Goal: Task Accomplishment & Management: Manage account settings

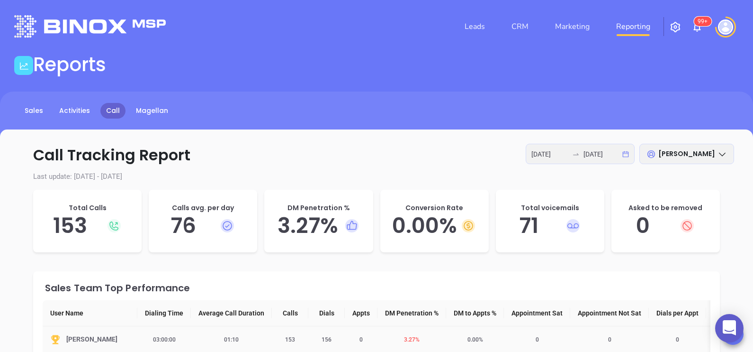
scroll to position [53, 0]
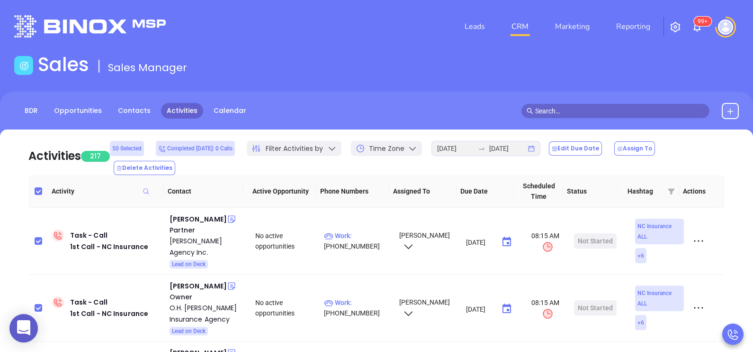
click at [674, 25] on img "button" at bounding box center [675, 26] width 11 height 11
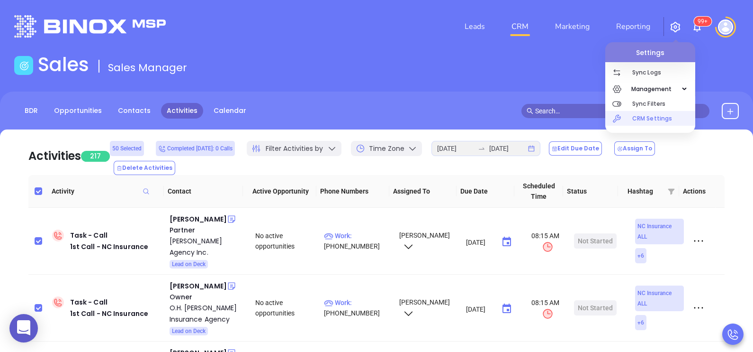
click at [652, 116] on p "CRM Settings" at bounding box center [664, 118] width 63 height 15
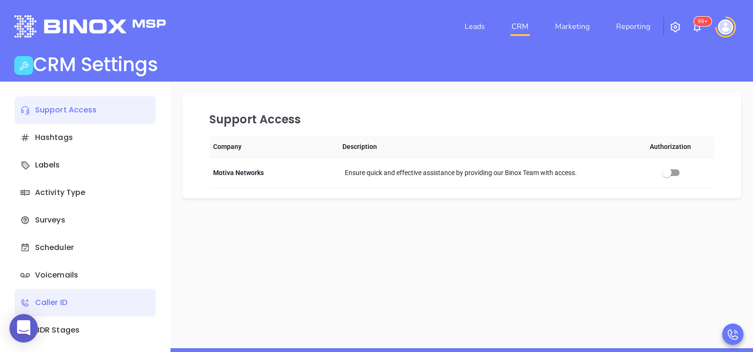
click at [79, 296] on div "Caller ID" at bounding box center [85, 302] width 141 height 27
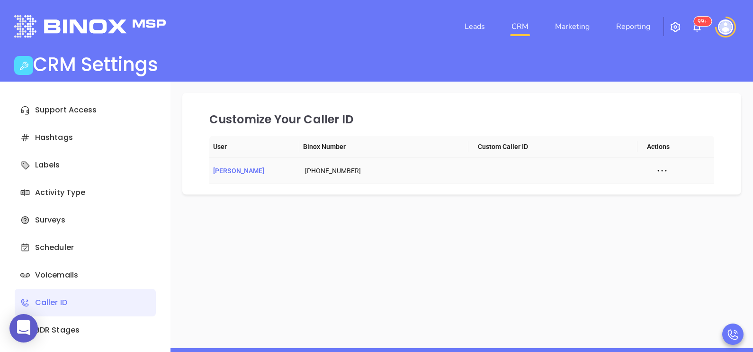
click at [252, 171] on span "[PERSON_NAME]" at bounding box center [238, 171] width 51 height 8
click at [655, 175] on icon at bounding box center [662, 170] width 14 height 14
click at [662, 191] on span "Edit Caller ID" at bounding box center [677, 187] width 44 height 10
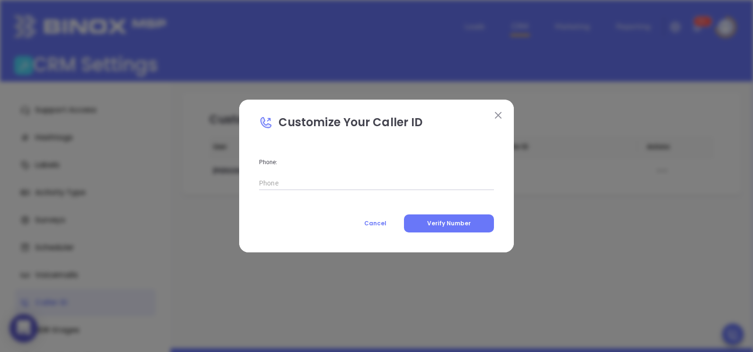
type input "( ) -"
click at [439, 185] on input "( ) -" at bounding box center [376, 183] width 235 height 14
click at [385, 226] on span "Cancel" at bounding box center [375, 223] width 22 height 8
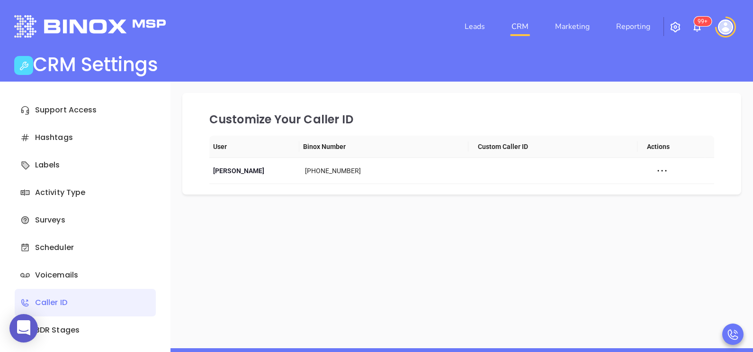
click at [728, 19] on img at bounding box center [725, 26] width 15 height 15
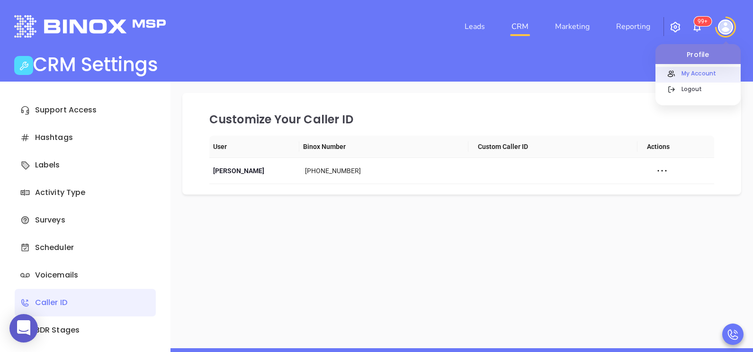
click at [709, 69] on p "My Account" at bounding box center [709, 73] width 64 height 10
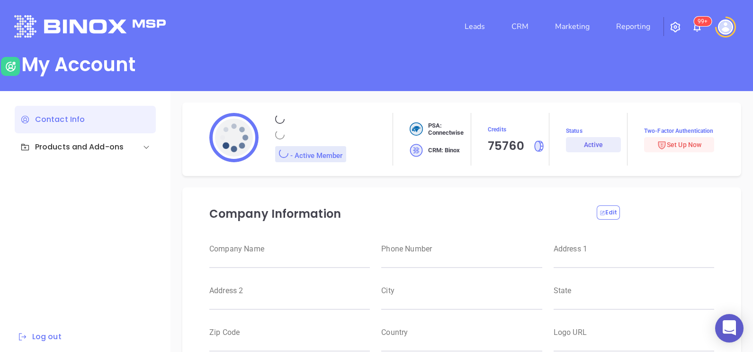
type input "Motiva Networks"
type input "(646) 374-1820"
type input "1100 Franklin Avenue"
type input "Garden City"
type input "New York"
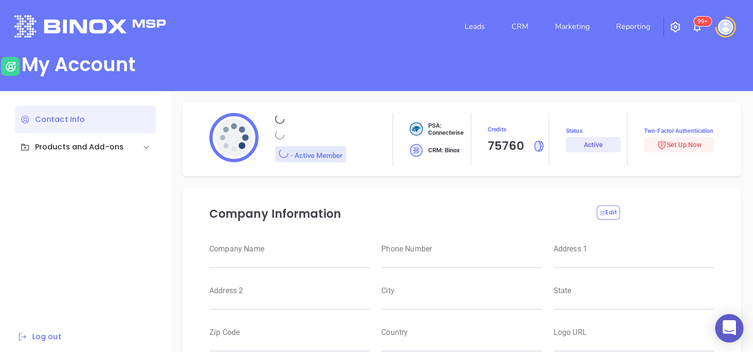
type input "11530"
type input "USA"
type input "https://motiva.net/wp-content/uploads/2024/02/Motiva-Networks-High-DPI.png"
type input "#007aff"
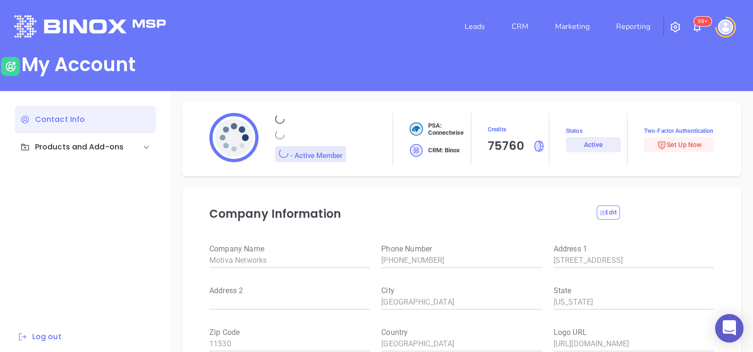
type input "Karina"
type input "Genovez"
type input "karina@motiva.net"
type input "Motiva Networks"
type input "Marketing"
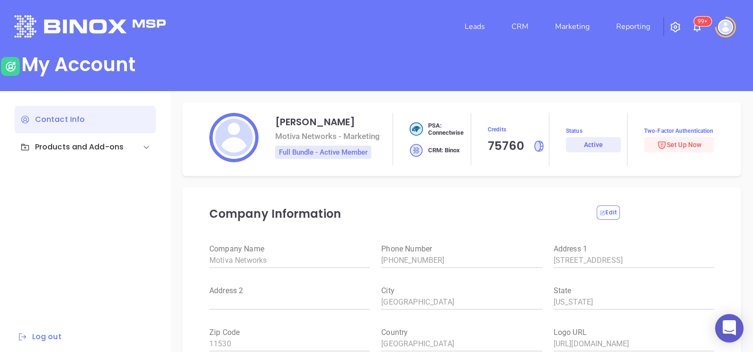
scroll to position [5, 0]
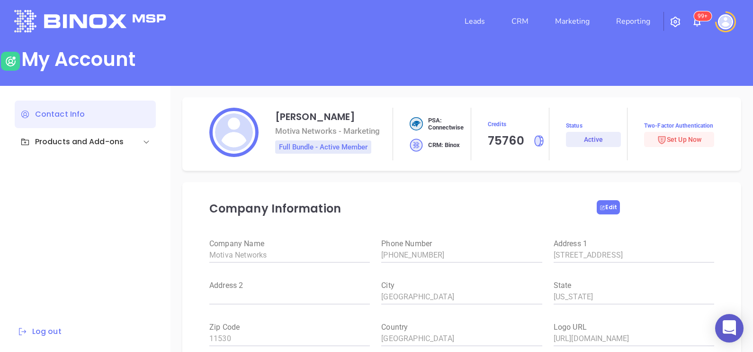
click at [600, 206] on div "Company Information Edit Company Name Motiva Networks Phone Number (646) 374-18…" at bounding box center [461, 299] width 559 height 235
click at [600, 206] on icon at bounding box center [603, 208] width 6 height 6
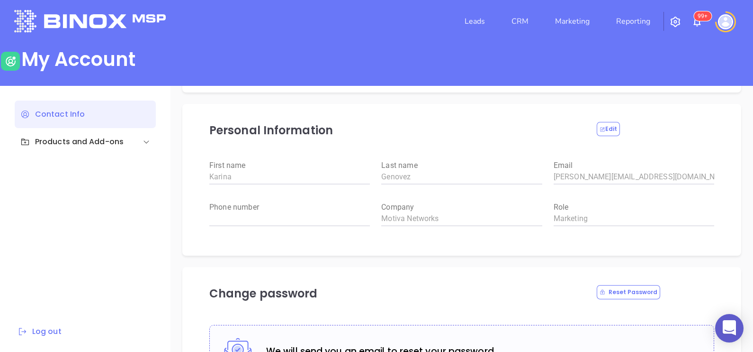
scroll to position [289, 0]
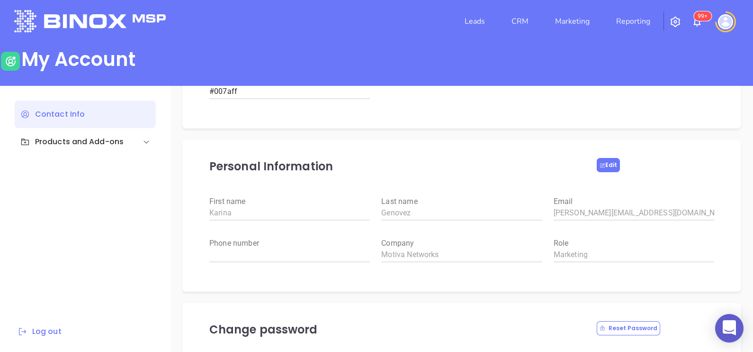
click at [608, 164] on button "Edit" at bounding box center [608, 165] width 23 height 14
click at [257, 250] on input "weight" at bounding box center [289, 254] width 161 height 15
click at [584, 152] on div "Personal Information Save Changes First name Karina Last name Genovez Email kar…" at bounding box center [461, 216] width 559 height 152
click at [750, 199] on div "Karina Genovez Motiva Networks - Marketing Full Bundle - Active Member PSA: Con…" at bounding box center [462, 219] width 583 height 266
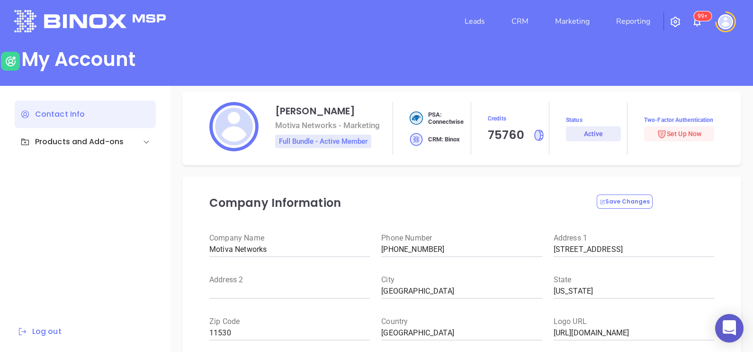
scroll to position [4, 0]
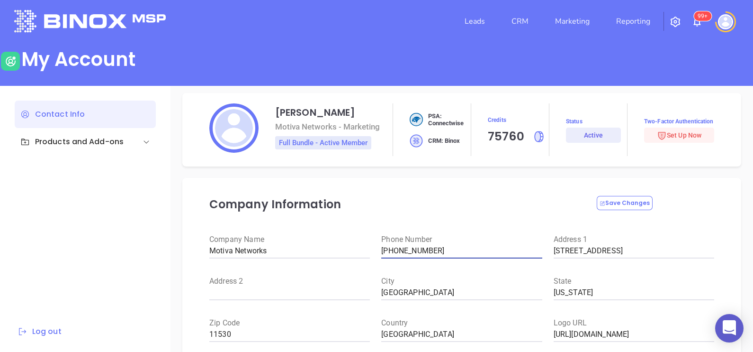
click at [440, 249] on input "(646) 374-1820" at bounding box center [461, 250] width 161 height 15
click at [727, 26] on img at bounding box center [725, 21] width 15 height 15
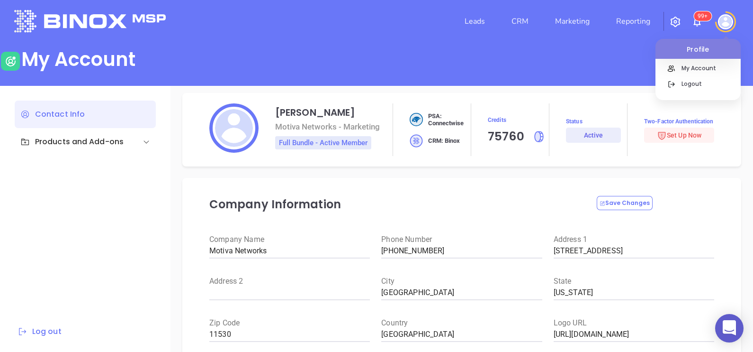
click at [693, 47] on p "Profile" at bounding box center [698, 47] width 85 height 16
click at [672, 23] on img "button" at bounding box center [675, 21] width 11 height 11
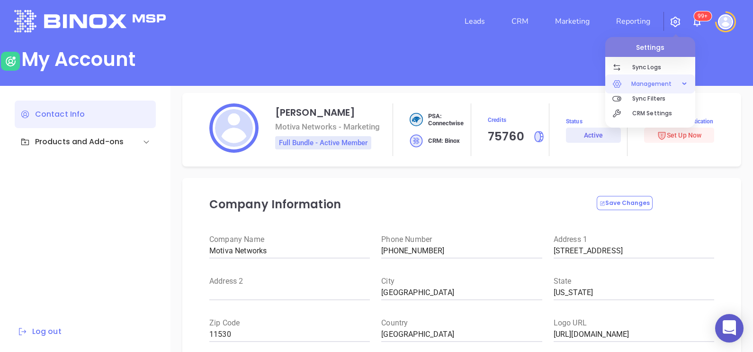
click at [678, 82] on div "Management" at bounding box center [651, 83] width 86 height 19
click at [659, 85] on span "Management" at bounding box center [652, 83] width 50 height 19
click at [650, 113] on p "CRM Settings" at bounding box center [664, 113] width 63 height 15
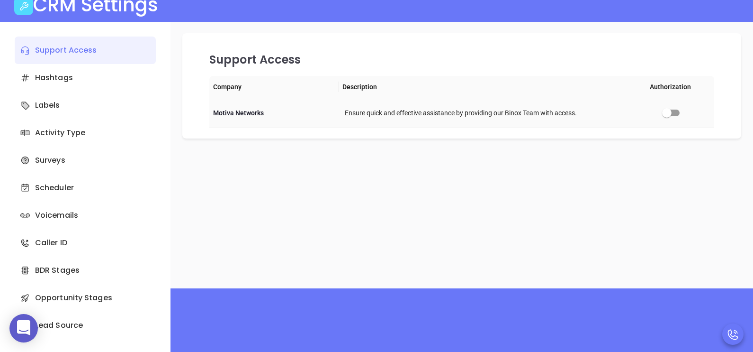
scroll to position [61, 0]
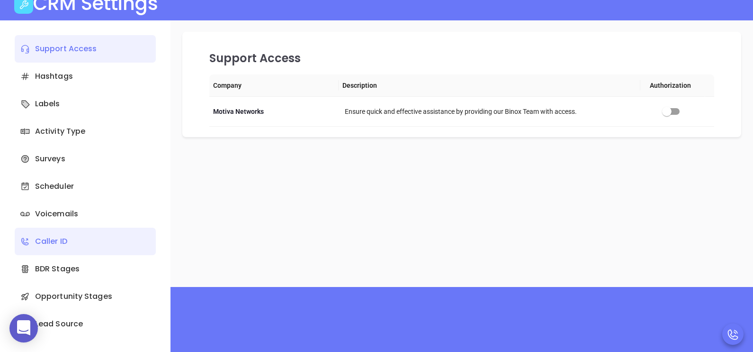
click at [96, 245] on div "Caller ID" at bounding box center [85, 240] width 141 height 27
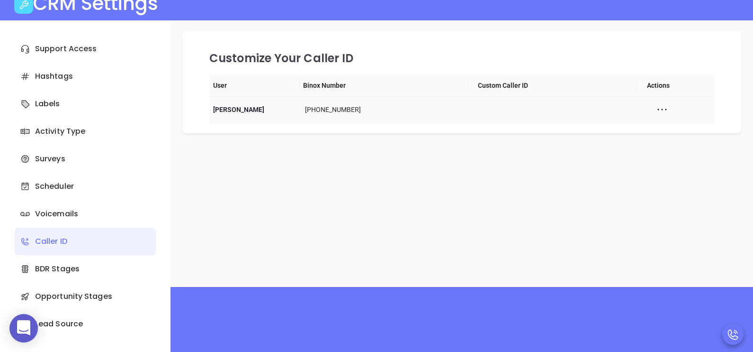
click at [336, 107] on div "+16075582398" at bounding box center [387, 109] width 164 height 10
click at [656, 102] on icon at bounding box center [662, 109] width 14 height 14
click at [671, 122] on span "Edit Caller ID" at bounding box center [677, 126] width 44 height 10
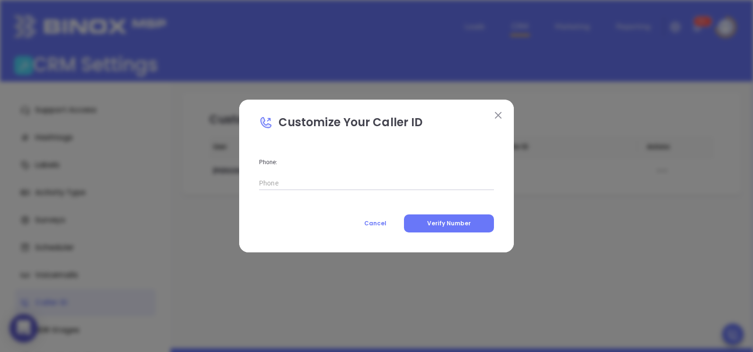
type input "( ) -"
click at [441, 176] on input "( ) -" at bounding box center [376, 183] width 235 height 14
type input "( ) -"
click at [496, 118] on img at bounding box center [498, 115] width 7 height 7
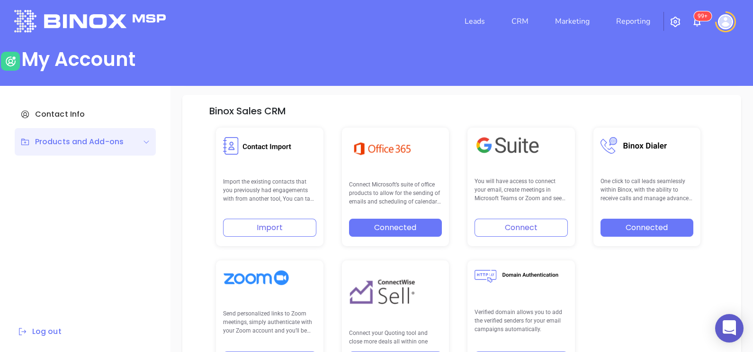
scroll to position [196, 0]
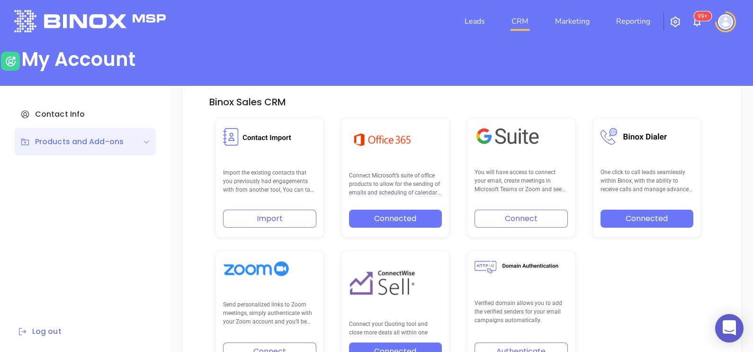
click at [517, 26] on link "CRM" at bounding box center [520, 21] width 25 height 19
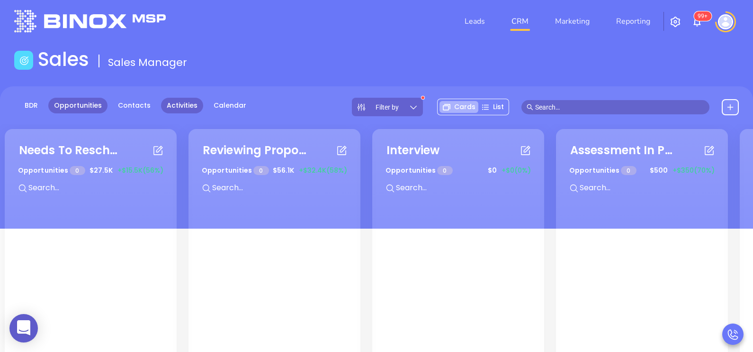
click at [182, 104] on link "Activities" at bounding box center [182, 106] width 42 height 16
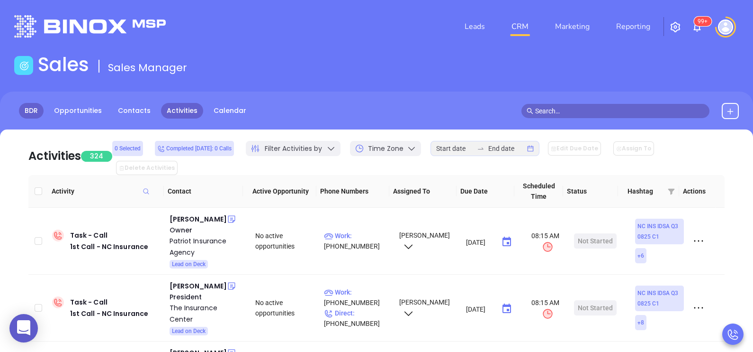
click at [42, 108] on link "BDR" at bounding box center [31, 111] width 25 height 16
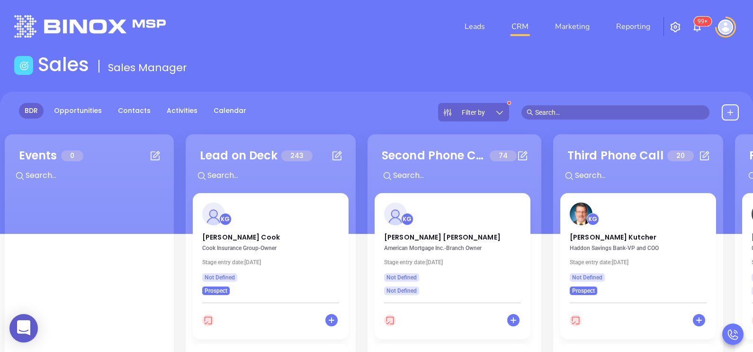
click at [496, 114] on icon at bounding box center [499, 112] width 9 height 9
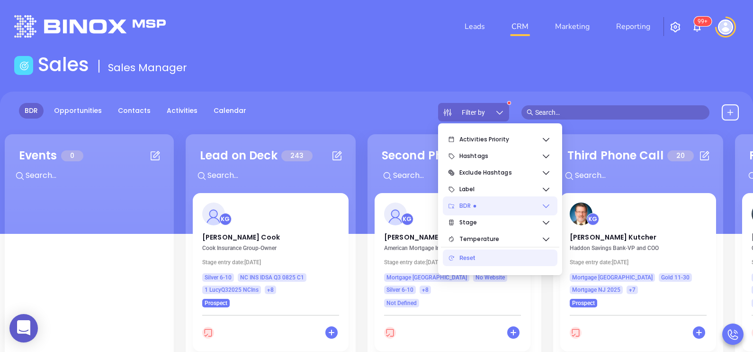
click at [545, 207] on icon at bounding box center [546, 205] width 9 height 9
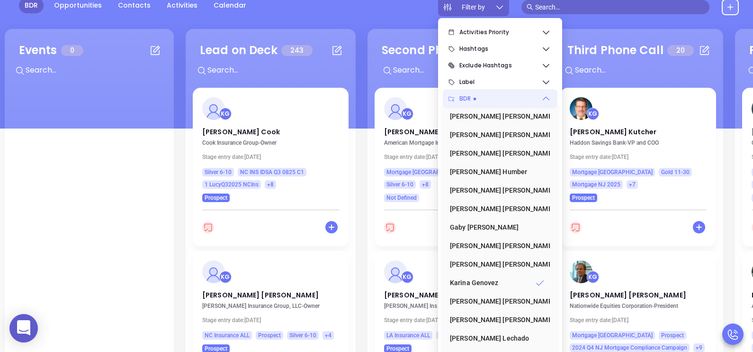
scroll to position [123, 0]
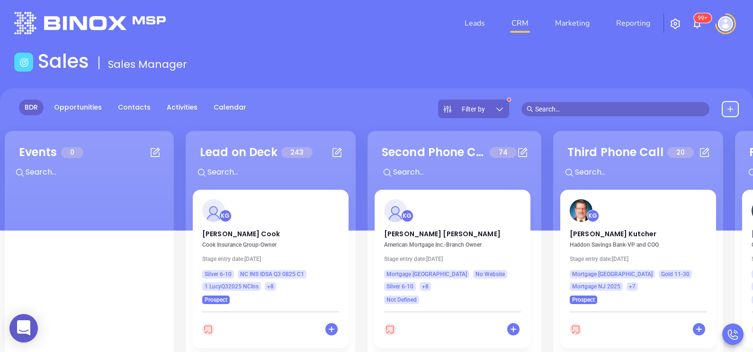
scroll to position [0, 0]
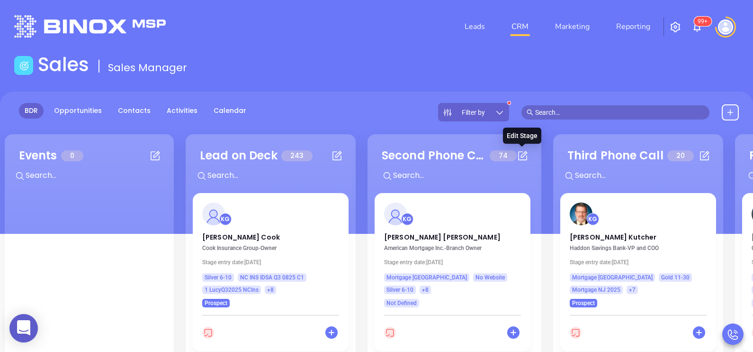
click at [524, 157] on icon at bounding box center [523, 156] width 12 height 12
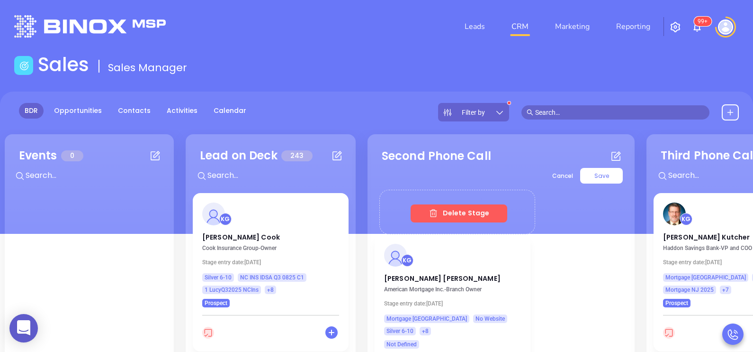
click at [391, 89] on main "Sales Sales Manager BDR Opportunities Contacts Activities Calendar Filter by Ca…" at bounding box center [376, 267] width 753 height 428
click at [545, 176] on span "Cancel" at bounding box center [562, 175] width 35 height 22
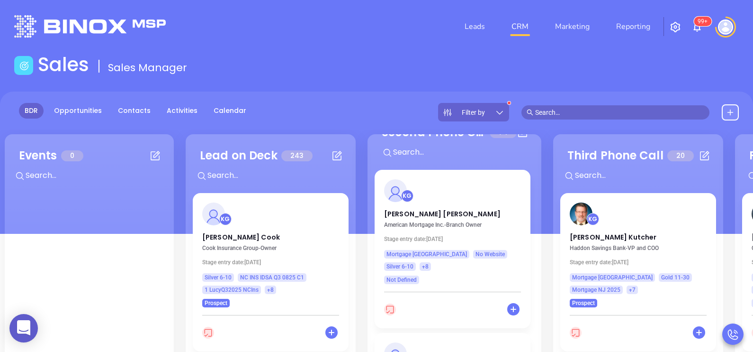
scroll to position [47, 0]
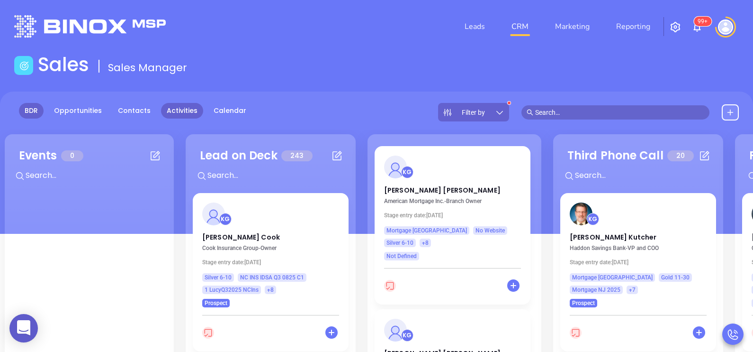
click at [170, 114] on link "Activities" at bounding box center [182, 111] width 42 height 16
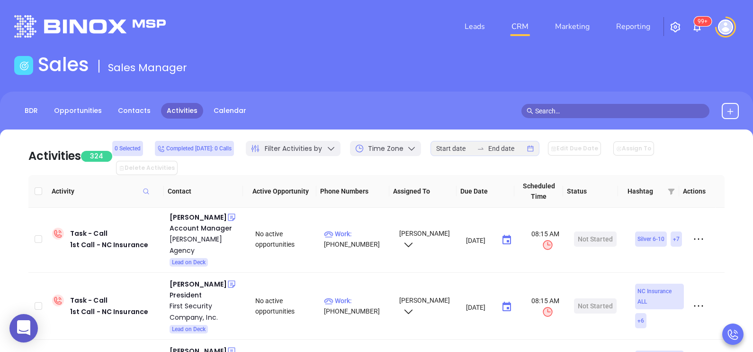
scroll to position [2140, 0]
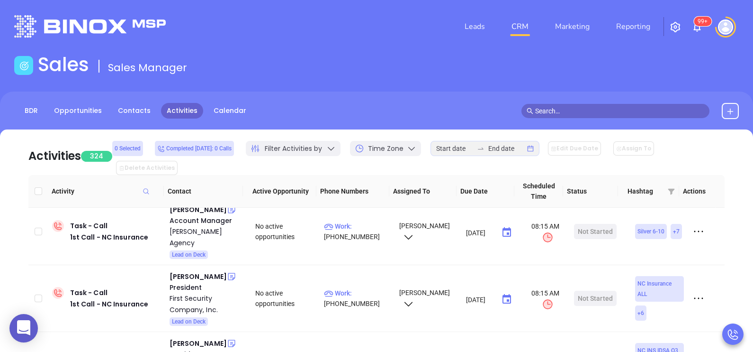
click at [580, 176] on th "Status" at bounding box center [590, 191] width 55 height 33
click at [688, 178] on th "Actions" at bounding box center [698, 191] width 36 height 33
click at [676, 184] on span at bounding box center [672, 191] width 12 height 14
click at [671, 189] on icon at bounding box center [671, 192] width 7 height 6
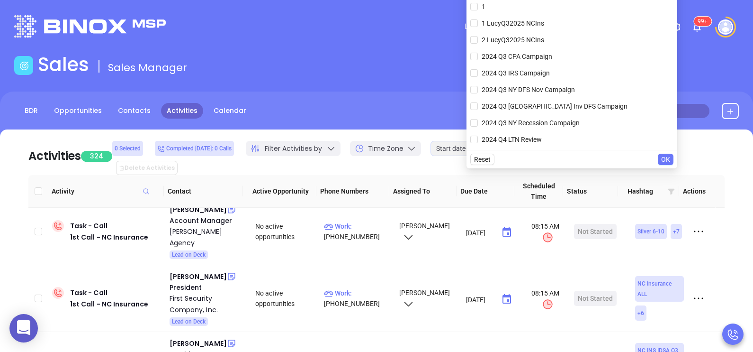
click at [671, 189] on icon at bounding box center [671, 192] width 7 height 6
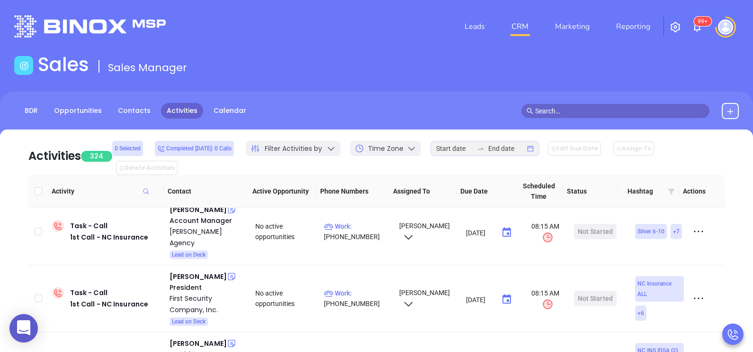
click at [671, 189] on icon at bounding box center [671, 192] width 7 height 6
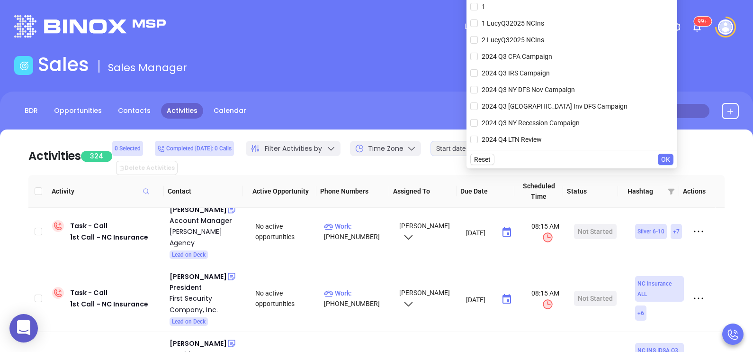
click at [726, 231] on div "Activities 324 0 Selected Completed today: 0 Calls Filter Activities by Time Zo…" at bounding box center [376, 321] width 725 height 385
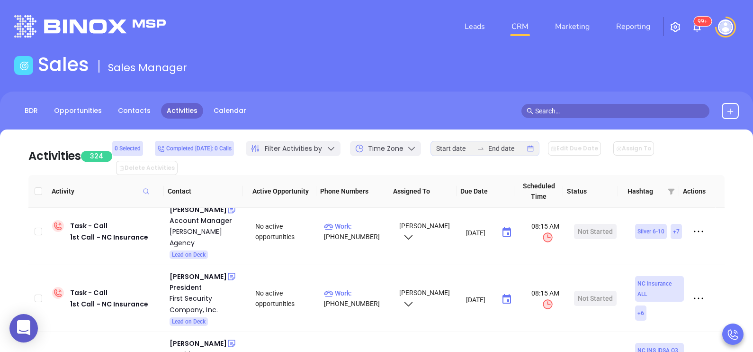
click at [726, 231] on div "Activities 324 0 Selected Completed today: 0 Calls Filter Activities by Time Zo…" at bounding box center [376, 321] width 725 height 385
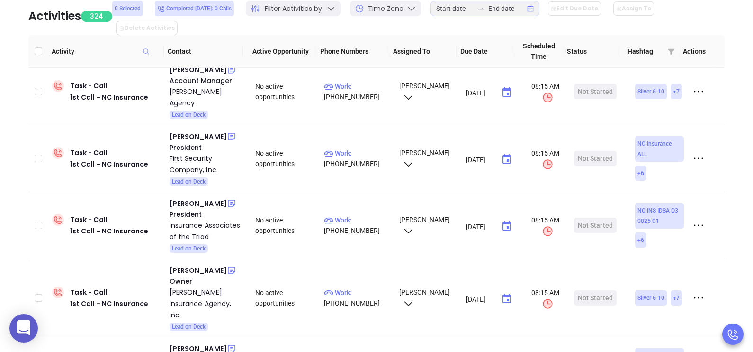
scroll to position [182, 0]
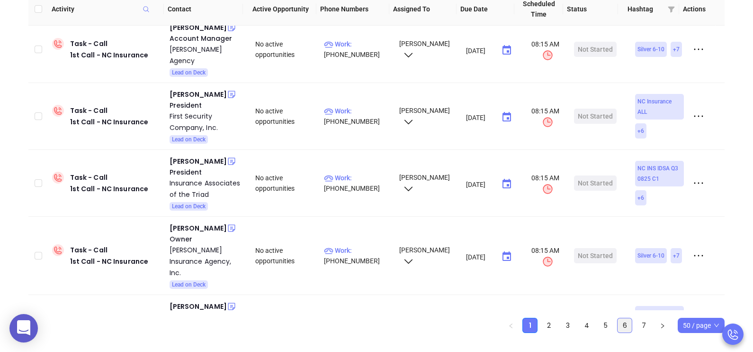
click at [626, 318] on link "6" at bounding box center [625, 325] width 14 height 14
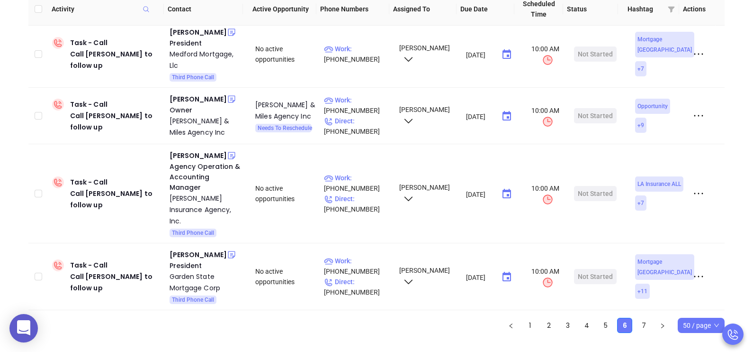
scroll to position [3127, 0]
click at [642, 318] on link "7" at bounding box center [644, 325] width 14 height 14
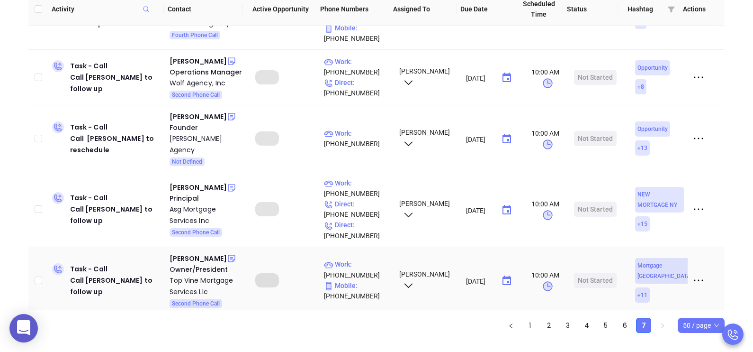
scroll to position [1315, 0]
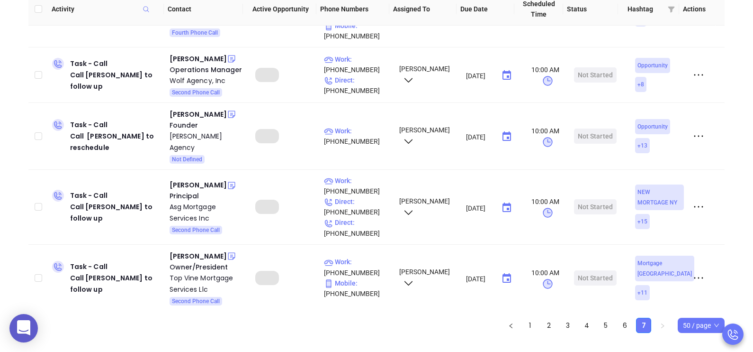
drag, startPoint x: 715, startPoint y: 265, endPoint x: 720, endPoint y: 250, distance: 15.6
click at [720, 250] on div "Task - Call Call Jonathan Shachov to follow up Jonathan Shachov VP & Director o…" at bounding box center [376, 168] width 697 height 284
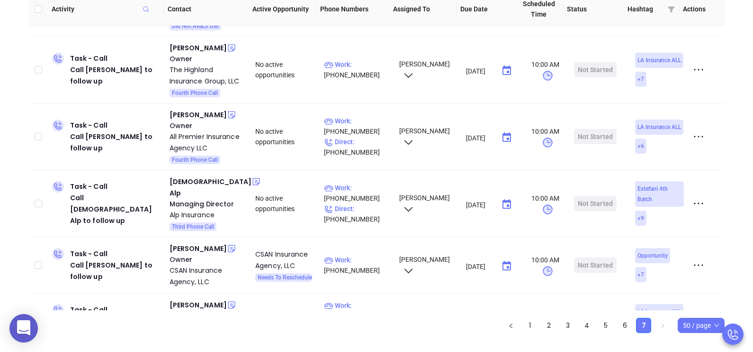
scroll to position [0, 0]
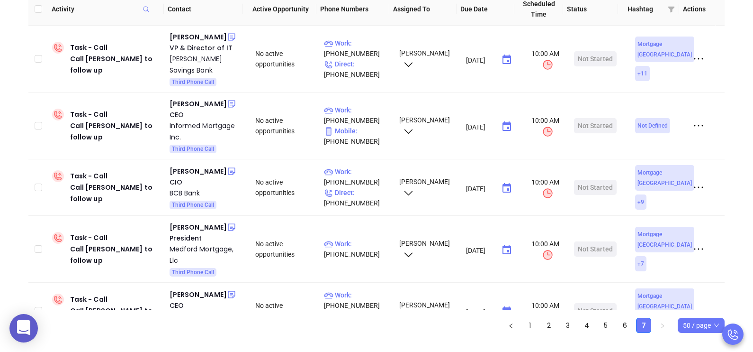
click at [735, 93] on div "Activities 324 0 Selected Completed today: 0 Calls Filter Activities by Time Zo…" at bounding box center [376, 139] width 725 height 385
click at [738, 81] on div "Activities 324 0 Selected Completed today: 0 Calls Filter Activities by Time Zo…" at bounding box center [376, 139] width 725 height 385
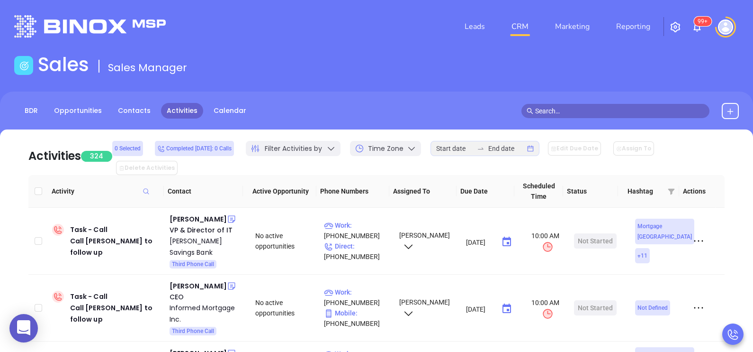
click at [330, 146] on icon at bounding box center [331, 148] width 9 height 9
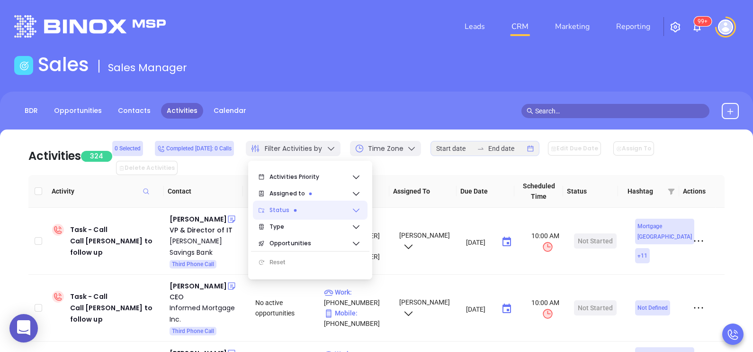
click at [356, 215] on div "Status" at bounding box center [310, 209] width 115 height 19
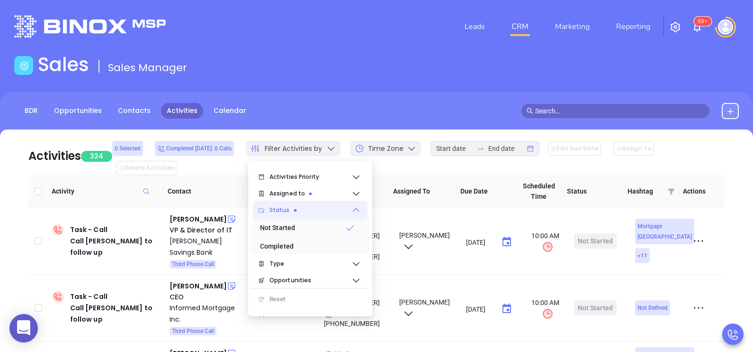
click at [356, 210] on icon at bounding box center [356, 209] width 9 height 9
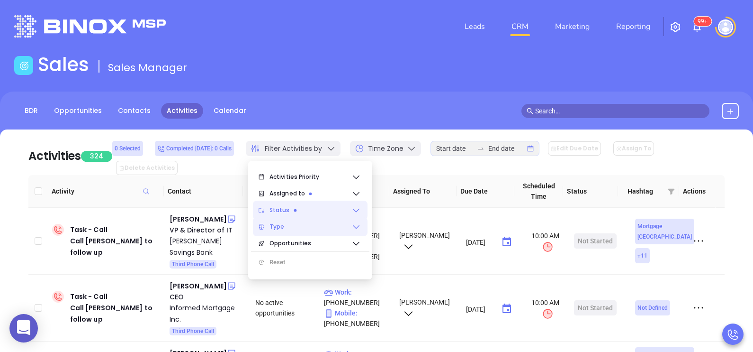
click at [355, 229] on icon at bounding box center [356, 226] width 9 height 9
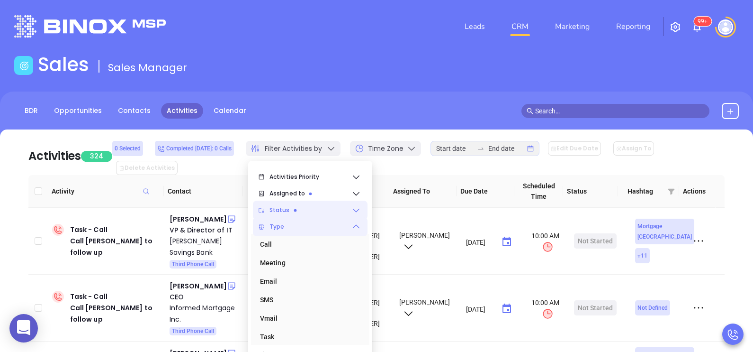
click at [360, 222] on icon at bounding box center [356, 226] width 9 height 9
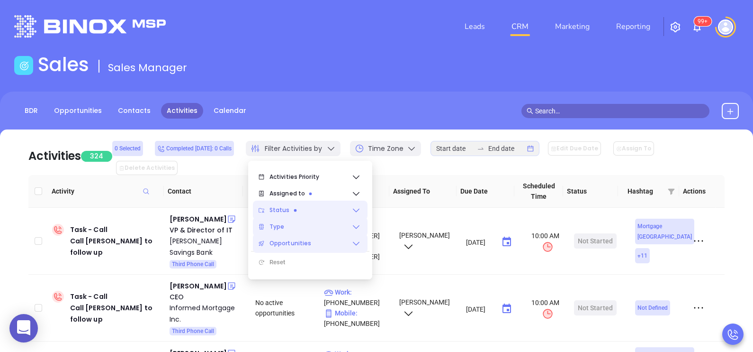
click at [357, 245] on icon at bounding box center [356, 242] width 9 height 9
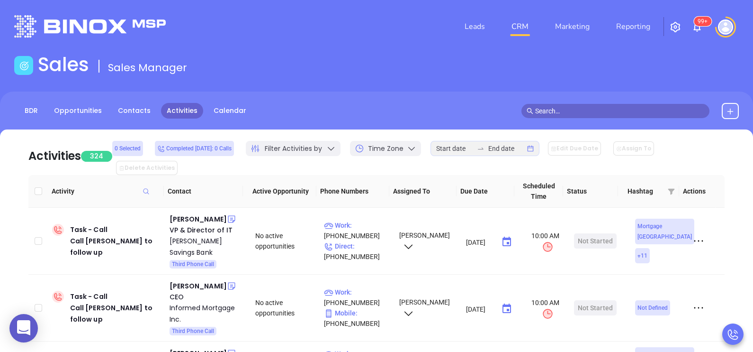
click at [343, 89] on main "Sales Sales Manager BDR Opportunities Contacts Activities Calendar Call Now Cal…" at bounding box center [376, 300] width 753 height 495
click at [37, 107] on link "BDR" at bounding box center [31, 111] width 25 height 16
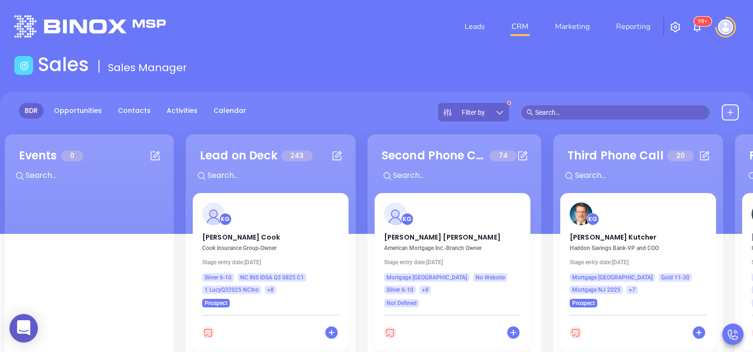
click at [680, 29] on img "button" at bounding box center [675, 26] width 11 height 11
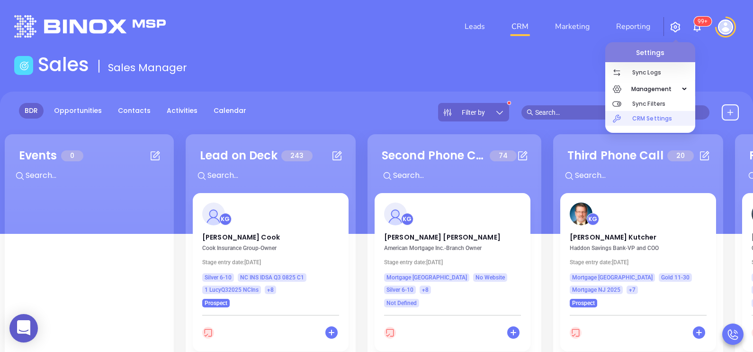
click at [659, 118] on p "CRM Settings" at bounding box center [664, 118] width 63 height 15
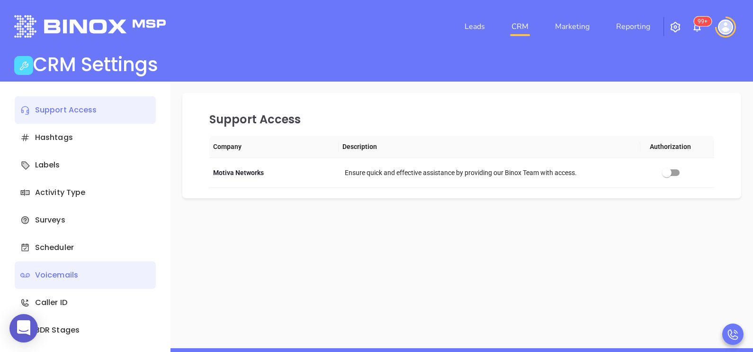
click at [79, 278] on div "Voicemails" at bounding box center [85, 274] width 141 height 27
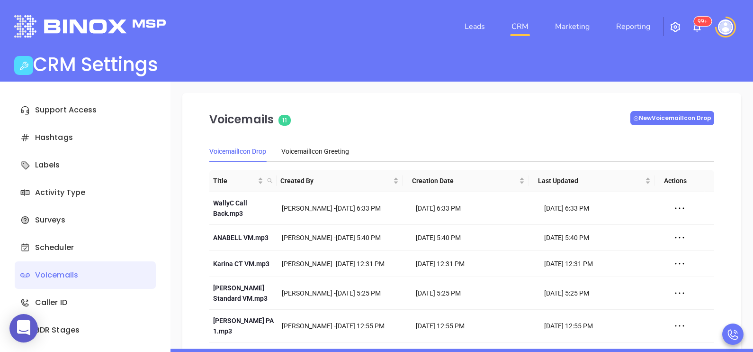
click at [675, 121] on button "New VoicemailIcon Drop" at bounding box center [673, 118] width 84 height 14
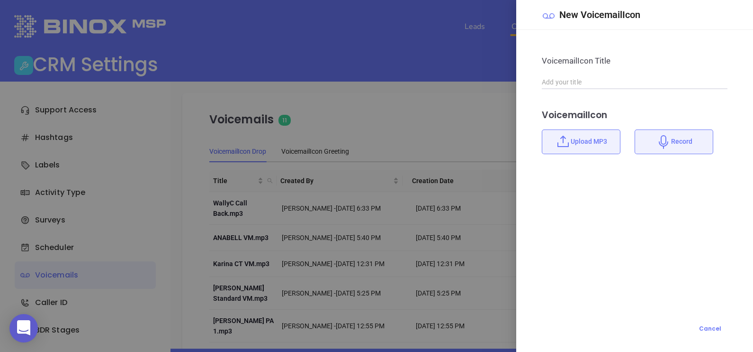
click at [661, 144] on icon at bounding box center [663, 141] width 15 height 15
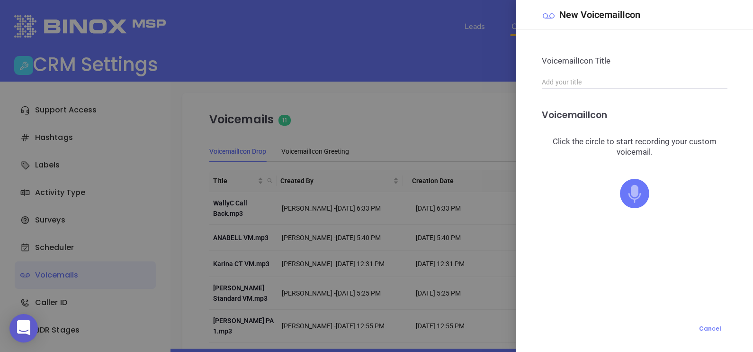
click at [635, 192] on icon at bounding box center [635, 194] width 12 height 18
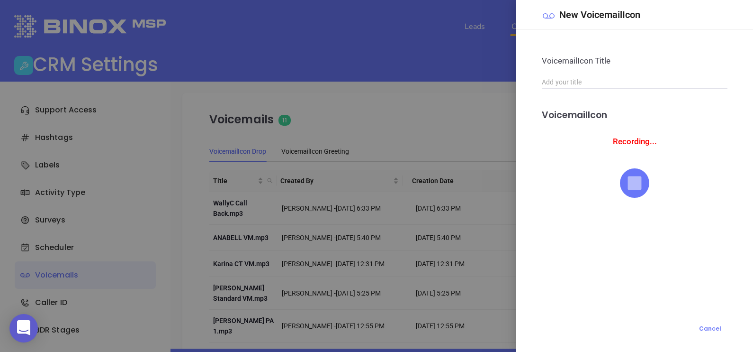
click at [637, 188] on icon at bounding box center [635, 183] width 14 height 14
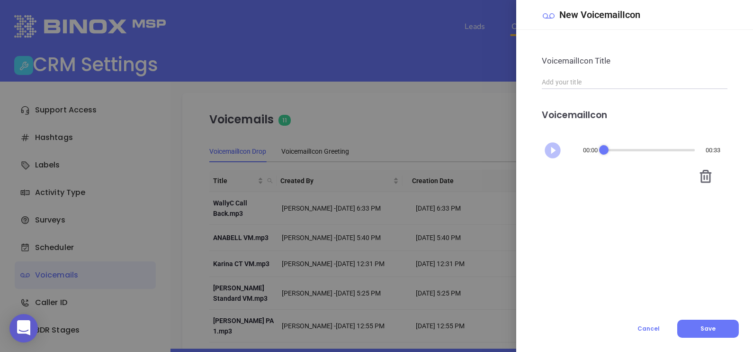
click at [552, 147] on icon "Play" at bounding box center [553, 150] width 16 height 16
click at [706, 175] on icon at bounding box center [706, 176] width 15 height 15
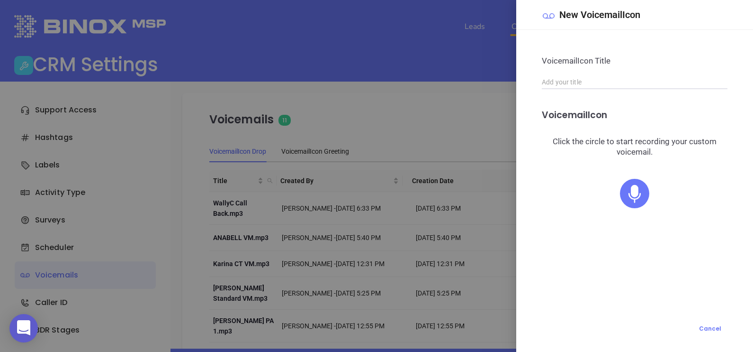
click at [639, 194] on icon at bounding box center [634, 193] width 29 height 29
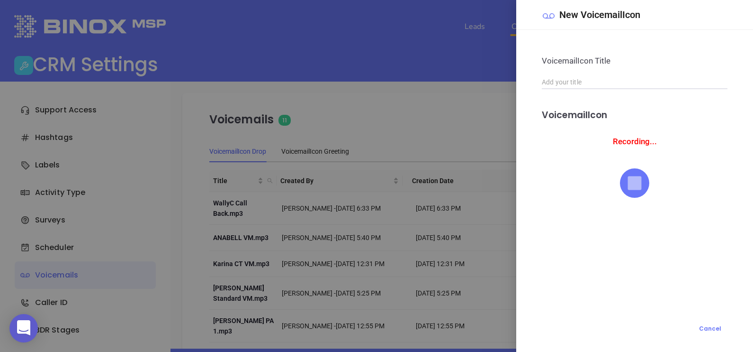
click at [638, 184] on icon at bounding box center [635, 183] width 14 height 14
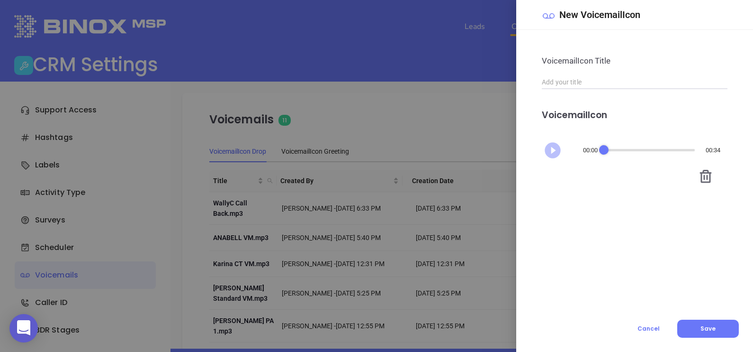
click at [557, 151] on icon "Play" at bounding box center [553, 150] width 16 height 16
click at [704, 173] on icon at bounding box center [706, 176] width 15 height 15
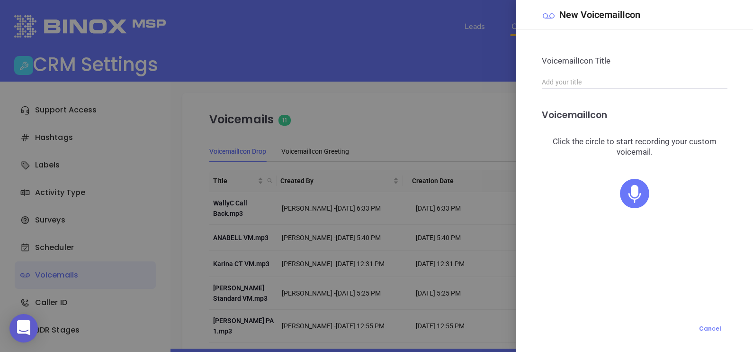
click at [636, 198] on icon at bounding box center [634, 193] width 29 height 29
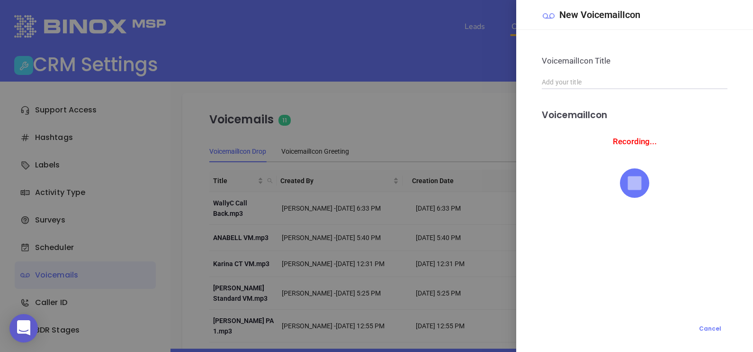
click at [635, 182] on icon at bounding box center [635, 183] width 14 height 14
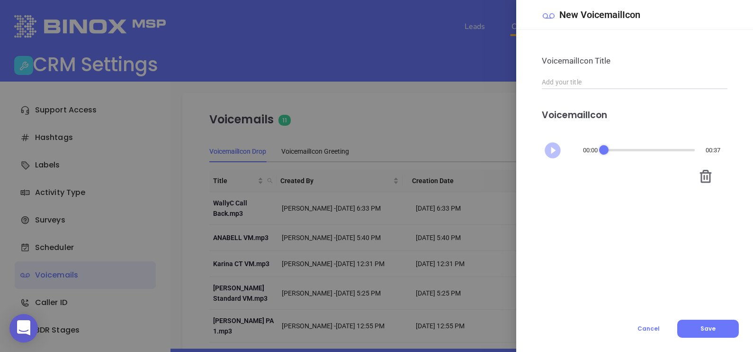
click at [554, 152] on icon "Play" at bounding box center [553, 150] width 16 height 16
click at [704, 179] on icon at bounding box center [706, 176] width 15 height 15
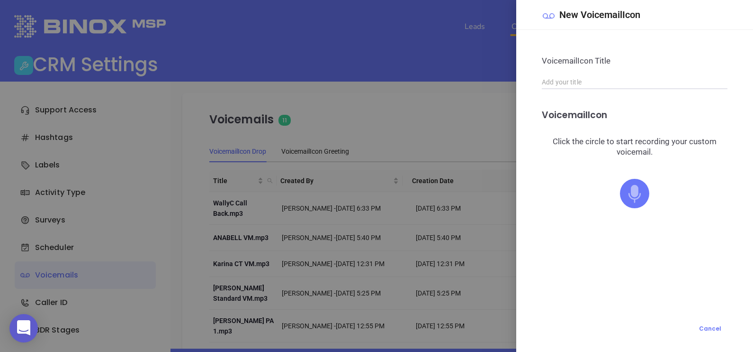
click at [634, 192] on icon at bounding box center [635, 194] width 12 height 18
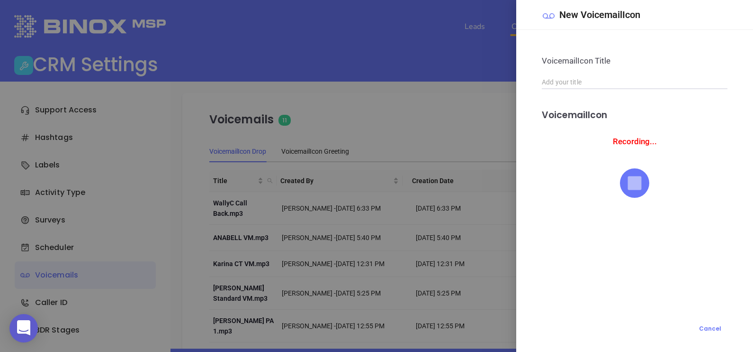
click at [635, 184] on icon at bounding box center [635, 183] width 14 height 14
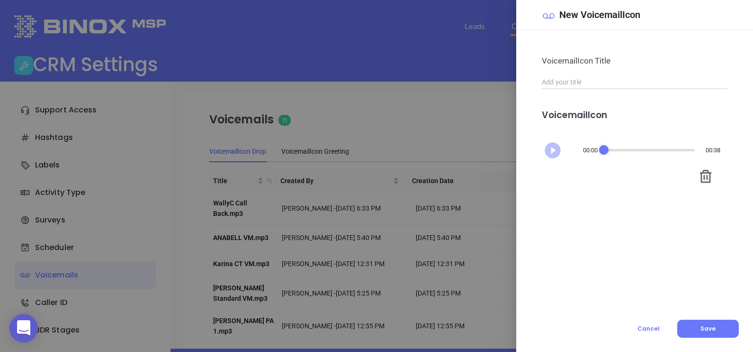
click at [552, 154] on icon "Play" at bounding box center [553, 150] width 16 height 16
click at [645, 83] on input "text" at bounding box center [635, 82] width 186 height 14
click at [706, 179] on icon at bounding box center [706, 176] width 15 height 15
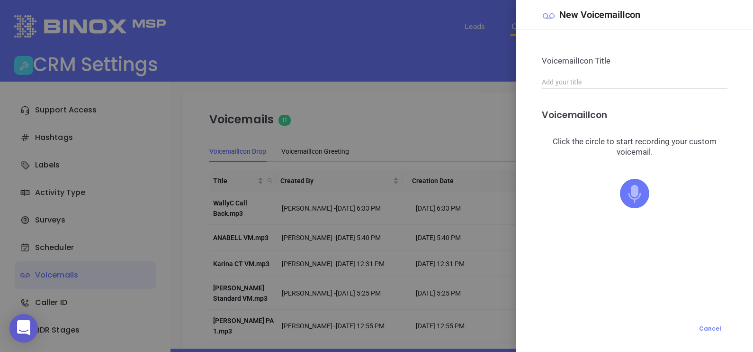
click at [640, 193] on icon at bounding box center [635, 194] width 12 height 18
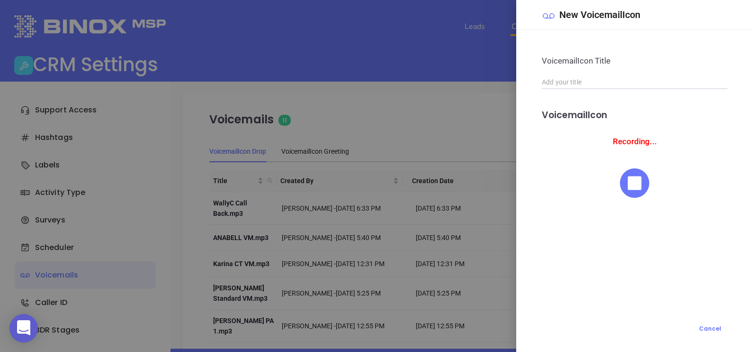
click at [644, 185] on icon at bounding box center [634, 182] width 29 height 29
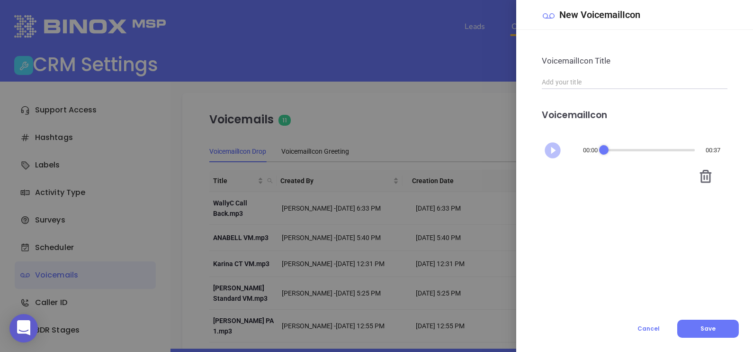
click at [557, 147] on icon "Play" at bounding box center [553, 150] width 16 height 16
click at [629, 82] on input "text" at bounding box center [635, 82] width 186 height 14
type input "N"
type input "Karina NC"
click at [708, 329] on span "Save" at bounding box center [708, 328] width 15 height 8
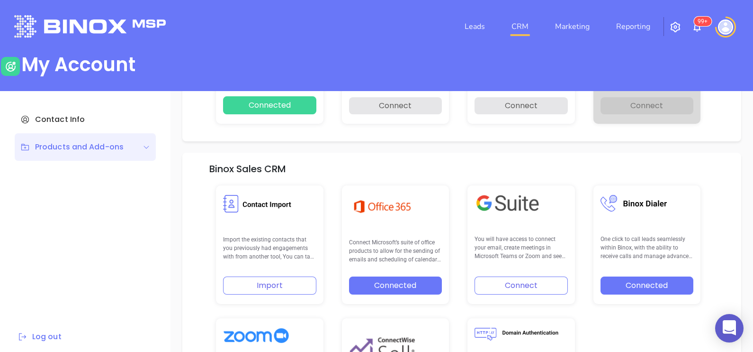
click at [514, 28] on link "CRM" at bounding box center [520, 26] width 25 height 19
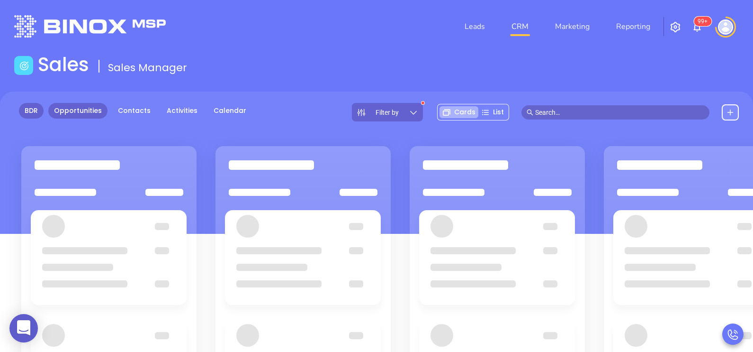
click at [33, 109] on link "BDR" at bounding box center [31, 111] width 25 height 16
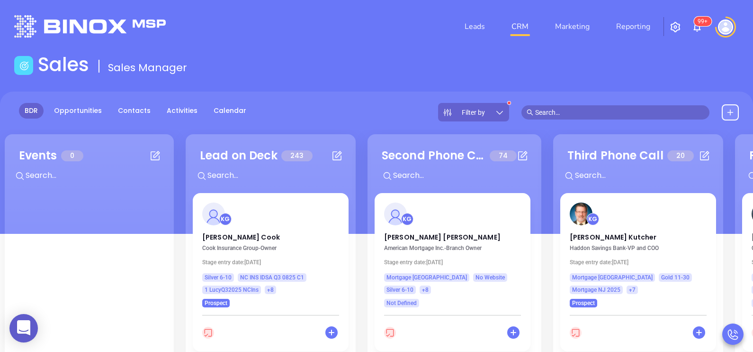
click at [485, 110] on span "Filter by" at bounding box center [473, 112] width 23 height 7
click at [329, 113] on div "BDR Opportunities Contacts Activities Calendar Filter by" at bounding box center [376, 112] width 753 height 18
click at [220, 236] on p "Tim Cook" at bounding box center [270, 234] width 137 height 5
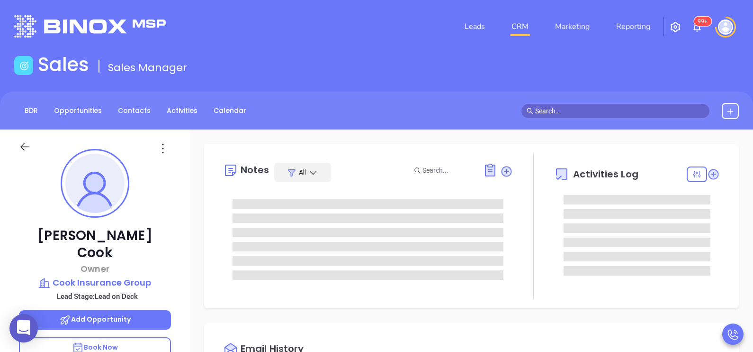
type input "09/11/2025"
type input "[PERSON_NAME]"
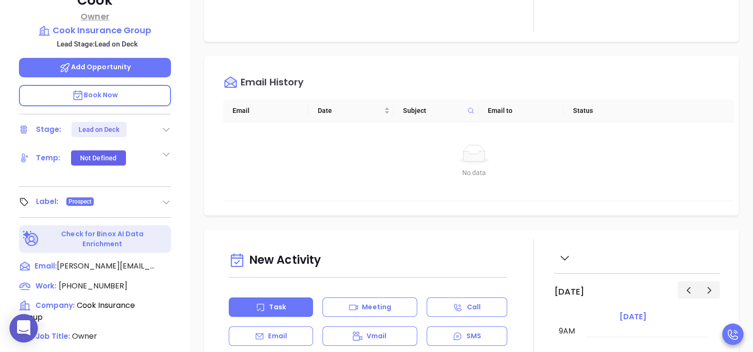
scroll to position [284, 0]
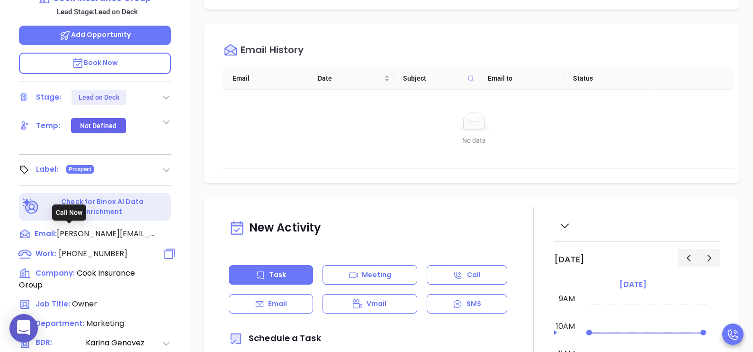
click at [98, 248] on span "[PHONE_NUMBER]" at bounding box center [93, 253] width 69 height 11
type input "[PHONE_NUMBER]"
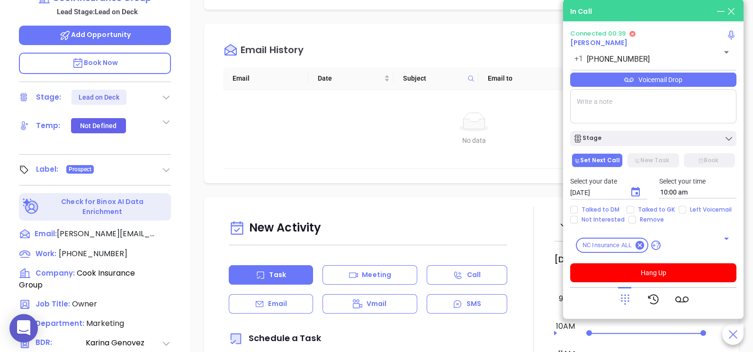
click at [691, 84] on div "Voicemail Drop" at bounding box center [654, 80] width 166 height 14
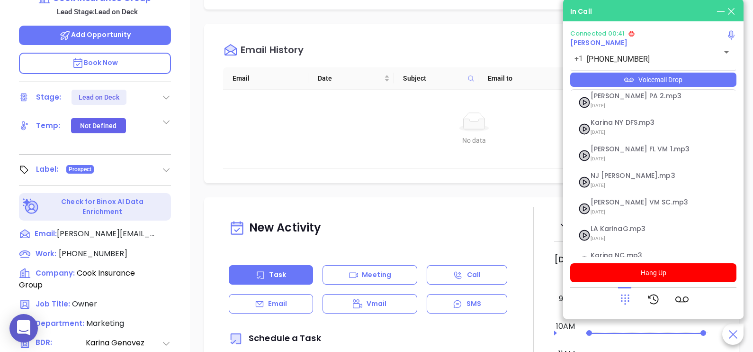
scroll to position [156, 0]
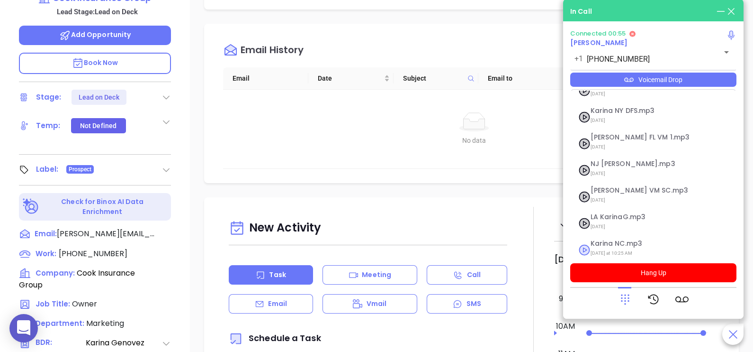
click at [635, 247] on span "Today at 10:25 AM" at bounding box center [642, 253] width 102 height 12
checkbox input "true"
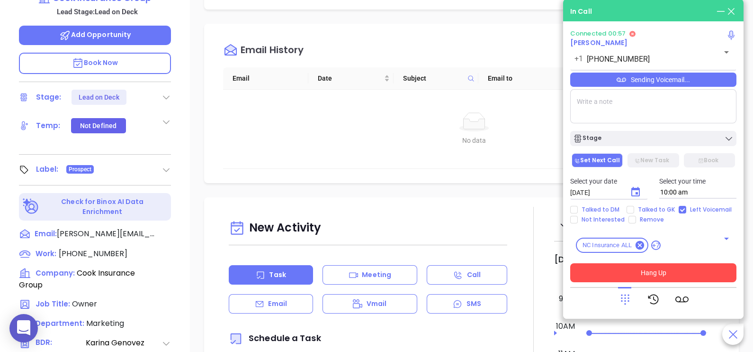
click at [640, 270] on button "Hang Up" at bounding box center [654, 272] width 166 height 19
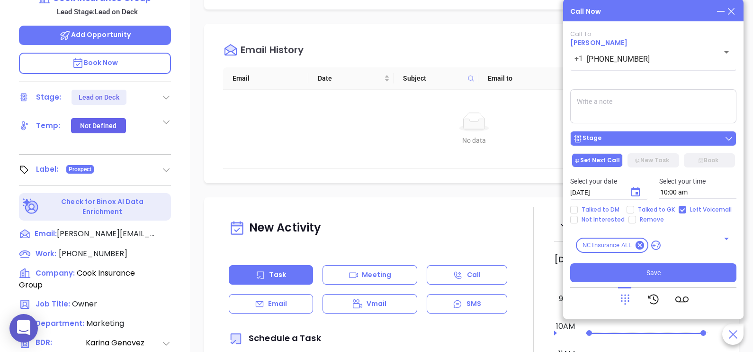
click at [692, 134] on button "Stage" at bounding box center [654, 138] width 166 height 15
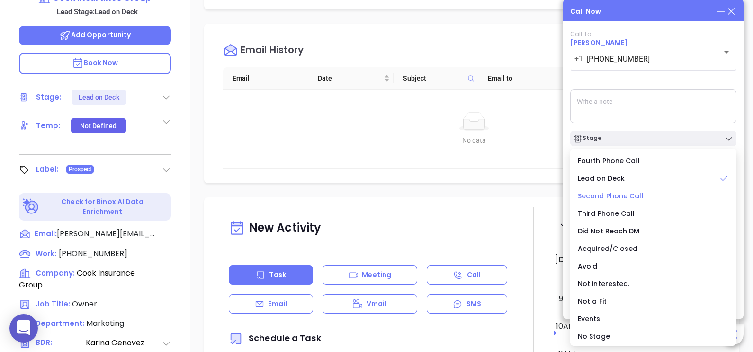
click at [604, 198] on span "Second Phone Call" at bounding box center [611, 195] width 66 height 9
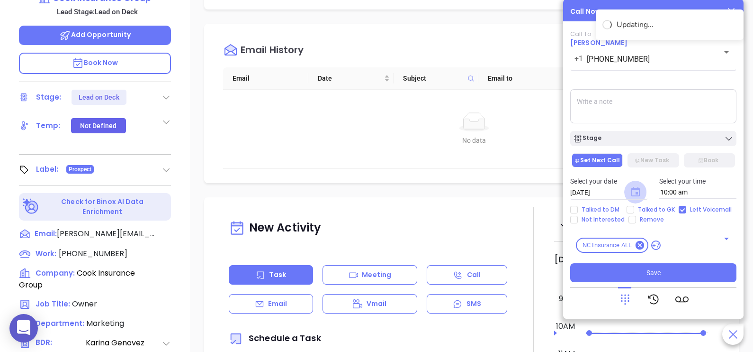
click at [635, 191] on icon "Choose date, selected date is Sep 11, 2025" at bounding box center [635, 191] width 11 height 11
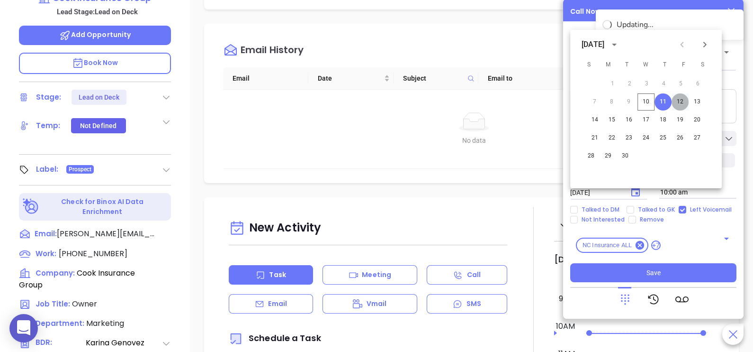
click at [682, 103] on button "12" at bounding box center [680, 101] width 17 height 17
type input "09/12/2025"
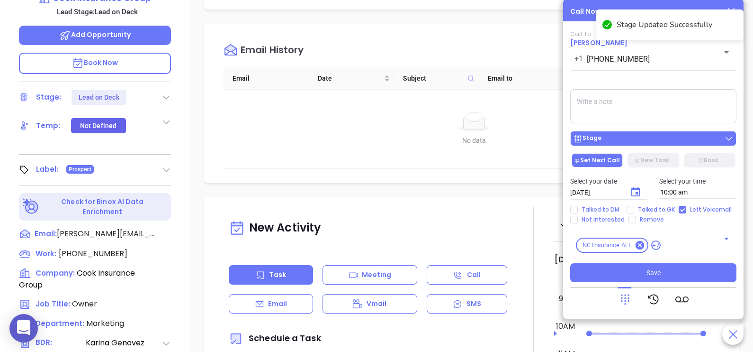
click at [664, 143] on div "Stage" at bounding box center [653, 138] width 161 height 9
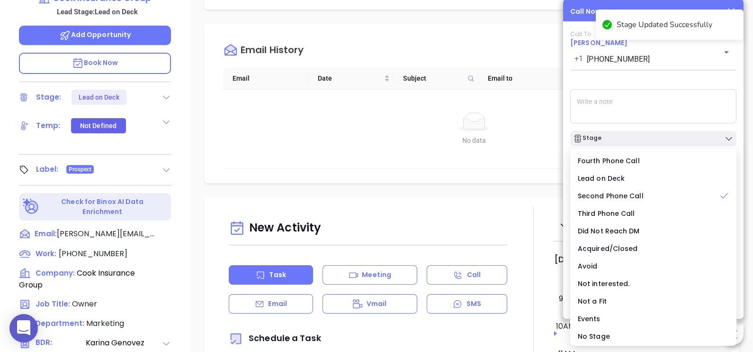
click at [676, 112] on textarea at bounding box center [654, 106] width 166 height 34
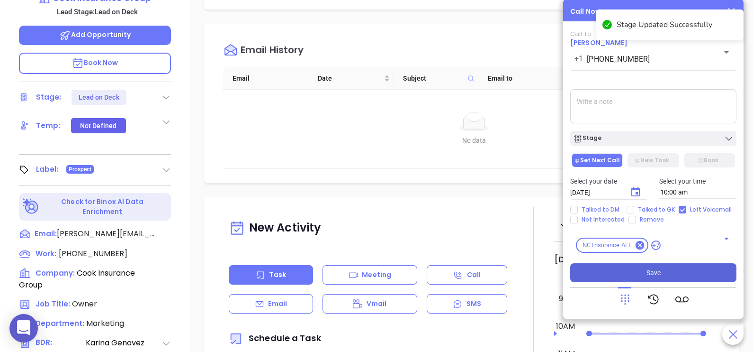
click at [656, 277] on span "Save" at bounding box center [654, 272] width 14 height 10
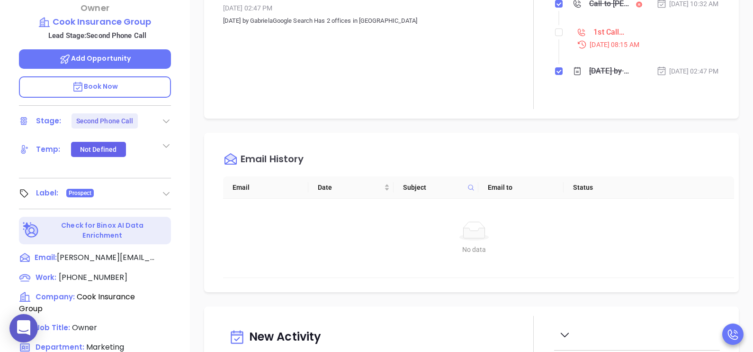
scroll to position [166, 0]
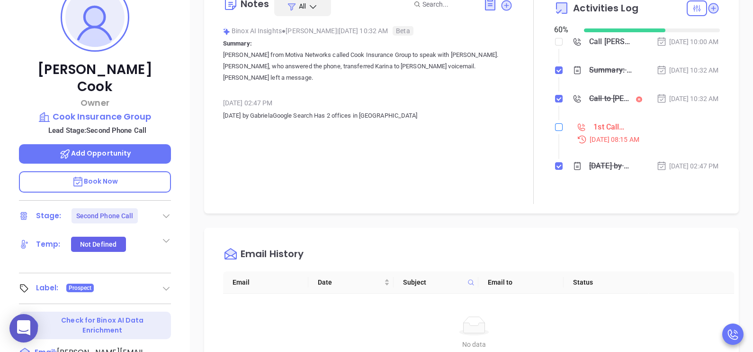
click at [555, 132] on label at bounding box center [559, 127] width 8 height 10
click at [555, 131] on input "checkbox" at bounding box center [559, 127] width 8 height 8
checkbox input "true"
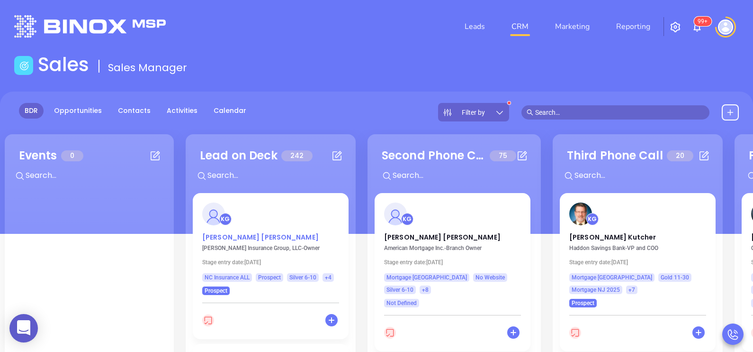
click at [235, 237] on p "Tracy Snider" at bounding box center [270, 234] width 137 height 5
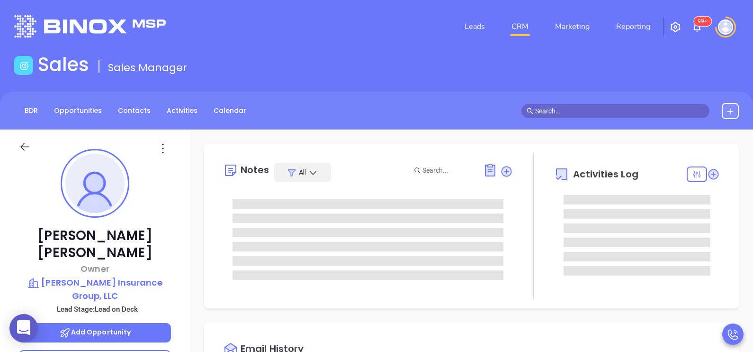
type input "09/11/2025"
type input "[PERSON_NAME]"
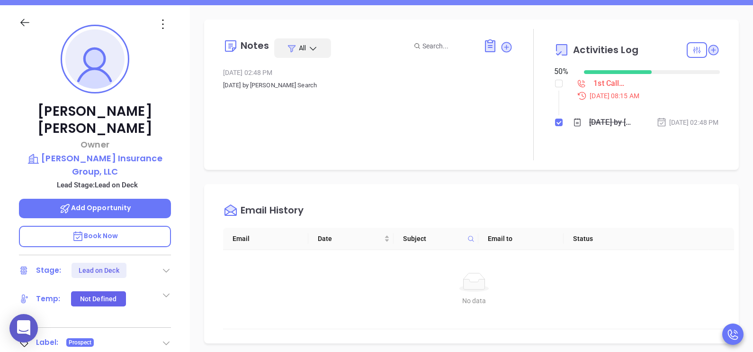
scroll to position [261, 0]
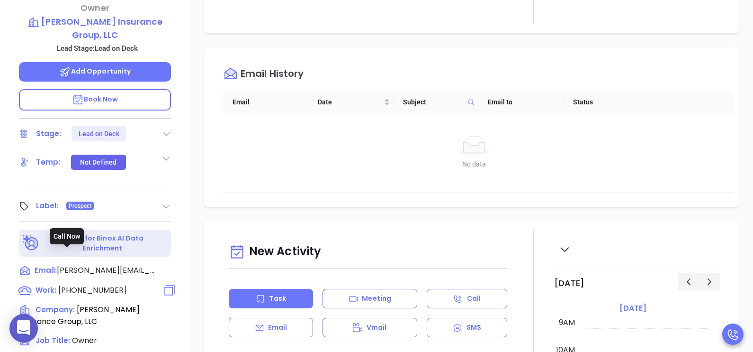
click at [91, 284] on span "[PHONE_NUMBER]" at bounding box center [92, 289] width 69 height 11
type input "[PHONE_NUMBER]"
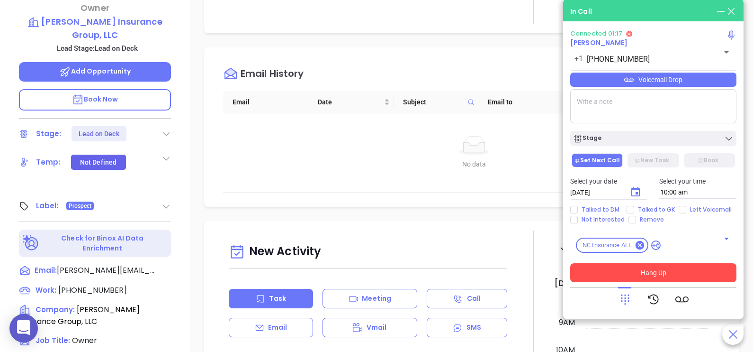
click at [645, 274] on button "Hang Up" at bounding box center [654, 272] width 166 height 19
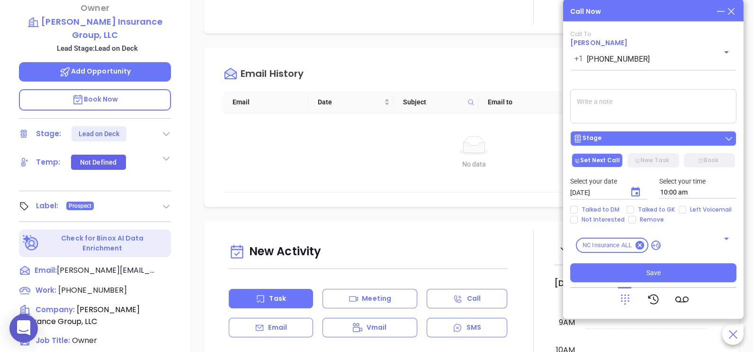
click at [663, 143] on div "Stage" at bounding box center [653, 138] width 161 height 9
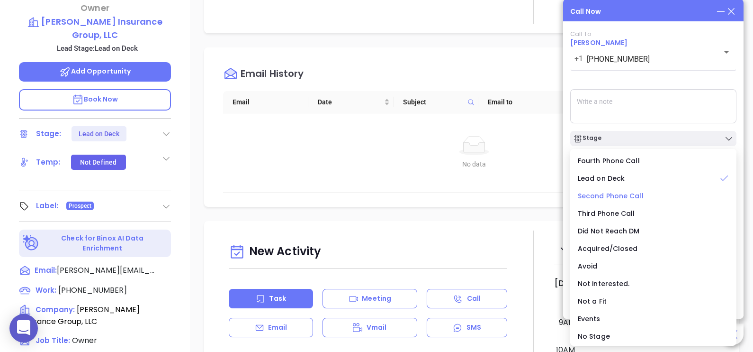
click at [633, 200] on span "Second Phone Call" at bounding box center [611, 195] width 66 height 9
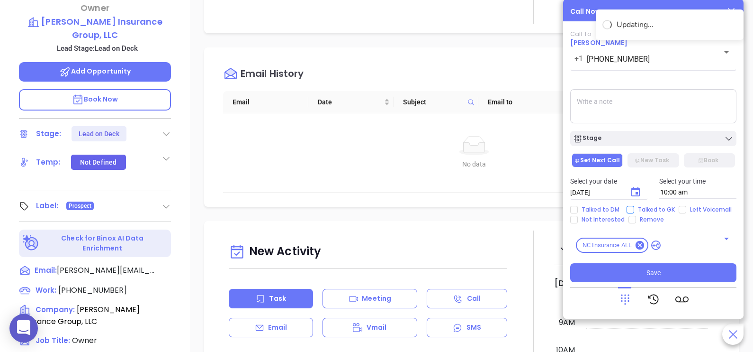
click at [657, 207] on span "Talked to GK" at bounding box center [657, 210] width 45 height 8
click at [635, 207] on input "Talked to GK" at bounding box center [631, 210] width 8 height 8
checkbox input "true"
click at [640, 194] on icon "Choose date, selected date is Sep 11, 2025" at bounding box center [635, 191] width 11 height 11
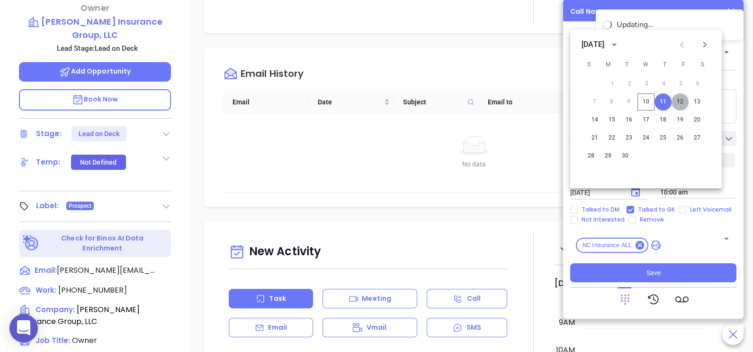
click at [682, 105] on button "12" at bounding box center [680, 101] width 17 height 17
type input "09/12/2025"
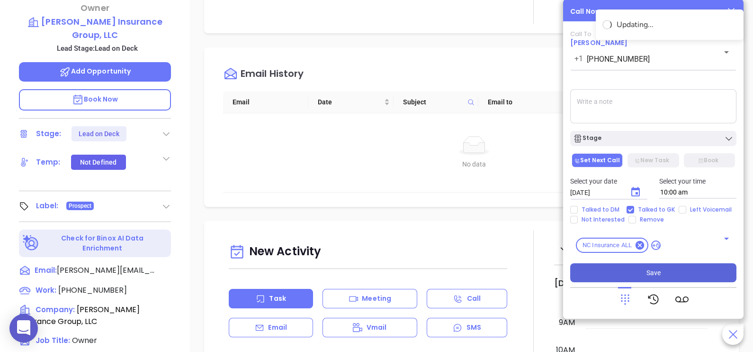
click at [658, 272] on span "Save" at bounding box center [654, 272] width 14 height 10
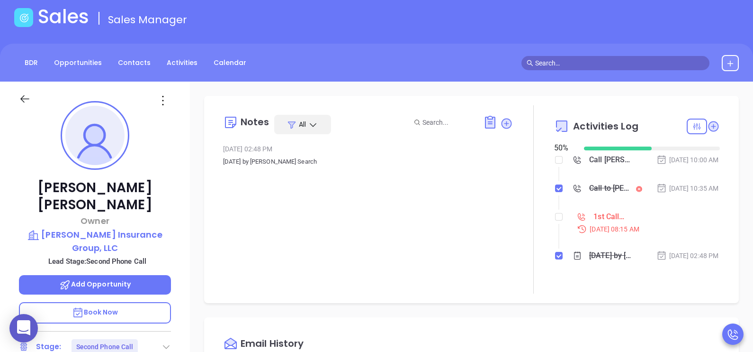
scroll to position [47, 0]
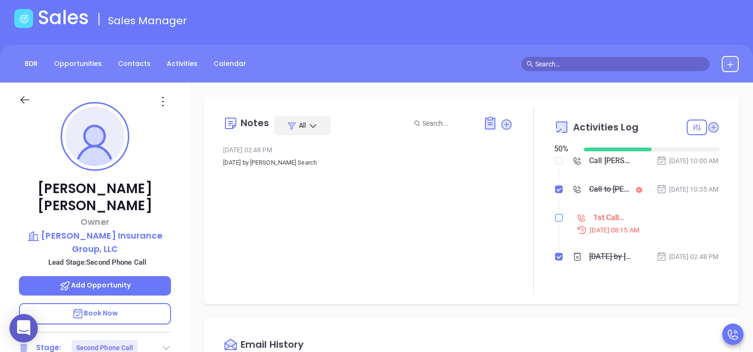
click at [556, 221] on input "checkbox" at bounding box center [559, 218] width 8 height 8
checkbox input "true"
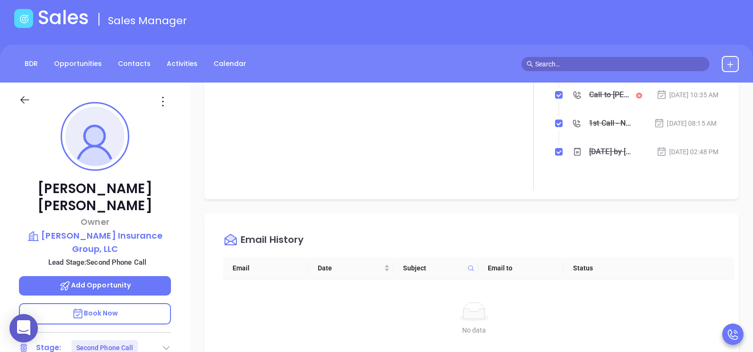
scroll to position [142, 0]
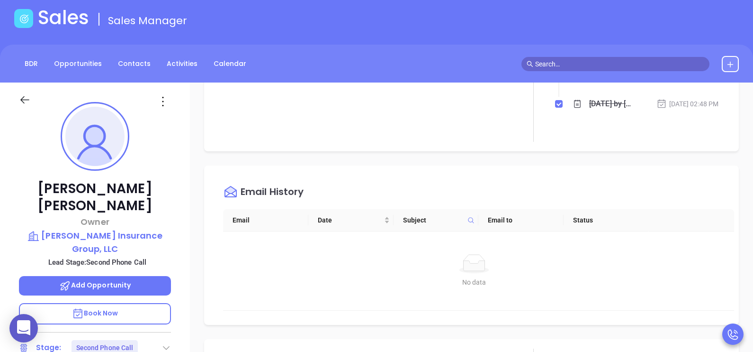
click at [185, 228] on div "Tracy Snider Owner Snider Insurance Group, LLC Lead Stage: Second Phone Call Ad…" at bounding box center [95, 302] width 190 height 440
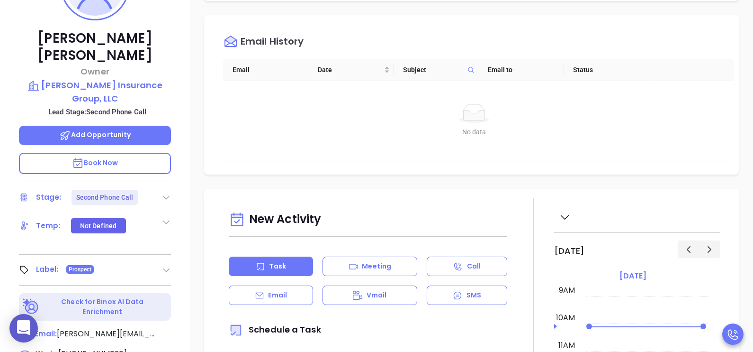
scroll to position [236, 0]
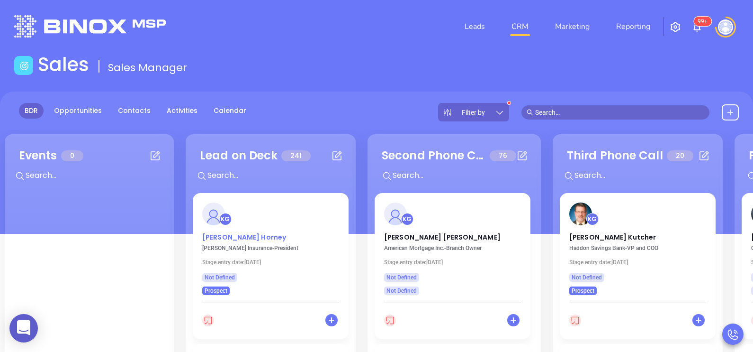
click at [218, 234] on p "Tyler Horney" at bounding box center [270, 234] width 137 height 5
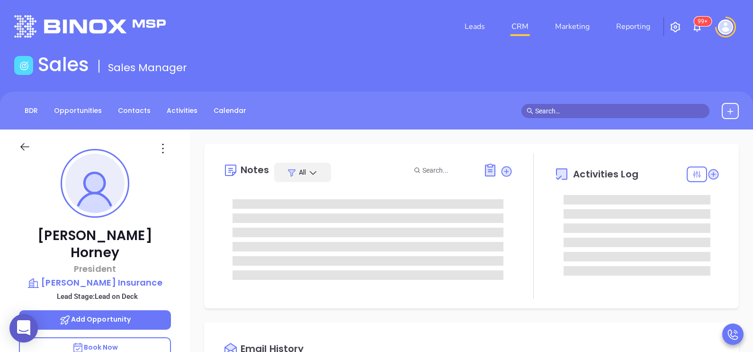
scroll to position [248, 0]
type input "[PERSON_NAME]"
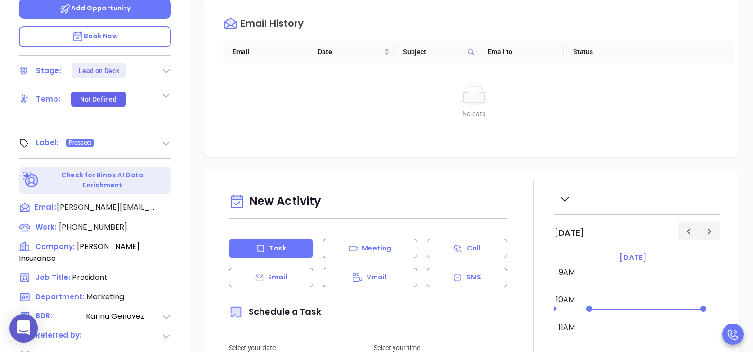
scroll to position [332, 0]
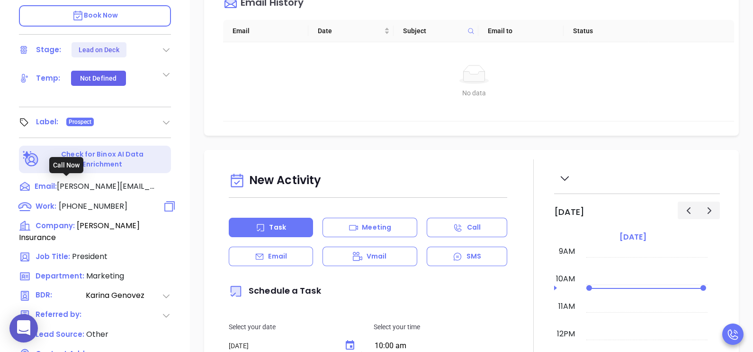
click at [90, 200] on span "[PHONE_NUMBER]" at bounding box center [93, 205] width 69 height 11
type input "[PHONE_NUMBER]"
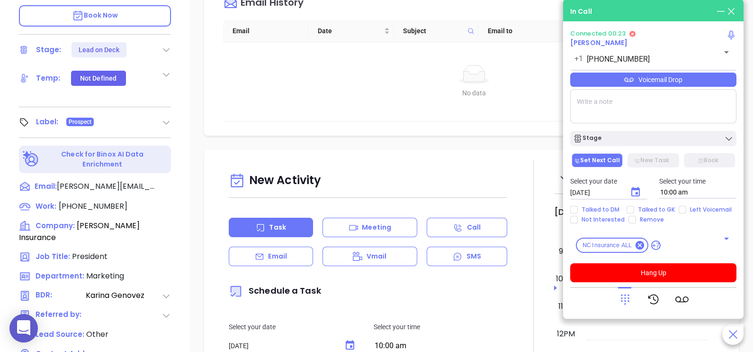
click at [576, 299] on div at bounding box center [654, 299] width 166 height 25
click at [626, 299] on icon at bounding box center [625, 298] width 13 height 13
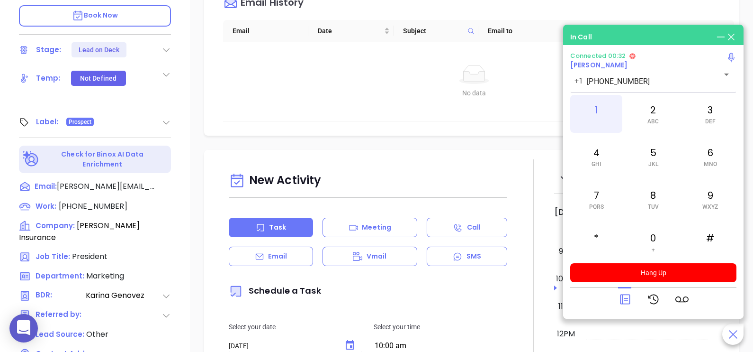
click at [605, 112] on div "1" at bounding box center [597, 114] width 52 height 38
click at [623, 305] on icon at bounding box center [625, 298] width 13 height 13
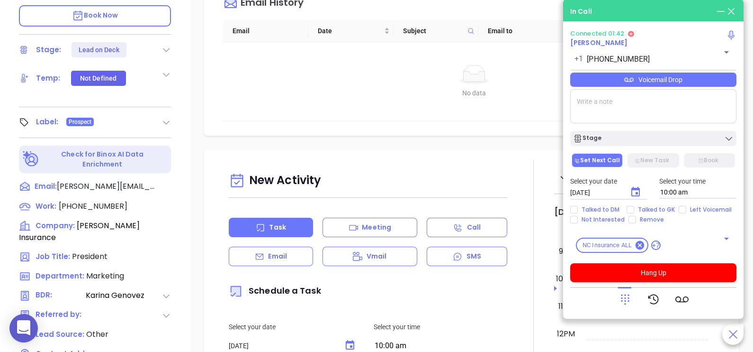
click at [721, 88] on div "Connected 01:42 Tyler Horney +1 (910) 673-4771 ​ Voicemail Drop Stage Set Next …" at bounding box center [654, 156] width 166 height 252
click at [727, 85] on div "Voicemail Drop" at bounding box center [654, 80] width 166 height 14
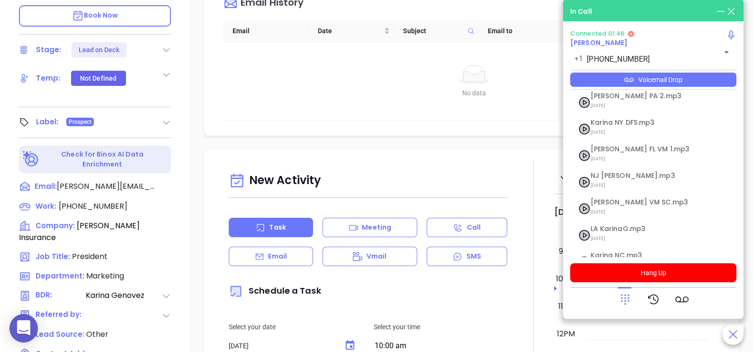
scroll to position [156, 0]
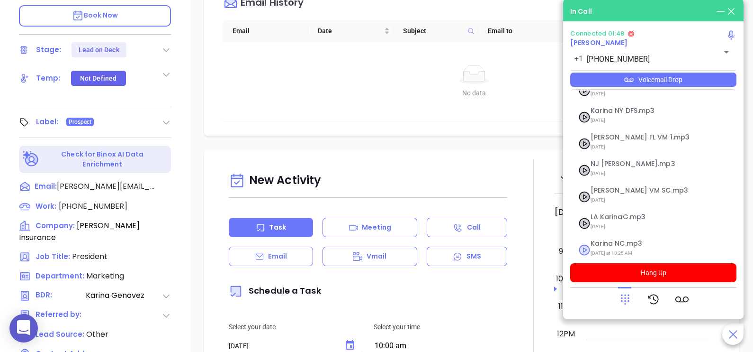
click at [635, 247] on span "Today at 10:25 AM" at bounding box center [642, 253] width 102 height 12
checkbox input "true"
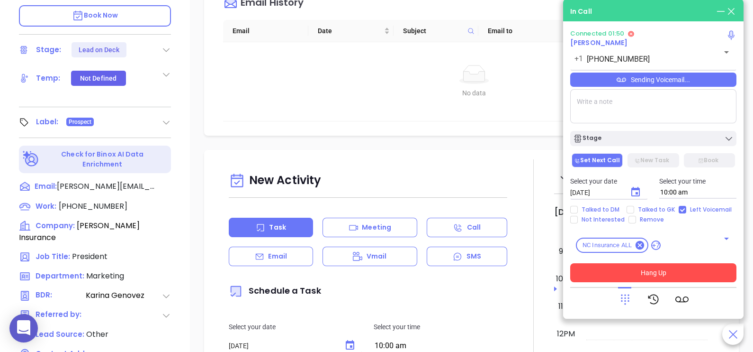
click at [609, 272] on button "Hang Up" at bounding box center [654, 272] width 166 height 19
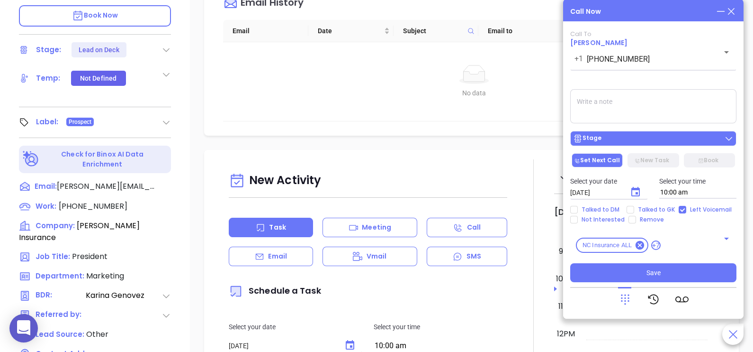
click at [669, 138] on div "Stage" at bounding box center [653, 138] width 161 height 9
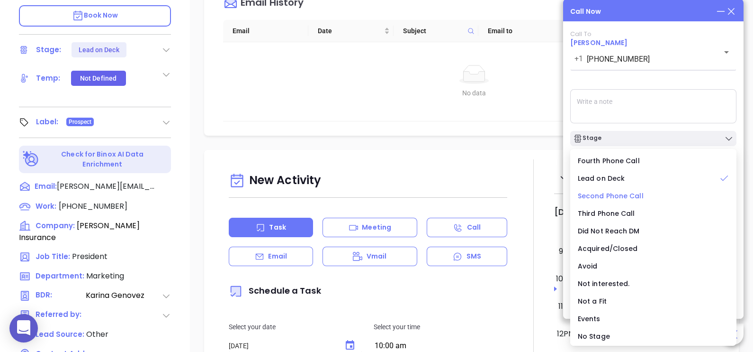
click at [614, 197] on span "Second Phone Call" at bounding box center [611, 195] width 66 height 9
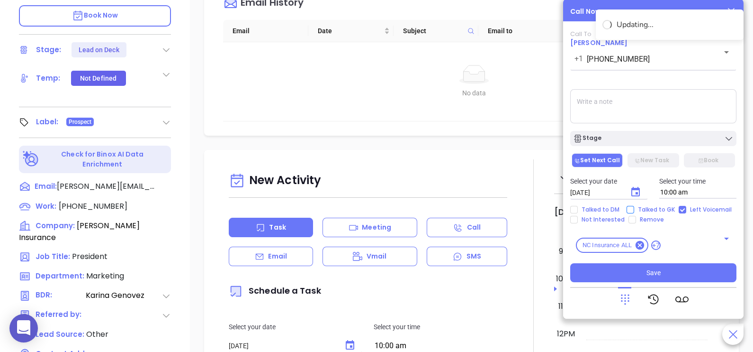
click at [640, 209] on span "Talked to GK" at bounding box center [657, 210] width 45 height 8
click at [635, 209] on input "Talked to GK" at bounding box center [631, 210] width 8 height 8
checkbox input "true"
click at [643, 197] on button "Choose date, selected date is Sep 11, 2025" at bounding box center [636, 192] width 23 height 23
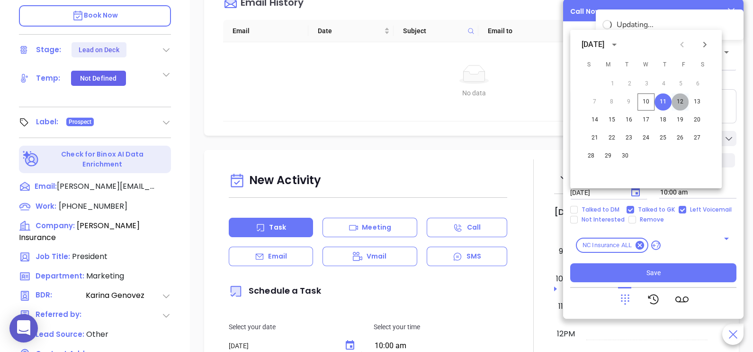
click at [682, 104] on button "12" at bounding box center [680, 101] width 17 height 17
type input "[DATE]"
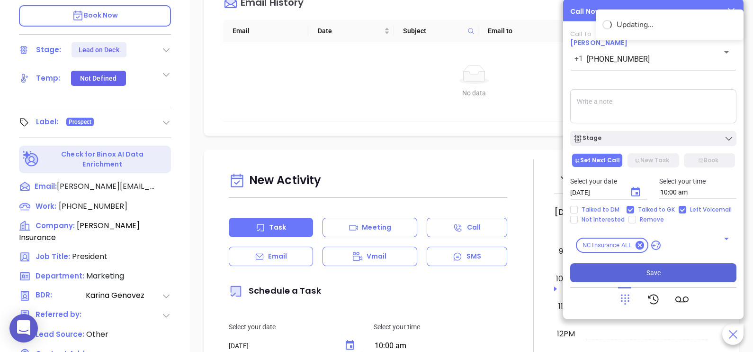
click at [654, 279] on button "Save" at bounding box center [654, 272] width 166 height 19
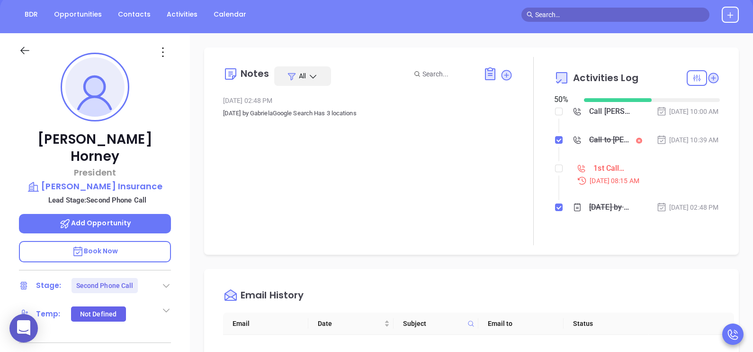
scroll to position [94, 0]
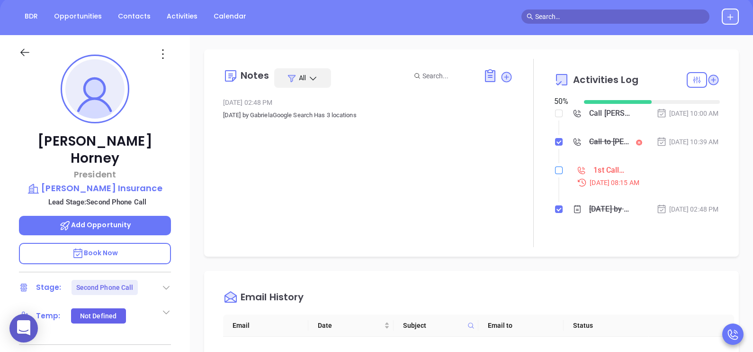
click at [555, 174] on input "checkbox" at bounding box center [559, 170] width 8 height 8
checkbox input "true"
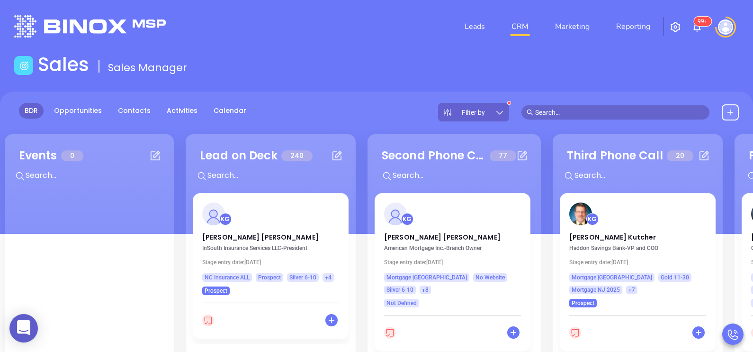
click at [225, 242] on div "KG Steve Smith InSouth Insurance Services LLC - President Stage entry date: Thu…" at bounding box center [271, 244] width 156 height 102
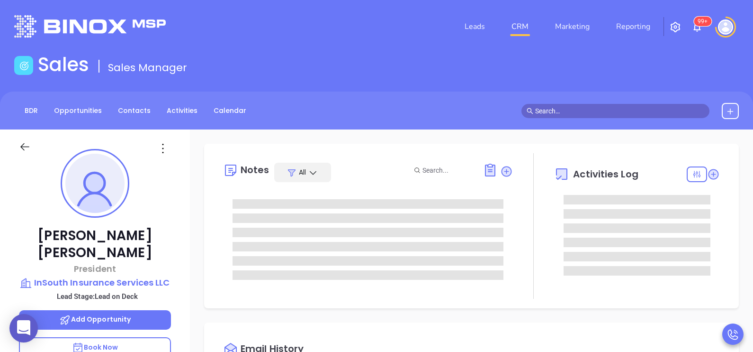
type input "[DATE]"
type input "[PERSON_NAME]"
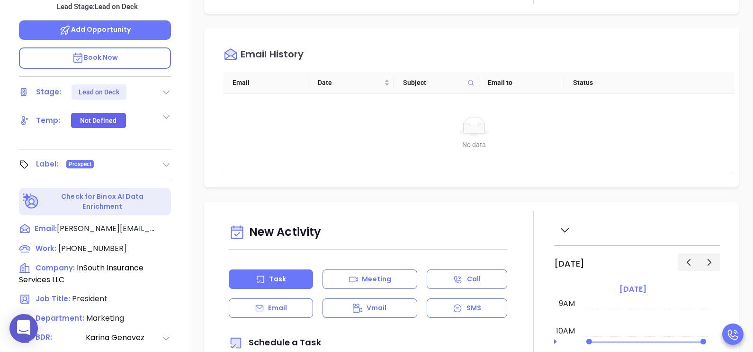
scroll to position [332, 0]
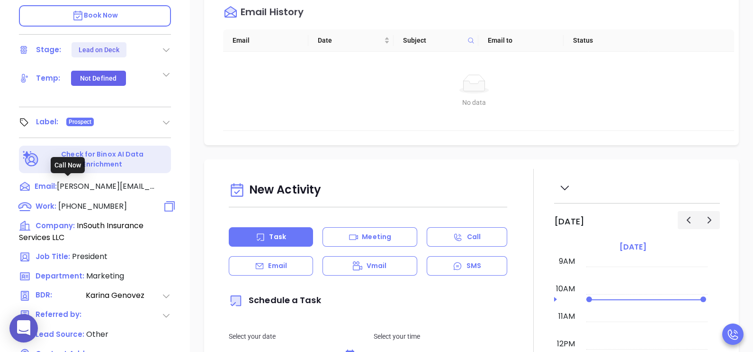
click at [95, 200] on span "[PHONE_NUMBER]" at bounding box center [92, 205] width 69 height 11
type input "[PHONE_NUMBER]"
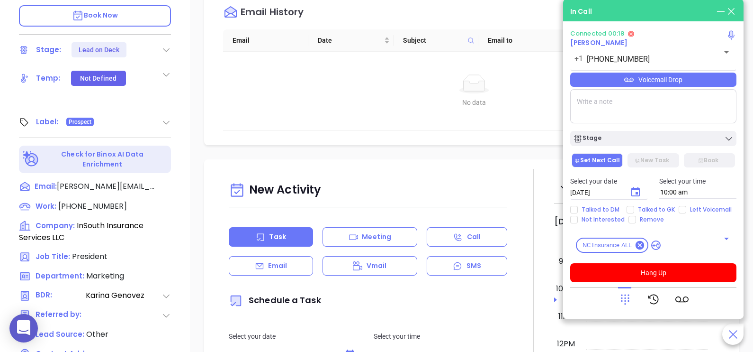
click at [630, 298] on icon at bounding box center [625, 298] width 13 height 13
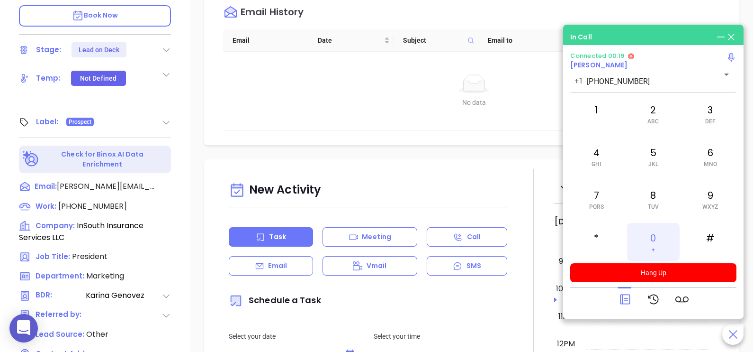
click at [651, 239] on div "0 +" at bounding box center [653, 242] width 52 height 38
click at [624, 296] on icon at bounding box center [625, 298] width 13 height 13
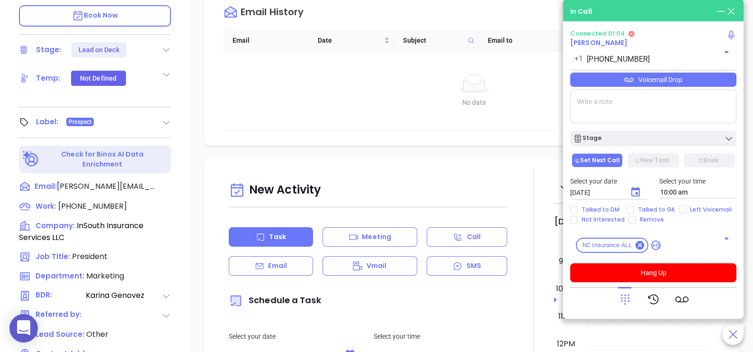
drag, startPoint x: 704, startPoint y: 90, endPoint x: 704, endPoint y: 84, distance: 5.7
click at [704, 84] on div "Connected 01:04 Steve Smith +1 (704) 948-7730 ​ Voicemail Drop Stage Set Next C…" at bounding box center [654, 156] width 166 height 252
click at [704, 84] on div "Voicemail Drop" at bounding box center [654, 80] width 166 height 14
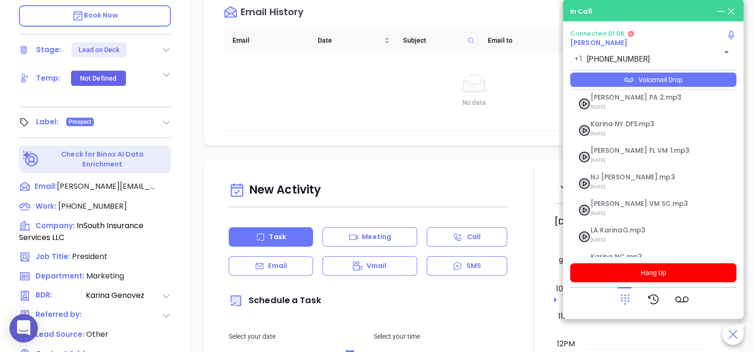
scroll to position [145, 0]
click at [639, 252] on span "Karina NC.mp3" at bounding box center [642, 255] width 102 height 7
checkbox input "true"
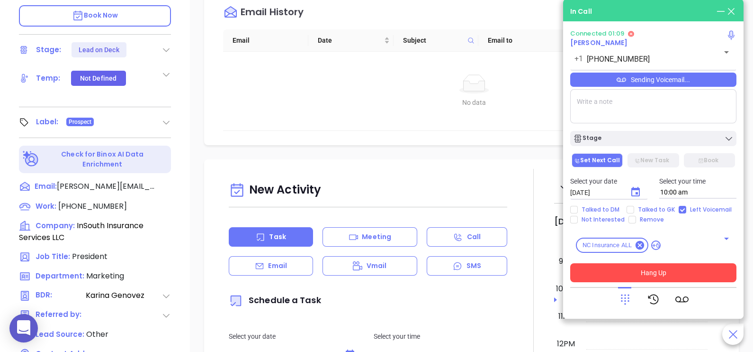
click at [649, 278] on button "Hang Up" at bounding box center [654, 272] width 166 height 19
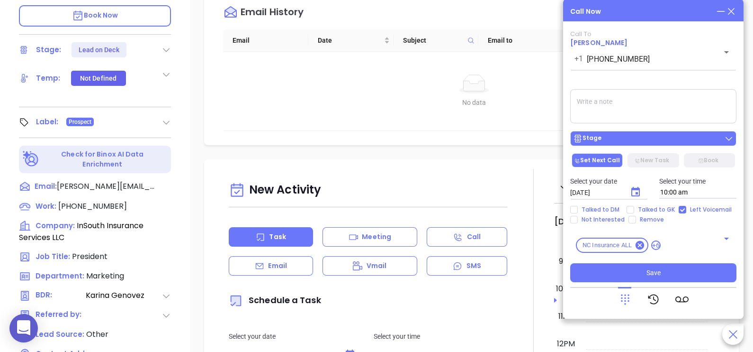
click at [685, 145] on button "Stage" at bounding box center [654, 138] width 166 height 15
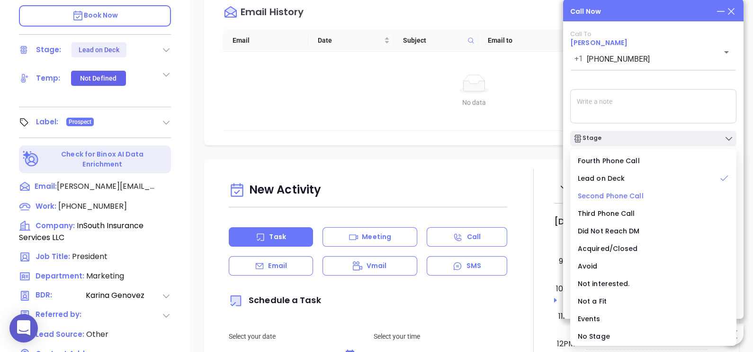
click at [639, 194] on span "Second Phone Call" at bounding box center [611, 195] width 66 height 9
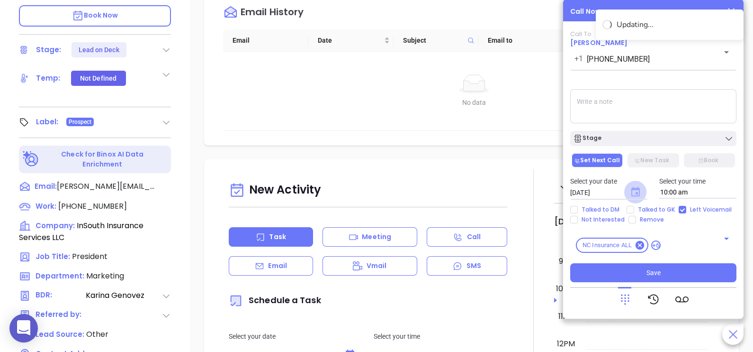
click at [637, 188] on icon "Choose date, selected date is Sep 11, 2025" at bounding box center [636, 191] width 9 height 9
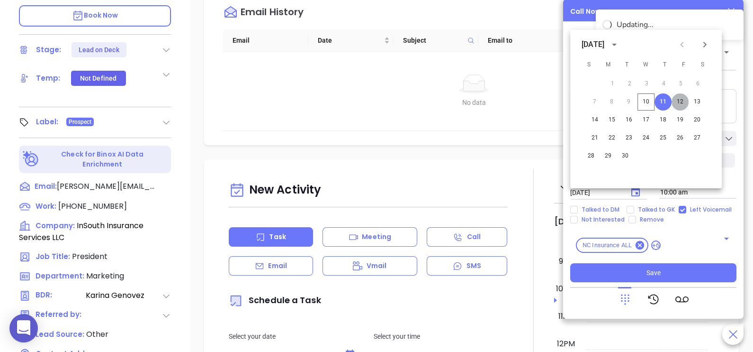
click at [685, 105] on button "12" at bounding box center [680, 101] width 17 height 17
type input "[DATE]"
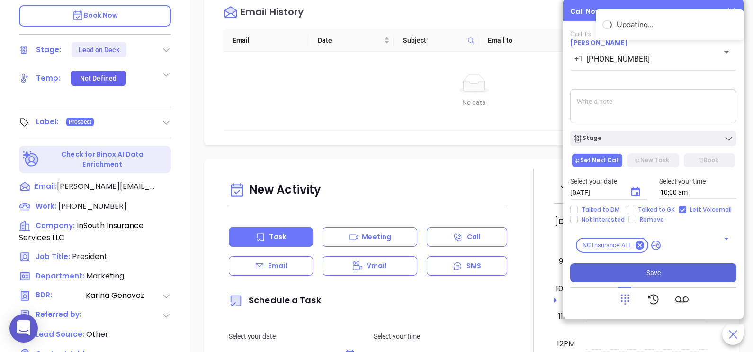
click at [649, 272] on span "Save" at bounding box center [654, 272] width 14 height 10
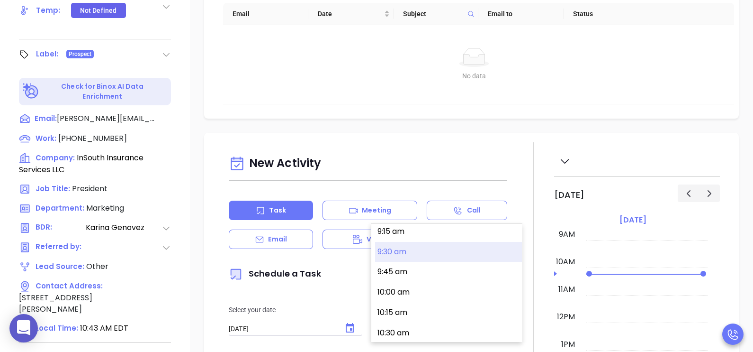
scroll to position [734, 0]
click at [630, 104] on div "No data No data" at bounding box center [474, 64] width 502 height 79
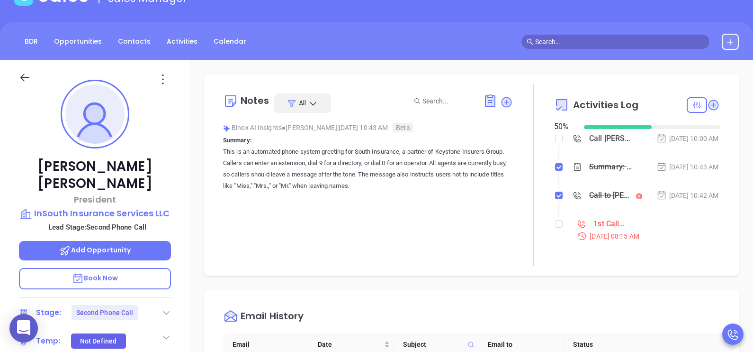
scroll to position [20, 0]
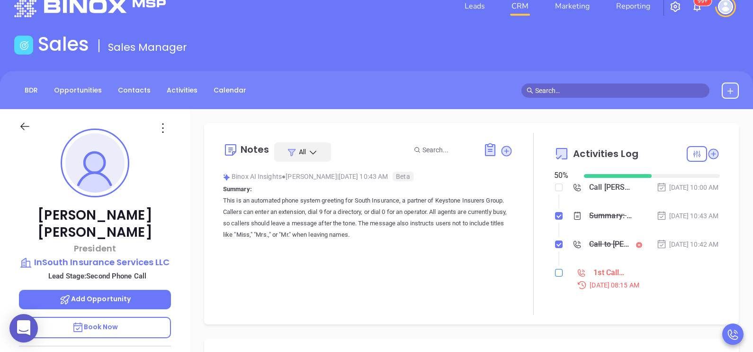
click at [555, 276] on input "checkbox" at bounding box center [559, 273] width 8 height 8
checkbox input "true"
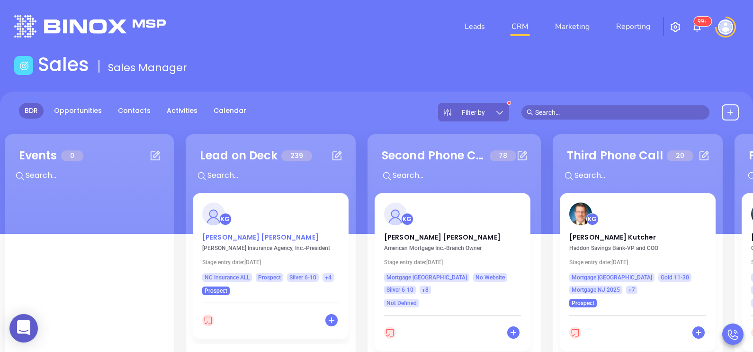
click at [222, 237] on p "Paul R. Schultze" at bounding box center [270, 234] width 137 height 5
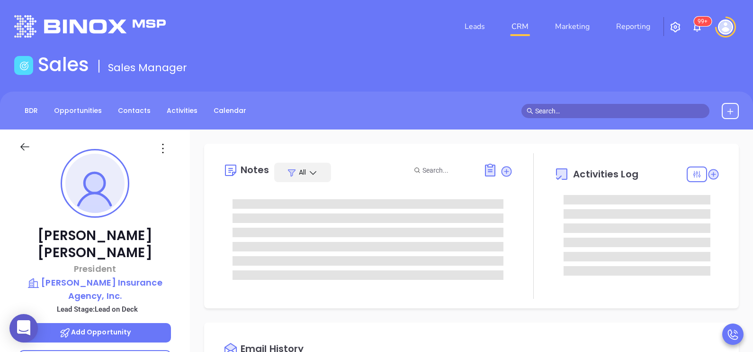
type input "[DATE]"
type input "[PERSON_NAME]"
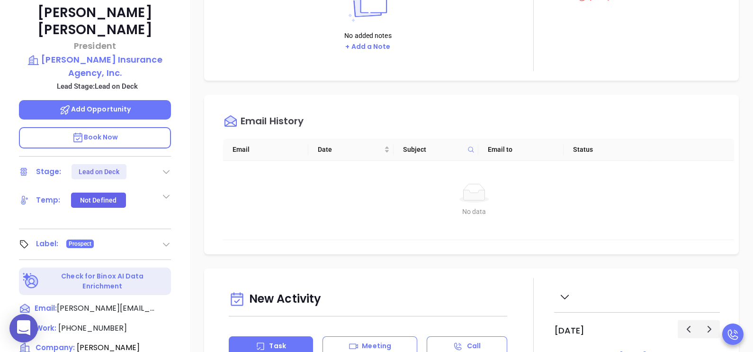
scroll to position [236, 0]
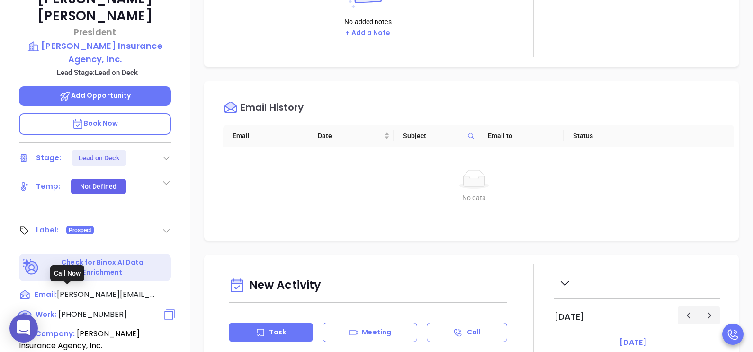
click at [109, 309] on span "(919) 934-2240" at bounding box center [92, 314] width 69 height 11
type input "(919) 934-2240"
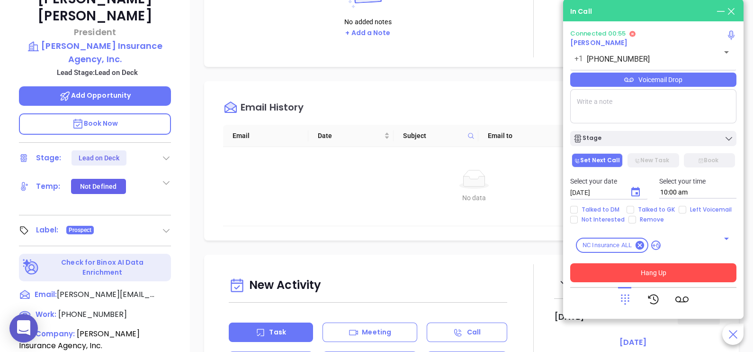
click at [607, 277] on button "Hang Up" at bounding box center [654, 272] width 166 height 19
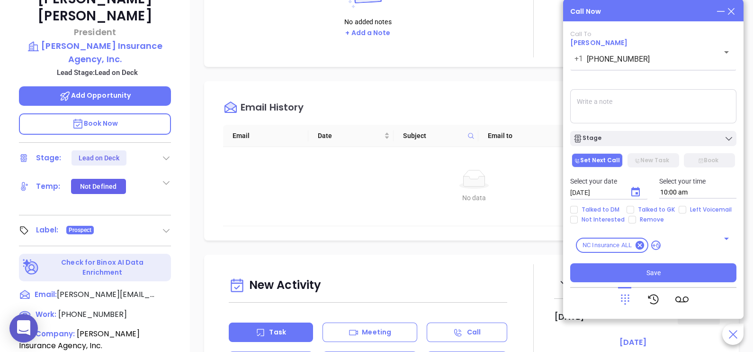
click at [643, 102] on textarea at bounding box center [654, 106] width 166 height 34
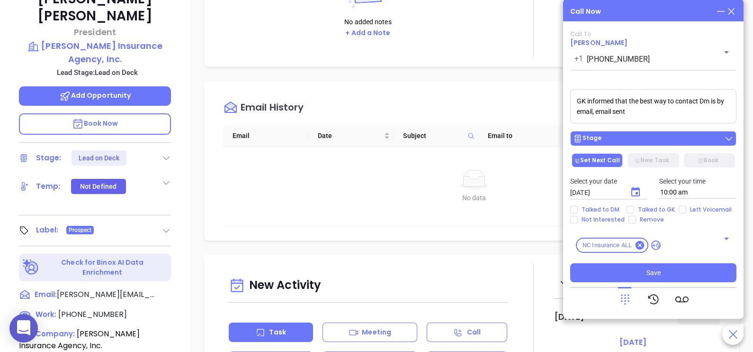
type textarea "GK informed that the best way to contact Dm is by email, email sent"
click at [655, 137] on div "Stage" at bounding box center [653, 138] width 161 height 9
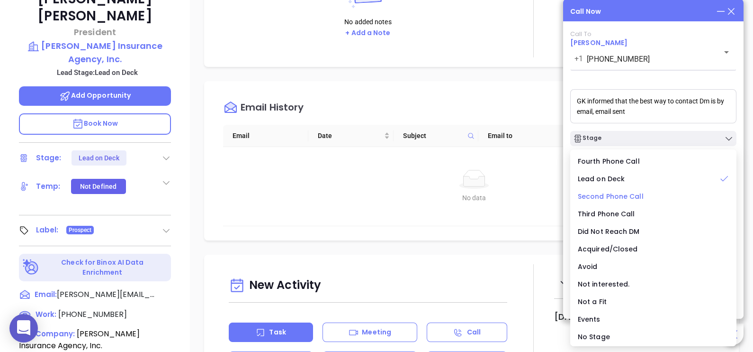
click at [627, 193] on span "Second Phone Call" at bounding box center [611, 195] width 66 height 9
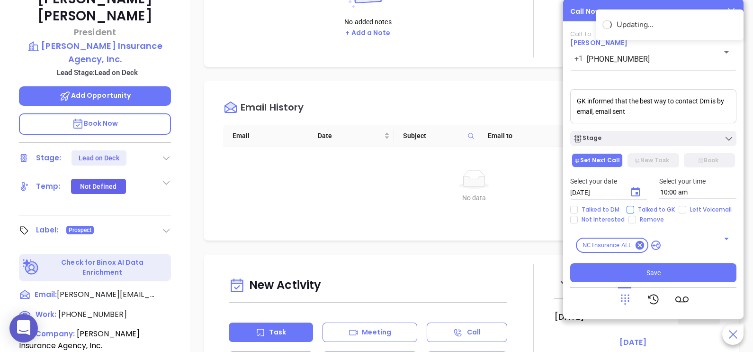
click at [661, 210] on span "Talked to GK" at bounding box center [657, 210] width 45 height 8
click at [635, 210] on input "Talked to GK" at bounding box center [631, 210] width 8 height 8
checkbox input "true"
click at [632, 190] on icon "Choose date, selected date is Sep 11, 2025" at bounding box center [636, 191] width 9 height 9
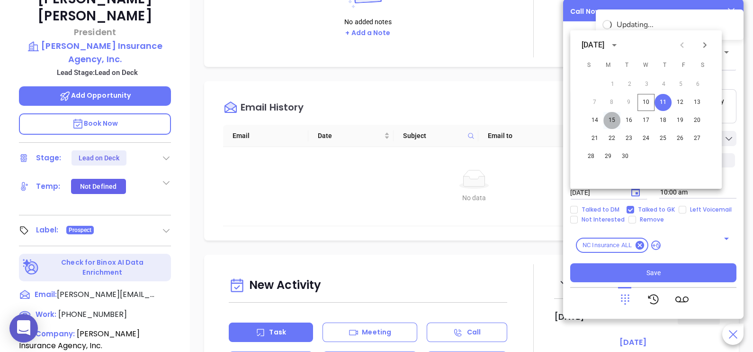
click at [614, 121] on button "15" at bounding box center [612, 120] width 17 height 17
type input "[DATE]"
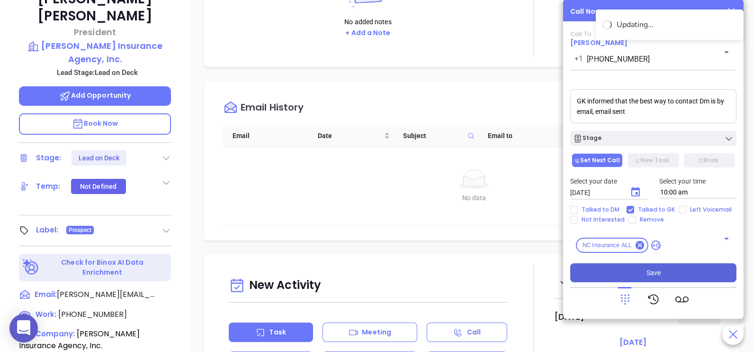
click at [660, 271] on span "Save" at bounding box center [654, 272] width 14 height 10
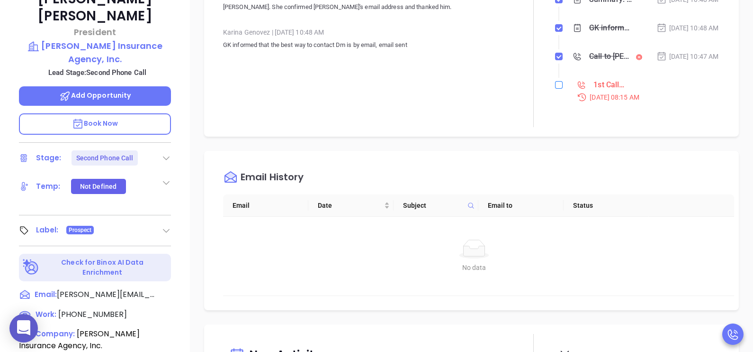
click at [555, 89] on input "checkbox" at bounding box center [559, 85] width 8 height 8
checkbox input "true"
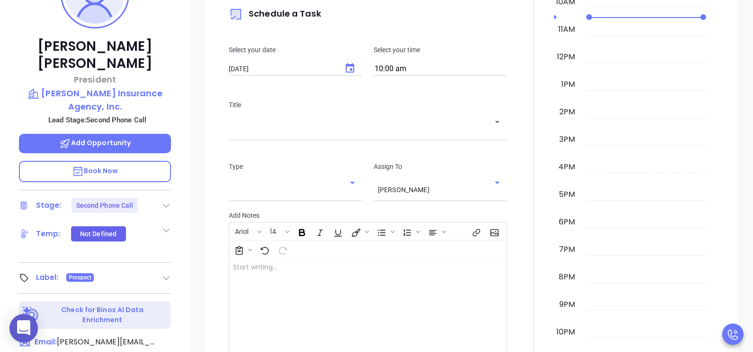
scroll to position [473, 0]
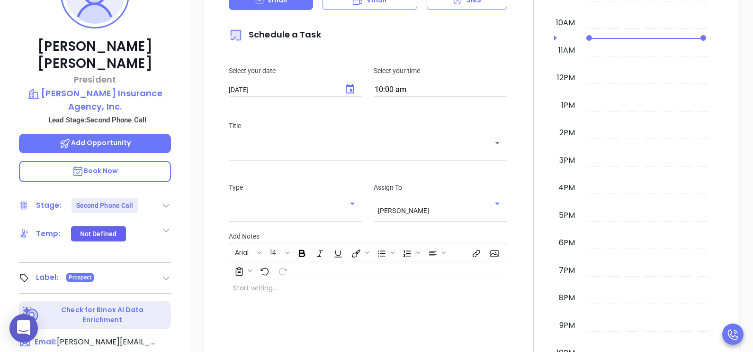
click at [296, 10] on div "Email" at bounding box center [271, 0] width 84 height 19
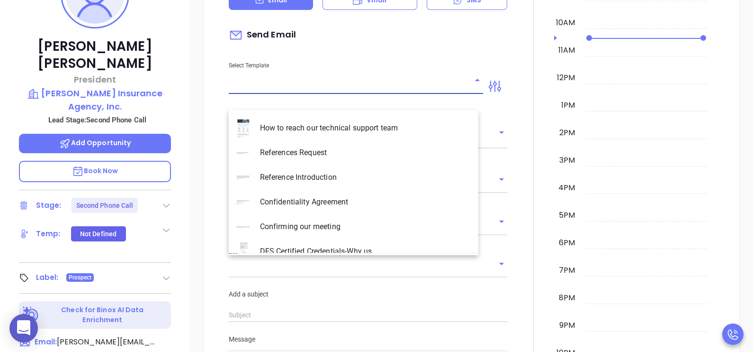
click at [317, 93] on input "text" at bounding box center [349, 87] width 240 height 14
type input "[PERSON_NAME]"
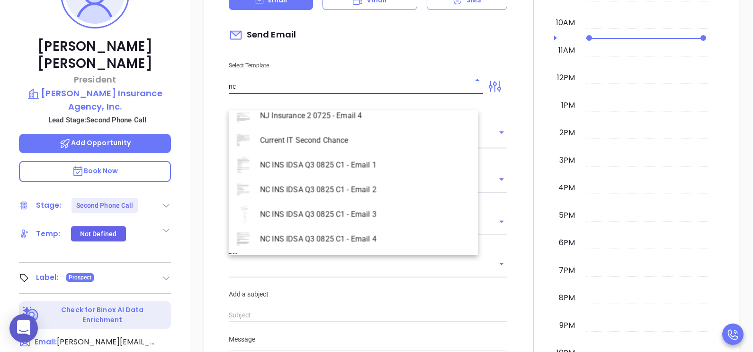
scroll to position [458, 0]
click at [323, 161] on li "NC INS IDSA Q3 0825 C1 - Email 1" at bounding box center [354, 163] width 250 height 25
type input "NC INS IDSA Q3 0825 C1 - Email 1"
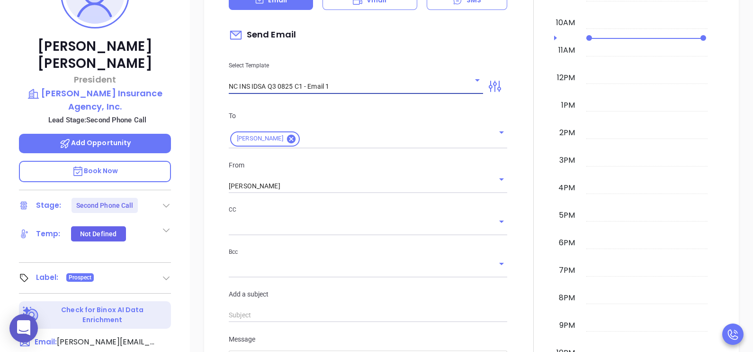
type input "Paul R. , did you know North Carolina's data protection act is now being enforc…"
type input "NC INS IDSA Q3 0825 C1 - Email 1"
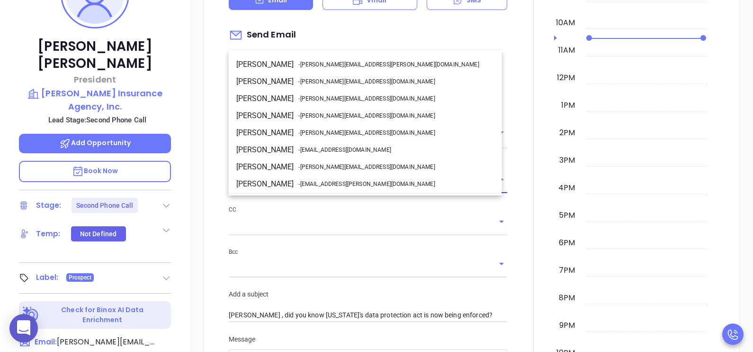
scroll to position [50, 0]
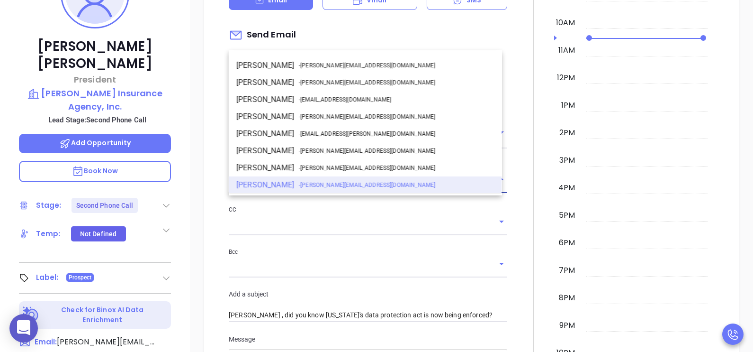
click at [318, 193] on input "[PERSON_NAME]" at bounding box center [355, 186] width 252 height 14
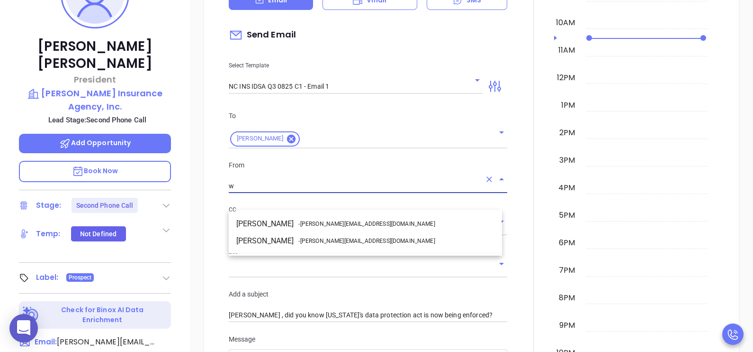
scroll to position [0, 0]
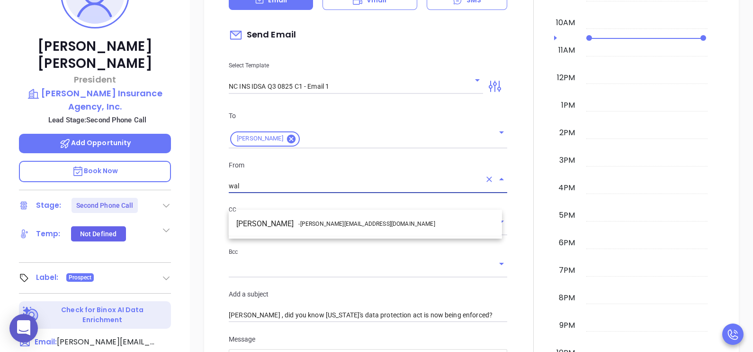
click at [275, 220] on li "Walter Contreras - walter@motiva.net" at bounding box center [365, 223] width 273 height 17
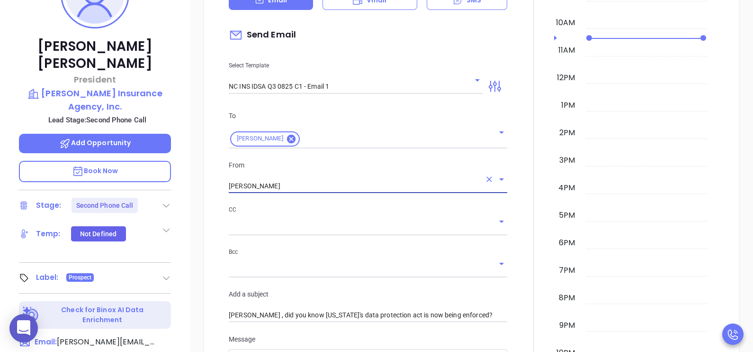
type input "[PERSON_NAME]"
click at [519, 245] on div at bounding box center [533, 356] width 41 height 907
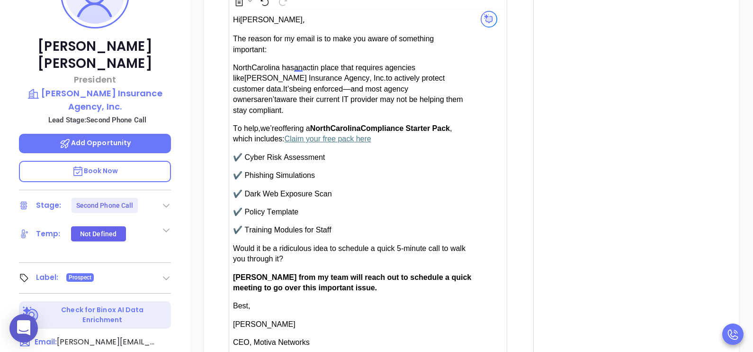
scroll to position [947, 0]
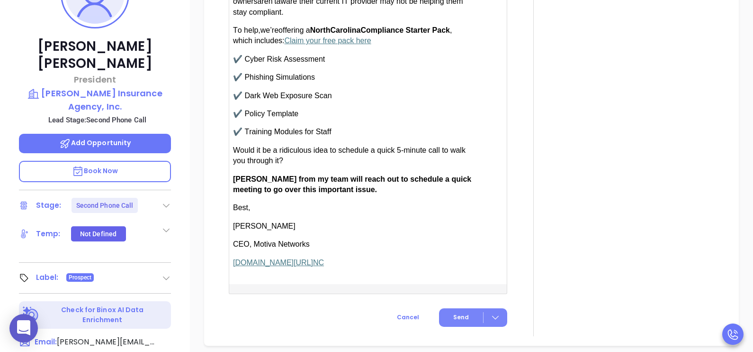
click at [456, 324] on button "Send" at bounding box center [473, 317] width 68 height 18
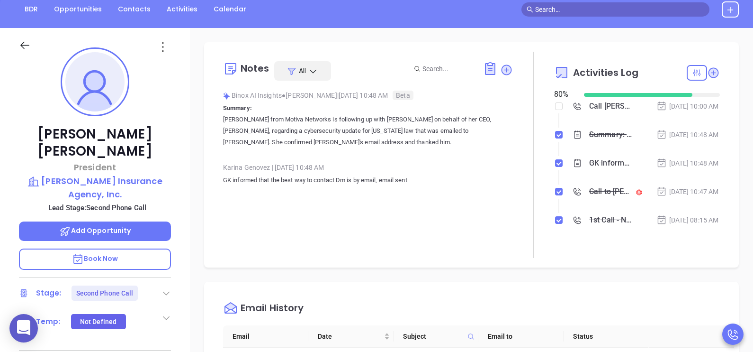
scroll to position [71, 0]
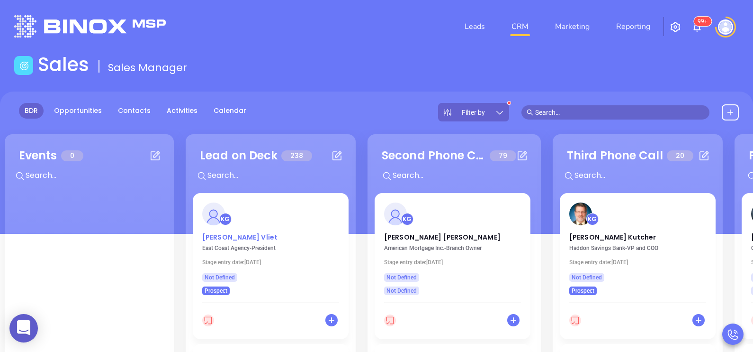
click at [223, 236] on p "Tim Vliet" at bounding box center [270, 234] width 137 height 5
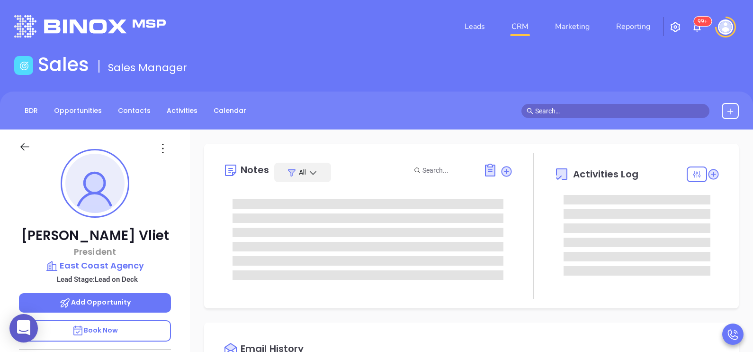
type input "[DATE]"
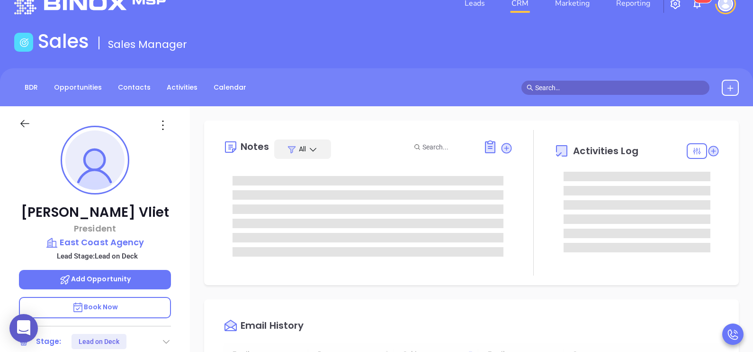
type input "[PERSON_NAME]"
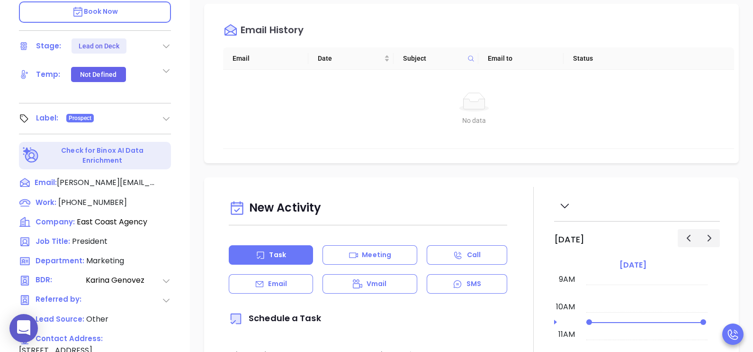
scroll to position [332, 0]
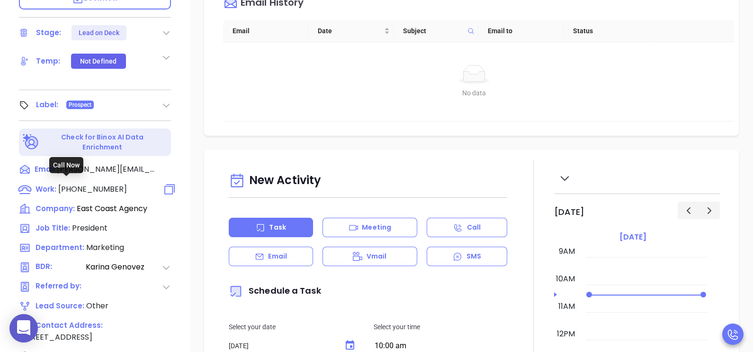
click at [92, 183] on span "(910) 446-5061" at bounding box center [92, 188] width 69 height 11
type input "(910) 446-5061"
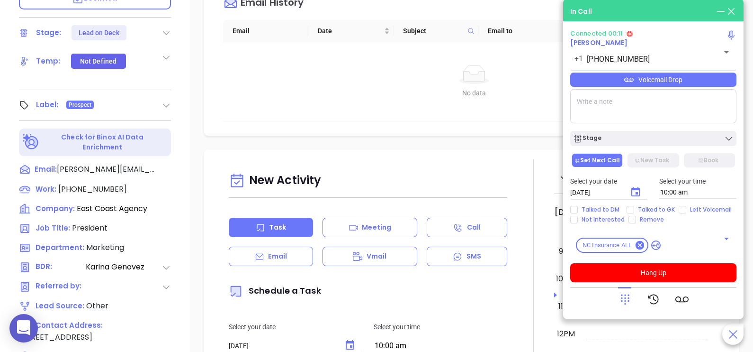
click at [626, 300] on icon at bounding box center [625, 298] width 13 height 13
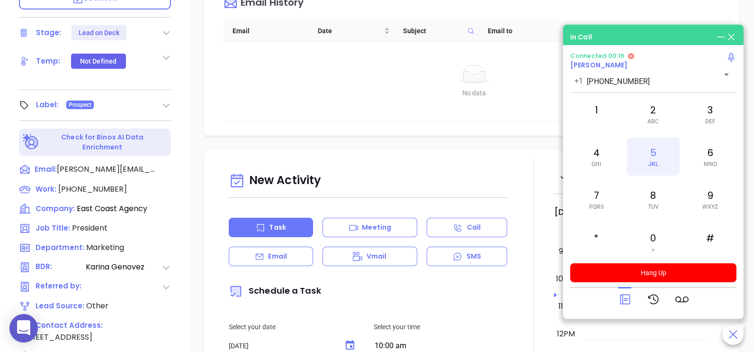
click at [646, 154] on div "5 JKL" at bounding box center [653, 156] width 52 height 38
click at [628, 294] on icon at bounding box center [625, 298] width 13 height 13
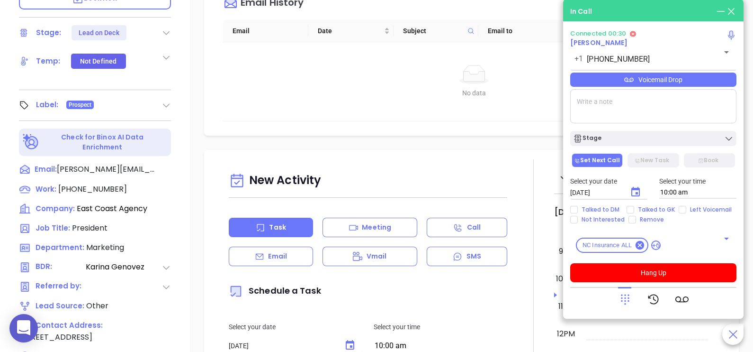
click at [708, 85] on div "Voicemail Drop" at bounding box center [654, 80] width 166 height 14
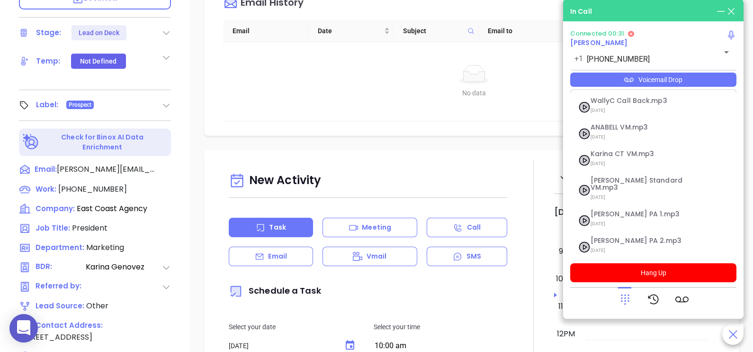
scroll to position [145, 0]
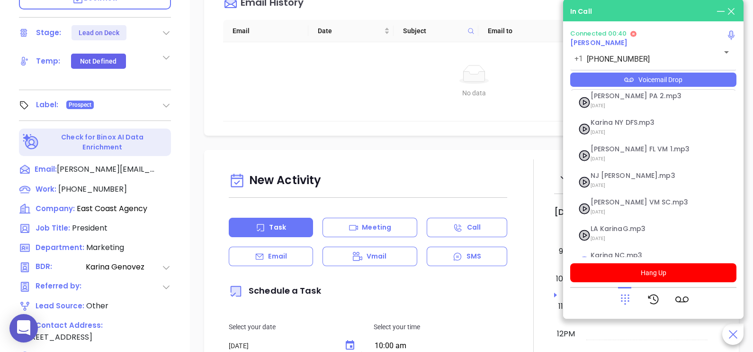
click at [628, 252] on span "Karina NC.mp3" at bounding box center [642, 255] width 102 height 7
checkbox input "true"
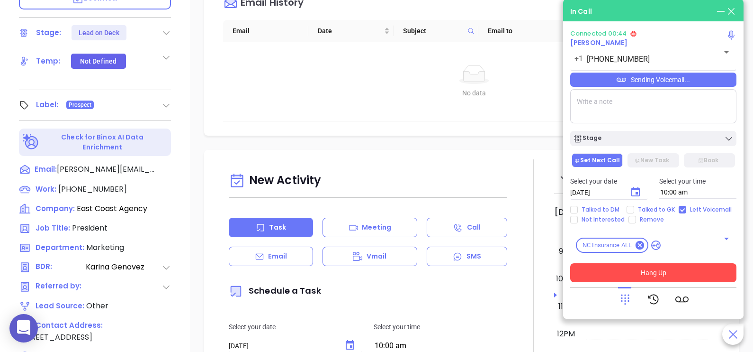
click at [649, 263] on button "Hang Up" at bounding box center [654, 272] width 166 height 19
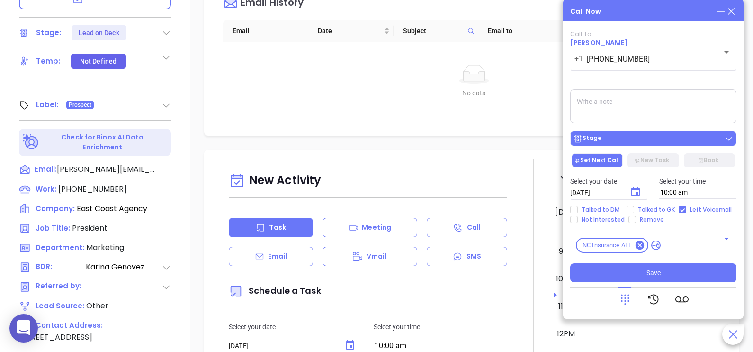
click at [670, 135] on div "Stage" at bounding box center [653, 138] width 161 height 9
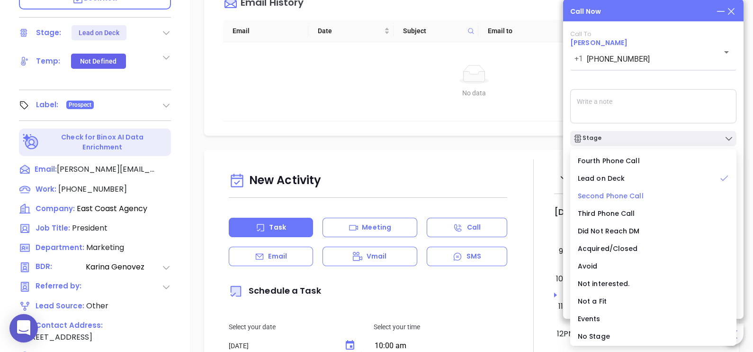
click at [625, 197] on span "Second Phone Call" at bounding box center [611, 195] width 66 height 9
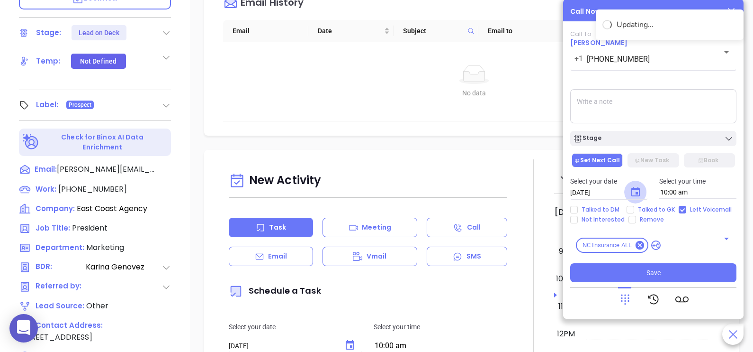
click at [634, 194] on icon "Choose date, selected date is Sep 11, 2025" at bounding box center [635, 191] width 11 height 11
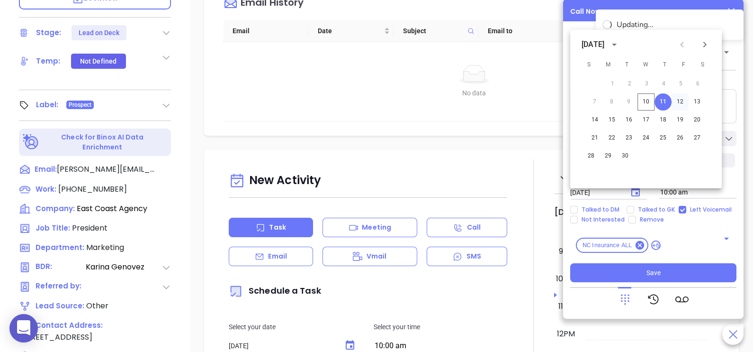
click at [676, 103] on button "12" at bounding box center [680, 101] width 17 height 17
type input "[DATE]"
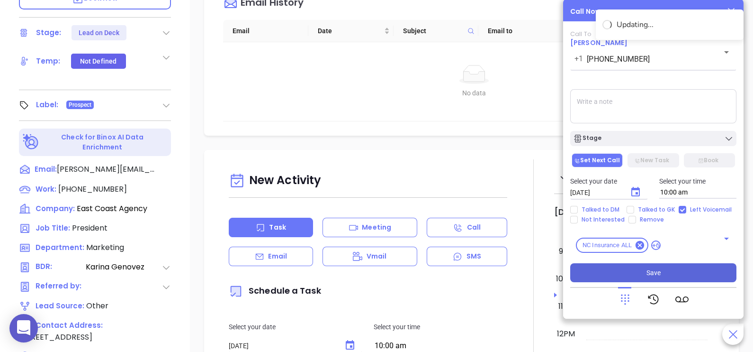
click at [661, 270] on button "Save" at bounding box center [654, 272] width 166 height 19
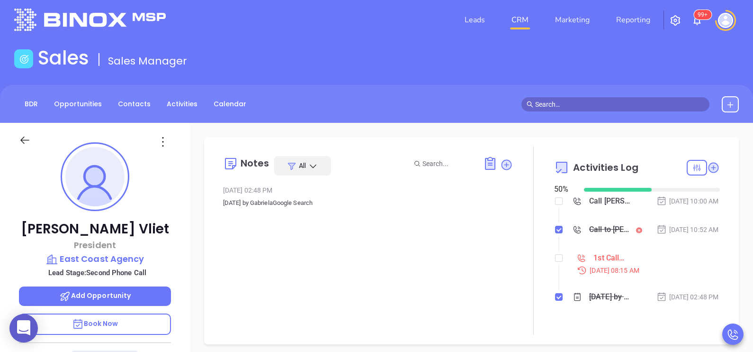
scroll to position [0, 0]
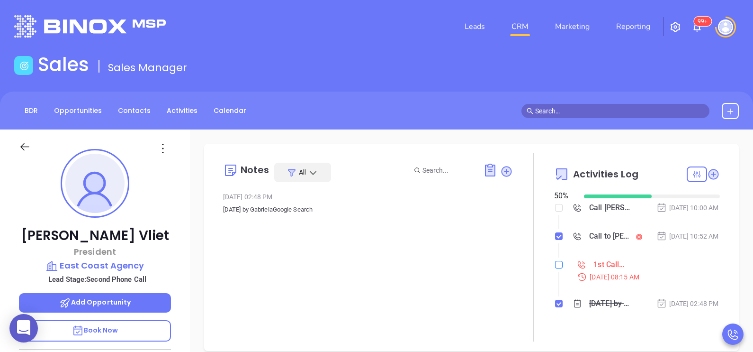
click at [555, 270] on label at bounding box center [559, 264] width 8 height 10
click at [555, 268] on input "checkbox" at bounding box center [559, 265] width 8 height 8
checkbox input "true"
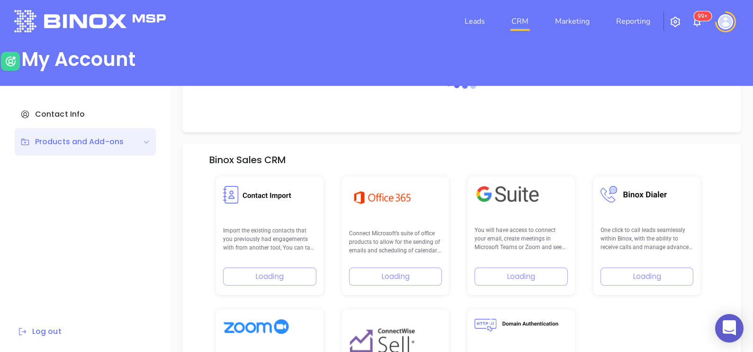
scroll to position [133, 0]
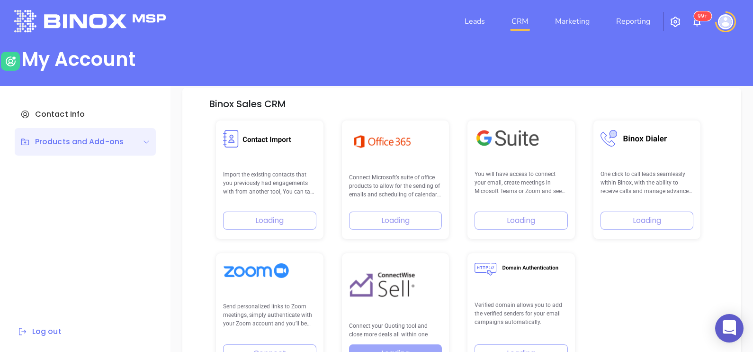
click at [519, 22] on link "CRM" at bounding box center [520, 21] width 25 height 19
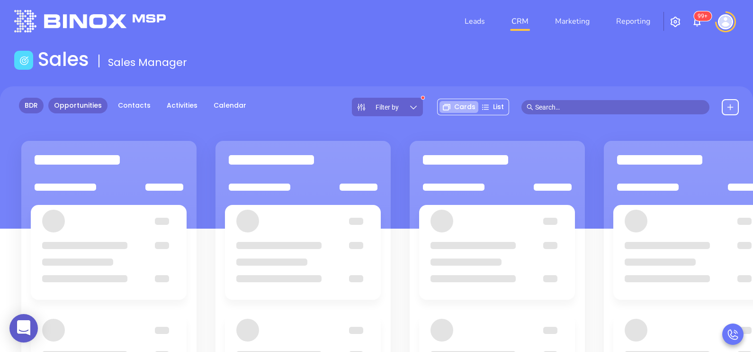
click at [43, 106] on link "BDR" at bounding box center [31, 106] width 25 height 16
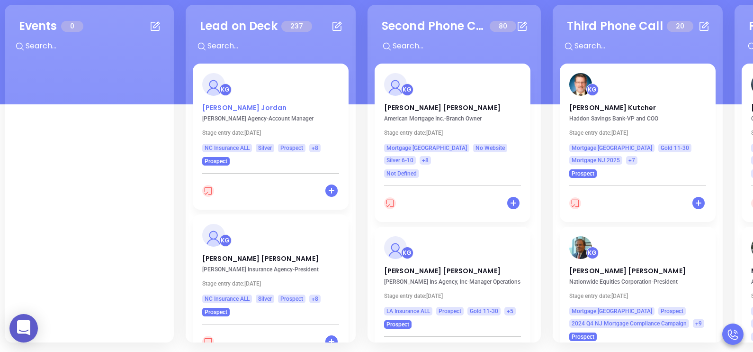
click at [216, 108] on p "Sandy Jordan" at bounding box center [270, 105] width 137 height 5
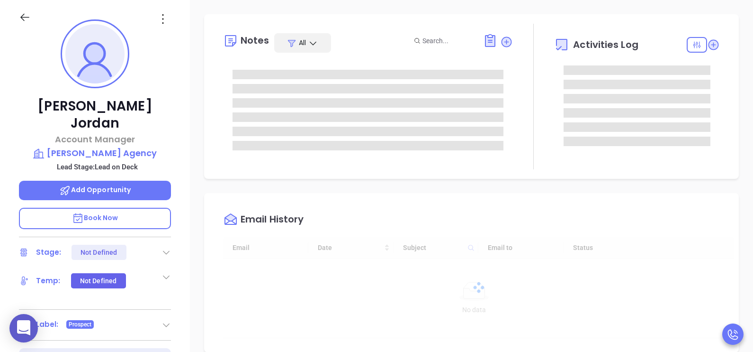
type input "09/11/2025"
type input "[PERSON_NAME]"
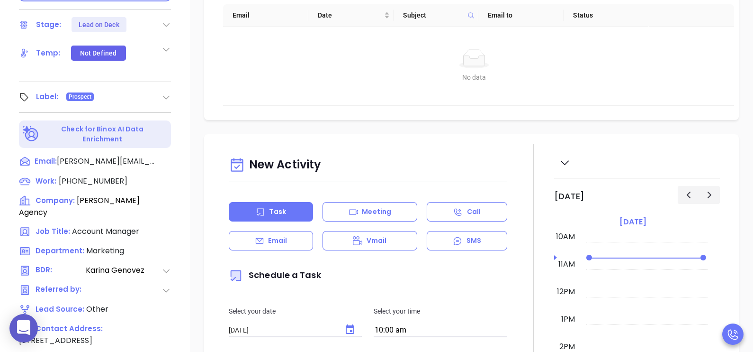
scroll to position [366, 0]
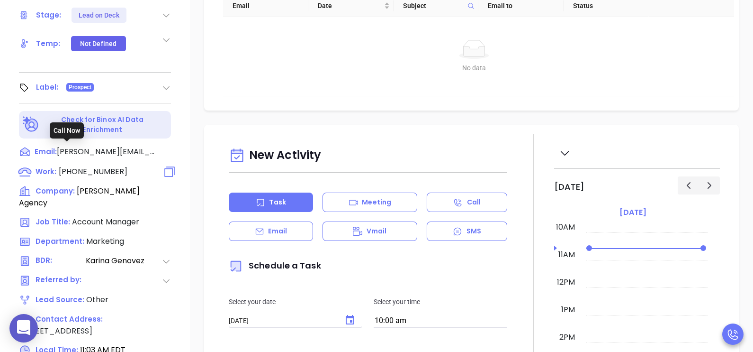
click at [87, 166] on span "[PHONE_NUMBER]" at bounding box center [93, 171] width 69 height 11
type input "[PHONE_NUMBER]"
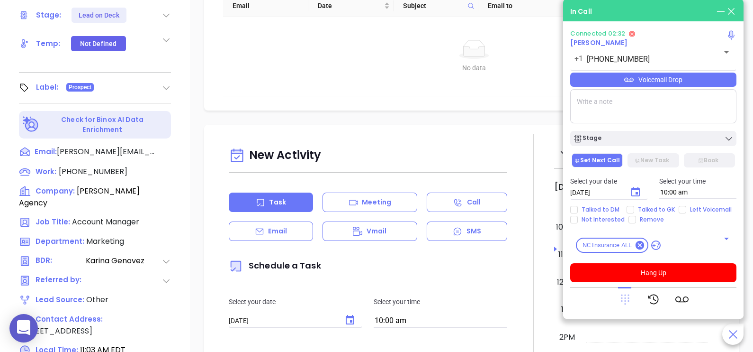
click at [626, 298] on icon at bounding box center [625, 299] width 9 height 10
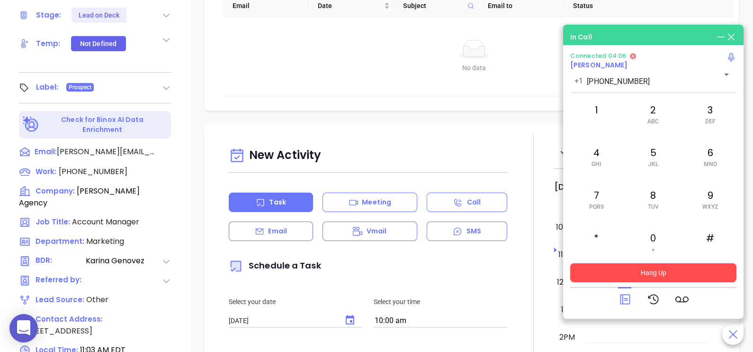
click at [689, 276] on button "Hang Up" at bounding box center [654, 272] width 166 height 19
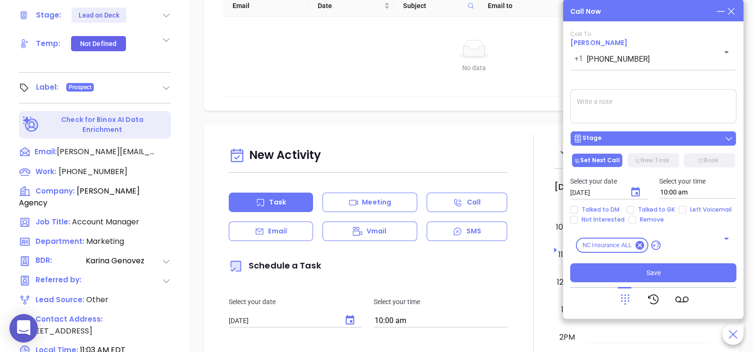
click at [665, 142] on div "Stage" at bounding box center [653, 138] width 161 height 9
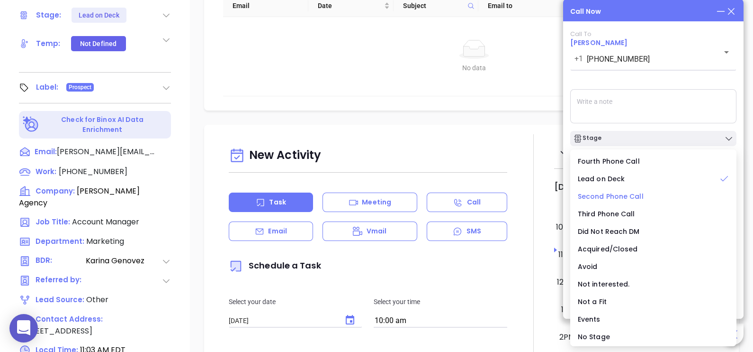
click at [635, 199] on span "Second Phone Call" at bounding box center [611, 195] width 66 height 9
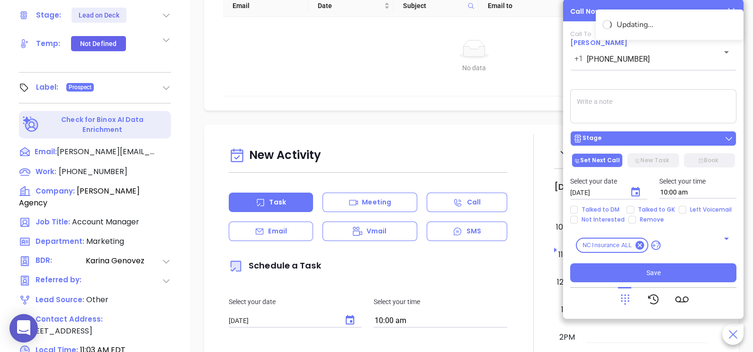
click at [649, 133] on button "Stage" at bounding box center [654, 138] width 166 height 15
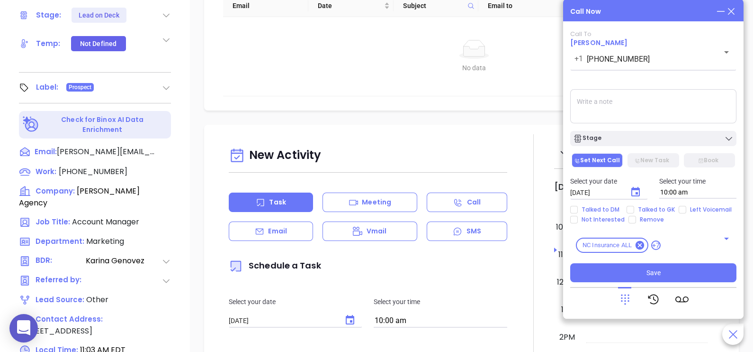
click at [628, 111] on textarea at bounding box center [654, 106] width 166 height 34
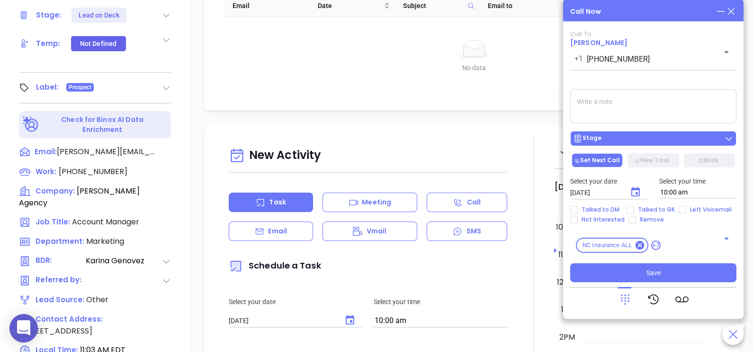
click at [661, 136] on div "Stage" at bounding box center [653, 138] width 161 height 9
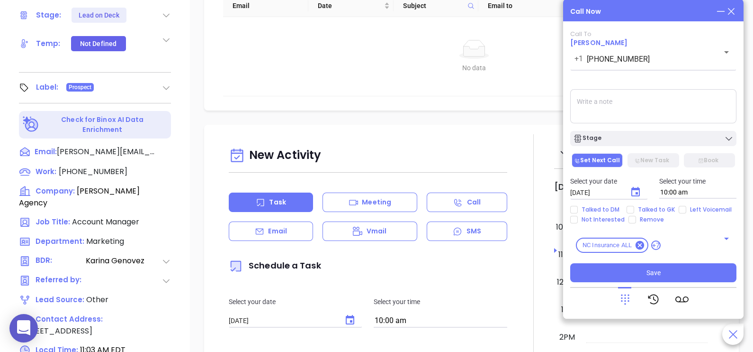
drag, startPoint x: 650, startPoint y: 125, endPoint x: 654, endPoint y: 119, distance: 6.8
click at [654, 119] on div "Call To Sandy Jordan +1 (828) 692-1170 ​ Voicemail Drop Stage Set Next Call New…" at bounding box center [654, 156] width 166 height 252
click at [654, 119] on textarea at bounding box center [654, 106] width 166 height 34
click at [633, 193] on icon "Choose date, selected date is Sep 11, 2025" at bounding box center [636, 191] width 9 height 9
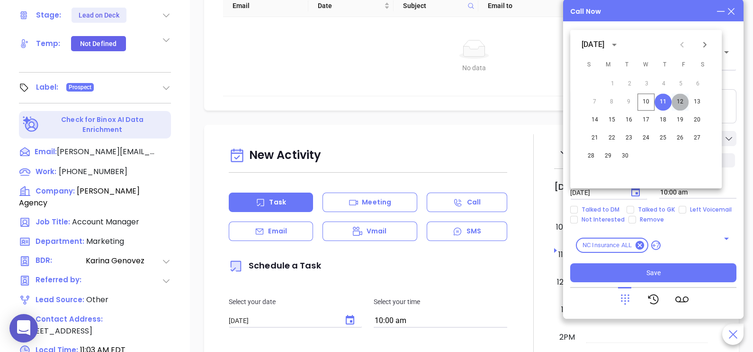
click at [681, 97] on button "12" at bounding box center [680, 101] width 17 height 17
type input "09/12/2025"
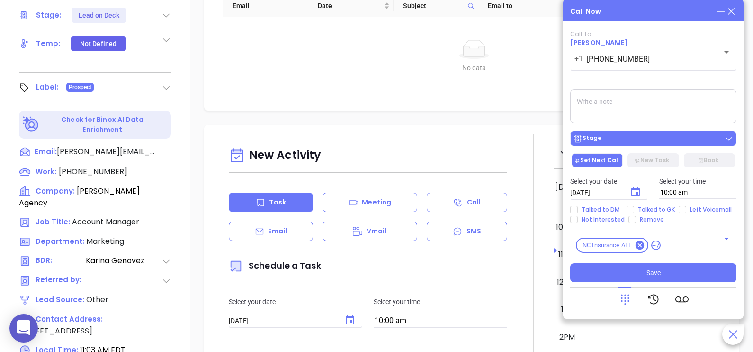
click at [668, 137] on div "Stage" at bounding box center [653, 138] width 161 height 9
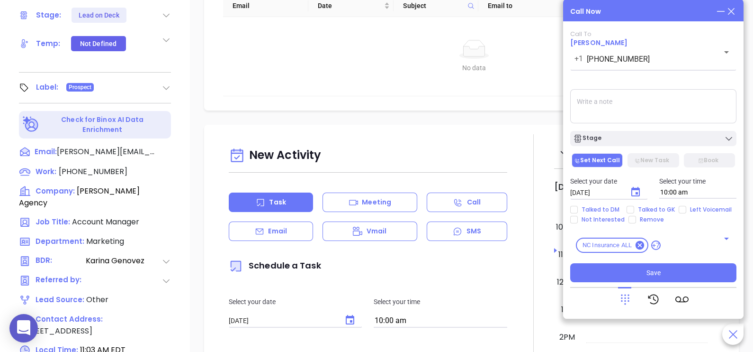
click at [685, 119] on textarea at bounding box center [654, 106] width 166 height 34
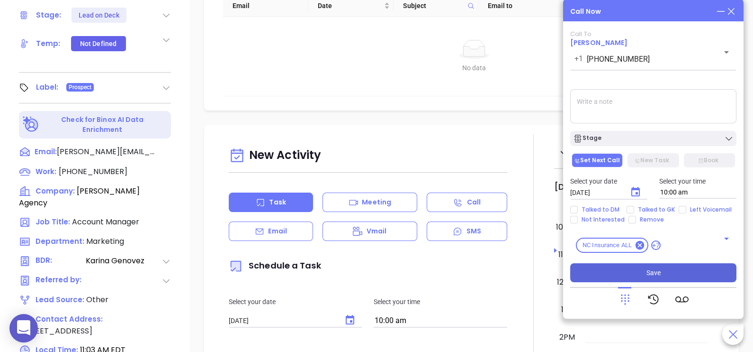
click at [658, 280] on button "Save" at bounding box center [654, 272] width 166 height 19
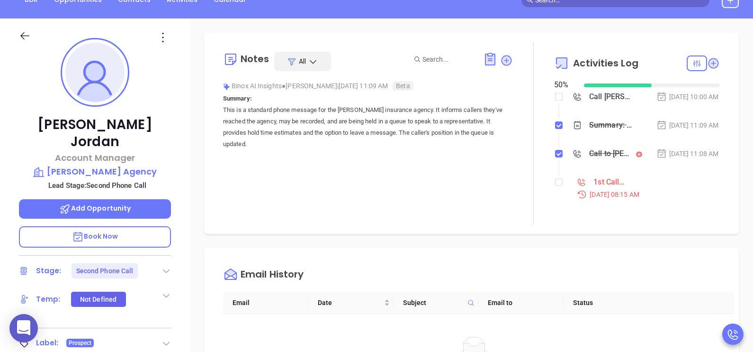
scroll to position [106, 0]
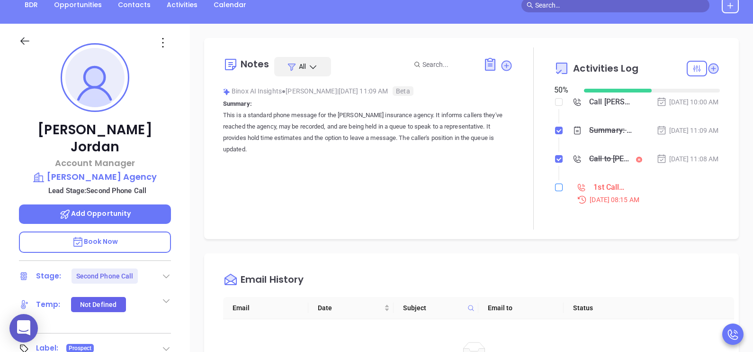
click at [555, 191] on input "checkbox" at bounding box center [559, 187] width 8 height 8
checkbox input "true"
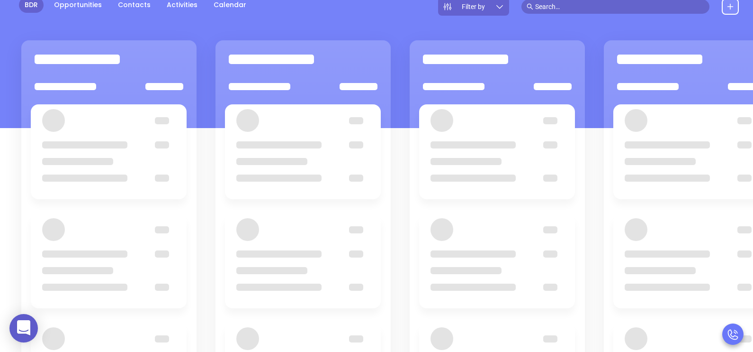
scroll to position [129, 0]
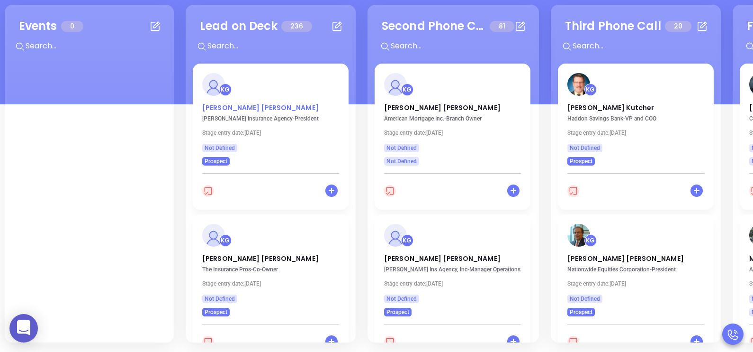
click at [235, 107] on p "Wayne Williamson" at bounding box center [270, 105] width 137 height 5
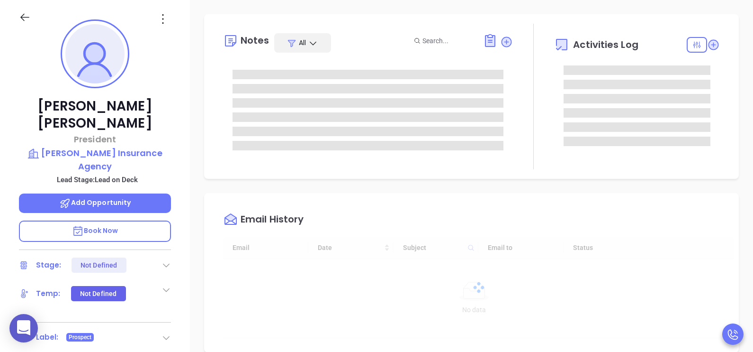
type input "09/11/2025"
type input "[PERSON_NAME]"
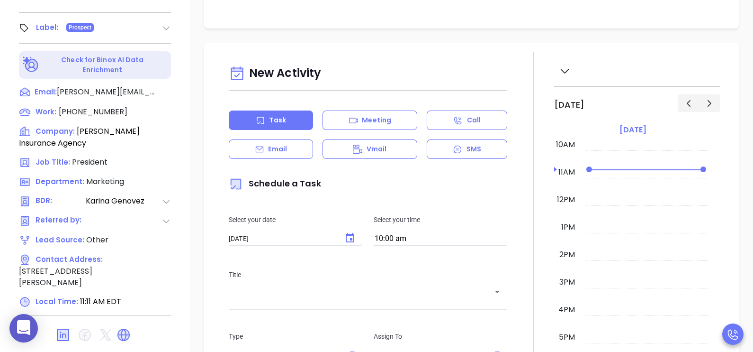
scroll to position [441, 0]
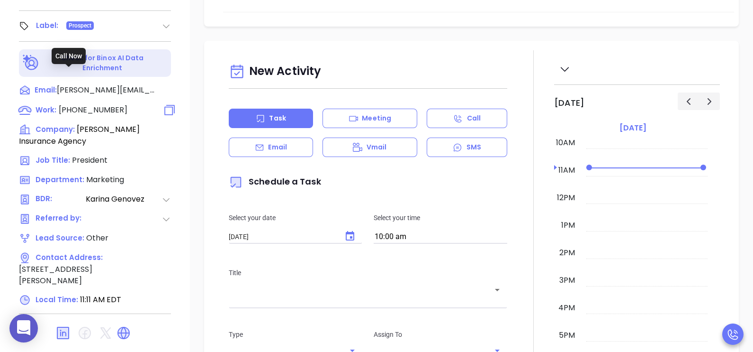
click at [100, 104] on span "[PHONE_NUMBER]" at bounding box center [93, 109] width 69 height 11
type input "[PHONE_NUMBER]"
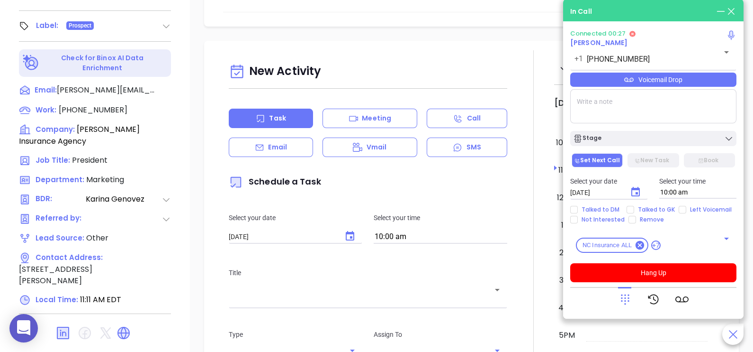
click at [192, 137] on div "New Activity Task Meeting Call Email Vmail SMS Schedule a Task Select your date…" at bounding box center [471, 312] width 563 height 543
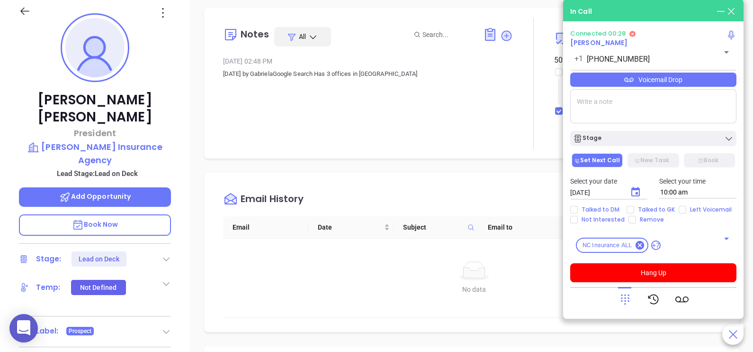
scroll to position [133, 0]
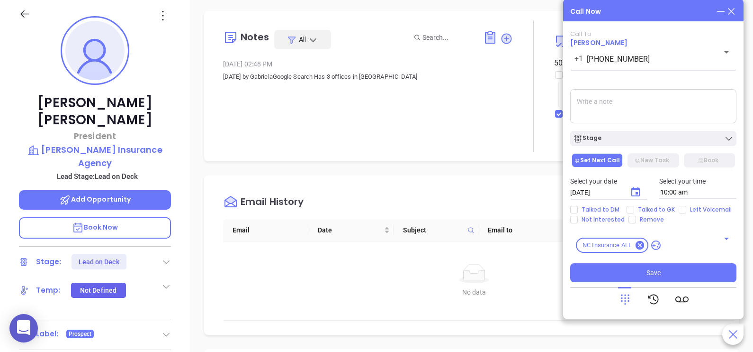
click at [633, 107] on textarea at bounding box center [654, 106] width 166 height 34
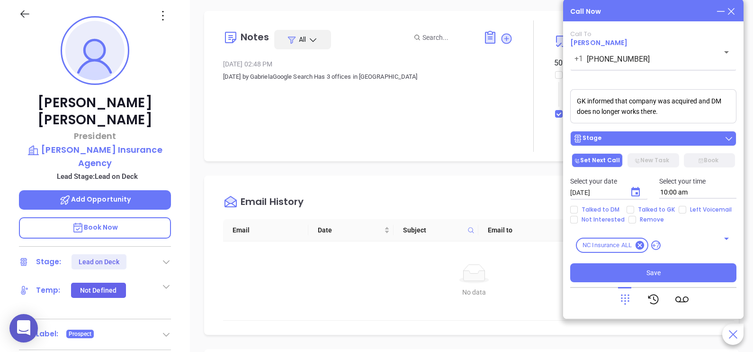
type textarea "GK informed that company was acquired and DM does no longer works there."
click at [636, 140] on div "Stage" at bounding box center [653, 138] width 161 height 9
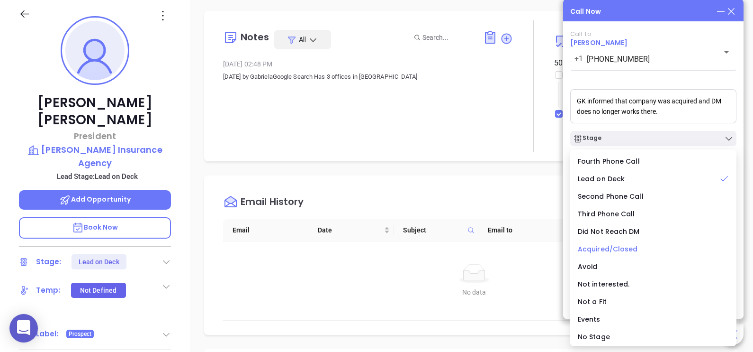
click at [599, 250] on span "Acquired/Closed" at bounding box center [608, 248] width 60 height 9
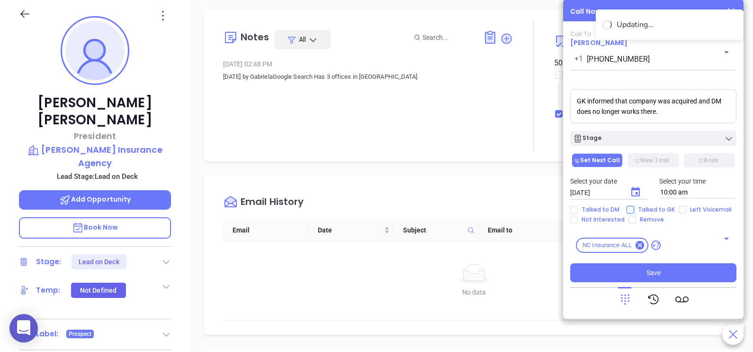
click at [633, 206] on input "Talked to GK" at bounding box center [631, 210] width 8 height 8
checkbox input "true"
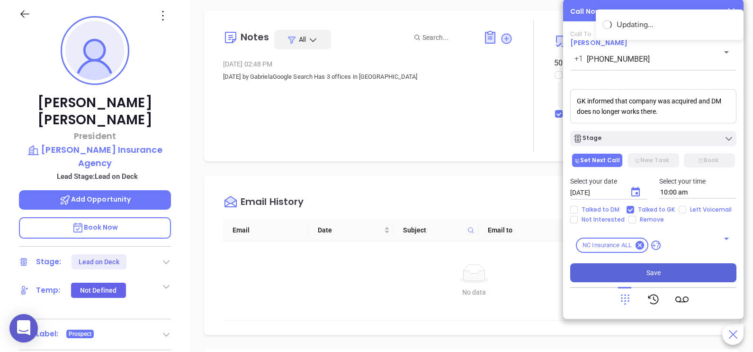
click at [654, 272] on span "Save" at bounding box center [654, 272] width 14 height 10
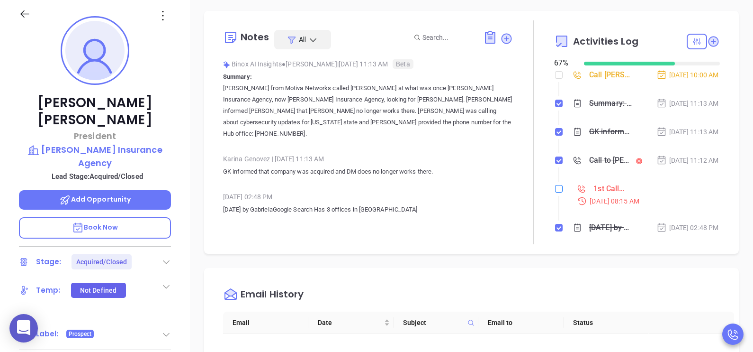
click at [556, 192] on input "checkbox" at bounding box center [559, 189] width 8 height 8
checkbox input "true"
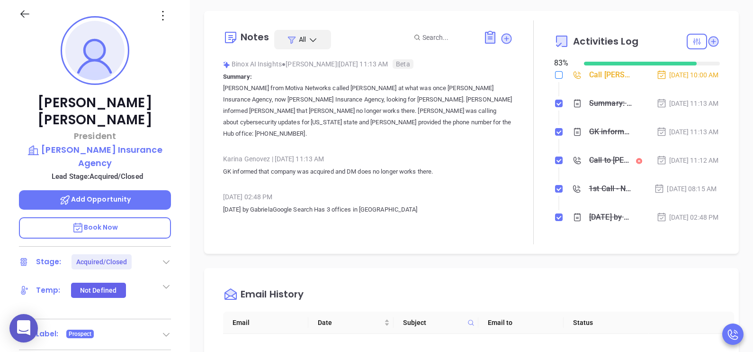
click at [555, 75] on input "checkbox" at bounding box center [559, 75] width 8 height 8
checkbox input "true"
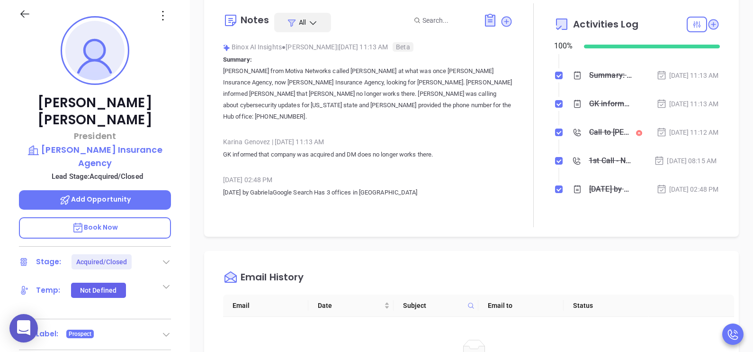
scroll to position [44, 0]
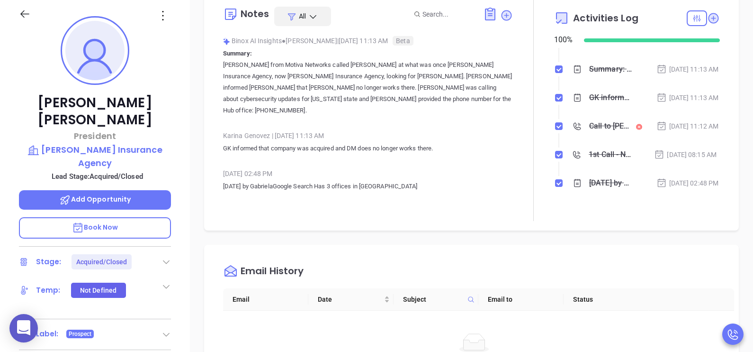
click at [742, 257] on div "Notes All Binox AI Insights ● Karina Genovez | Sep 10, 2025 11:13 AM Beta Summa…" at bounding box center [471, 328] width 563 height 663
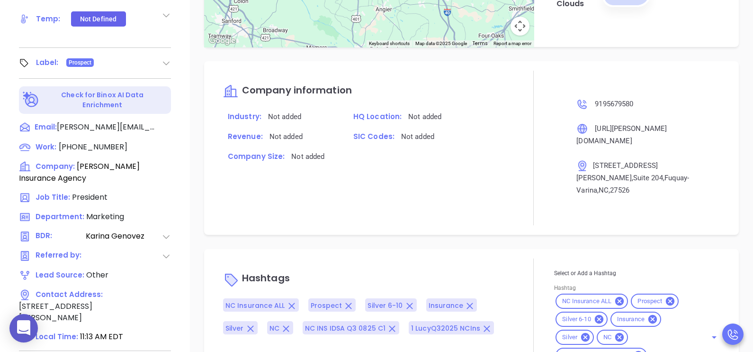
scroll to position [441, 0]
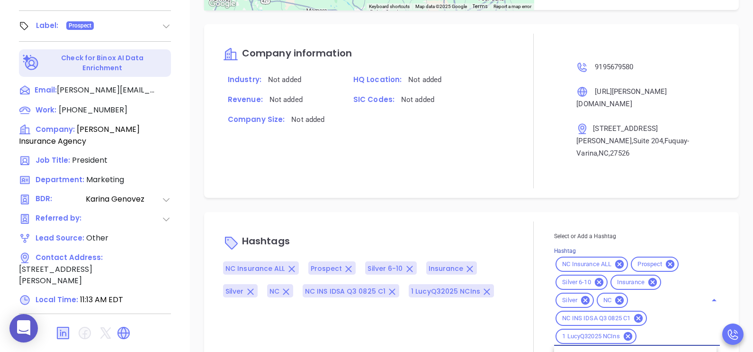
click at [641, 330] on input "Hashtag" at bounding box center [665, 336] width 55 height 12
type input "acq"
type input "remove fr"
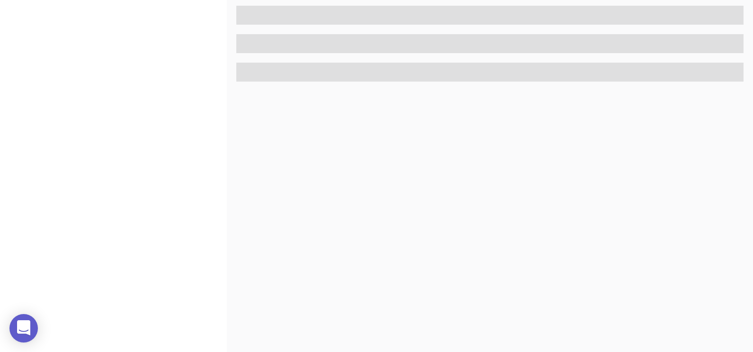
scroll to position [441, 0]
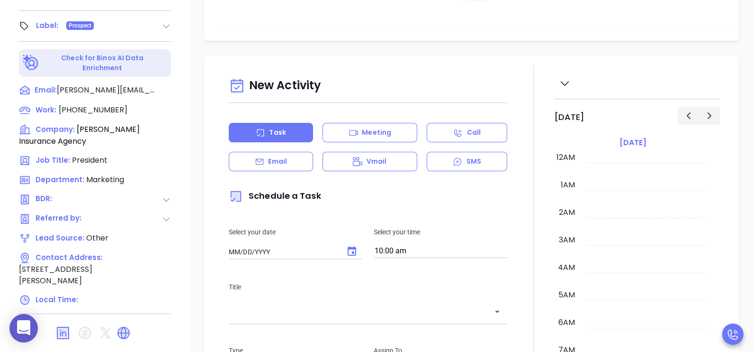
type input "[DATE]"
type input "[PERSON_NAME]"
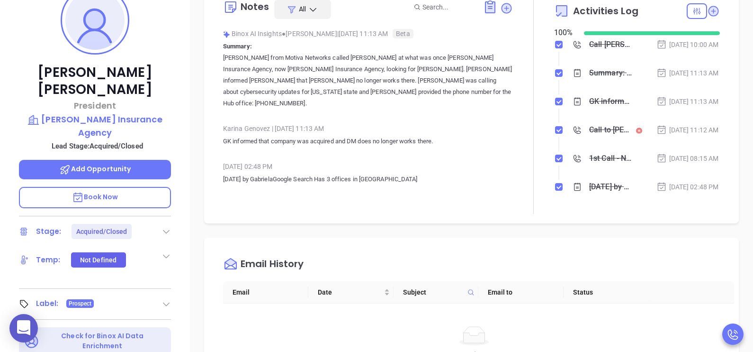
scroll to position [213, 0]
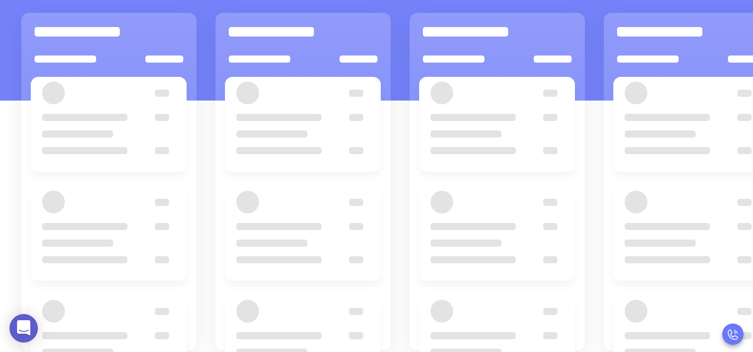
scroll to position [129, 0]
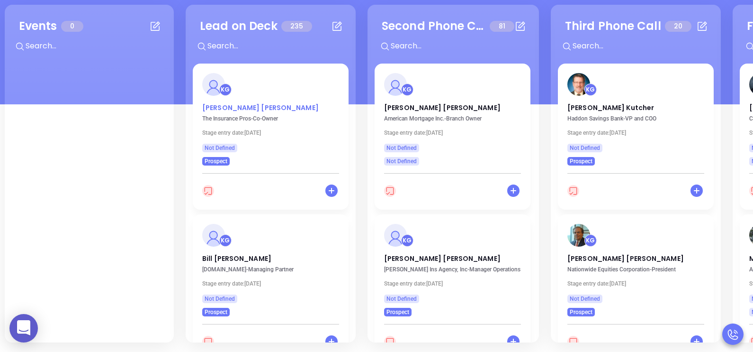
click at [216, 108] on p "[PERSON_NAME]" at bounding box center [270, 105] width 137 height 5
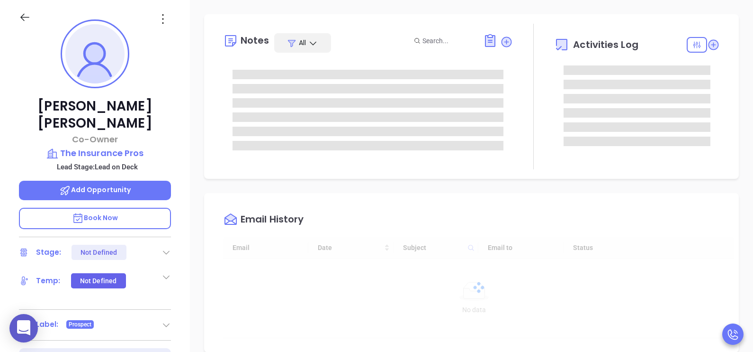
scroll to position [275, 0]
type input "[PERSON_NAME]"
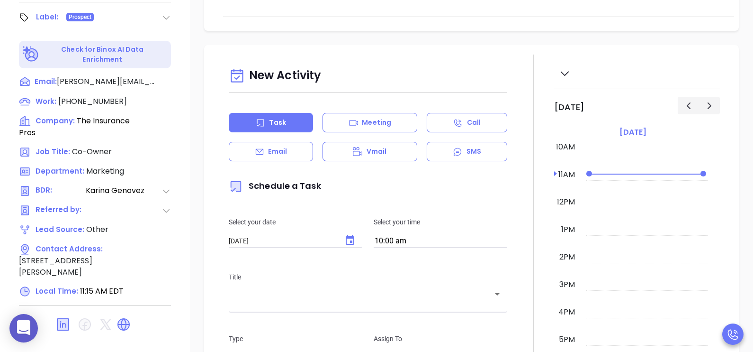
scroll to position [441, 0]
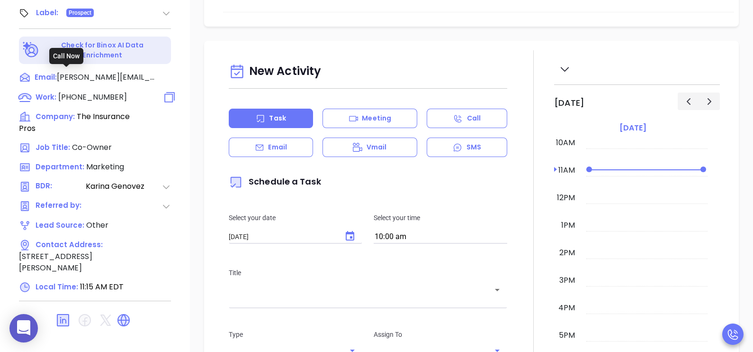
click at [100, 91] on span "[PHONE_NUMBER]" at bounding box center [92, 96] width 69 height 11
type input "[PHONE_NUMBER]"
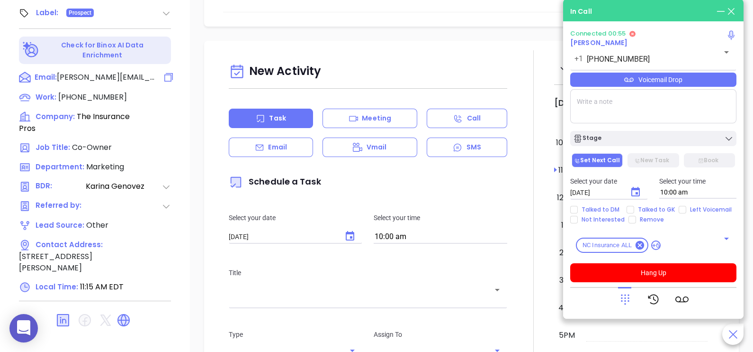
click at [161, 72] on div at bounding box center [164, 78] width 14 height 12
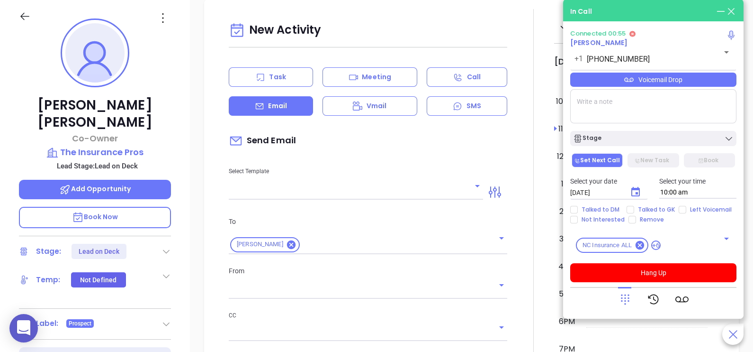
scroll to position [129, 0]
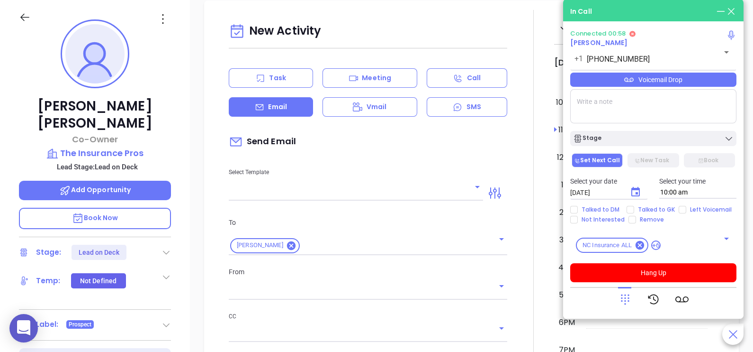
type input "[PERSON_NAME]"
click at [623, 114] on textarea at bounding box center [654, 106] width 166 height 34
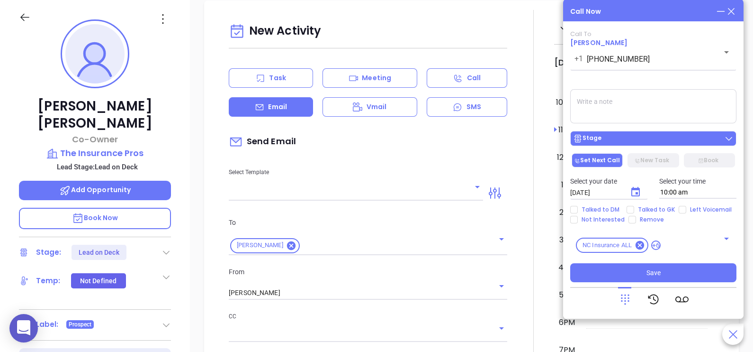
click at [639, 143] on div "Stage" at bounding box center [653, 138] width 161 height 9
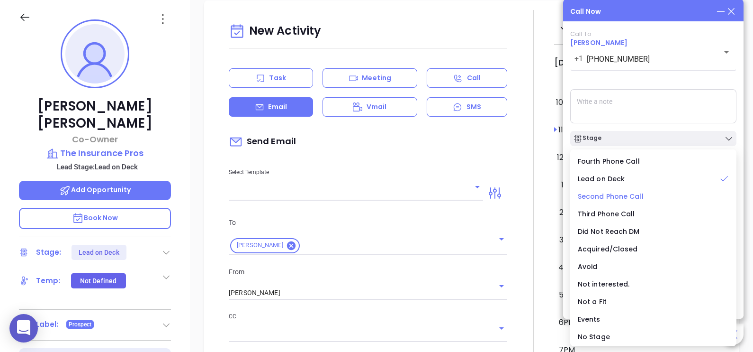
click at [617, 196] on span "Second Phone Call" at bounding box center [611, 195] width 66 height 9
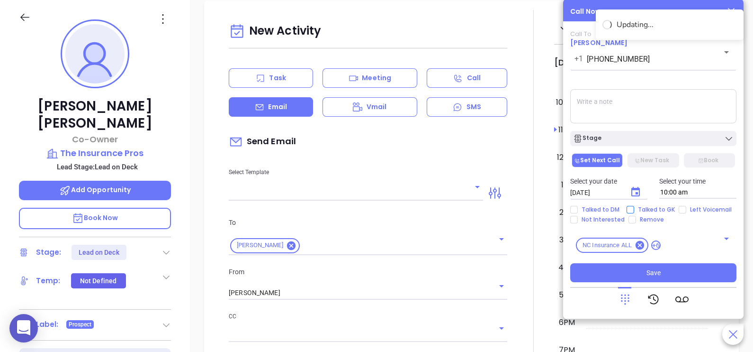
click at [643, 211] on span "Talked to GK" at bounding box center [657, 210] width 45 height 8
click at [635, 211] on input "Talked to GK" at bounding box center [631, 210] width 8 height 8
checkbox input "true"
click at [645, 112] on textarea at bounding box center [654, 106] width 166 height 34
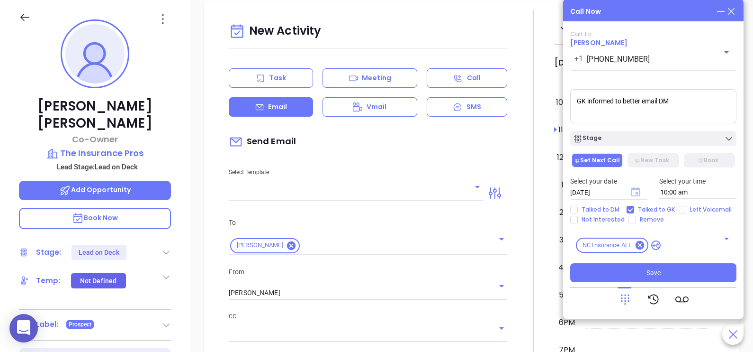
type textarea "GK informed to better email DM"
click at [637, 195] on icon "Choose date, selected date is Sep 11, 2025" at bounding box center [636, 191] width 9 height 9
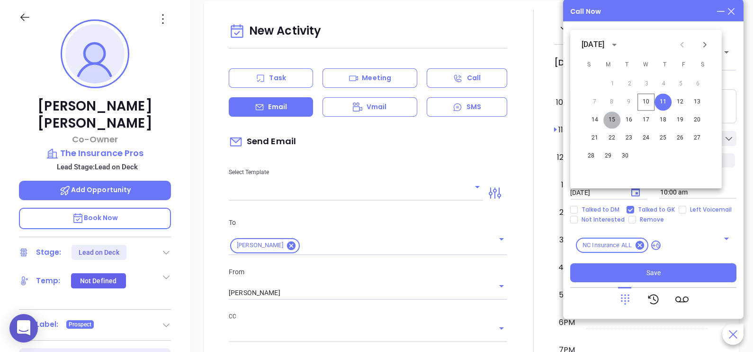
click at [614, 120] on button "15" at bounding box center [612, 119] width 17 height 17
type input "[DATE]"
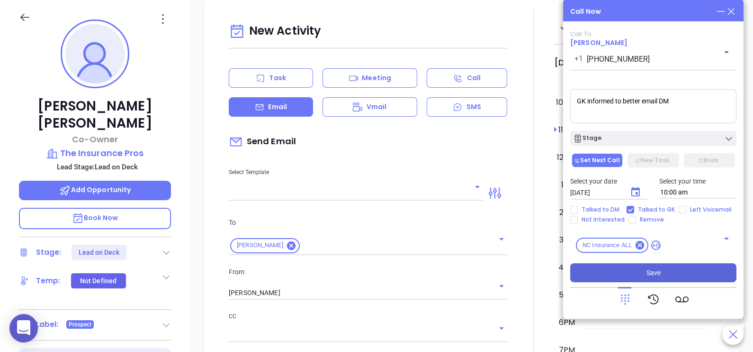
click at [670, 269] on button "Save" at bounding box center [654, 272] width 166 height 19
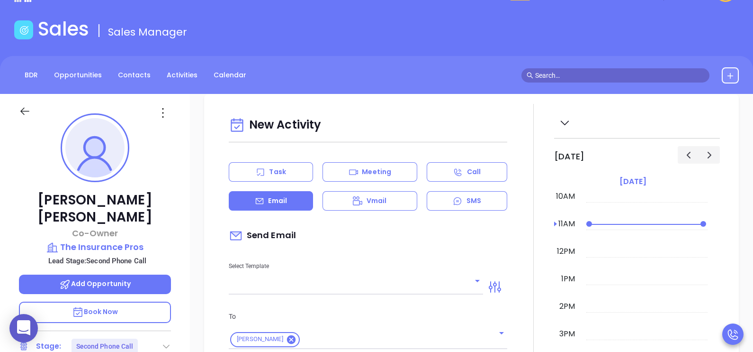
scroll to position [0, 0]
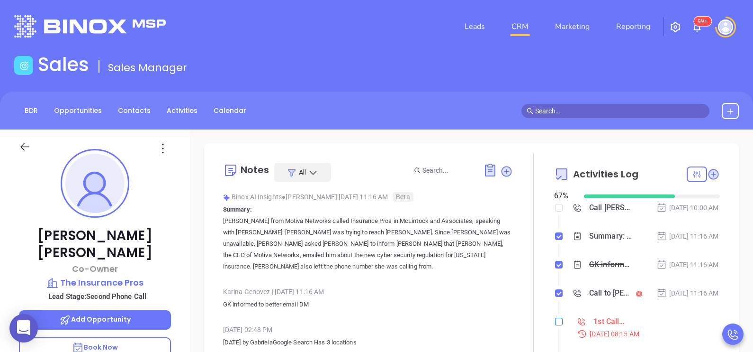
click at [555, 325] on input "checkbox" at bounding box center [559, 322] width 8 height 8
checkbox input "true"
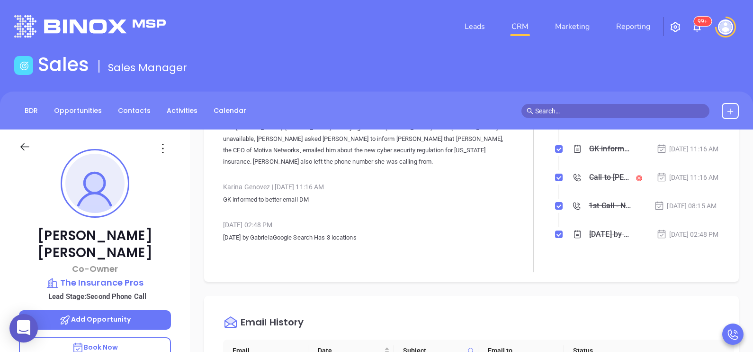
scroll to position [118, 0]
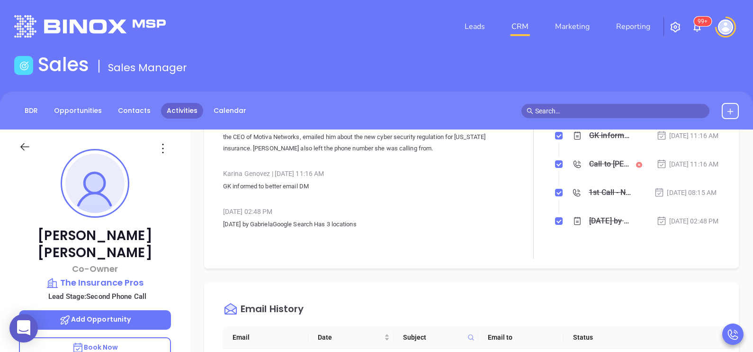
click at [180, 111] on link "Activities" at bounding box center [182, 111] width 42 height 16
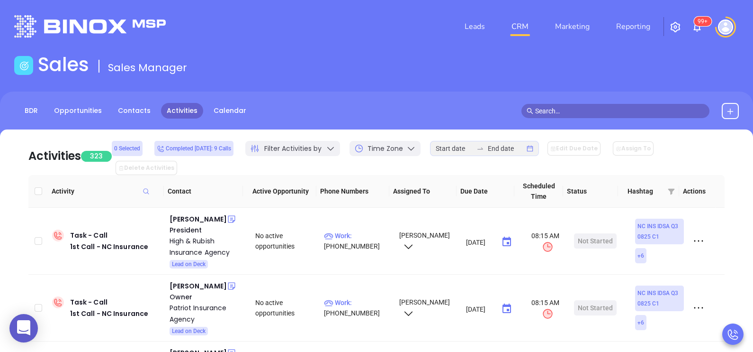
click at [329, 152] on icon at bounding box center [330, 148] width 9 height 9
click at [670, 187] on icon at bounding box center [672, 191] width 8 height 8
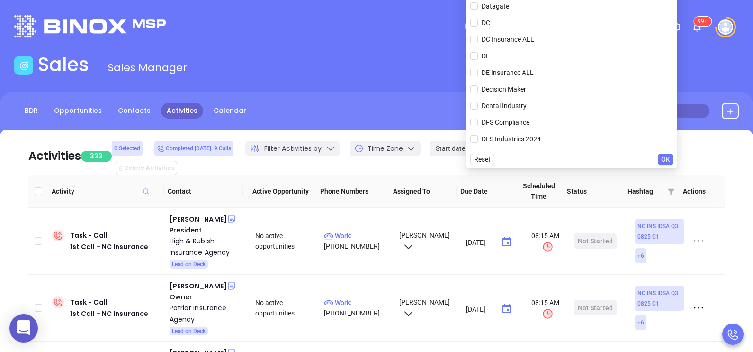
scroll to position [1971, 0]
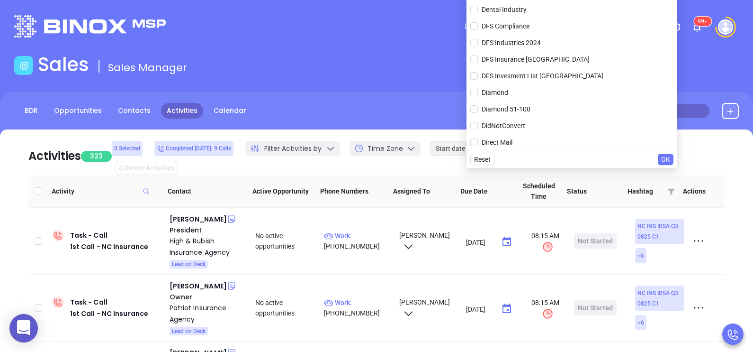
click at [385, 80] on main "Sales Sales Manager BDR Opportunities Contacts Activities Calendar Call Now Cal…" at bounding box center [376, 300] width 753 height 495
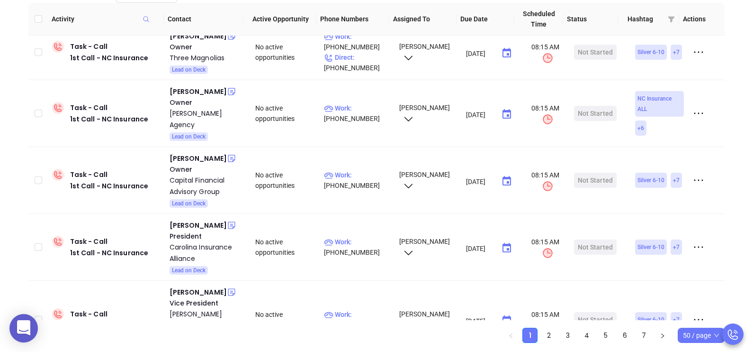
scroll to position [182, 0]
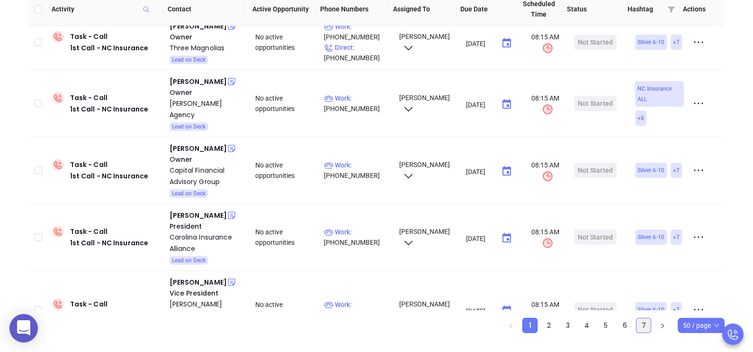
click at [646, 318] on link "7" at bounding box center [644, 325] width 14 height 14
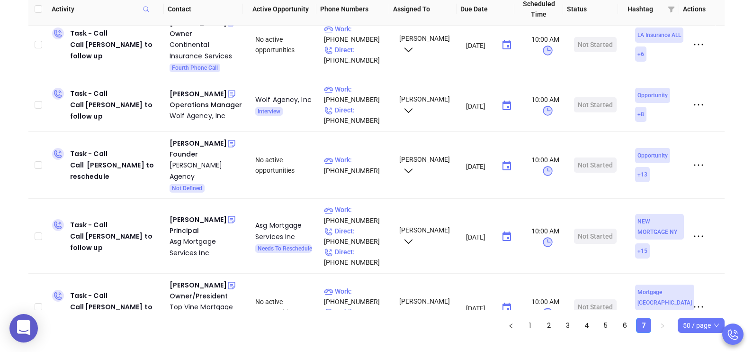
scroll to position [1173, 0]
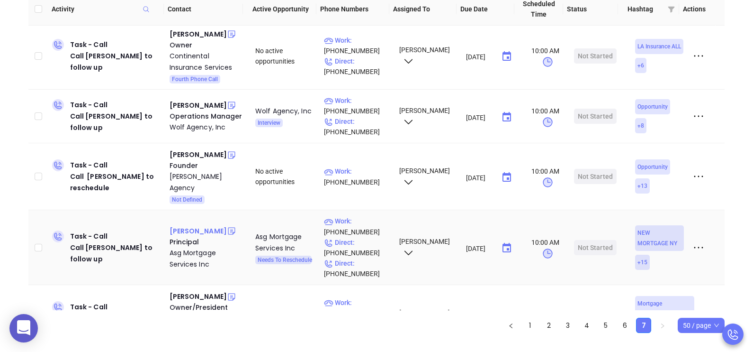
click at [188, 225] on div "[PERSON_NAME]" at bounding box center [198, 230] width 57 height 11
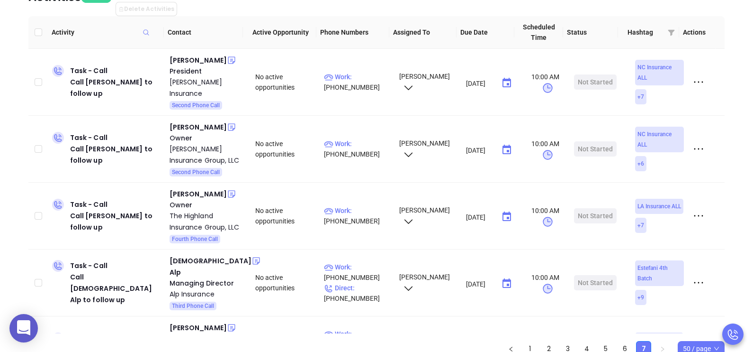
scroll to position [111, 0]
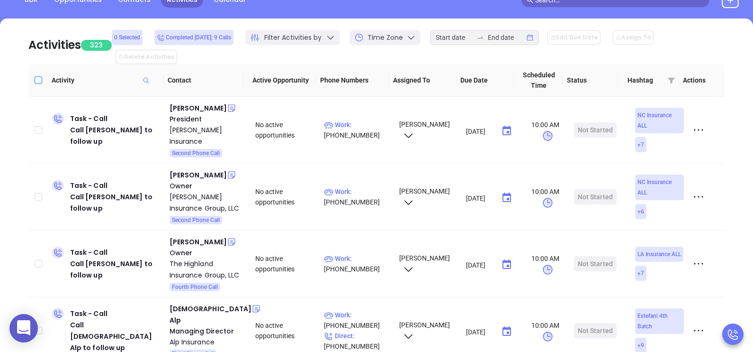
click at [36, 76] on input "Select all" at bounding box center [39, 80] width 8 height 8
checkbox input "true"
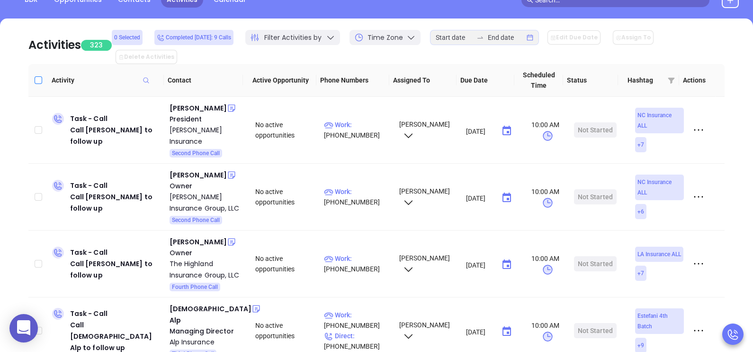
checkbox input "true"
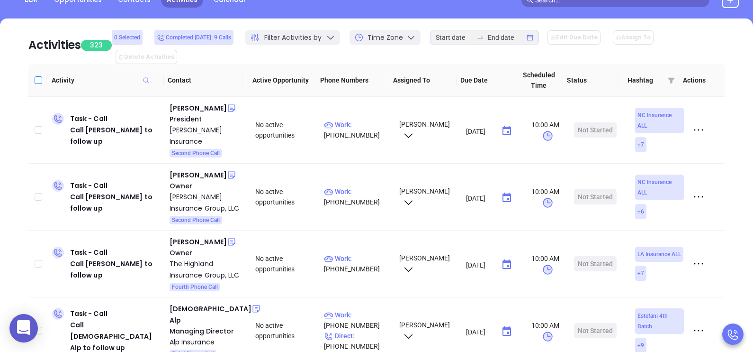
checkbox input "true"
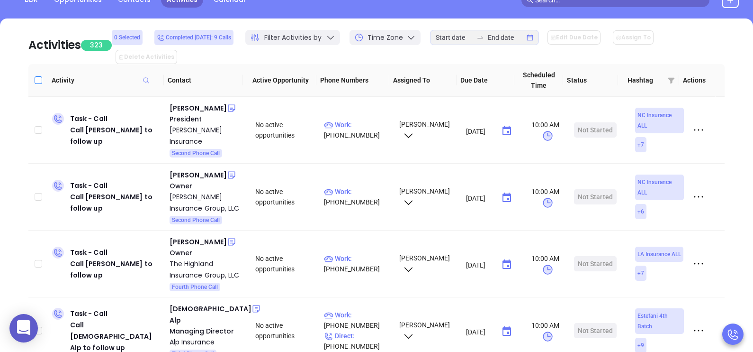
checkbox input "true"
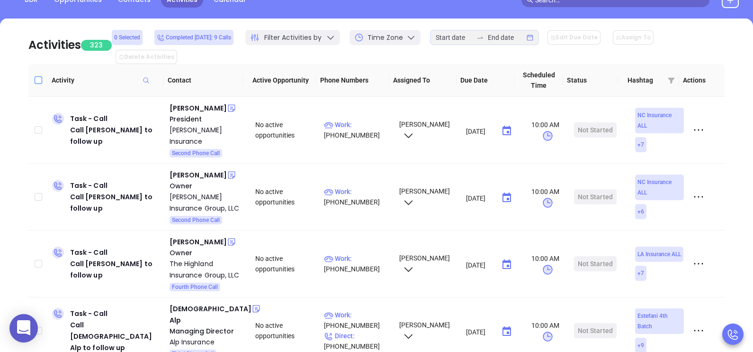
checkbox input "true"
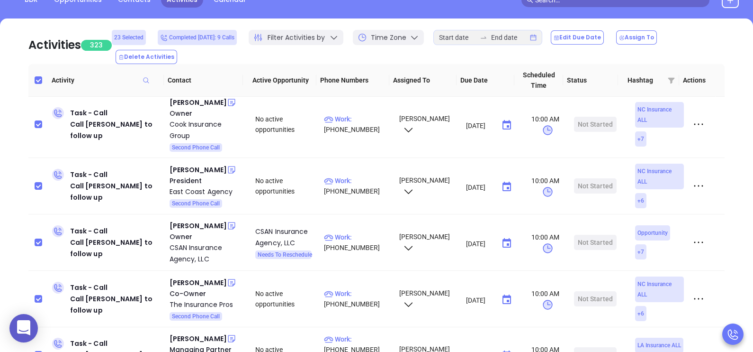
scroll to position [484, 0]
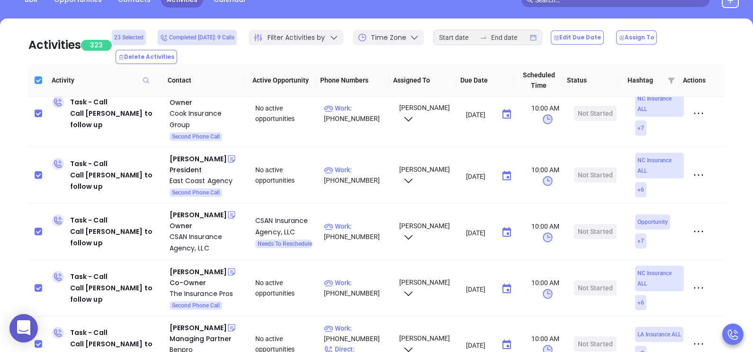
click at [38, 75] on label at bounding box center [39, 80] width 8 height 10
click at [38, 76] on input "Select all" at bounding box center [39, 80] width 8 height 8
checkbox input "false"
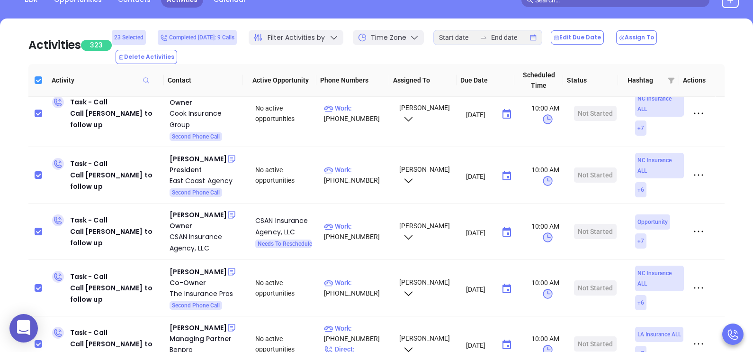
checkbox input "false"
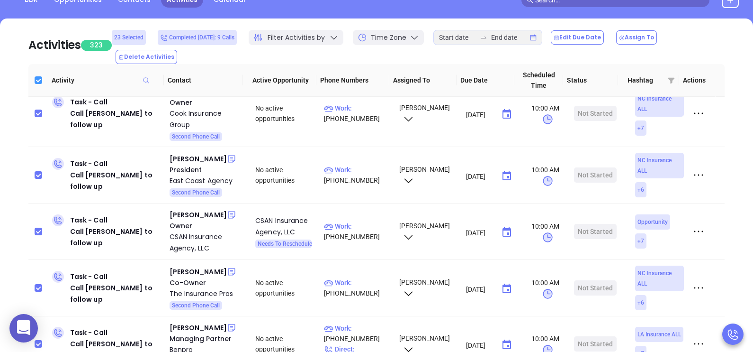
checkbox input "false"
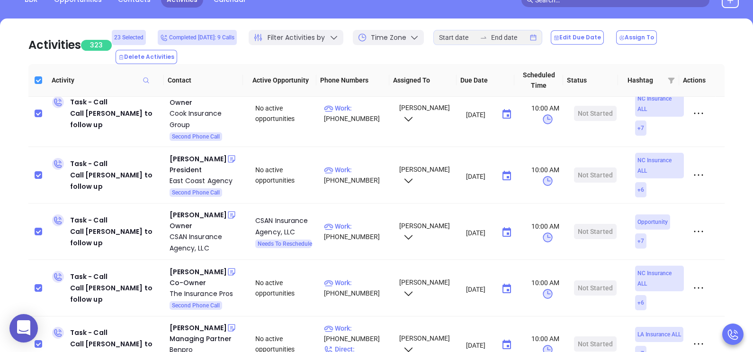
checkbox input "false"
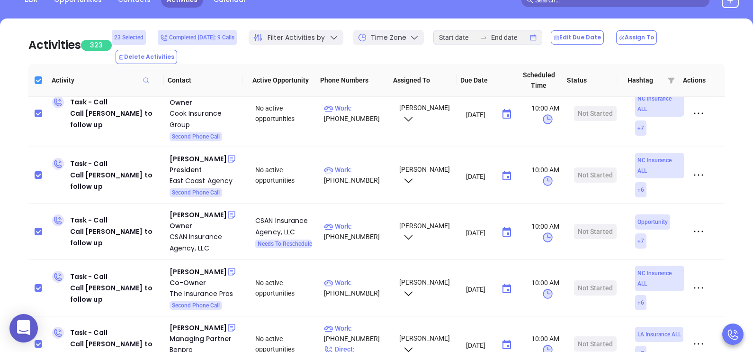
checkbox input "false"
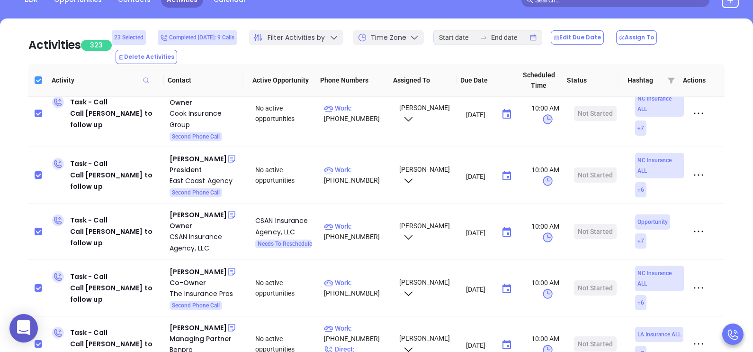
checkbox input "false"
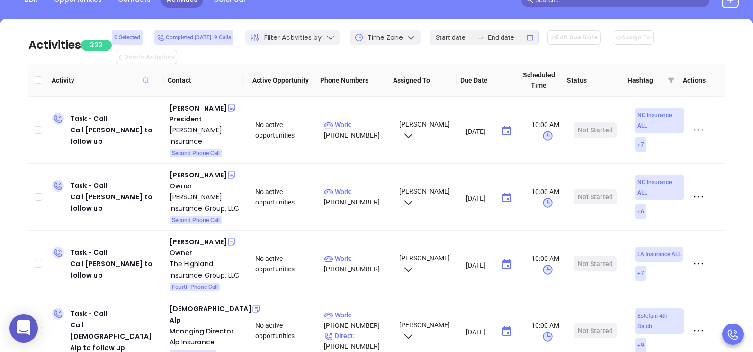
scroll to position [88, 0]
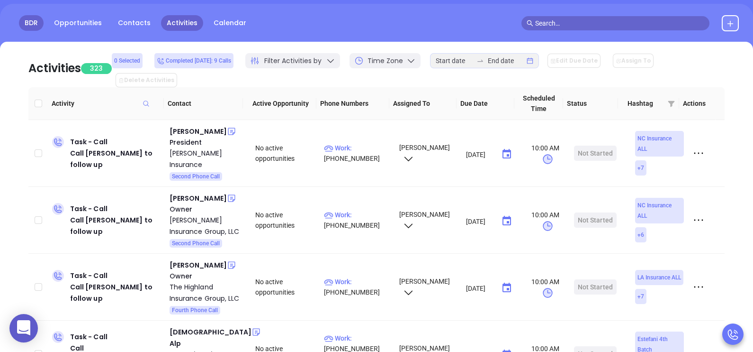
click at [35, 21] on link "BDR" at bounding box center [31, 23] width 25 height 16
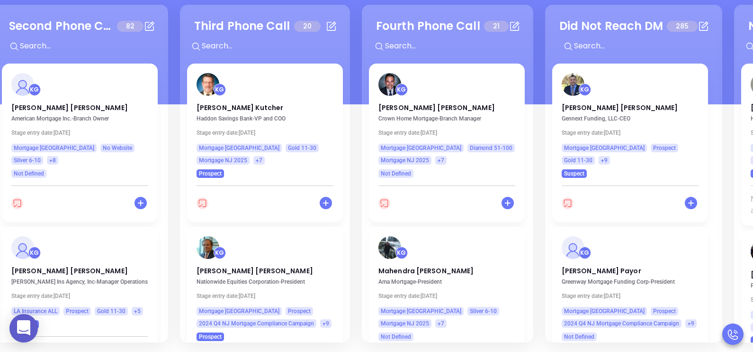
scroll to position [0, 369]
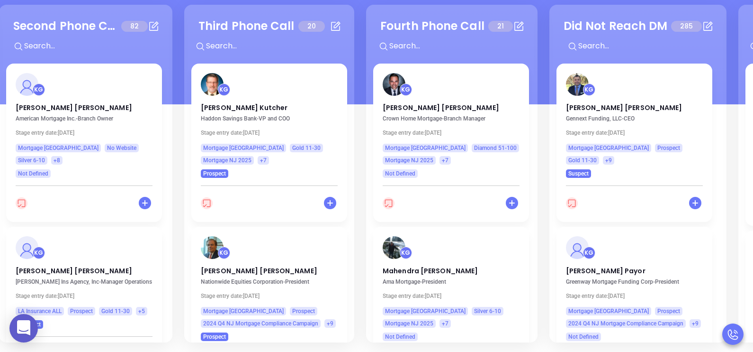
click at [533, 234] on div "Fourth Phone Call 21 + KG Alexander Arcelay Crown Home Mortgage - Branch Manage…" at bounding box center [452, 173] width 172 height 337
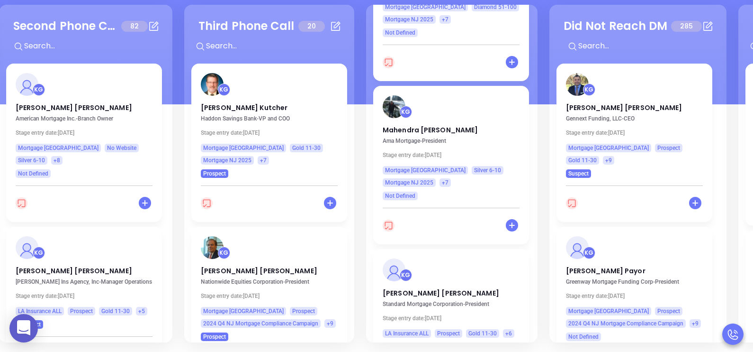
scroll to position [284, 0]
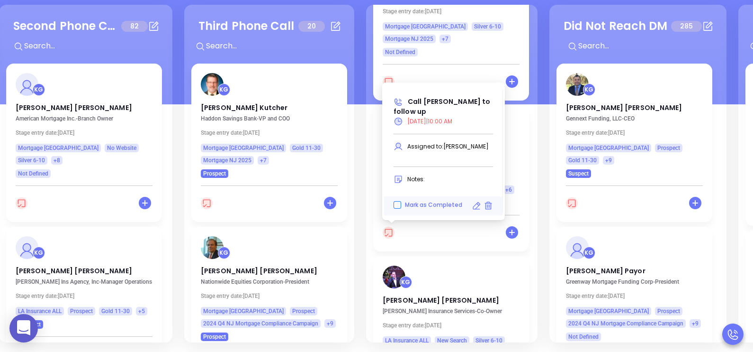
click at [399, 204] on input "Mark as Completed" at bounding box center [398, 205] width 8 height 8
checkbox input "true"
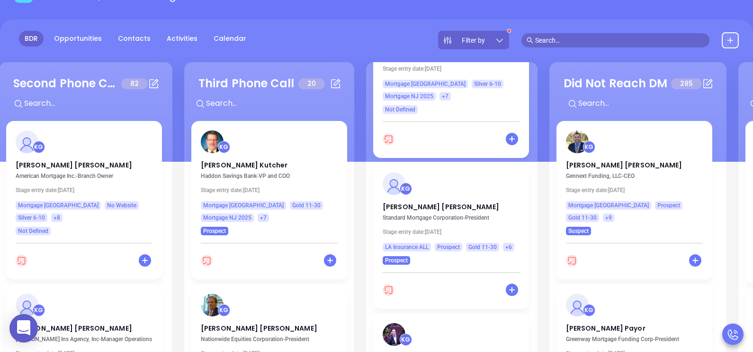
scroll to position [35, 0]
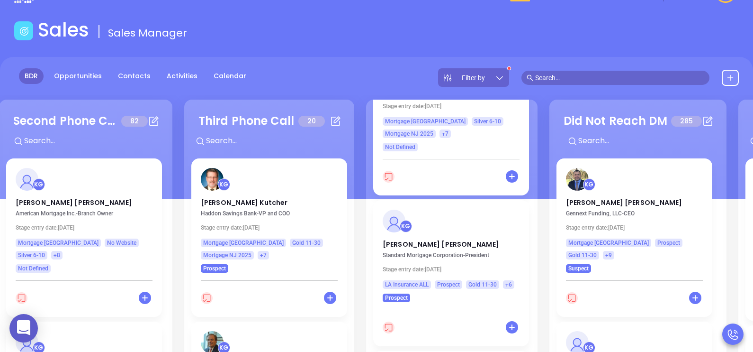
click at [539, 204] on div "Events 0 + Lead on Deck 234 + KG Bill Robert HomeInsurance.com - Managing Partn…" at bounding box center [548, 268] width 1829 height 342
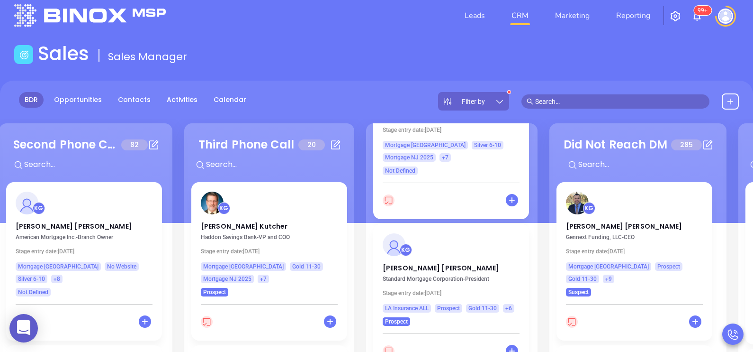
click at [539, 204] on div "Events 0 + Lead on Deck 234 + KG Bill Robert HomeInsurance.com - Managing Partn…" at bounding box center [548, 292] width 1829 height 342
drag, startPoint x: 539, startPoint y: 204, endPoint x: 537, endPoint y: 214, distance: 10.6
click at [537, 214] on div "Events 0 + Lead on Deck 234 + KG Bill Robert HomeInsurance.com - Managing Partn…" at bounding box center [548, 292] width 1829 height 342
click at [534, 209] on div "Fourth Phone Call 21 + KG Alexander Arcelay Crown Home Mortgage - Branch Manage…" at bounding box center [452, 291] width 172 height 337
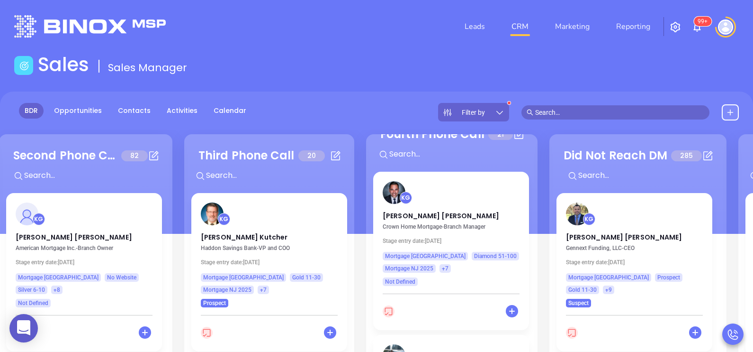
scroll to position [23, 0]
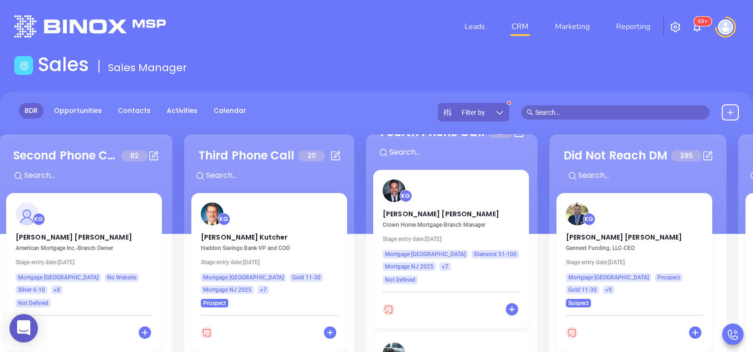
click at [533, 246] on div "Fourth Phone Call 21 + KG Alexander Arcelay Crown Home Mortgage - Branch Manage…" at bounding box center [452, 302] width 172 height 337
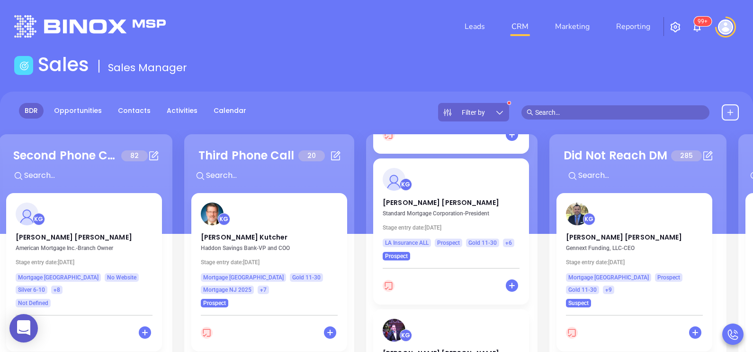
scroll to position [379, 0]
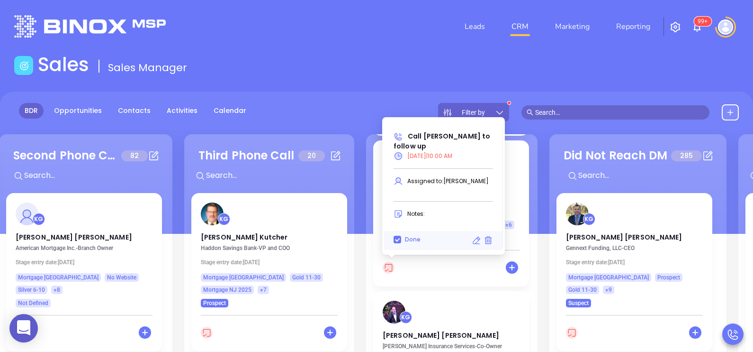
click at [389, 271] on icon at bounding box center [389, 268] width 12 height 12
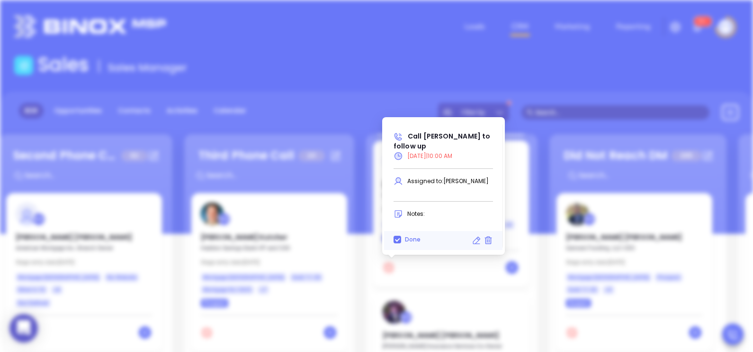
type input "09/10/2025"
type input "Call Linda Schaeffer to follow up"
type input "Call"
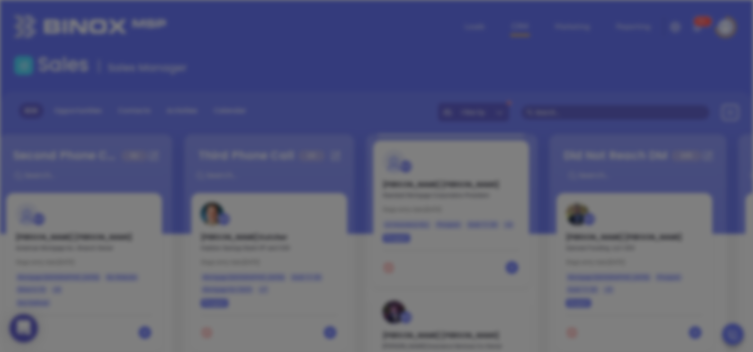
scroll to position [275, 0]
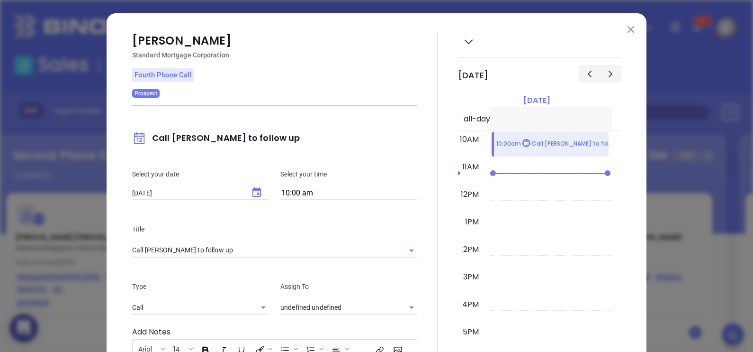
type input "[PERSON_NAME]"
click at [628, 30] on img at bounding box center [631, 29] width 7 height 7
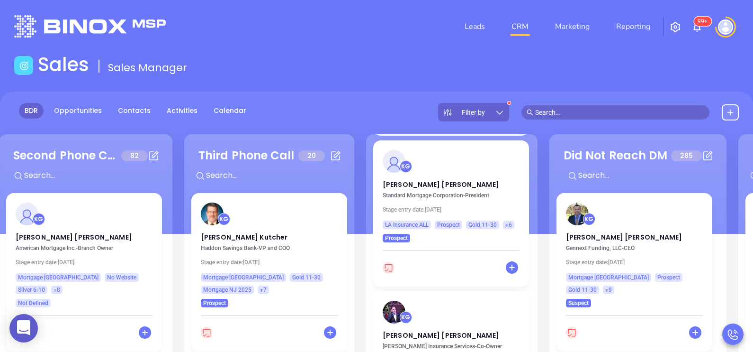
click at [532, 235] on div "Fourth Phone Call 21 + KG Alexander Arcelay Crown Home Mortgage - Branch Manage…" at bounding box center [452, 302] width 172 height 337
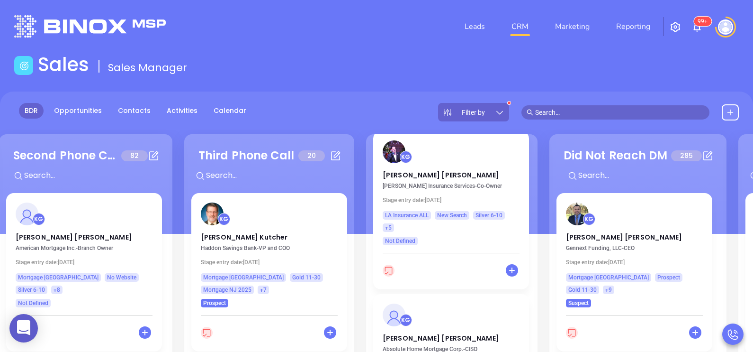
scroll to position [545, 0]
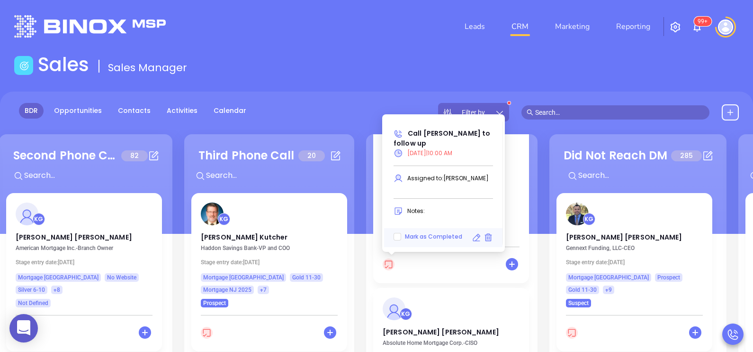
click at [391, 266] on icon at bounding box center [389, 264] width 12 height 12
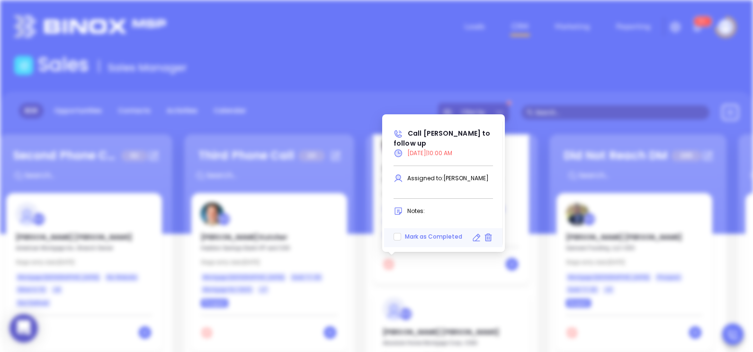
type input "09/10/2025"
type input "Call Timothy Clements to follow up"
type input "Call"
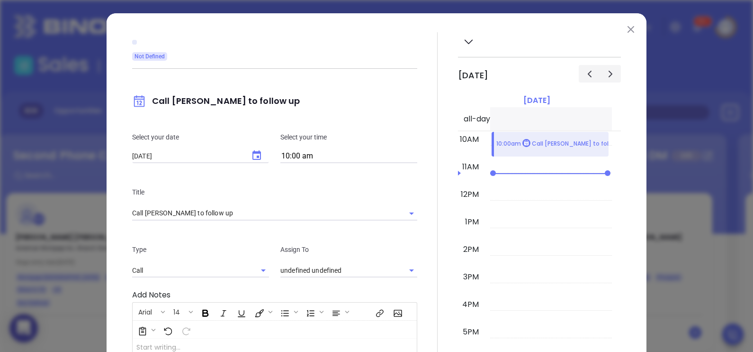
type input "[PERSON_NAME]"
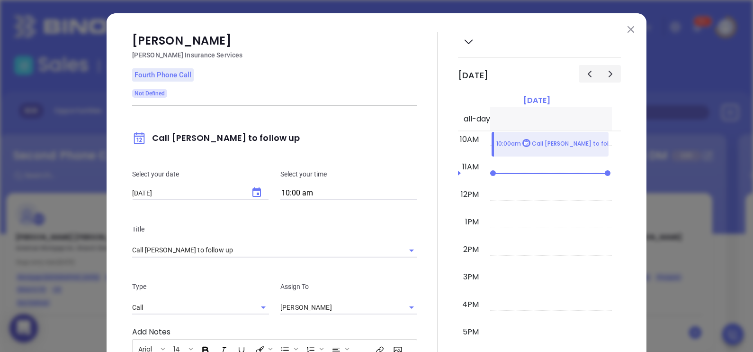
click at [629, 27] on img at bounding box center [631, 29] width 7 height 7
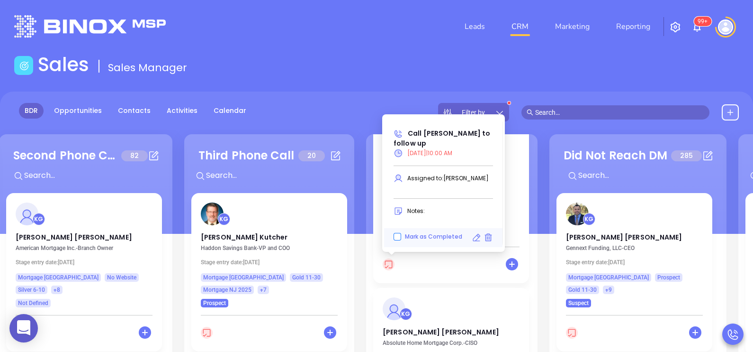
click at [399, 240] on input "Mark as Completed" at bounding box center [398, 237] width 8 height 8
checkbox input "true"
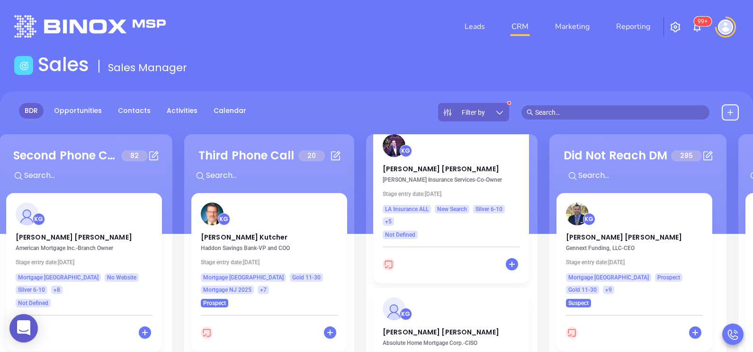
click at [532, 220] on div "Fourth Phone Call 21 + KG Alexander Arcelay Crown Home Mortgage - Branch Manage…" at bounding box center [452, 302] width 172 height 337
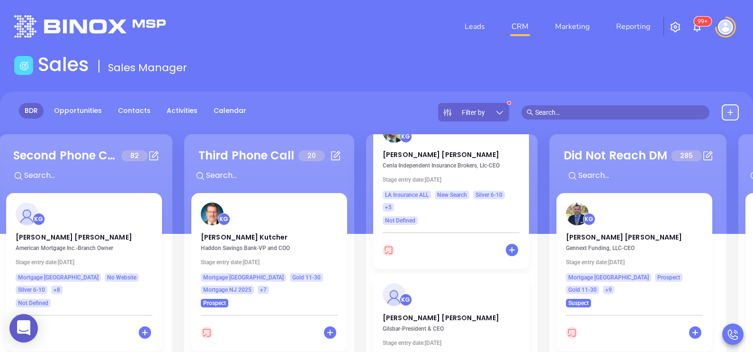
scroll to position [900, 0]
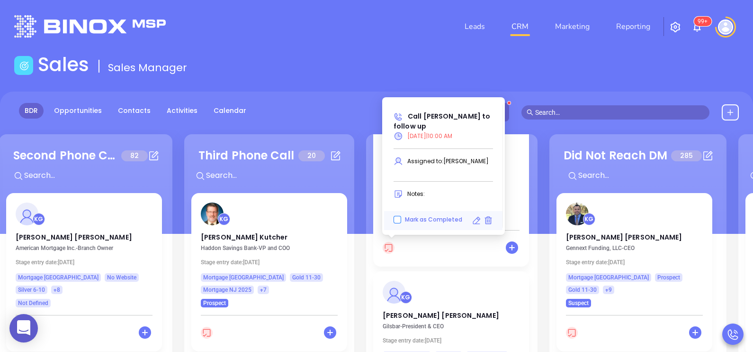
click at [398, 222] on input "Mark as Completed" at bounding box center [398, 220] width 8 height 8
checkbox input "true"
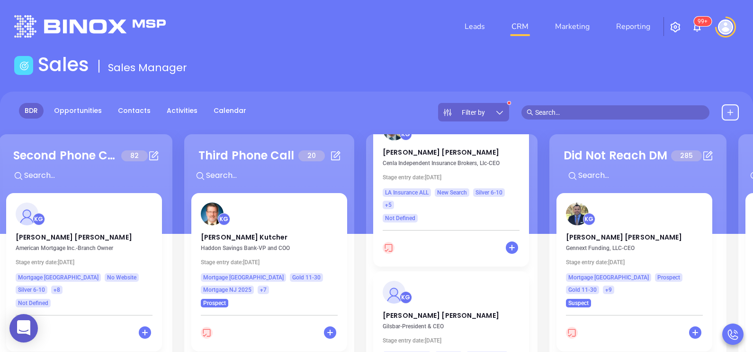
click at [532, 248] on div "Fourth Phone Call 21 + KG Alexander Arcelay Crown Home Mortgage - Branch Manage…" at bounding box center [452, 302] width 172 height 337
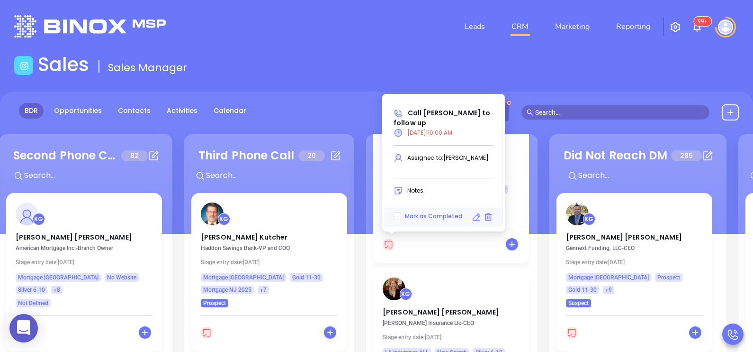
click at [387, 245] on icon at bounding box center [389, 244] width 12 height 12
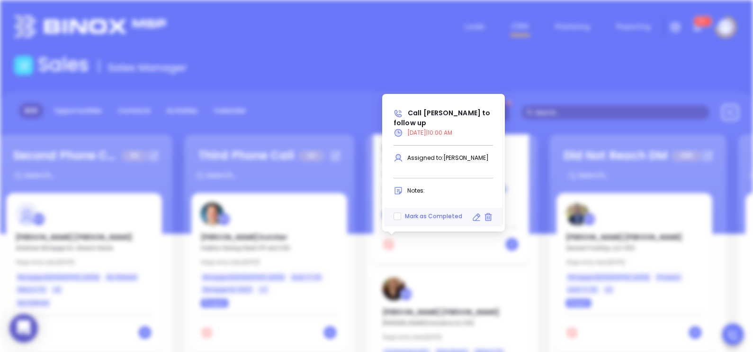
type input "09/10/2025"
type input "Call Ryan Haun to follow up"
type input "Call"
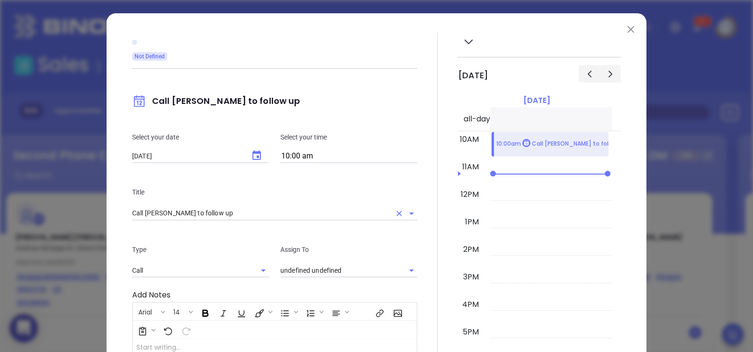
type input "[PERSON_NAME]"
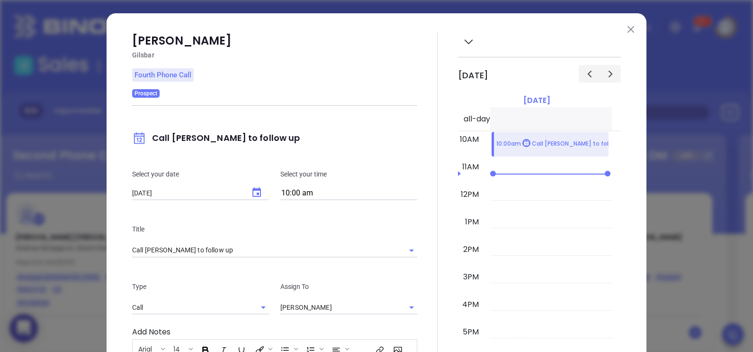
click at [628, 26] on img at bounding box center [631, 29] width 7 height 7
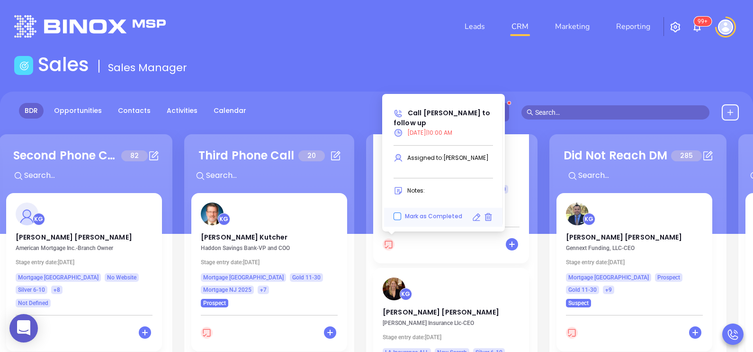
click at [398, 218] on input "Mark as Completed" at bounding box center [398, 216] width 8 height 8
checkbox input "true"
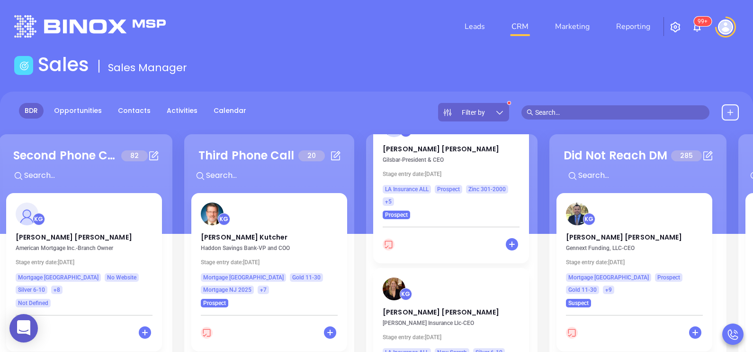
click at [532, 228] on div "Fourth Phone Call 21 + KG Alexander Arcelay Crown Home Mortgage - Branch Manage…" at bounding box center [452, 302] width 172 height 337
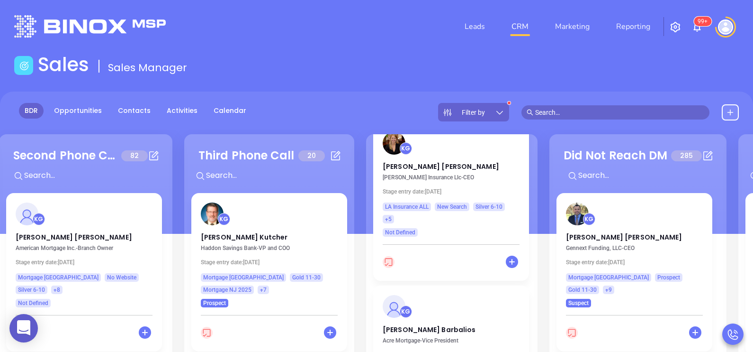
scroll to position [1232, 0]
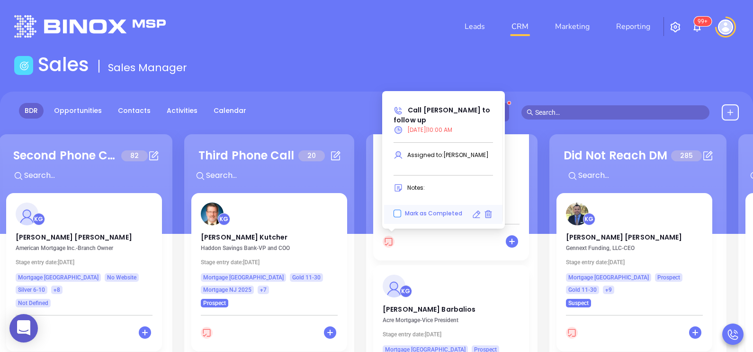
click at [399, 213] on input "Mark as Completed" at bounding box center [398, 213] width 8 height 8
checkbox input "true"
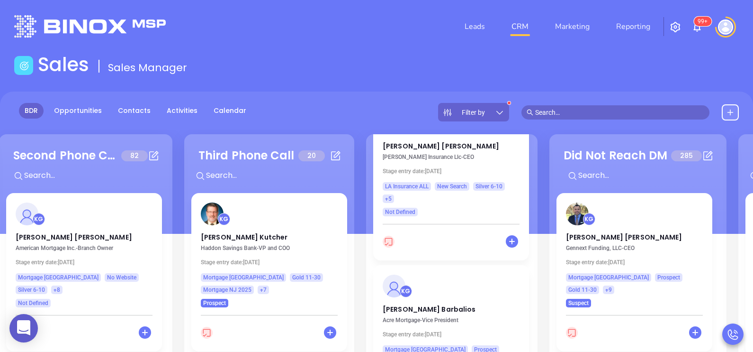
click at [531, 218] on div "Fourth Phone Call 21 + KG Alexander Arcelay Crown Home Mortgage - Branch Manage…" at bounding box center [452, 302] width 172 height 337
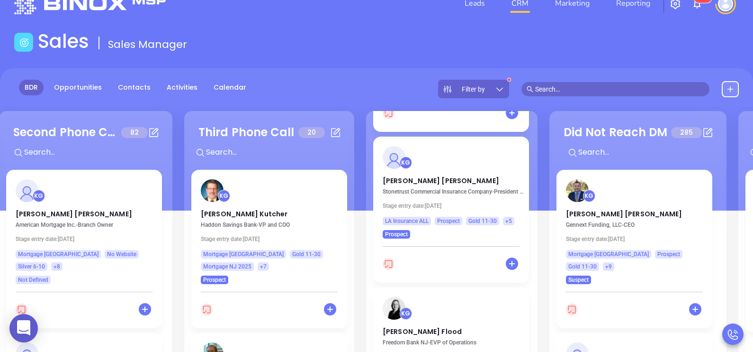
scroll to position [1503, 0]
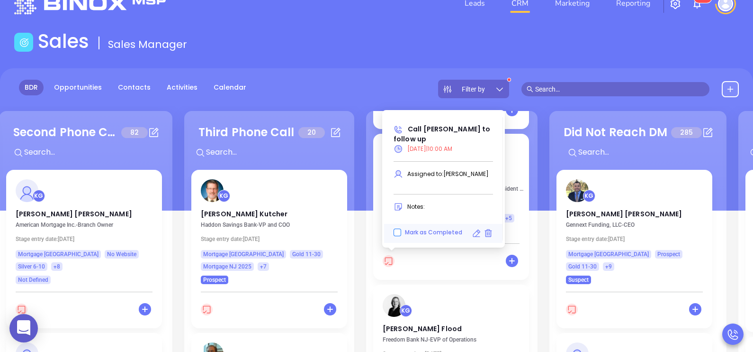
click at [398, 233] on input "Mark as Completed" at bounding box center [398, 232] width 8 height 8
checkbox input "true"
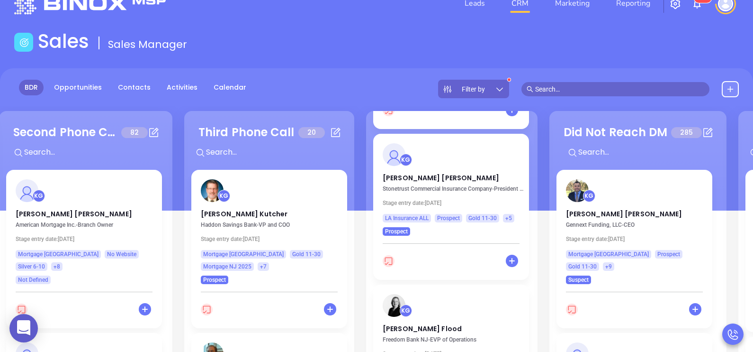
click at [532, 226] on div "Fourth Phone Call 21 + KG Alexander Arcelay Crown Home Mortgage - Branch Manage…" at bounding box center [452, 279] width 172 height 337
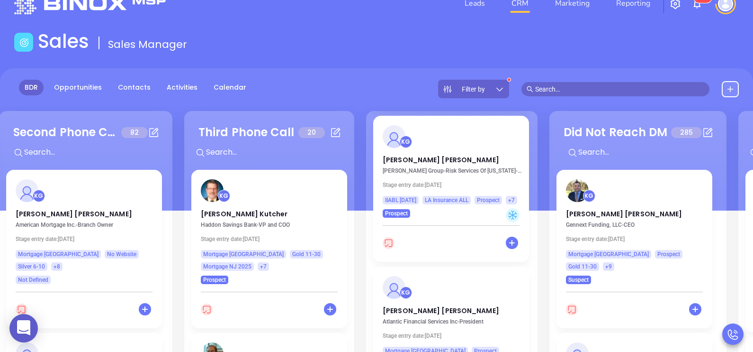
scroll to position [1859, 0]
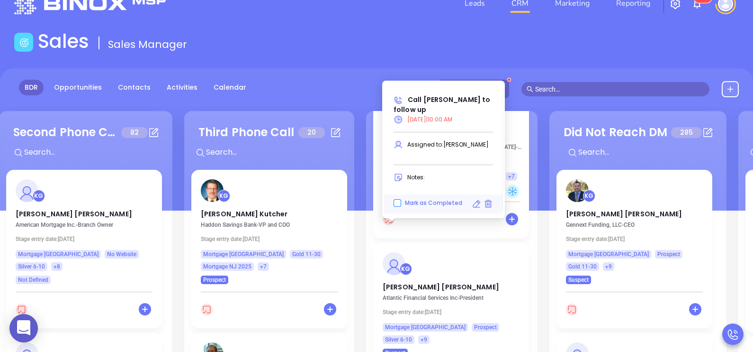
click at [399, 203] on input "Mark as Completed" at bounding box center [398, 203] width 8 height 8
checkbox input "true"
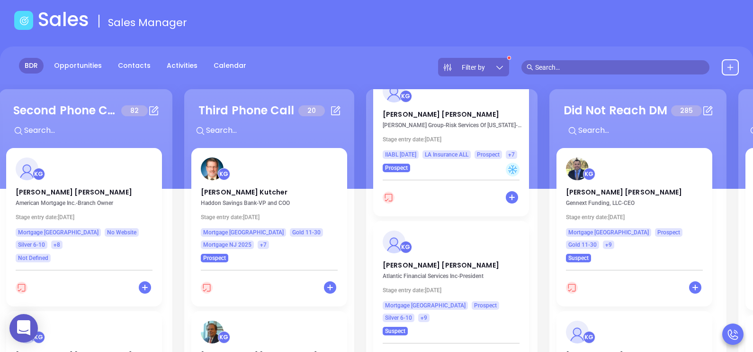
scroll to position [47, 0]
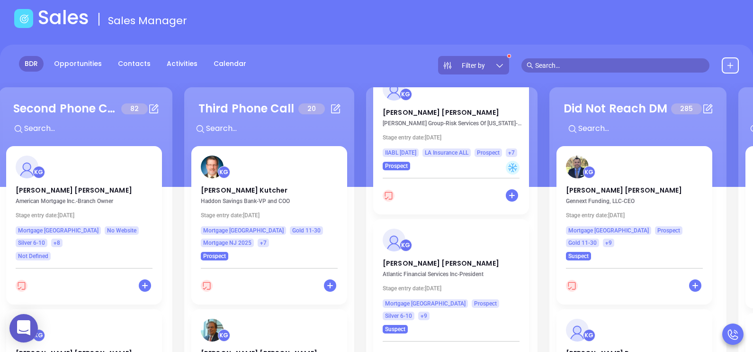
click at [536, 186] on div "Fourth Phone Call 21 + KG Alexander Arcelay Crown Home Mortgage - Branch Manage…" at bounding box center [452, 255] width 172 height 337
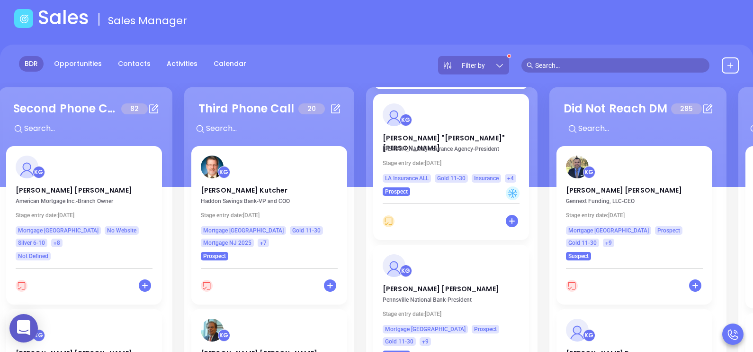
scroll to position [2167, 0]
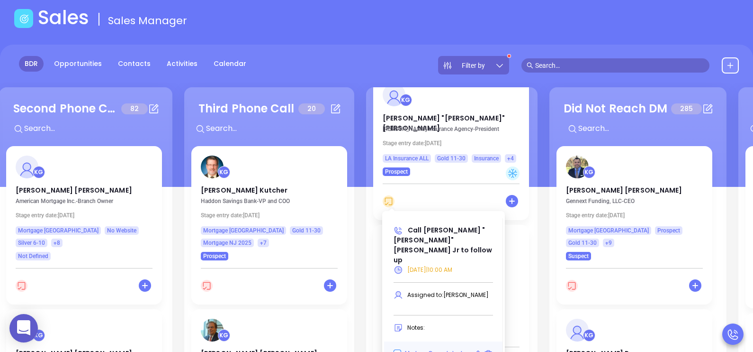
click at [397, 349] on input "Mark as Completed" at bounding box center [398, 353] width 8 height 8
checkbox input "true"
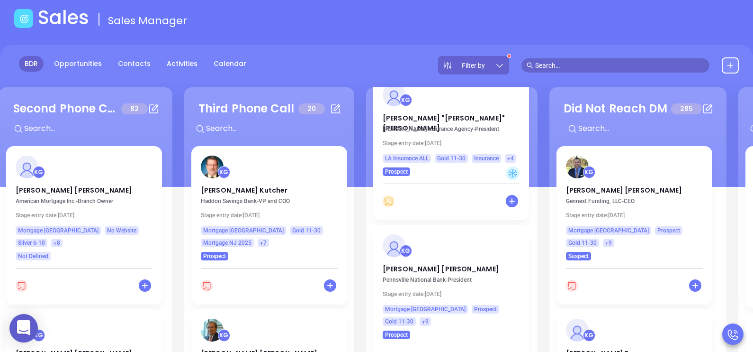
click at [531, 190] on div "Fourth Phone Call 21 + KG Alexander Arcelay Crown Home Mortgage - Branch Manage…" at bounding box center [452, 255] width 172 height 337
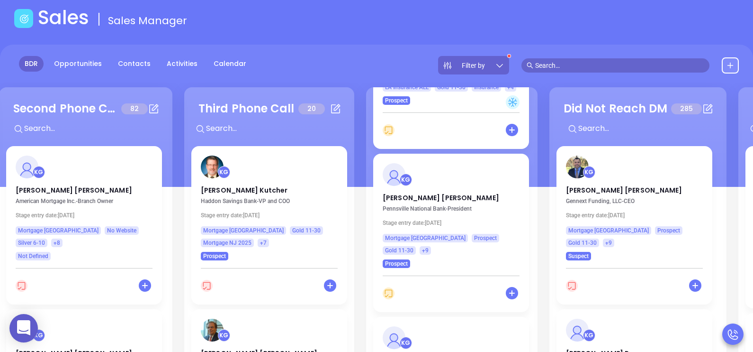
scroll to position [2261, 0]
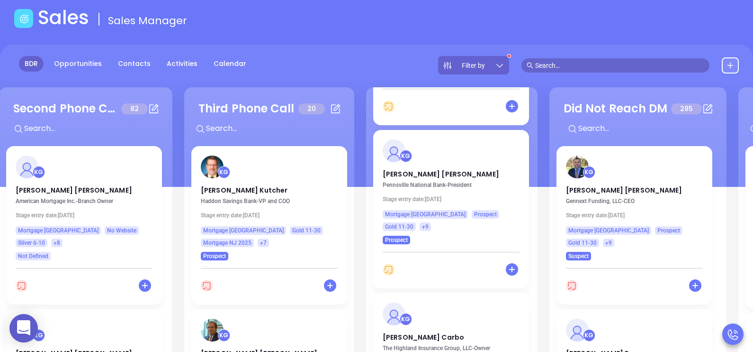
click at [534, 193] on div "Fourth Phone Call 21 + KG Alexander Arcelay Crown Home Mortgage - Branch Manage…" at bounding box center [452, 255] width 172 height 337
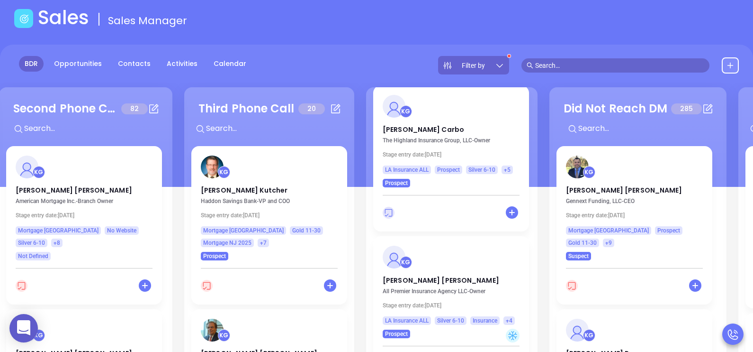
scroll to position [2475, 0]
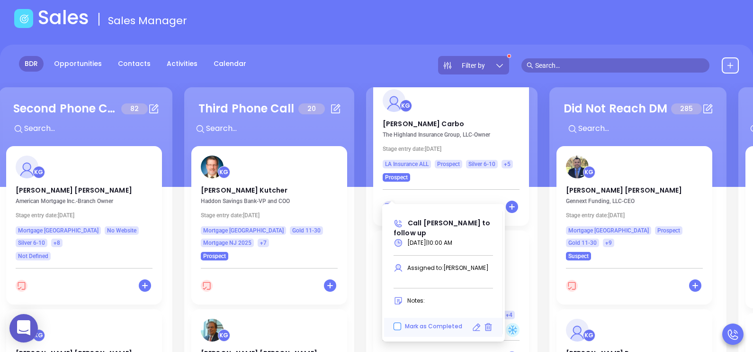
click at [398, 325] on input "Mark as Completed" at bounding box center [398, 326] width 8 height 8
checkbox input "true"
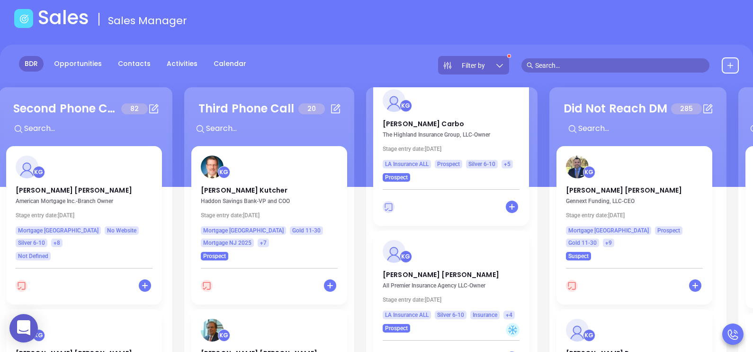
click at [533, 171] on div "Fourth Phone Call 21 + KG Alexander Arcelay Crown Home Mortgage - Branch Manage…" at bounding box center [452, 255] width 172 height 337
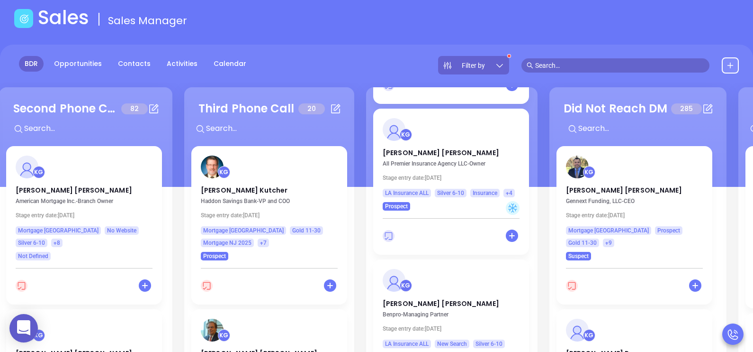
scroll to position [2617, 0]
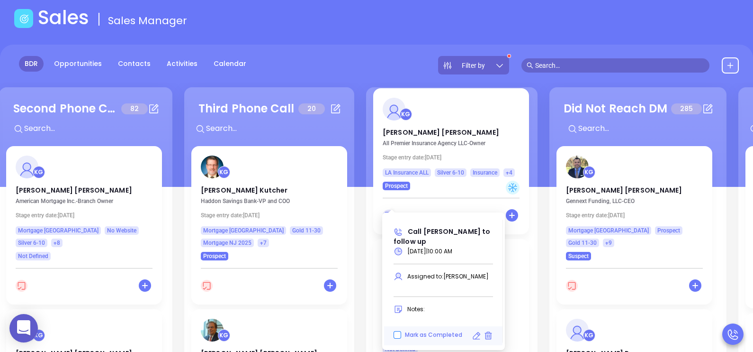
click at [397, 334] on input "Mark as Completed" at bounding box center [398, 335] width 8 height 8
checkbox input "true"
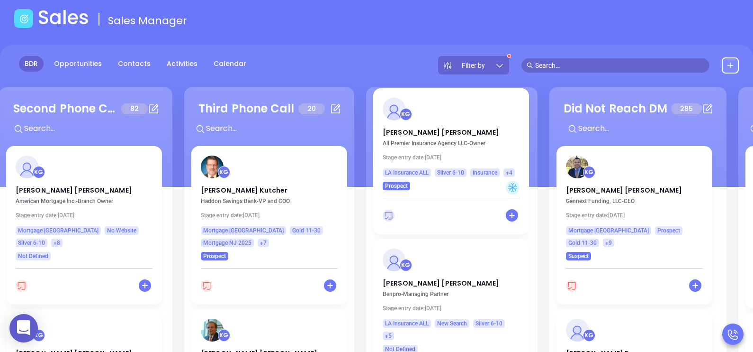
click at [532, 166] on div "Fourth Phone Call 21 + KG Alexander Arcelay Crown Home Mortgage - Branch Manage…" at bounding box center [452, 255] width 172 height 337
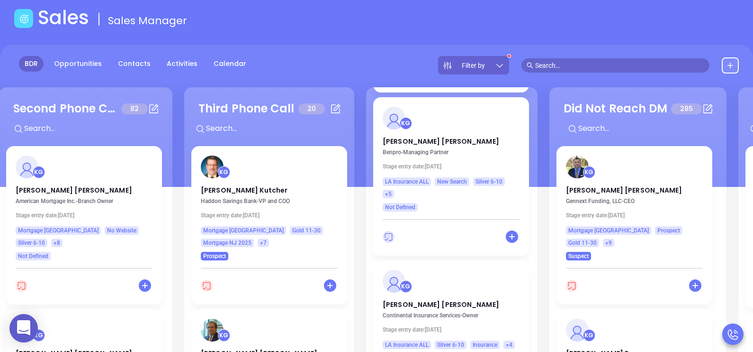
scroll to position [2759, 0]
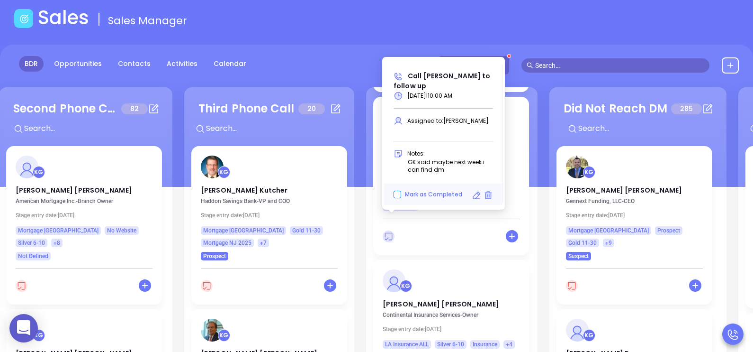
click at [396, 197] on input "Mark as Completed" at bounding box center [398, 195] width 8 height 8
checkbox input "true"
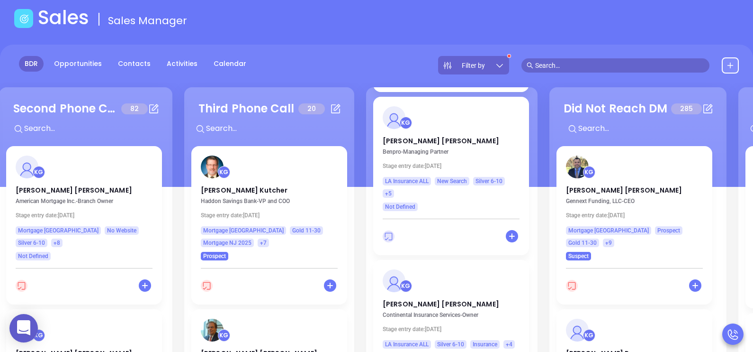
click at [533, 189] on div "Fourth Phone Call 21 + KG Alexander Arcelay Crown Home Mortgage - Branch Manage…" at bounding box center [452, 255] width 172 height 337
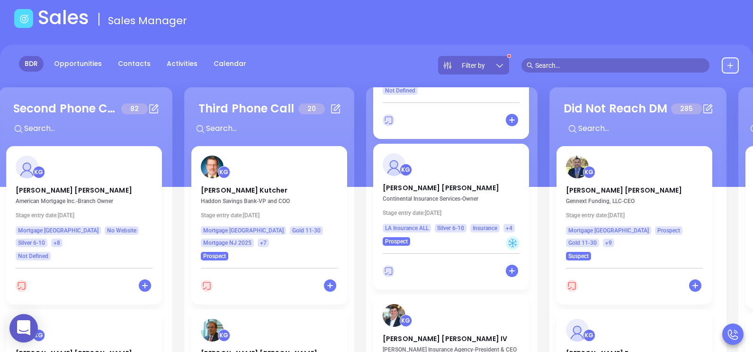
scroll to position [2878, 0]
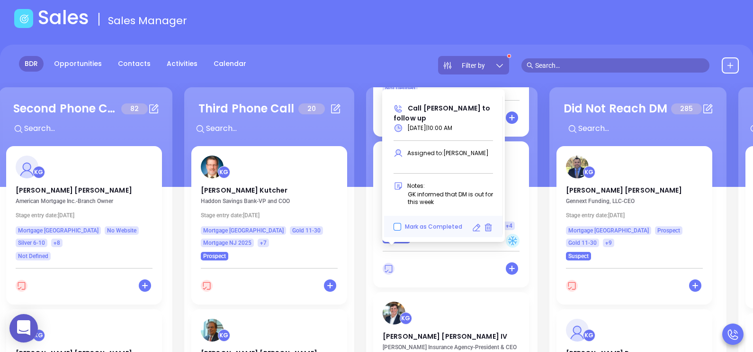
click at [400, 225] on input "Mark as Completed" at bounding box center [398, 227] width 8 height 8
checkbox input "true"
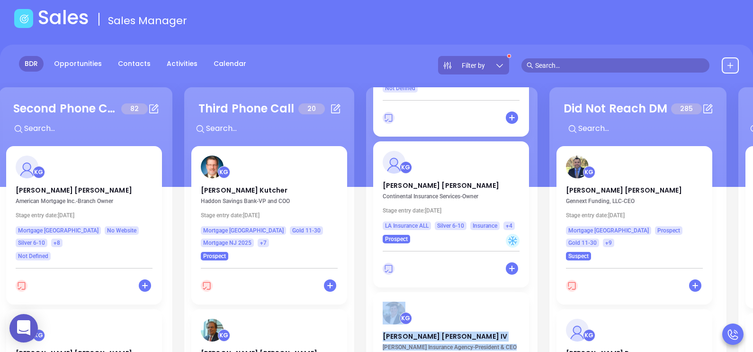
drag, startPoint x: 536, startPoint y: 200, endPoint x: 535, endPoint y: 167, distance: 32.7
click at [535, 167] on div "Events 0 + Lead on Deck 234 + KG Bill Robert HomeInsurance.com - Managing Partn…" at bounding box center [548, 256] width 1829 height 342
drag, startPoint x: 535, startPoint y: 167, endPoint x: 529, endPoint y: 181, distance: 14.9
click at [529, 181] on div "Fourth Phone Call 21 + KG Alexander Arcelay Crown Home Mortgage - Branch Manage…" at bounding box center [452, 255] width 172 height 337
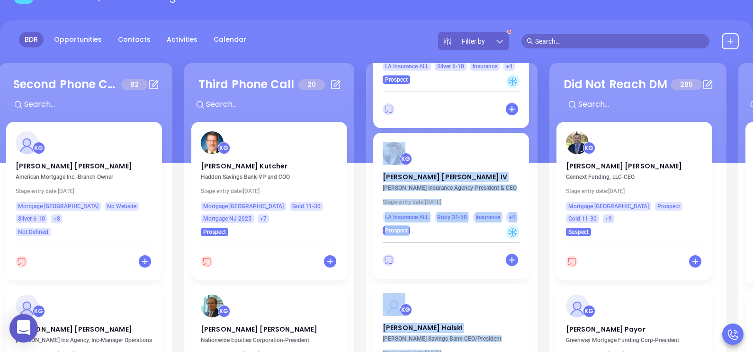
scroll to position [3023, 0]
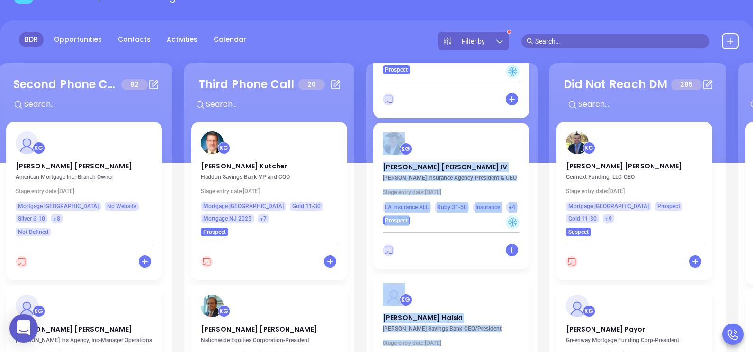
click at [529, 181] on div "Fourth Phone Call 21 + KG Alexander Arcelay Crown Home Mortgage - Branch Manage…" at bounding box center [452, 231] width 172 height 337
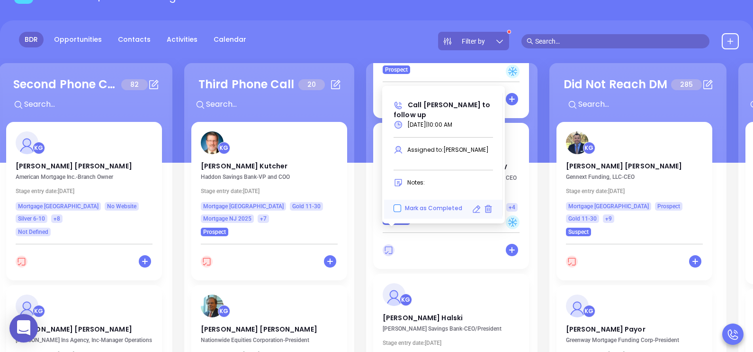
click at [397, 206] on input "Mark as Completed" at bounding box center [398, 208] width 8 height 8
checkbox input "true"
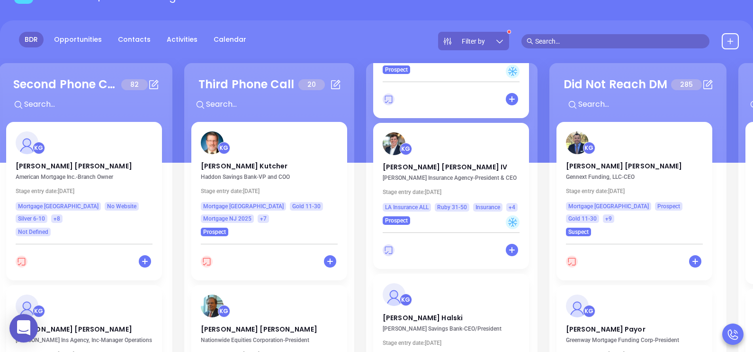
click at [532, 195] on div "Fourth Phone Call 21 + KG Alexander Arcelay Crown Home Mortgage - Branch Manage…" at bounding box center [452, 231] width 172 height 337
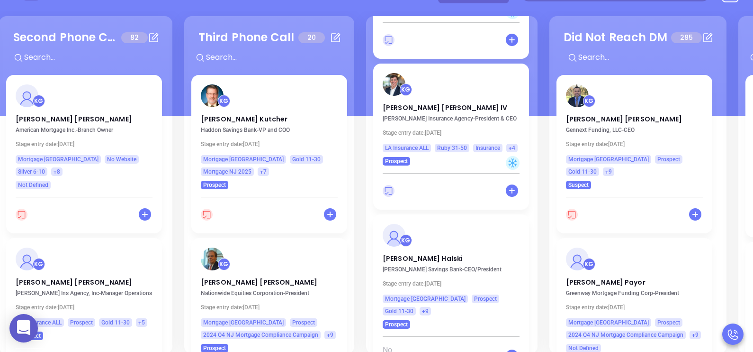
scroll to position [129, 0]
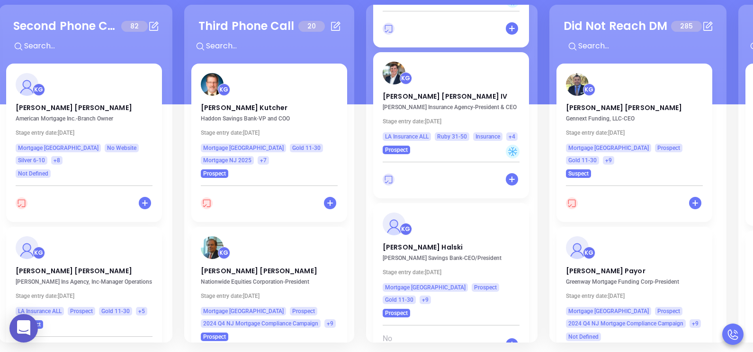
click at [532, 142] on div "Fourth Phone Call 21 + KG Alexander Arcelay Crown Home Mortgage - Branch Manage…" at bounding box center [452, 173] width 172 height 337
click at [351, 90] on div "Third Phone Call 20 + KG Kevin Kutcher Haddon Savings Bank - VP and COO Stage e…" at bounding box center [269, 173] width 170 height 337
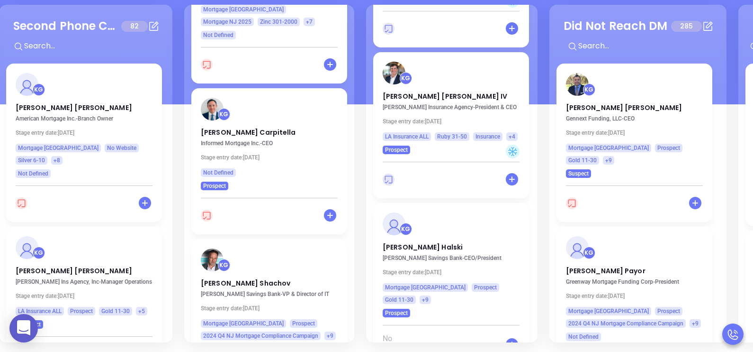
scroll to position [1303, 0]
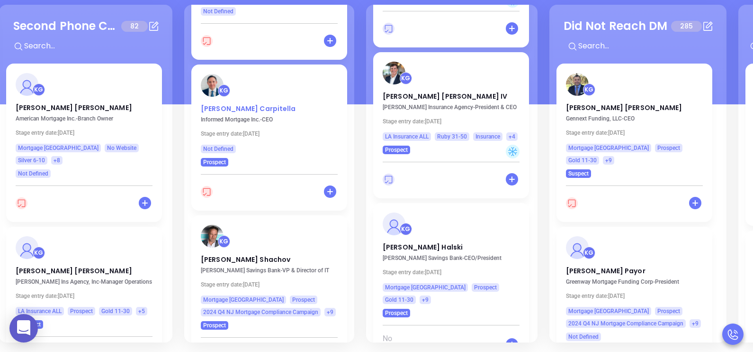
click at [230, 104] on p "Stephen Carpitella" at bounding box center [269, 106] width 137 height 5
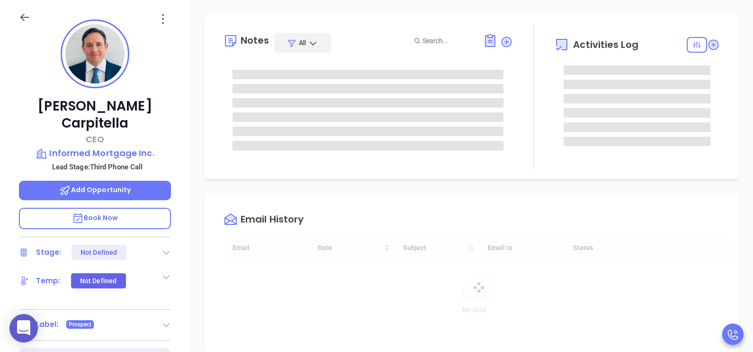
type input "[DATE]"
type input "[PERSON_NAME]"
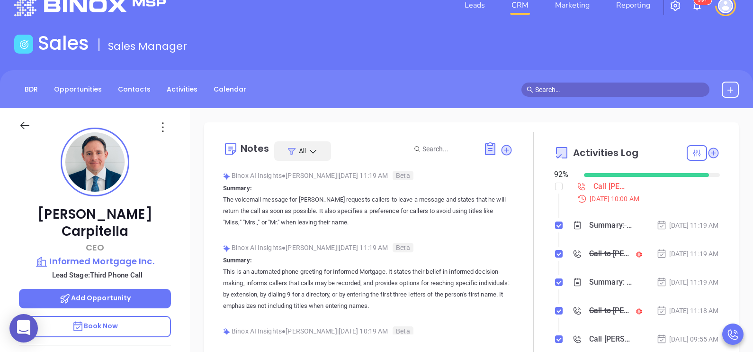
scroll to position [23, 0]
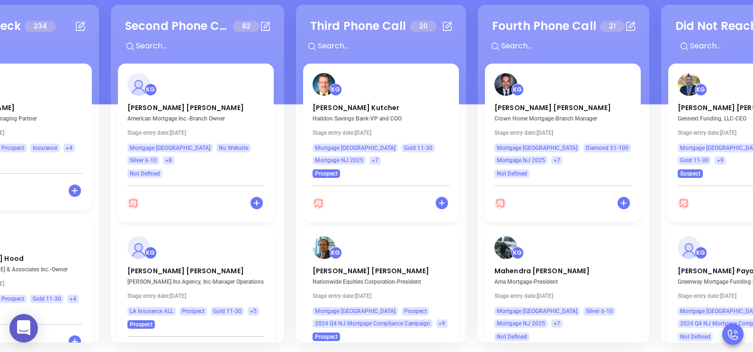
scroll to position [0, 249]
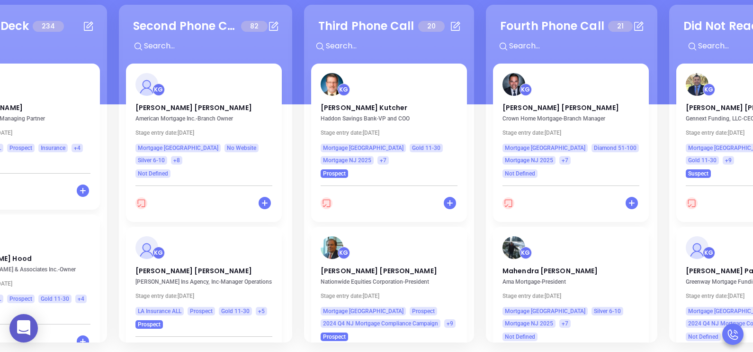
click at [471, 117] on div "Third Phone Call 20 + KG Kevin Kutcher Haddon Savings Bank - VP and COO Stage e…" at bounding box center [389, 173] width 170 height 337
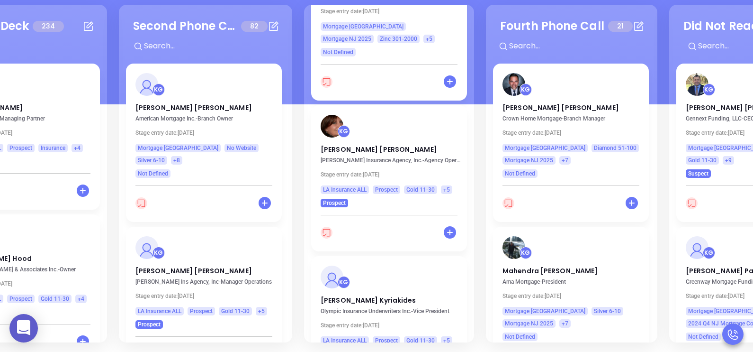
scroll to position [2415, 0]
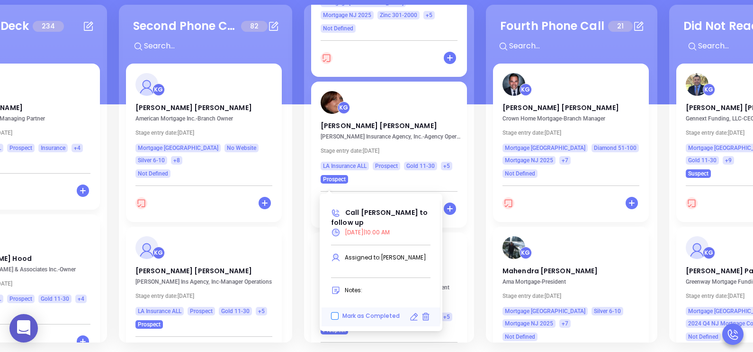
click at [335, 317] on input "Mark as Completed" at bounding box center [335, 316] width 8 height 8
checkbox input "true"
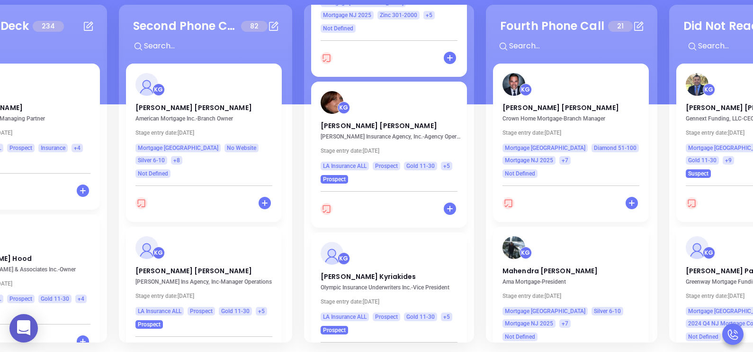
click at [470, 138] on div "Third Phone Call 20 + KG Kevin Kutcher Haddon Savings Bank - VP and COO Stage e…" at bounding box center [389, 173] width 170 height 337
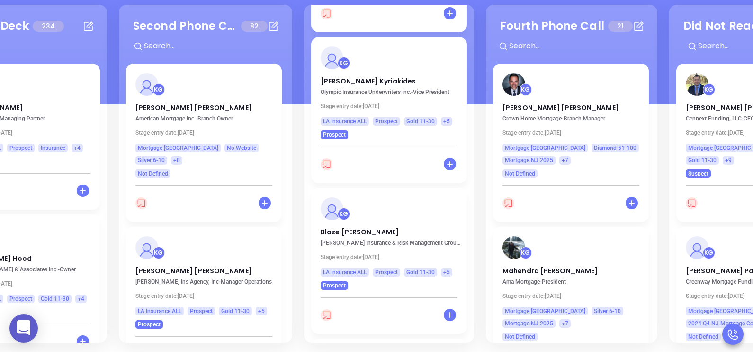
scroll to position [2628, 0]
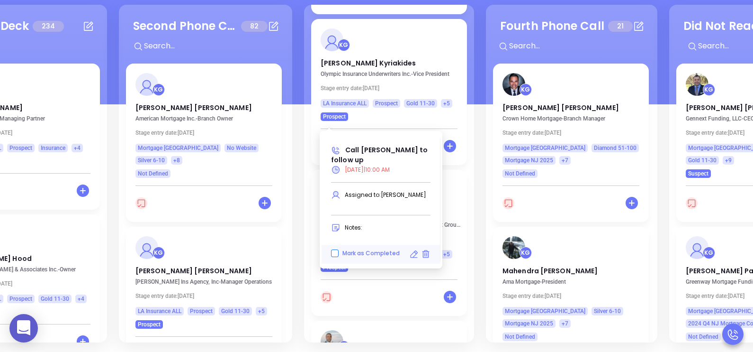
click at [334, 254] on input "Mark as Completed" at bounding box center [335, 253] width 8 height 8
checkbox input "true"
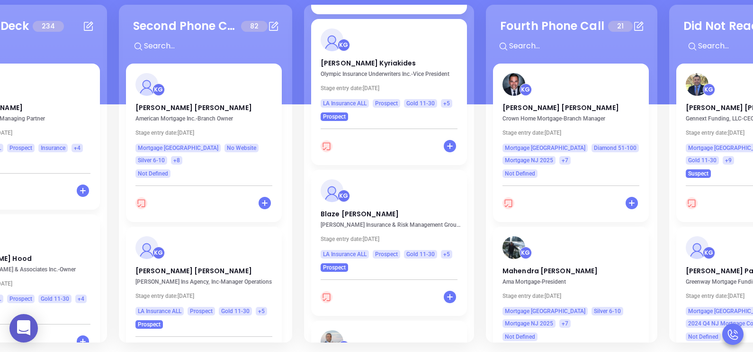
click at [473, 123] on div "Third Phone Call 20 + KG Kevin Kutcher Haddon Savings Bank - VP and COO Stage e…" at bounding box center [389, 173] width 170 height 337
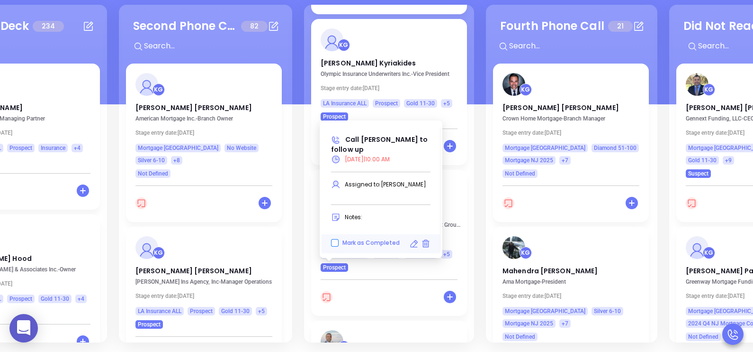
click at [336, 243] on input "Mark as Completed" at bounding box center [335, 243] width 8 height 8
checkbox input "true"
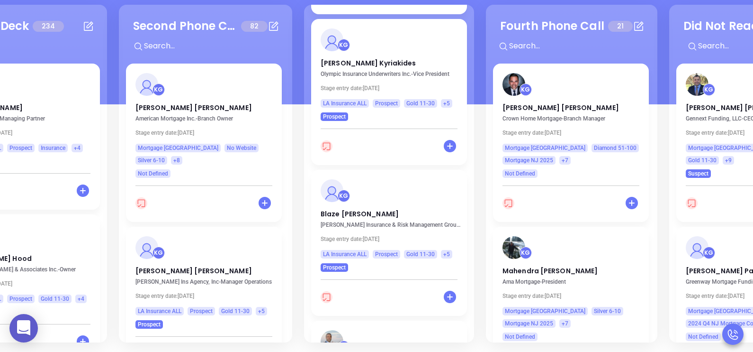
click at [469, 154] on div "Third Phone Call 20 + KG Kevin Kutcher Haddon Savings Bank - VP and COO Stage e…" at bounding box center [389, 173] width 170 height 337
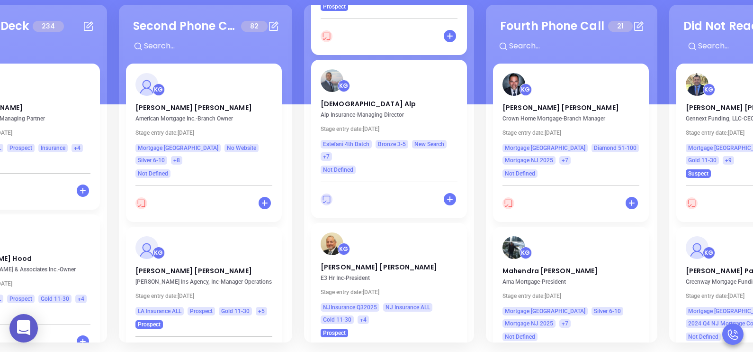
scroll to position [2905, 0]
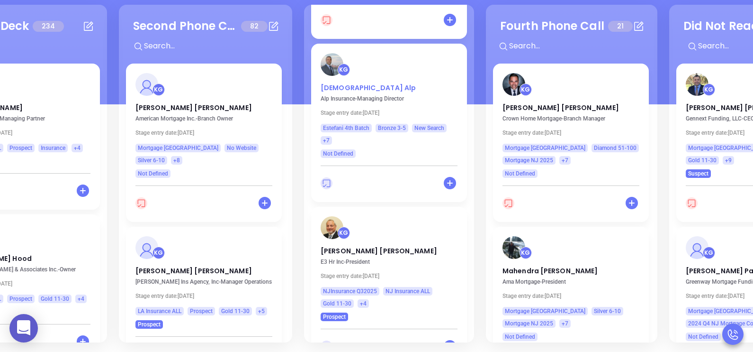
click at [335, 83] on p "Vedat Alp" at bounding box center [389, 85] width 137 height 5
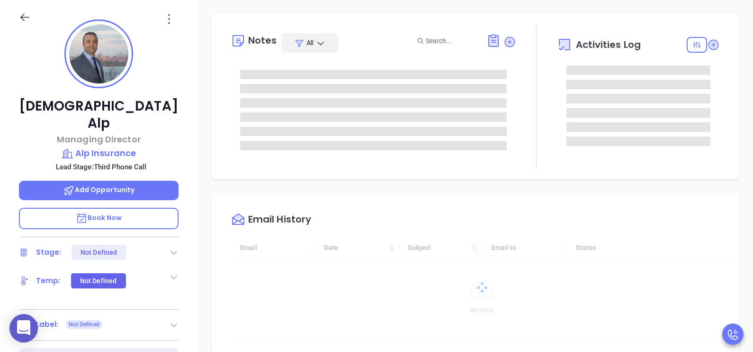
scroll to position [275, 0]
type input "[PERSON_NAME]"
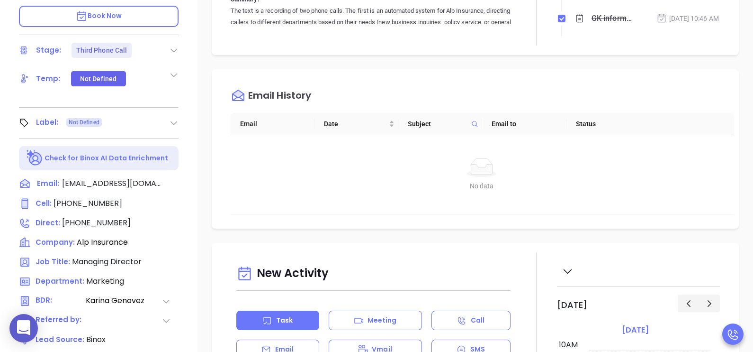
scroll to position [414, 0]
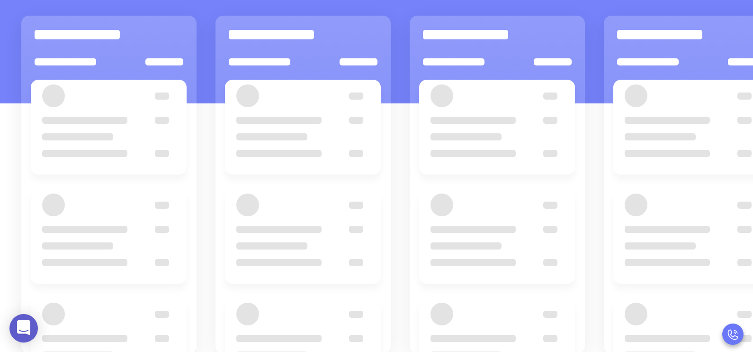
scroll to position [129, 0]
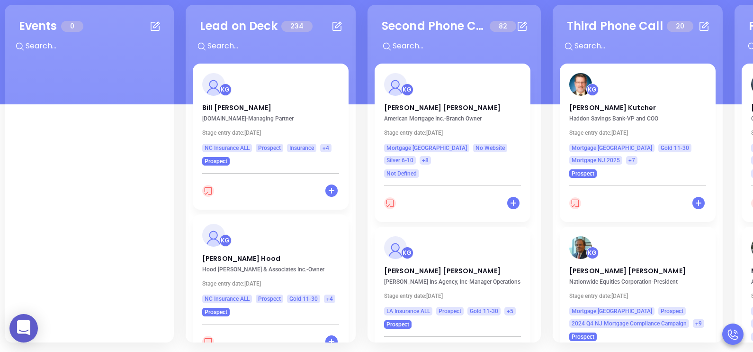
click at [536, 145] on div "Second Phone Call 82 + KG Diane Wilkowski American Mortgage Inc. - Branch Owner…" at bounding box center [454, 173] width 173 height 337
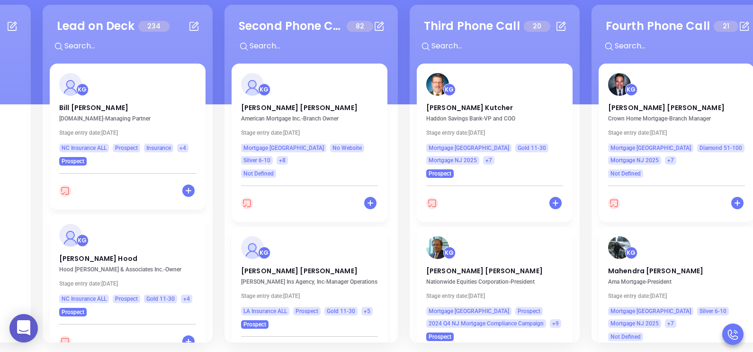
scroll to position [0, 237]
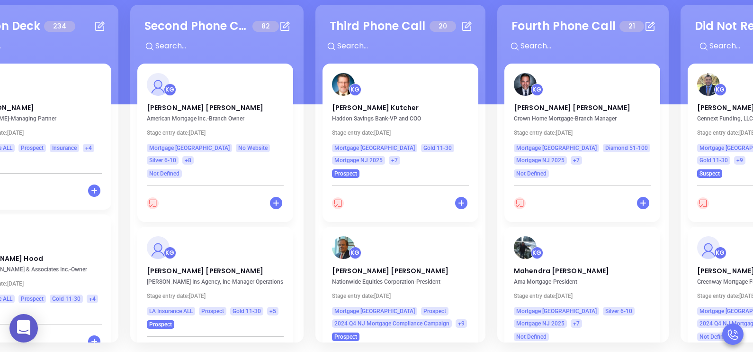
click at [480, 143] on div "Third Phone Call 20 + KG Kevin Kutcher Haddon Savings Bank - VP and COO Stage e…" at bounding box center [401, 173] width 170 height 337
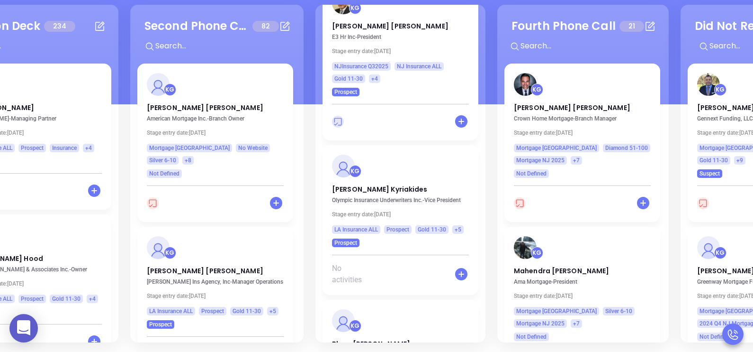
scroll to position [2723, 0]
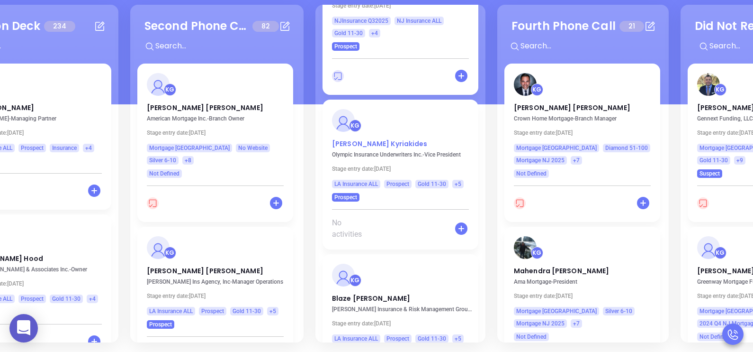
click at [363, 139] on p "Maria Kyriakides" at bounding box center [400, 141] width 137 height 5
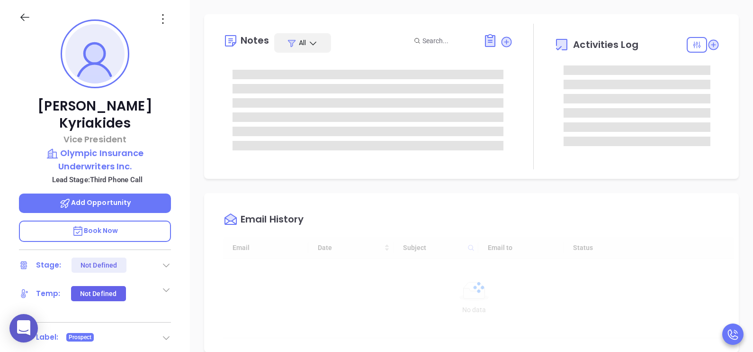
scroll to position [275, 0]
type input "[PERSON_NAME]"
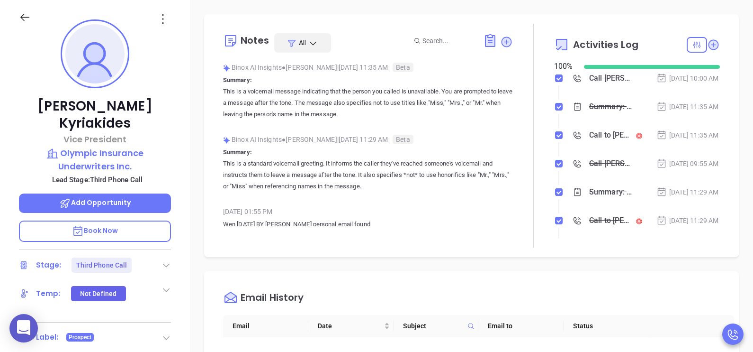
click at [682, 112] on div "Sep 8, 2025 | 11:35 AM" at bounding box center [688, 106] width 63 height 10
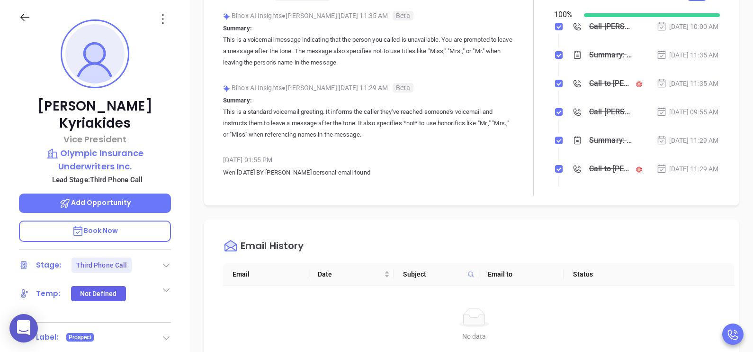
scroll to position [47, 0]
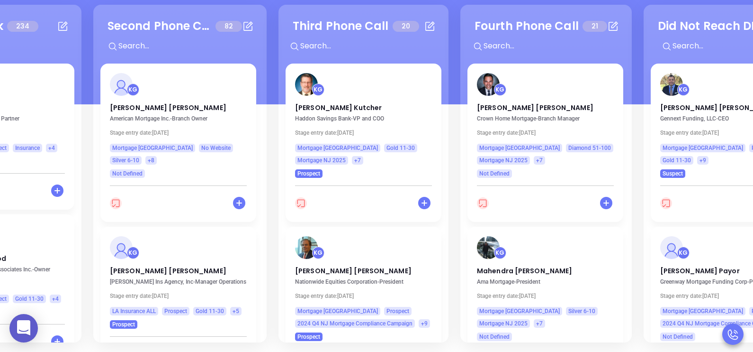
scroll to position [0, 296]
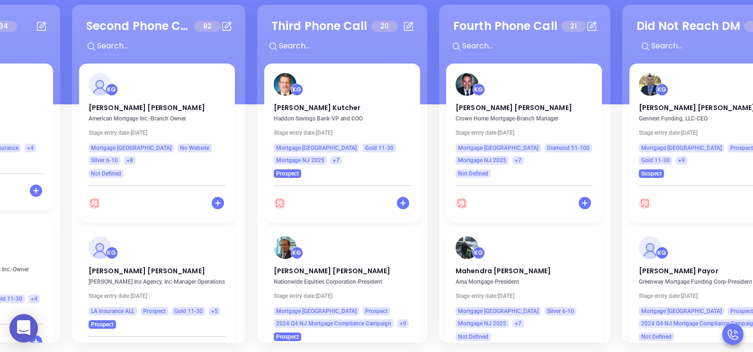
click at [424, 131] on div "Third Phone Call 20 + KG Kevin Kutcher Haddon Savings Bank - VP and COO Stage e…" at bounding box center [342, 173] width 170 height 337
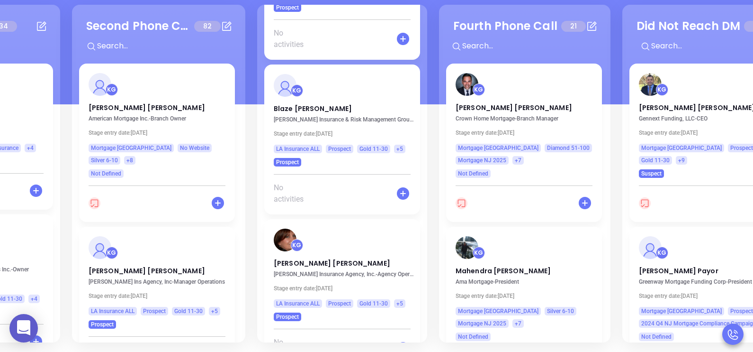
scroll to position [2916, 0]
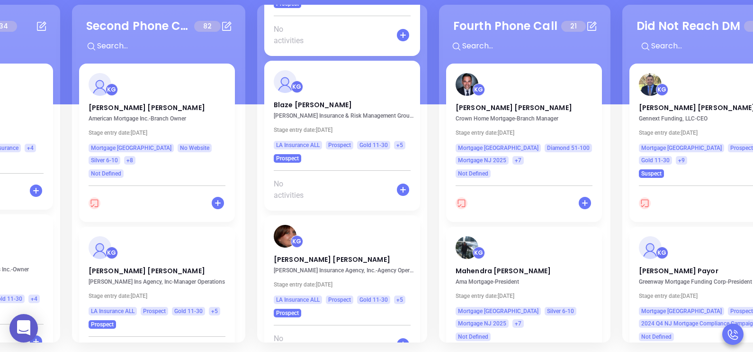
click at [423, 157] on div "Third Phone Call 20 + KG Kevin Kutcher Haddon Savings Bank - VP and COO Stage e…" at bounding box center [342, 173] width 170 height 337
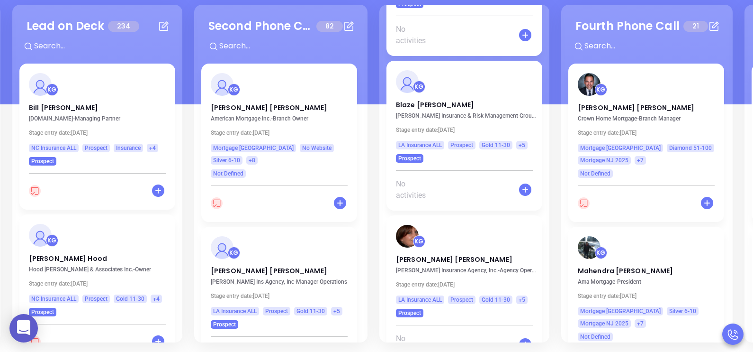
scroll to position [0, 173]
click at [364, 107] on div "Second Phone Call 82 + KG Diane Wilkowski American Mortgage Inc. - Branch Owner…" at bounding box center [281, 173] width 173 height 337
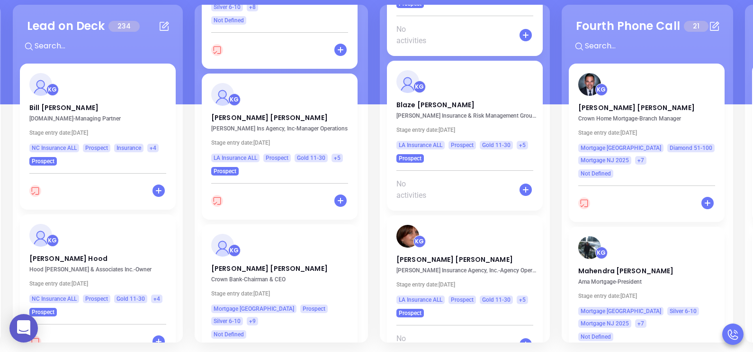
scroll to position [189, 0]
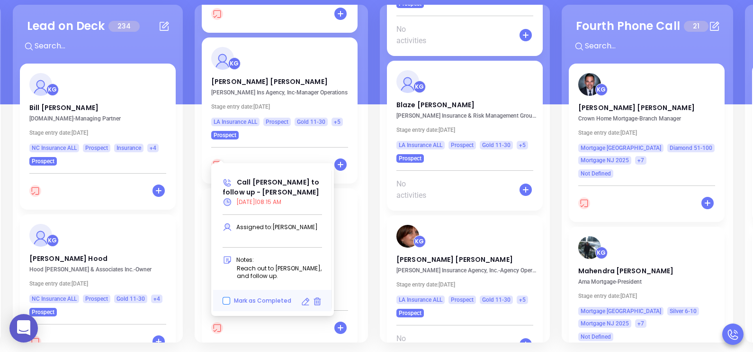
click at [226, 299] on input "Mark as Completed" at bounding box center [227, 301] width 8 height 8
checkbox input "true"
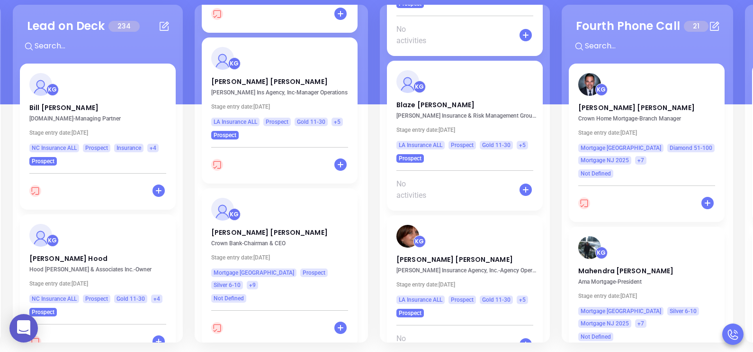
click at [363, 130] on div "Second Phone Call 82 + KG Diane Wilkowski American Mortgage Inc. - Branch Owner…" at bounding box center [281, 173] width 173 height 337
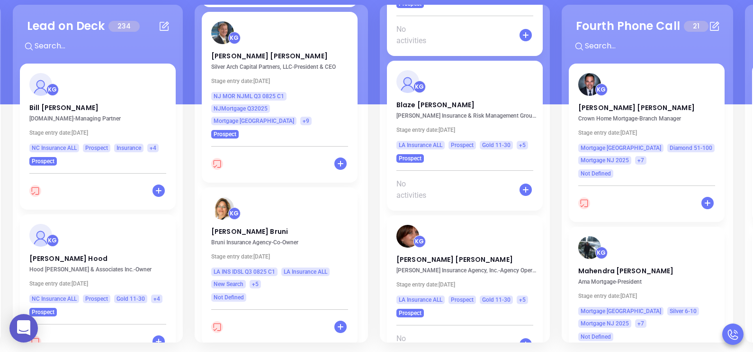
scroll to position [1346, 0]
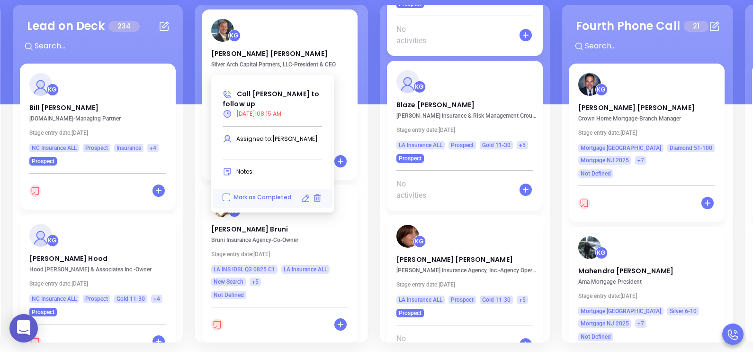
click at [228, 198] on input "Mark as Completed" at bounding box center [227, 197] width 8 height 8
checkbox input "true"
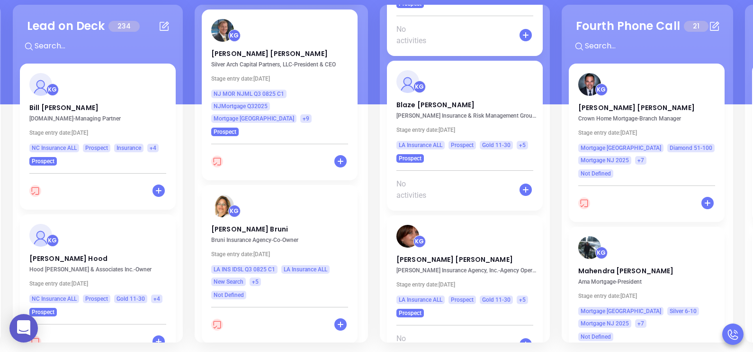
click at [363, 145] on div "Second Phone Call 82 + KG Diane Wilkowski American Mortgage Inc. - Branch Owner…" at bounding box center [281, 173] width 173 height 337
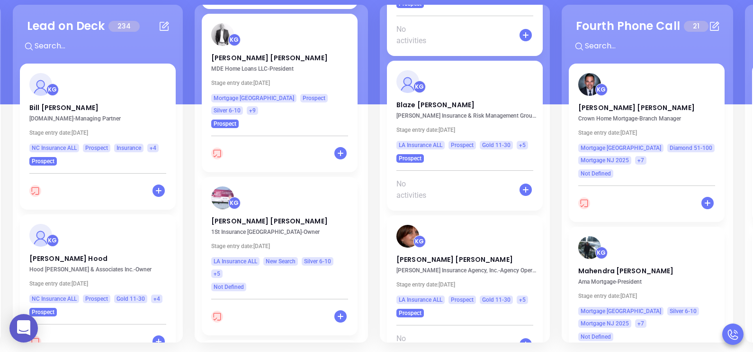
scroll to position [1867, 0]
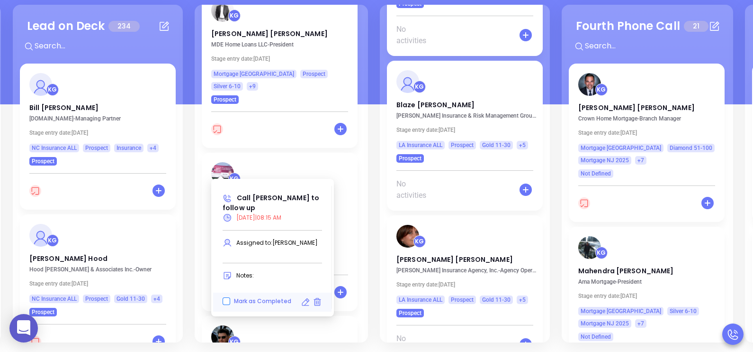
click at [225, 301] on input "Mark as Completed" at bounding box center [227, 301] width 8 height 8
checkbox input "true"
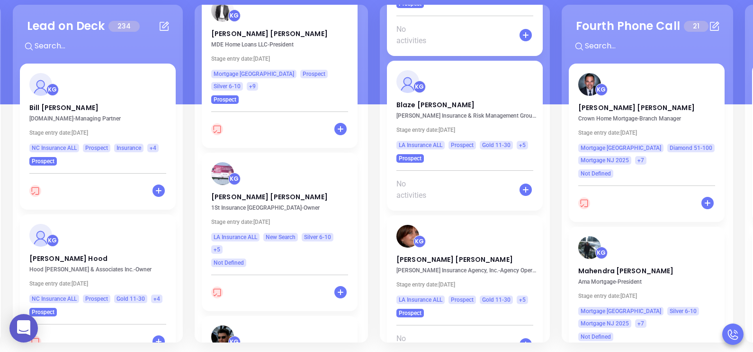
click at [363, 123] on div "Second Phone Call 82 + KG Diane Wilkowski American Mortgage Inc. - Branch Owner…" at bounding box center [281, 173] width 173 height 337
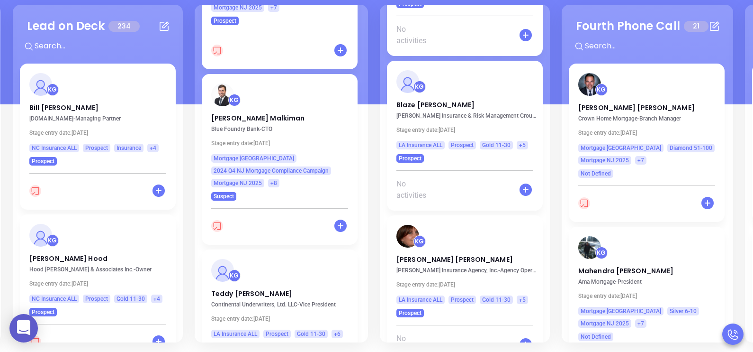
scroll to position [5062, 0]
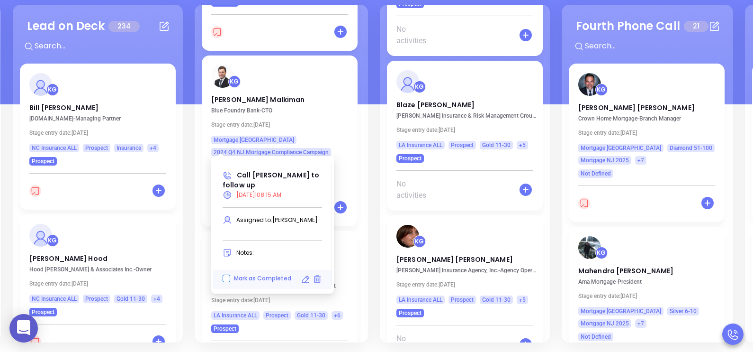
click at [229, 279] on input "Mark as Completed" at bounding box center [227, 278] width 8 height 8
checkbox input "true"
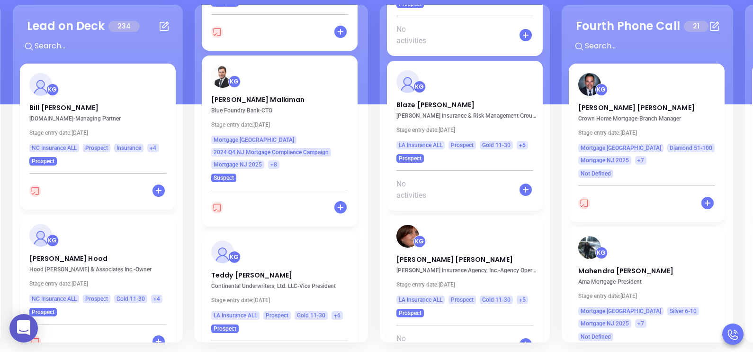
click at [361, 126] on div "Second Phone Call 82 + KG Diane Wilkowski American Mortgage Inc. - Branch Owner…" at bounding box center [281, 173] width 173 height 337
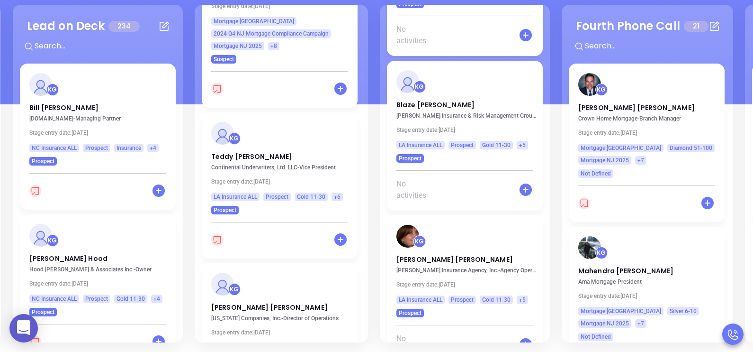
scroll to position [5156, 0]
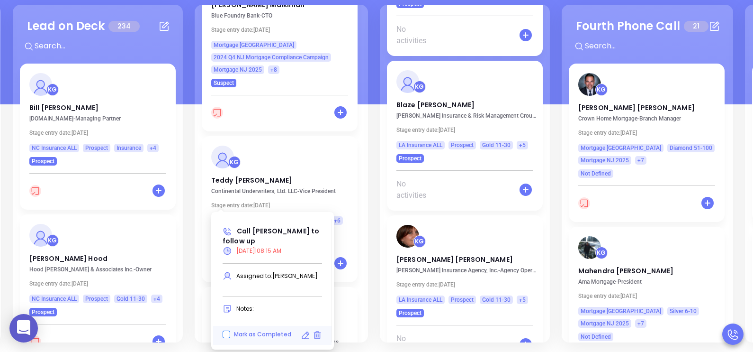
click at [227, 336] on input "Mark as Completed" at bounding box center [227, 334] width 8 height 8
checkbox input "true"
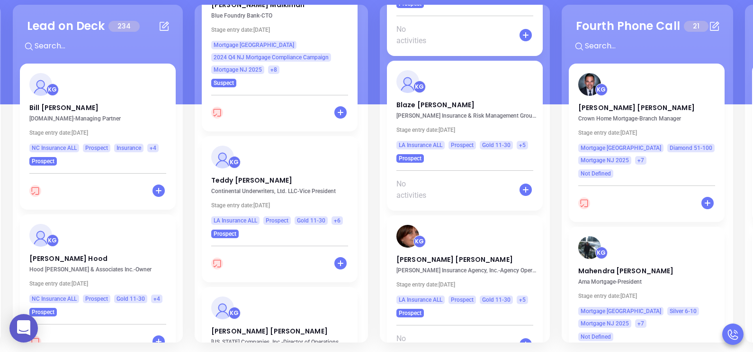
click at [363, 131] on div "Second Phone Call 82 + KG Diane Wilkowski American Mortgage Inc. - Branch Owner…" at bounding box center [281, 173] width 173 height 337
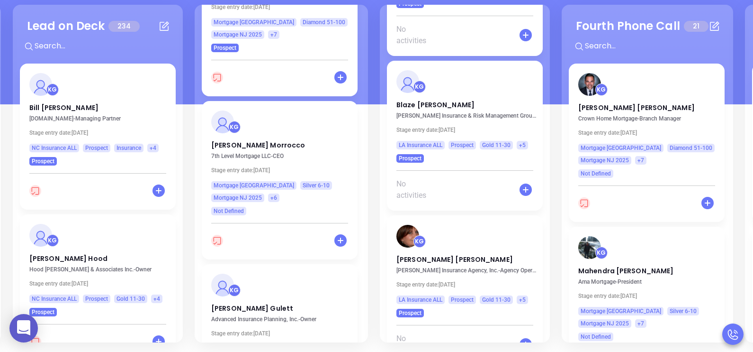
scroll to position [5867, 0]
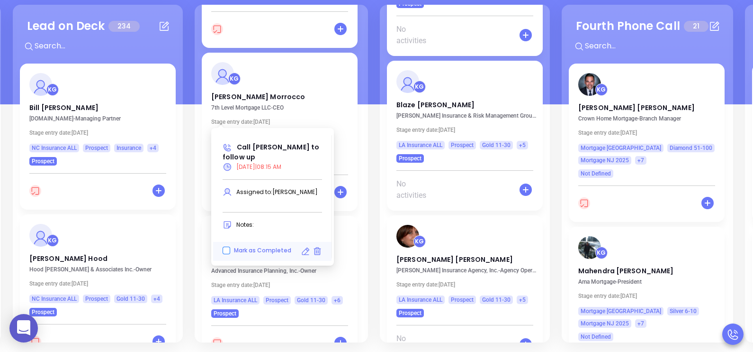
click at [224, 251] on input "Mark as Completed" at bounding box center [227, 250] width 8 height 8
checkbox input "true"
click at [230, 251] on input "Mark as Completed" at bounding box center [227, 252] width 8 height 8
checkbox input "true"
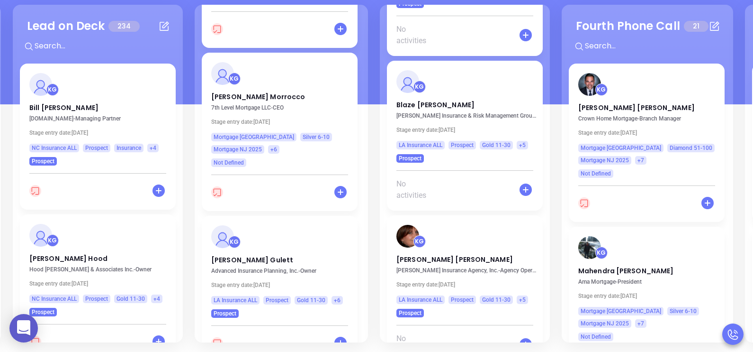
click at [363, 143] on div "Second Phone Call 82 + KG Diane Wilkowski American Mortgage Inc. - Branch Owner…" at bounding box center [281, 173] width 173 height 337
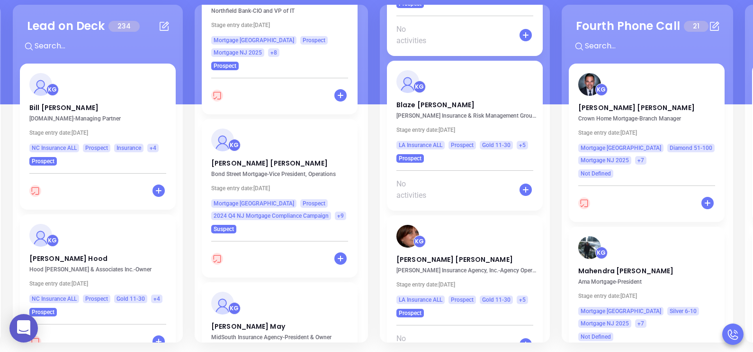
scroll to position [6464, 0]
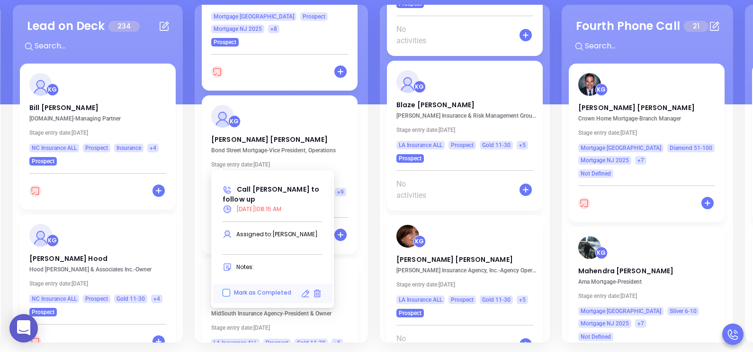
click at [224, 294] on input "Mark as Completed" at bounding box center [227, 293] width 8 height 8
checkbox input "true"
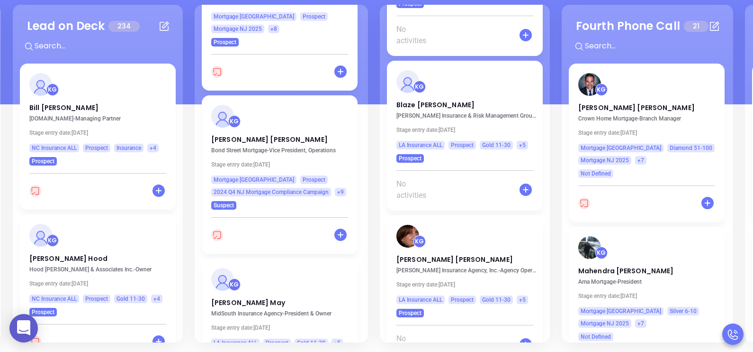
click at [360, 258] on div "KG John May MidSouth Insurance Agency - President & Owner Stage entry date: Tue…" at bounding box center [281, 333] width 159 height 151
click at [362, 134] on div "Second Phone Call 82 + KG Diane Wilkowski American Mortgage Inc. - Branch Owner…" at bounding box center [281, 173] width 173 height 337
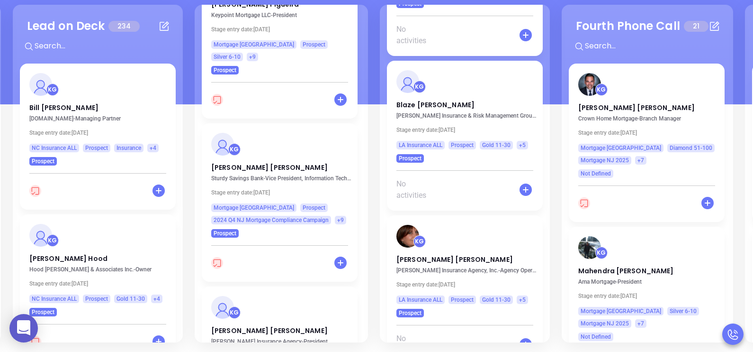
scroll to position [10026, 0]
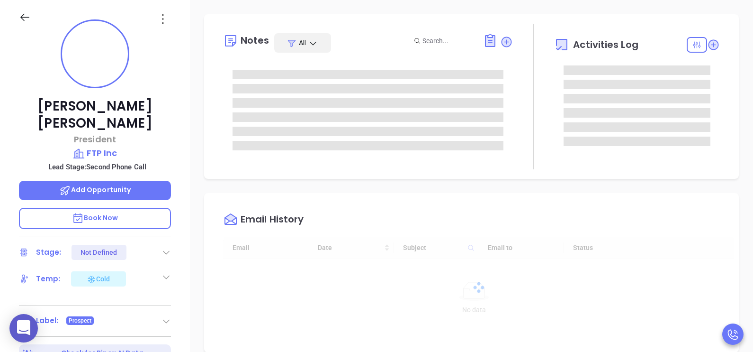
type input "[DATE]"
type input "[PERSON_NAME]"
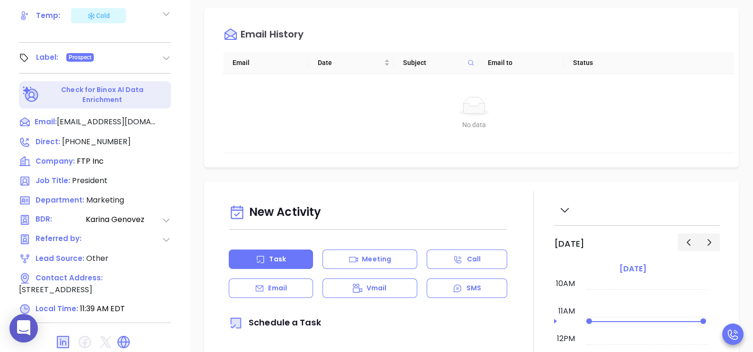
scroll to position [437, 0]
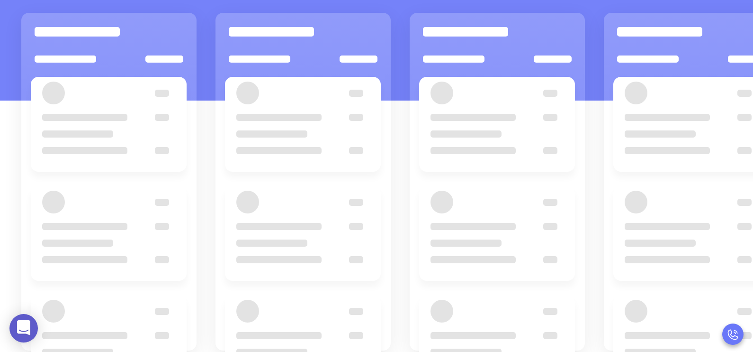
scroll to position [129, 0]
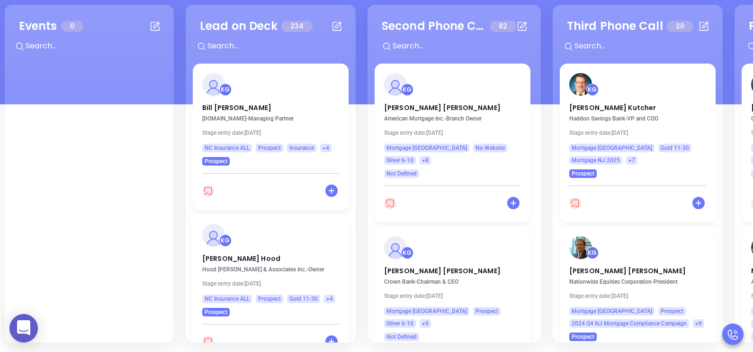
click at [536, 118] on div "Second Phone Call 82 + KG Diane Wilkowski American Mortgage Inc. - Branch Owner…" at bounding box center [454, 173] width 173 height 337
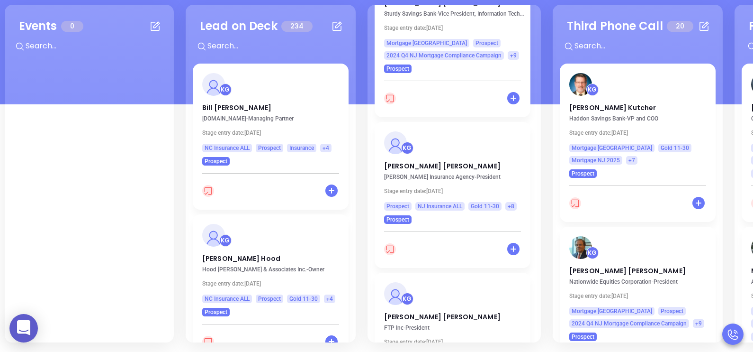
scroll to position [8969, 0]
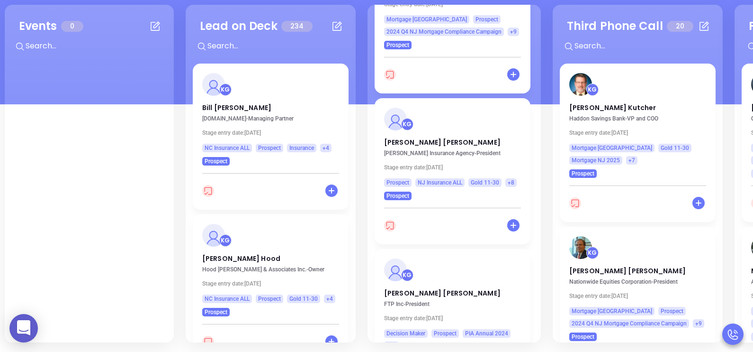
click at [535, 212] on div "Second Phone Call 82 + KG Diane Wilkowski American Mortgage Inc. - Branch Owner…" at bounding box center [454, 173] width 173 height 337
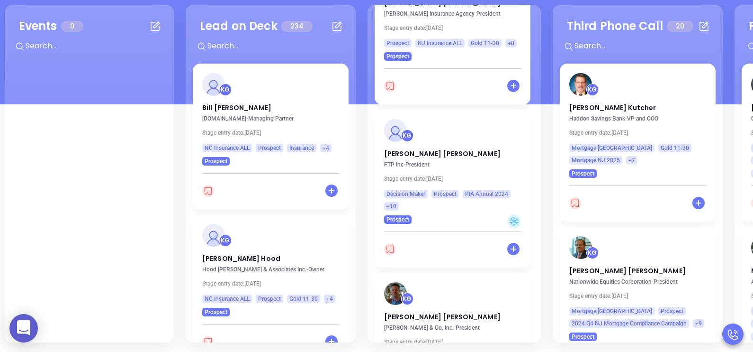
scroll to position [9134, 0]
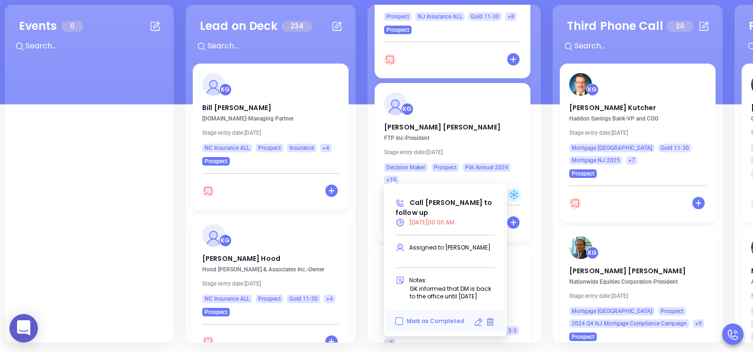
click at [399, 325] on input "Mark as Completed" at bounding box center [400, 321] width 8 height 8
checkbox input "true"
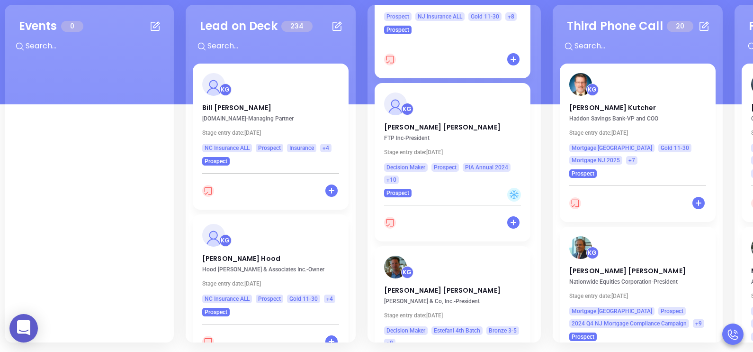
click at [537, 145] on div "Second Phone Call 82 + KG Diane Wilkowski American Mortgage Inc. - Branch Owner…" at bounding box center [454, 173] width 173 height 337
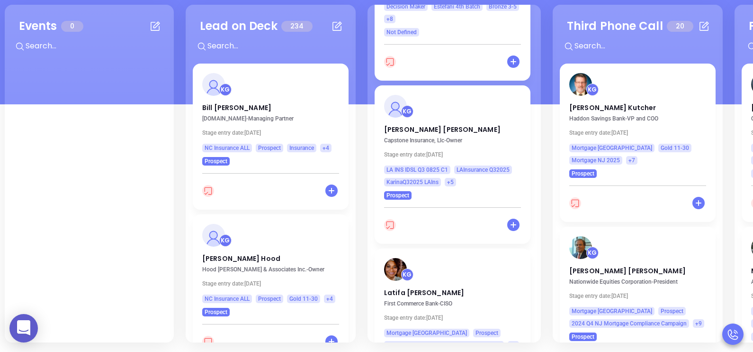
scroll to position [9482, 0]
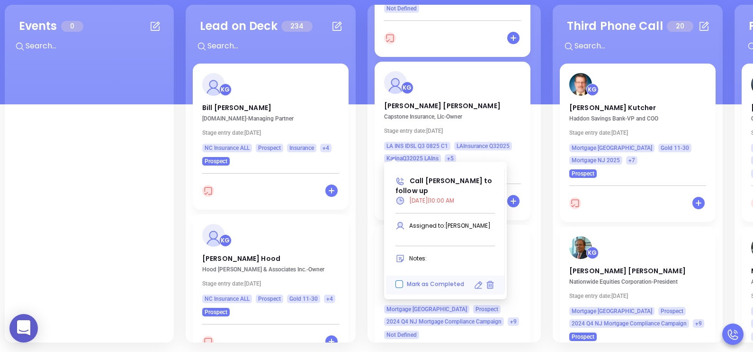
click at [399, 282] on input "Mark as Completed" at bounding box center [400, 284] width 8 height 8
checkbox input "true"
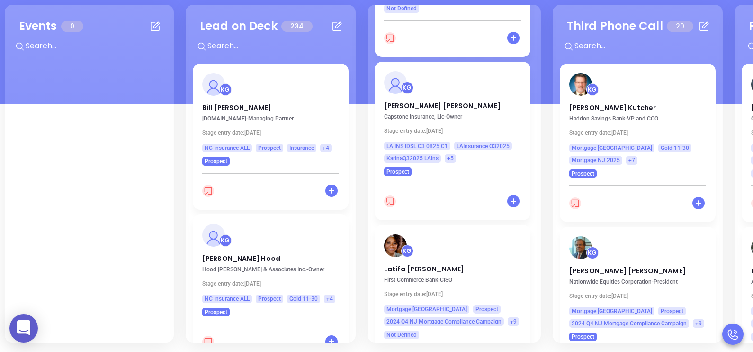
click at [537, 136] on div "Second Phone Call 82 + KG Diane Wilkowski American Mortgage Inc. - Branch Owner…" at bounding box center [454, 173] width 173 height 337
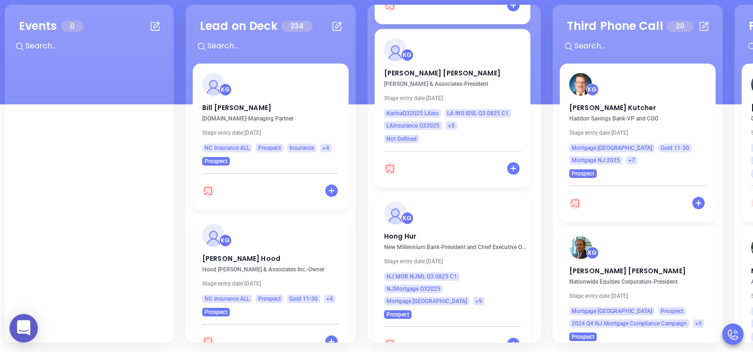
scroll to position [9885, 0]
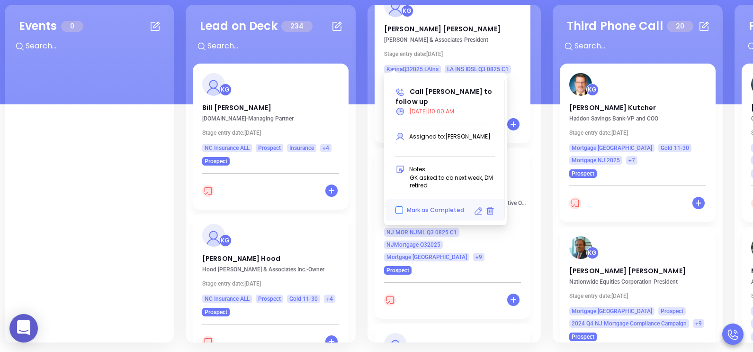
click at [400, 209] on input "Mark as Completed" at bounding box center [400, 210] width 8 height 8
checkbox input "true"
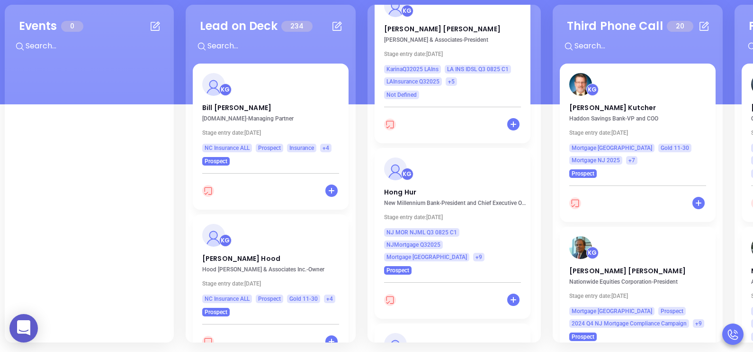
click at [536, 130] on div "Second Phone Call 82 + KG Diane Wilkowski American Mortgage Inc. - Branch Owner…" at bounding box center [454, 173] width 173 height 337
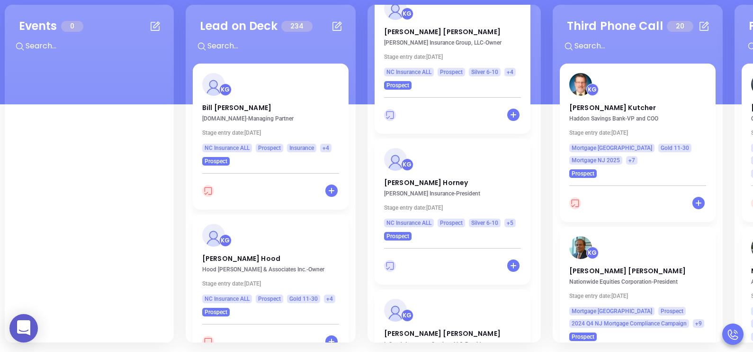
scroll to position [10693, 0]
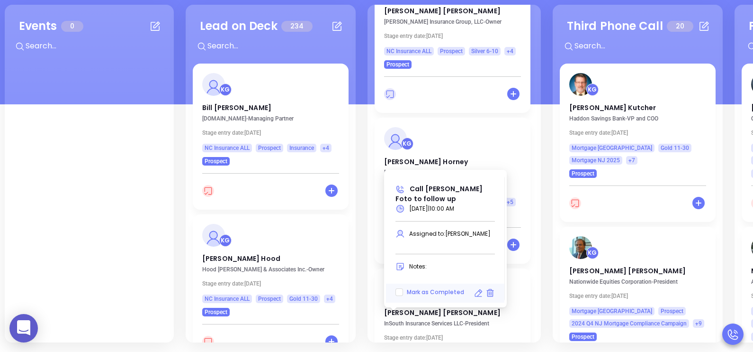
click at [400, 296] on div "Mark as Completed" at bounding box center [445, 288] width 111 height 19
click at [400, 291] on input "Mark as Completed" at bounding box center [400, 292] width 8 height 8
checkbox input "true"
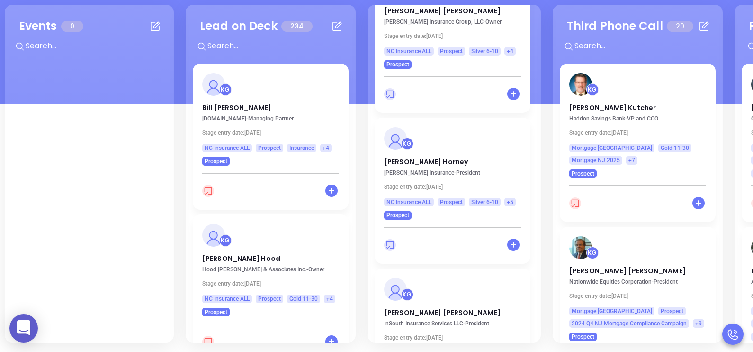
click at [225, 107] on p "Bill Robert" at bounding box center [270, 105] width 137 height 5
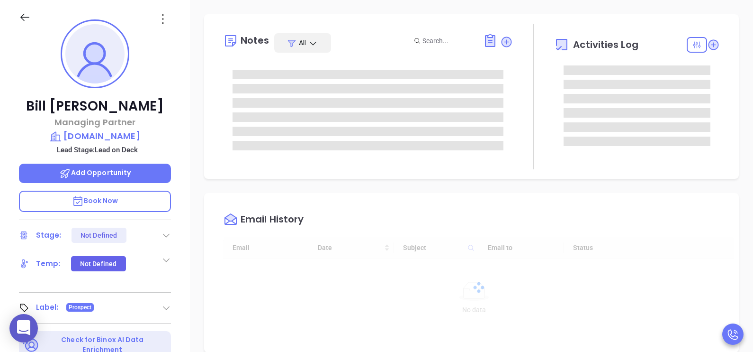
type input "[DATE]"
type input "[PERSON_NAME]"
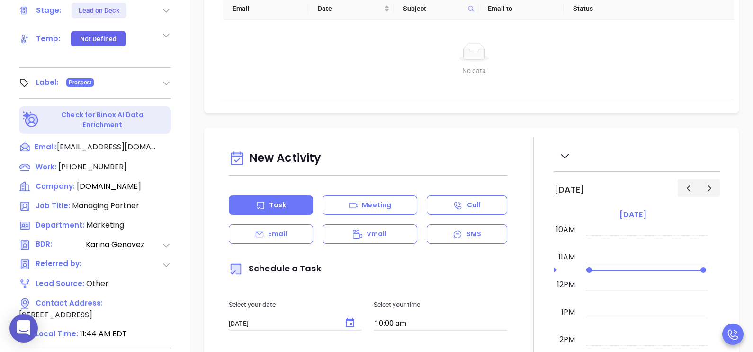
scroll to position [390, 0]
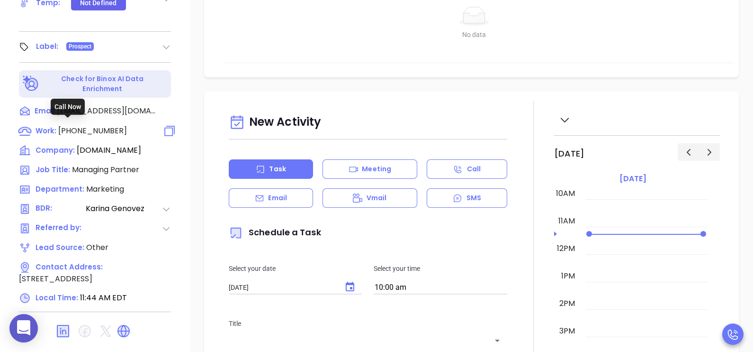
click at [64, 125] on span "(833) 246-7929" at bounding box center [92, 130] width 69 height 11
type input "(833) 246-7929"
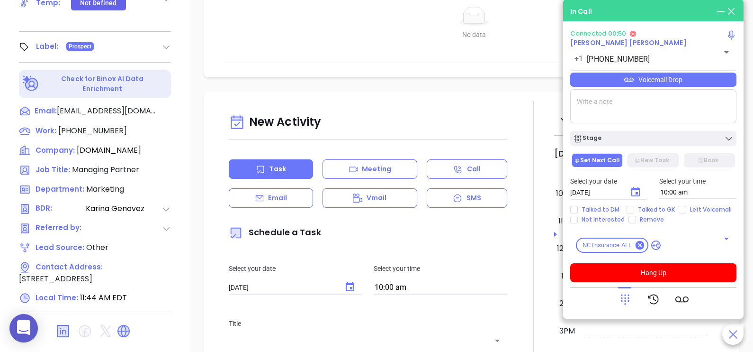
click at [624, 309] on div at bounding box center [625, 299] width 13 height 25
click at [622, 303] on icon at bounding box center [625, 298] width 13 height 13
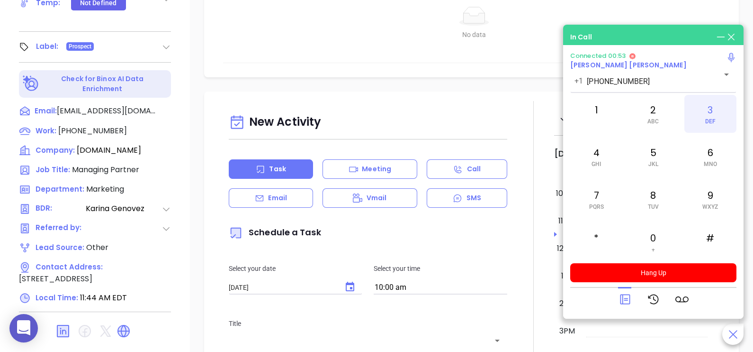
click at [711, 117] on div "3 DEF" at bounding box center [711, 114] width 52 height 38
click at [627, 295] on icon at bounding box center [625, 298] width 13 height 13
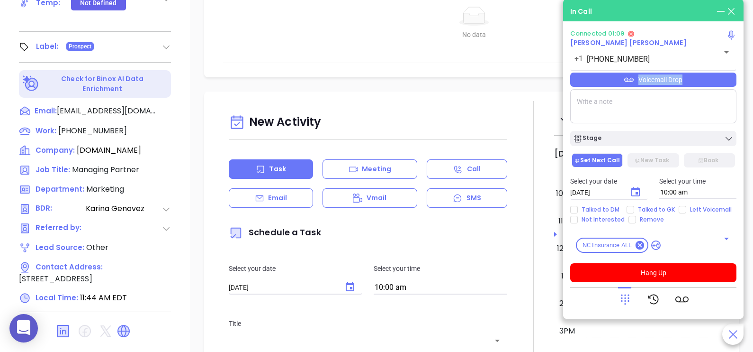
drag, startPoint x: 706, startPoint y: 82, endPoint x: 716, endPoint y: 88, distance: 10.8
click at [716, 87] on div "Voicemail Drop" at bounding box center [654, 80] width 166 height 14
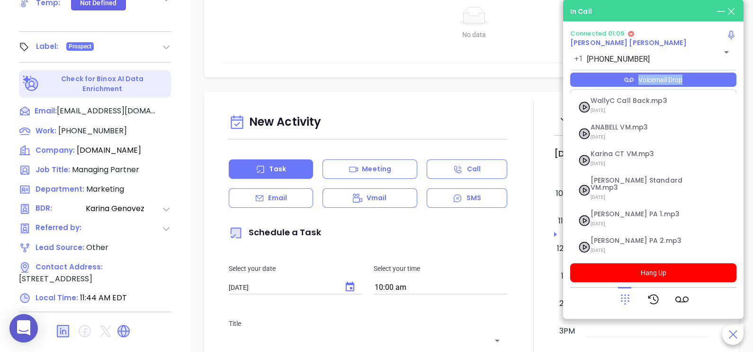
click at [716, 87] on div "Voicemail Drop" at bounding box center [654, 80] width 166 height 14
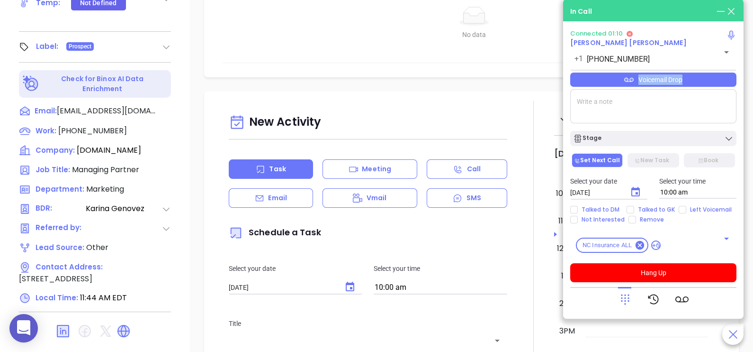
click at [716, 87] on div "Voicemail Drop" at bounding box center [654, 80] width 166 height 14
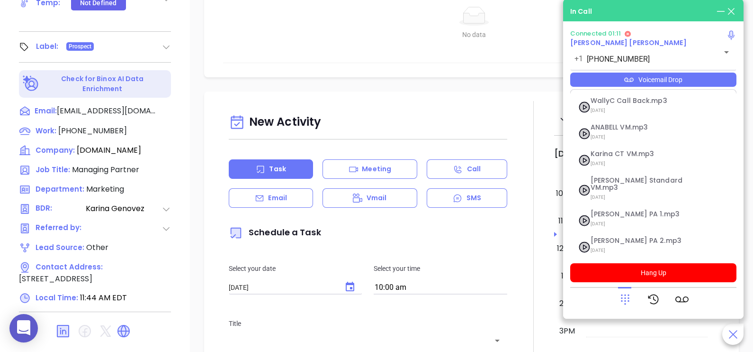
scroll to position [156, 0]
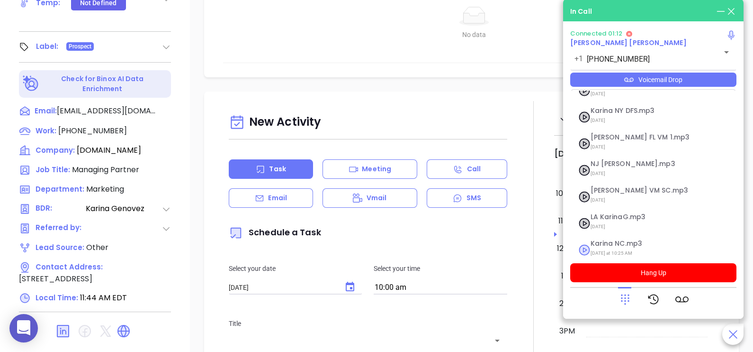
click at [606, 247] on span "[DATE] at 10:25 AM" at bounding box center [642, 253] width 102 height 12
checkbox input "true"
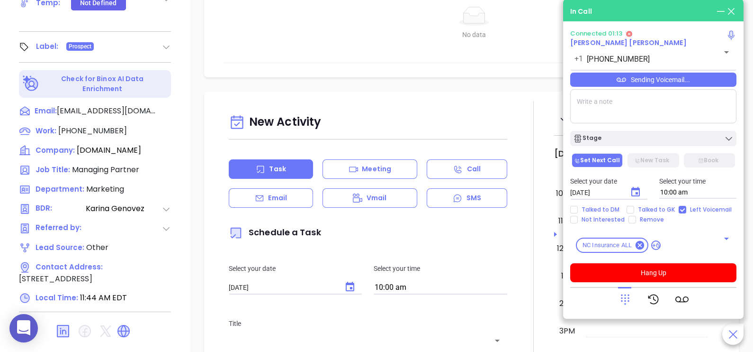
click at [625, 293] on icon at bounding box center [625, 298] width 13 height 13
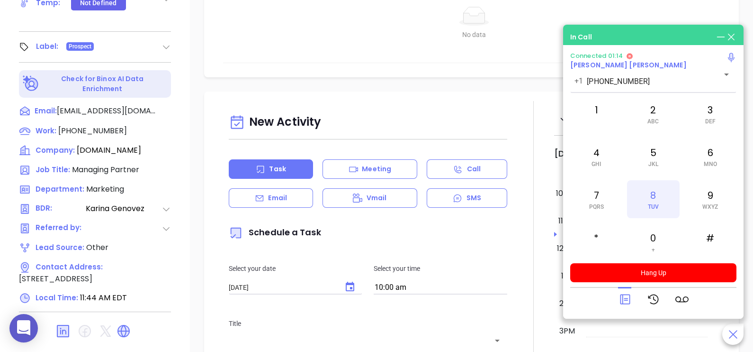
click at [653, 195] on div "8 TUV" at bounding box center [653, 199] width 52 height 38
click at [627, 296] on icon at bounding box center [625, 298] width 13 height 13
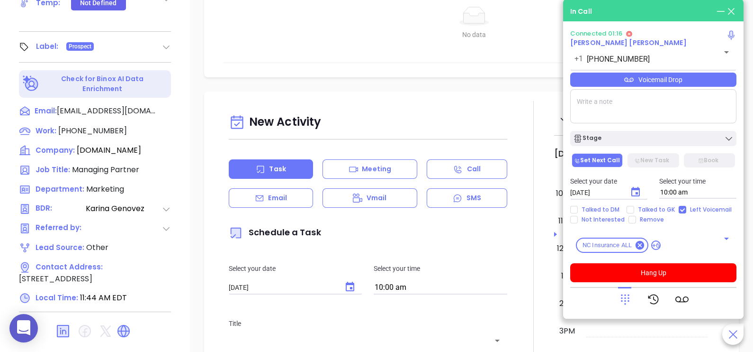
click at [627, 296] on icon at bounding box center [625, 298] width 13 height 13
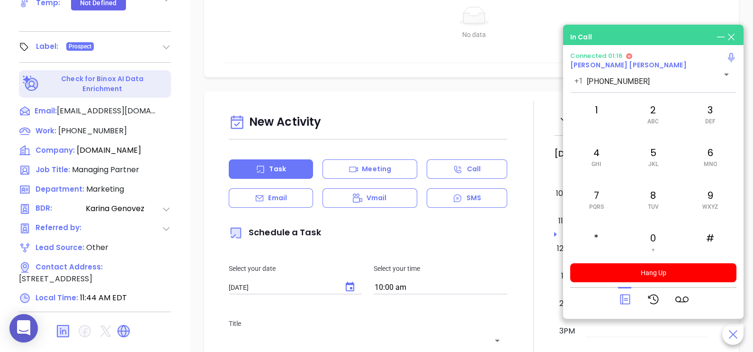
click at [627, 296] on icon at bounding box center [625, 298] width 13 height 13
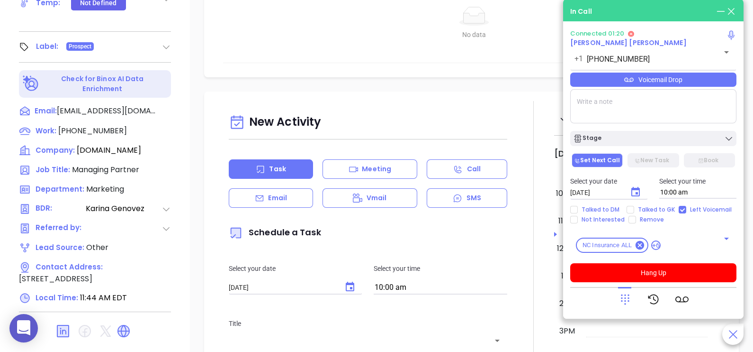
click at [626, 304] on icon at bounding box center [625, 298] width 13 height 13
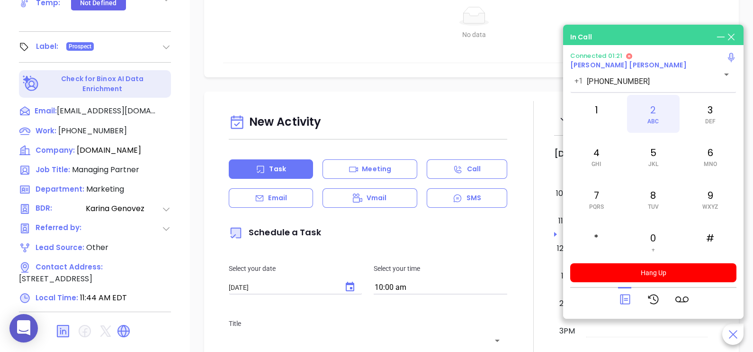
click at [655, 116] on div "2 ABC" at bounding box center [653, 114] width 52 height 38
click at [630, 298] on icon at bounding box center [625, 299] width 10 height 10
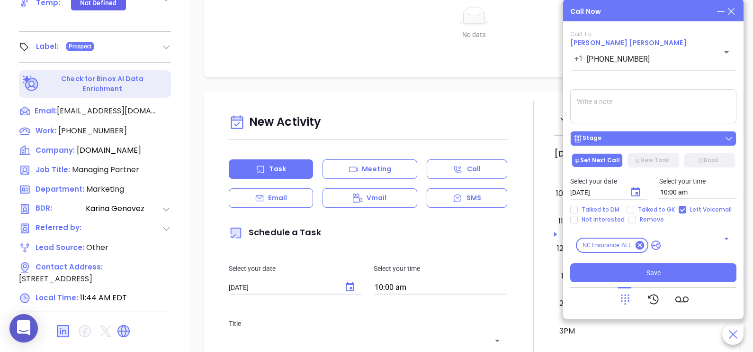
click at [634, 137] on div "Stage" at bounding box center [653, 138] width 161 height 9
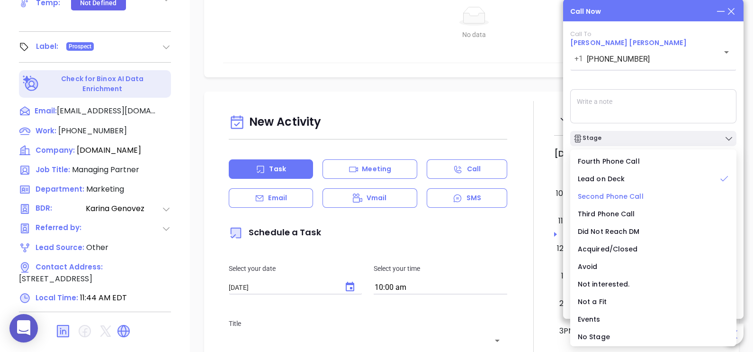
click at [620, 196] on span "Second Phone Call" at bounding box center [611, 195] width 66 height 9
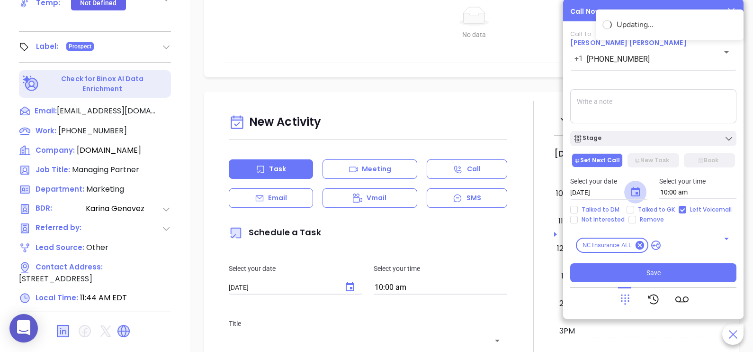
click at [635, 197] on icon "Choose date, selected date is Sep 11, 2025" at bounding box center [635, 191] width 11 height 11
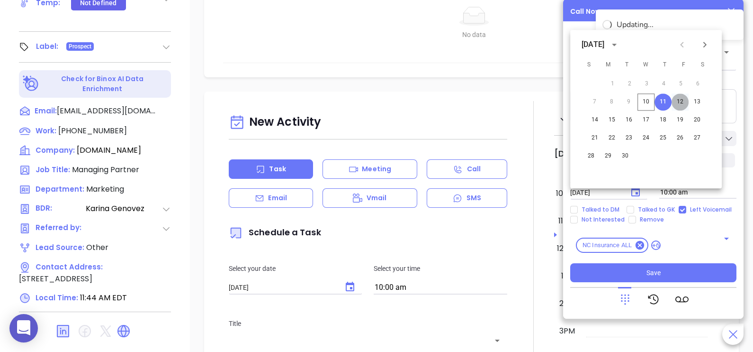
click at [686, 97] on button "12" at bounding box center [680, 101] width 17 height 17
type input "[DATE]"
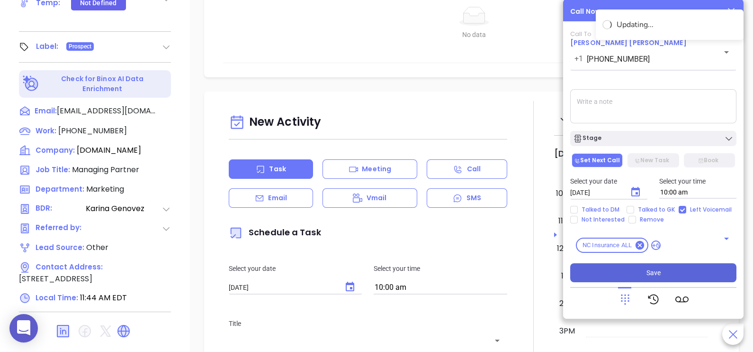
click at [668, 272] on button "Save" at bounding box center [654, 272] width 166 height 19
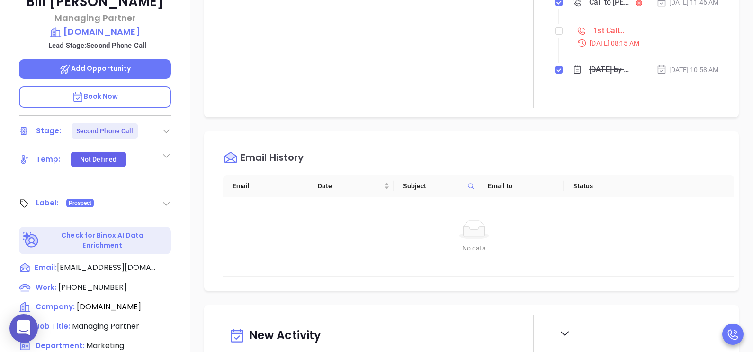
scroll to position [106, 0]
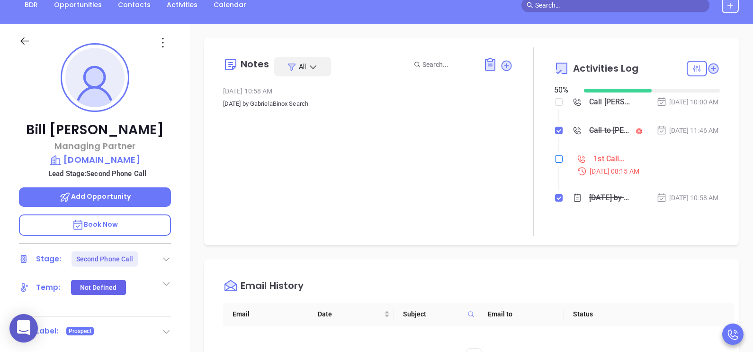
click at [555, 163] on input "checkbox" at bounding box center [559, 159] width 8 height 8
checkbox input "true"
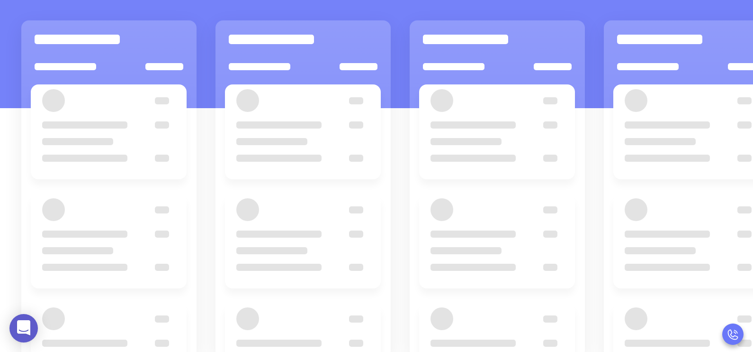
scroll to position [129, 0]
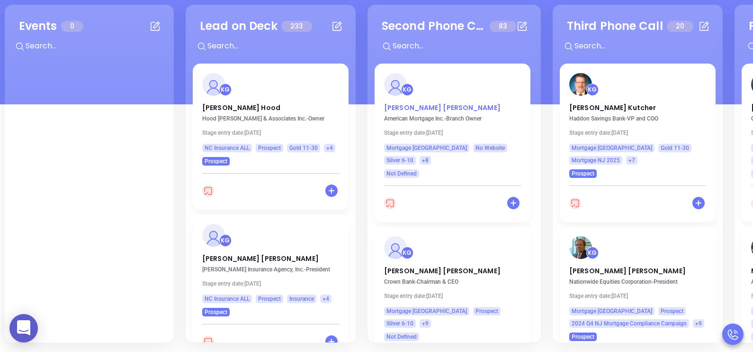
click at [408, 108] on p "Diane Wilkowski" at bounding box center [452, 105] width 137 height 5
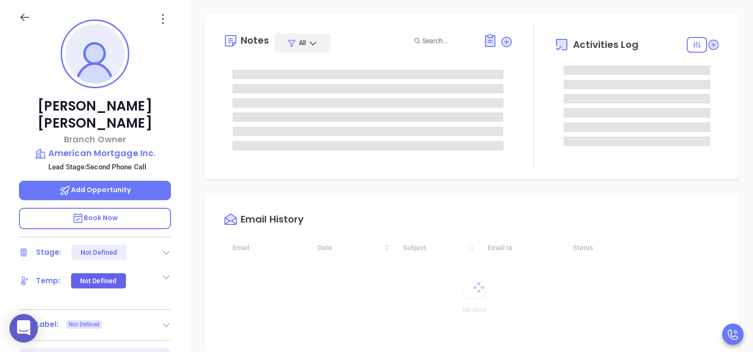
type input "[DATE]"
type input "[PERSON_NAME]"
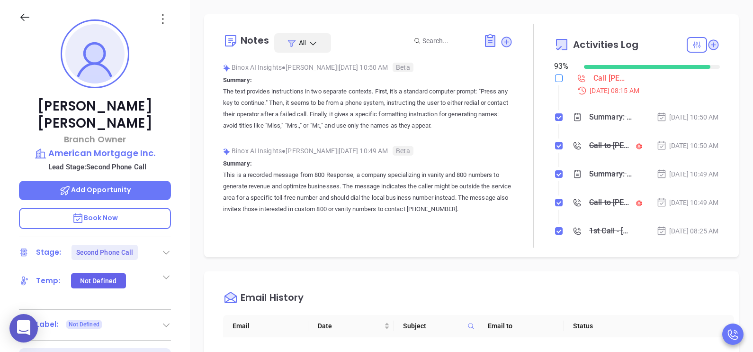
click at [556, 80] on input "checkbox" at bounding box center [559, 78] width 8 height 8
checkbox input "true"
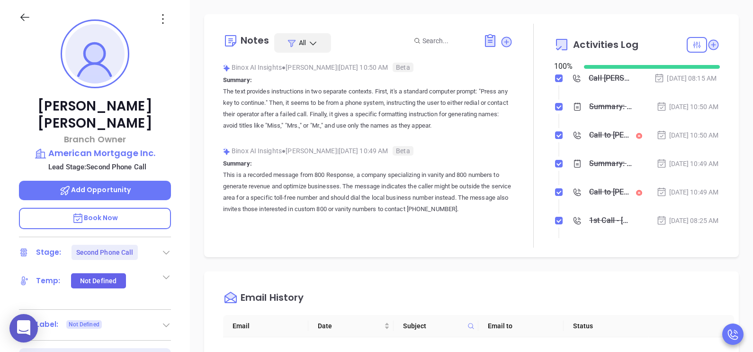
click at [162, 247] on icon at bounding box center [166, 251] width 9 height 9
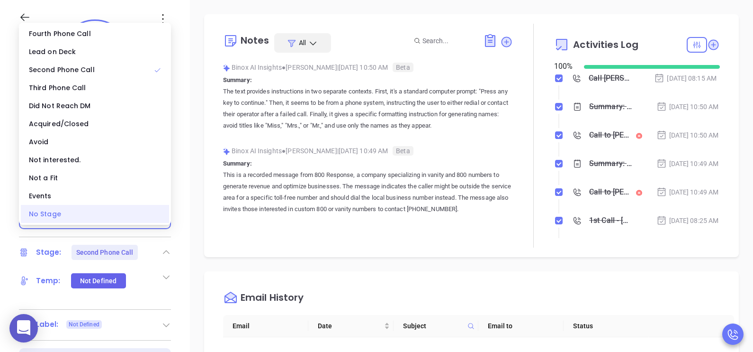
click at [121, 216] on div "No Stage" at bounding box center [95, 214] width 148 height 18
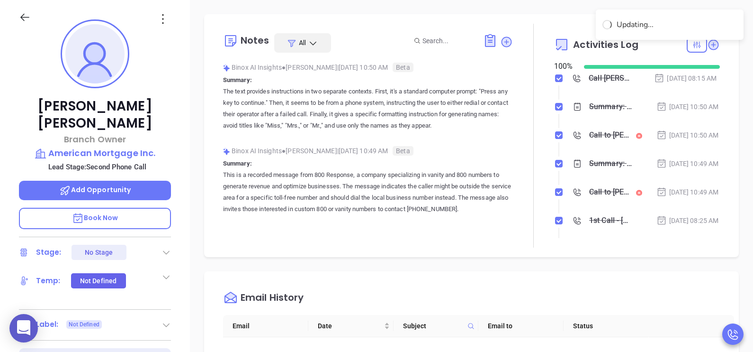
click at [180, 271] on div "Diane Wilkowski Branch Owner American Mortgage Inc. Lead Stage: Second Phone Ca…" at bounding box center [95, 220] width 190 height 440
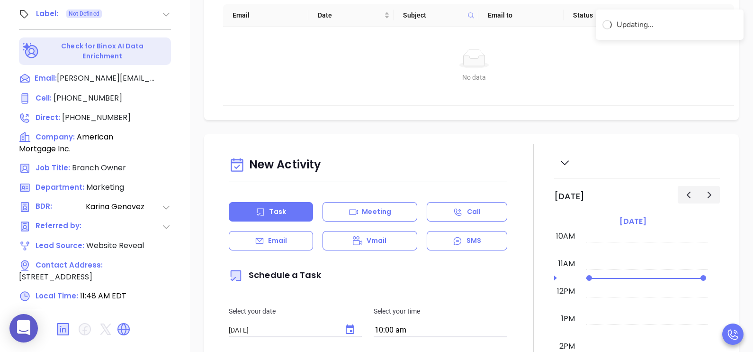
scroll to position [441, 0]
click at [166, 205] on icon at bounding box center [166, 207] width 7 height 4
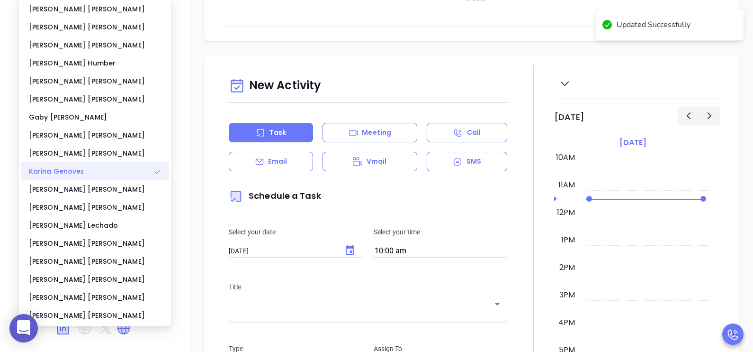
click at [139, 173] on div "Karina Genovez" at bounding box center [95, 171] width 148 height 18
click at [163, 171] on div "Karina Genovez" at bounding box center [95, 171] width 148 height 18
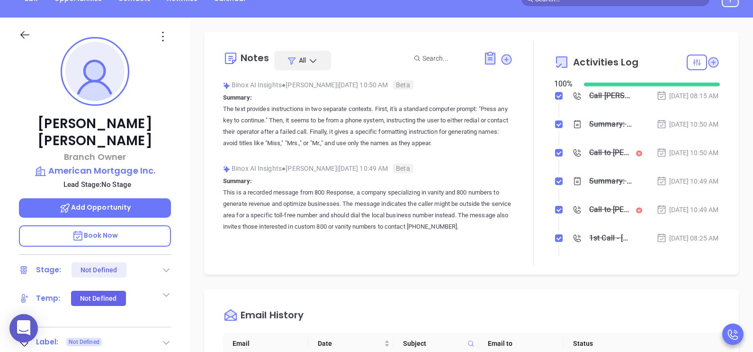
scroll to position [109, 0]
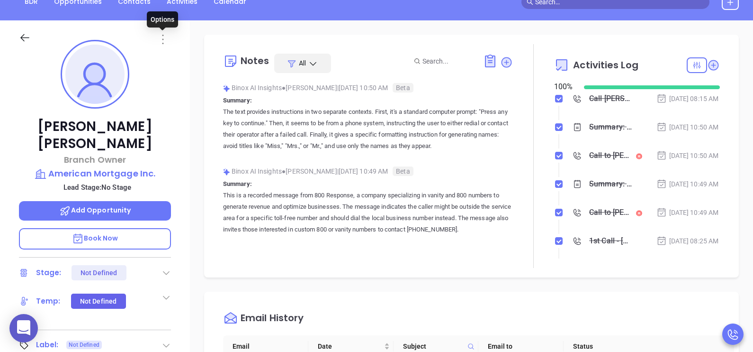
click at [163, 42] on icon at bounding box center [162, 39] width 1 height 9
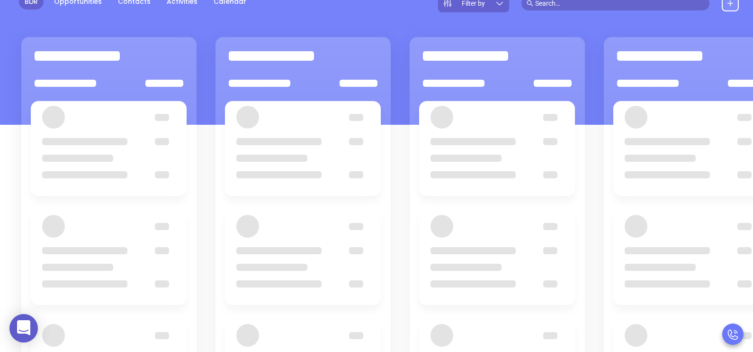
scroll to position [129, 0]
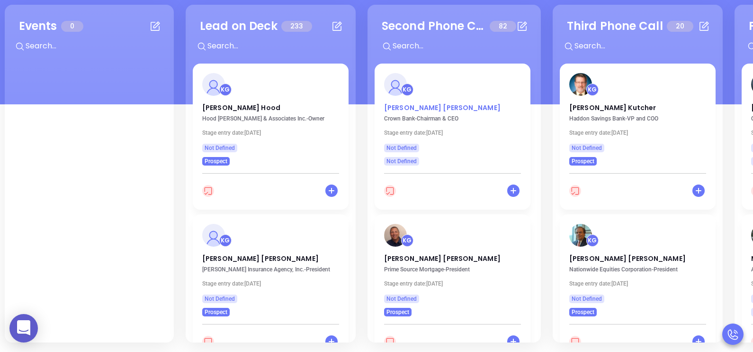
click at [436, 105] on p "Jacinto Rodrigues" at bounding box center [452, 105] width 137 height 5
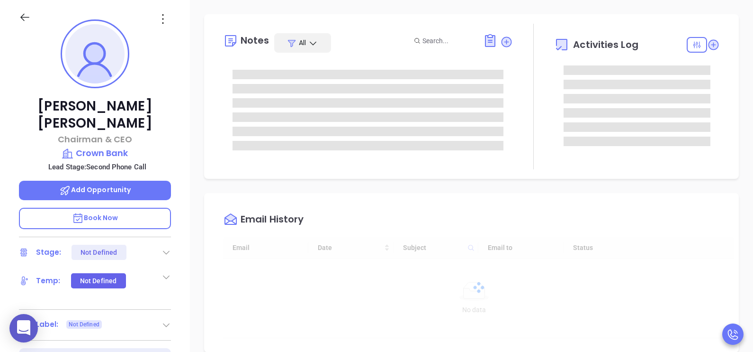
scroll to position [275, 0]
type input "[PERSON_NAME]"
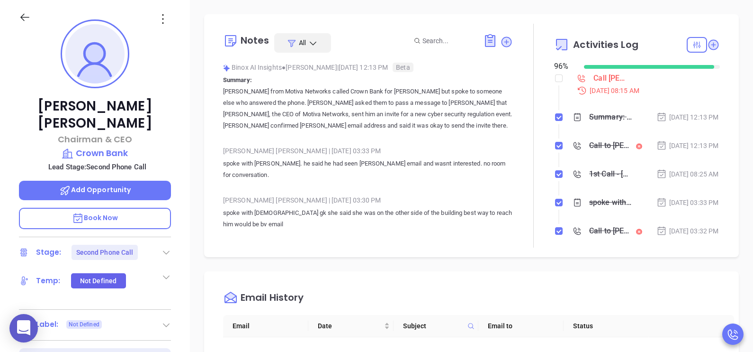
click at [185, 205] on div "Jacinto Rodrigues Chairman & CEO Crown Bank Lead Stage: Second Phone Call Add O…" at bounding box center [95, 220] width 190 height 440
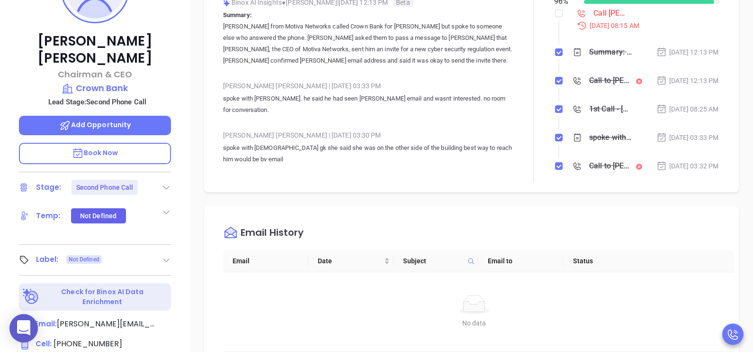
scroll to position [180, 0]
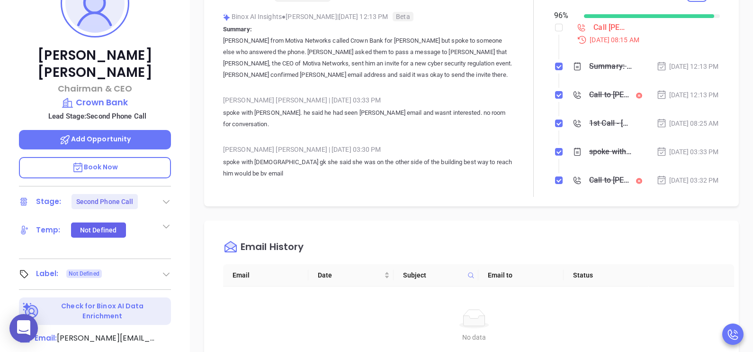
click at [163, 197] on icon at bounding box center [166, 201] width 9 height 9
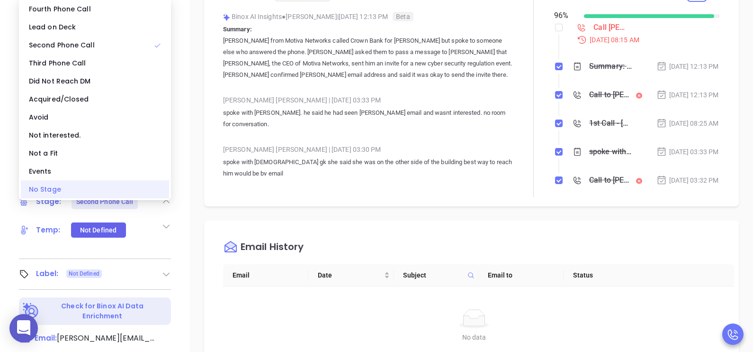
click at [91, 192] on div "No Stage" at bounding box center [95, 189] width 148 height 18
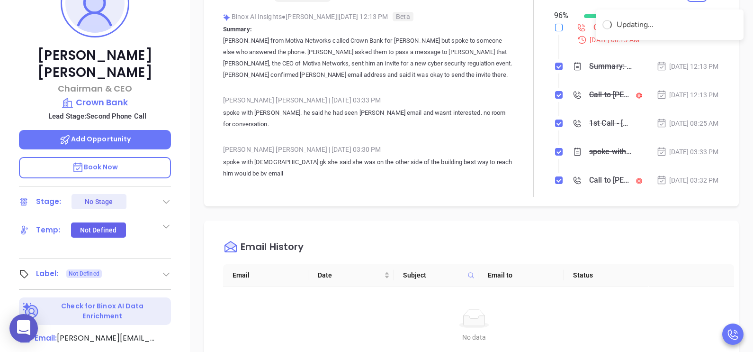
click at [555, 26] on input "checkbox" at bounding box center [559, 28] width 8 height 8
checkbox input "true"
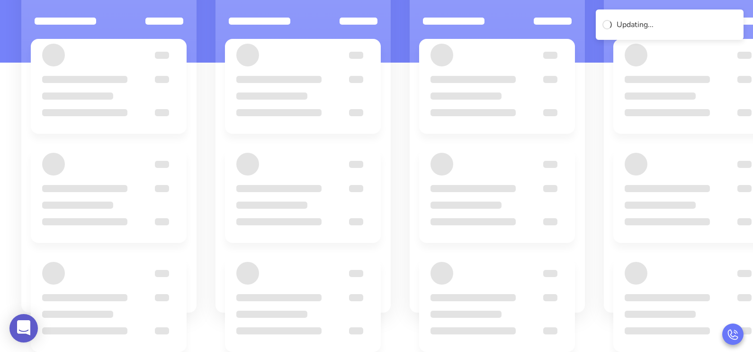
scroll to position [129, 0]
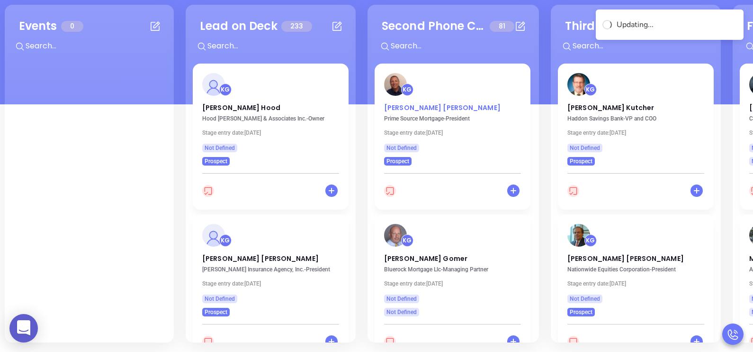
click at [419, 108] on p "John Meyerle" at bounding box center [452, 105] width 137 height 5
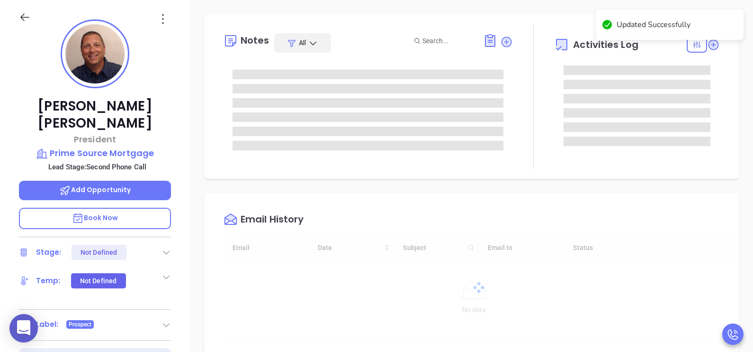
type input "[DATE]"
type input "[PERSON_NAME]"
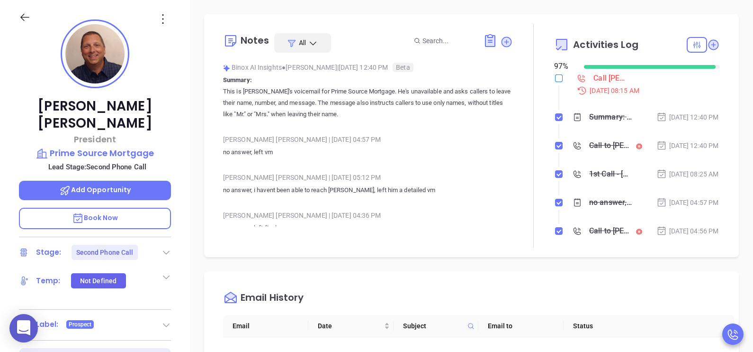
click at [555, 78] on input "checkbox" at bounding box center [559, 78] width 8 height 8
checkbox input "true"
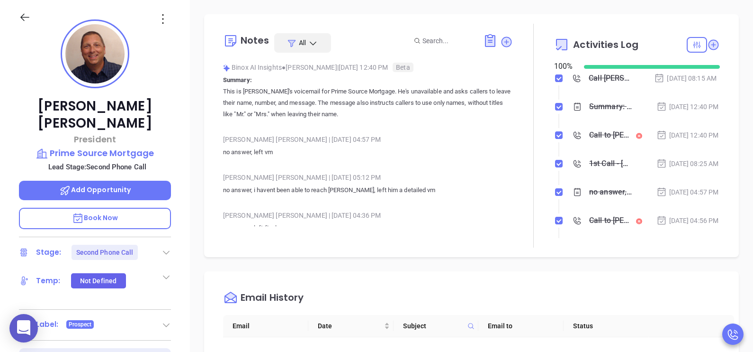
click at [181, 203] on div "John Meyerle President Prime Source Mortgage Lead Stage: Second Phone Call Add …" at bounding box center [95, 220] width 190 height 440
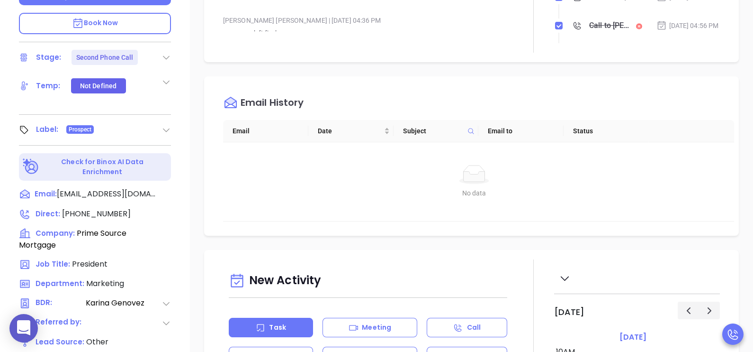
scroll to position [322, 0]
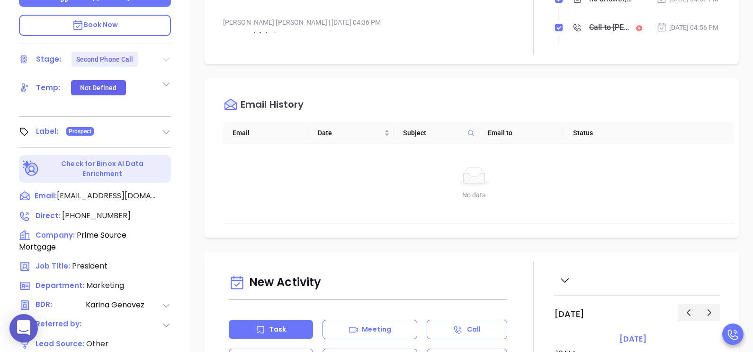
click at [168, 58] on icon at bounding box center [166, 60] width 7 height 4
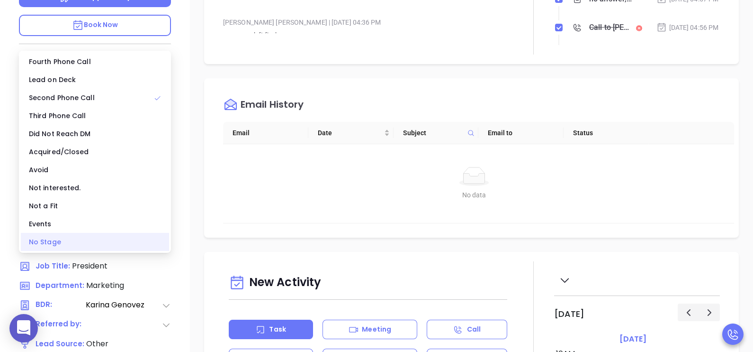
click at [50, 245] on div "No Stage" at bounding box center [95, 242] width 148 height 18
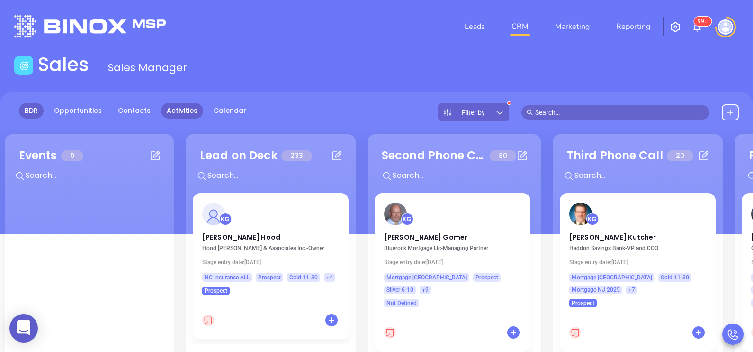
click at [183, 109] on link "Activities" at bounding box center [182, 111] width 42 height 16
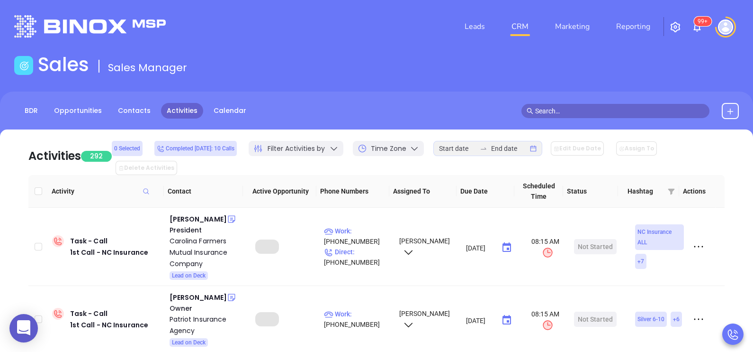
click at [287, 149] on span "Filter Activities by" at bounding box center [296, 149] width 57 height 10
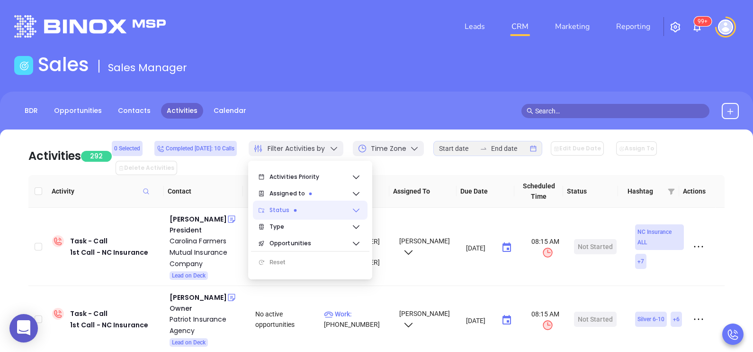
click at [360, 213] on icon at bounding box center [356, 209] width 9 height 9
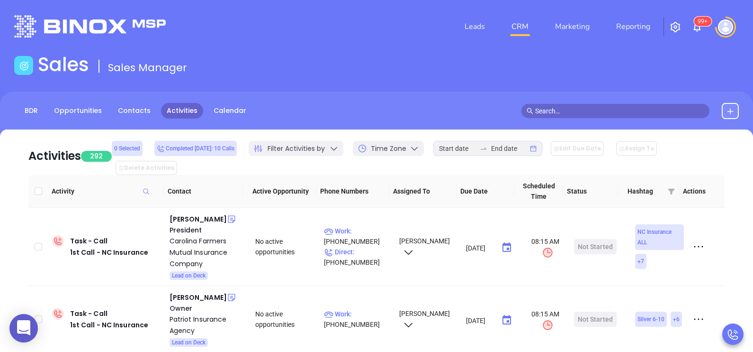
click at [582, 176] on th "Status" at bounding box center [590, 191] width 55 height 33
click at [692, 175] on th "Actions" at bounding box center [698, 191] width 36 height 33
click at [36, 108] on link "BDR" at bounding box center [31, 111] width 25 height 16
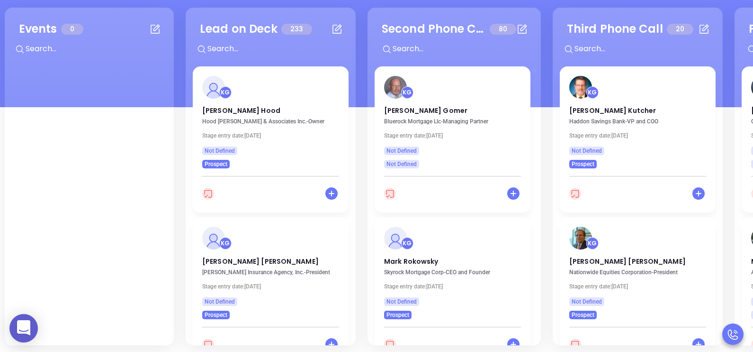
scroll to position [129, 0]
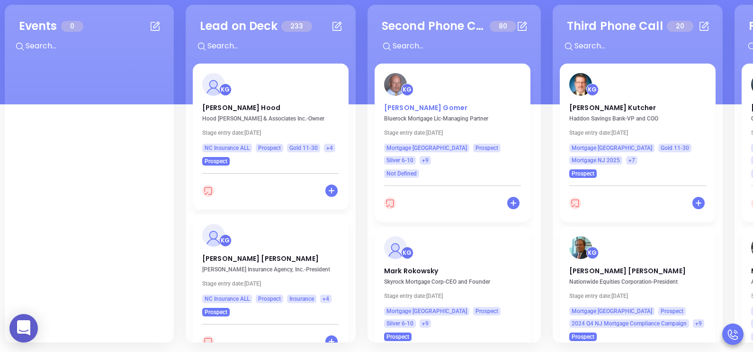
click at [411, 108] on p "Robert Gomer" at bounding box center [452, 105] width 137 height 5
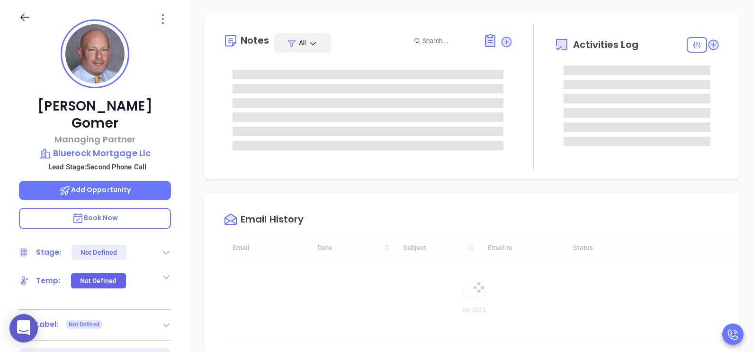
type input "[DATE]"
type input "[PERSON_NAME]"
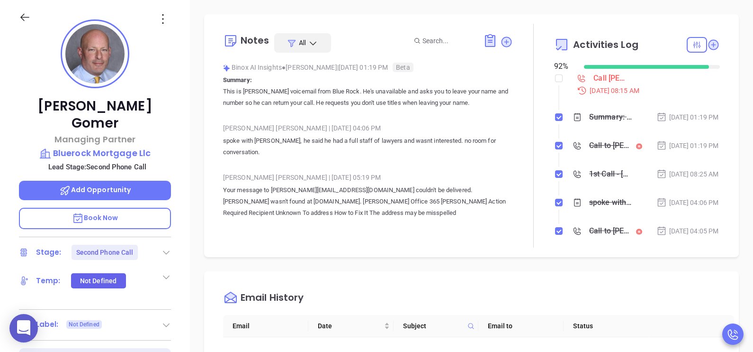
click at [557, 77] on li "Call Robert Gomer to follow up Sep 9, 2025 | 08:15 AM" at bounding box center [638, 92] width 163 height 36
click at [555, 78] on input "checkbox" at bounding box center [559, 78] width 8 height 8
checkbox input "true"
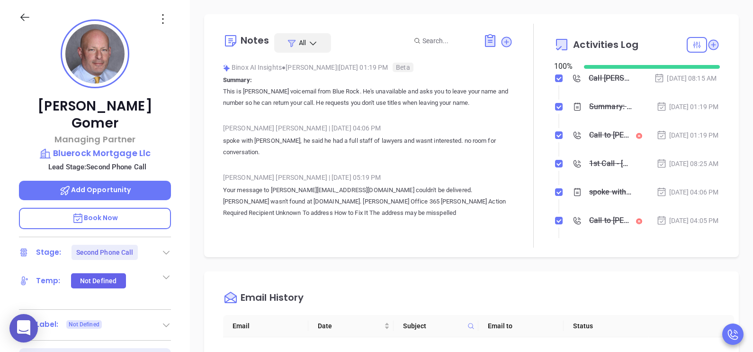
click at [181, 221] on div "Robert Gomer Managing Partner Bluerock Mortgage Llc Lead Stage: Second Phone Ca…" at bounding box center [95, 220] width 190 height 440
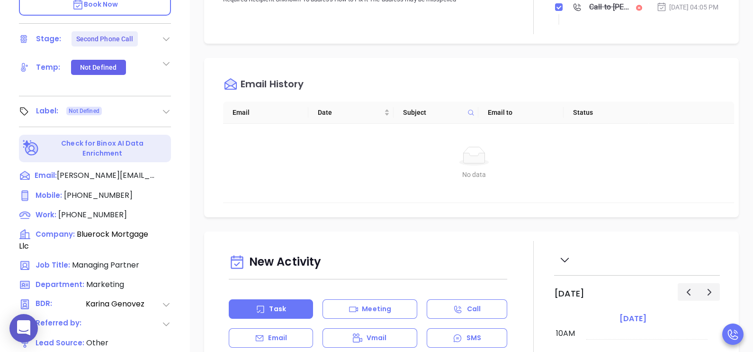
scroll to position [319, 0]
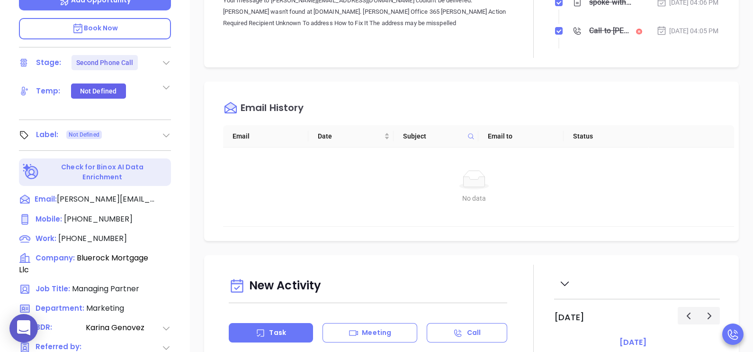
click at [164, 58] on icon at bounding box center [166, 62] width 9 height 9
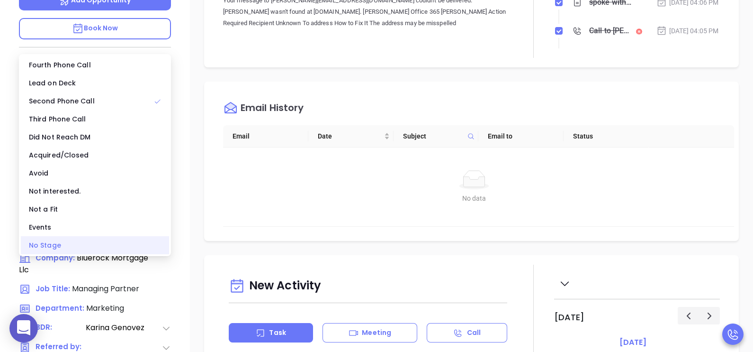
click at [61, 247] on div "No Stage" at bounding box center [95, 245] width 148 height 18
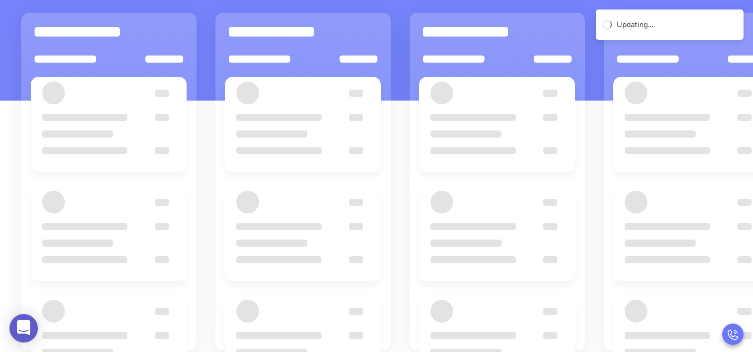
scroll to position [129, 0]
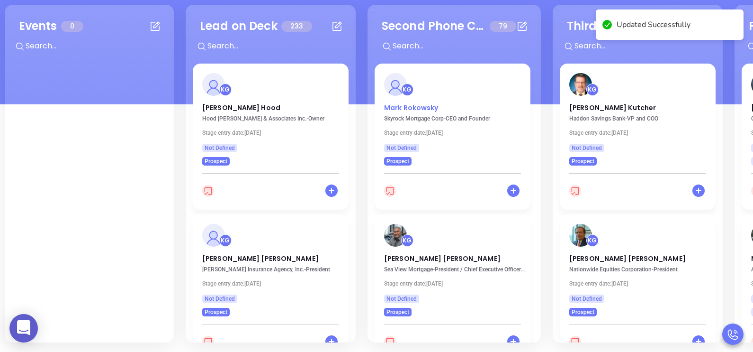
click at [425, 103] on p "Mark Rokowsky" at bounding box center [452, 105] width 137 height 5
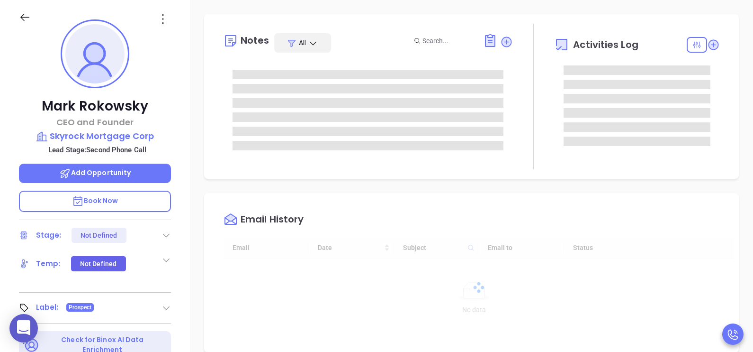
scroll to position [275, 0]
type input "[PERSON_NAME]"
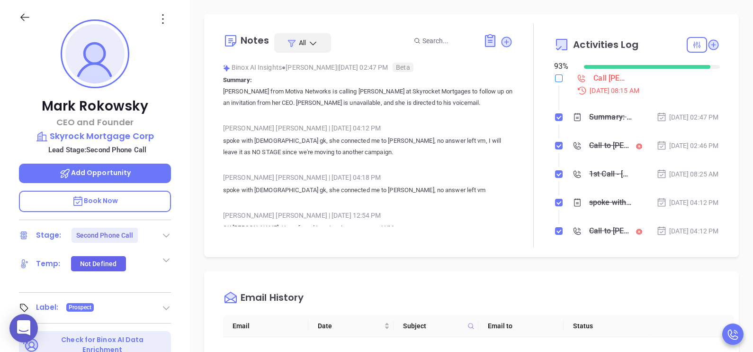
click at [557, 80] on input "checkbox" at bounding box center [559, 78] width 8 height 8
checkbox input "true"
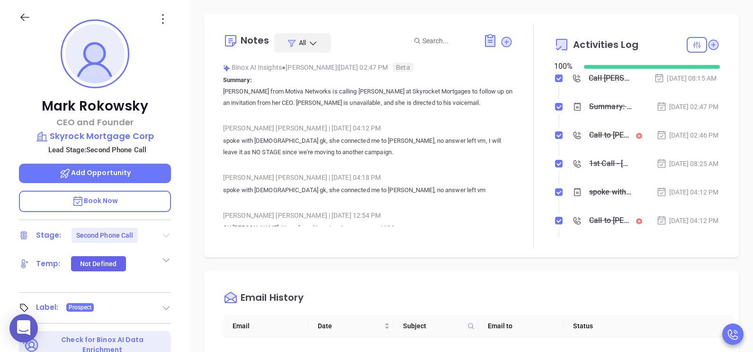
click at [165, 235] on icon at bounding box center [166, 236] width 7 height 4
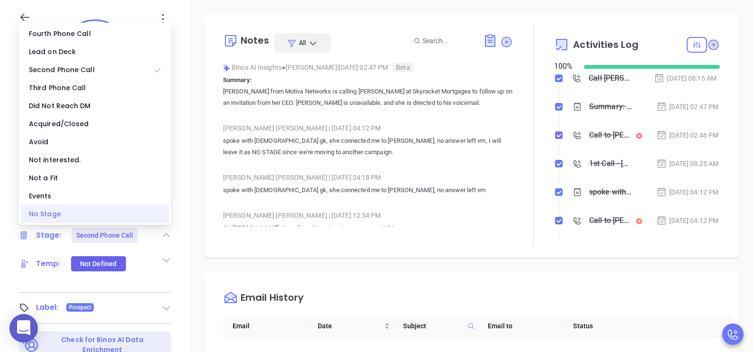
click at [86, 212] on div "No Stage" at bounding box center [95, 214] width 148 height 18
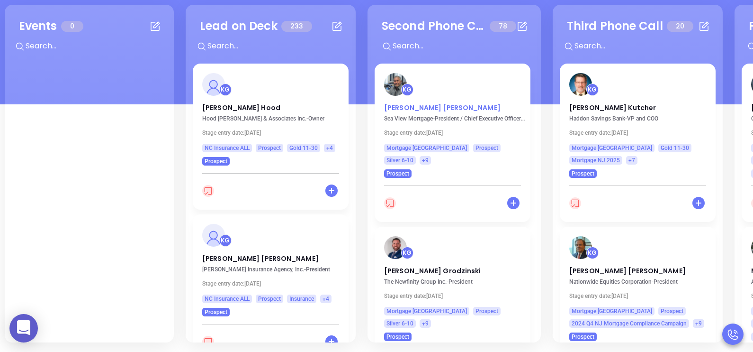
click at [410, 108] on p "Philip Wallace" at bounding box center [452, 105] width 137 height 5
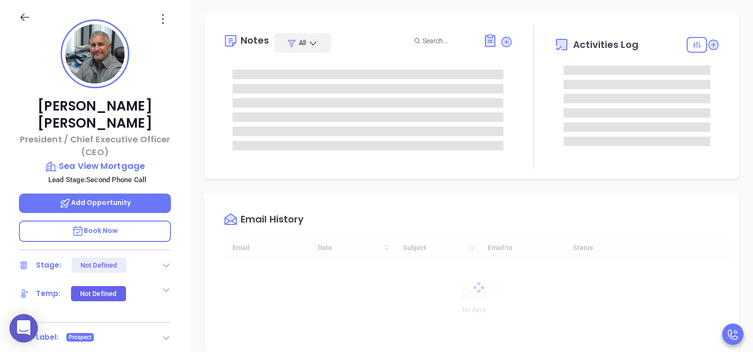
type input "[DATE]"
type input "[PERSON_NAME]"
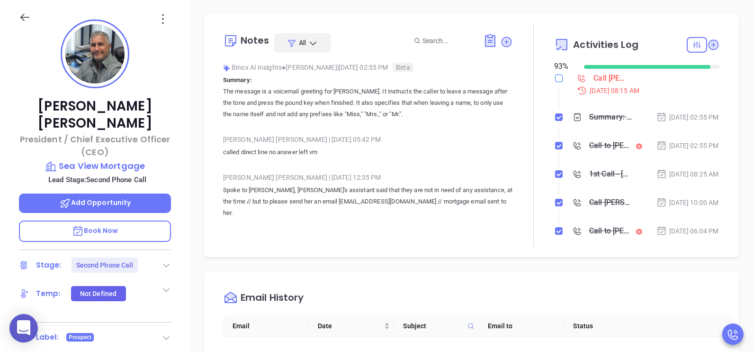
click at [555, 79] on input "checkbox" at bounding box center [559, 78] width 8 height 8
checkbox input "true"
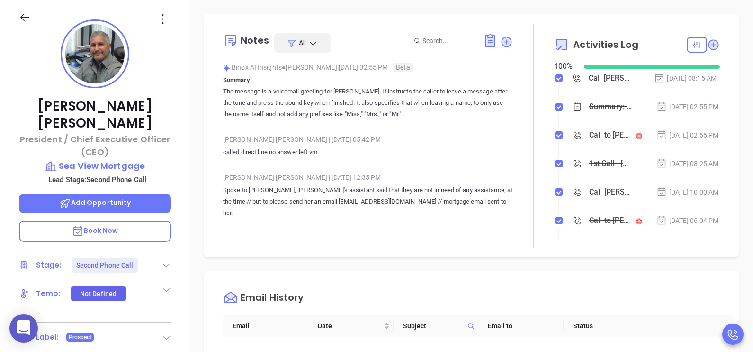
click at [162, 260] on icon at bounding box center [166, 264] width 9 height 9
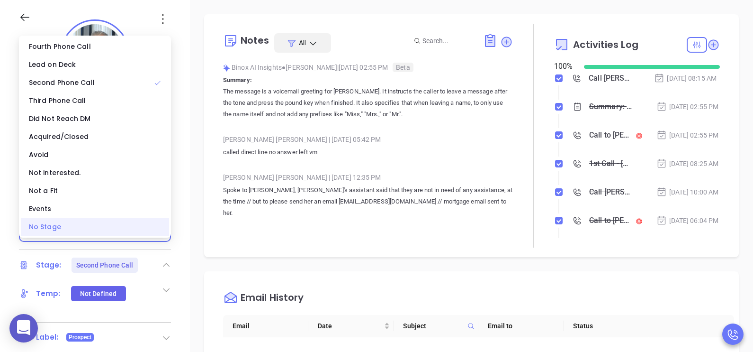
click at [81, 225] on div "No Stage" at bounding box center [95, 227] width 148 height 18
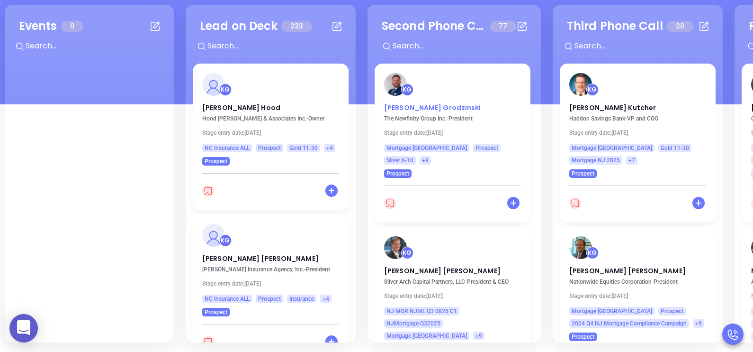
click at [441, 108] on p "Steven Grodzinski" at bounding box center [452, 105] width 137 height 5
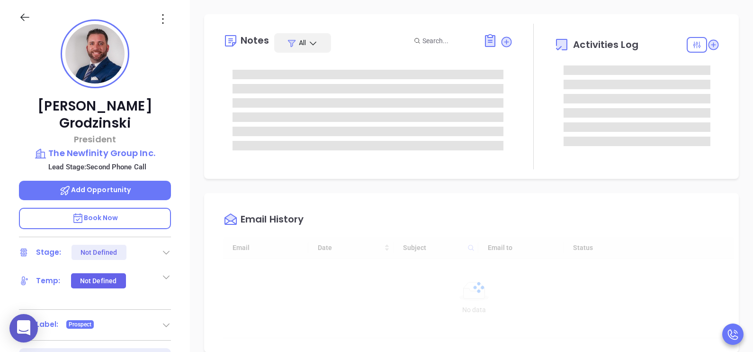
type input "[DATE]"
type input "[PERSON_NAME]"
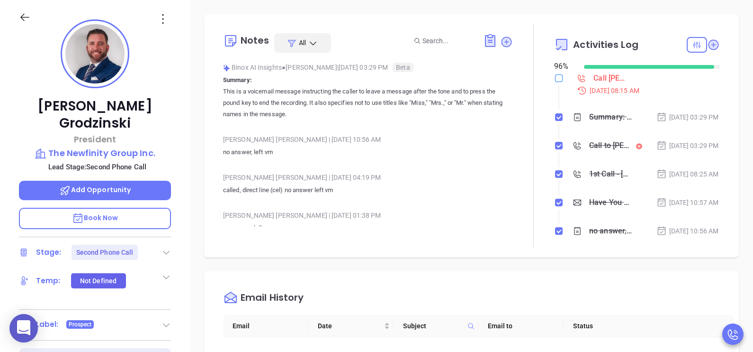
click at [555, 81] on input "checkbox" at bounding box center [559, 78] width 8 height 8
checkbox input "true"
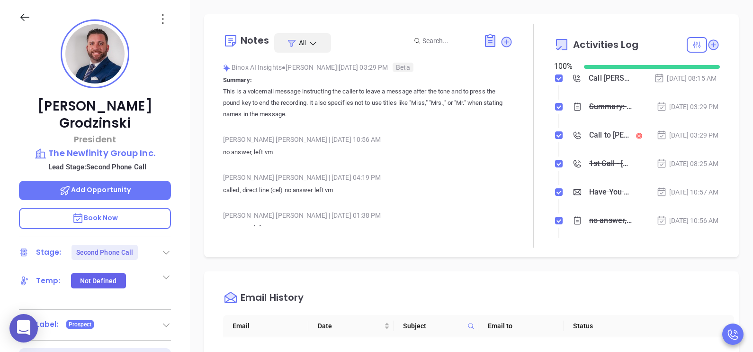
click at [162, 247] on icon at bounding box center [166, 251] width 9 height 9
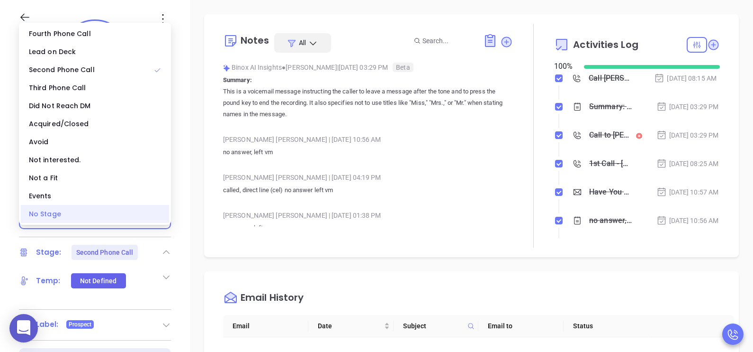
click at [111, 214] on div "No Stage" at bounding box center [95, 214] width 148 height 18
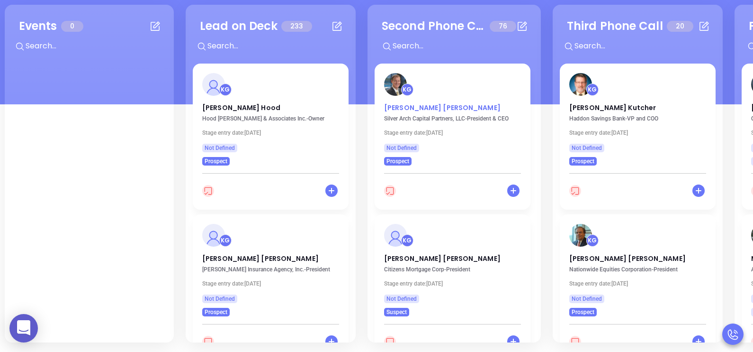
click at [408, 108] on p "Jeffrey Wolfer" at bounding box center [452, 105] width 137 height 5
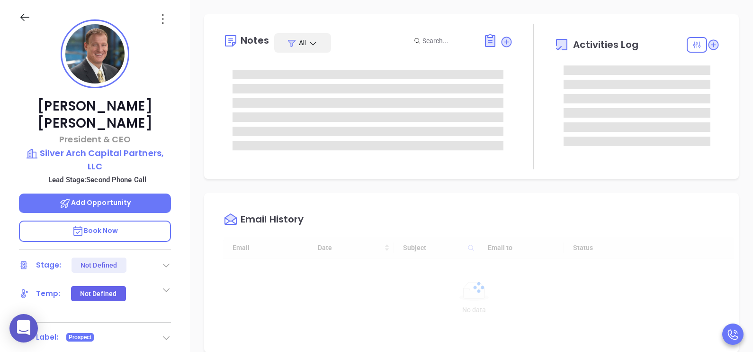
type input "[DATE]"
type input "[PERSON_NAME]"
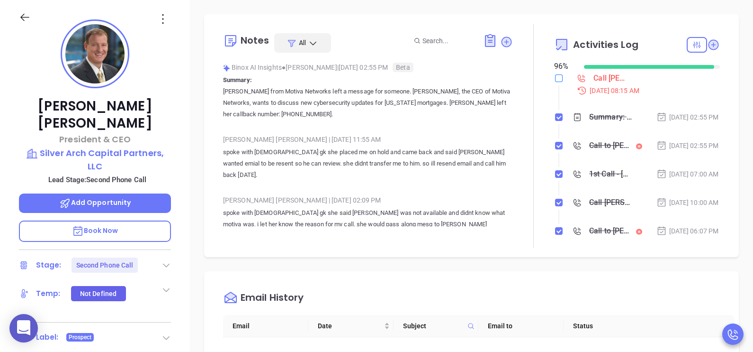
click at [555, 77] on input "checkbox" at bounding box center [559, 78] width 8 height 8
checkbox input "true"
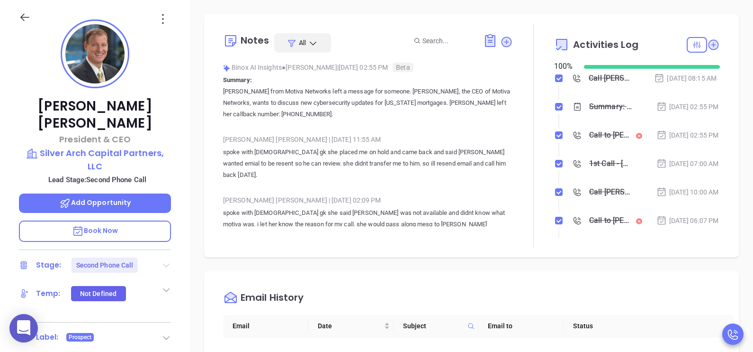
click at [166, 263] on icon at bounding box center [166, 265] width 7 height 4
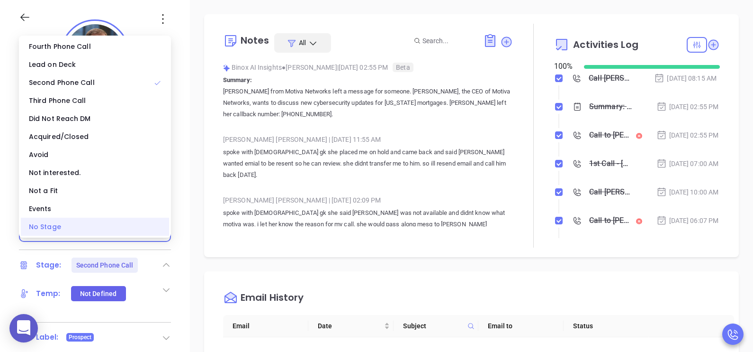
click at [92, 220] on div "No Stage" at bounding box center [95, 227] width 148 height 18
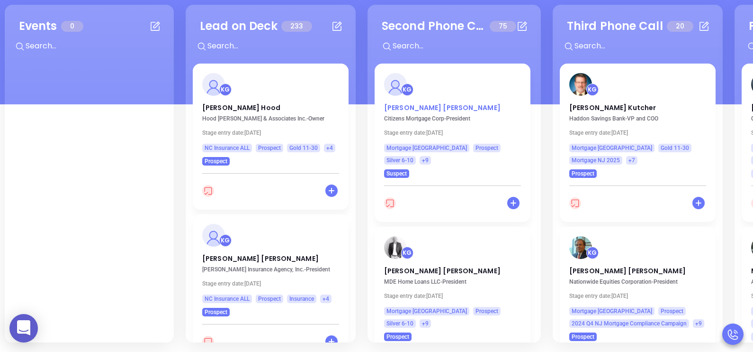
click at [416, 108] on p "John Santos" at bounding box center [452, 105] width 137 height 5
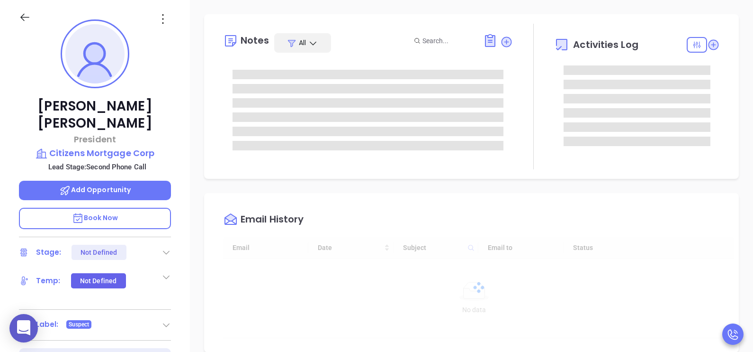
type input "[DATE]"
type input "[PERSON_NAME]"
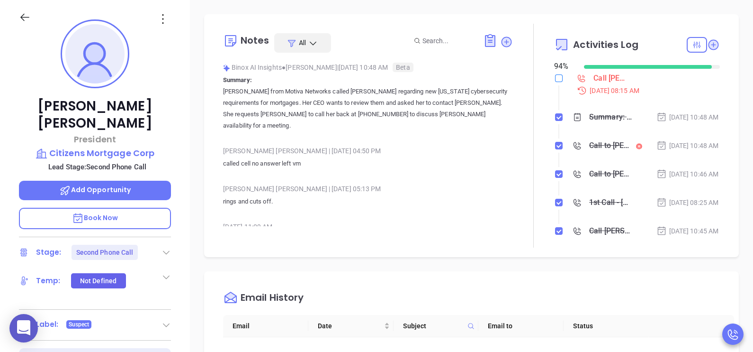
click at [555, 78] on input "checkbox" at bounding box center [559, 78] width 8 height 8
checkbox input "true"
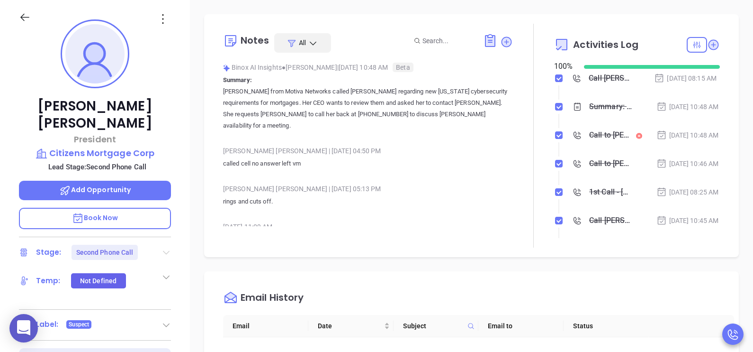
click at [166, 251] on icon at bounding box center [166, 253] width 7 height 4
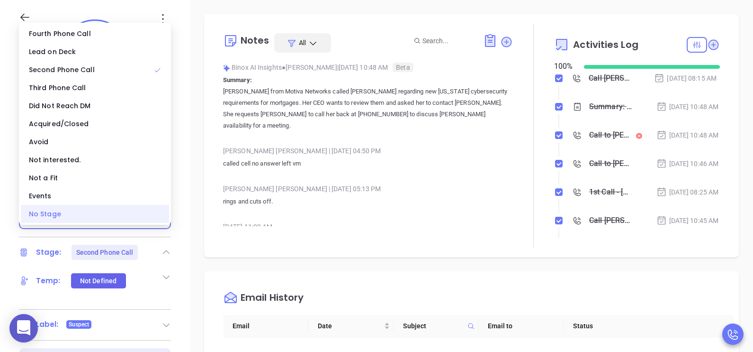
click at [104, 213] on div "No Stage" at bounding box center [95, 214] width 148 height 18
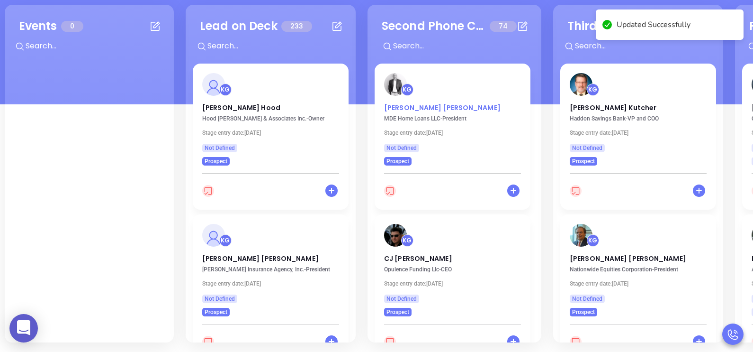
click at [405, 108] on p "James Mason" at bounding box center [452, 105] width 137 height 5
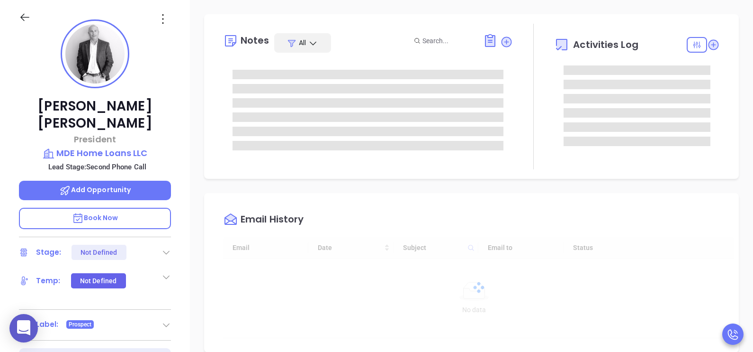
type input "[DATE]"
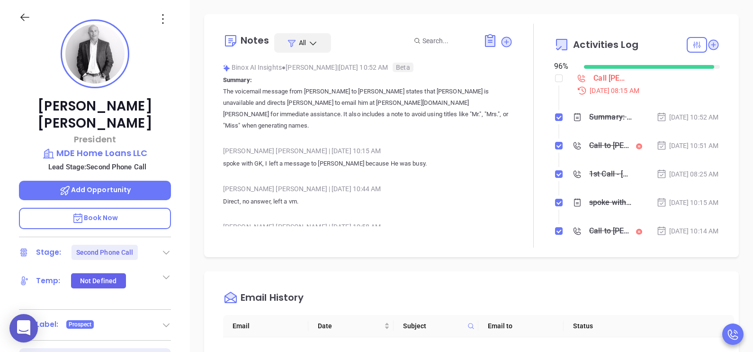
type input "[PERSON_NAME]"
click at [555, 82] on input "checkbox" at bounding box center [559, 78] width 8 height 8
checkbox input "true"
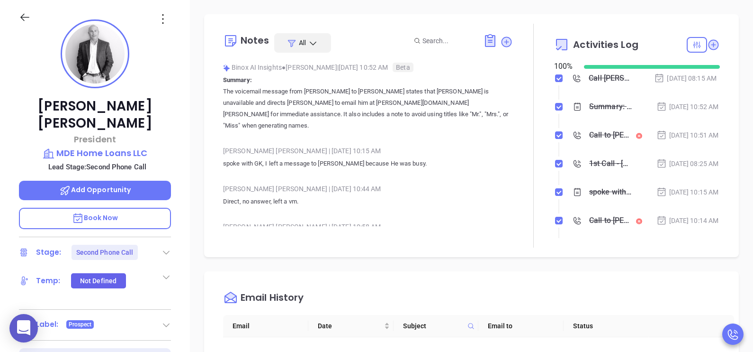
click at [166, 251] on icon at bounding box center [166, 253] width 7 height 4
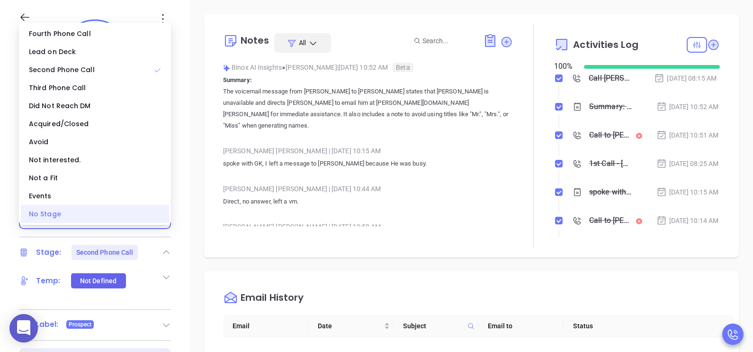
click at [89, 211] on div "No Stage" at bounding box center [95, 214] width 148 height 18
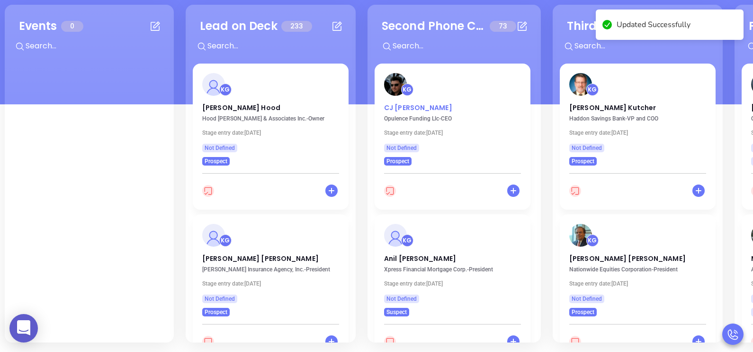
click at [403, 107] on p "CJ Mitchell" at bounding box center [452, 105] width 137 height 5
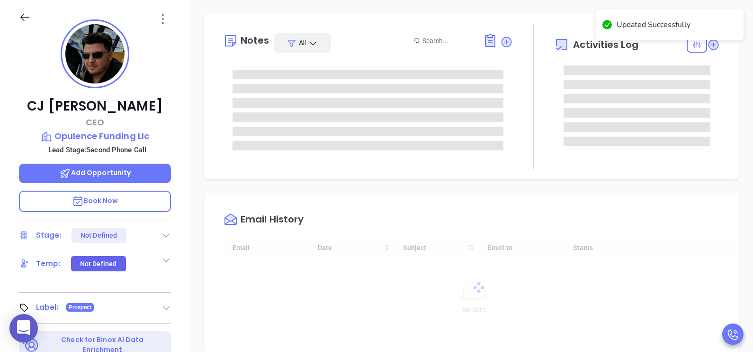
scroll to position [275, 0]
type input "[PERSON_NAME]"
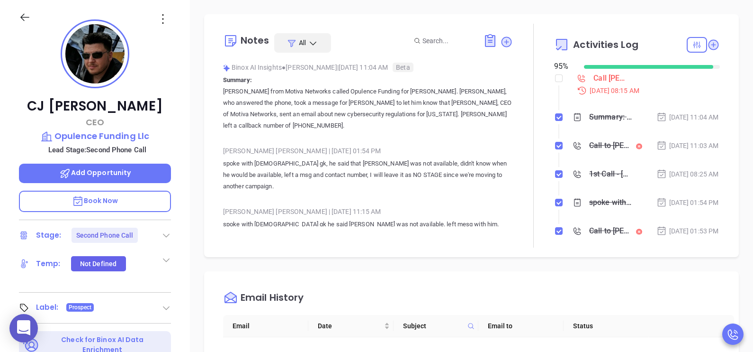
click at [166, 236] on icon at bounding box center [166, 234] width 9 height 9
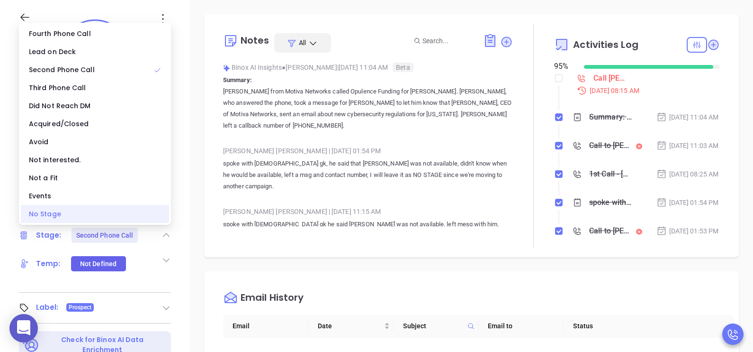
click at [120, 211] on div "No Stage" at bounding box center [95, 214] width 148 height 18
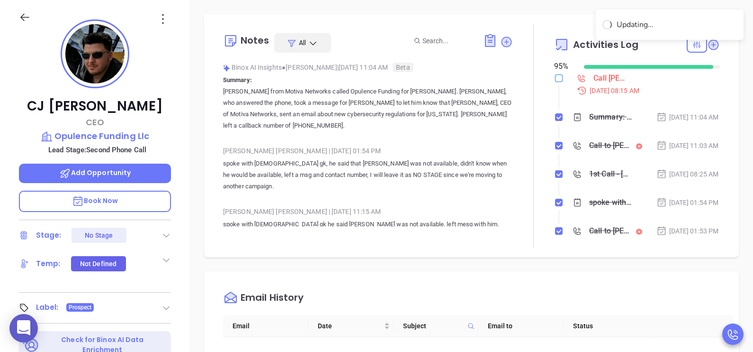
click at [555, 82] on input "checkbox" at bounding box center [559, 78] width 8 height 8
checkbox input "true"
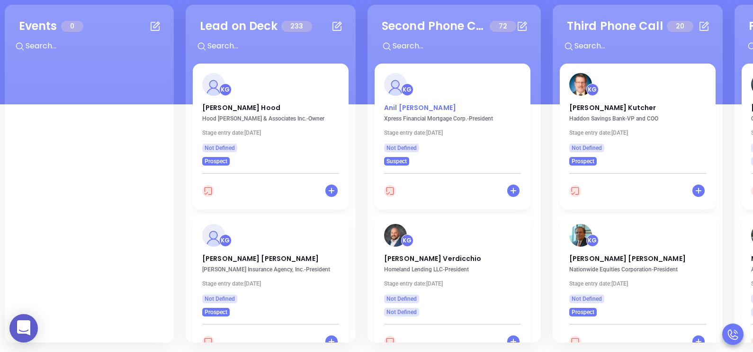
click at [413, 107] on p "Anil Kumar" at bounding box center [452, 105] width 137 height 5
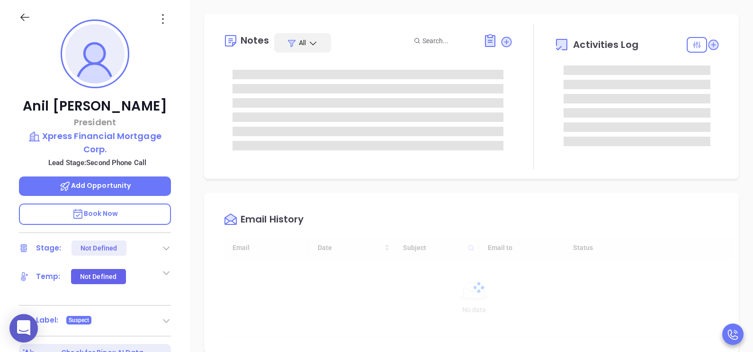
type input "[DATE]"
type input "[PERSON_NAME]"
click at [168, 246] on icon at bounding box center [166, 248] width 7 height 4
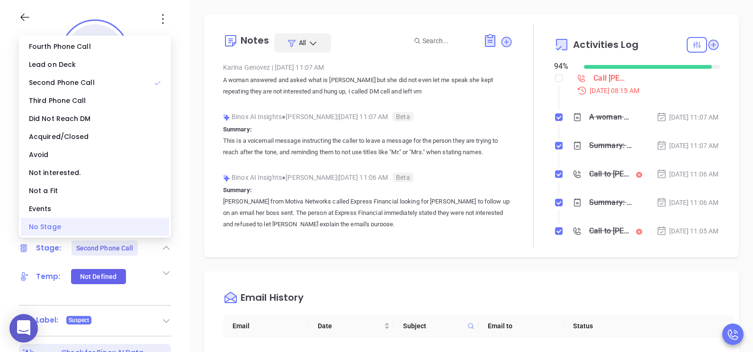
click at [144, 227] on div "No Stage" at bounding box center [95, 227] width 148 height 18
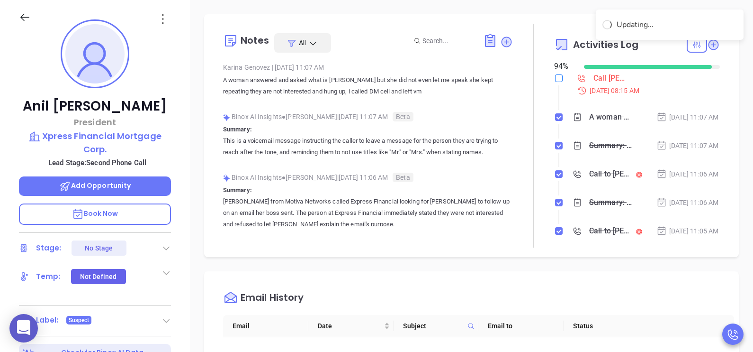
click at [556, 76] on input "checkbox" at bounding box center [559, 78] width 8 height 8
checkbox input "true"
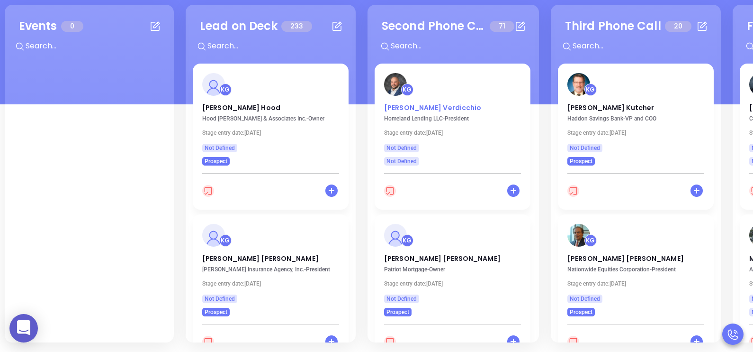
click at [436, 107] on p "Michael Verdicchio" at bounding box center [452, 105] width 137 height 5
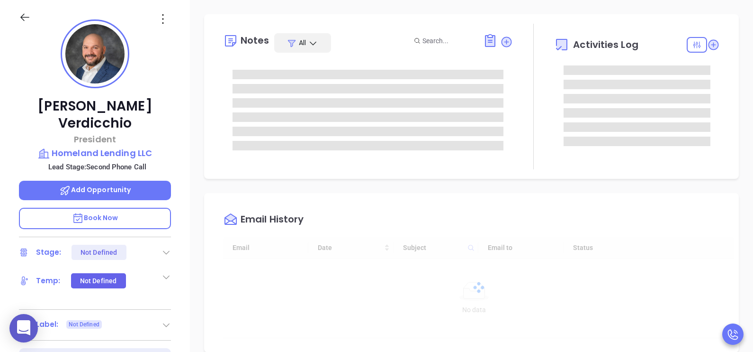
type input "[DATE]"
type input "[PERSON_NAME]"
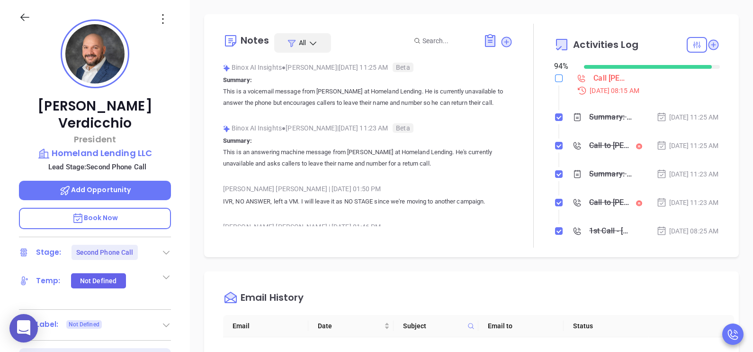
click at [555, 77] on input "checkbox" at bounding box center [559, 78] width 8 height 8
checkbox input "true"
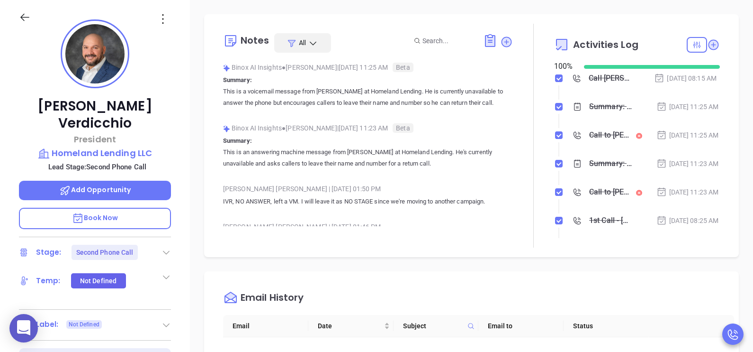
click at [170, 247] on icon at bounding box center [166, 251] width 9 height 9
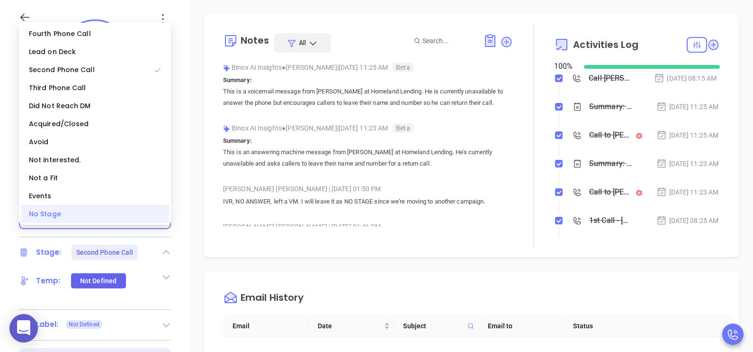
click at [120, 213] on div "No Stage" at bounding box center [95, 214] width 148 height 18
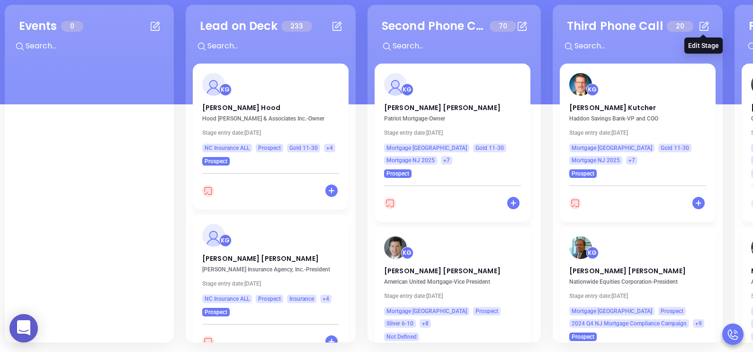
click at [708, 27] on icon at bounding box center [705, 26] width 12 height 12
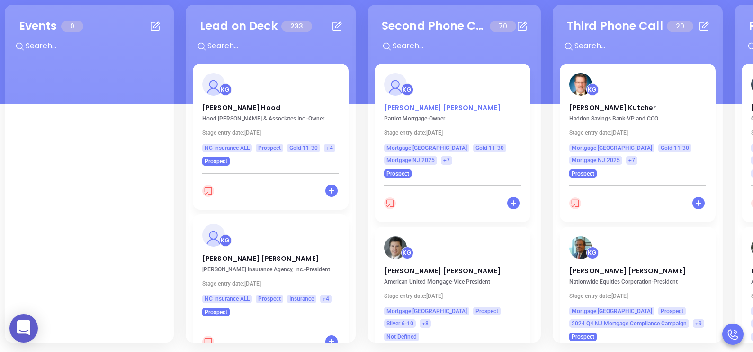
click at [411, 105] on p "Peter Berryman" at bounding box center [452, 105] width 137 height 5
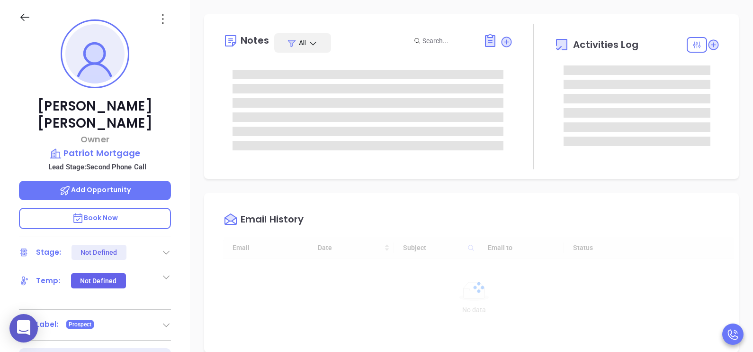
type input "[DATE]"
type input "[PERSON_NAME]"
click at [166, 251] on icon at bounding box center [166, 253] width 7 height 4
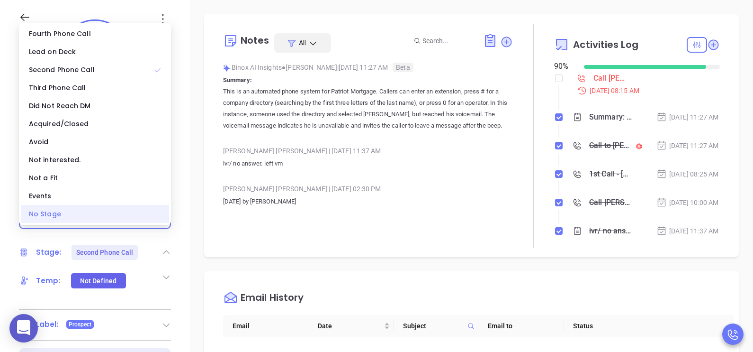
click at [100, 213] on div "No Stage" at bounding box center [95, 214] width 148 height 18
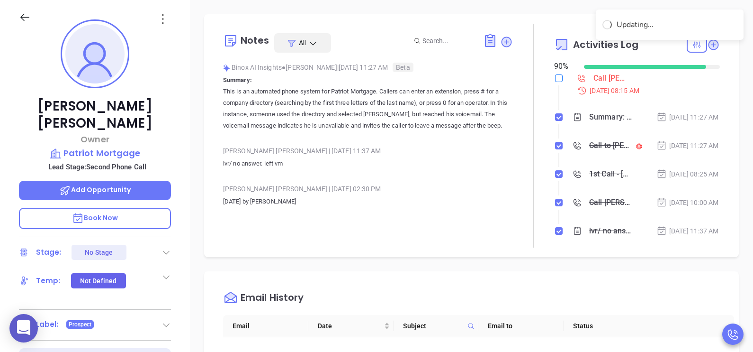
click at [555, 77] on input "checkbox" at bounding box center [559, 78] width 8 height 8
checkbox input "true"
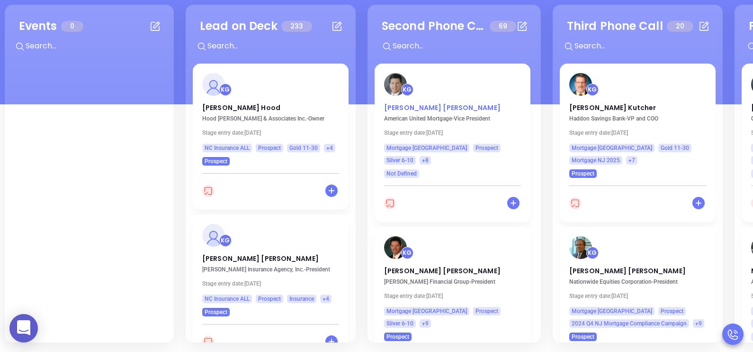
click at [402, 104] on p "Thomas Smith" at bounding box center [452, 105] width 137 height 5
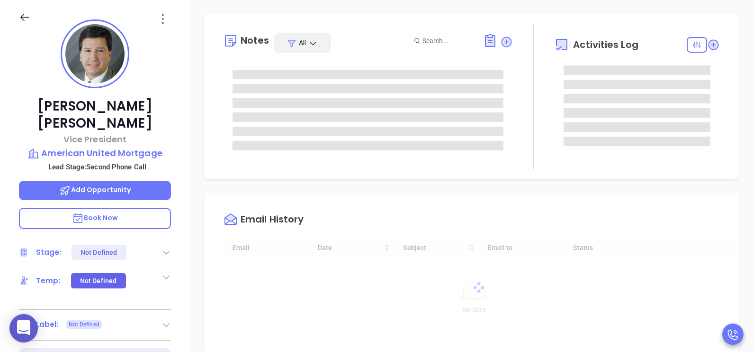
type input "[DATE]"
type input "[PERSON_NAME]"
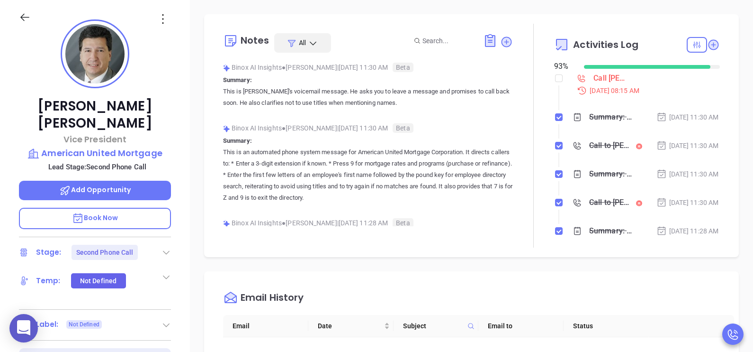
click at [165, 247] on icon at bounding box center [166, 251] width 9 height 9
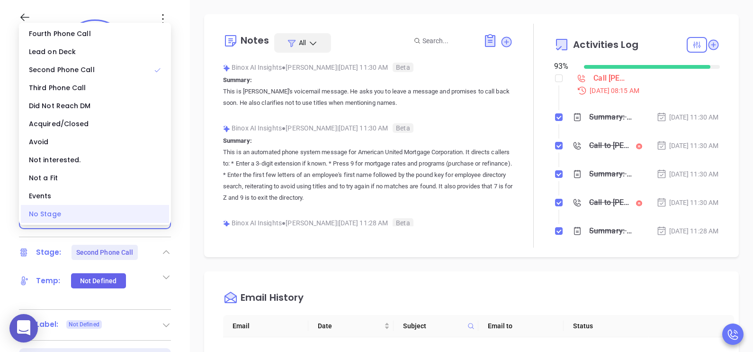
click at [115, 216] on div "No Stage" at bounding box center [95, 214] width 148 height 18
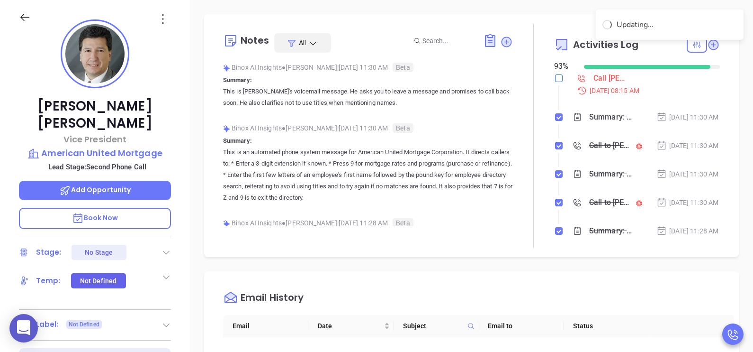
click at [557, 78] on li "Call Thomas Smith to follow up Sep 9, 2025 | 08:15 AM" at bounding box center [638, 92] width 163 height 36
click at [555, 78] on input "checkbox" at bounding box center [559, 78] width 8 height 8
checkbox input "true"
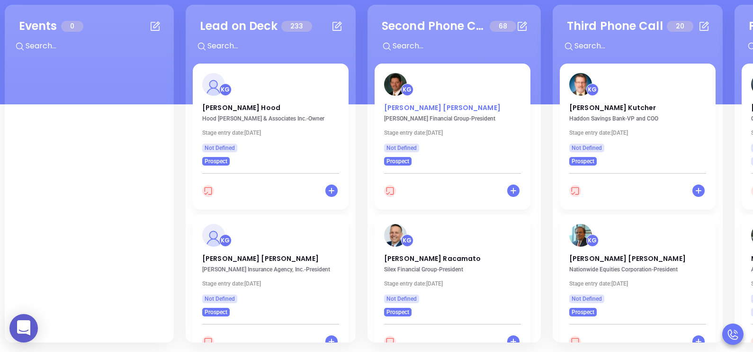
click at [416, 107] on p "Stan J. Malecki" at bounding box center [452, 105] width 137 height 5
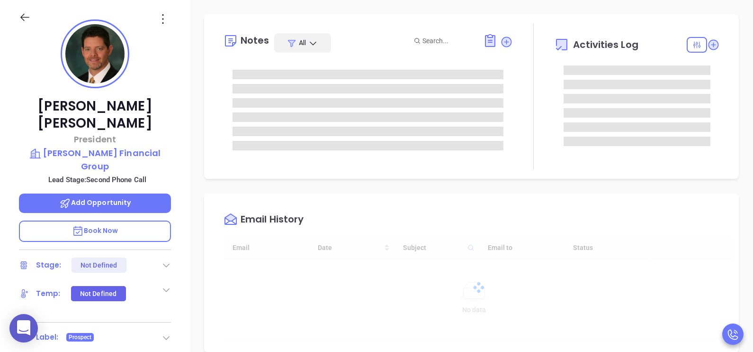
scroll to position [275, 0]
type input "[PERSON_NAME]"
click at [166, 260] on icon at bounding box center [166, 264] width 9 height 9
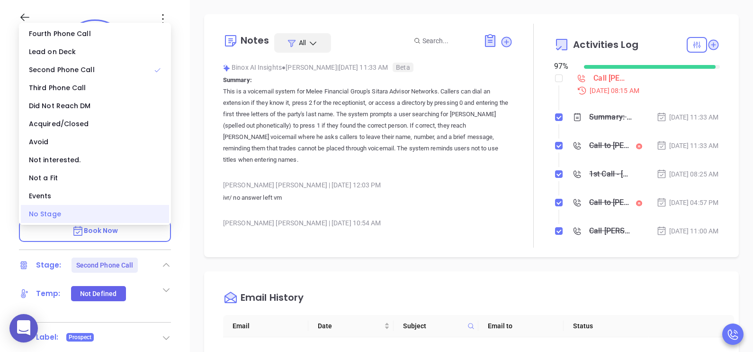
click at [132, 214] on div "No Stage" at bounding box center [95, 214] width 148 height 18
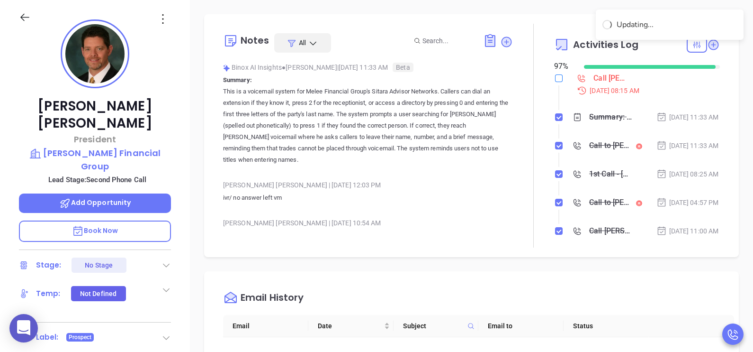
click at [555, 77] on input "checkbox" at bounding box center [559, 78] width 8 height 8
checkbox input "true"
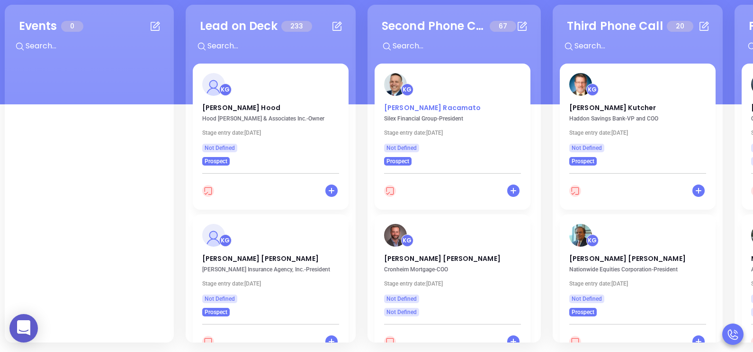
click at [417, 108] on p "Joe Racamato" at bounding box center [452, 105] width 137 height 5
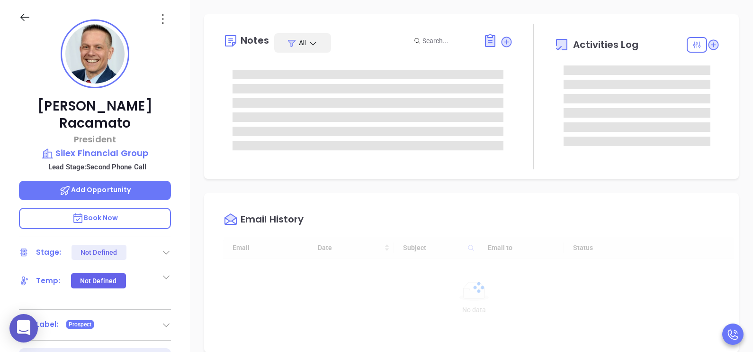
type input "[DATE]"
type input "[PERSON_NAME]"
click at [165, 247] on icon at bounding box center [166, 251] width 9 height 9
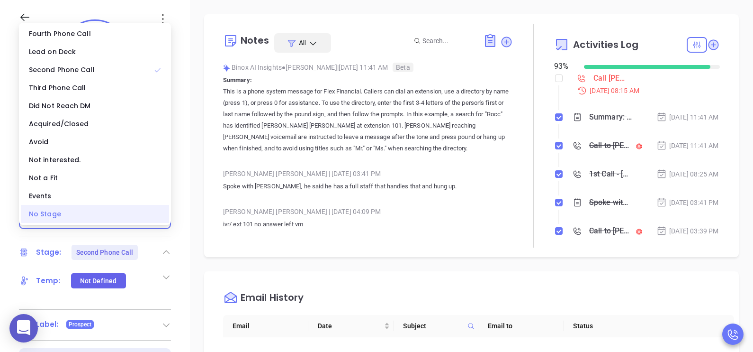
click at [142, 209] on div "No Stage" at bounding box center [95, 214] width 148 height 18
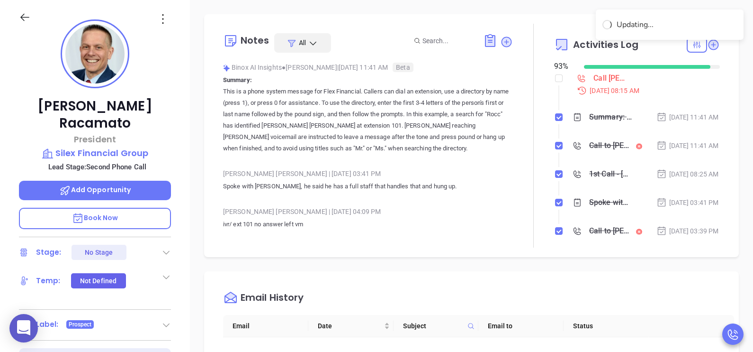
click at [557, 72] on div "Call Joe Racamato to follow up Sep 9, 2025 | 08:15 AM Summary: This is a phone …" at bounding box center [637, 155] width 166 height 166
click at [555, 81] on input "checkbox" at bounding box center [559, 78] width 8 height 8
checkbox input "true"
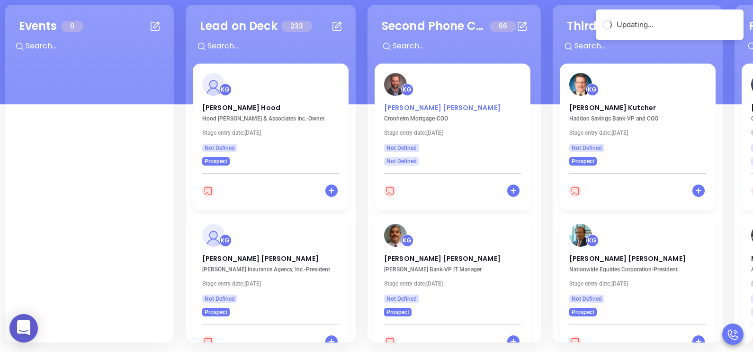
click at [412, 107] on p "David Turley" at bounding box center [452, 105] width 137 height 5
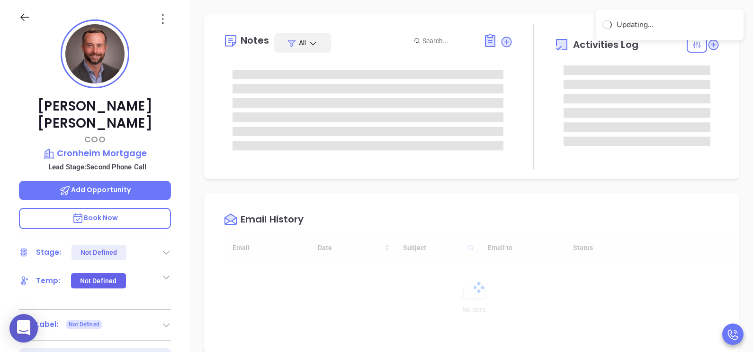
type input "[DATE]"
type input "[PERSON_NAME]"
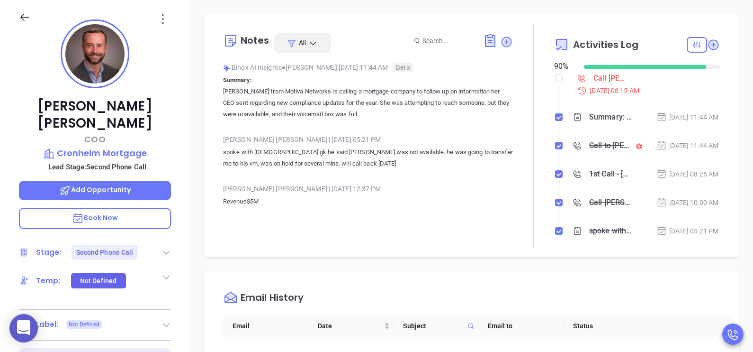
click at [166, 247] on icon at bounding box center [166, 251] width 9 height 9
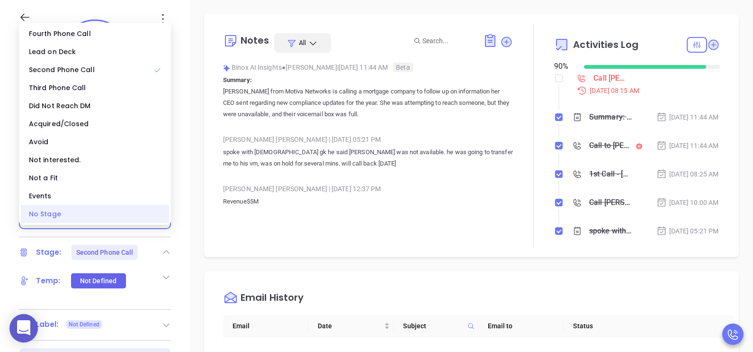
click at [103, 215] on div "No Stage" at bounding box center [95, 214] width 148 height 18
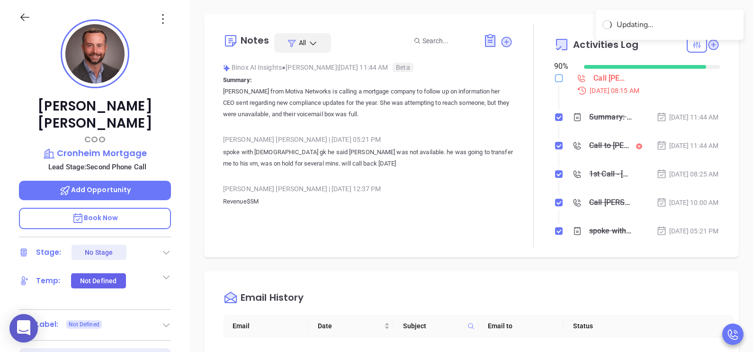
click at [555, 77] on input "checkbox" at bounding box center [559, 78] width 8 height 8
checkbox input "true"
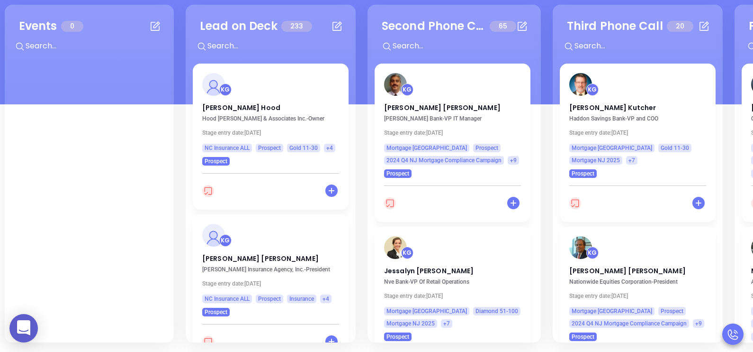
click at [412, 101] on div "KG Robert Orsini Parke Bank - VP IT Manager Stage entry date: Wed 10/4/2023 Mor…" at bounding box center [453, 121] width 156 height 114
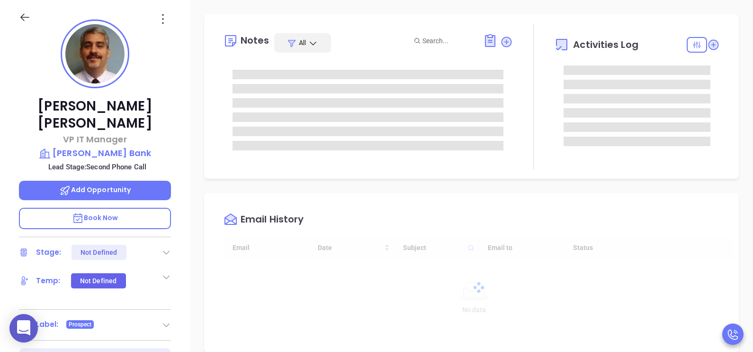
type input "[DATE]"
type input "[PERSON_NAME]"
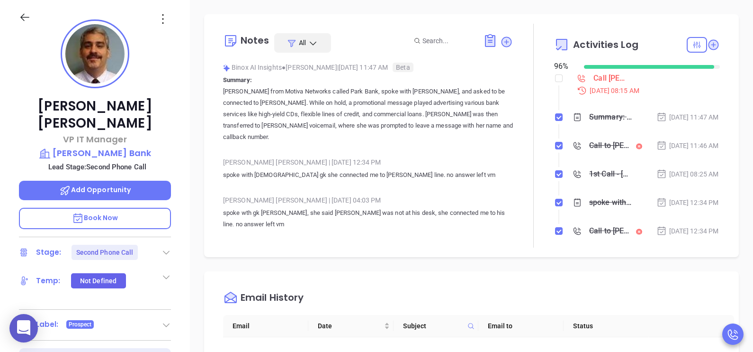
click at [166, 247] on icon at bounding box center [166, 251] width 9 height 9
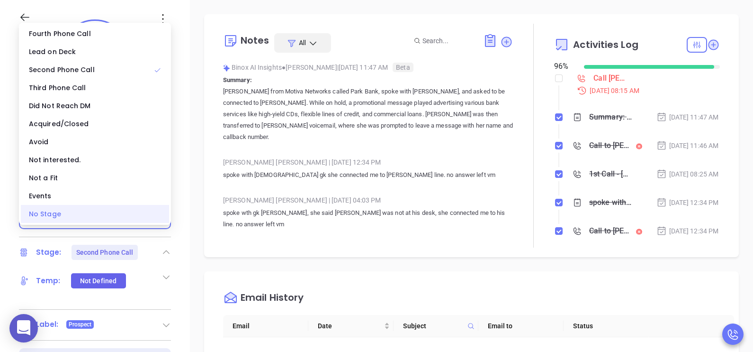
click at [89, 210] on div "No Stage" at bounding box center [95, 214] width 148 height 18
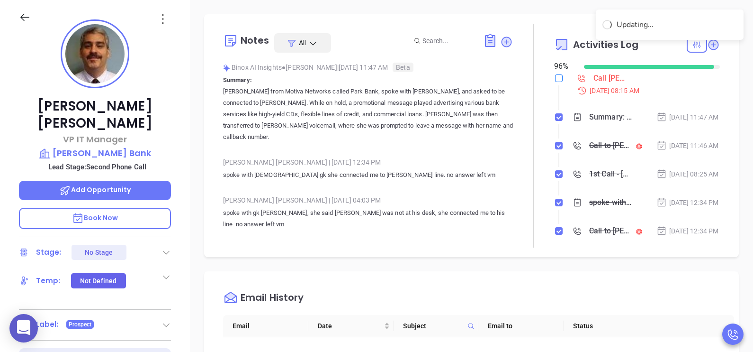
click at [555, 74] on input "checkbox" at bounding box center [559, 78] width 8 height 8
checkbox input "true"
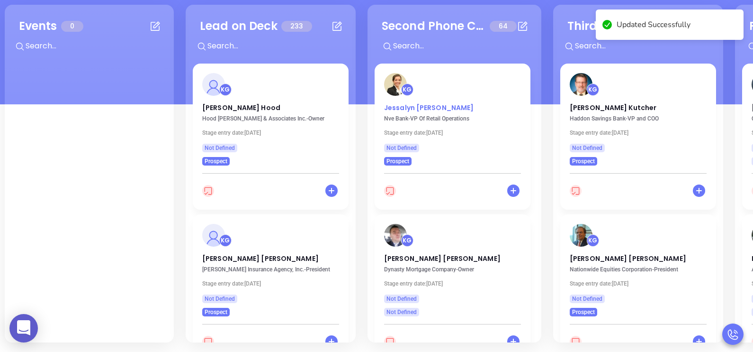
click at [398, 108] on p "Jessalyn Mahan" at bounding box center [452, 105] width 137 height 5
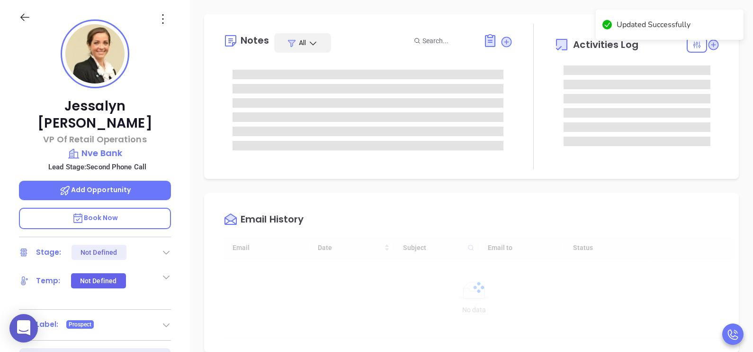
type input "[DATE]"
type input "[PERSON_NAME]"
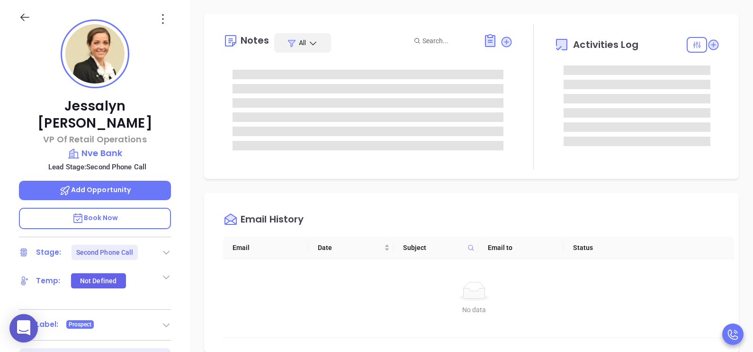
click at [168, 247] on icon at bounding box center [166, 251] width 9 height 9
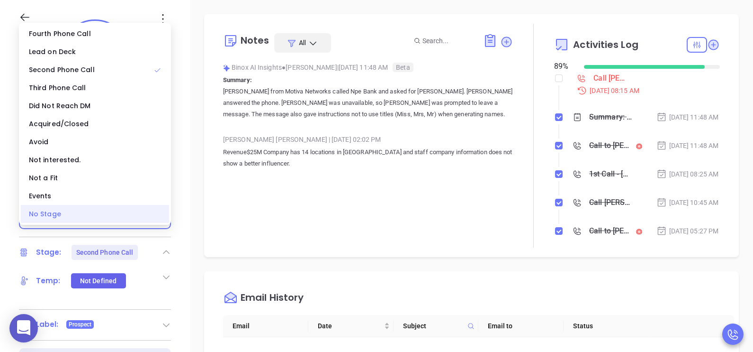
click at [122, 209] on div "No Stage" at bounding box center [95, 214] width 148 height 18
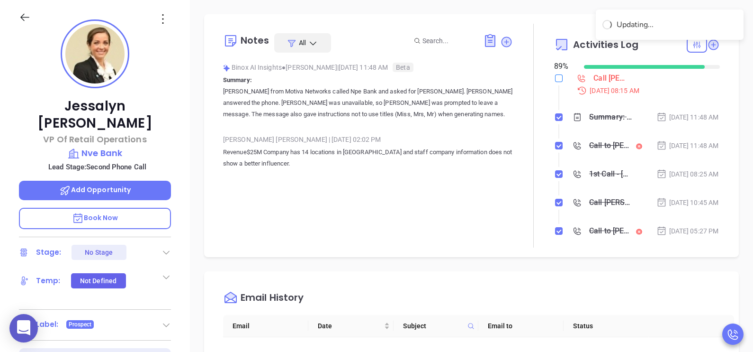
click at [555, 81] on input "checkbox" at bounding box center [559, 78] width 8 height 8
checkbox input "true"
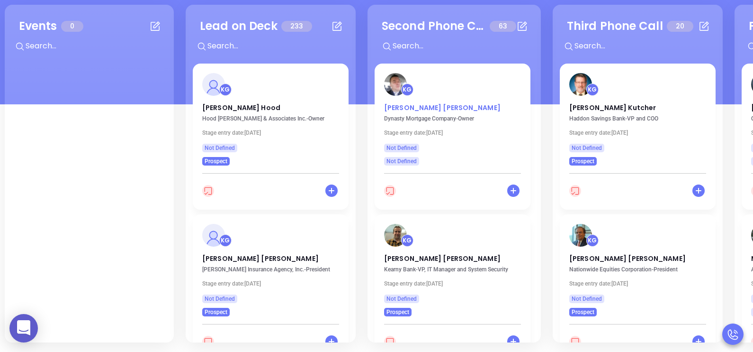
click at [422, 107] on p "Oleg Zaltsman" at bounding box center [452, 105] width 137 height 5
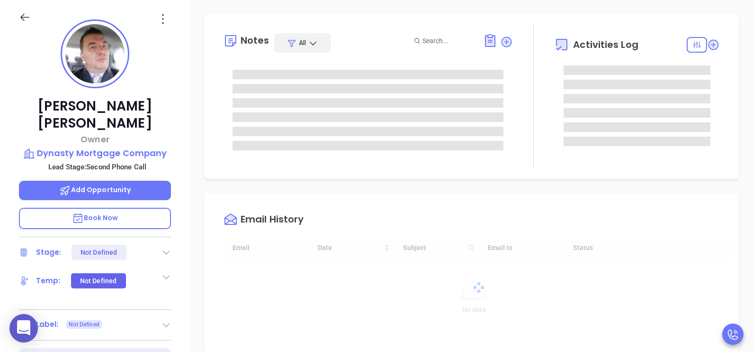
type input "[DATE]"
type input "[PERSON_NAME]"
click at [166, 251] on icon at bounding box center [166, 253] width 7 height 4
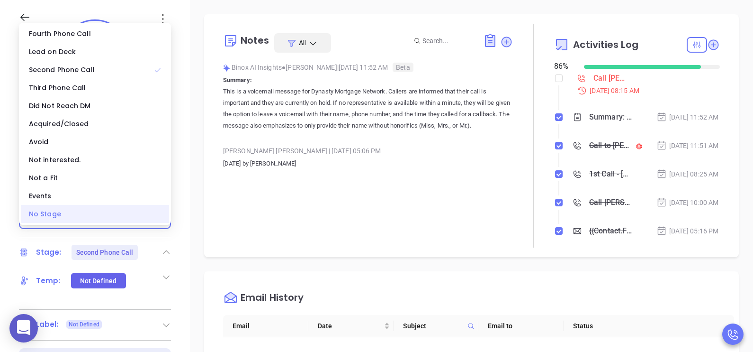
click at [139, 215] on div "No Stage" at bounding box center [95, 214] width 148 height 18
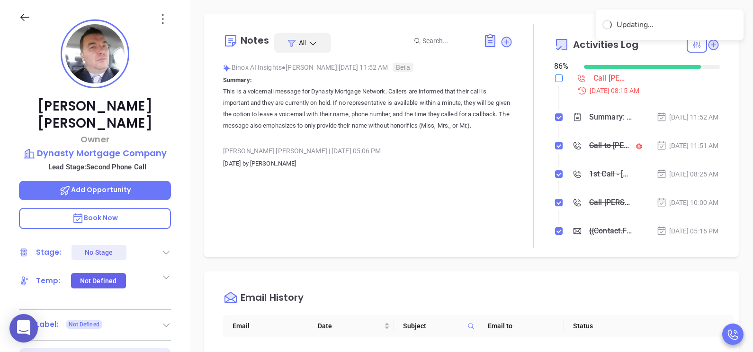
click at [555, 80] on input "checkbox" at bounding box center [559, 78] width 8 height 8
checkbox input "true"
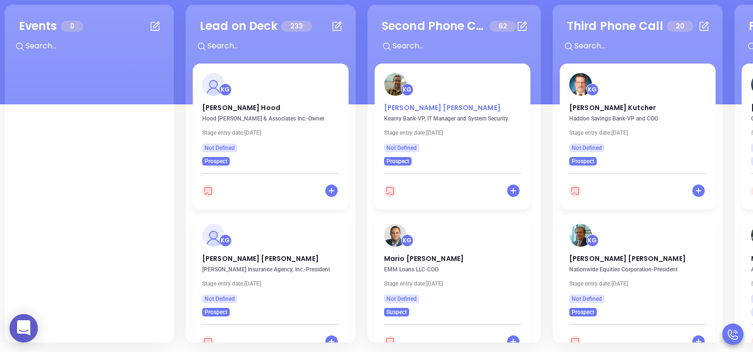
click at [420, 105] on p "Allen Apgar" at bounding box center [452, 105] width 137 height 5
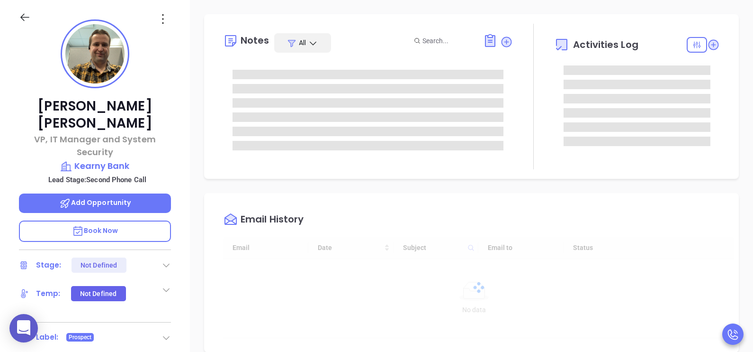
type input "[DATE]"
type input "[PERSON_NAME]"
click at [165, 260] on icon at bounding box center [166, 264] width 9 height 9
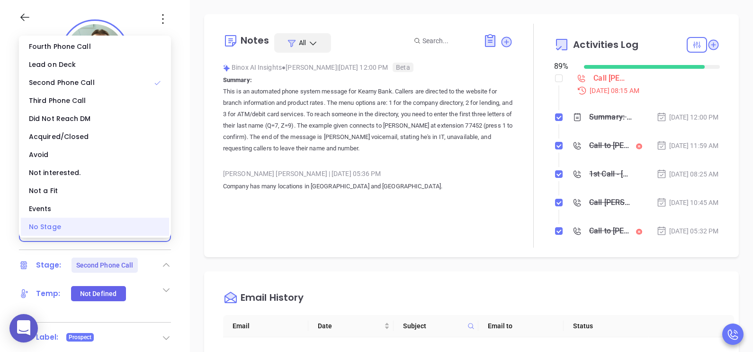
click at [149, 227] on div "No Stage" at bounding box center [95, 227] width 148 height 18
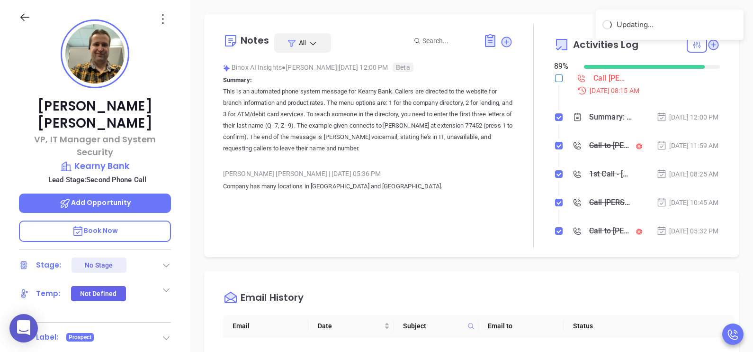
click at [555, 77] on input "checkbox" at bounding box center [559, 78] width 8 height 8
checkbox input "true"
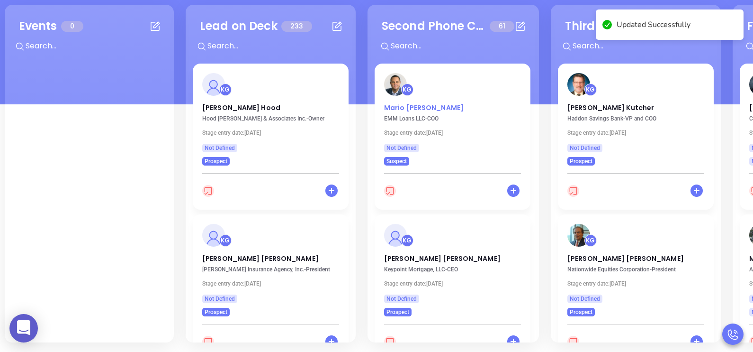
click at [442, 108] on p "Mario Ragazzone Jr" at bounding box center [452, 105] width 137 height 5
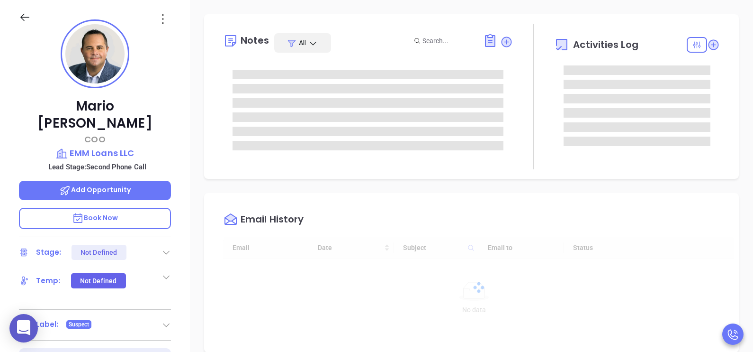
type input "[DATE]"
click at [166, 247] on icon at bounding box center [166, 251] width 9 height 9
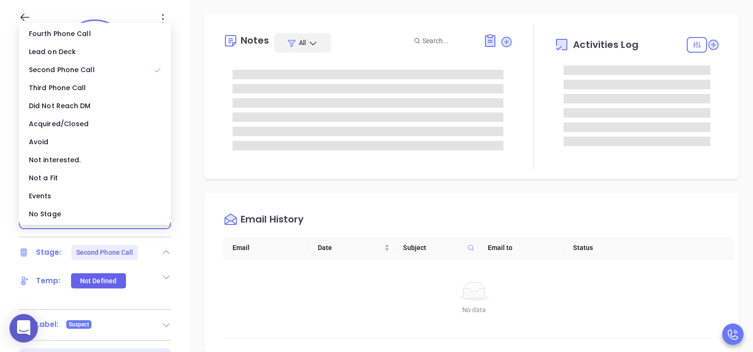
type input "[PERSON_NAME]"
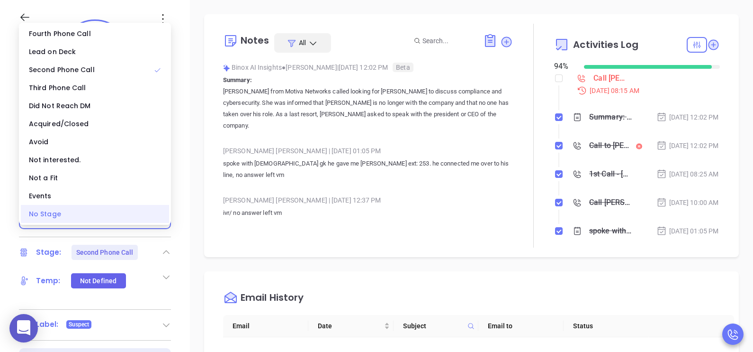
click at [120, 216] on div "No Stage" at bounding box center [95, 214] width 148 height 18
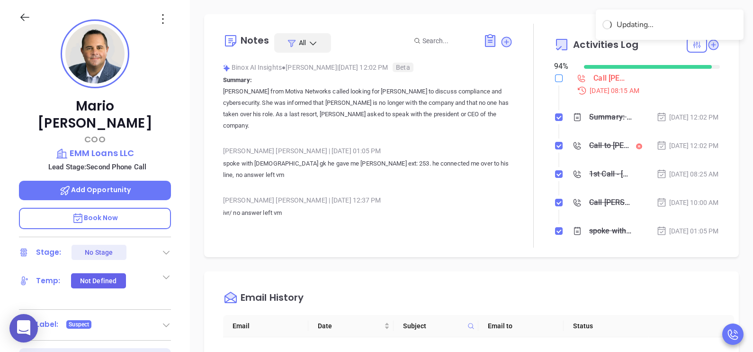
click at [555, 78] on input "checkbox" at bounding box center [559, 78] width 8 height 8
checkbox input "true"
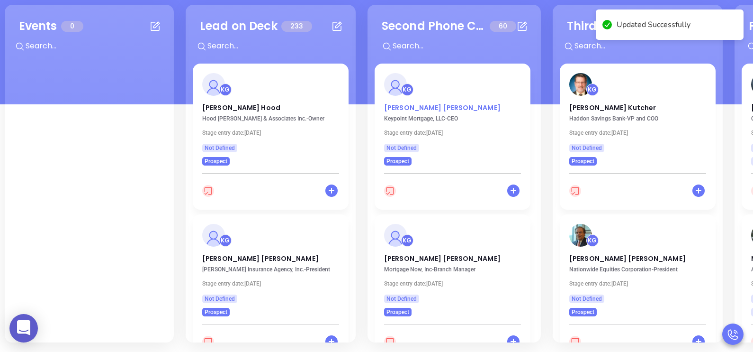
click at [415, 104] on p "Rob Pezzolla" at bounding box center [452, 105] width 137 height 5
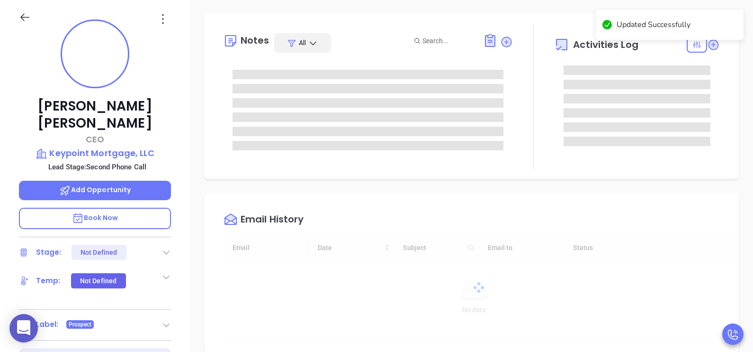
type input "[DATE]"
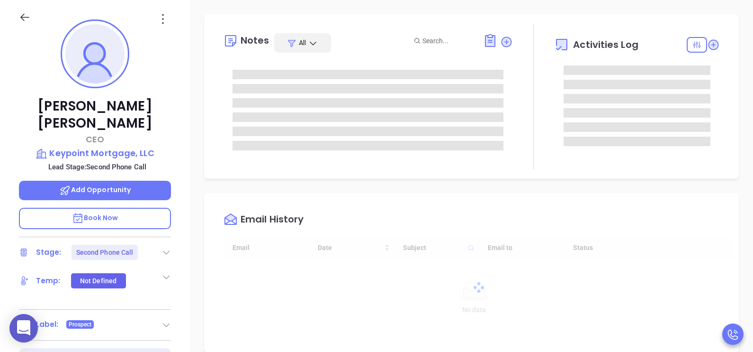
click at [166, 247] on icon at bounding box center [166, 251] width 9 height 9
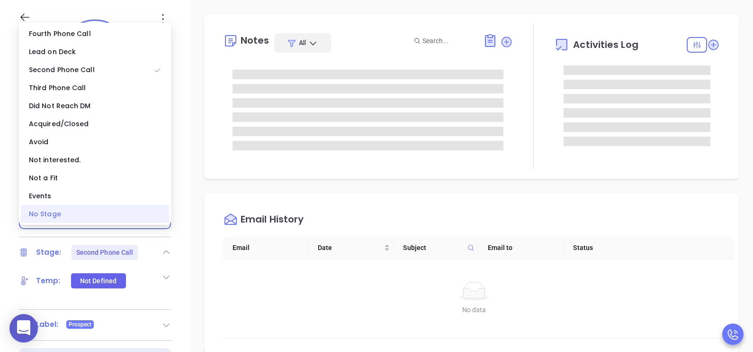
type input "[PERSON_NAME]"
click at [114, 214] on div "No Stage" at bounding box center [95, 214] width 148 height 18
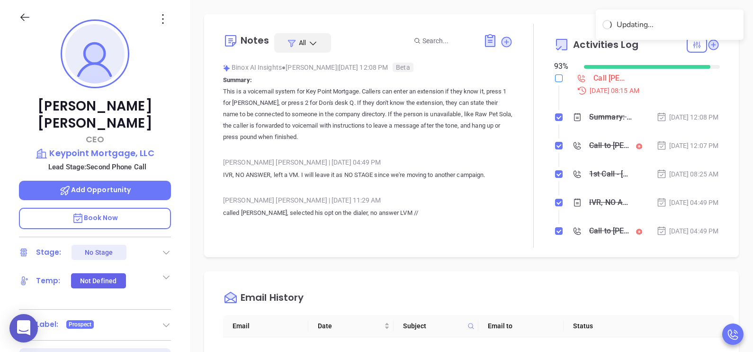
click at [555, 78] on input "checkbox" at bounding box center [559, 78] width 8 height 8
checkbox input "true"
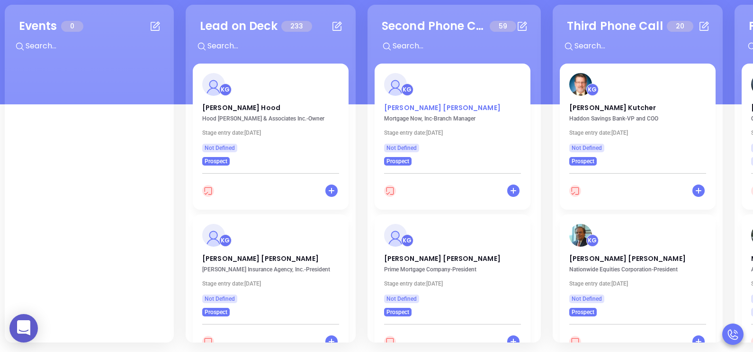
click at [415, 107] on p "James H. Turner" at bounding box center [452, 105] width 137 height 5
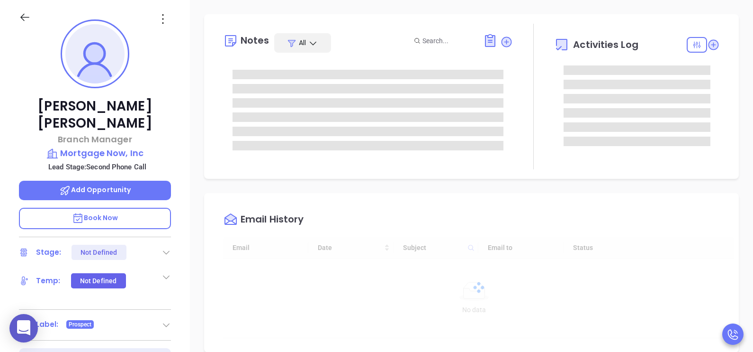
type input "[DATE]"
type input "[PERSON_NAME]"
click at [167, 247] on icon at bounding box center [166, 251] width 9 height 9
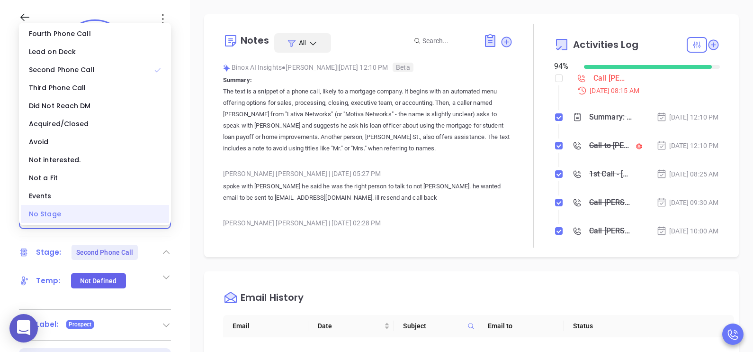
click at [143, 219] on div "No Stage" at bounding box center [95, 214] width 148 height 18
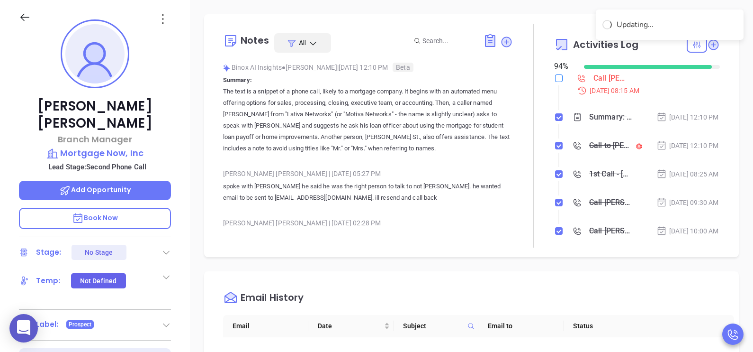
click at [555, 79] on input "checkbox" at bounding box center [559, 78] width 8 height 8
checkbox input "true"
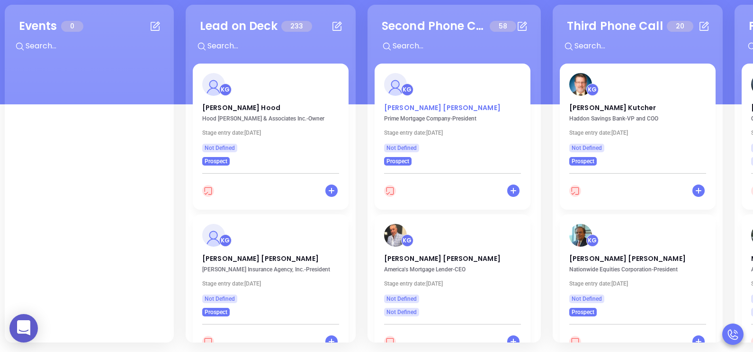
click at [400, 108] on p "Brian Chung" at bounding box center [452, 105] width 137 height 5
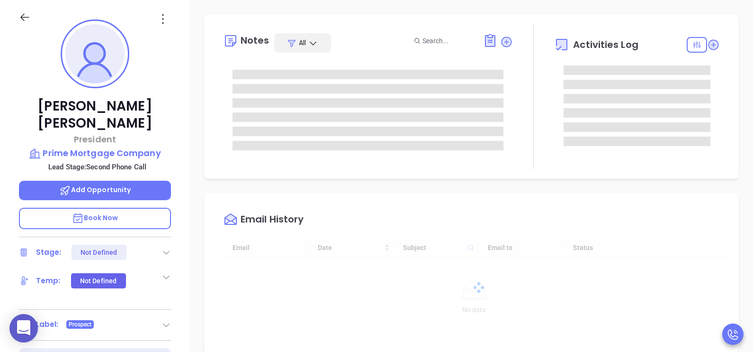
type input "[DATE]"
click at [164, 247] on icon at bounding box center [166, 251] width 9 height 9
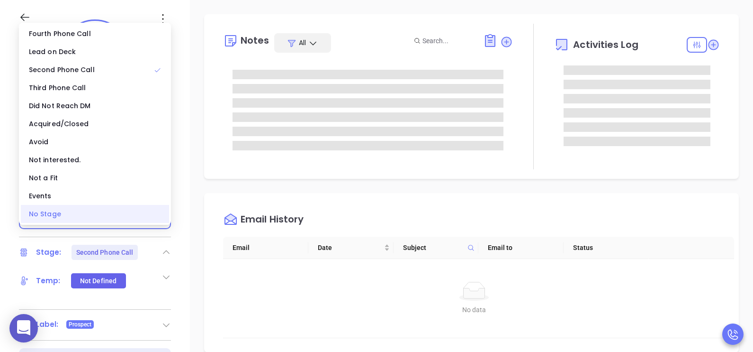
type input "[PERSON_NAME]"
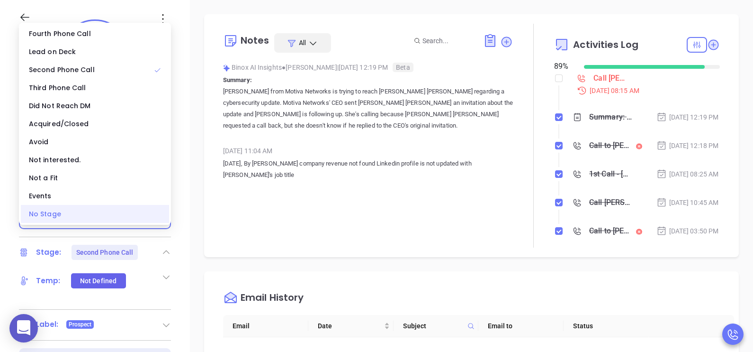
click at [132, 214] on div "No Stage" at bounding box center [95, 214] width 148 height 18
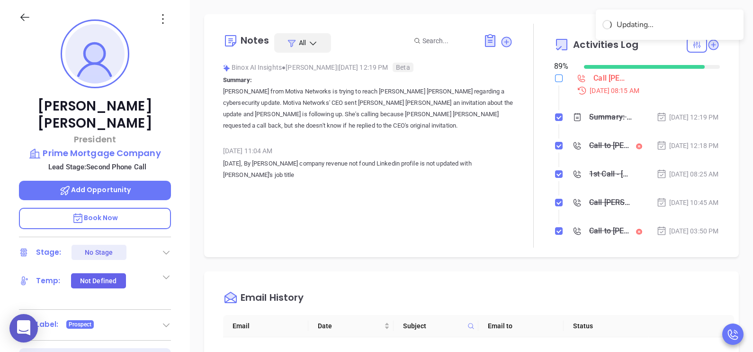
click at [555, 77] on input "checkbox" at bounding box center [559, 78] width 8 height 8
checkbox input "true"
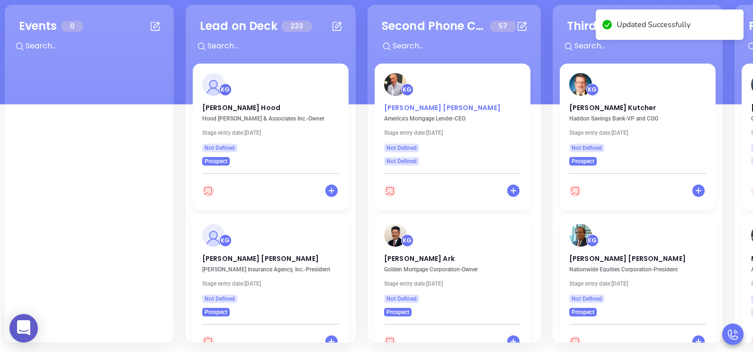
click at [421, 108] on p "Thomas McCue" at bounding box center [452, 105] width 137 height 5
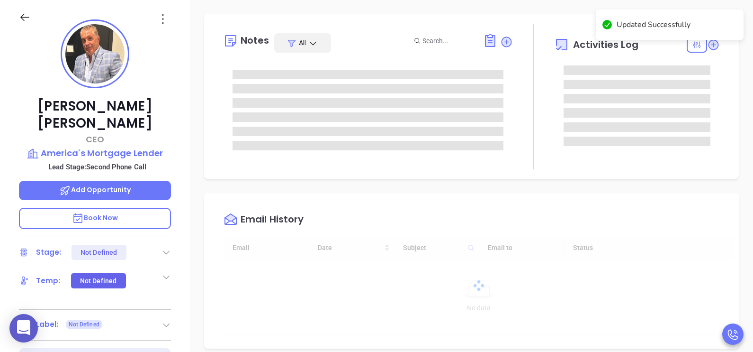
type input "10:00 am"
type input "[DATE]"
click at [160, 245] on div "Stage: Second Phone Call" at bounding box center [95, 252] width 152 height 15
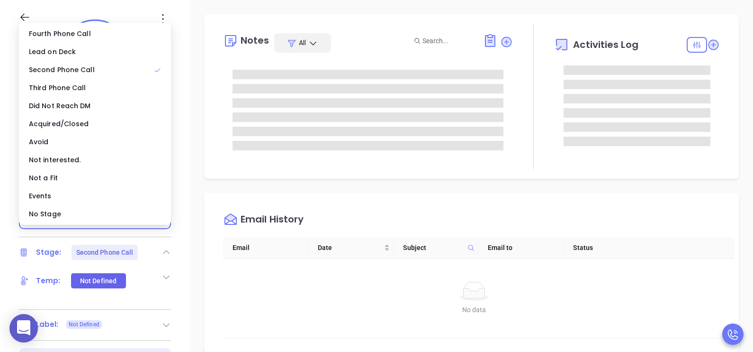
type input "[PERSON_NAME]"
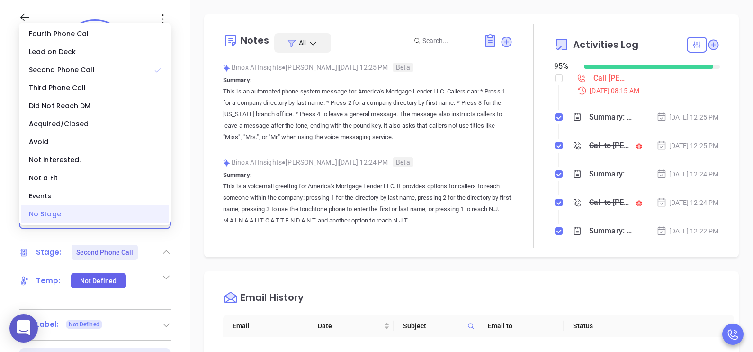
click at [129, 213] on div "No Stage" at bounding box center [95, 214] width 148 height 18
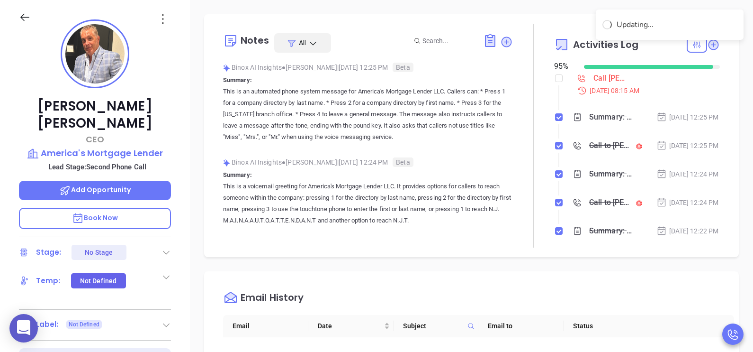
click at [557, 74] on li "Call Thomas McCue to follow up Sep 9, 2025 | 08:15 AM" at bounding box center [638, 92] width 163 height 36
click at [556, 78] on input "checkbox" at bounding box center [559, 78] width 8 height 8
checkbox input "true"
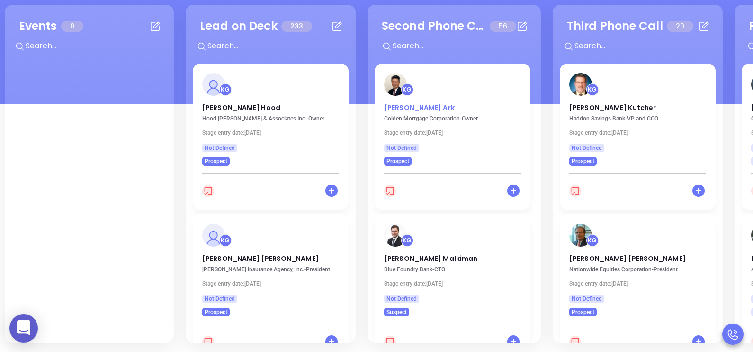
click at [401, 106] on p "Ted Ark" at bounding box center [452, 105] width 137 height 5
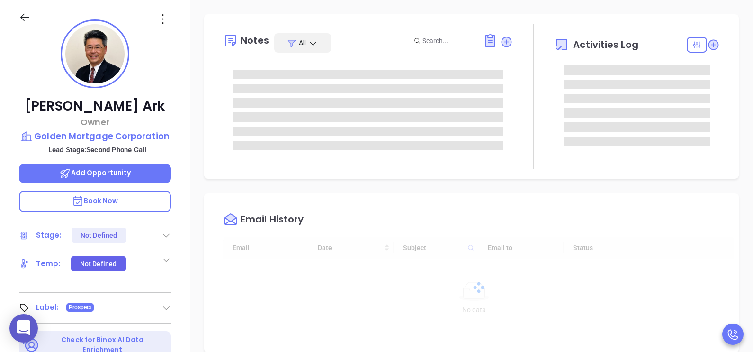
scroll to position [275, 0]
type input "[PERSON_NAME]"
click at [166, 235] on icon at bounding box center [166, 236] width 7 height 4
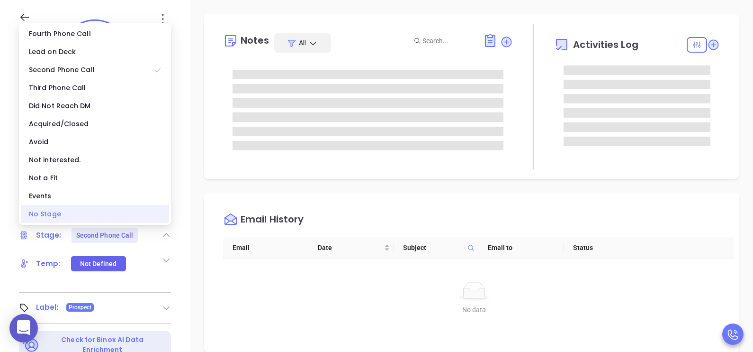
click at [135, 216] on div "No Stage" at bounding box center [95, 214] width 148 height 18
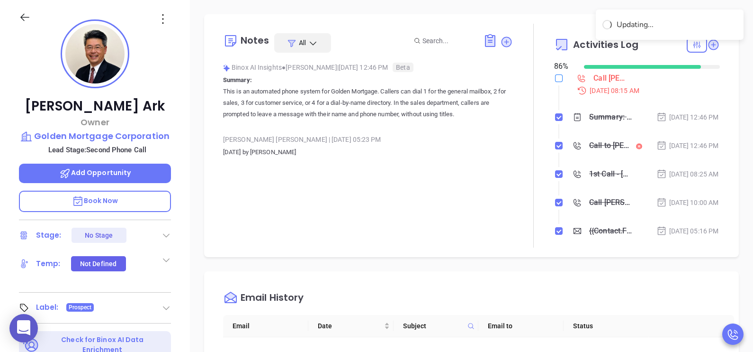
click at [555, 79] on input "checkbox" at bounding box center [559, 78] width 8 height 8
checkbox input "true"
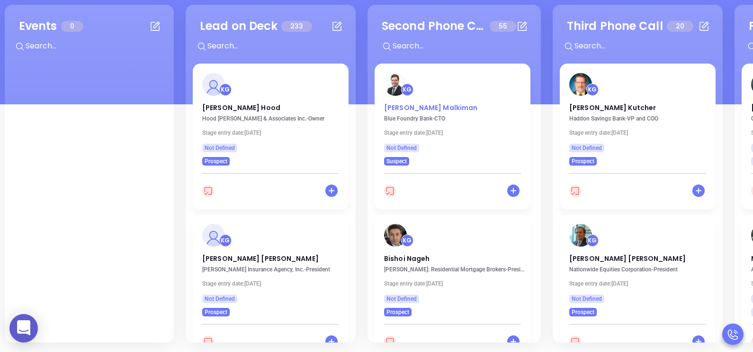
click at [419, 108] on p "Alex Malkiman" at bounding box center [452, 105] width 137 height 5
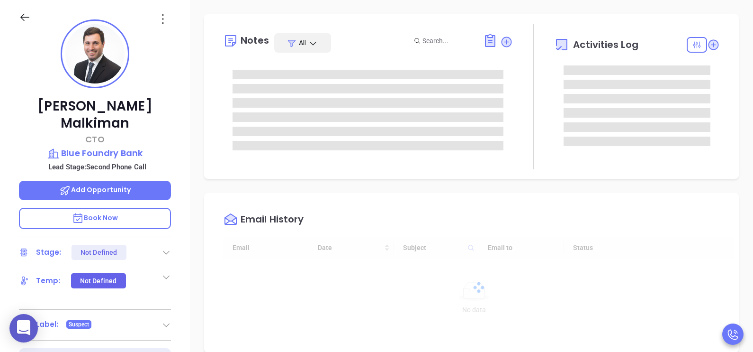
type input "[DATE]"
type input "[PERSON_NAME]"
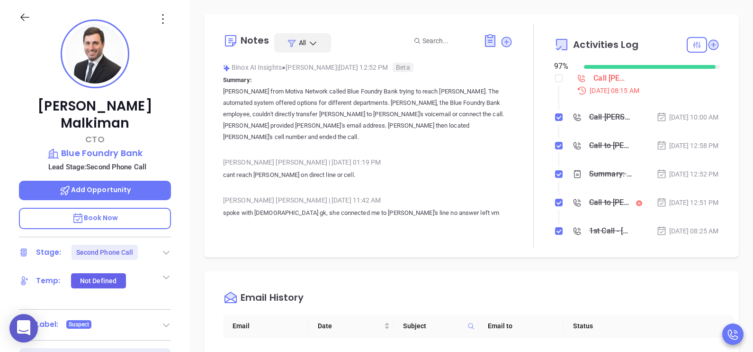
click at [166, 247] on icon at bounding box center [166, 251] width 9 height 9
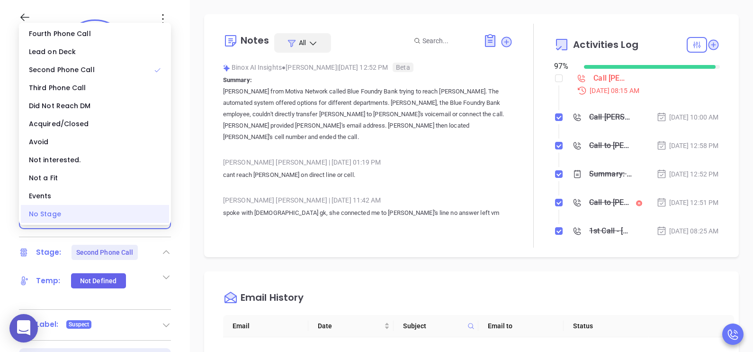
click at [126, 218] on div "No Stage" at bounding box center [95, 214] width 148 height 18
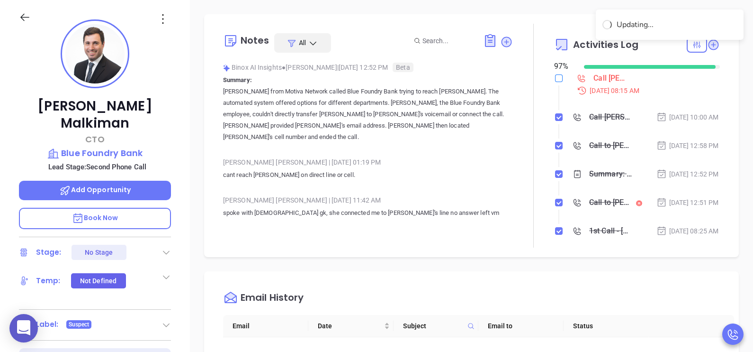
click at [555, 79] on input "checkbox" at bounding box center [559, 78] width 8 height 8
checkbox input "true"
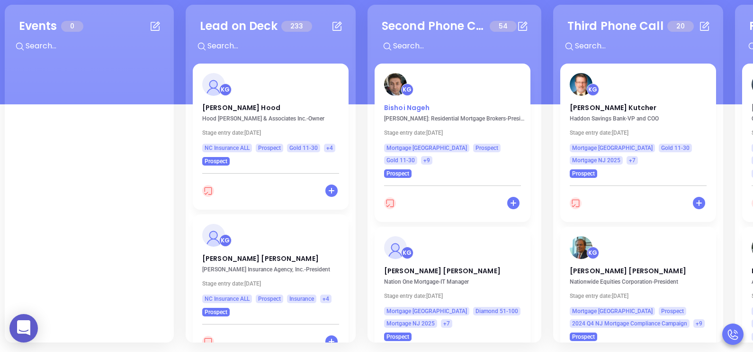
click at [396, 107] on p "Bishoi Nageh" at bounding box center [452, 105] width 137 height 5
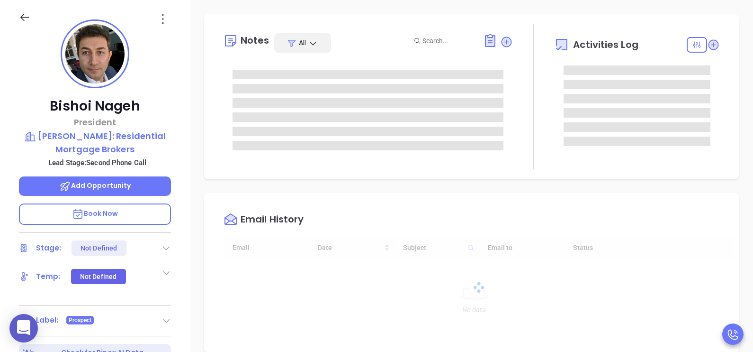
type input "[DATE]"
type input "[PERSON_NAME]"
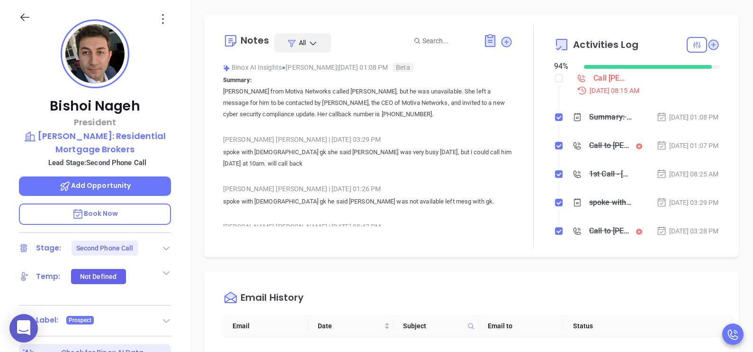
click at [168, 243] on icon at bounding box center [166, 247] width 9 height 9
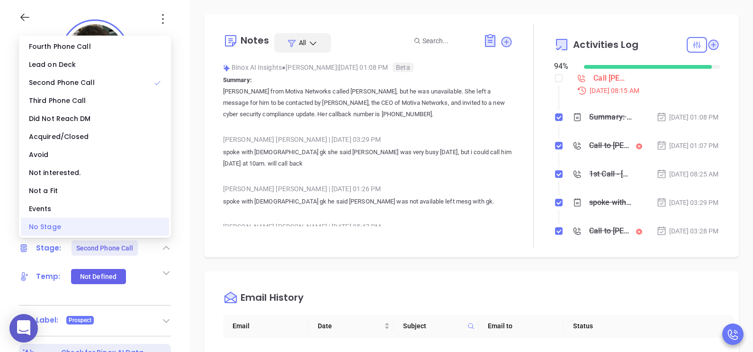
click at [138, 226] on div "No Stage" at bounding box center [95, 227] width 148 height 18
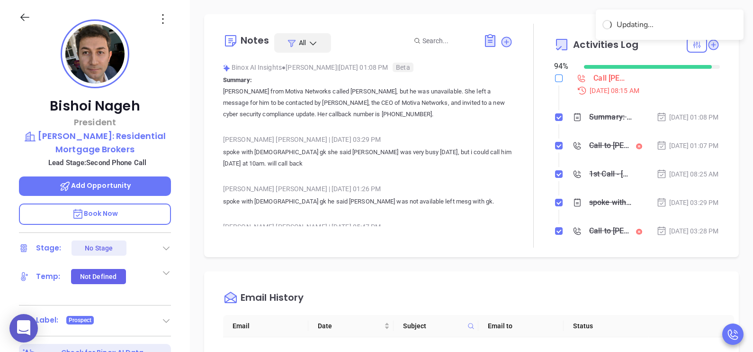
click at [556, 78] on input "checkbox" at bounding box center [559, 78] width 8 height 8
checkbox input "true"
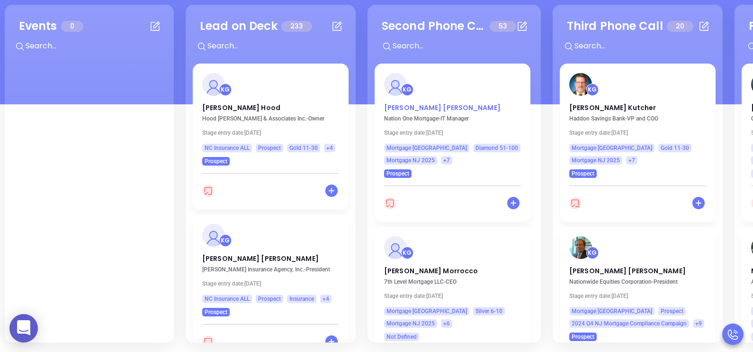
click at [411, 106] on p "Michael Frasch" at bounding box center [452, 105] width 137 height 5
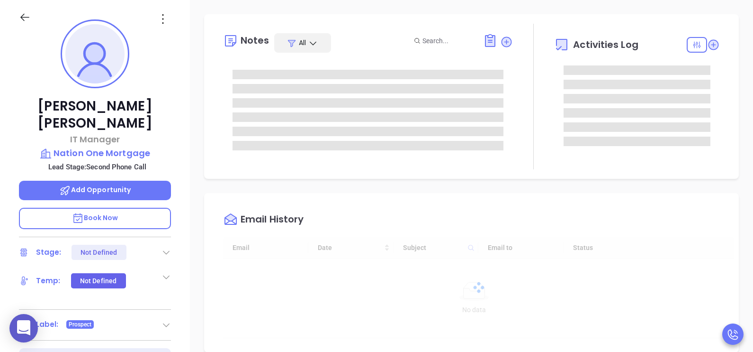
type input "[DATE]"
type input "[PERSON_NAME]"
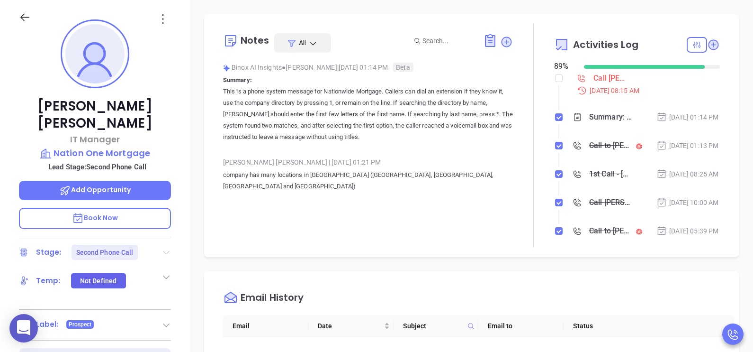
click at [168, 251] on icon at bounding box center [166, 253] width 7 height 4
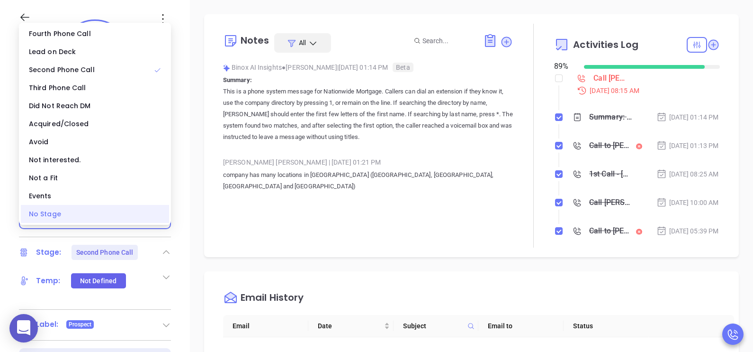
click at [64, 213] on div "No Stage" at bounding box center [95, 214] width 148 height 18
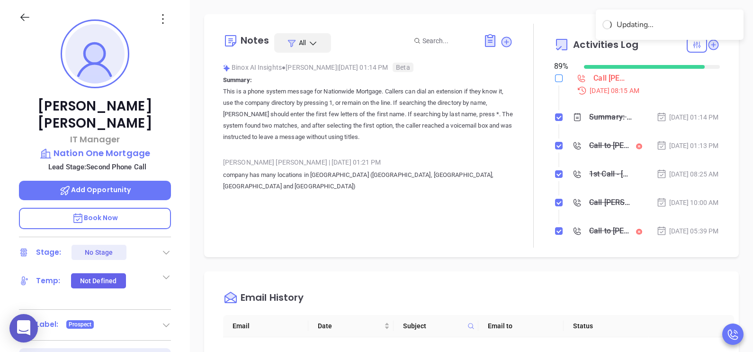
click at [555, 78] on input "checkbox" at bounding box center [559, 78] width 8 height 8
checkbox input "true"
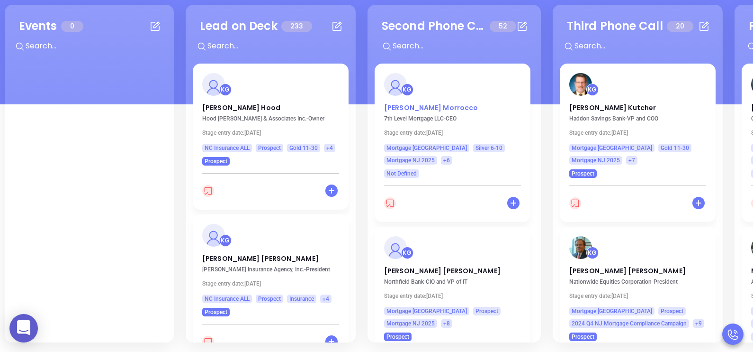
click at [427, 107] on p "Tracy Morrocco" at bounding box center [452, 105] width 137 height 5
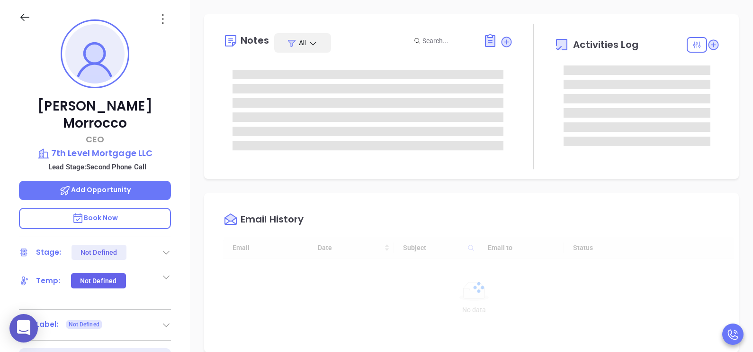
scroll to position [275, 0]
click at [167, 247] on icon at bounding box center [166, 251] width 9 height 9
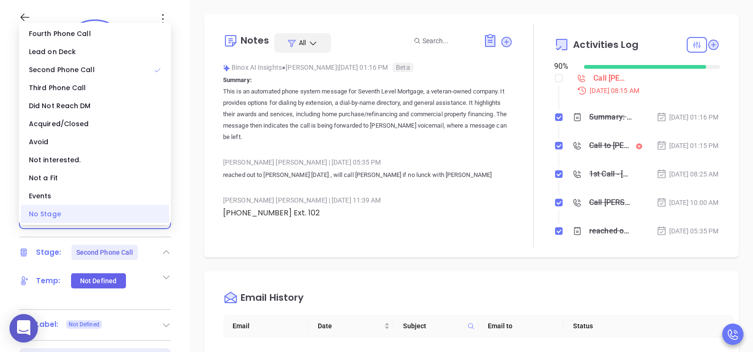
click at [97, 217] on div "No Stage" at bounding box center [95, 214] width 148 height 18
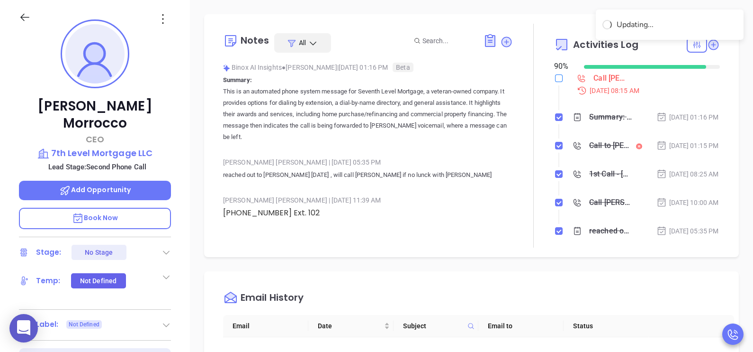
click at [556, 82] on input "checkbox" at bounding box center [559, 78] width 8 height 8
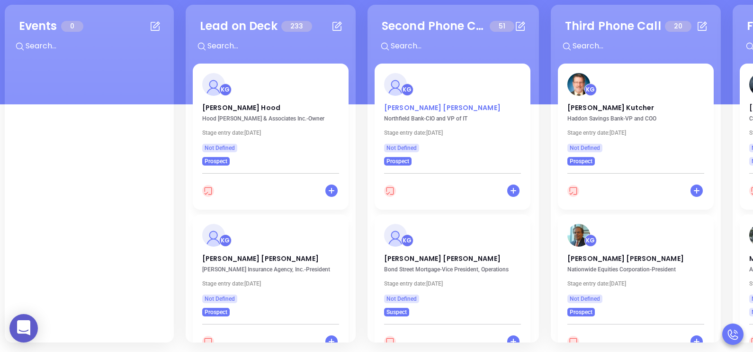
click at [412, 104] on p "Denny John" at bounding box center [452, 105] width 137 height 5
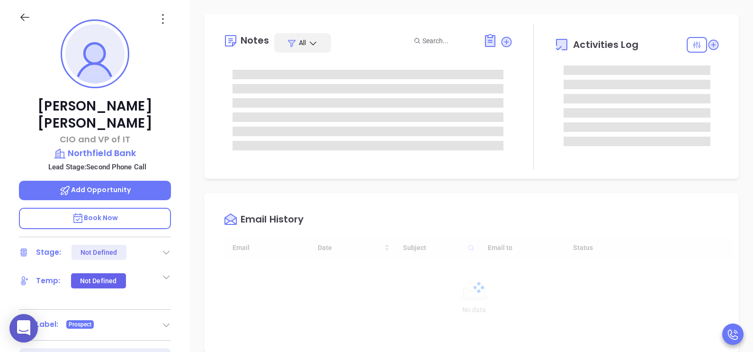
scroll to position [275, 0]
click at [169, 247] on icon at bounding box center [166, 251] width 9 height 9
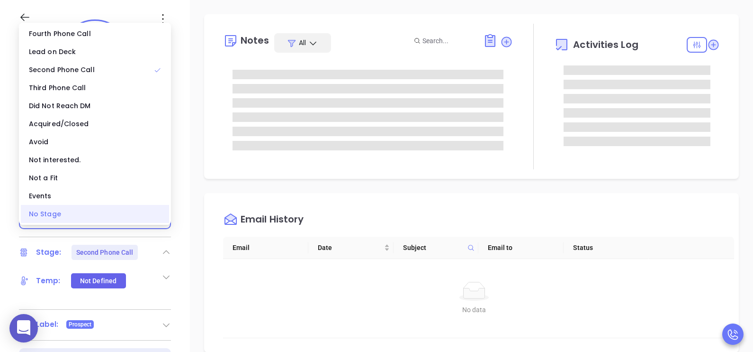
click at [130, 218] on div "No Stage" at bounding box center [95, 214] width 148 height 18
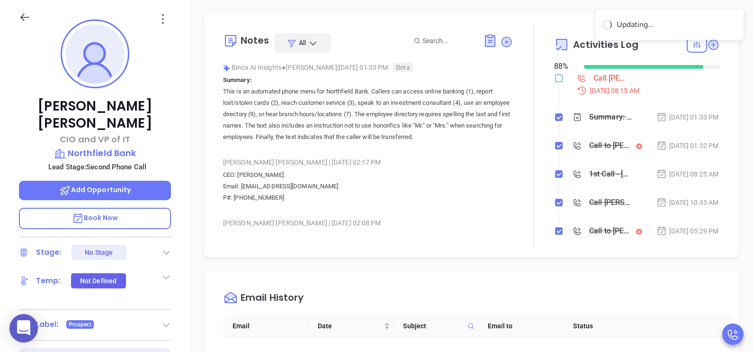
click at [555, 80] on input "checkbox" at bounding box center [559, 78] width 8 height 8
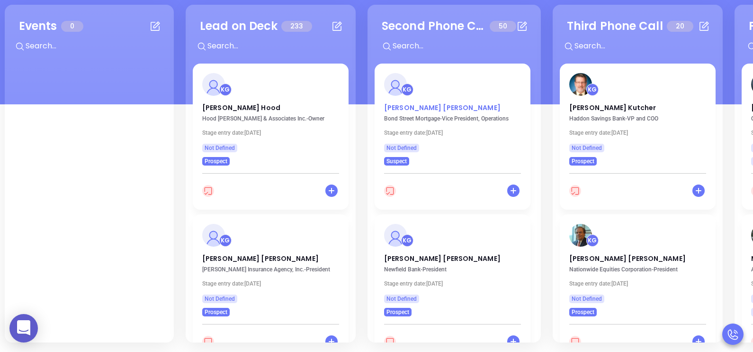
click at [409, 106] on p "Thomas Chiarella" at bounding box center [452, 105] width 137 height 5
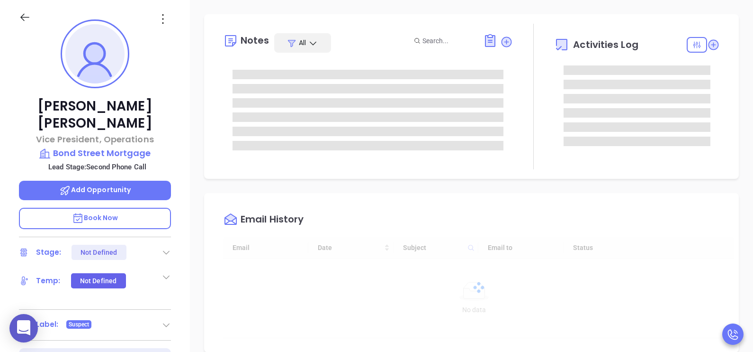
scroll to position [275, 0]
click at [166, 247] on icon at bounding box center [166, 251] width 9 height 9
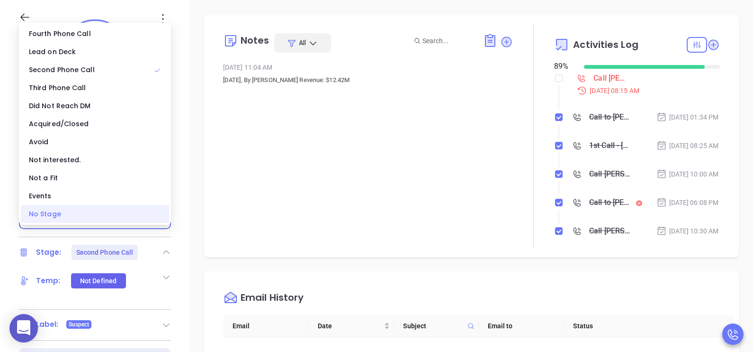
click at [121, 216] on div "No Stage" at bounding box center [95, 214] width 148 height 18
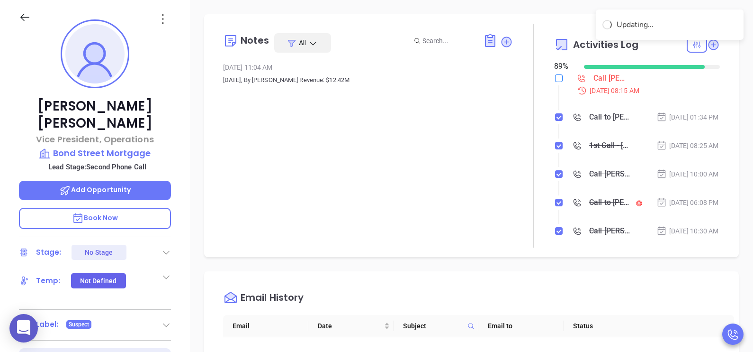
click at [555, 80] on input "checkbox" at bounding box center [559, 78] width 8 height 8
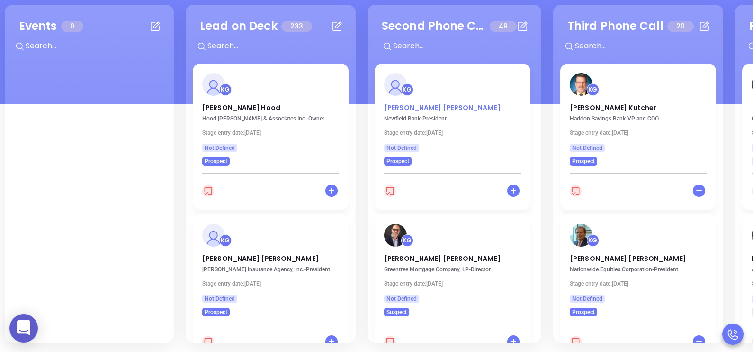
click at [408, 108] on p "John Borelli Jr" at bounding box center [452, 105] width 137 height 5
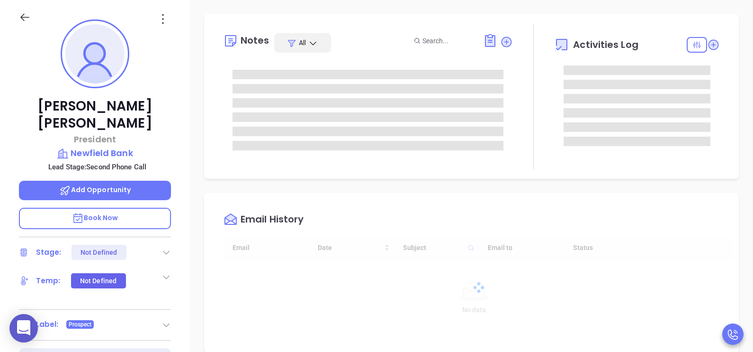
scroll to position [275, 0]
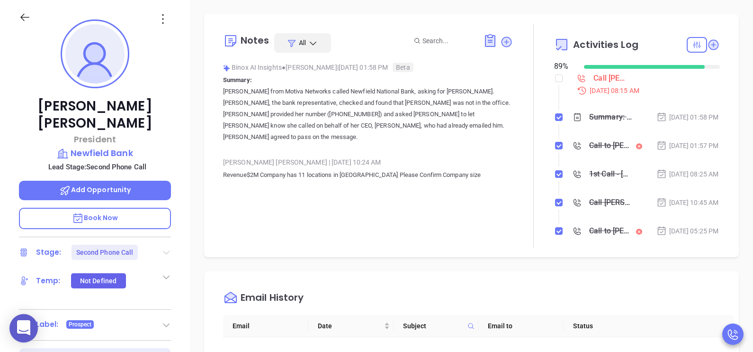
click at [163, 251] on icon at bounding box center [166, 253] width 7 height 4
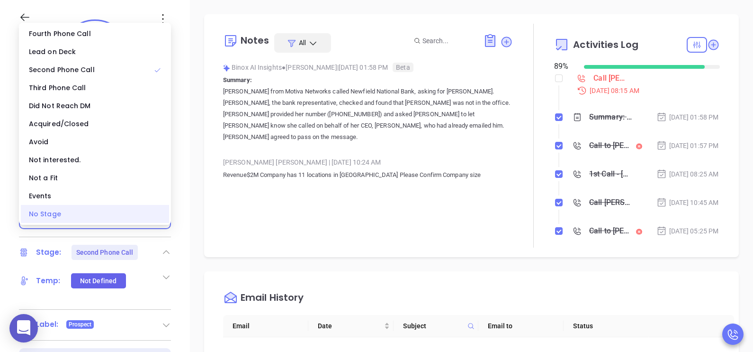
click at [108, 214] on div "No Stage" at bounding box center [95, 214] width 148 height 18
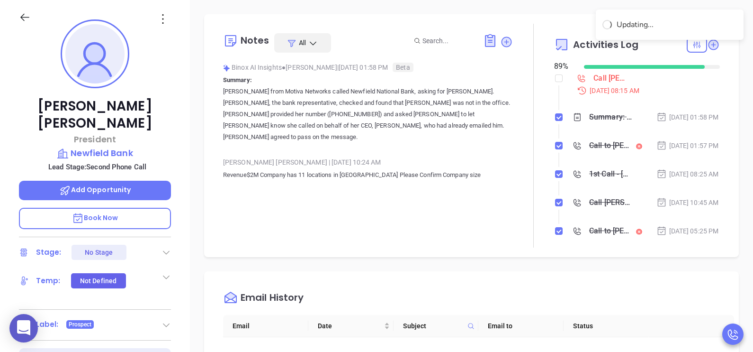
click at [555, 83] on label at bounding box center [559, 78] width 8 height 10
click at [555, 82] on input "checkbox" at bounding box center [559, 78] width 8 height 8
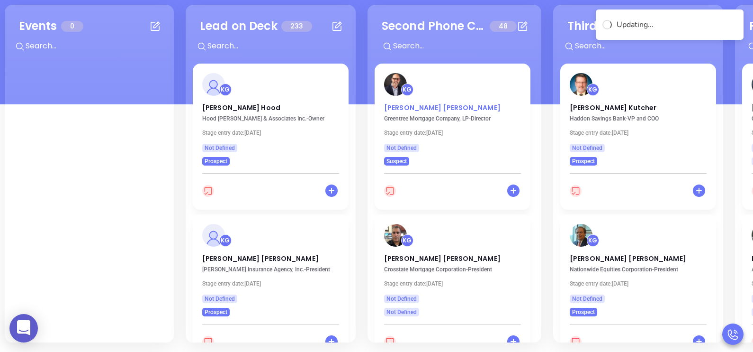
click at [404, 105] on p "Eric Reeber" at bounding box center [452, 105] width 137 height 5
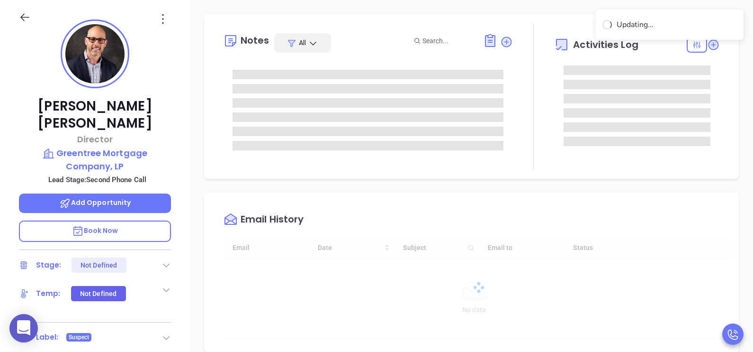
scroll to position [275, 0]
click at [167, 260] on icon at bounding box center [166, 264] width 9 height 9
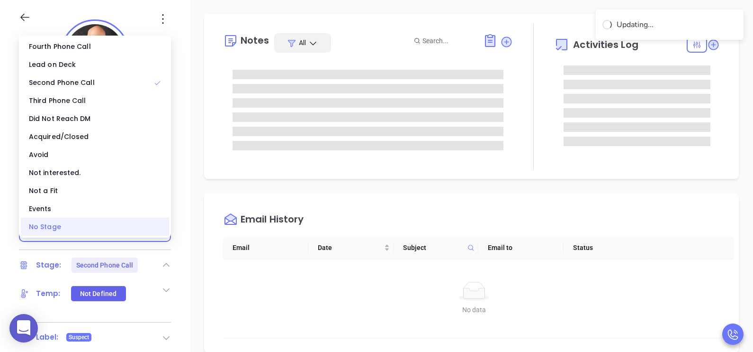
click at [123, 228] on div "No Stage" at bounding box center [95, 227] width 148 height 18
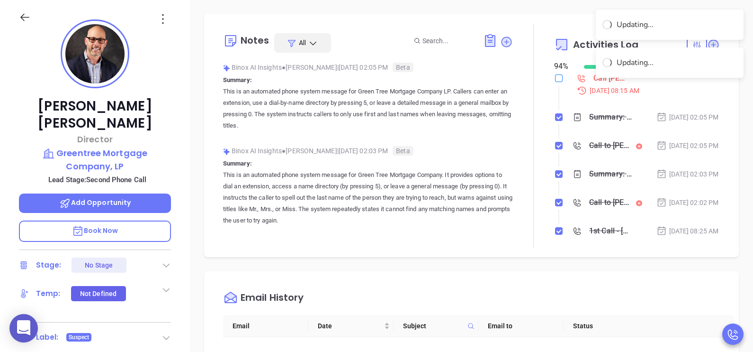
click at [555, 76] on input "checkbox" at bounding box center [559, 78] width 8 height 8
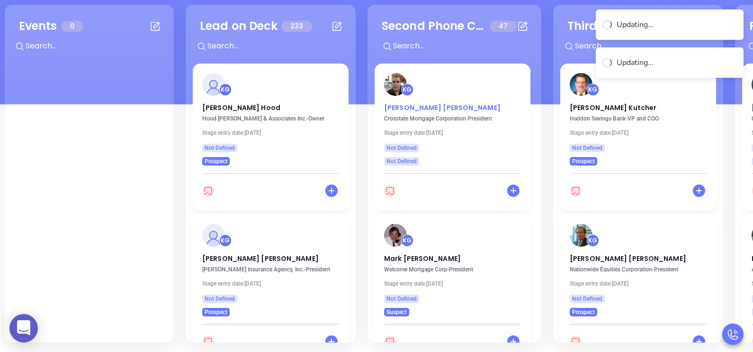
click at [418, 108] on p "Carlos Gomes" at bounding box center [452, 105] width 137 height 5
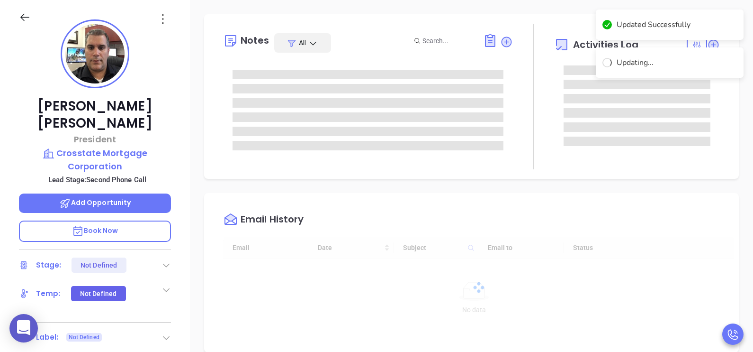
scroll to position [275, 0]
click at [166, 260] on icon at bounding box center [166, 264] width 9 height 9
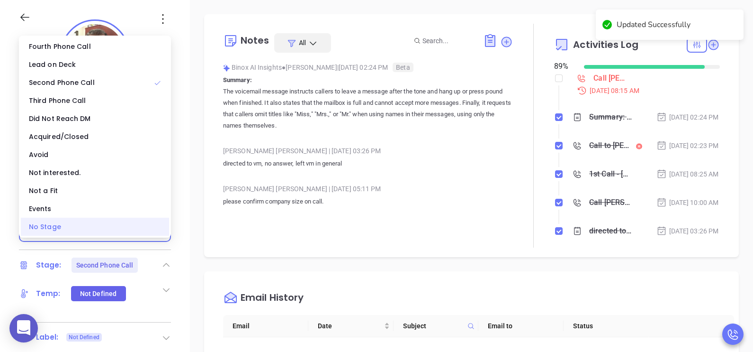
click at [111, 227] on div "No Stage" at bounding box center [95, 227] width 148 height 18
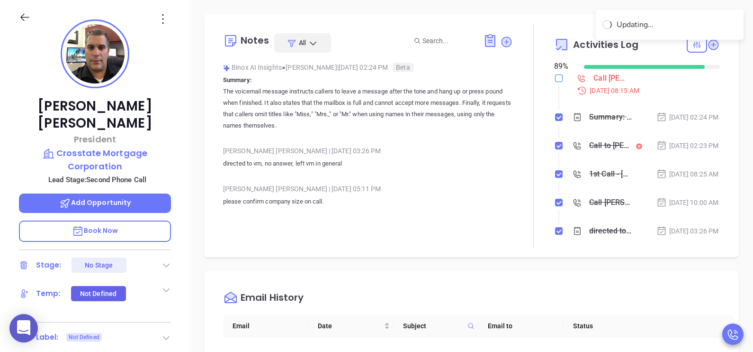
click at [555, 81] on input "checkbox" at bounding box center [559, 78] width 8 height 8
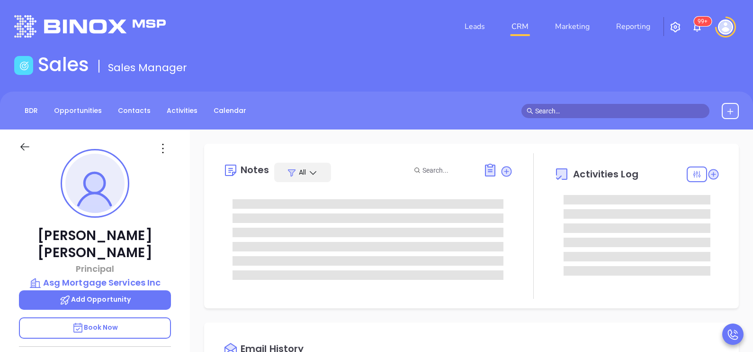
type input "10:00 am"
type input "[DATE]"
type input "[PERSON_NAME]"
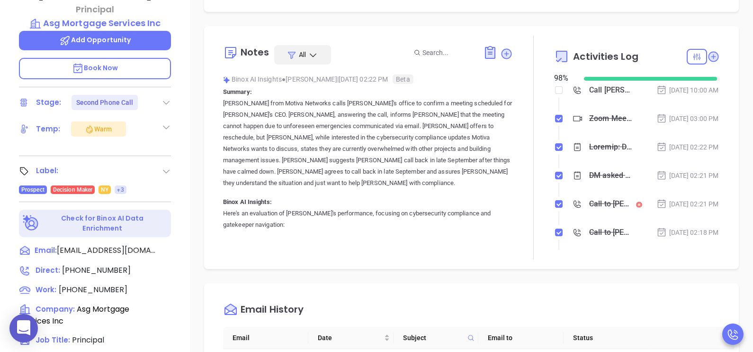
scroll to position [261, 0]
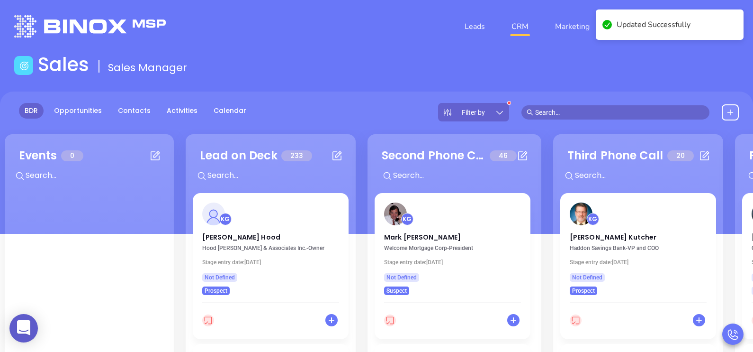
scroll to position [129, 0]
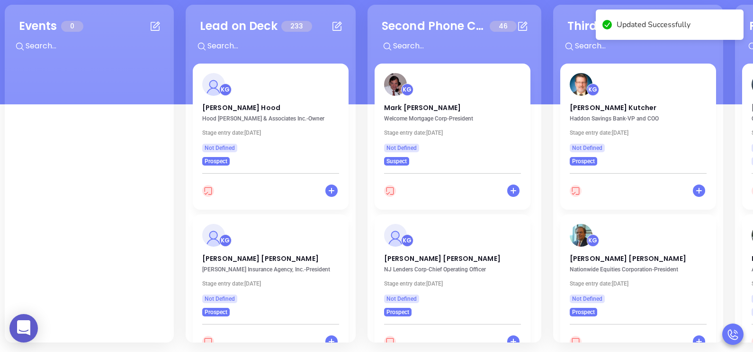
click at [407, 108] on p "[PERSON_NAME]" at bounding box center [452, 105] width 137 height 5
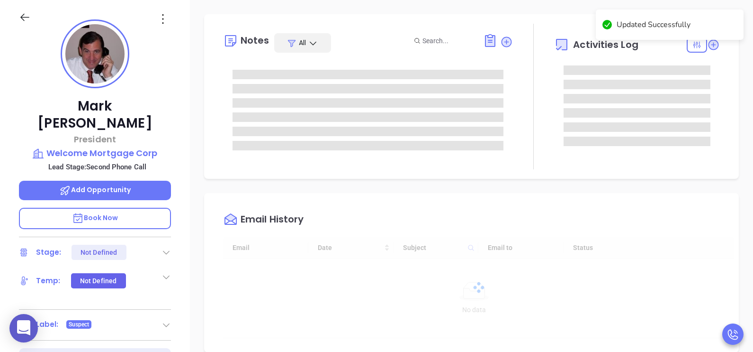
scroll to position [275, 0]
click at [165, 247] on icon at bounding box center [166, 251] width 9 height 9
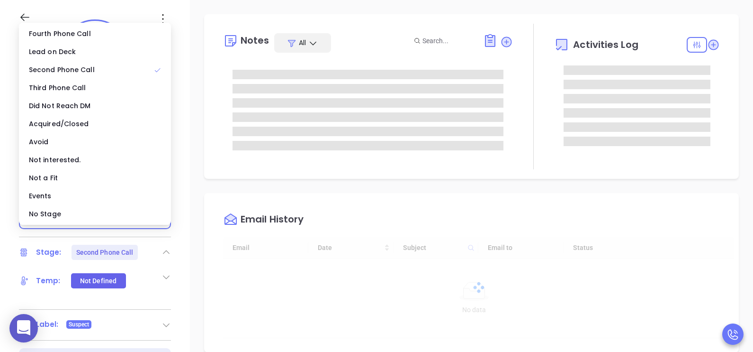
type input "[PERSON_NAME]"
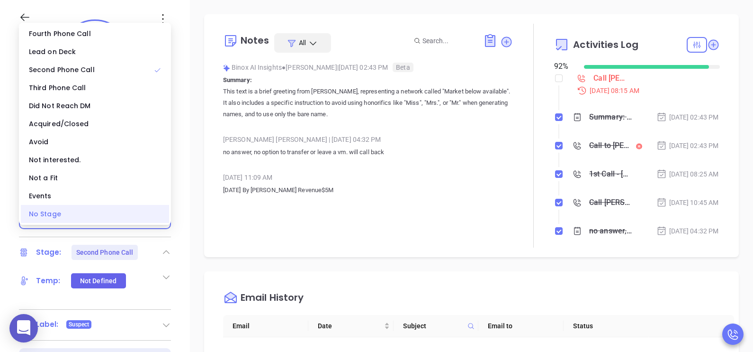
click at [89, 218] on div "No Stage" at bounding box center [95, 214] width 148 height 18
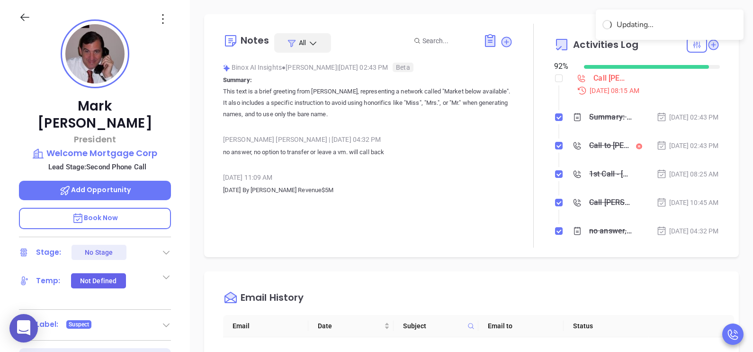
click at [555, 83] on label at bounding box center [559, 78] width 8 height 10
click at [555, 82] on input "checkbox" at bounding box center [559, 78] width 8 height 8
checkbox input "true"
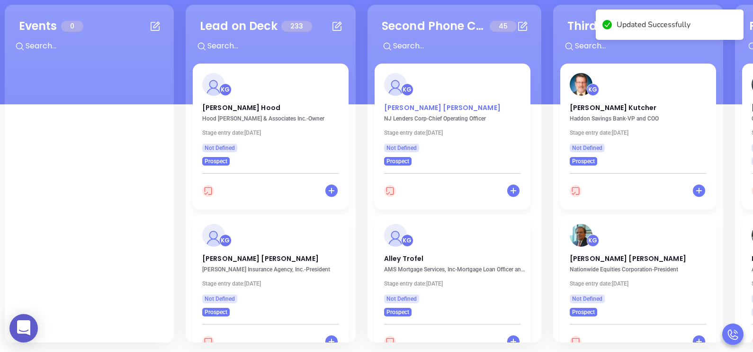
click at [420, 107] on p "[PERSON_NAME]" at bounding box center [452, 105] width 137 height 5
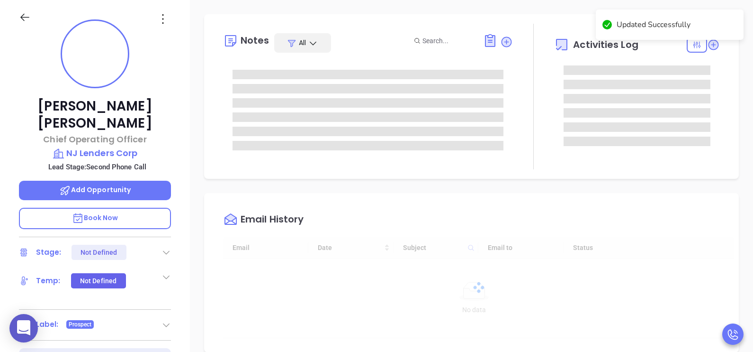
type input "[DATE]"
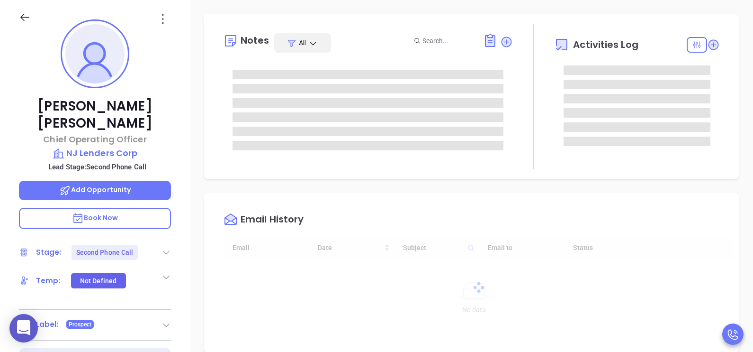
type input "[PERSON_NAME]"
click at [166, 247] on icon at bounding box center [166, 251] width 9 height 9
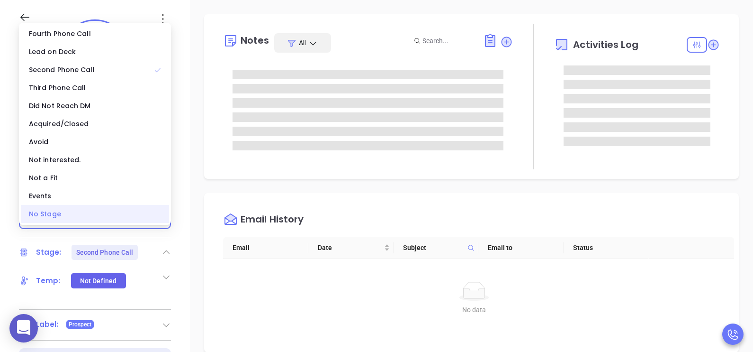
click at [125, 214] on div "No Stage" at bounding box center [95, 214] width 148 height 18
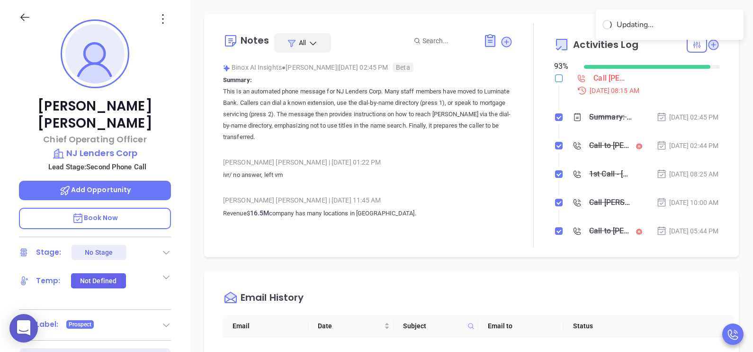
click at [556, 82] on label at bounding box center [559, 78] width 8 height 10
click at [556, 82] on input "checkbox" at bounding box center [559, 78] width 8 height 8
checkbox input "true"
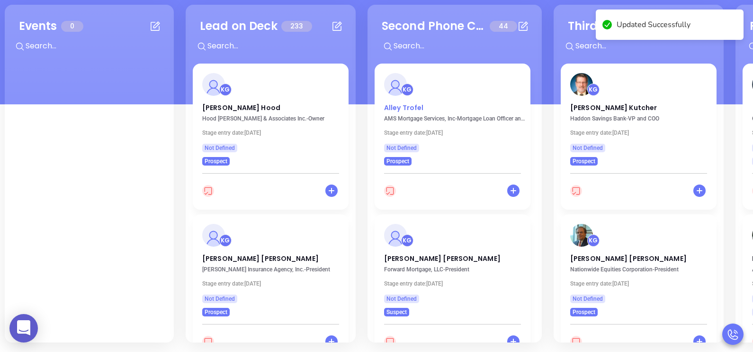
click at [411, 106] on p "Alley Trofel" at bounding box center [452, 105] width 137 height 5
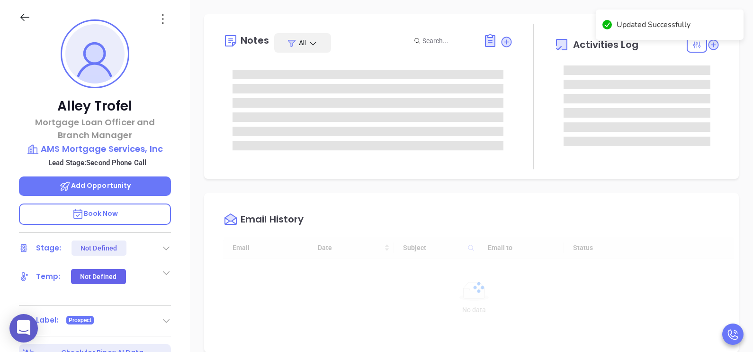
type input "[DATE]"
click at [167, 247] on icon at bounding box center [166, 247] width 9 height 9
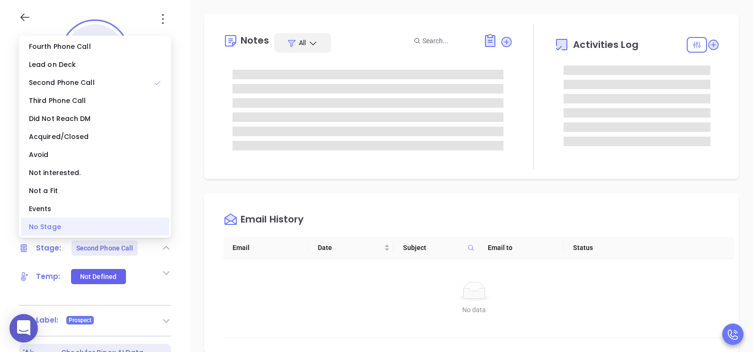
click at [97, 228] on div "No Stage" at bounding box center [95, 227] width 148 height 18
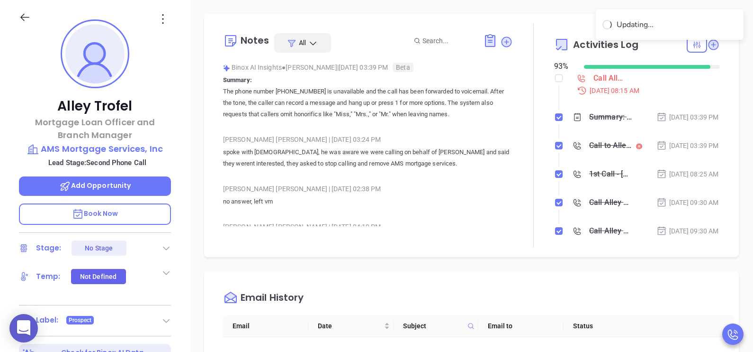
type input "[PERSON_NAME]"
click at [555, 77] on input "checkbox" at bounding box center [559, 78] width 8 height 8
checkbox input "true"
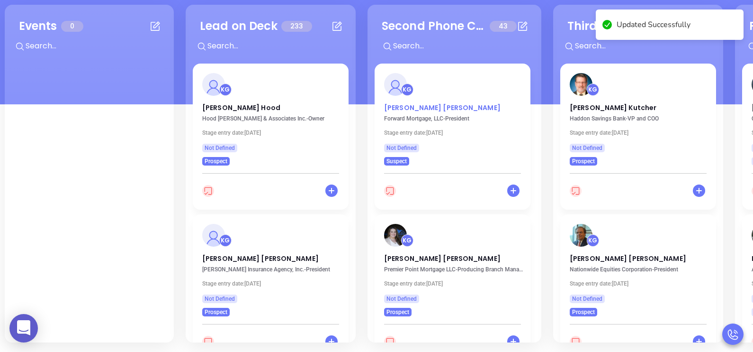
click at [437, 108] on p "Christopher Di Girolamo" at bounding box center [452, 105] width 137 height 5
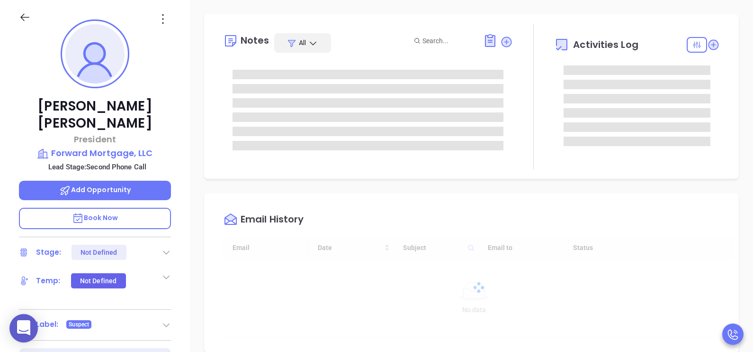
type input "[DATE]"
click at [166, 253] on icon at bounding box center [166, 253] width 7 height 4
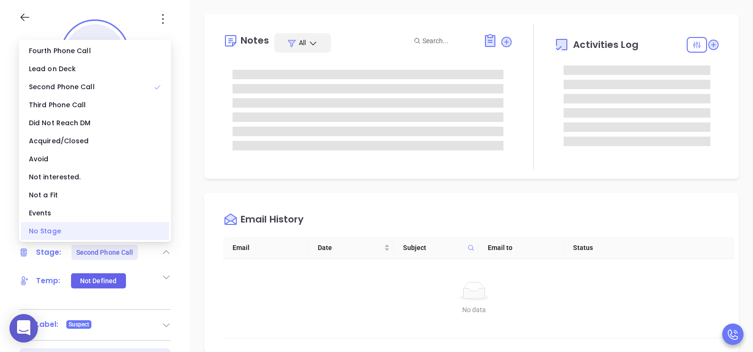
type input "[PERSON_NAME]"
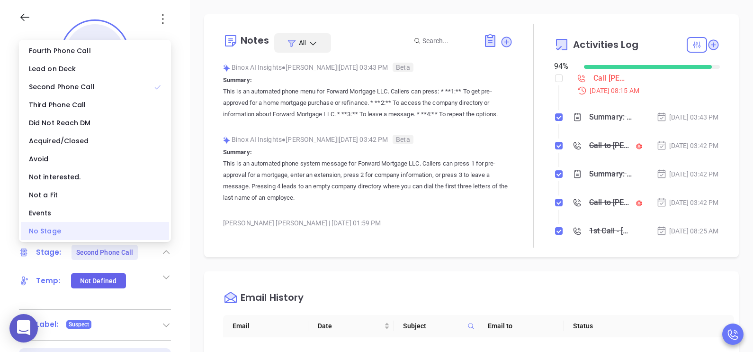
click at [101, 230] on div "No Stage" at bounding box center [95, 231] width 148 height 18
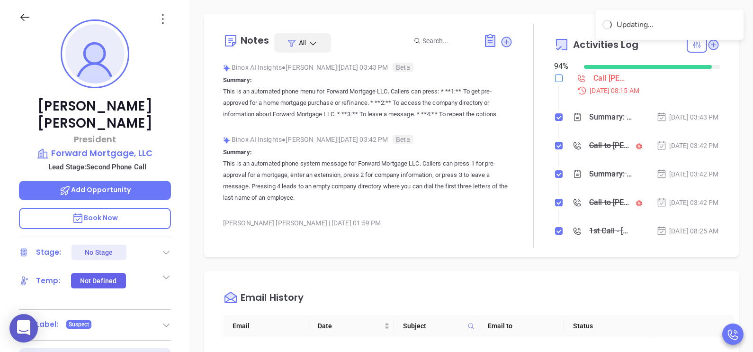
click at [555, 76] on input "checkbox" at bounding box center [559, 78] width 8 height 8
checkbox input "true"
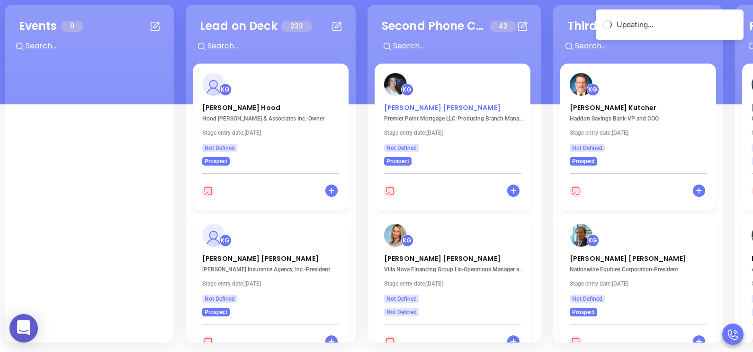
click at [429, 106] on p "Johanna Ferreira" at bounding box center [452, 105] width 137 height 5
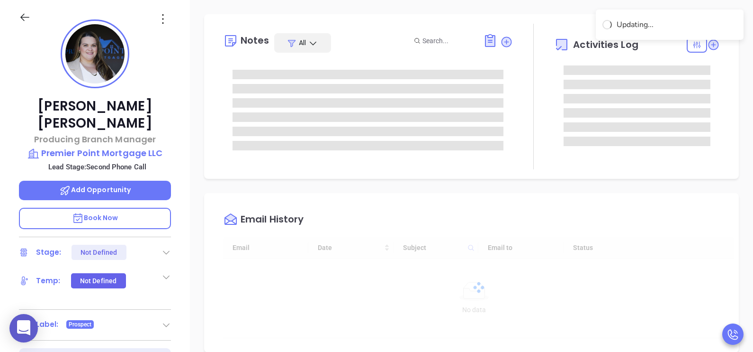
type input "[DATE]"
click at [171, 247] on icon at bounding box center [166, 251] width 9 height 9
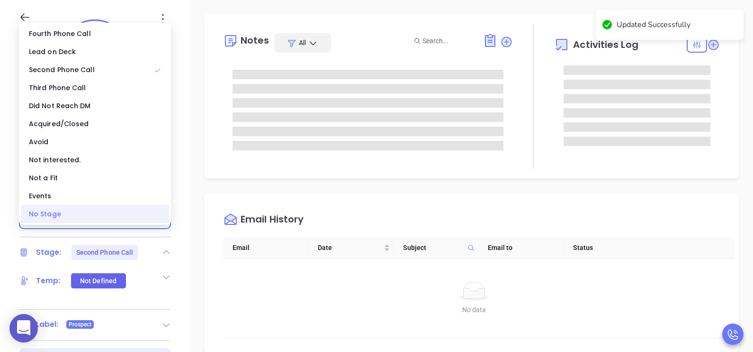
type input "[PERSON_NAME]"
click at [115, 210] on div "No Stage" at bounding box center [95, 214] width 148 height 18
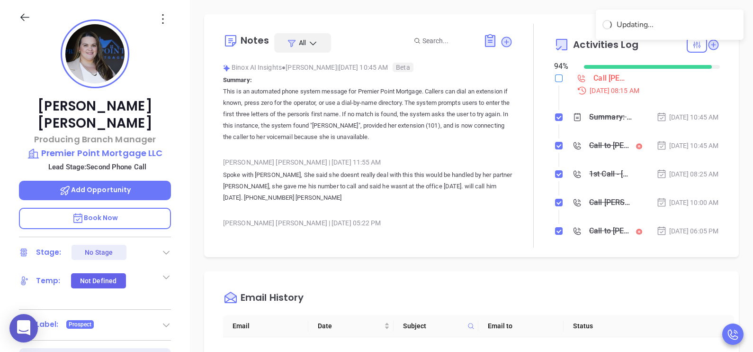
click at [555, 81] on input "checkbox" at bounding box center [559, 78] width 8 height 8
checkbox input "true"
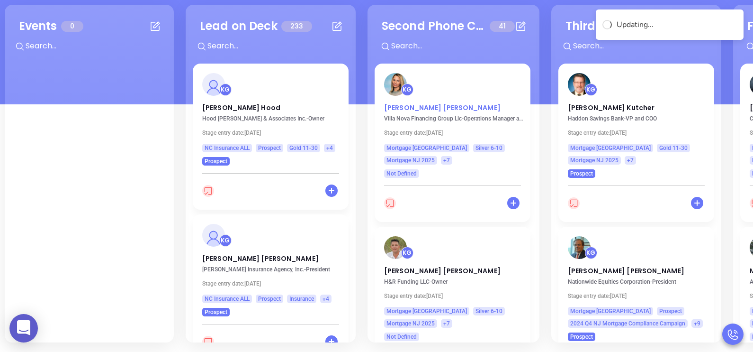
click at [405, 108] on p "Jill Cerulli" at bounding box center [452, 105] width 137 height 5
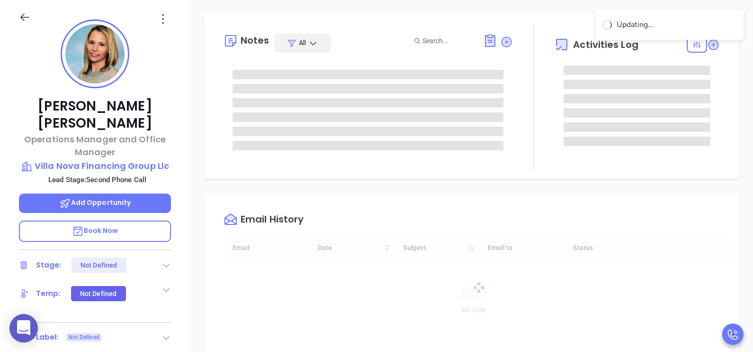
type input "[DATE]"
click at [164, 260] on icon at bounding box center [166, 264] width 9 height 9
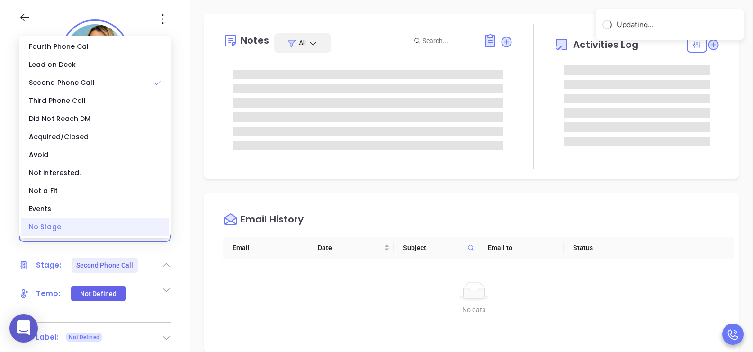
click at [130, 225] on div "No Stage" at bounding box center [95, 227] width 148 height 18
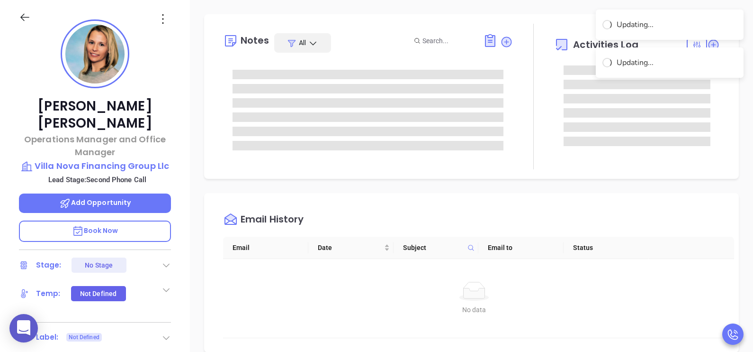
type input "[PERSON_NAME]"
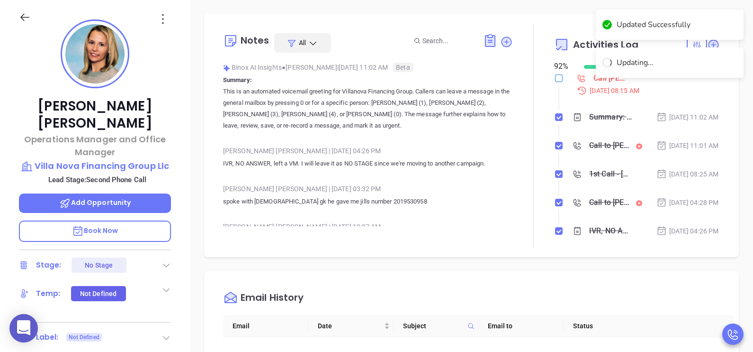
click at [555, 79] on input "checkbox" at bounding box center [559, 78] width 8 height 8
checkbox input "true"
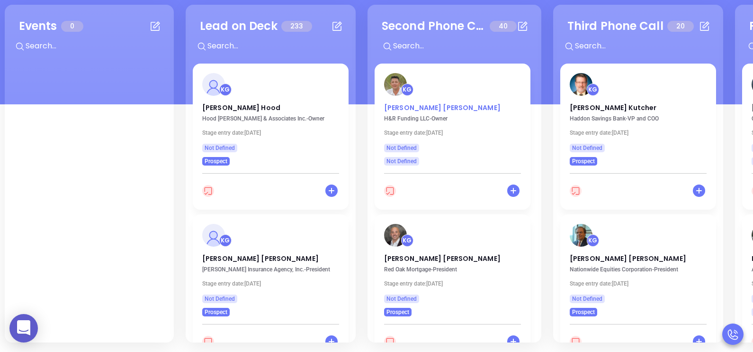
click at [427, 106] on p "Shawn T Hickey" at bounding box center [452, 105] width 137 height 5
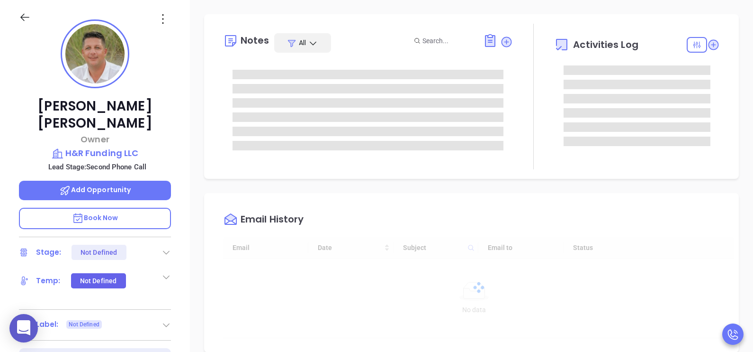
type input "[DATE]"
type input "[PERSON_NAME]"
click at [168, 247] on icon at bounding box center [166, 251] width 9 height 9
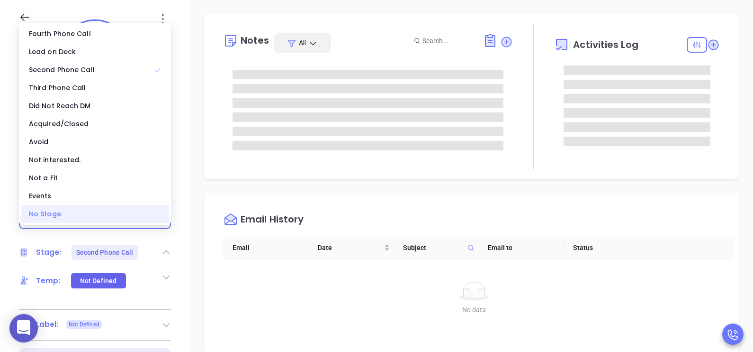
click at [139, 216] on div "No Stage" at bounding box center [95, 214] width 148 height 18
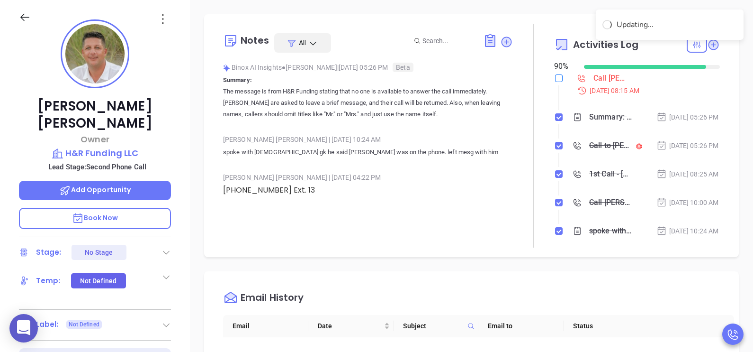
click at [555, 78] on input "checkbox" at bounding box center [559, 78] width 8 height 8
checkbox input "true"
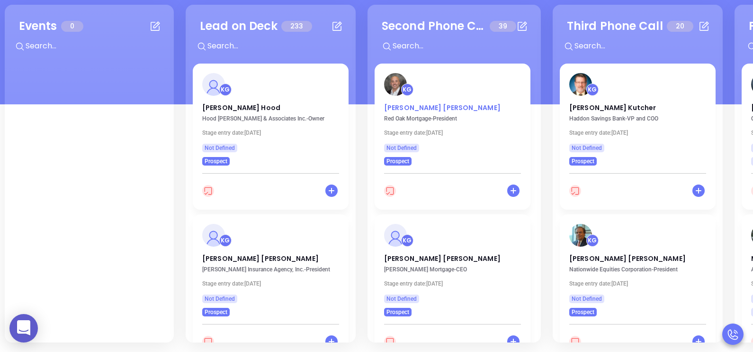
click at [413, 108] on p "Brian Larue" at bounding box center [452, 105] width 137 height 5
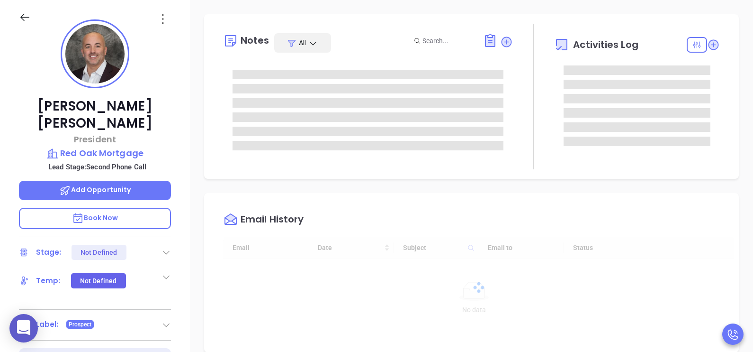
type input "09/11/2025"
type input "[PERSON_NAME]"
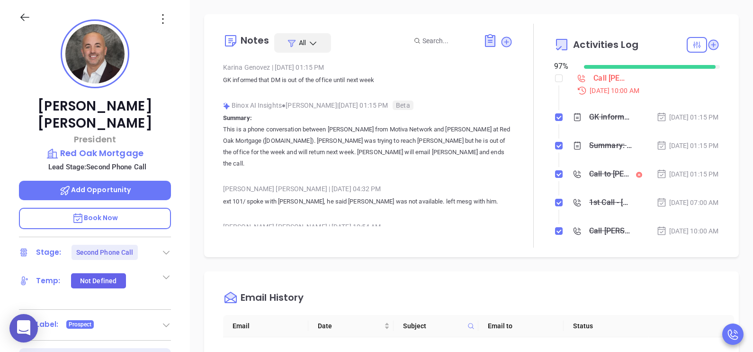
click at [164, 247] on icon at bounding box center [166, 251] width 9 height 9
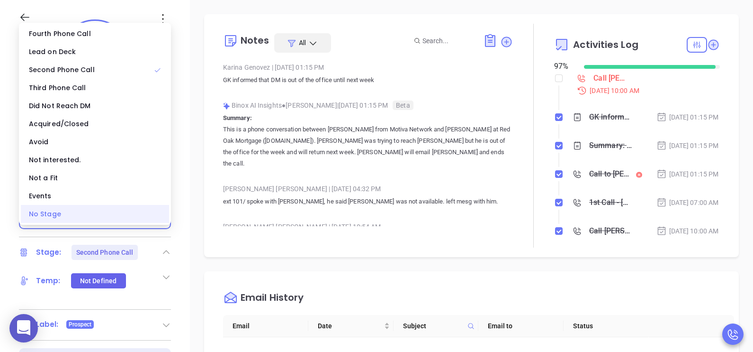
click at [144, 213] on div "No Stage" at bounding box center [95, 214] width 148 height 18
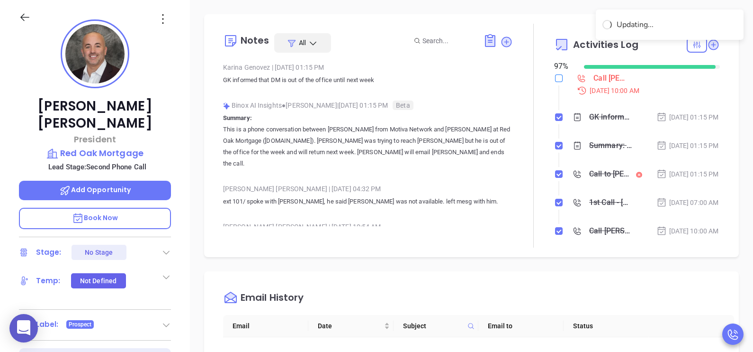
click at [555, 81] on input "checkbox" at bounding box center [559, 78] width 8 height 8
checkbox input "true"
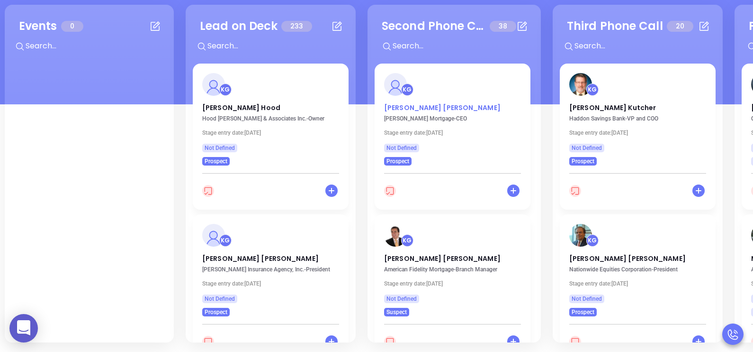
click at [409, 107] on p "Vibha Singh" at bounding box center [452, 105] width 137 height 5
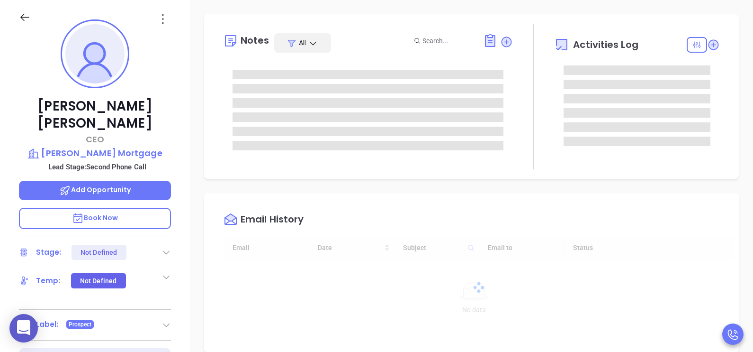
scroll to position [275, 0]
click at [164, 247] on icon at bounding box center [166, 251] width 9 height 9
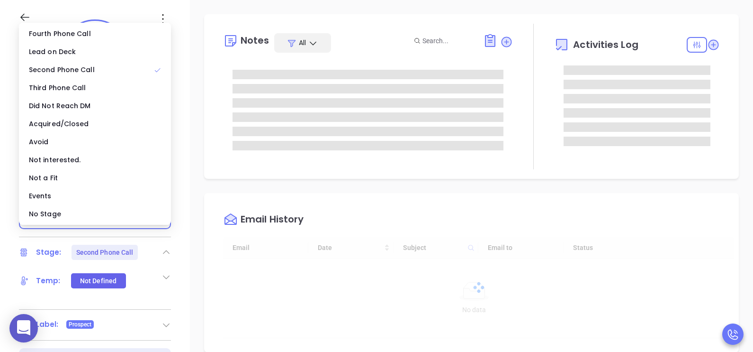
type input "[PERSON_NAME]"
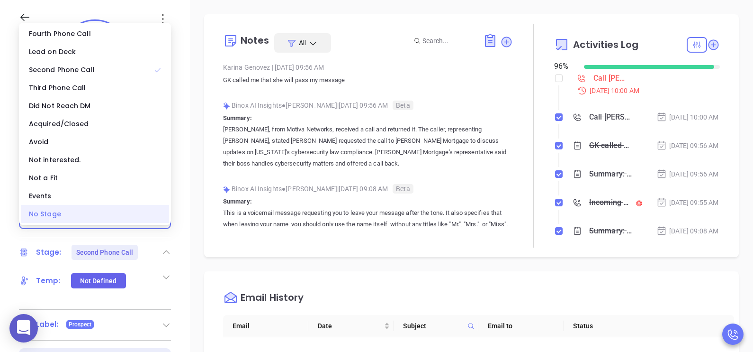
click at [147, 215] on div "No Stage" at bounding box center [95, 214] width 148 height 18
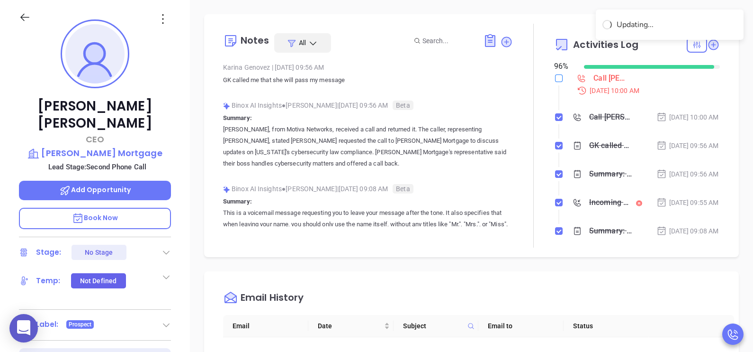
click at [555, 75] on input "checkbox" at bounding box center [559, 78] width 8 height 8
checkbox input "true"
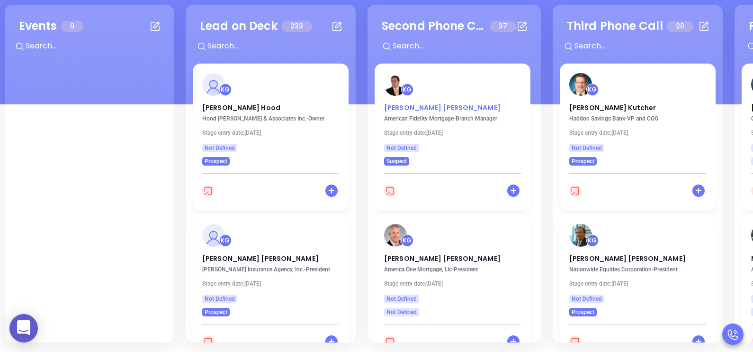
click at [418, 105] on p "Frank Martins" at bounding box center [452, 105] width 137 height 5
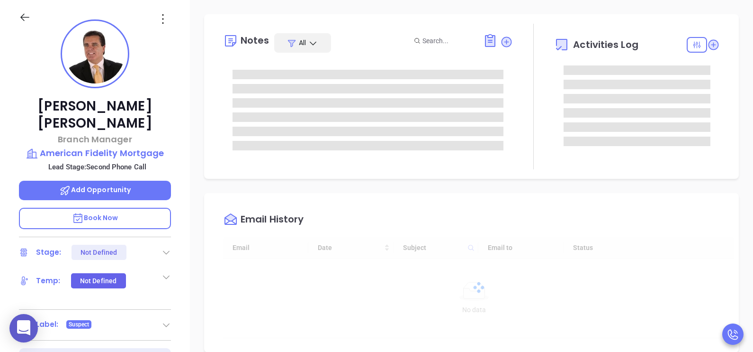
type input "[DATE]"
type input "[PERSON_NAME]"
click at [162, 247] on icon at bounding box center [166, 251] width 9 height 9
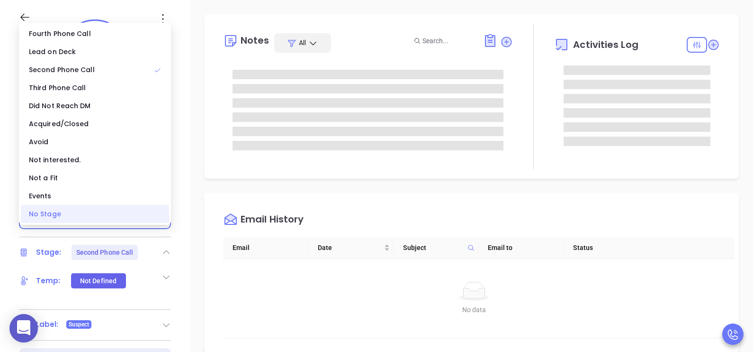
click at [121, 215] on div "No Stage" at bounding box center [95, 214] width 148 height 18
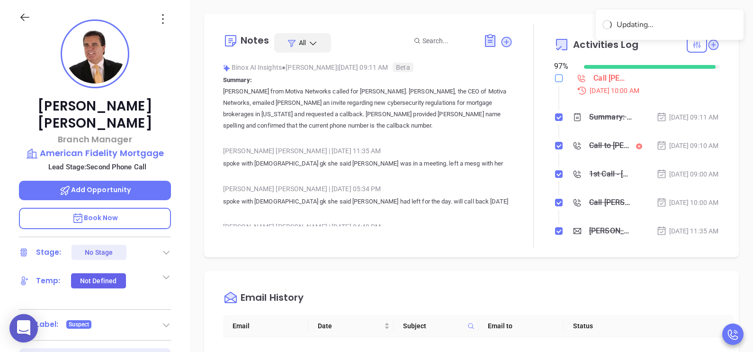
click at [555, 79] on input "checkbox" at bounding box center [559, 78] width 8 height 8
checkbox input "true"
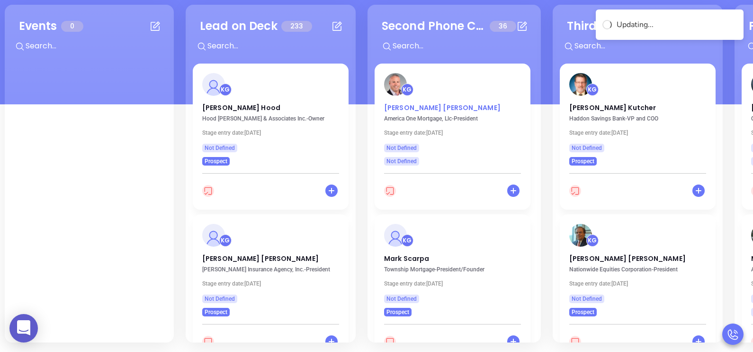
click at [402, 108] on p "John E. Ranieri" at bounding box center [452, 105] width 137 height 5
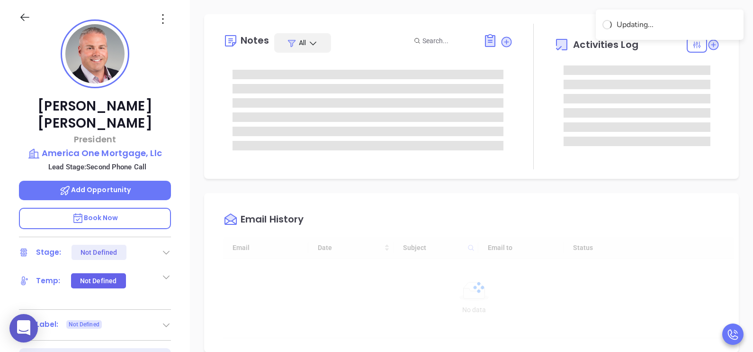
type input "[DATE]"
type input "[PERSON_NAME]"
click at [163, 247] on icon at bounding box center [166, 251] width 9 height 9
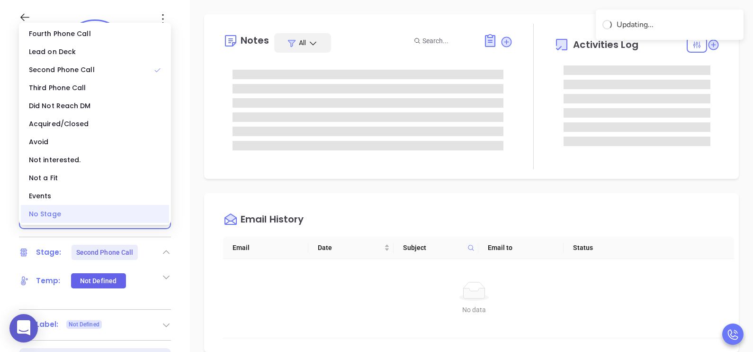
click at [137, 216] on div "No Stage" at bounding box center [95, 214] width 148 height 18
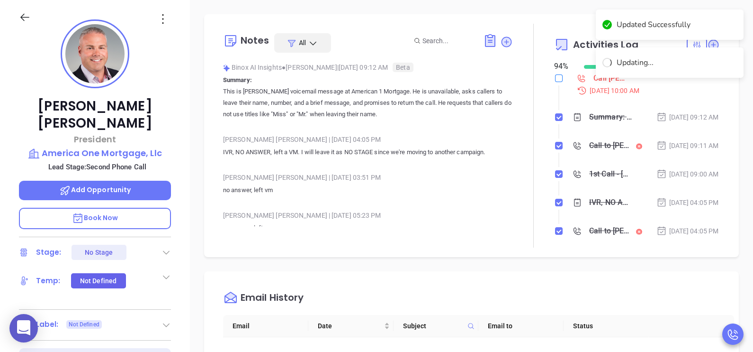
click at [555, 78] on input "checkbox" at bounding box center [559, 78] width 8 height 8
checkbox input "true"
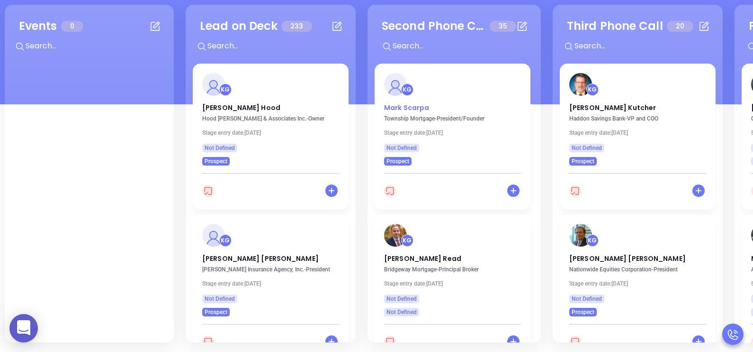
click at [412, 107] on p "Mark Scarpa" at bounding box center [452, 105] width 137 height 5
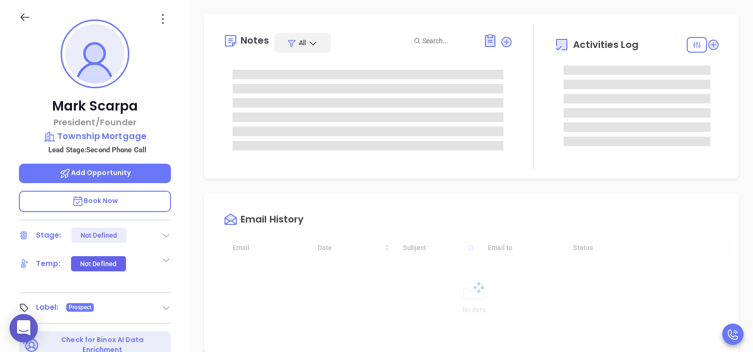
type input "[DATE]"
type input "[PERSON_NAME]"
click at [163, 235] on icon at bounding box center [166, 234] width 9 height 9
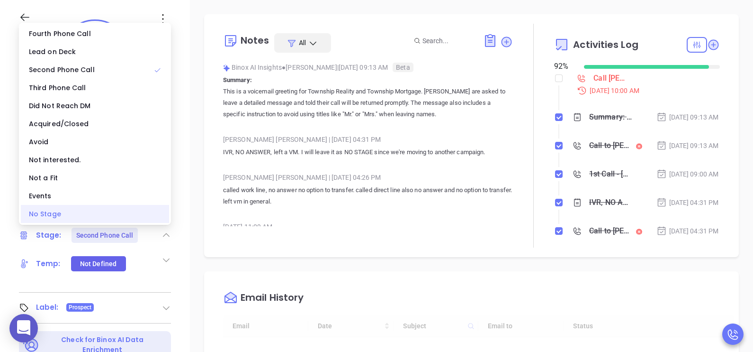
click at [114, 212] on div "No Stage" at bounding box center [95, 214] width 148 height 18
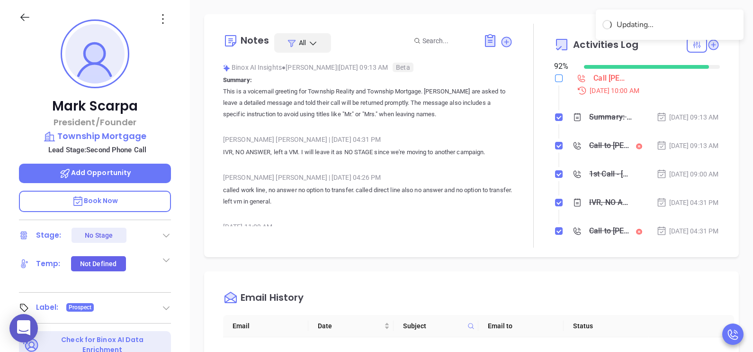
click at [555, 81] on input "checkbox" at bounding box center [559, 78] width 8 height 8
checkbox input "true"
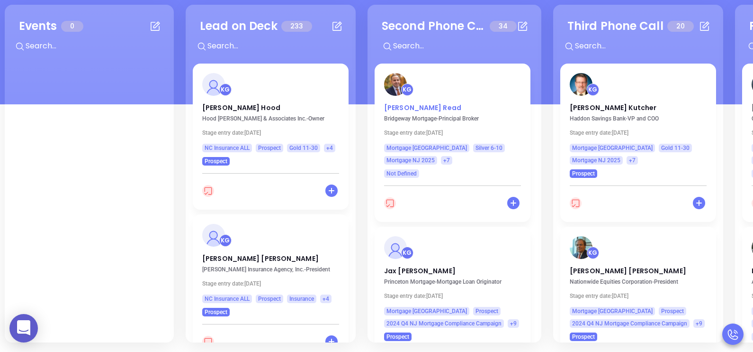
click at [394, 107] on p "Michael Read" at bounding box center [452, 105] width 137 height 5
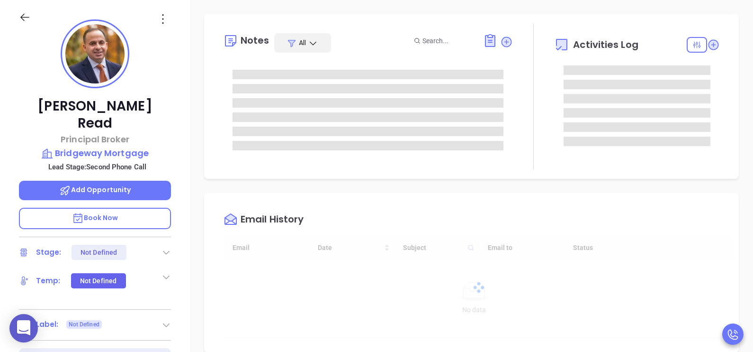
type input "[DATE]"
type input "[PERSON_NAME]"
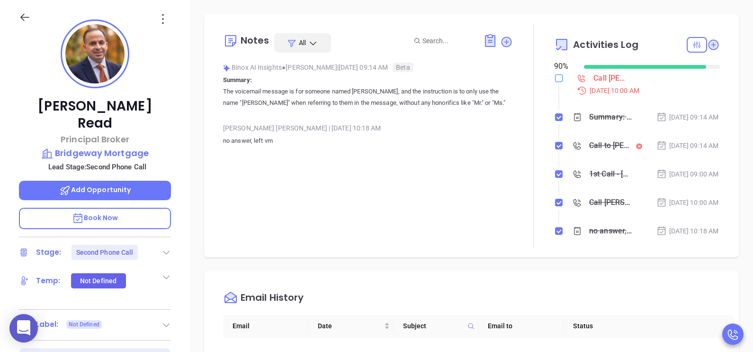
click at [555, 77] on input "checkbox" at bounding box center [559, 78] width 8 height 8
checkbox input "true"
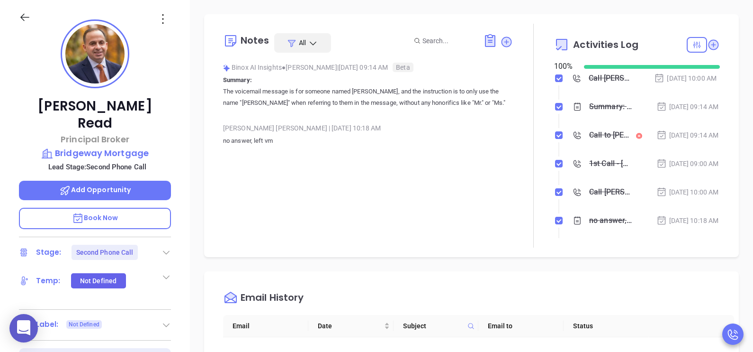
click at [165, 247] on icon at bounding box center [166, 251] width 9 height 9
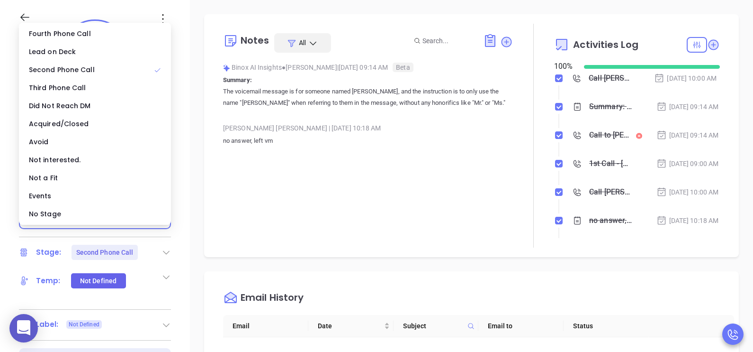
click at [185, 177] on div "Michael Read Principal Broker Bridgeway Mortgage Lead Stage: Second Phone Call …" at bounding box center [95, 220] width 190 height 440
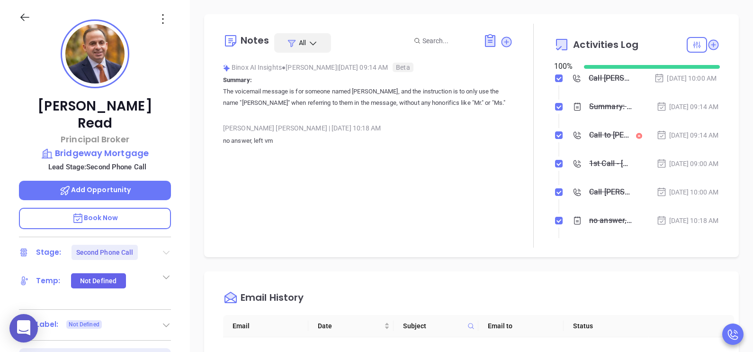
click at [164, 251] on icon at bounding box center [166, 253] width 7 height 4
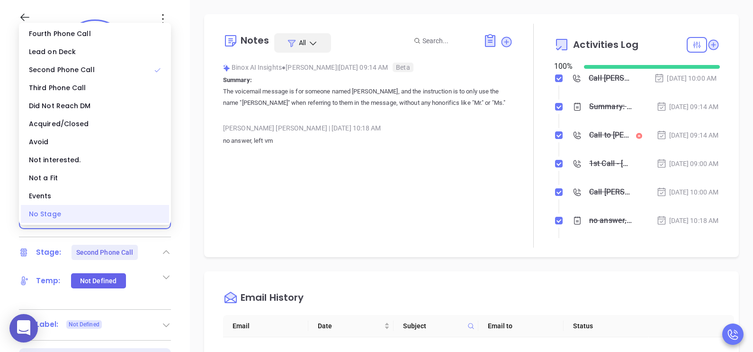
click at [85, 209] on div "No Stage" at bounding box center [95, 214] width 148 height 18
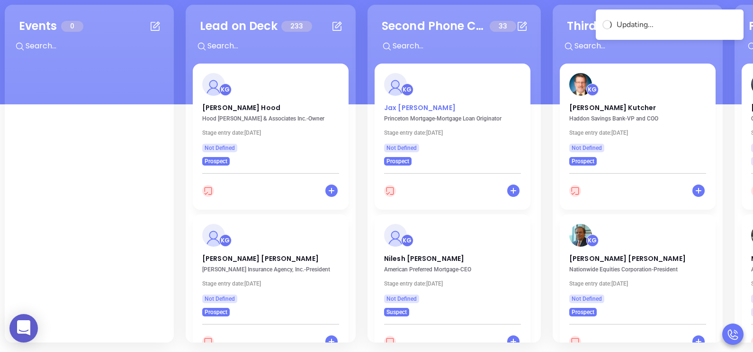
click at [413, 107] on p "Jax Burgess" at bounding box center [452, 105] width 137 height 5
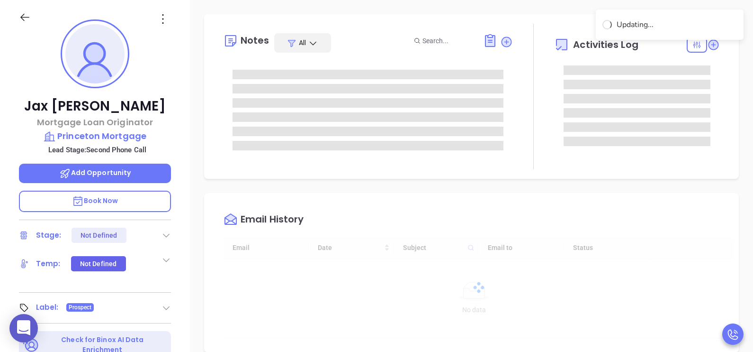
scroll to position [275, 0]
click at [166, 236] on icon at bounding box center [166, 236] width 7 height 4
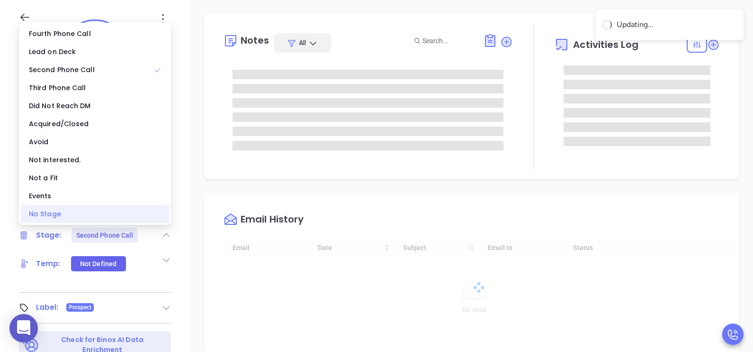
click at [136, 211] on div "No Stage" at bounding box center [95, 214] width 148 height 18
type input "[PERSON_NAME]"
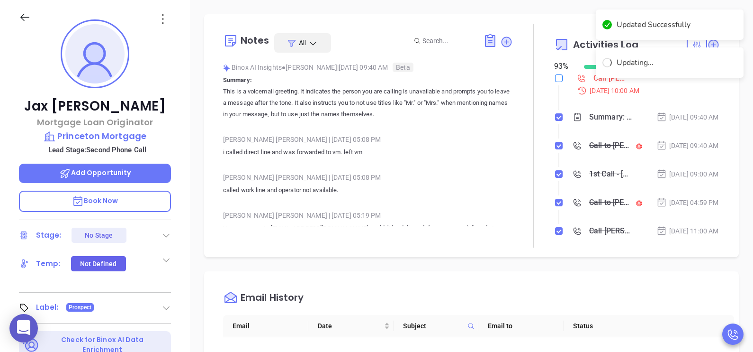
click at [555, 79] on input "checkbox" at bounding box center [559, 78] width 8 height 8
checkbox input "true"
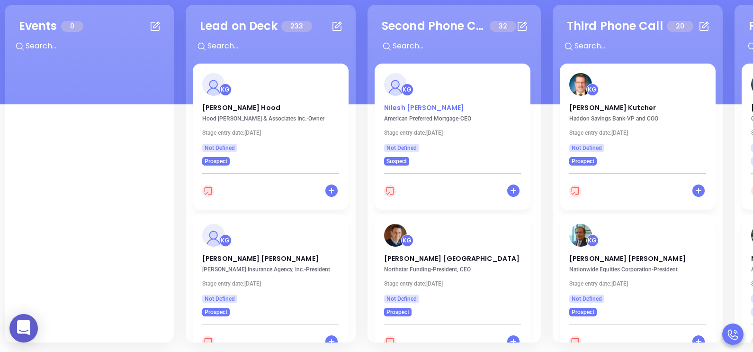
click at [414, 108] on p "Nilesh Desai" at bounding box center [452, 105] width 137 height 5
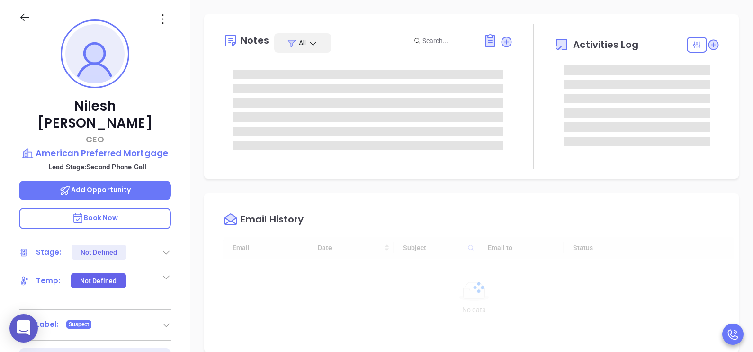
scroll to position [275, 0]
type input "[PERSON_NAME]"
click at [167, 247] on icon at bounding box center [166, 251] width 9 height 9
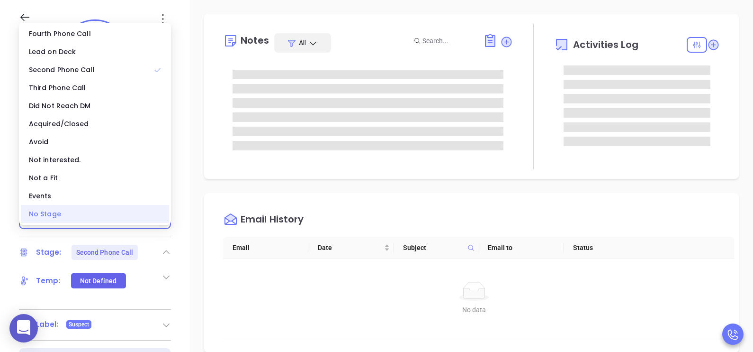
click at [145, 209] on div "No Stage" at bounding box center [95, 214] width 148 height 18
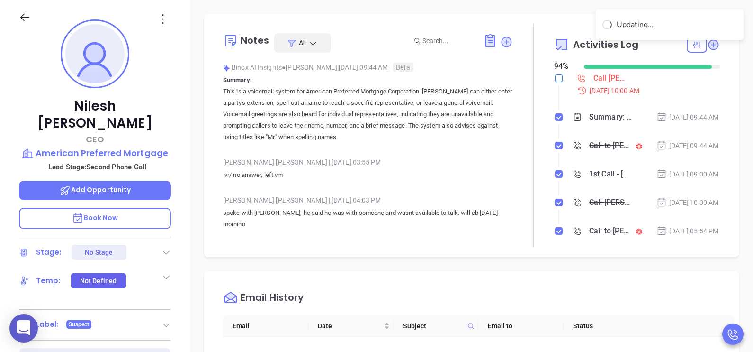
click at [555, 78] on input "checkbox" at bounding box center [559, 78] width 8 height 8
checkbox input "true"
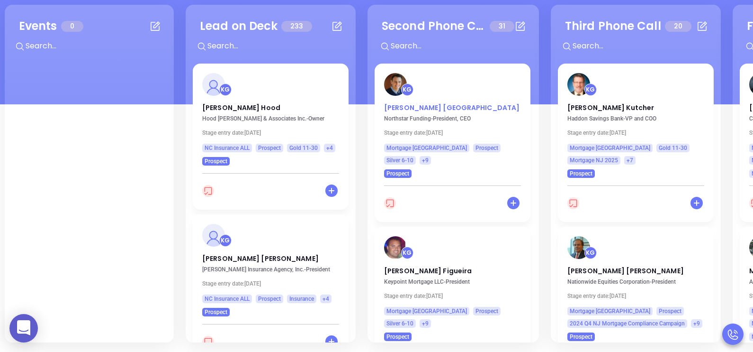
click at [410, 108] on p "Joseph Pisa" at bounding box center [452, 105] width 137 height 5
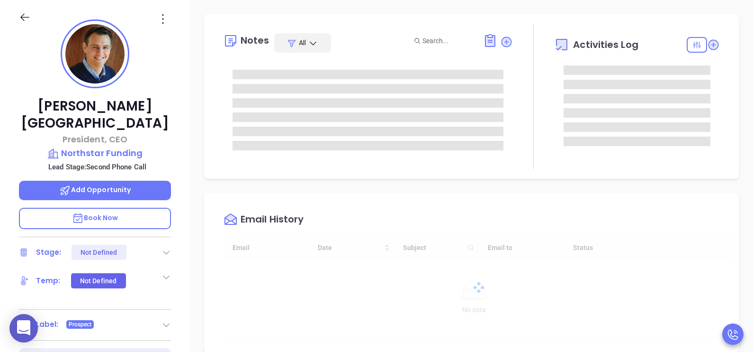
type input "[DATE]"
type input "[PERSON_NAME]"
click at [170, 247] on icon at bounding box center [166, 251] width 9 height 9
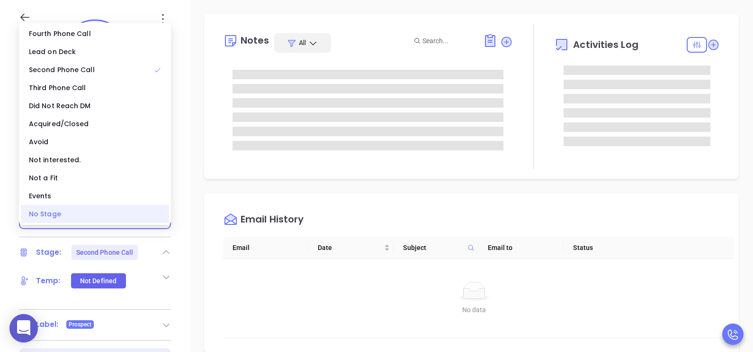
click at [116, 215] on div "No Stage" at bounding box center [95, 214] width 148 height 18
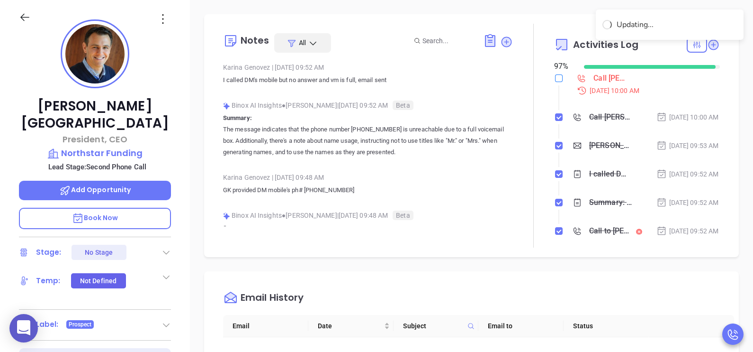
click at [556, 78] on input "checkbox" at bounding box center [559, 78] width 8 height 8
checkbox input "true"
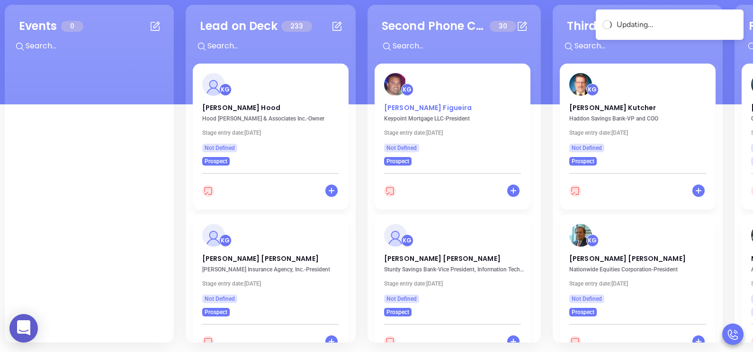
click at [422, 108] on p "Carlos Figueira" at bounding box center [452, 105] width 137 height 5
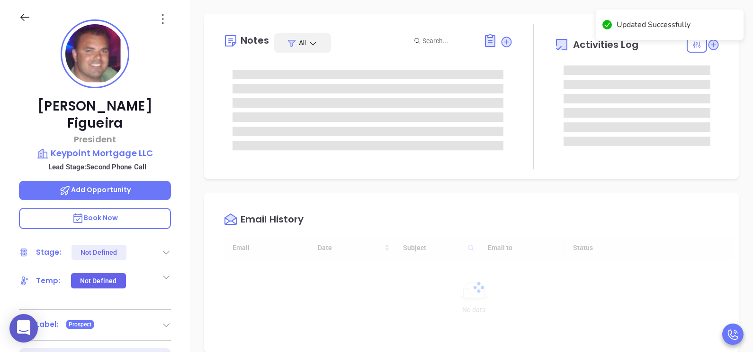
scroll to position [275, 0]
type input "[PERSON_NAME]"
click at [165, 247] on icon at bounding box center [166, 251] width 9 height 9
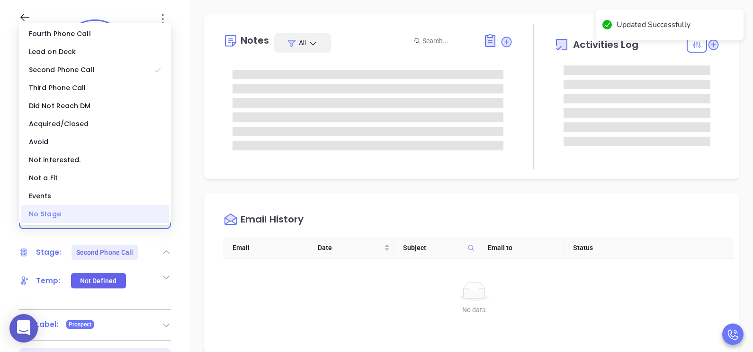
click at [103, 216] on div "No Stage" at bounding box center [95, 214] width 148 height 18
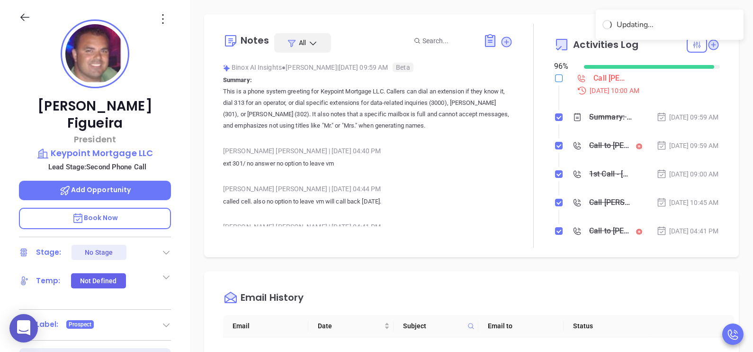
click at [555, 82] on label at bounding box center [559, 78] width 8 height 10
click at [555, 82] on input "checkbox" at bounding box center [559, 78] width 8 height 8
checkbox input "true"
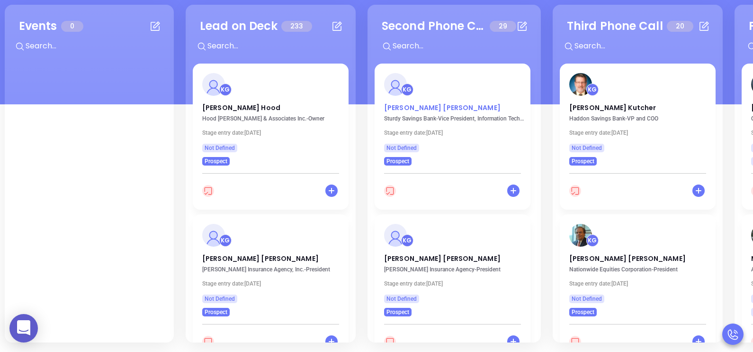
click at [412, 108] on p "George Rapp" at bounding box center [452, 105] width 137 height 5
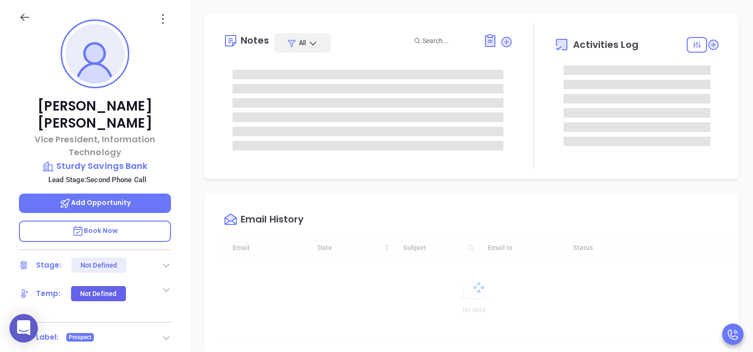
scroll to position [275, 0]
type input "[PERSON_NAME]"
click at [165, 263] on icon at bounding box center [166, 265] width 7 height 4
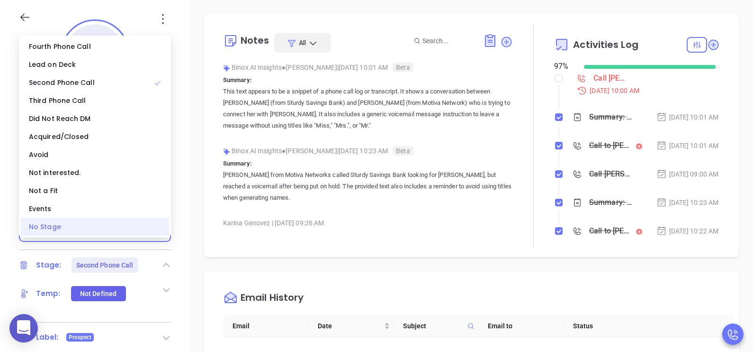
click at [135, 224] on div "No Stage" at bounding box center [95, 227] width 148 height 18
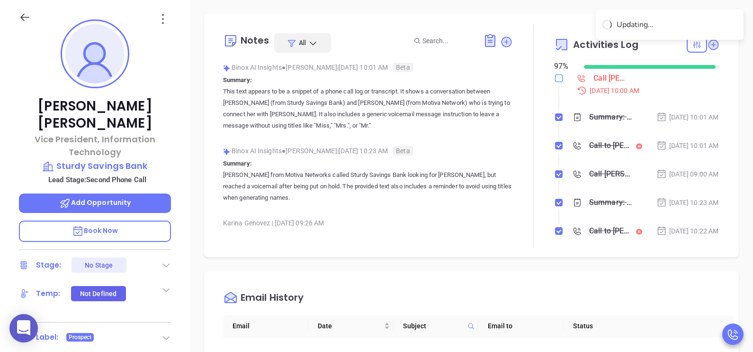
click at [555, 76] on input "checkbox" at bounding box center [559, 78] width 8 height 8
checkbox input "true"
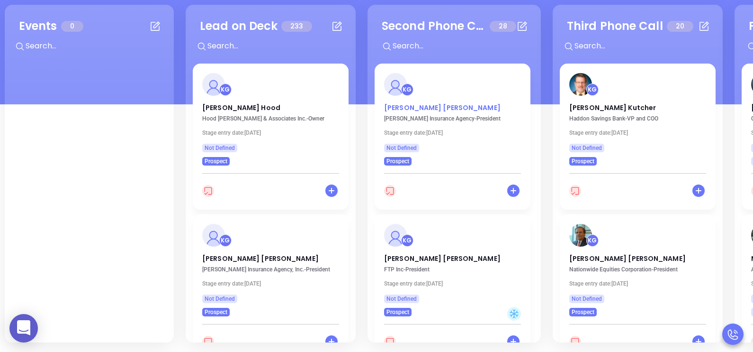
click at [411, 106] on p "Jeffrey Cupo" at bounding box center [452, 105] width 137 height 5
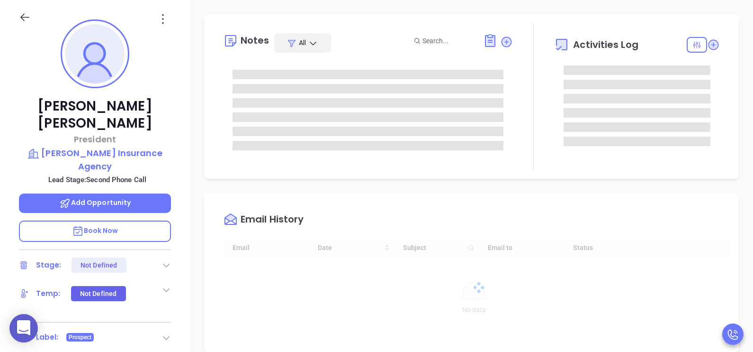
type input "[DATE]"
type input "[PERSON_NAME]"
click at [166, 260] on icon at bounding box center [166, 264] width 9 height 9
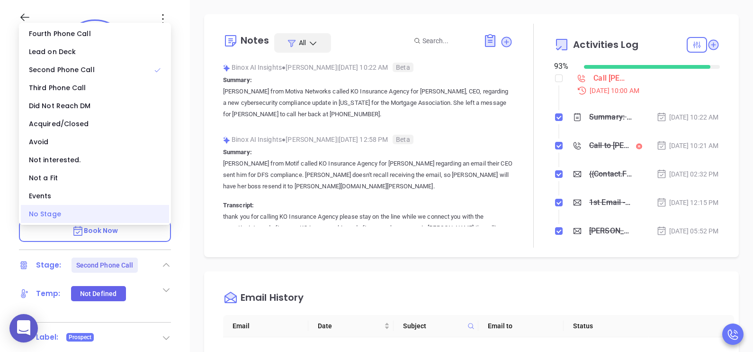
click at [152, 219] on div "No Stage" at bounding box center [95, 214] width 148 height 18
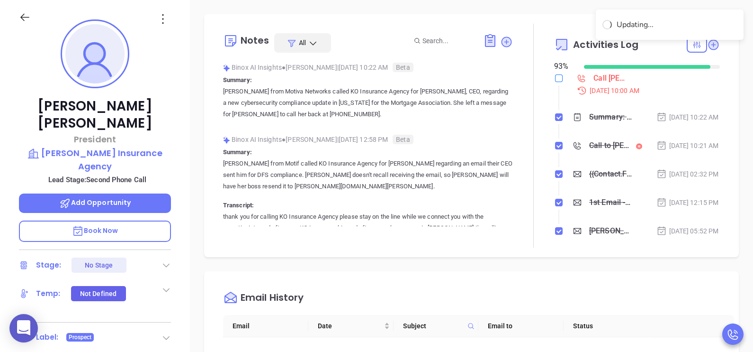
click at [555, 75] on input "checkbox" at bounding box center [559, 78] width 8 height 8
checkbox input "true"
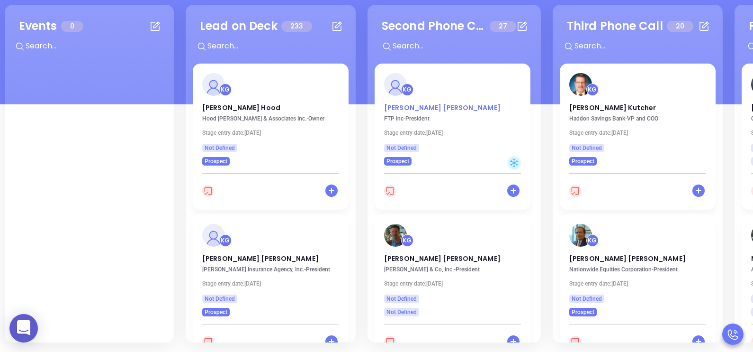
click at [416, 108] on p "Frank Powell" at bounding box center [452, 105] width 137 height 5
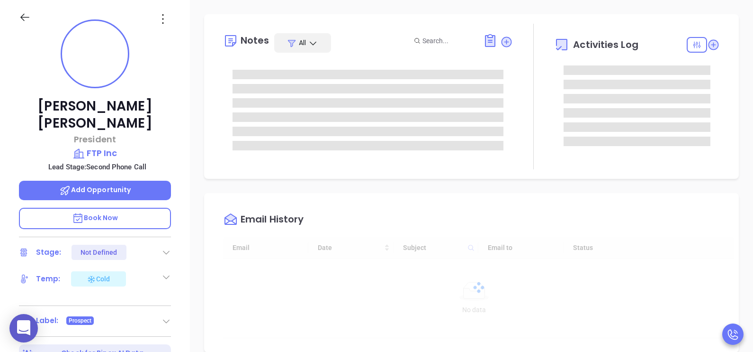
type input "[DATE]"
click at [167, 247] on icon at bounding box center [166, 251] width 9 height 9
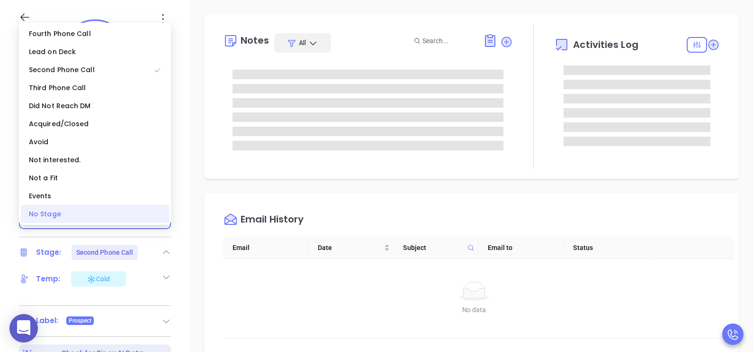
type input "[PERSON_NAME]"
click at [137, 218] on div "No Stage" at bounding box center [95, 214] width 148 height 18
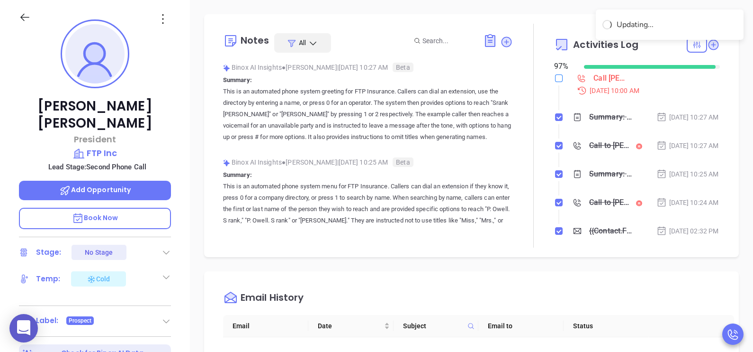
click at [555, 77] on input "checkbox" at bounding box center [559, 78] width 8 height 8
checkbox input "true"
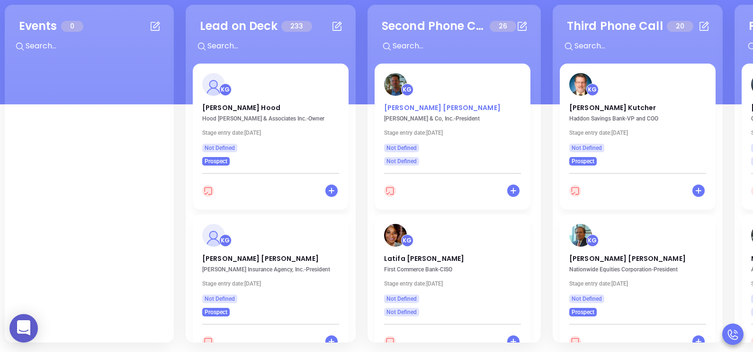
click at [422, 105] on p "Joseph Chiarello" at bounding box center [452, 105] width 137 height 5
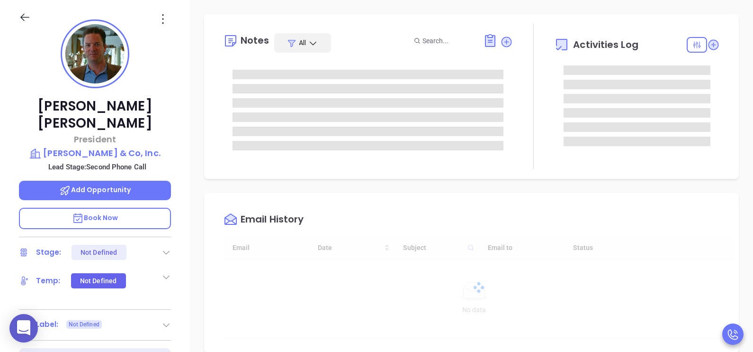
scroll to position [275, 0]
click at [168, 247] on icon at bounding box center [166, 251] width 9 height 9
type input "[PERSON_NAME]"
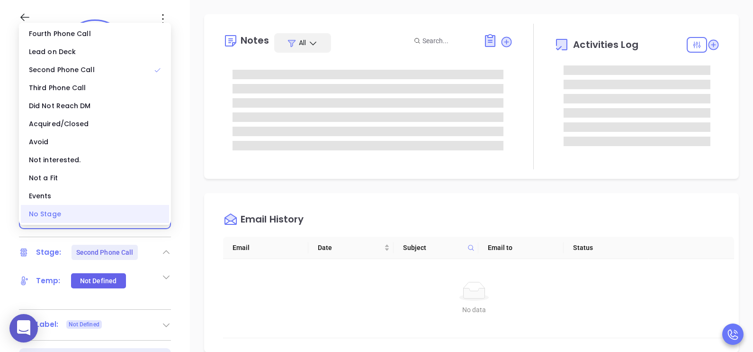
click at [117, 213] on div "No Stage" at bounding box center [95, 214] width 148 height 18
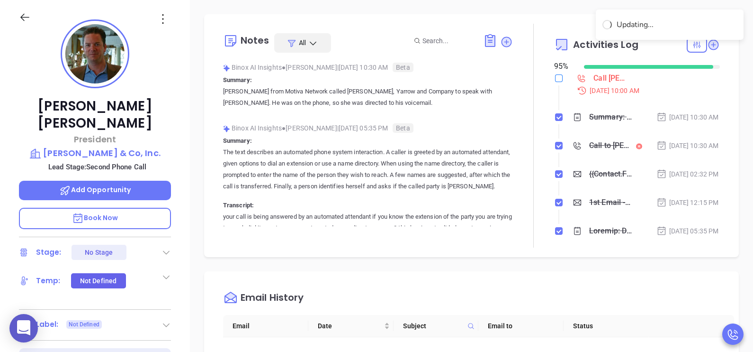
click at [555, 74] on input "checkbox" at bounding box center [559, 78] width 8 height 8
checkbox input "true"
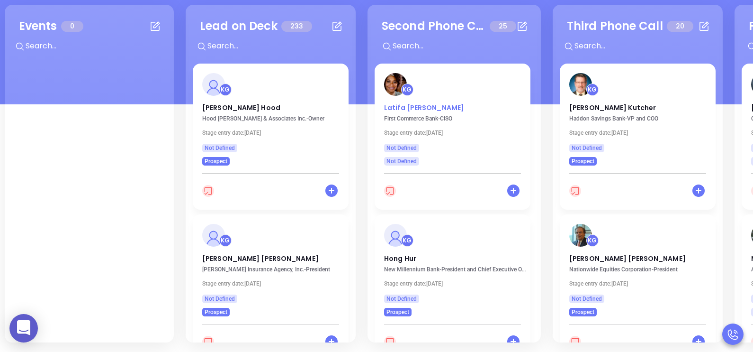
click at [418, 104] on p "Latifa Sciscoe" at bounding box center [452, 105] width 137 height 5
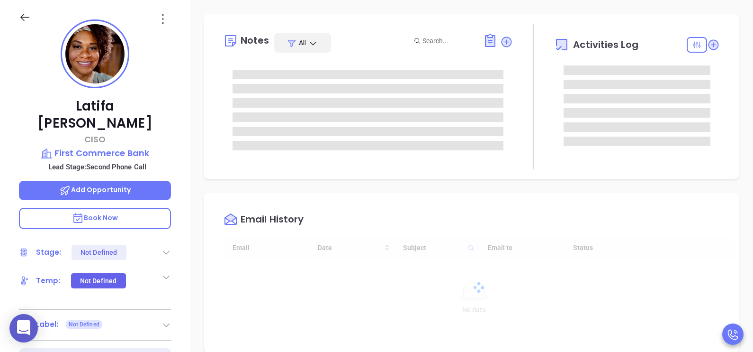
type input "[DATE]"
type input "[PERSON_NAME]"
click at [166, 247] on icon at bounding box center [166, 251] width 9 height 9
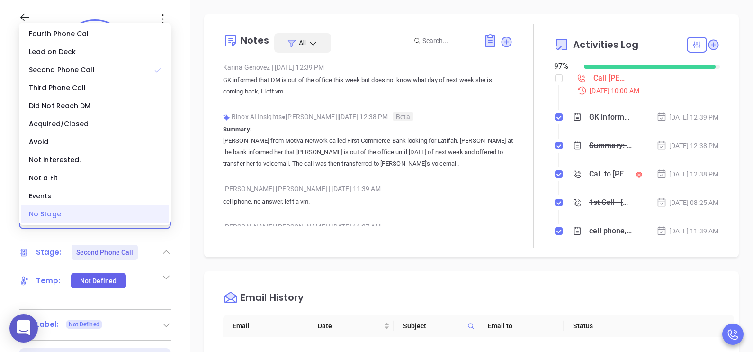
click at [143, 213] on div "No Stage" at bounding box center [95, 214] width 148 height 18
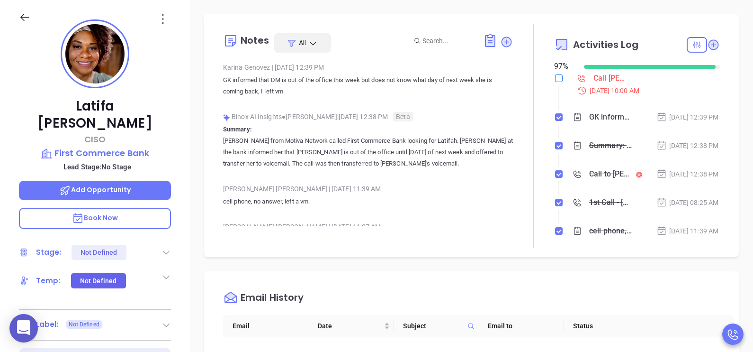
click at [555, 74] on input "checkbox" at bounding box center [559, 78] width 8 height 8
checkbox input "true"
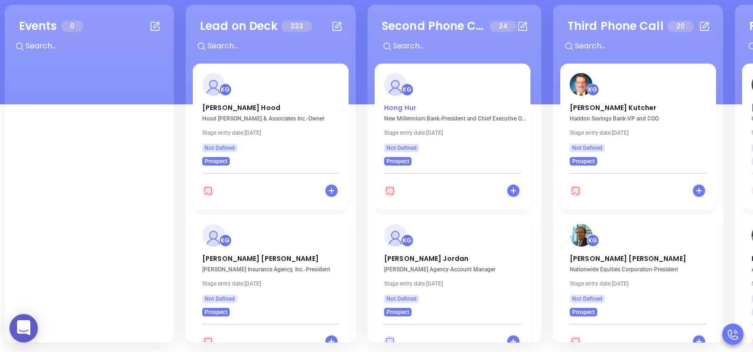
click at [406, 108] on p "Hong Hur" at bounding box center [452, 105] width 137 height 5
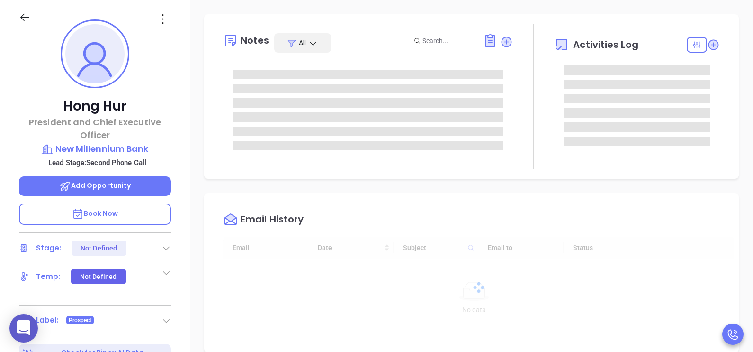
type input "[DATE]"
type input "[PERSON_NAME]"
click at [162, 249] on icon at bounding box center [166, 247] width 9 height 9
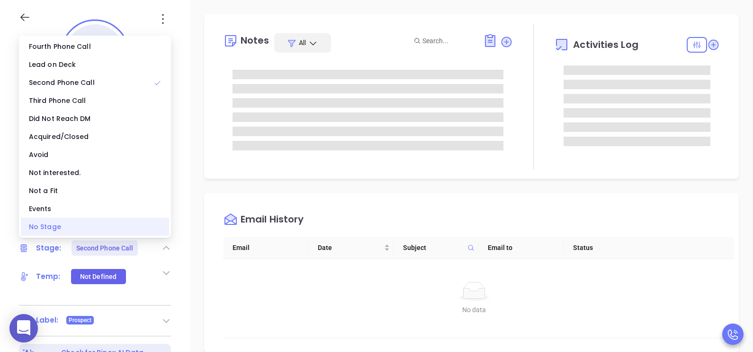
click at [146, 226] on div "No Stage" at bounding box center [95, 227] width 148 height 18
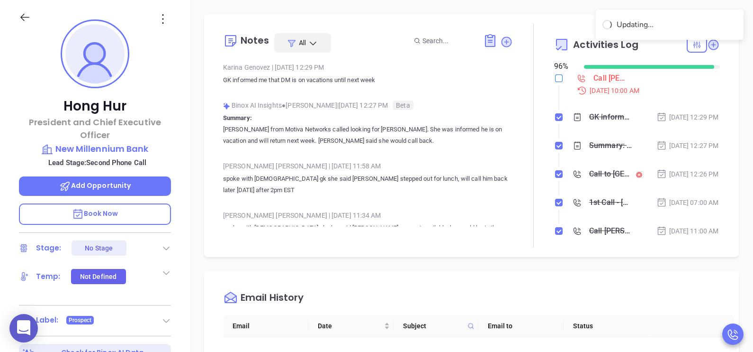
click at [555, 78] on input "checkbox" at bounding box center [559, 78] width 8 height 8
checkbox input "true"
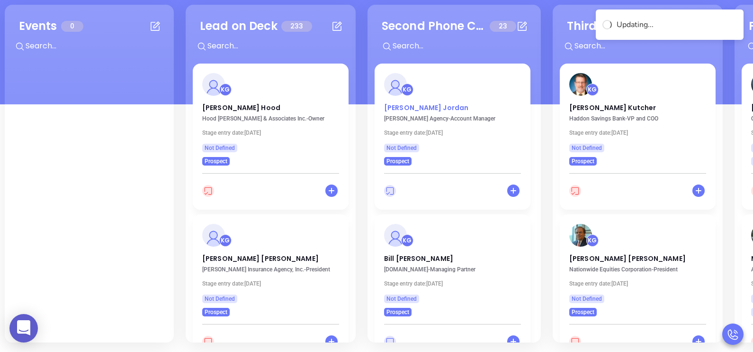
click at [400, 108] on p "Sandy Jordan" at bounding box center [452, 105] width 137 height 5
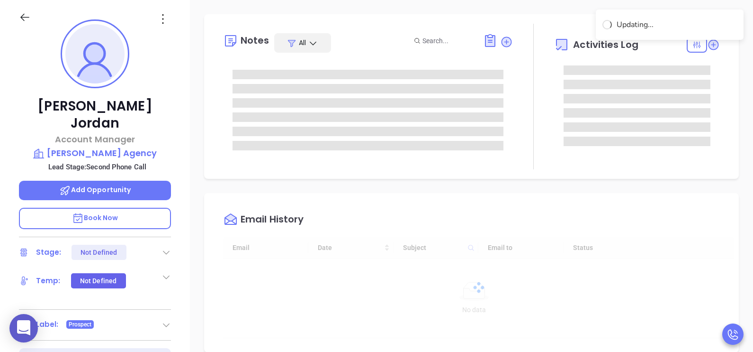
type input "[DATE]"
type input "[PERSON_NAME]"
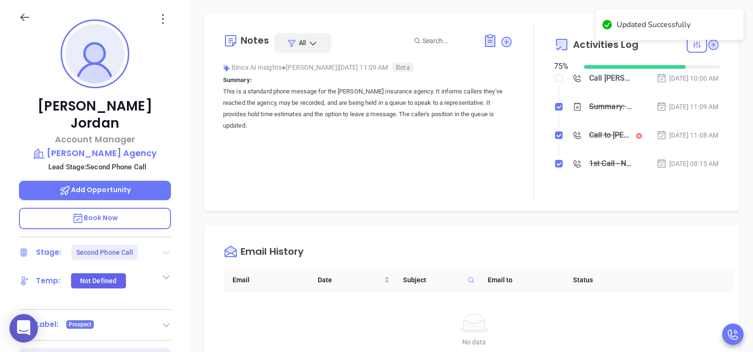
click at [165, 251] on icon at bounding box center [166, 253] width 7 height 4
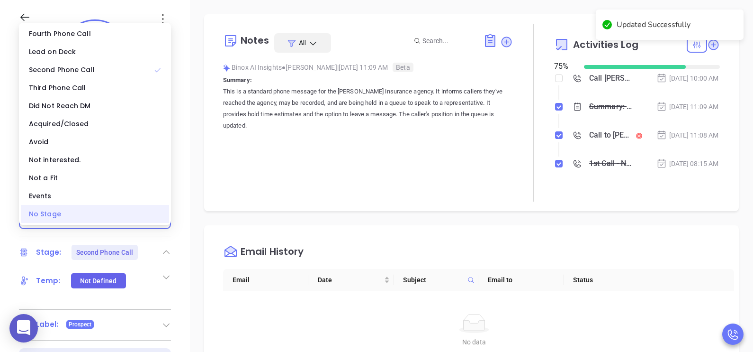
click at [121, 214] on div "No Stage" at bounding box center [95, 214] width 148 height 18
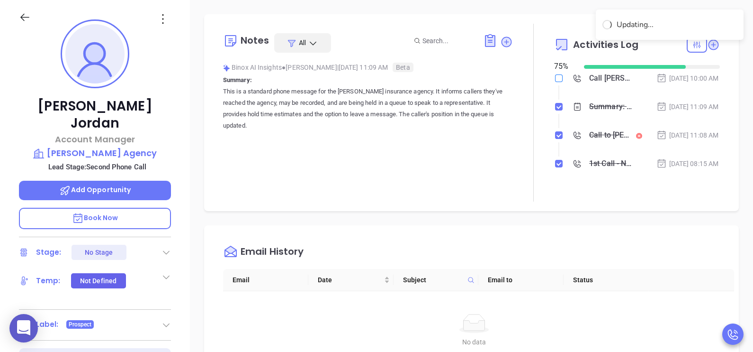
click at [555, 82] on label at bounding box center [559, 78] width 8 height 10
click at [555, 82] on input "checkbox" at bounding box center [559, 78] width 8 height 8
checkbox input "true"
click at [191, 217] on div "Notes All Binox AI Insights ● Karina Genovez | Sep 10, 2025 11:09 AM Beta Summa…" at bounding box center [471, 331] width 563 height 663
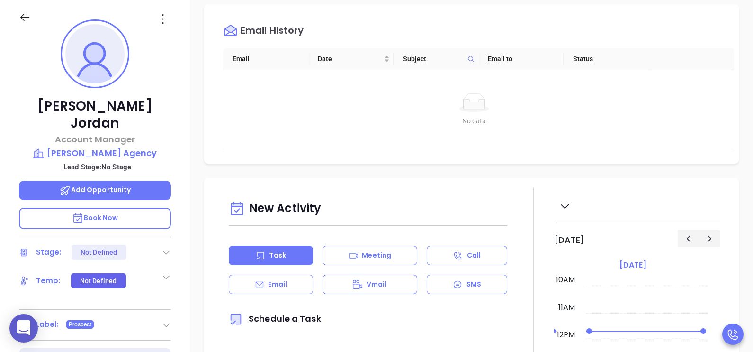
scroll to position [236, 0]
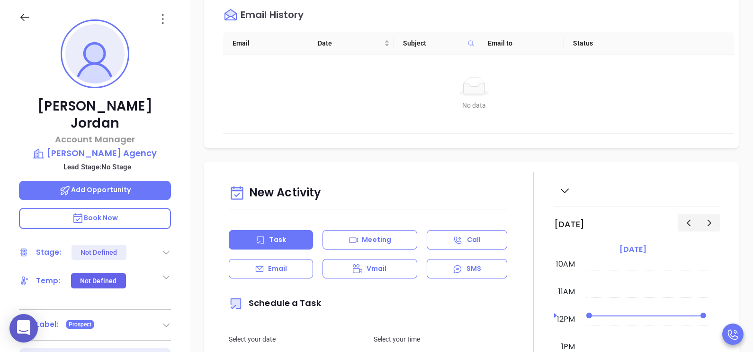
click at [182, 224] on div "Sandy Jordan Account Manager Mike Gilliam Agency Lead Stage: No Stage Add Oppor…" at bounding box center [95, 220] width 190 height 440
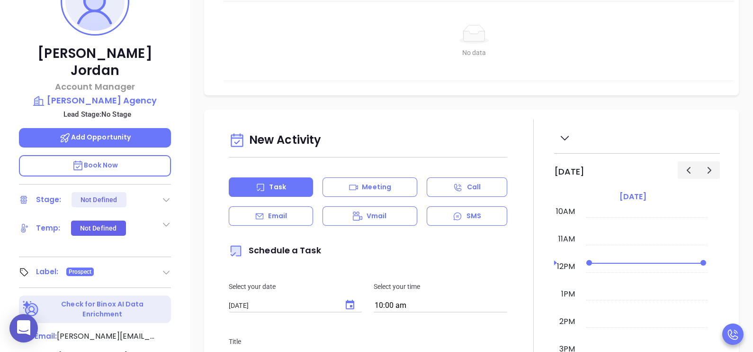
scroll to position [156, 0]
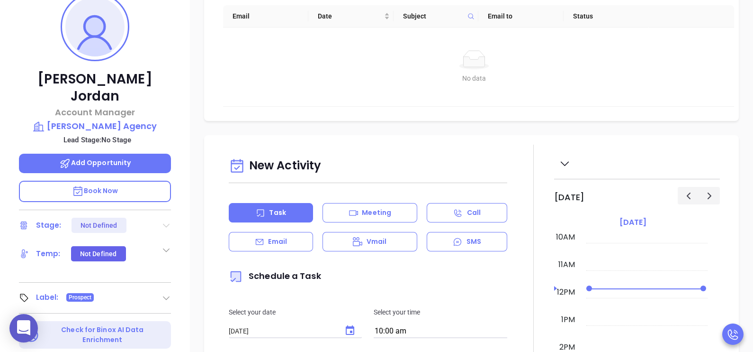
click at [163, 224] on icon at bounding box center [166, 226] width 7 height 4
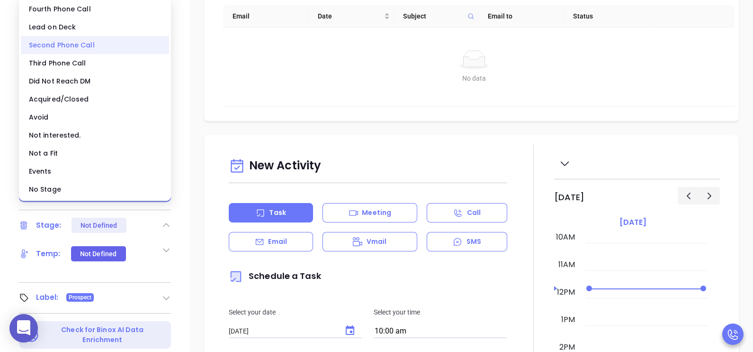
click at [108, 48] on div "Second Phone Call" at bounding box center [95, 45] width 148 height 18
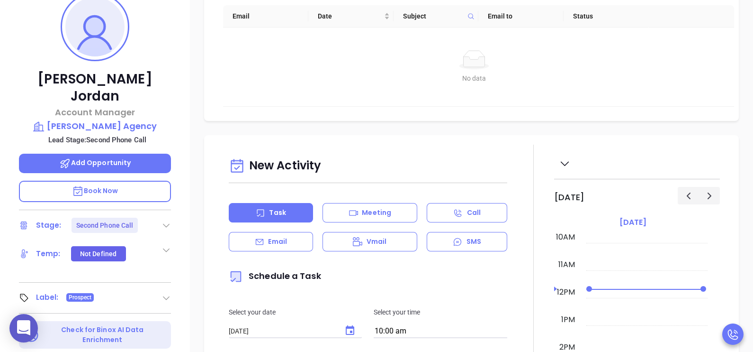
scroll to position [94, 0]
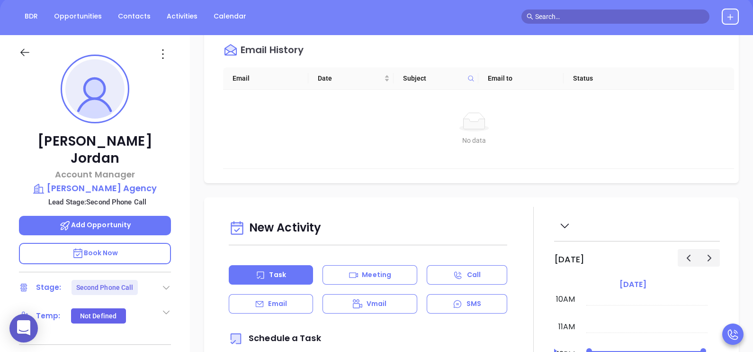
click at [305, 284] on div "Task" at bounding box center [271, 274] width 84 height 19
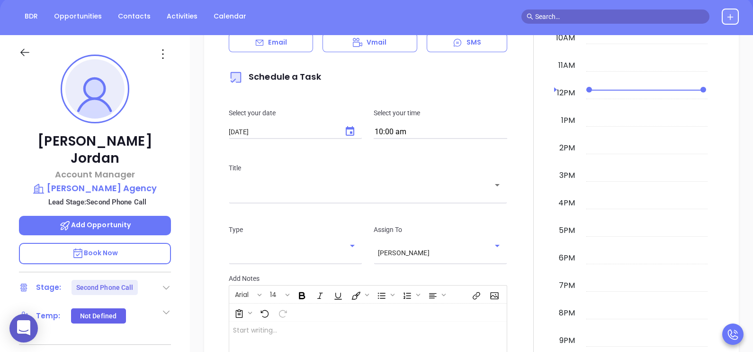
scroll to position [521, 0]
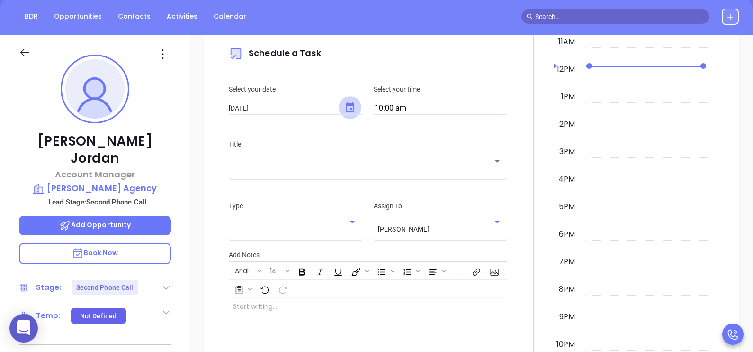
click at [346, 113] on icon "Choose date, selected date is Sep 11, 2025" at bounding box center [350, 107] width 11 height 11
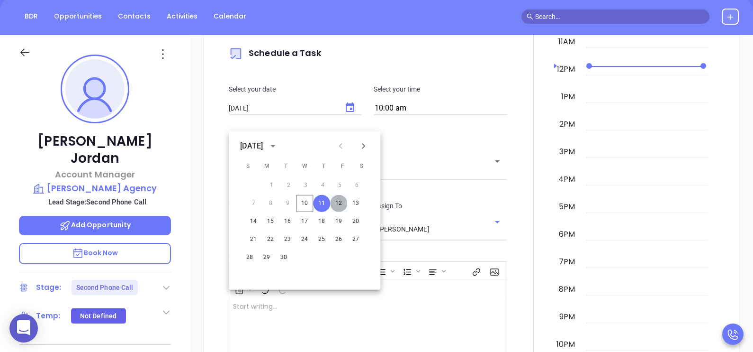
click at [339, 199] on button "12" at bounding box center [338, 203] width 17 height 17
type input "[DATE]"
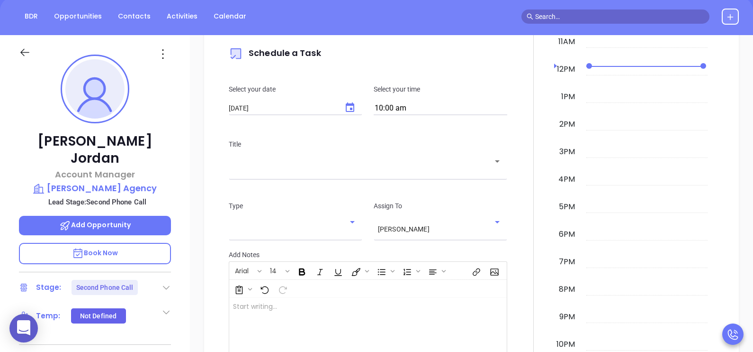
click at [360, 177] on div "​" at bounding box center [368, 167] width 279 height 18
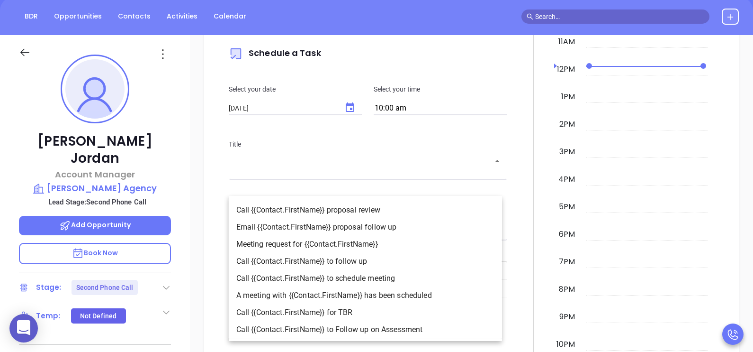
click at [373, 256] on li "Call {{Contact.FirstName}} to follow up" at bounding box center [365, 261] width 273 height 17
type input "Call Sandy to follow up"
type input "Call"
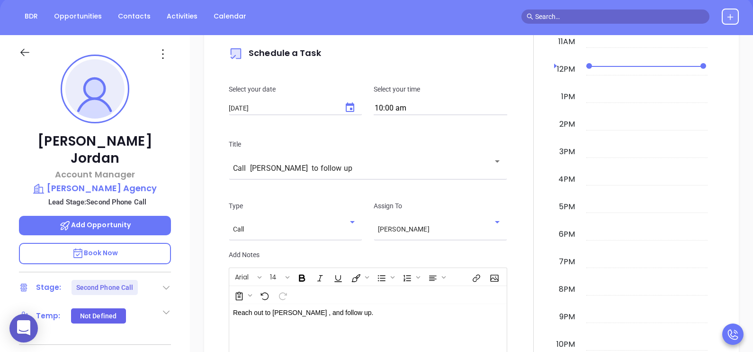
click at [518, 256] on div at bounding box center [533, 187] width 41 height 530
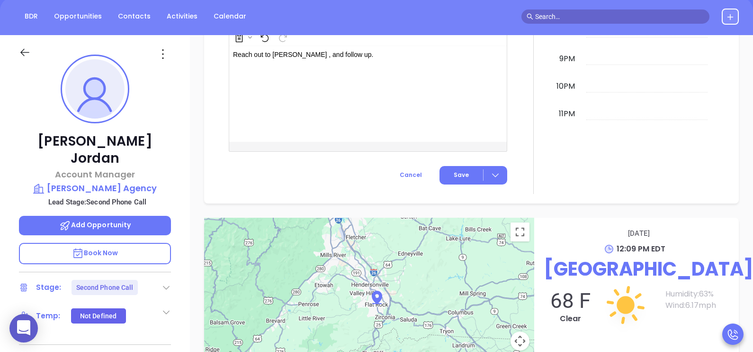
scroll to position [829, 0]
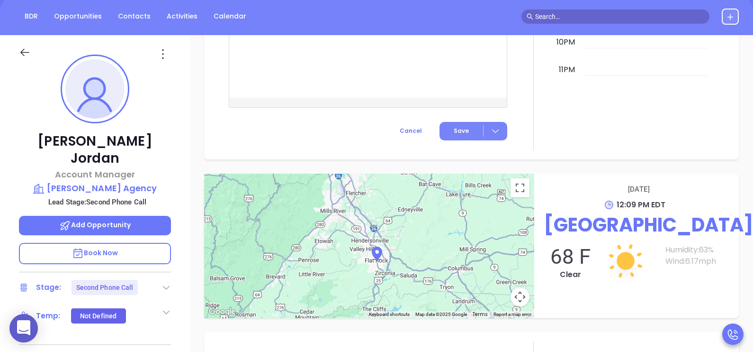
click at [462, 140] on button "Save" at bounding box center [474, 131] width 68 height 18
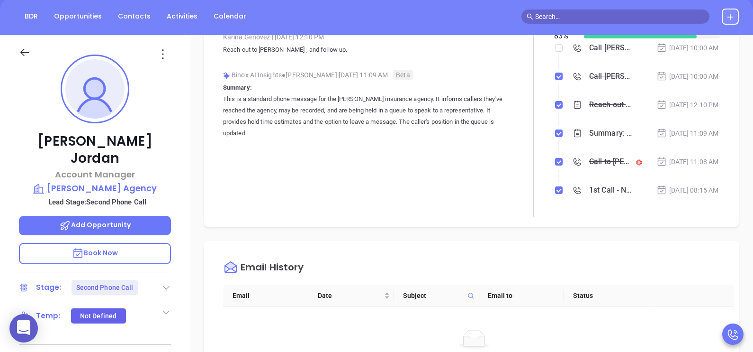
scroll to position [20, 0]
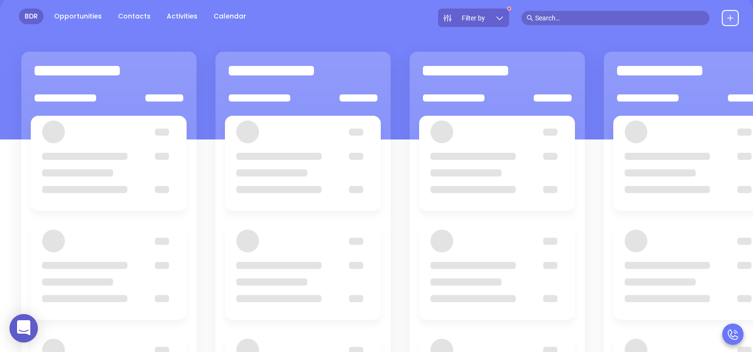
scroll to position [129, 0]
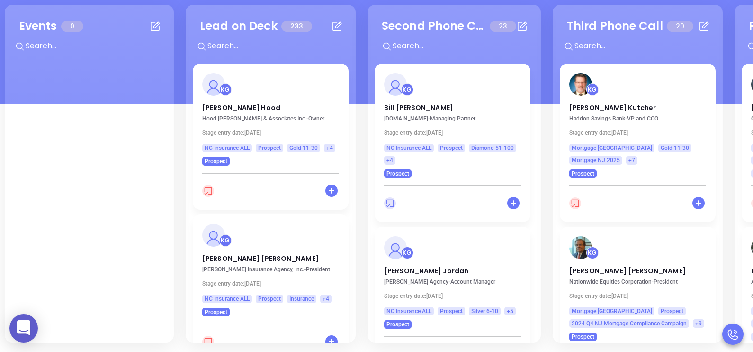
click at [535, 179] on div "Second Phone Call 23 + KG Bill Robert HomeInsurance.com - Managing Partner Stag…" at bounding box center [454, 173] width 173 height 337
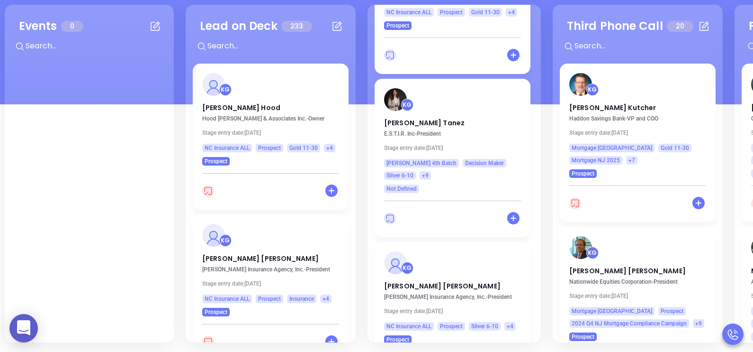
scroll to position [1232, 0]
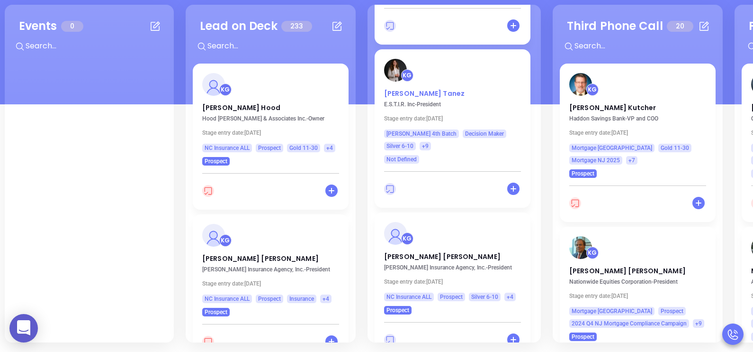
click at [416, 91] on p "Esther Tanez" at bounding box center [452, 91] width 137 height 5
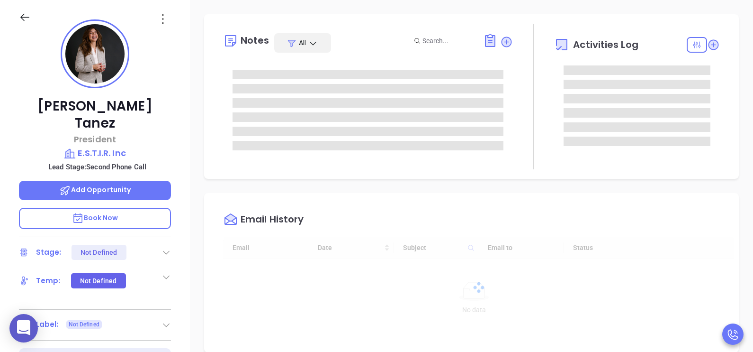
type input "[DATE]"
type input "[PERSON_NAME]"
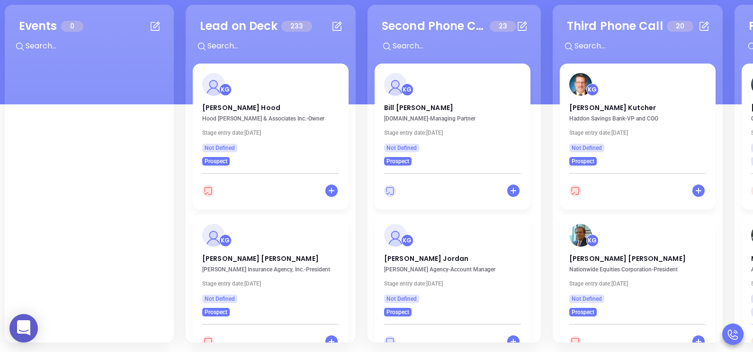
click at [535, 153] on div "Second Phone Call 23 + KG Bill Robert HomeInsurance.com - Managing Partner Stag…" at bounding box center [454, 173] width 173 height 337
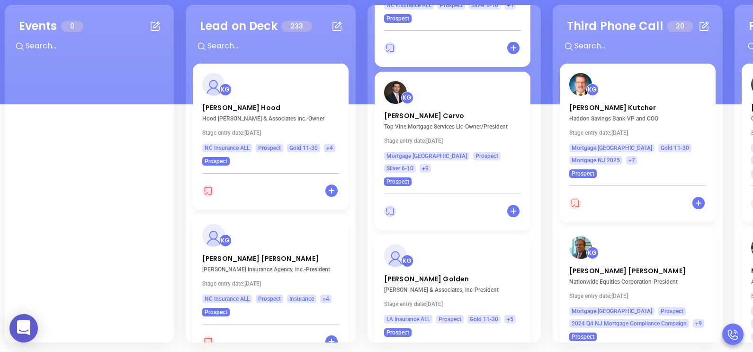
scroll to position [1559, 0]
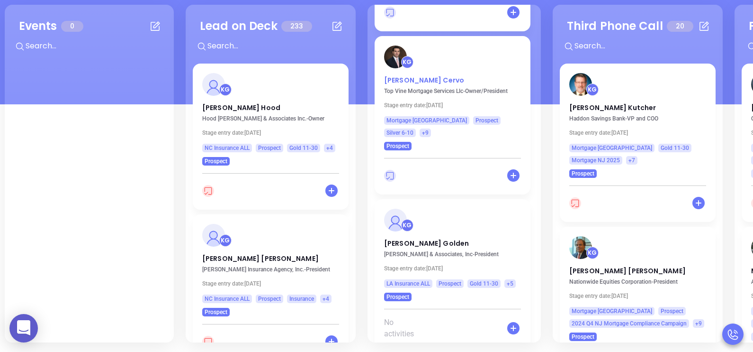
click at [415, 79] on p "Vinnie Cervo" at bounding box center [452, 77] width 137 height 5
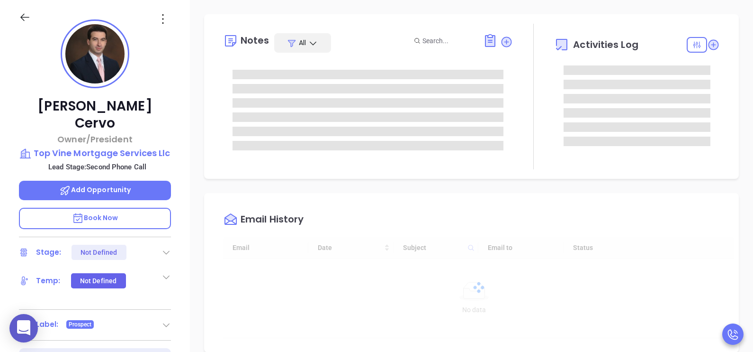
scroll to position [275, 0]
type input "[PERSON_NAME]"
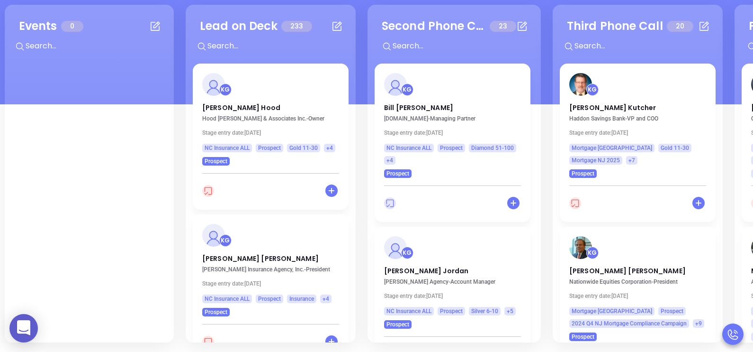
click at [535, 130] on div "Second Phone Call 23 + KG Bill Robert HomeInsurance.com - Managing Partner Stag…" at bounding box center [454, 173] width 173 height 337
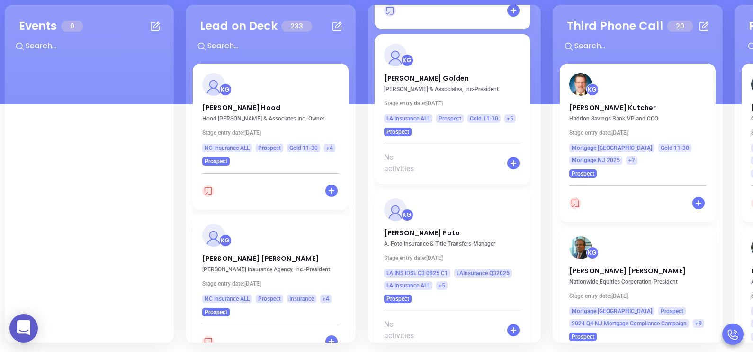
scroll to position [1725, 0]
click at [411, 73] on p "Sandra Golden" at bounding box center [452, 75] width 137 height 5
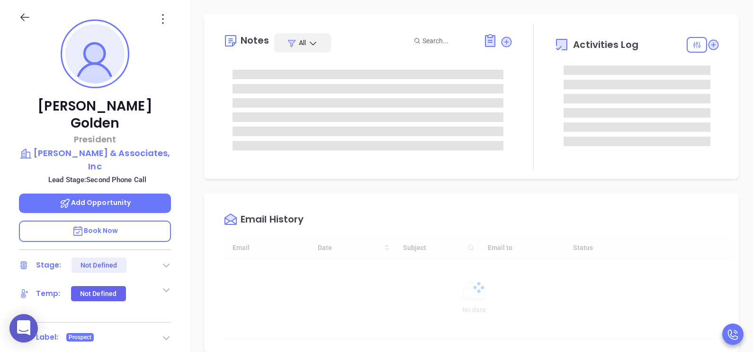
type input "[DATE]"
type input "[PERSON_NAME]"
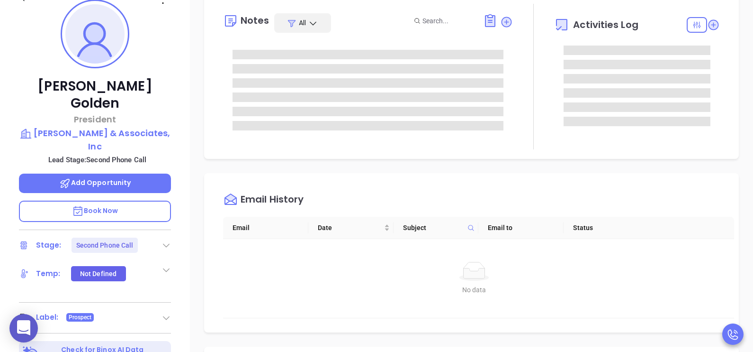
scroll to position [153, 0]
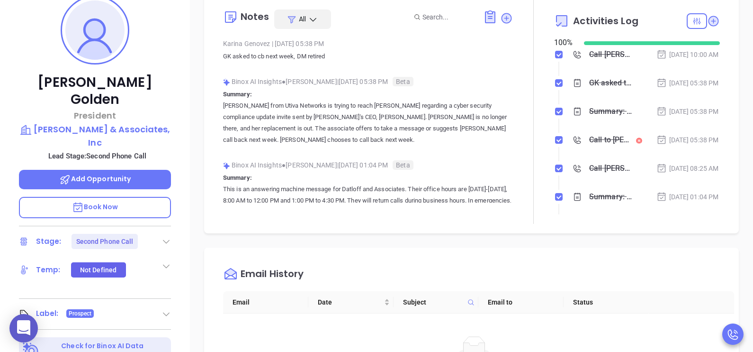
click at [166, 236] on icon at bounding box center [166, 240] width 9 height 9
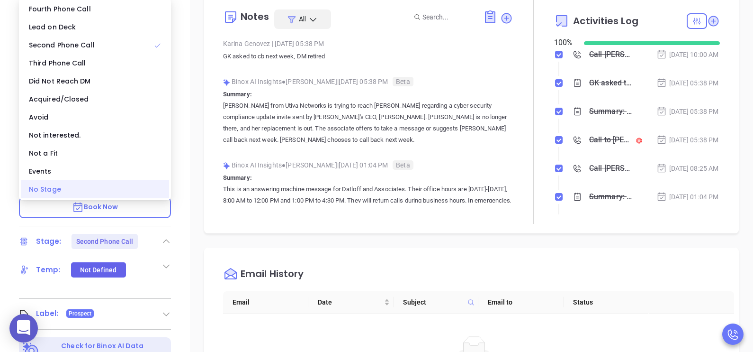
click at [95, 190] on div "No Stage" at bounding box center [95, 189] width 148 height 18
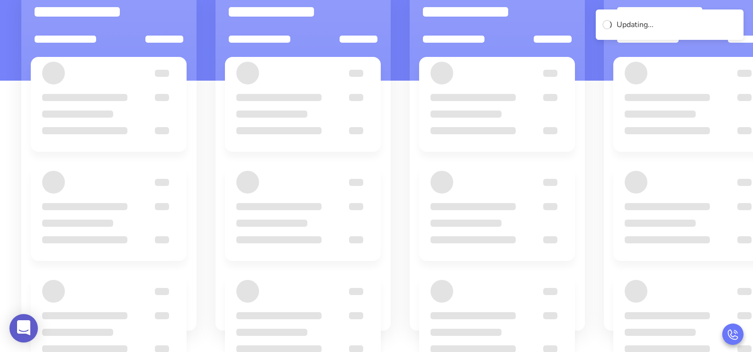
scroll to position [129, 0]
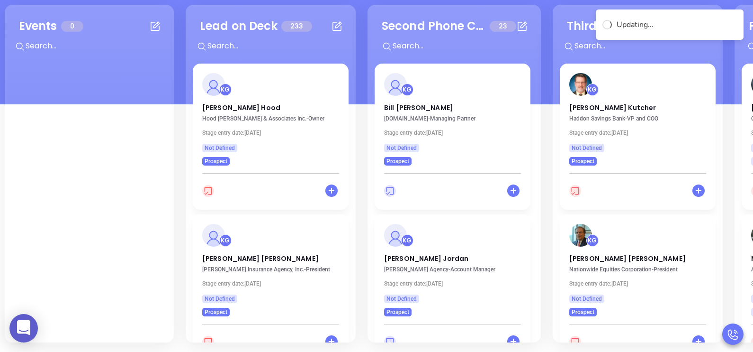
click at [538, 121] on div "Second Phone Call 23 + KG Bill Robert HomeInsurance.com - Managing Partner Stag…" at bounding box center [454, 173] width 173 height 337
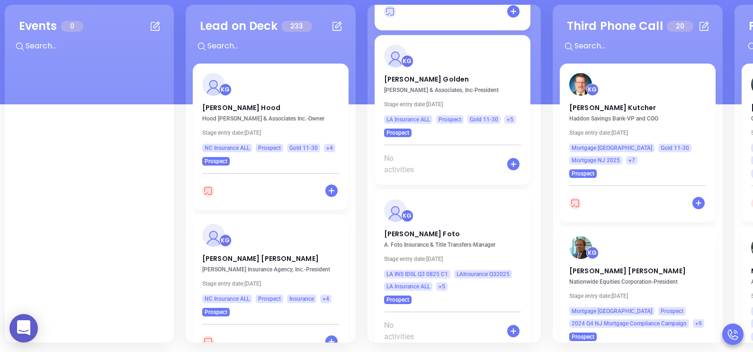
scroll to position [1725, 0]
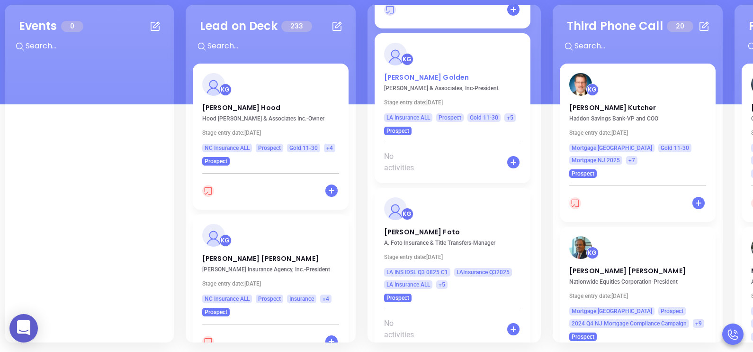
click at [400, 73] on p "Sandra Golden" at bounding box center [452, 75] width 137 height 5
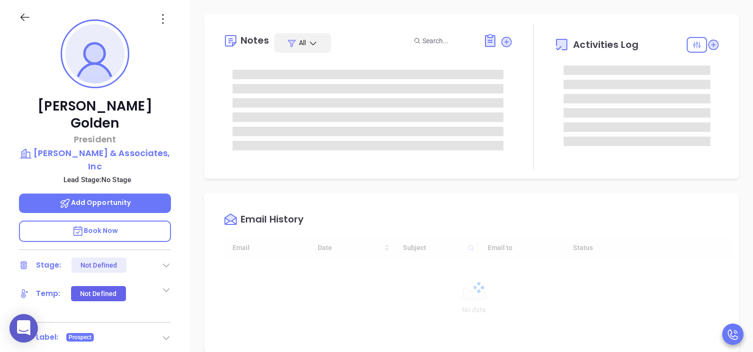
type input "[DATE]"
click at [186, 188] on div "Sandra Golden President Dethloff & Associates, Inc Lead Stage: No Stage Add Opp…" at bounding box center [95, 220] width 190 height 440
type input "[PERSON_NAME]"
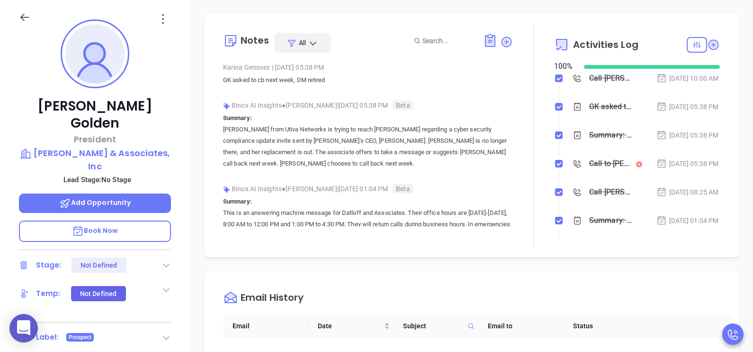
click at [691, 129] on li "GK asked to cb next week, DM retired Sep 4, 2025 | 05:38 PM" at bounding box center [638, 116] width 163 height 26
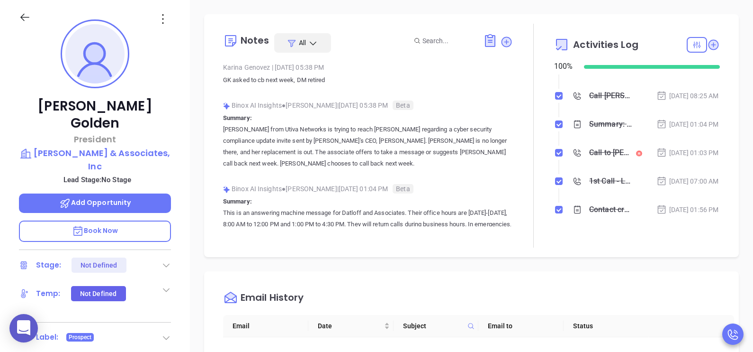
scroll to position [149, 0]
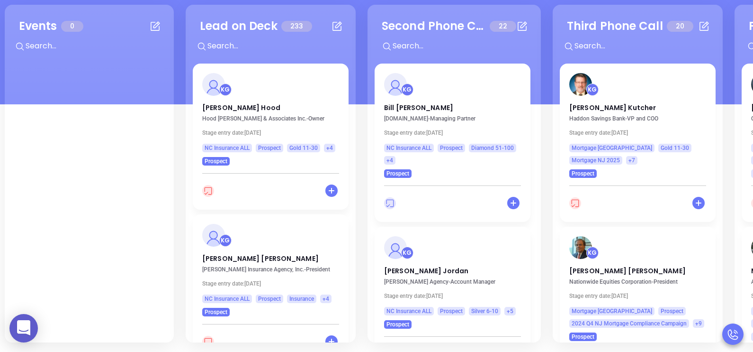
click at [536, 145] on div "Second Phone Call 22 + KG Bill Robert HomeInsurance.com - Managing Partner Stag…" at bounding box center [454, 173] width 173 height 337
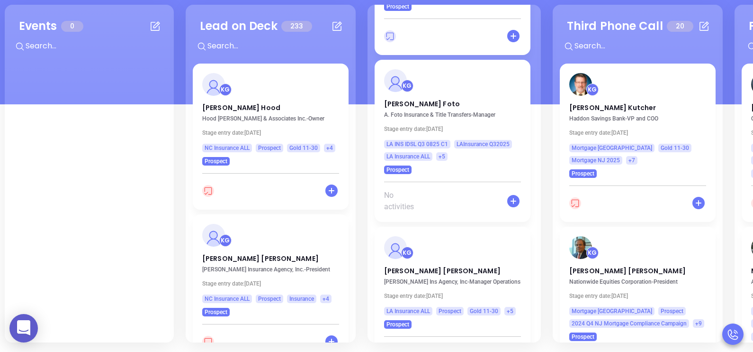
scroll to position [1701, 0]
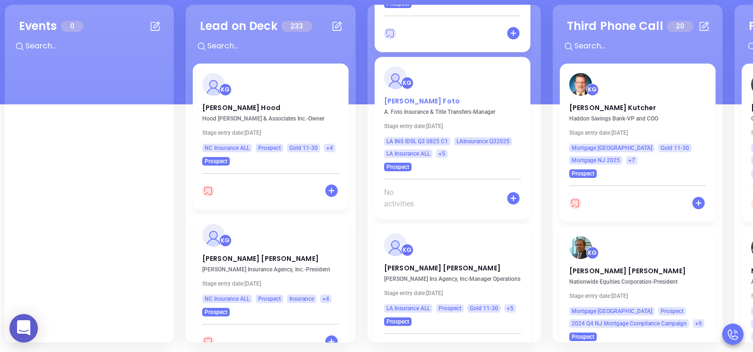
click at [403, 96] on p "Sean C. Foto" at bounding box center [452, 98] width 137 height 5
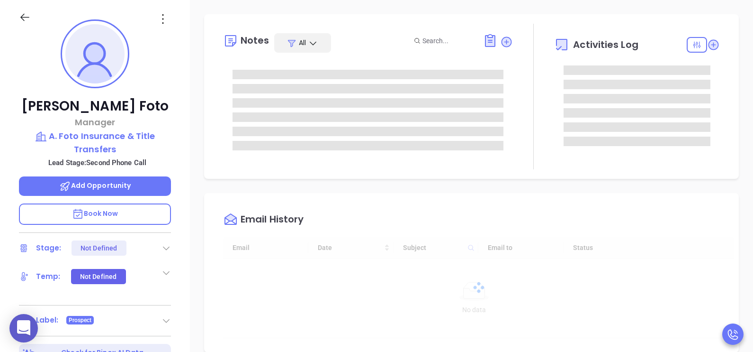
scroll to position [275, 0]
type input "[PERSON_NAME]"
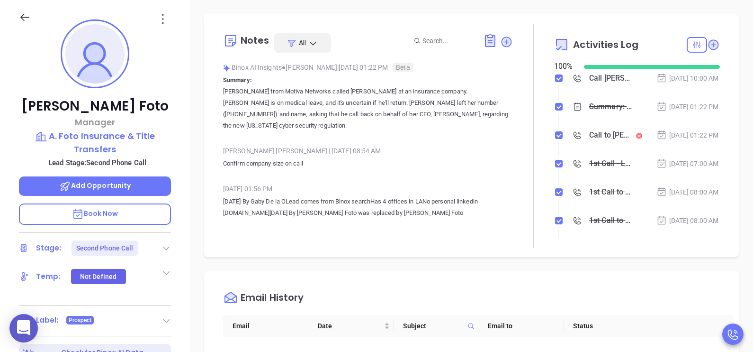
click at [164, 247] on icon at bounding box center [166, 247] width 9 height 9
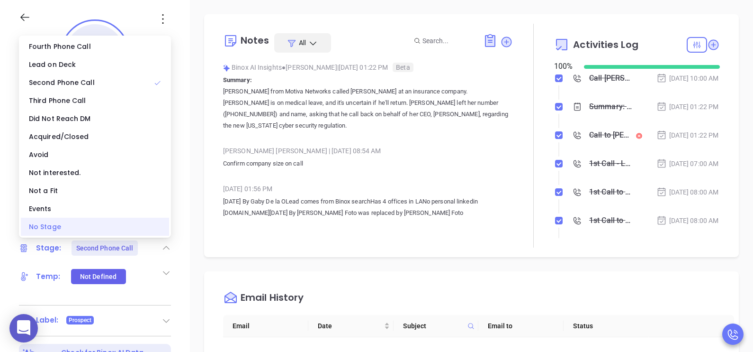
click at [104, 229] on div "No Stage" at bounding box center [95, 227] width 148 height 18
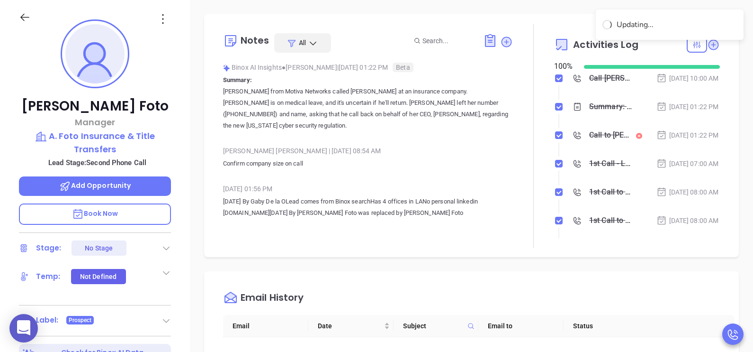
click at [673, 128] on li "Summary: Karina from Motiva Networks called Sean at an insurance company. Sean …" at bounding box center [638, 116] width 163 height 26
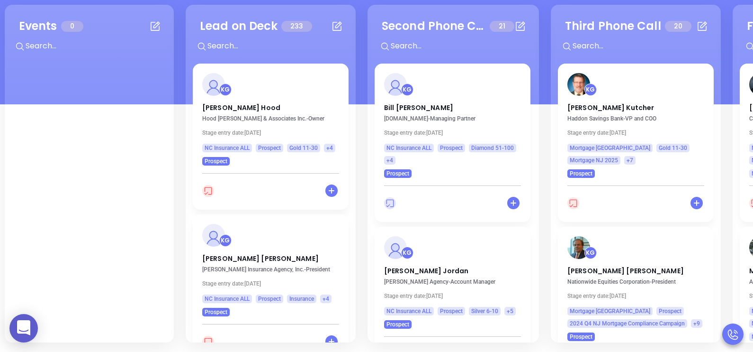
click at [536, 159] on div "Second Phone Call 21 + KG Bill Robert HomeInsurance.com - Managing Partner Stag…" at bounding box center [454, 173] width 172 height 337
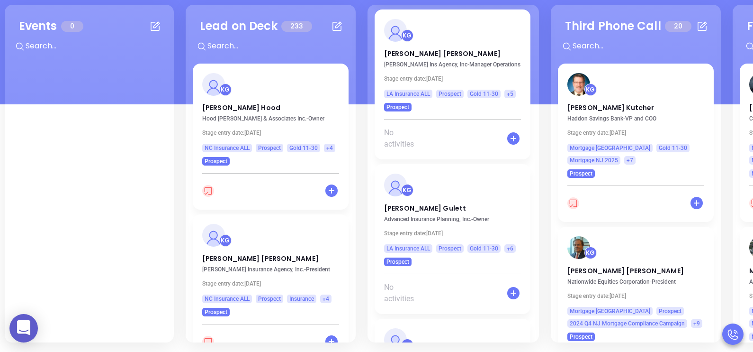
scroll to position [1772, 0]
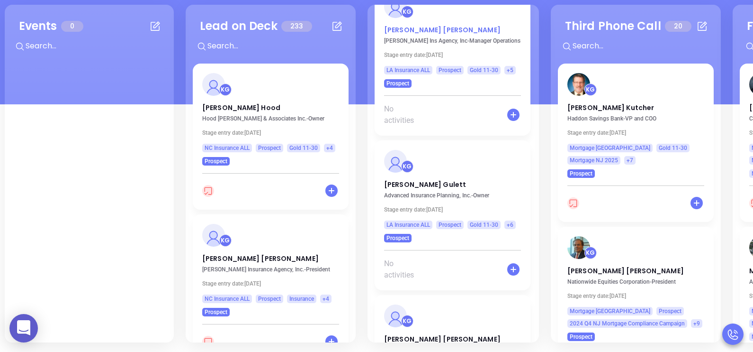
click at [403, 25] on p "Mary Dias" at bounding box center [452, 27] width 137 height 5
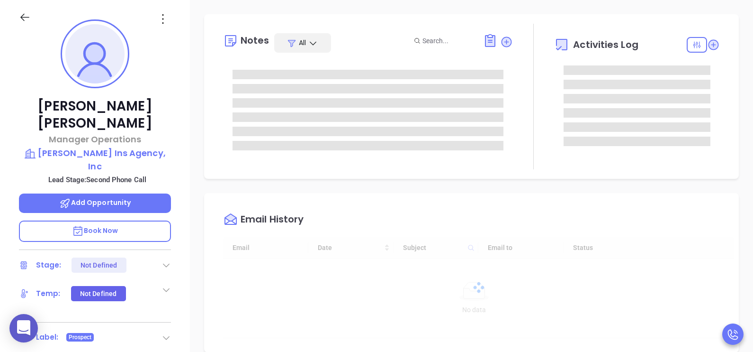
type input "[DATE]"
type input "[PERSON_NAME]"
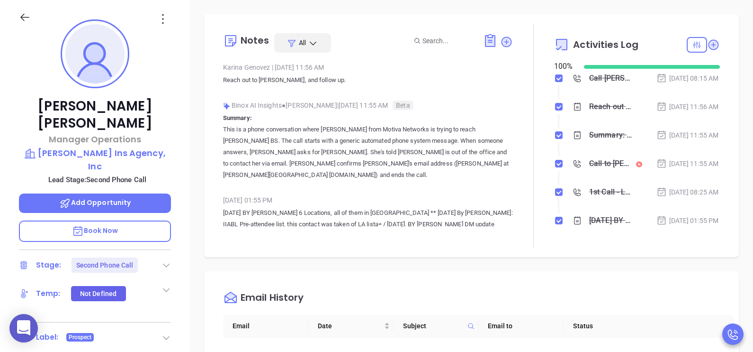
click at [164, 260] on icon at bounding box center [166, 264] width 9 height 9
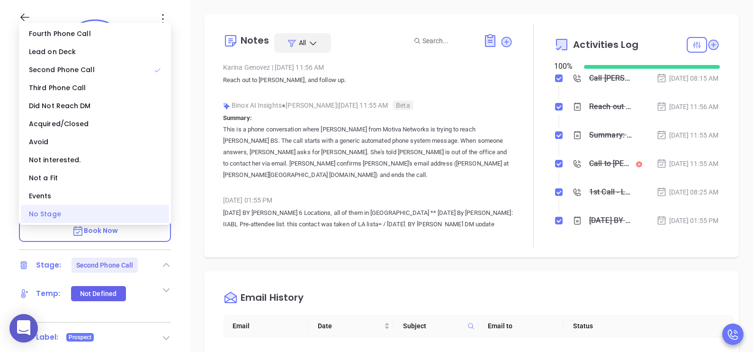
click at [113, 214] on div "No Stage" at bounding box center [95, 214] width 148 height 18
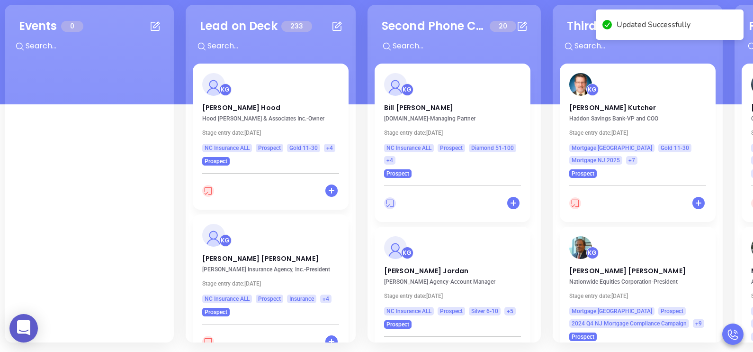
click at [538, 129] on div "Second Phone Call 20 + KG Bill Robert HomeInsurance.com - Managing Partner Stag…" at bounding box center [454, 173] width 173 height 337
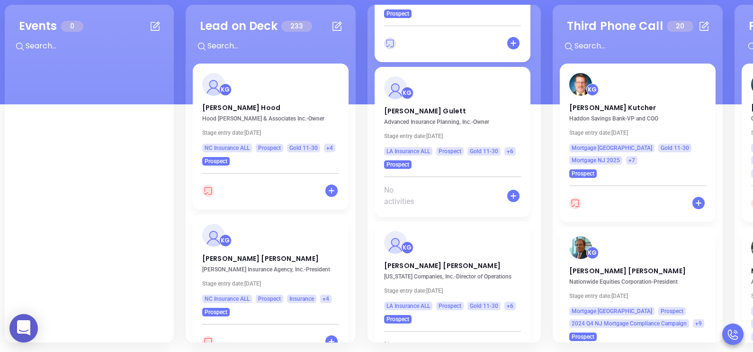
scroll to position [1701, 0]
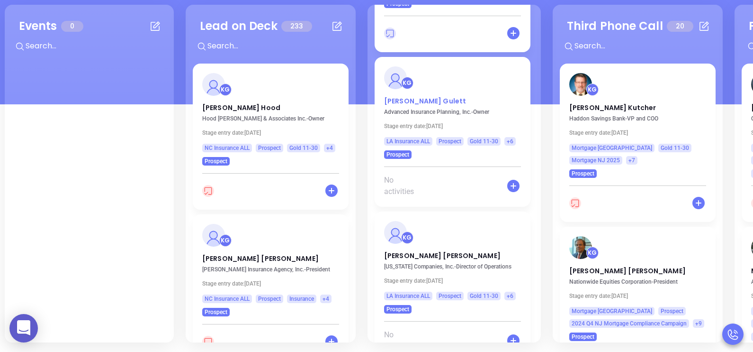
click at [403, 96] on p "Jim Gulett" at bounding box center [452, 98] width 137 height 5
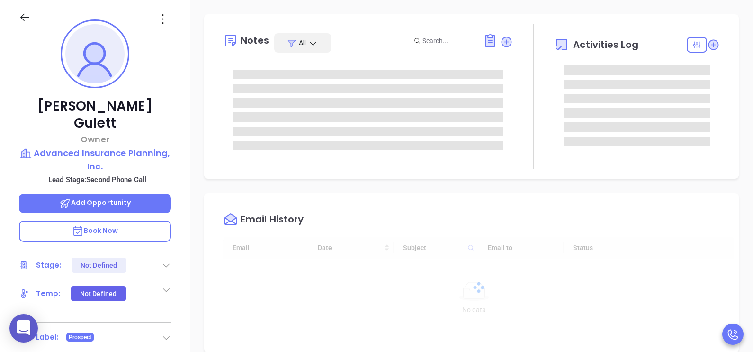
type input "[DATE]"
click at [170, 260] on icon at bounding box center [166, 264] width 9 height 9
type input "[PERSON_NAME]"
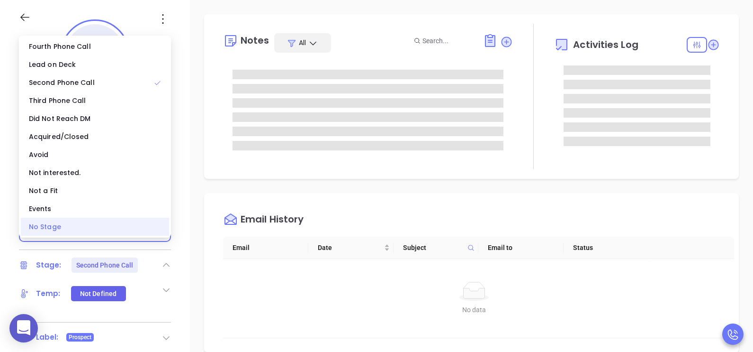
click at [135, 227] on div "No Stage" at bounding box center [95, 227] width 148 height 18
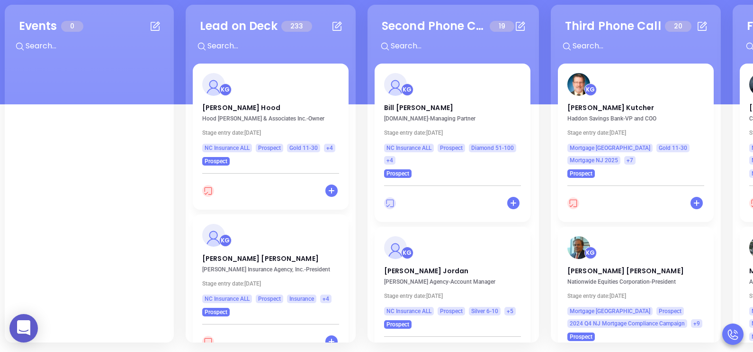
click at [534, 142] on div "Second Phone Call 19 + KG Bill Robert HomeInsurance.com - Managing Partner Stag…" at bounding box center [454, 173] width 172 height 337
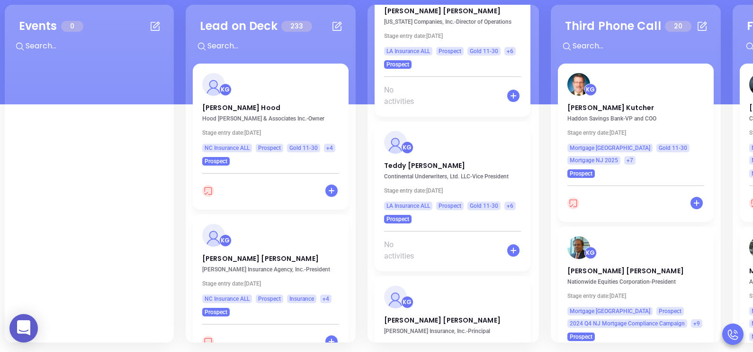
scroll to position [1749, 0]
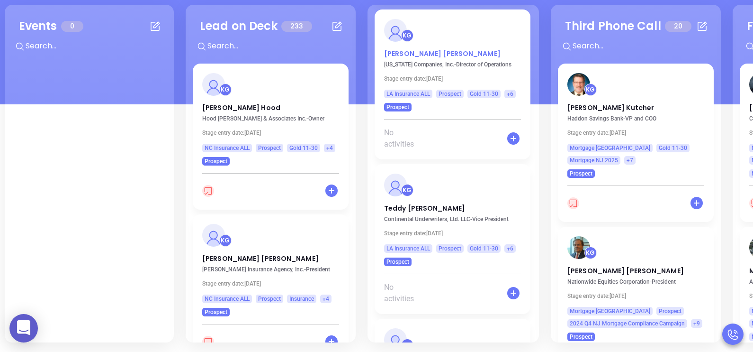
click at [424, 49] on p "Robert Aymond" at bounding box center [452, 51] width 137 height 5
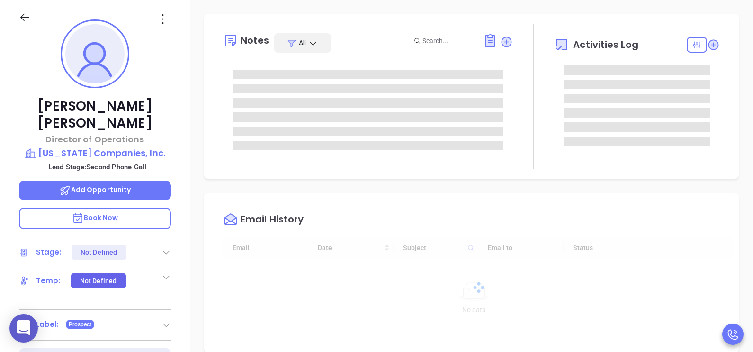
type input "[DATE]"
click at [162, 247] on icon at bounding box center [166, 251] width 9 height 9
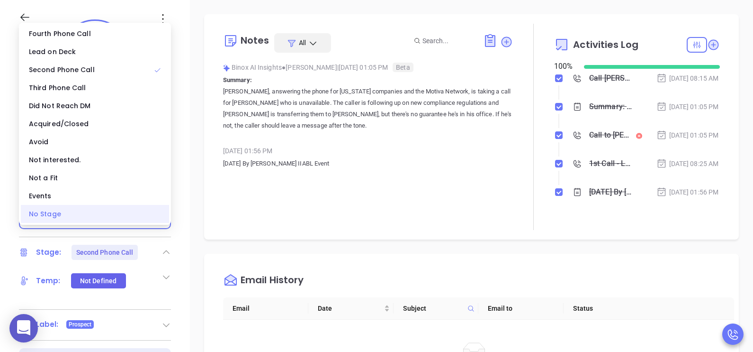
type input "[PERSON_NAME]"
click at [142, 216] on div "No Stage" at bounding box center [95, 214] width 148 height 18
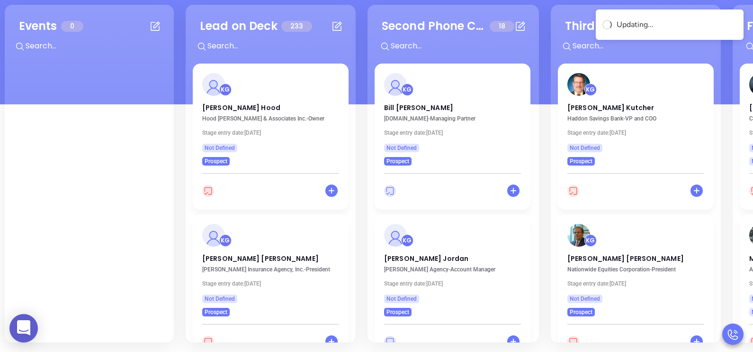
click at [534, 140] on div "Second Phone Call 18 + KG Bill Robert HomeInsurance.com - Managing Partner Stag…" at bounding box center [454, 173] width 172 height 337
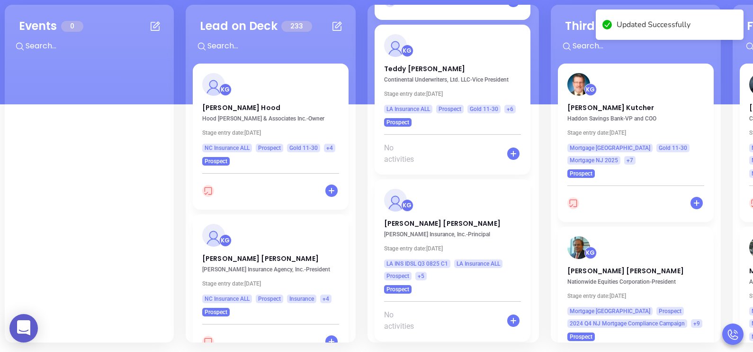
scroll to position [1772, 0]
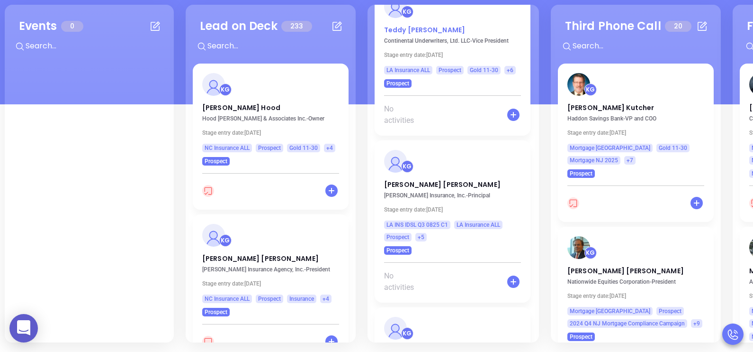
click at [411, 25] on p "Teddy Boone" at bounding box center [452, 27] width 137 height 5
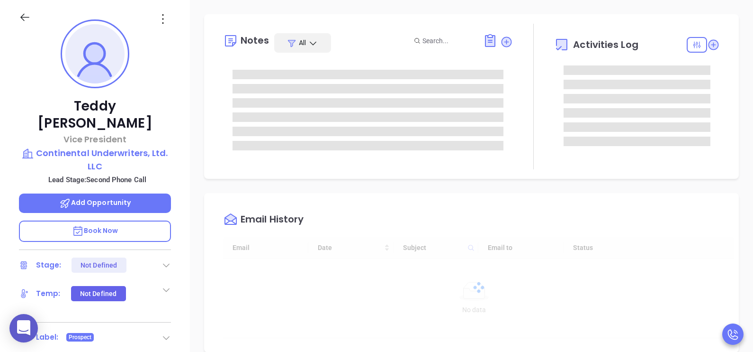
type input "[DATE]"
type input "[PERSON_NAME]"
click at [169, 260] on icon at bounding box center [166, 264] width 9 height 9
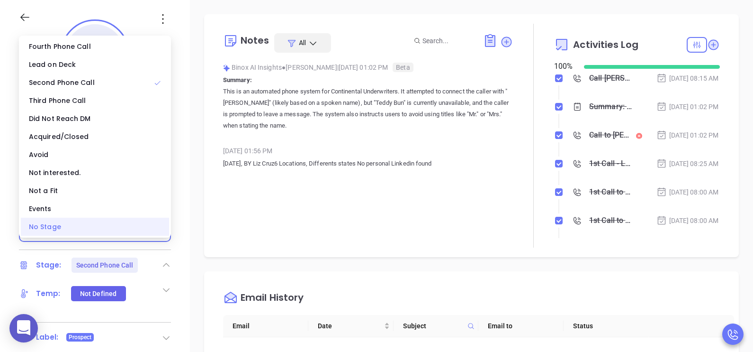
click at [140, 226] on div "No Stage" at bounding box center [95, 227] width 148 height 18
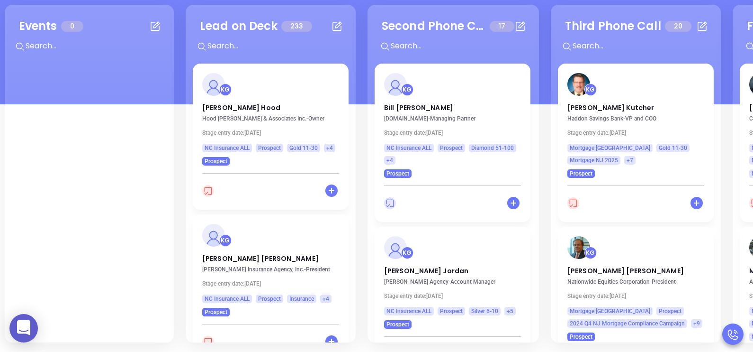
click at [535, 141] on div "Second Phone Call 17 + KG Bill Robert HomeInsurance.com - Managing Partner Stag…" at bounding box center [454, 173] width 172 height 337
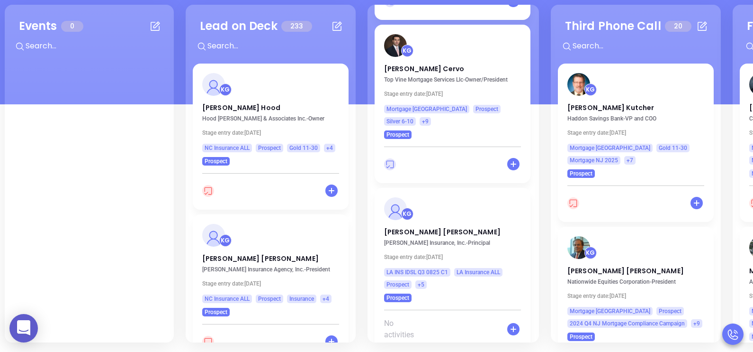
scroll to position [1583, 0]
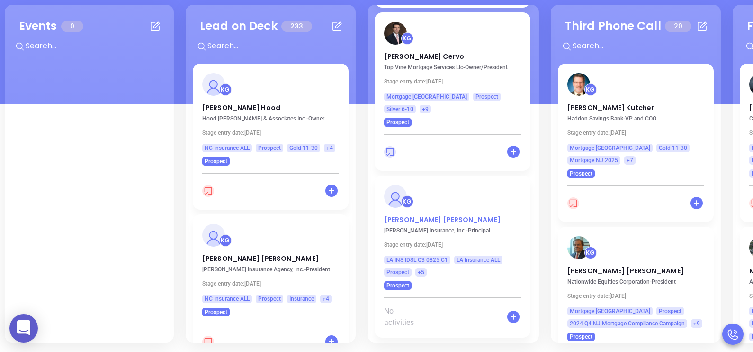
click at [425, 215] on p "Jim Carmouche" at bounding box center [452, 217] width 137 height 5
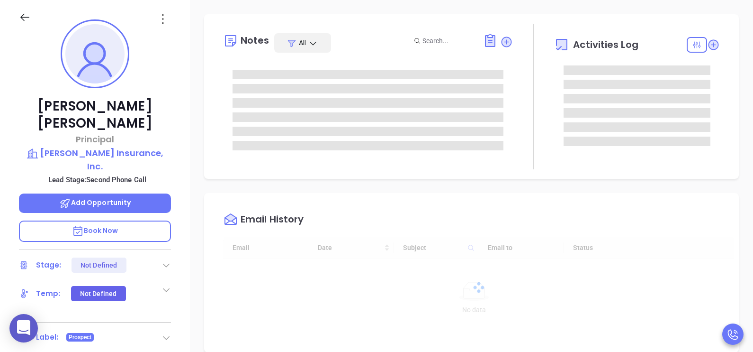
type input "[DATE]"
type input "[PERSON_NAME]"
click at [166, 260] on icon at bounding box center [166, 264] width 9 height 9
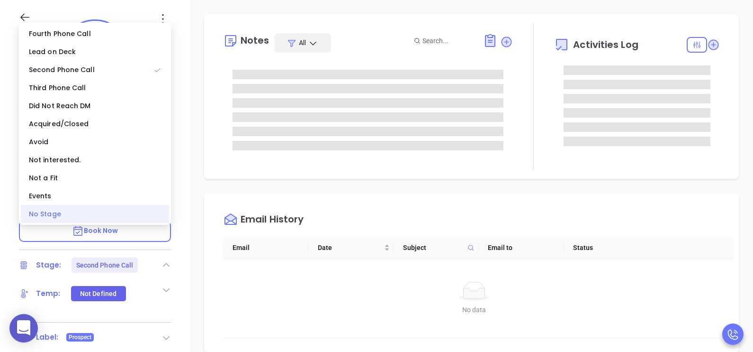
click at [133, 217] on div "No Stage" at bounding box center [95, 214] width 148 height 18
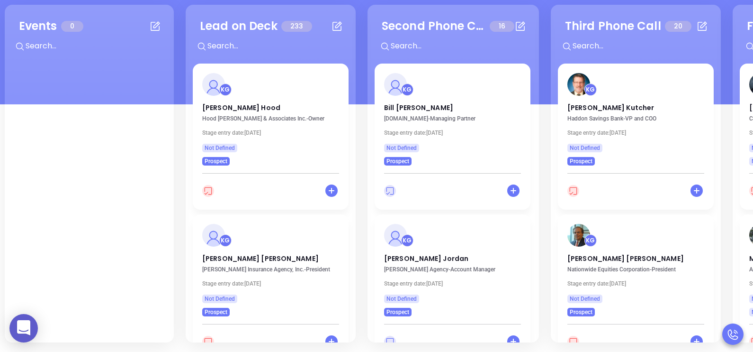
click at [534, 121] on div "Second Phone Call 16 + KG Bill Robert HomeInsurance.com - Managing Partner Stag…" at bounding box center [454, 173] width 172 height 337
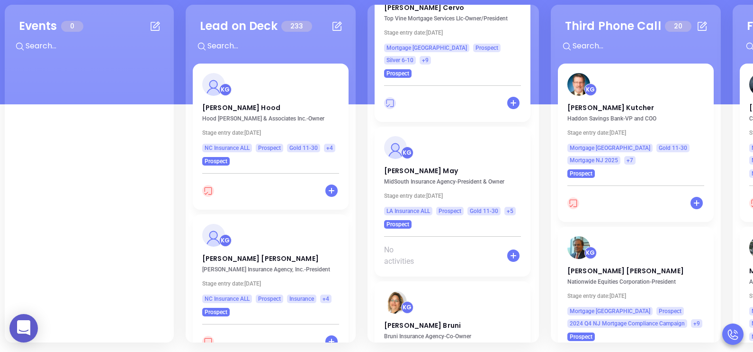
scroll to position [1701, 0]
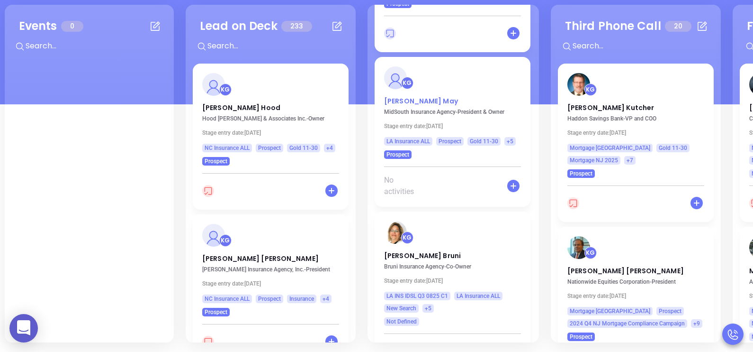
click at [405, 96] on p "John May" at bounding box center [452, 98] width 137 height 5
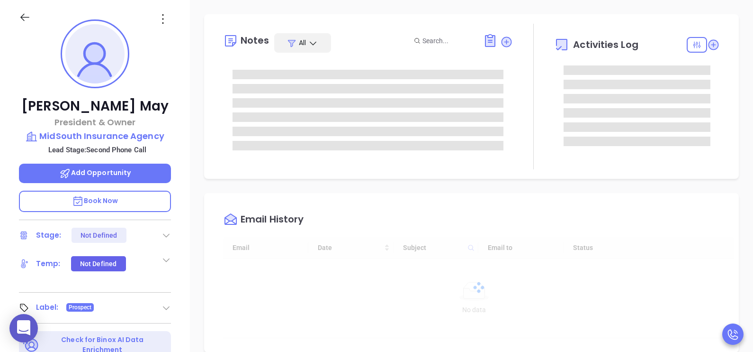
type input "[DATE]"
type input "[PERSON_NAME]"
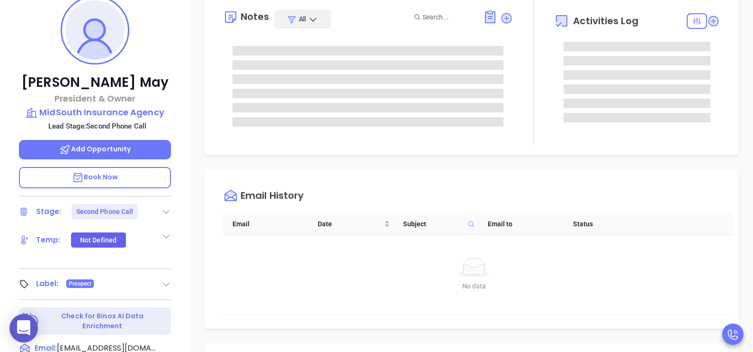
scroll to position [224, 0]
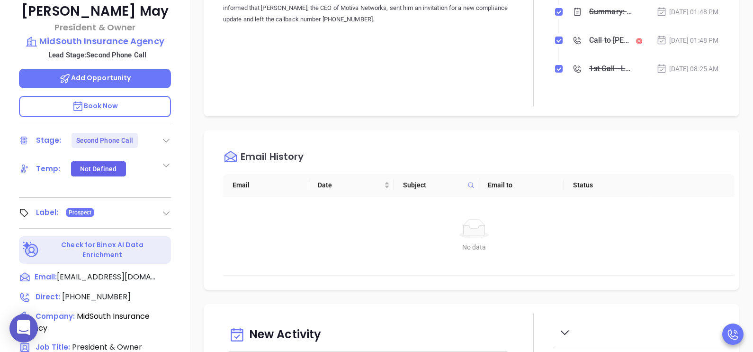
click at [167, 142] on icon at bounding box center [166, 140] width 9 height 9
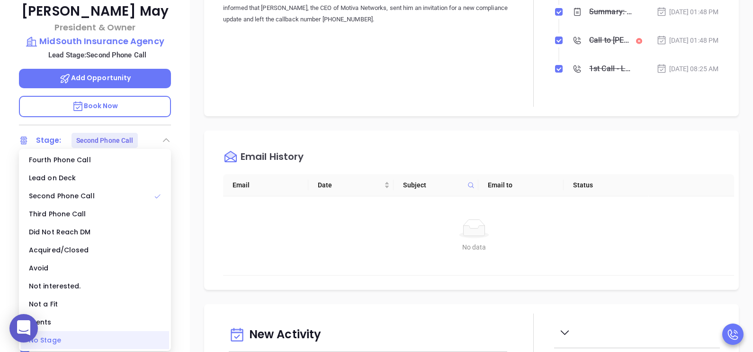
click at [103, 334] on div "No Stage" at bounding box center [95, 340] width 148 height 18
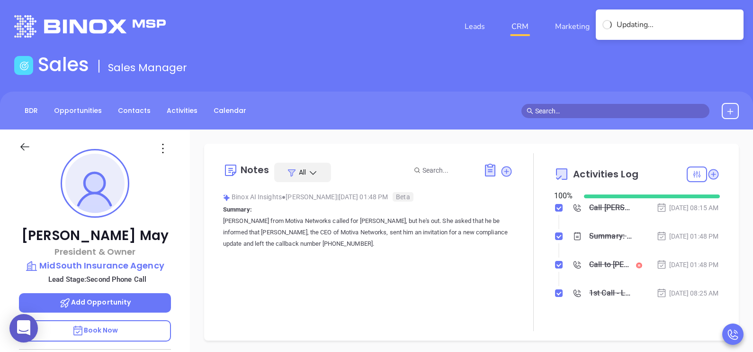
scroll to position [0, 0]
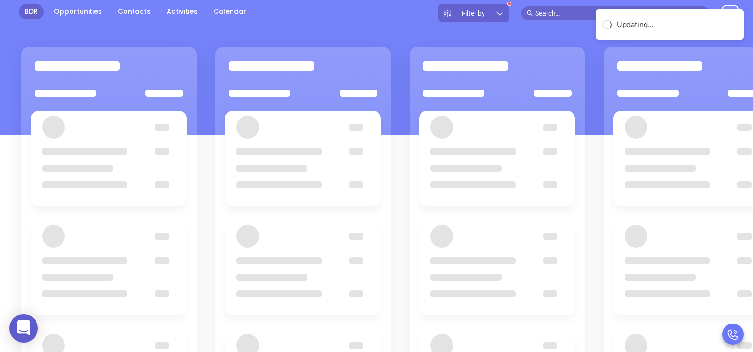
scroll to position [129, 0]
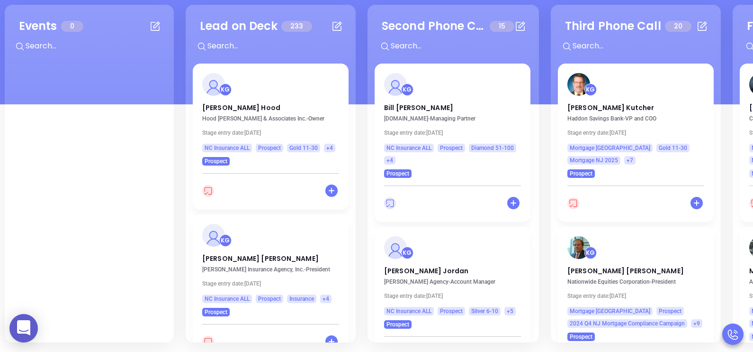
click at [536, 126] on div "Second Phone Call 15 + KG Bill Robert HomeInsurance.com - Managing Partner Stag…" at bounding box center [454, 173] width 172 height 337
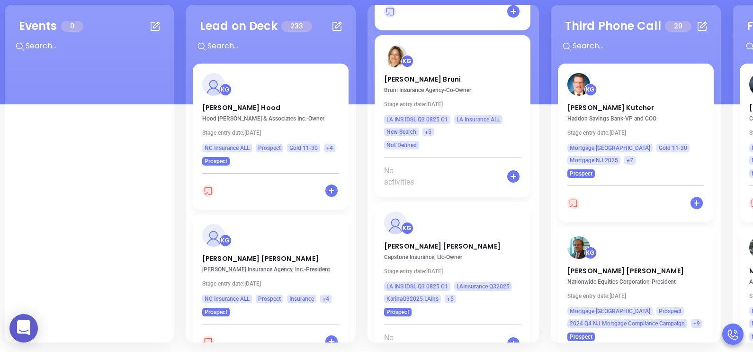
scroll to position [1701, 0]
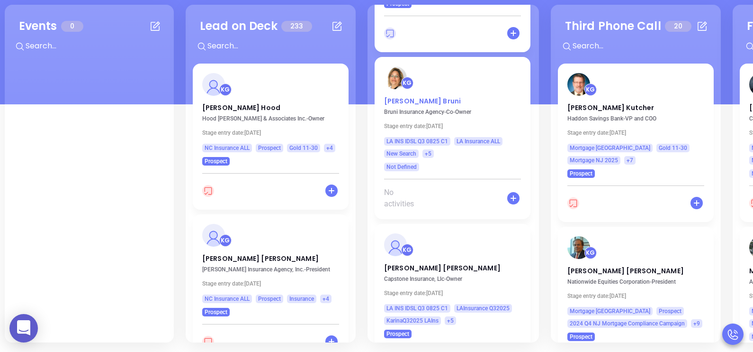
click at [417, 96] on p "Shannon Bruni" at bounding box center [452, 98] width 137 height 5
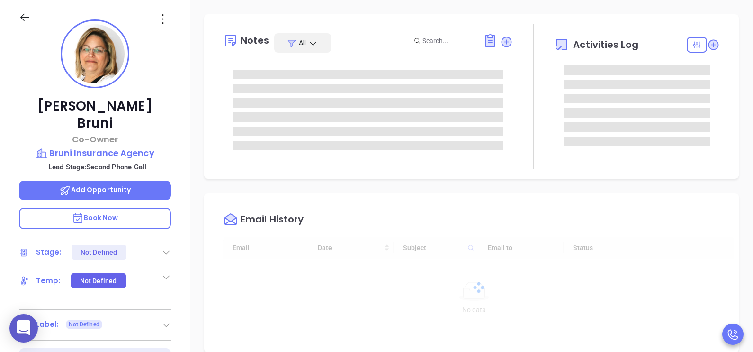
type input "[DATE]"
click at [168, 247] on icon at bounding box center [166, 251] width 9 height 9
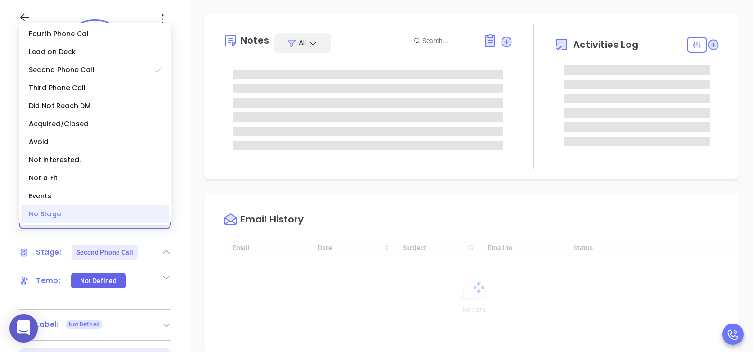
type input "[PERSON_NAME]"
click at [117, 215] on div "No Stage" at bounding box center [95, 214] width 148 height 18
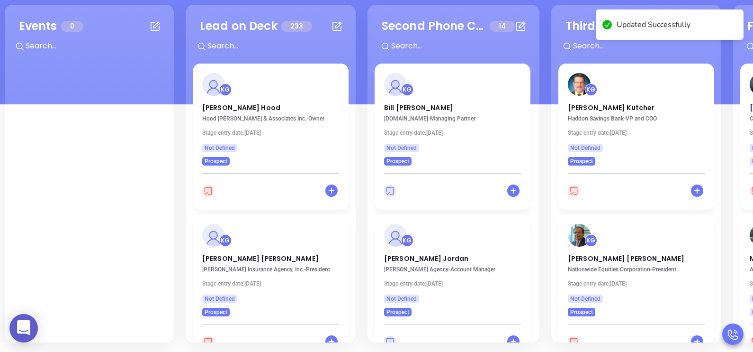
click at [536, 113] on div "Second Phone Call 14 + KG Bill Robert HomeInsurance.com - Managing Partner Stag…" at bounding box center [454, 173] width 172 height 337
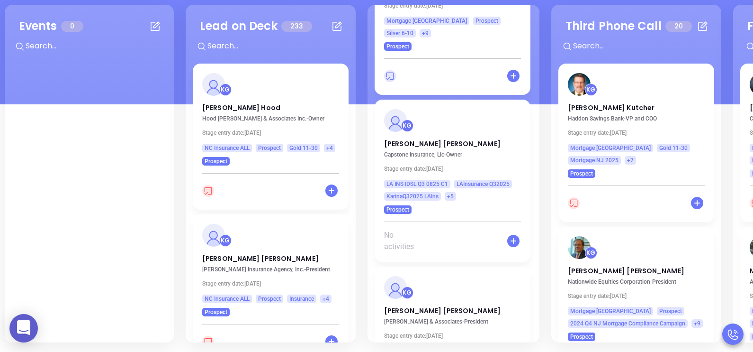
scroll to position [1665, 0]
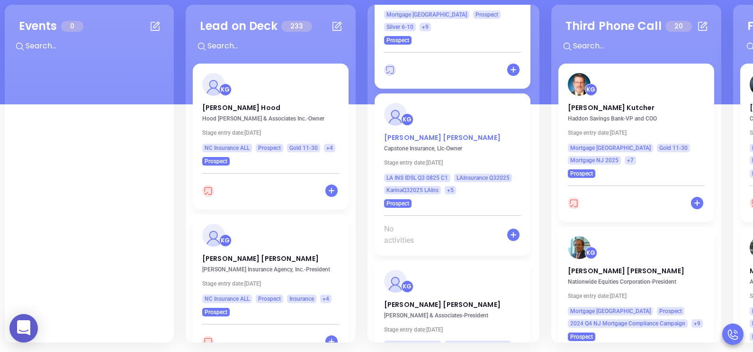
click at [408, 133] on p "Ty Talamo" at bounding box center [452, 135] width 137 height 5
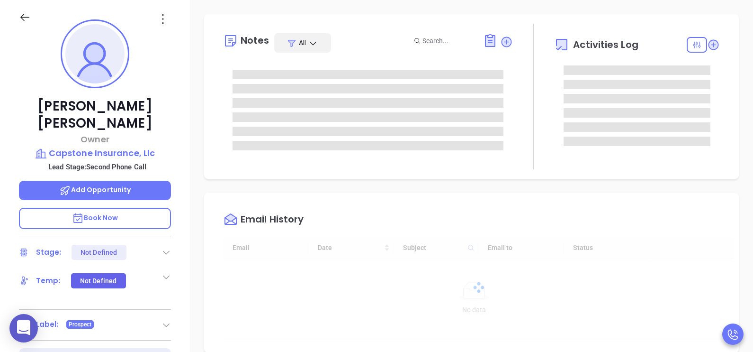
scroll to position [275, 0]
type input "[PERSON_NAME]"
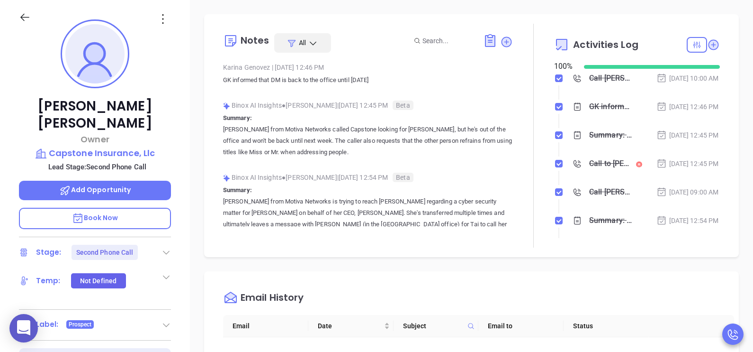
click at [166, 247] on icon at bounding box center [166, 251] width 9 height 9
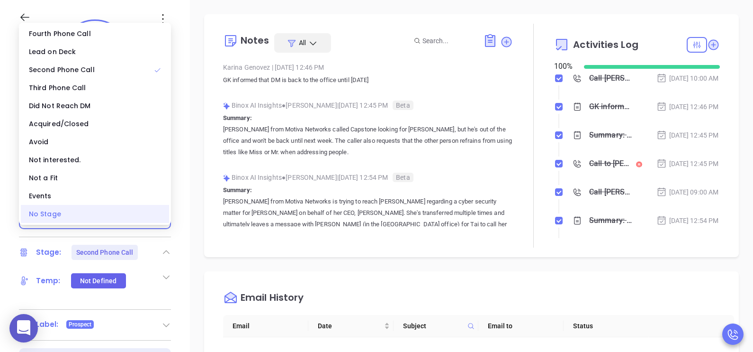
click at [100, 214] on div "No Stage" at bounding box center [95, 214] width 148 height 18
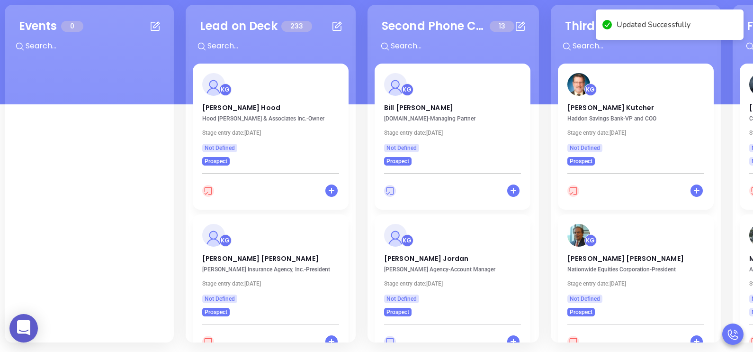
click at [532, 173] on div "Second Phone Call 13 + KG Bill Robert HomeInsurance.com - Managing Partner Stag…" at bounding box center [454, 173] width 172 height 337
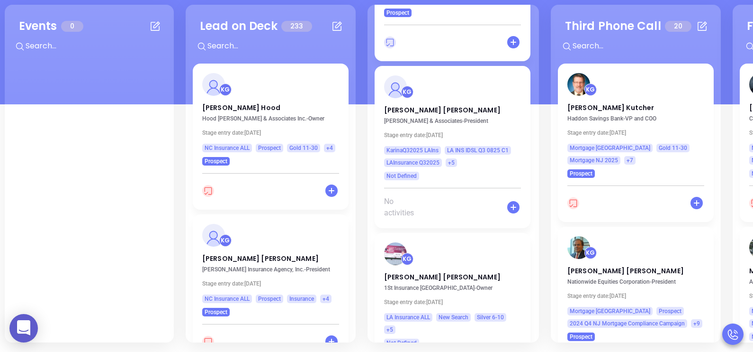
scroll to position [1735, 0]
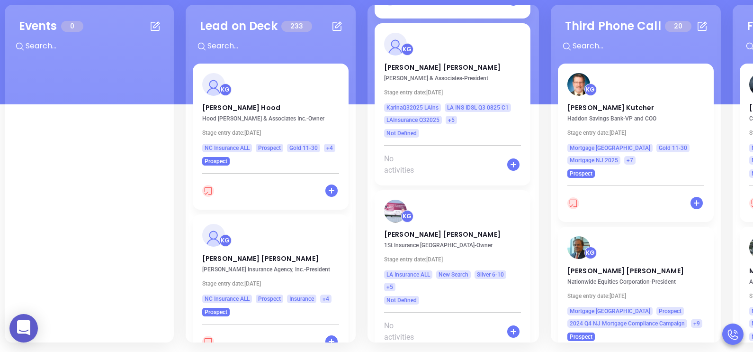
click at [536, 252] on div "Second Phone Call 13 + KG Bill Robert HomeInsurance.com - Managing Partner Stag…" at bounding box center [454, 173] width 172 height 337
click at [400, 229] on p "Blake Knoll" at bounding box center [452, 231] width 137 height 5
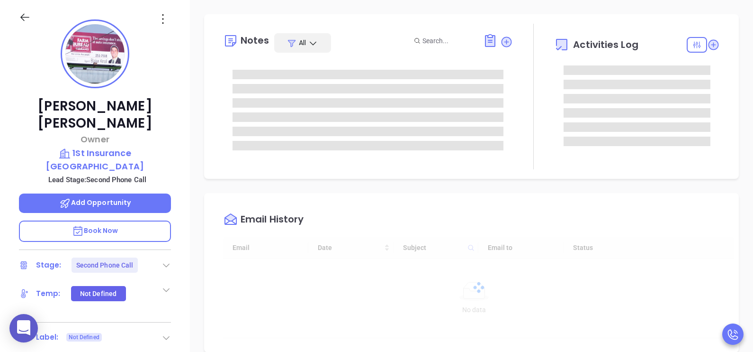
type input "[PERSON_NAME]"
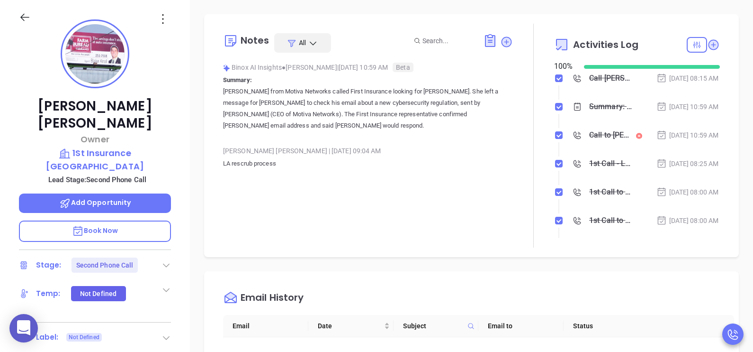
scroll to position [275, 0]
click at [167, 260] on icon at bounding box center [166, 264] width 9 height 9
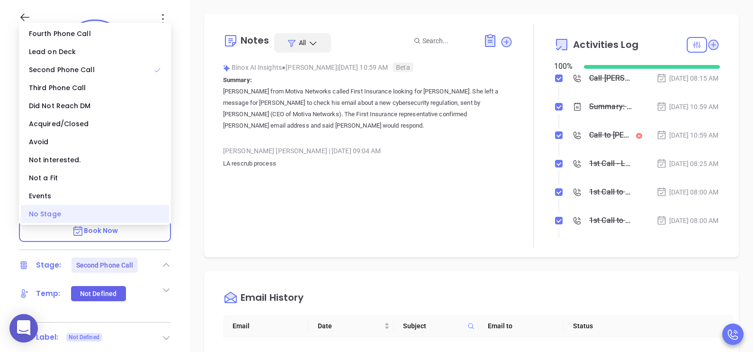
click at [142, 207] on div "No Stage" at bounding box center [95, 214] width 148 height 18
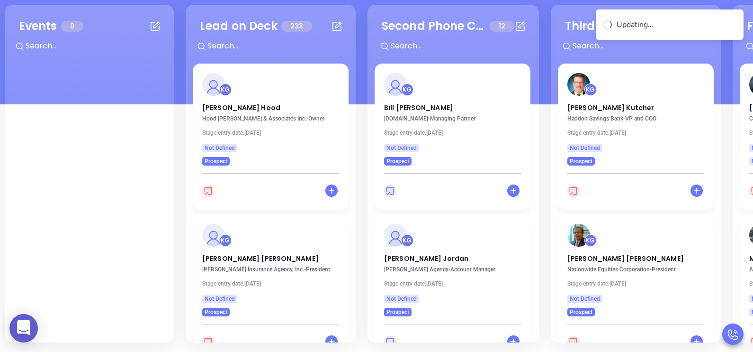
click at [535, 143] on div "Second Phone Call 12 + KG Bill Robert HomeInsurance.com - Managing Partner Stag…" at bounding box center [454, 173] width 172 height 337
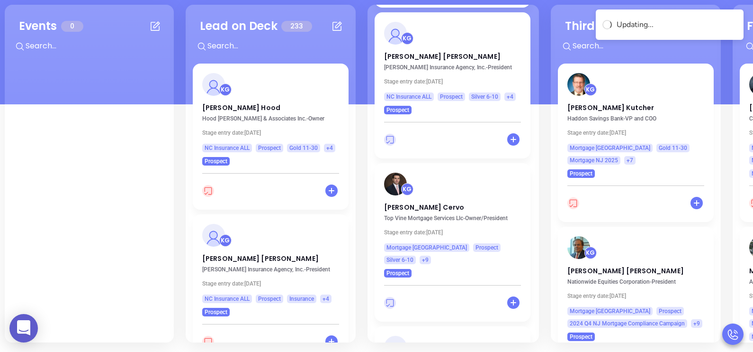
scroll to position [1568, 0]
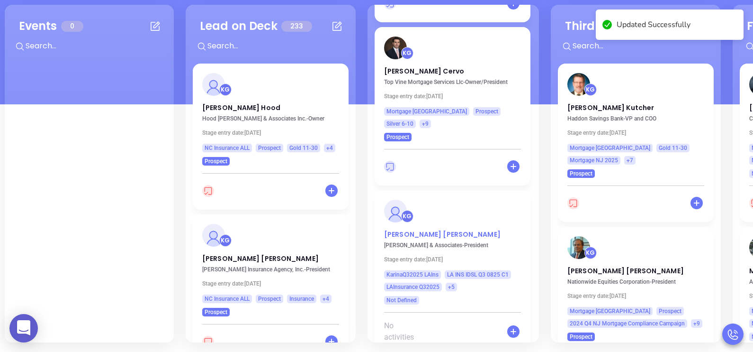
click at [405, 229] on p "Mike Domingo" at bounding box center [452, 231] width 137 height 5
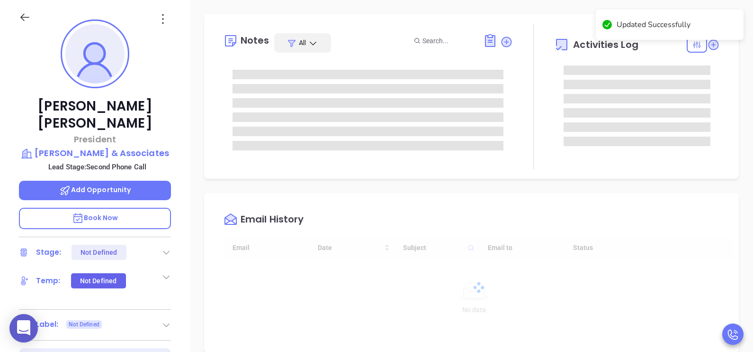
type input "[DATE]"
type input "[PERSON_NAME]"
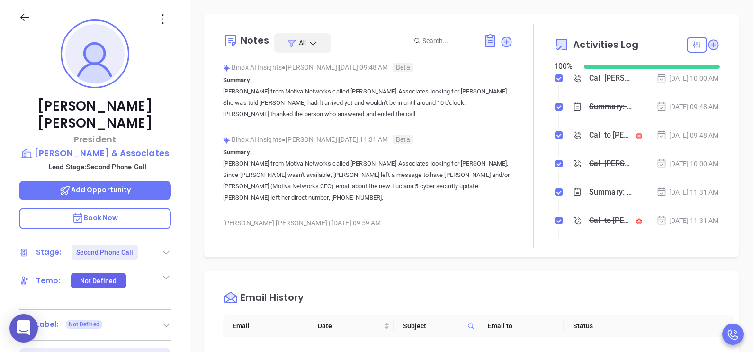
click at [166, 246] on div at bounding box center [166, 251] width 9 height 11
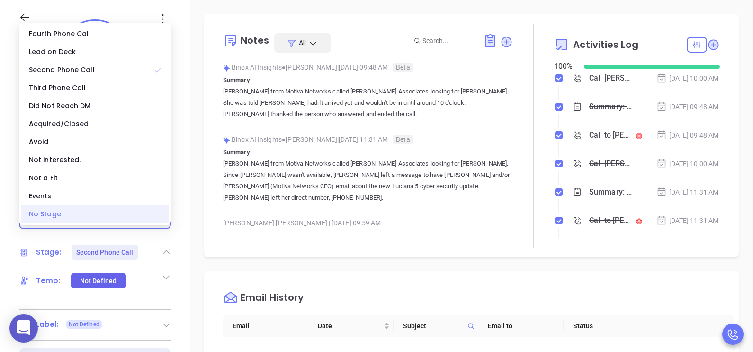
click at [105, 216] on div "No Stage" at bounding box center [95, 214] width 148 height 18
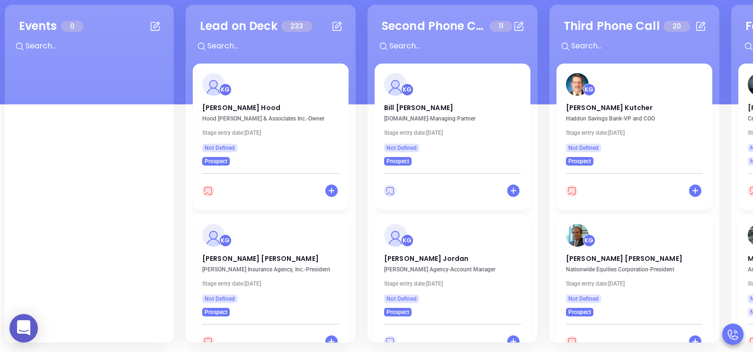
click at [536, 129] on div "Second Phone Call 11 + KG Bill Robert HomeInsurance.com - Managing Partner Stag…" at bounding box center [453, 173] width 170 height 337
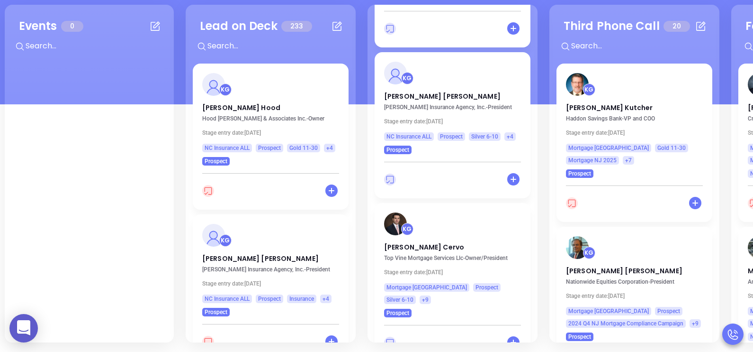
scroll to position [1402, 0]
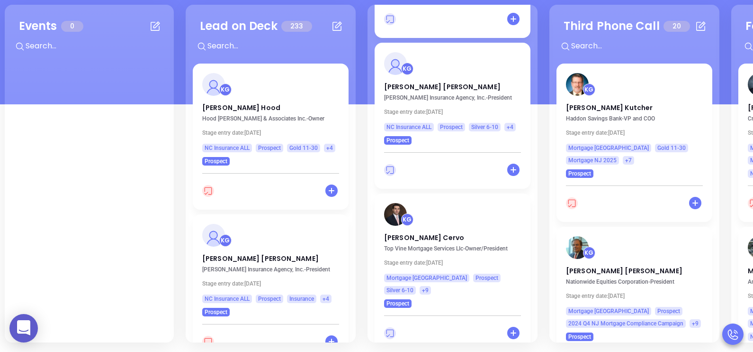
click at [536, 129] on div "Second Phone Call 11 + KG Bill Robert HomeInsurance.com - Managing Partner Stag…" at bounding box center [453, 173] width 170 height 337
click at [536, 131] on div "Second Phone Call 11 + KG Bill Robert HomeInsurance.com - Managing Partner Stag…" at bounding box center [453, 173] width 170 height 337
click at [534, 129] on div "Second Phone Call 11 + KG Bill Robert HomeInsurance.com - Managing Partner Stag…" at bounding box center [453, 173] width 170 height 337
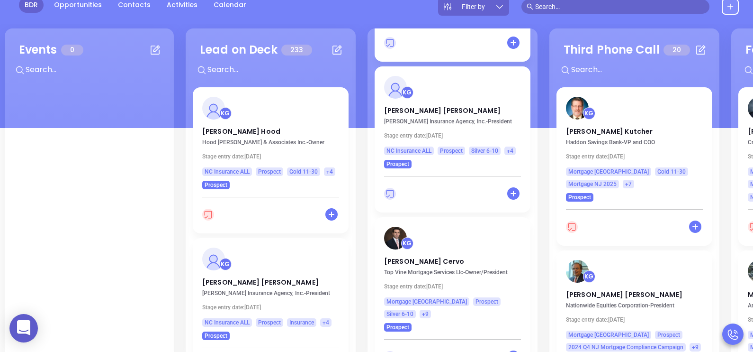
scroll to position [82, 0]
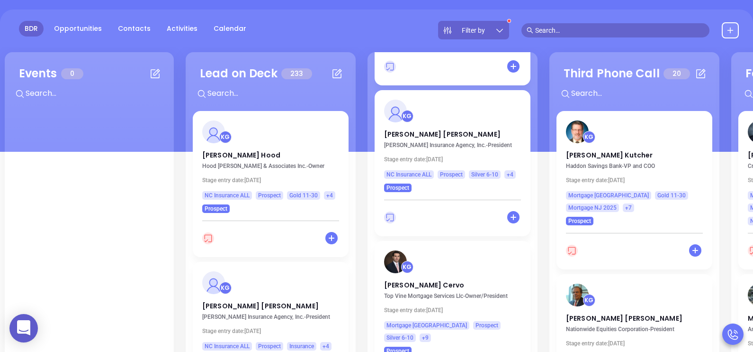
click at [534, 175] on div "Second Phone Call 11 + KG Bill Robert HomeInsurance.com - Managing Partner Stag…" at bounding box center [453, 220] width 170 height 337
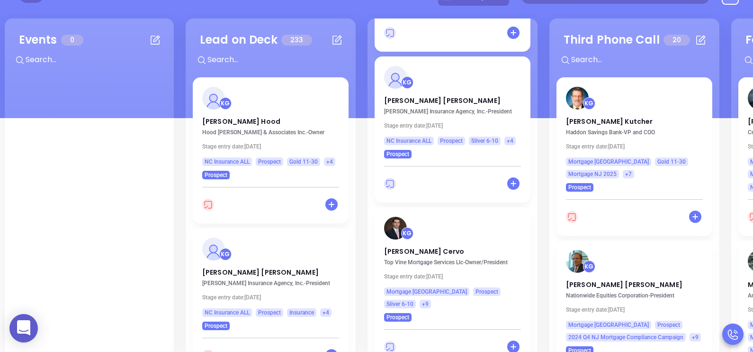
scroll to position [129, 0]
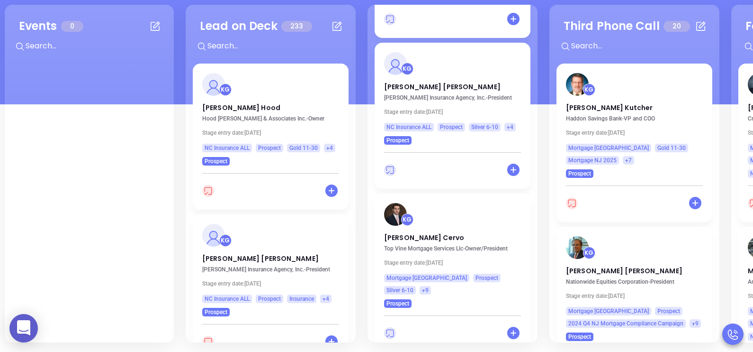
click at [534, 188] on div "Second Phone Call 11 + KG Bill Robert HomeInsurance.com - Managing Partner Stag…" at bounding box center [453, 173] width 170 height 337
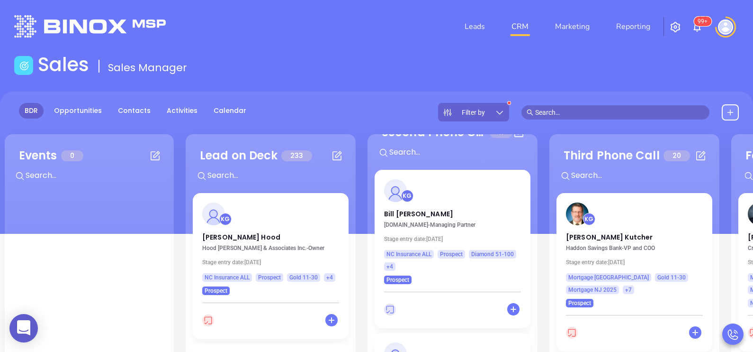
scroll to position [47, 0]
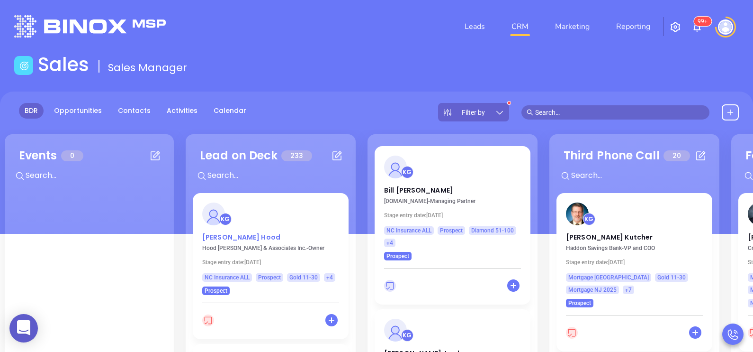
click at [223, 237] on p "Chuck Hood" at bounding box center [270, 234] width 137 height 5
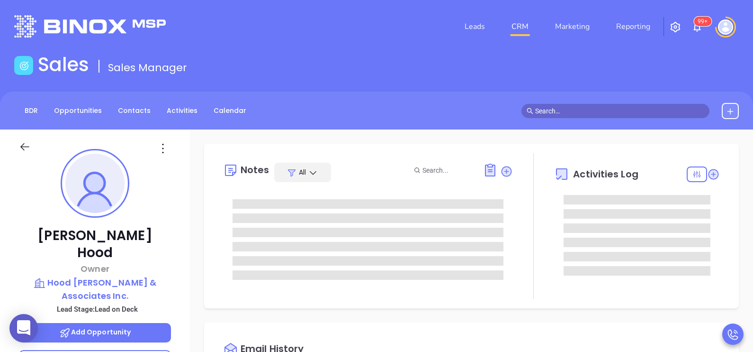
scroll to position [275, 0]
type input "[PERSON_NAME]"
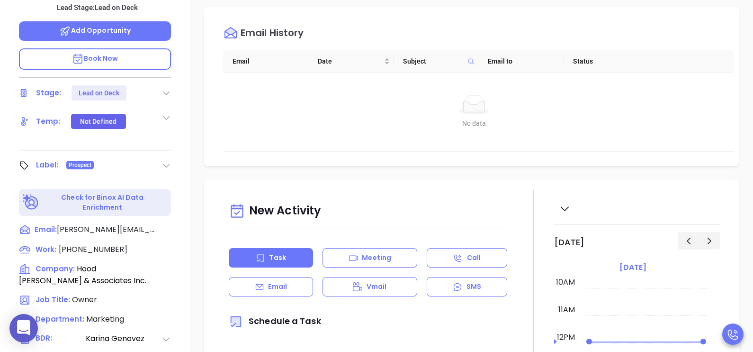
scroll to position [308, 0]
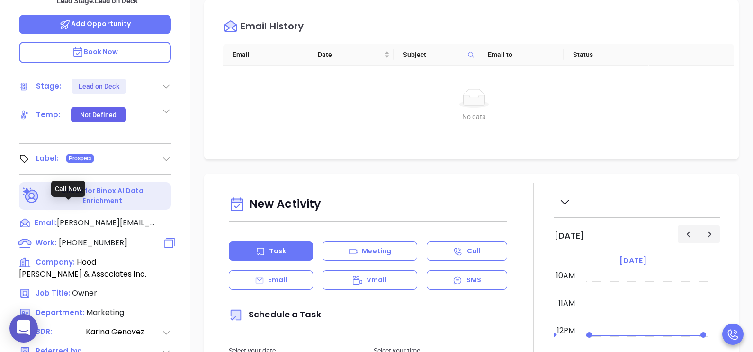
click at [97, 237] on span "(704) 602-9501" at bounding box center [93, 242] width 69 height 11
type input "(704) 602-9501"
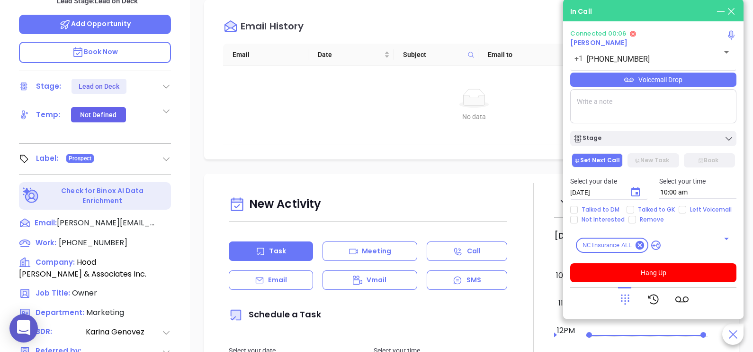
click at [697, 84] on div "Voicemail Drop" at bounding box center [654, 80] width 166 height 14
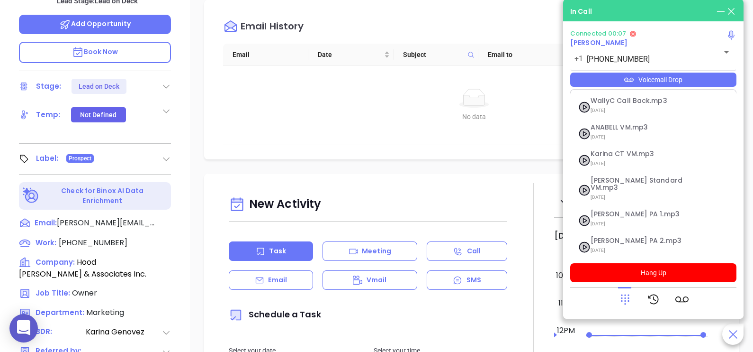
scroll to position [145, 0]
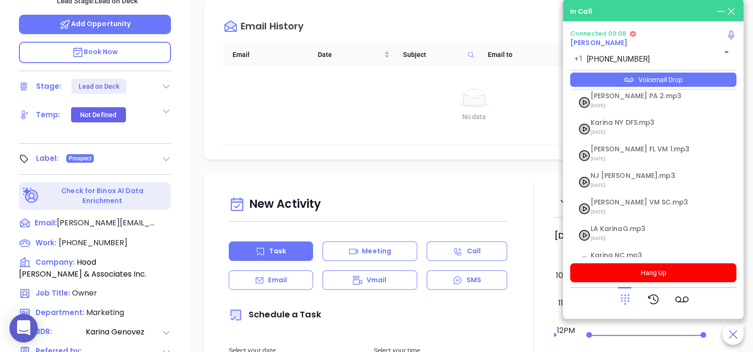
click at [622, 259] on span "[DATE] at 10:25 AM" at bounding box center [642, 265] width 102 height 12
checkbox input "true"
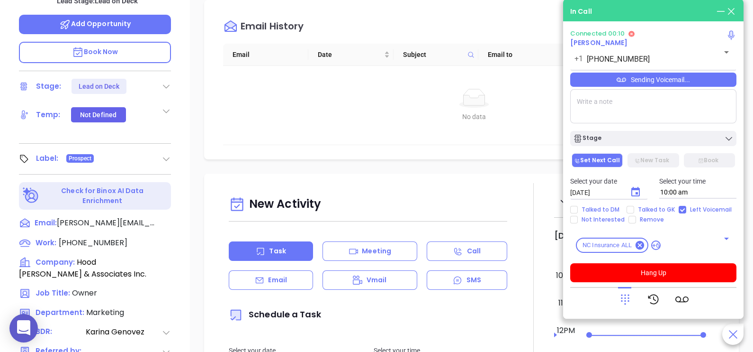
click at [626, 294] on icon at bounding box center [625, 298] width 13 height 13
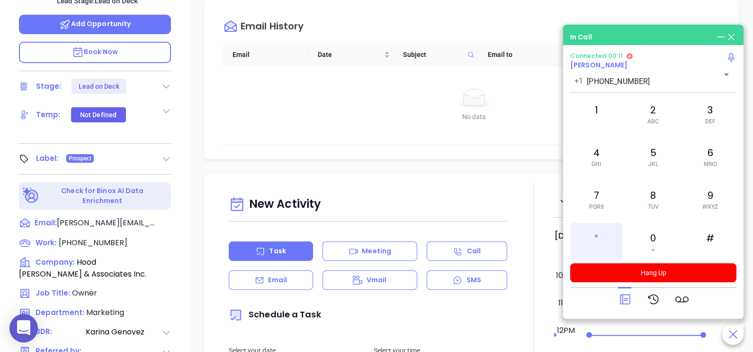
click at [609, 243] on div "*" at bounding box center [597, 242] width 52 height 38
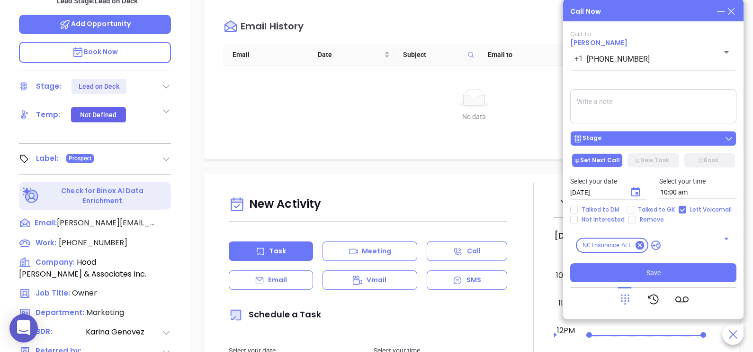
click at [636, 142] on div "Stage" at bounding box center [653, 138] width 161 height 9
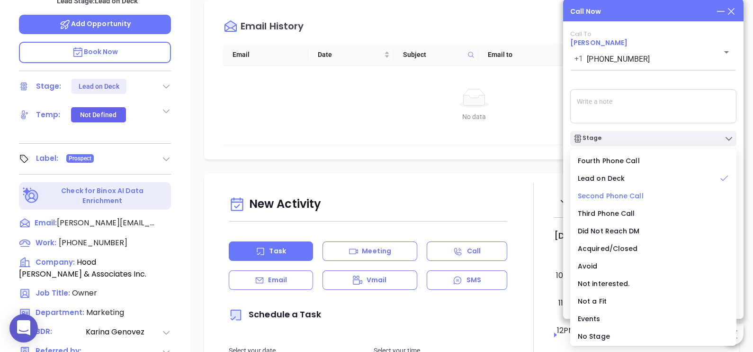
click at [619, 198] on span "Second Phone Call" at bounding box center [611, 195] width 66 height 9
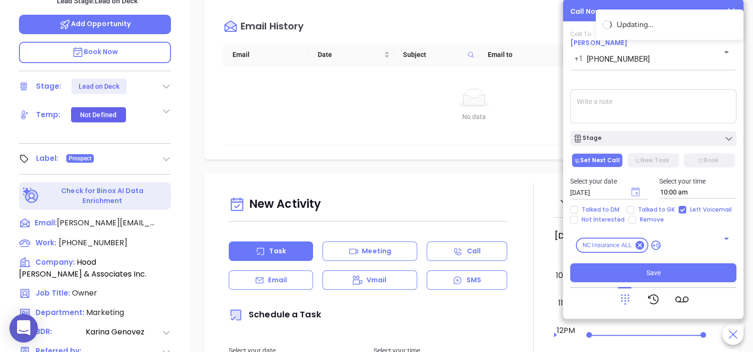
click at [637, 193] on icon "Choose date, selected date is Sep 11, 2025" at bounding box center [636, 191] width 9 height 9
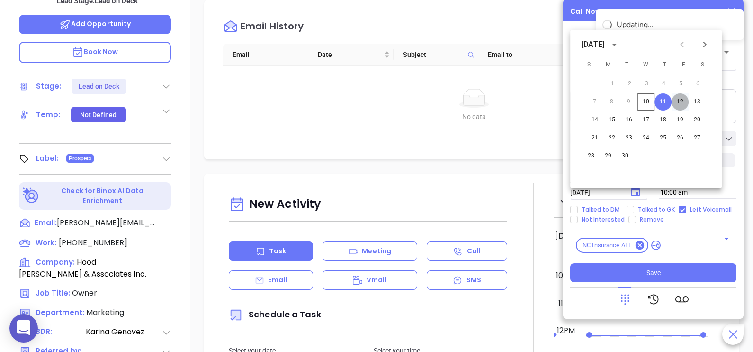
click at [681, 101] on button "12" at bounding box center [680, 101] width 17 height 17
type input "[DATE]"
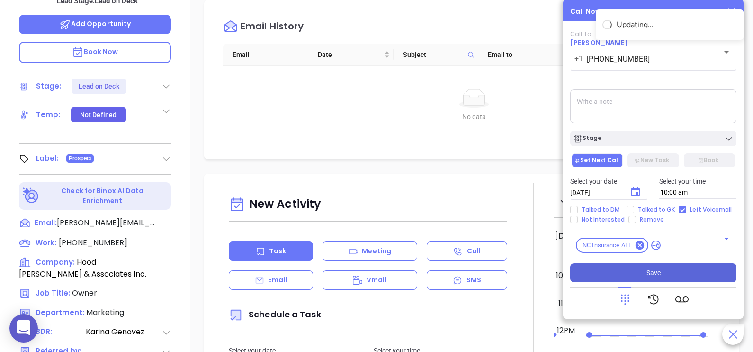
click at [645, 269] on button "Save" at bounding box center [654, 272] width 166 height 19
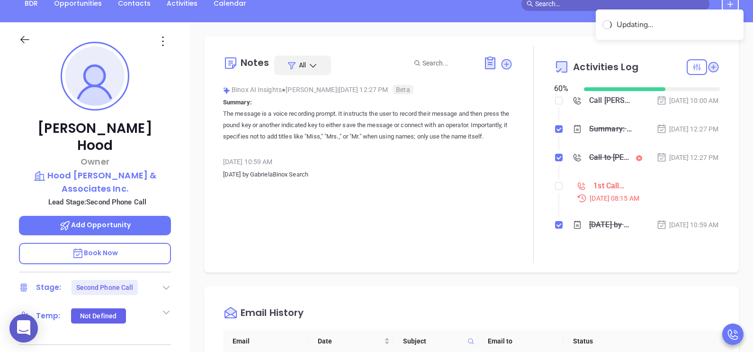
scroll to position [71, 0]
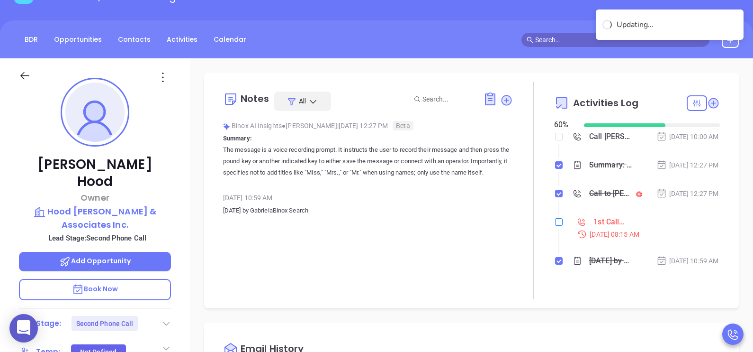
click at [556, 226] on input "checkbox" at bounding box center [559, 222] width 8 height 8
checkbox input "true"
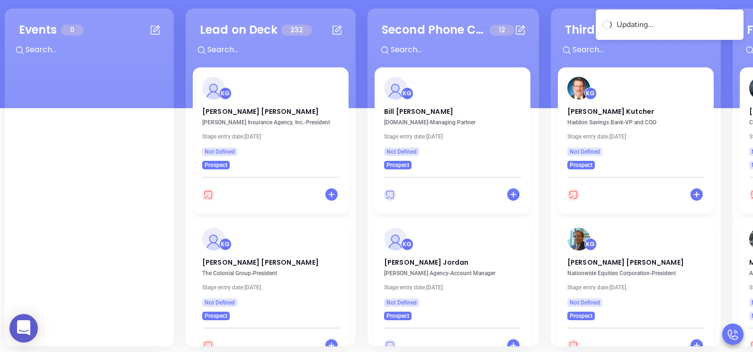
scroll to position [129, 0]
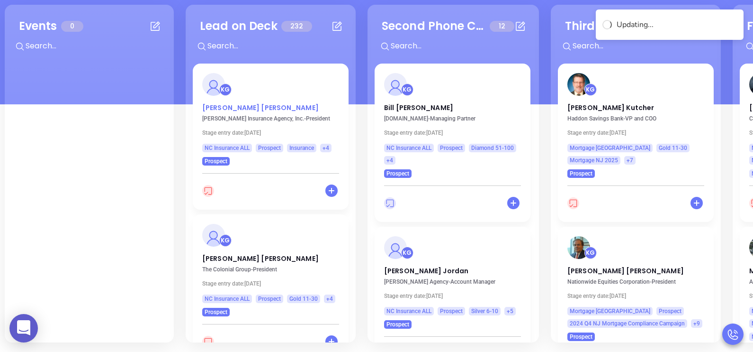
click at [229, 108] on p "Alanna Messimore" at bounding box center [270, 105] width 137 height 5
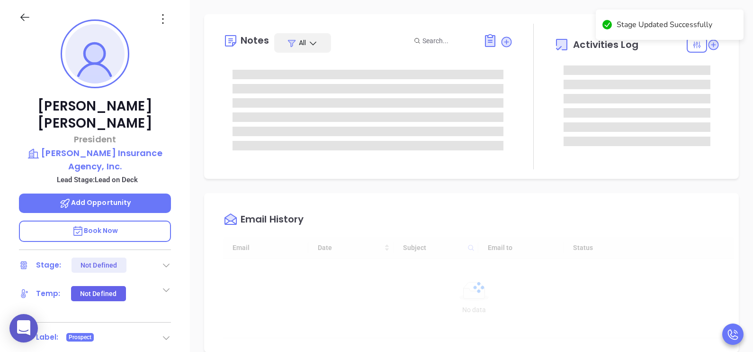
type input "[DATE]"
type input "[PERSON_NAME]"
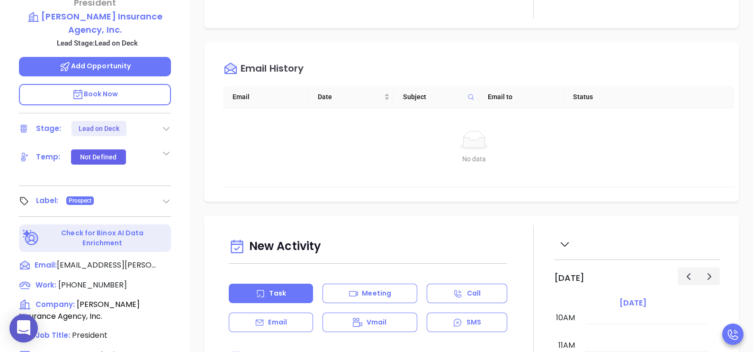
scroll to position [366, 0]
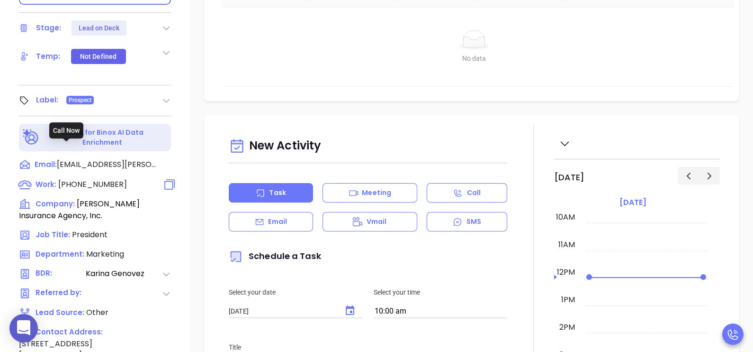
click at [103, 179] on span "(919) 772-0233" at bounding box center [92, 184] width 69 height 11
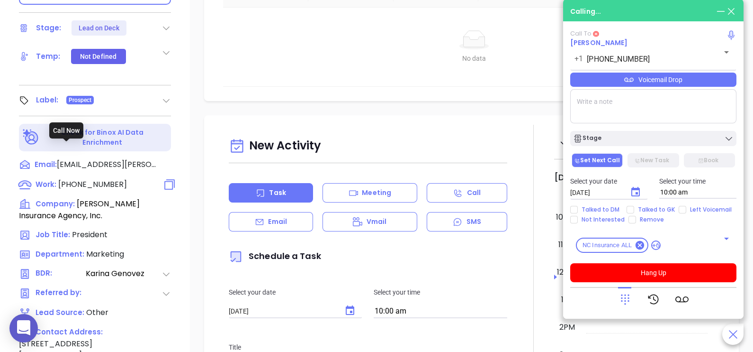
type input "(919) 772-0233"
click at [710, 85] on div "Voicemail Drop" at bounding box center [654, 80] width 166 height 14
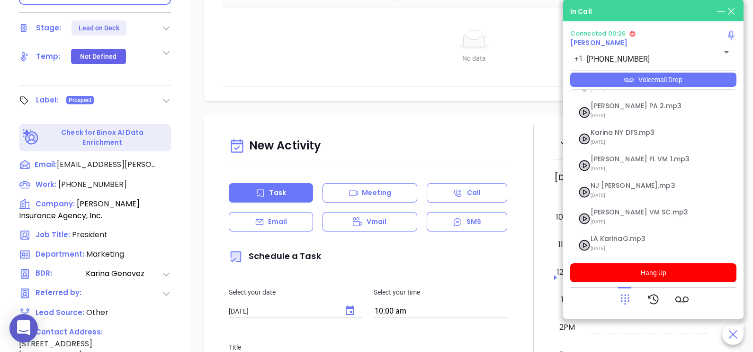
scroll to position [145, 0]
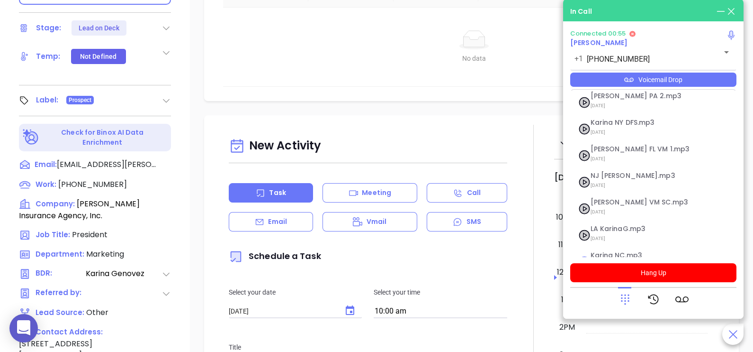
click at [629, 252] on span "Karina NC.mp3" at bounding box center [642, 255] width 102 height 7
checkbox input "true"
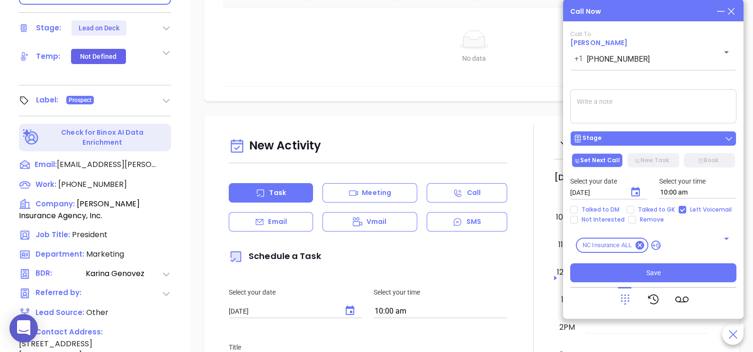
click at [670, 137] on div "Stage" at bounding box center [653, 138] width 161 height 9
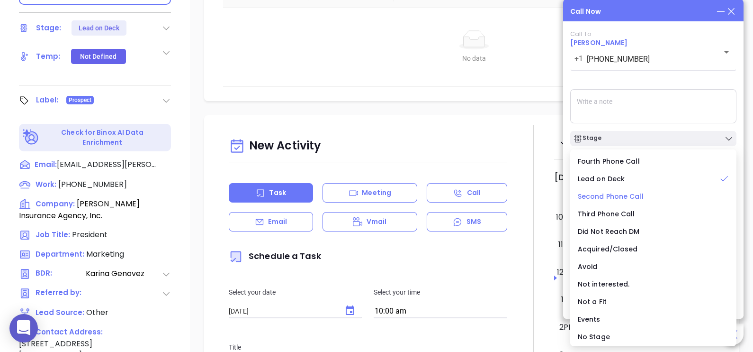
click at [608, 198] on span "Second Phone Call" at bounding box center [611, 195] width 66 height 9
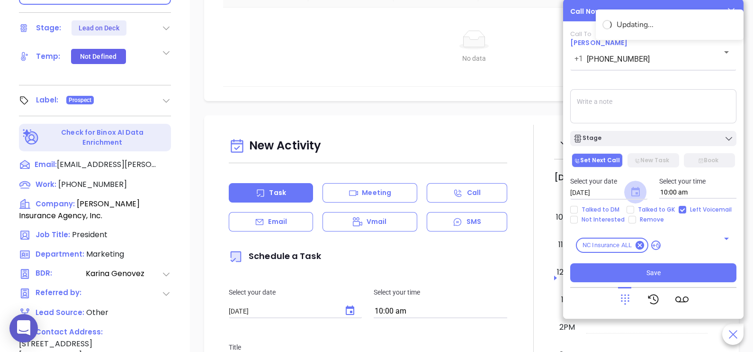
click at [632, 193] on icon "Choose date, selected date is Sep 11, 2025" at bounding box center [636, 191] width 9 height 9
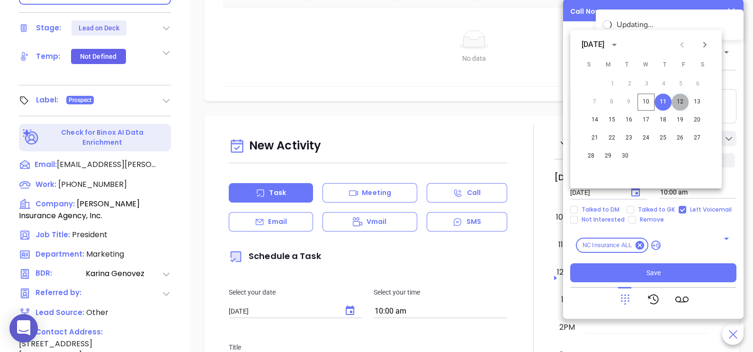
click at [679, 102] on button "12" at bounding box center [680, 101] width 17 height 17
type input "[DATE]"
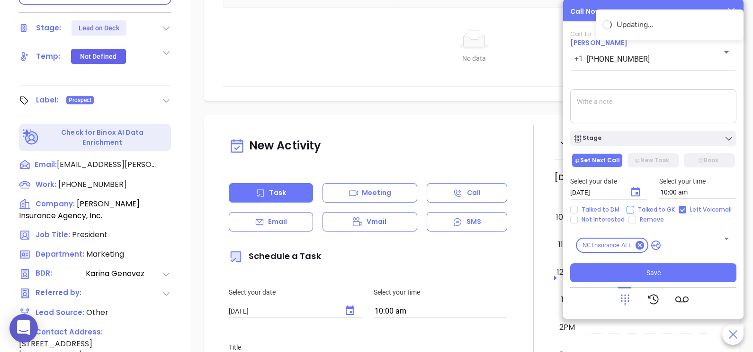
click at [659, 210] on span "Talked to GK" at bounding box center [657, 210] width 45 height 8
click at [635, 210] on input "Talked to GK" at bounding box center [631, 210] width 8 height 8
checkbox input "true"
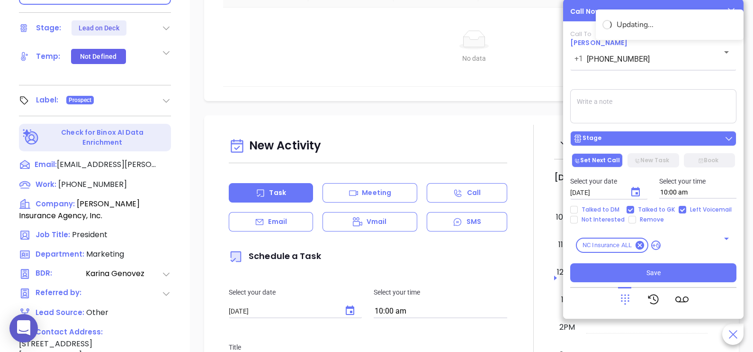
click at [673, 140] on div "Stage" at bounding box center [653, 138] width 161 height 9
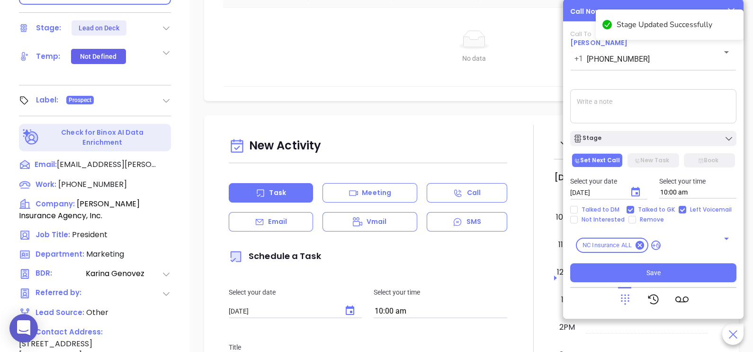
click at [678, 114] on textarea at bounding box center [654, 106] width 166 height 34
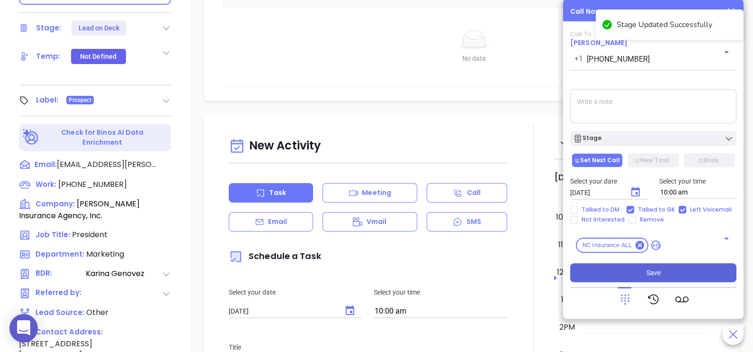
click at [661, 273] on button "Save" at bounding box center [654, 272] width 166 height 19
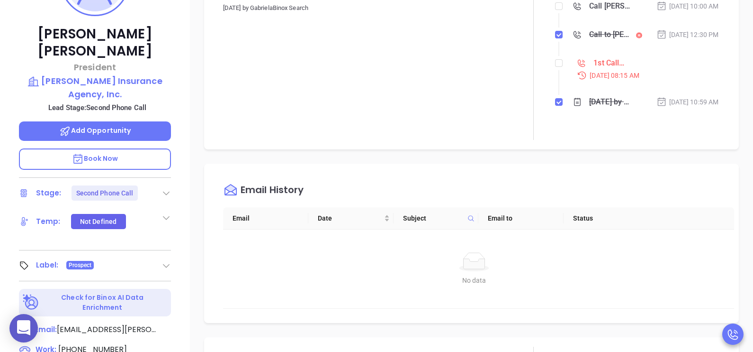
scroll to position [153, 0]
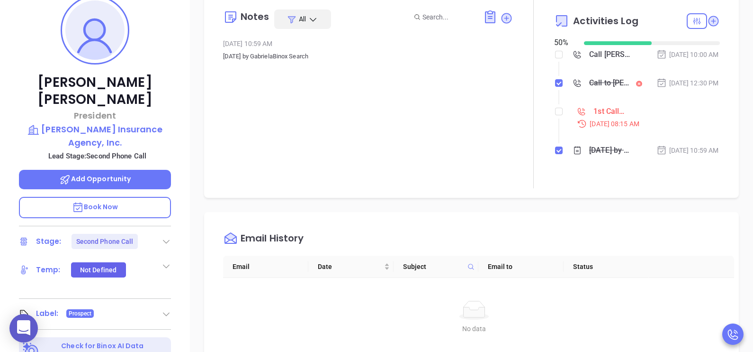
click at [557, 115] on input "checkbox" at bounding box center [559, 112] width 8 height 8
checkbox input "true"
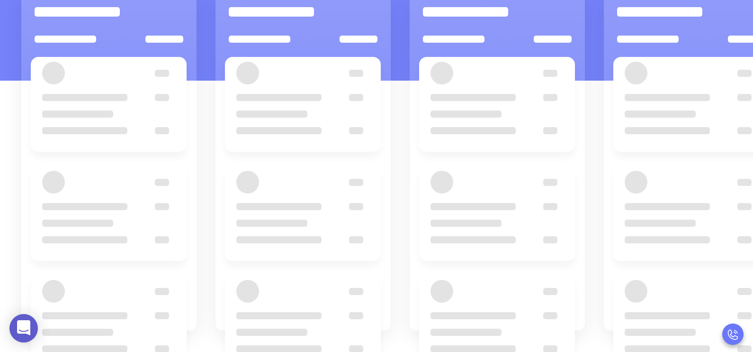
scroll to position [129, 0]
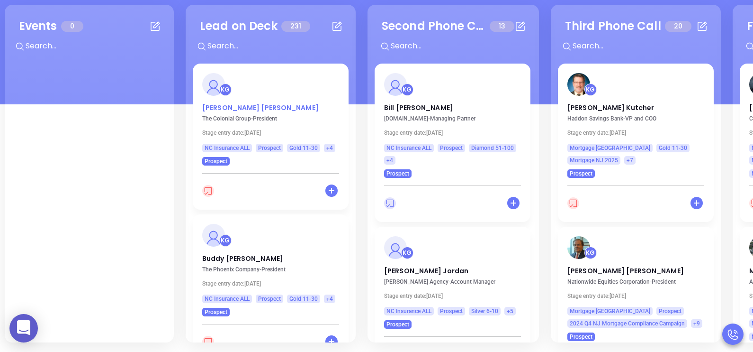
click at [223, 107] on p "Bob Burke" at bounding box center [270, 105] width 137 height 5
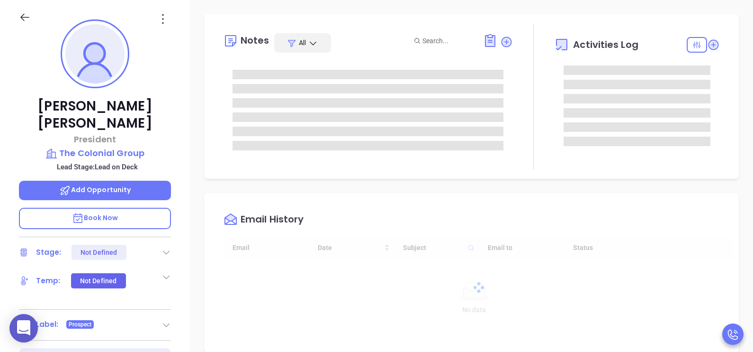
type input "[DATE]"
type input "[PERSON_NAME]"
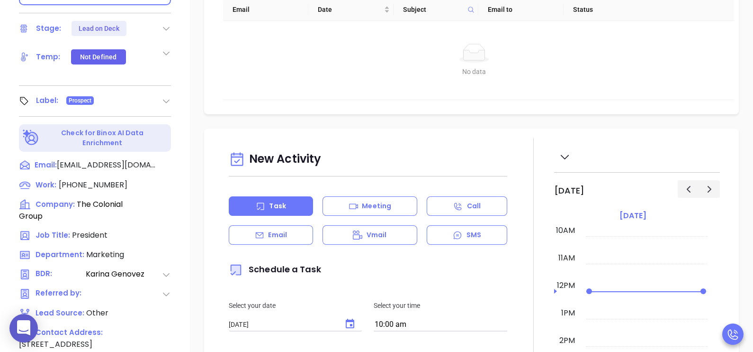
scroll to position [366, 0]
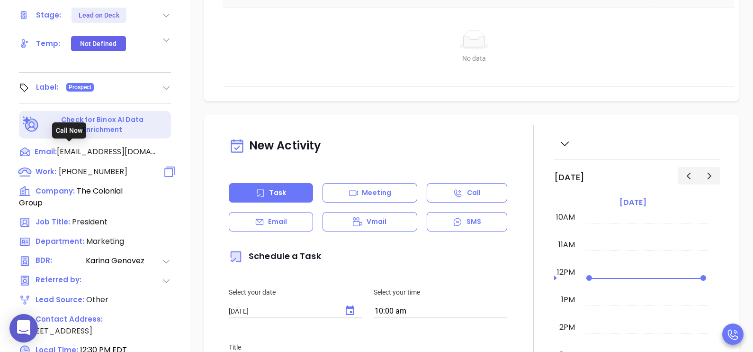
click at [109, 166] on span "(800) 628-3762" at bounding box center [93, 171] width 69 height 11
type input "(800) 628-3762"
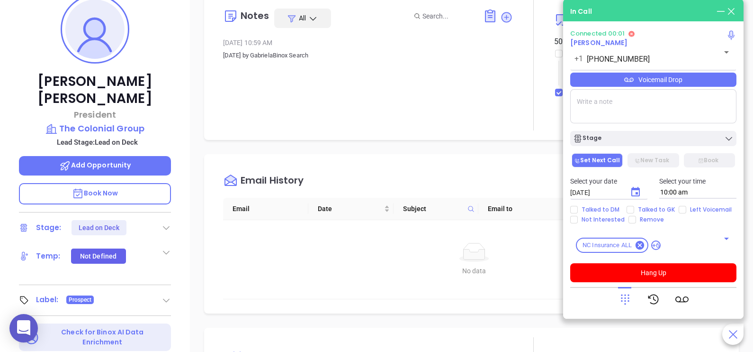
scroll to position [153, 0]
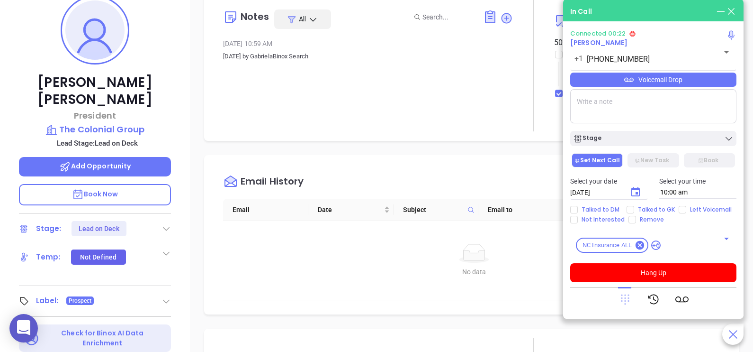
click at [628, 300] on icon at bounding box center [625, 299] width 9 height 10
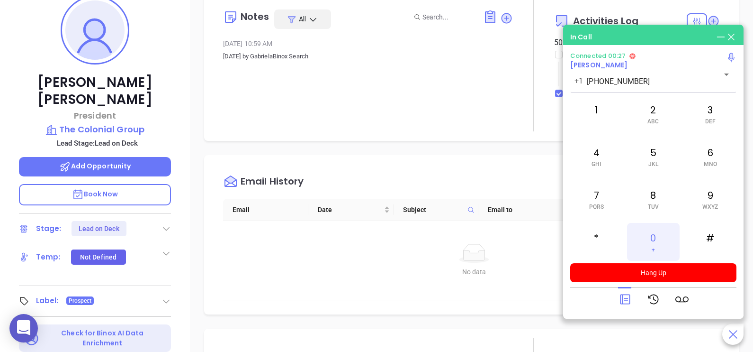
click at [655, 241] on div "0 +" at bounding box center [653, 242] width 52 height 38
click at [624, 296] on icon at bounding box center [625, 298] width 13 height 13
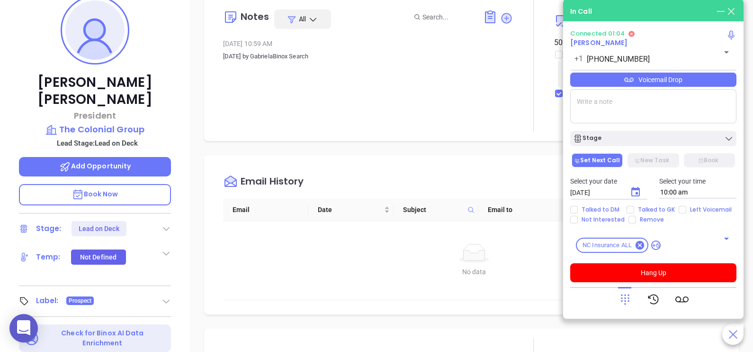
scroll to position [275, 0]
click at [696, 83] on div "Voicemail Drop" at bounding box center [654, 80] width 166 height 14
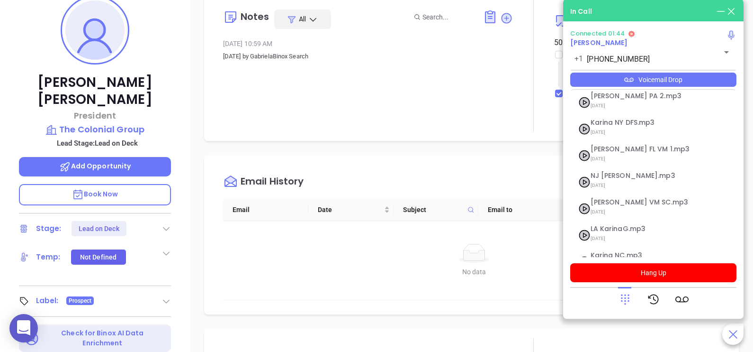
scroll to position [156, 0]
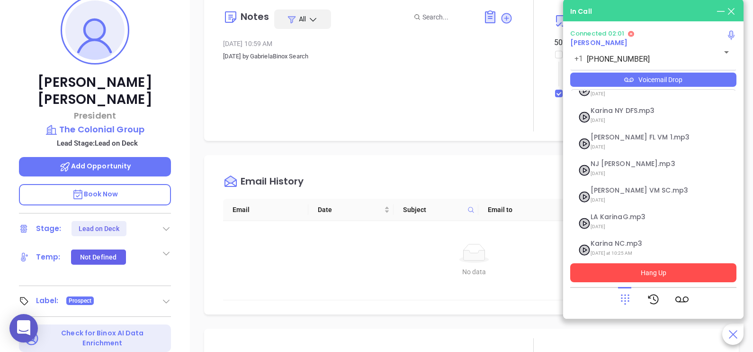
click at [656, 273] on button "Hang Up" at bounding box center [654, 272] width 166 height 19
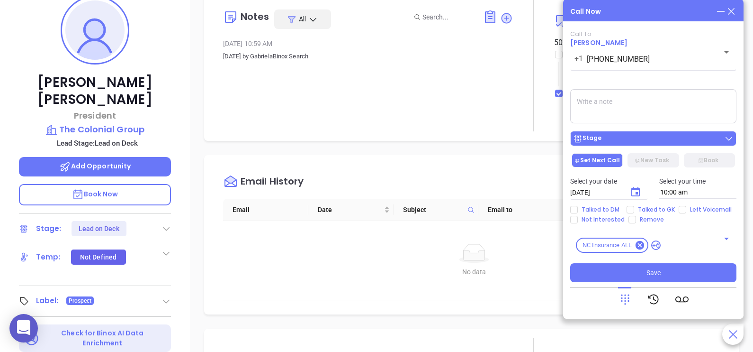
click at [658, 141] on div "Stage" at bounding box center [653, 138] width 161 height 9
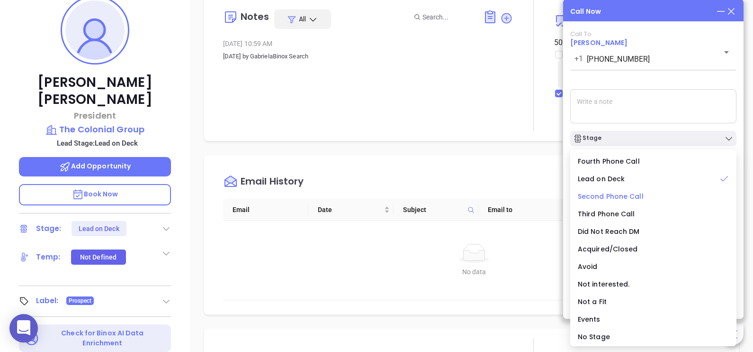
click at [624, 197] on span "Second Phone Call" at bounding box center [611, 195] width 66 height 9
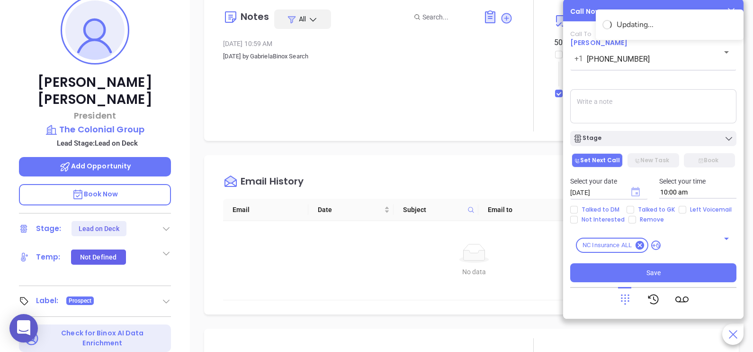
click at [633, 192] on icon "Choose date, selected date is Sep 11, 2025" at bounding box center [635, 191] width 11 height 11
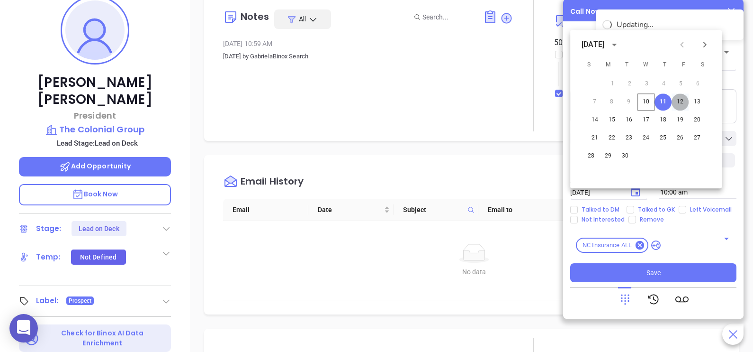
click at [680, 100] on button "12" at bounding box center [680, 101] width 17 height 17
type input "[DATE]"
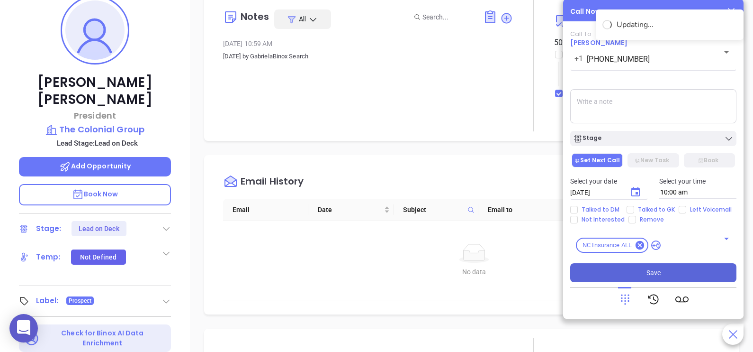
click at [642, 268] on button "Save" at bounding box center [654, 272] width 166 height 19
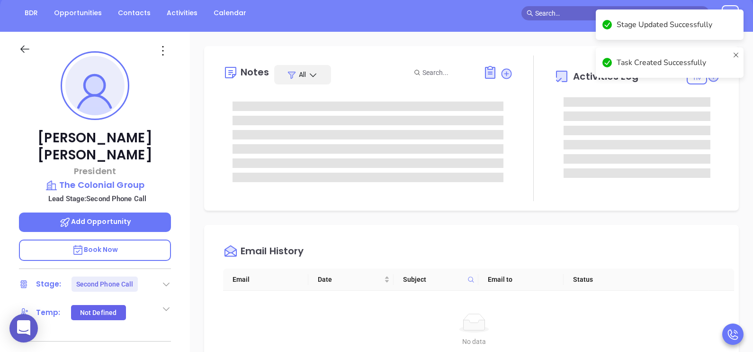
scroll to position [82, 0]
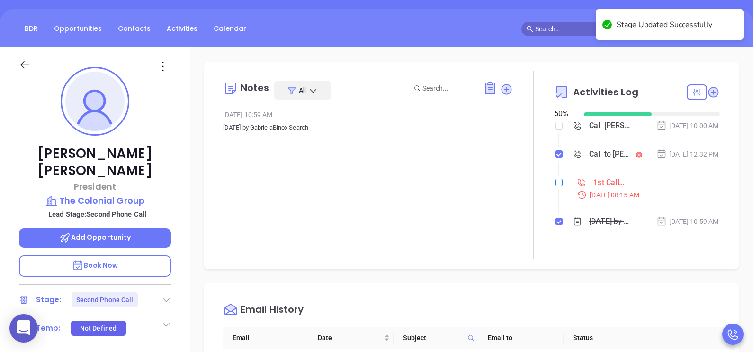
click at [555, 186] on input "checkbox" at bounding box center [559, 183] width 8 height 8
checkbox input "true"
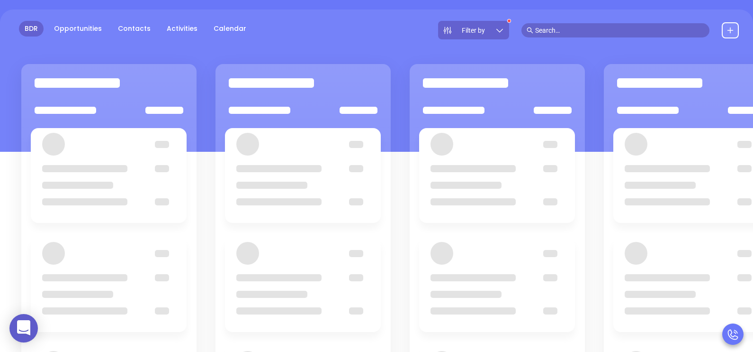
scroll to position [129, 0]
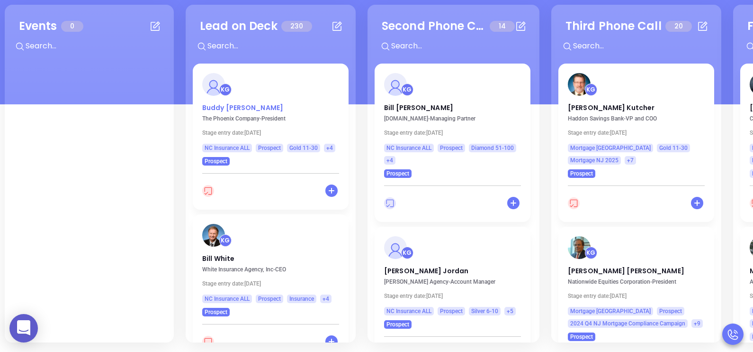
click at [222, 107] on p "Buddy McSwain" at bounding box center [270, 105] width 137 height 5
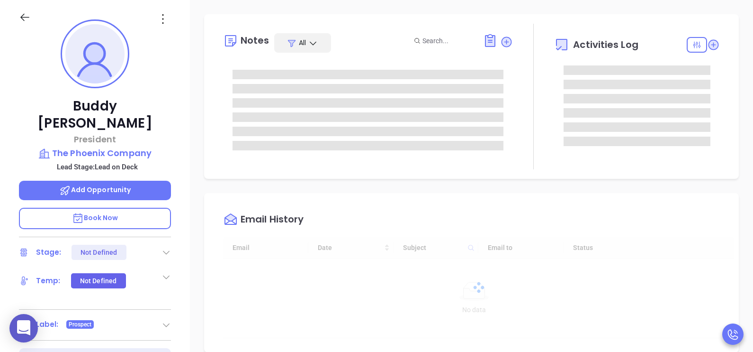
type input "[DATE]"
type input "[PERSON_NAME]"
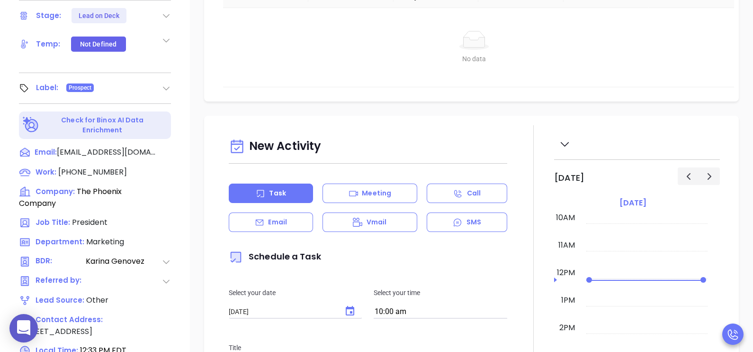
scroll to position [366, 0]
click at [95, 166] on span "(336) 765-9332" at bounding box center [92, 171] width 69 height 11
type input "(336) 765-9332"
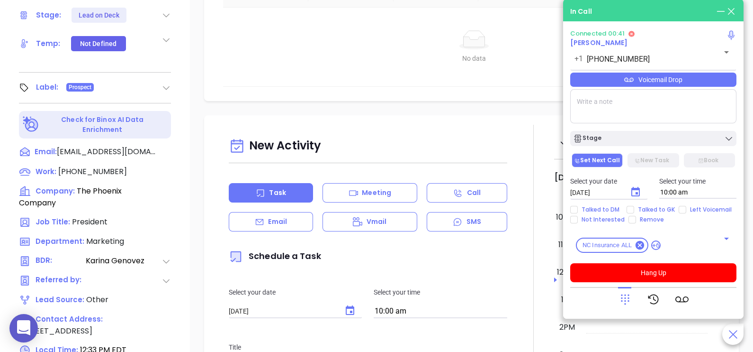
click at [692, 77] on div "Voicemail Drop" at bounding box center [654, 80] width 166 height 14
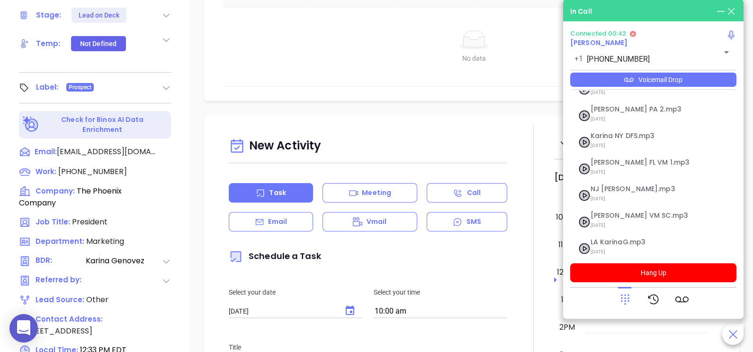
scroll to position [145, 0]
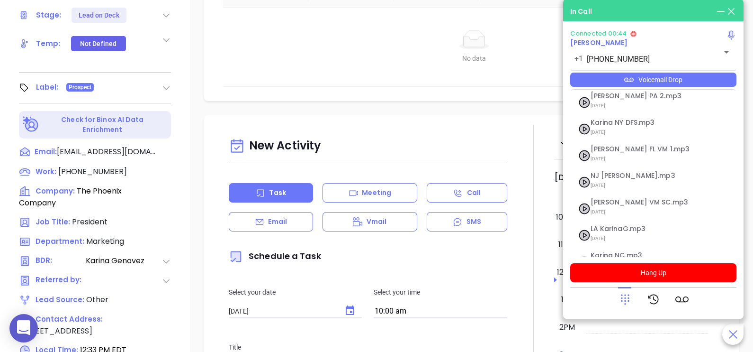
click at [657, 259] on span "[DATE] at 10:25 AM" at bounding box center [642, 265] width 102 height 12
checkbox input "true"
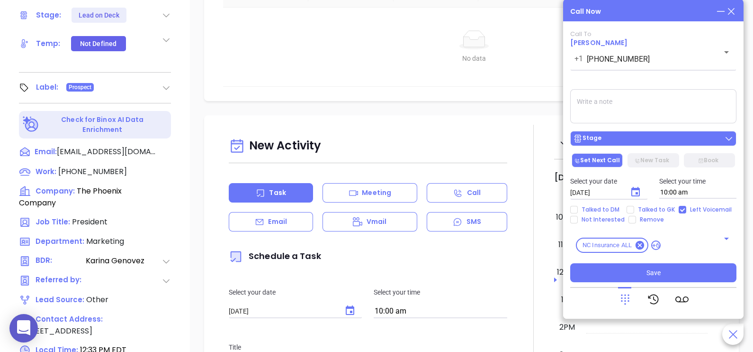
click at [685, 133] on button "Stage" at bounding box center [654, 138] width 166 height 15
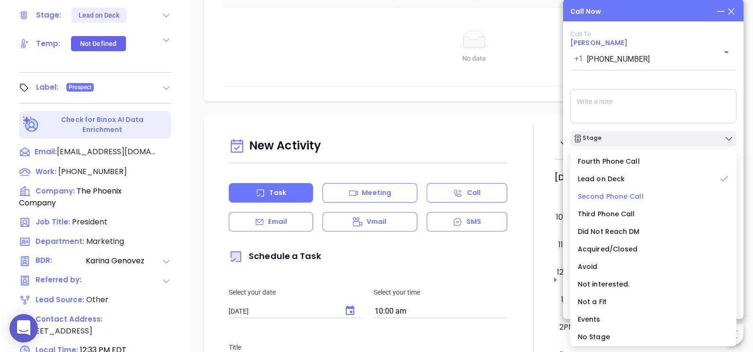
click at [626, 197] on span "Second Phone Call" at bounding box center [611, 195] width 66 height 9
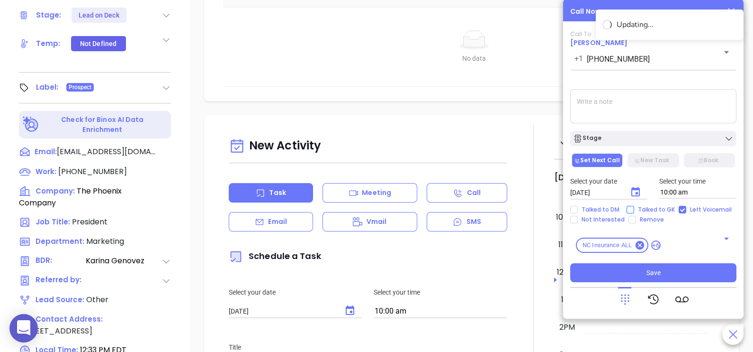
click at [637, 213] on span "Talked to GK" at bounding box center [657, 210] width 45 height 8
click at [635, 213] on input "Talked to GK" at bounding box center [631, 210] width 8 height 8
checkbox input "true"
click at [634, 192] on icon "Choose date, selected date is Sep 11, 2025" at bounding box center [635, 191] width 11 height 11
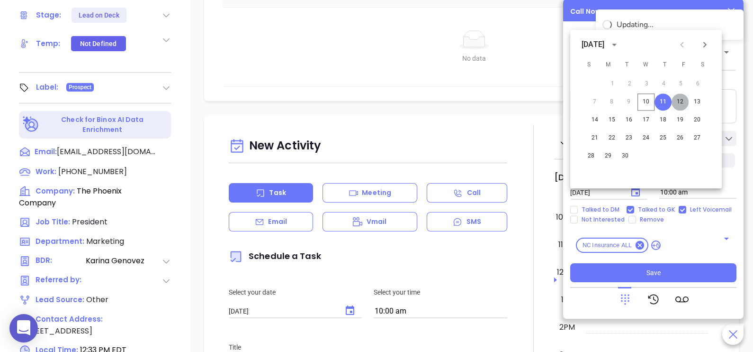
click at [681, 103] on button "12" at bounding box center [680, 101] width 17 height 17
type input "[DATE]"
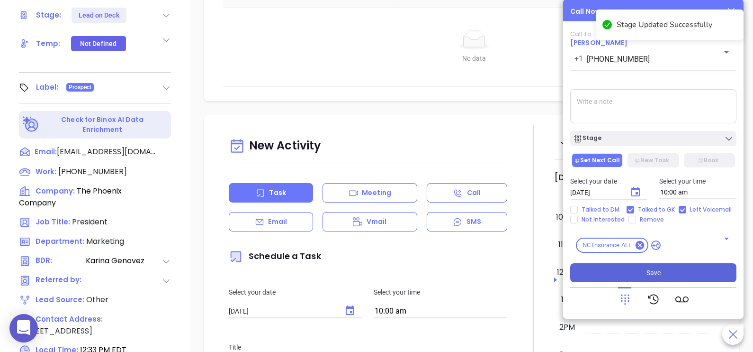
click at [672, 270] on button "Save" at bounding box center [654, 272] width 166 height 19
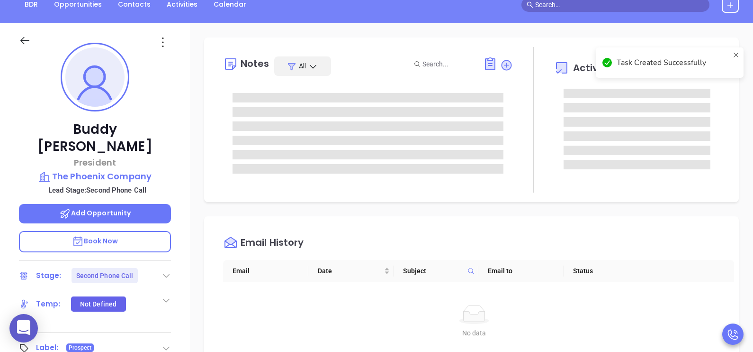
scroll to position [106, 0]
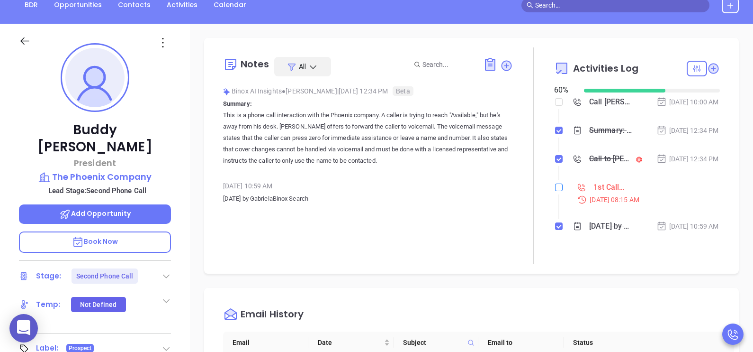
click at [555, 191] on input "checkbox" at bounding box center [559, 187] width 8 height 8
checkbox input "true"
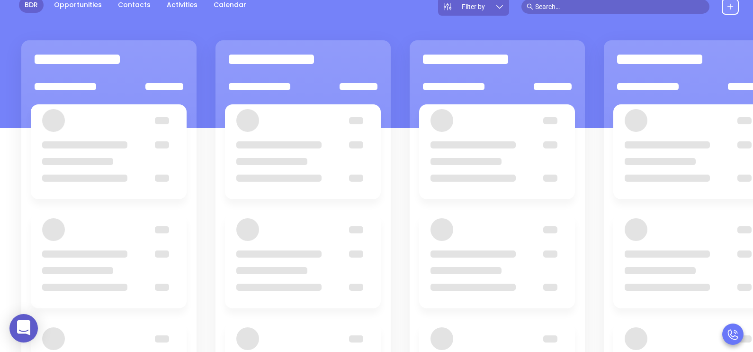
scroll to position [129, 0]
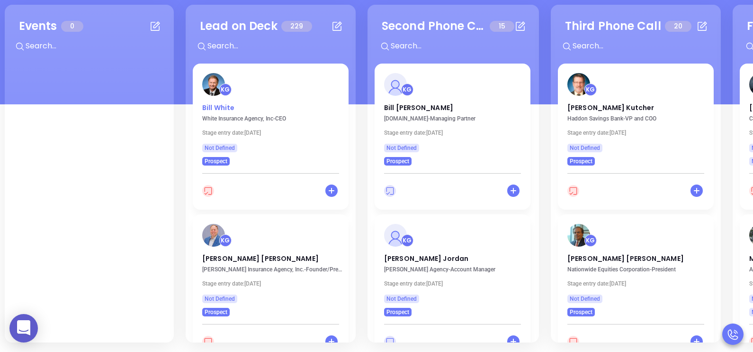
click at [225, 108] on p "[PERSON_NAME]" at bounding box center [270, 105] width 137 height 5
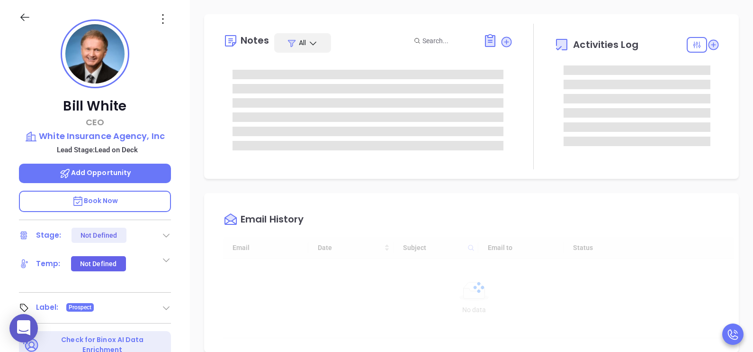
type input "[DATE]"
type input "[PERSON_NAME]"
click at [182, 248] on div "Bill White CEO White Insurance Agency, Inc Lead Stage: Lead on Deck Add Opportu…" at bounding box center [95, 220] width 190 height 440
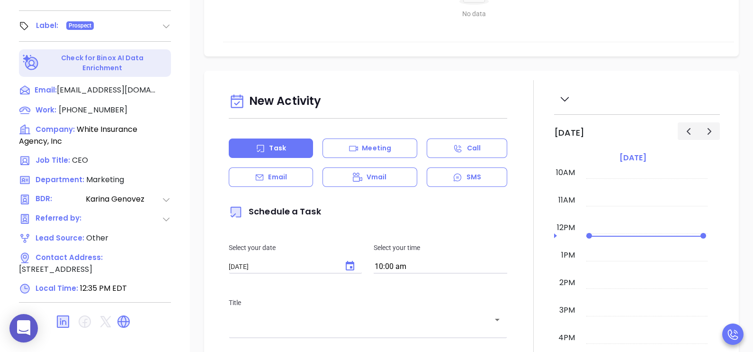
scroll to position [414, 0]
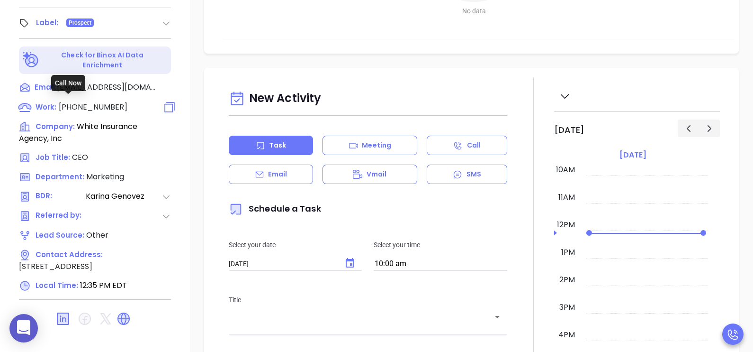
click at [104, 102] on span "[PHONE_NUMBER]" at bounding box center [93, 106] width 69 height 11
type input "[PHONE_NUMBER]"
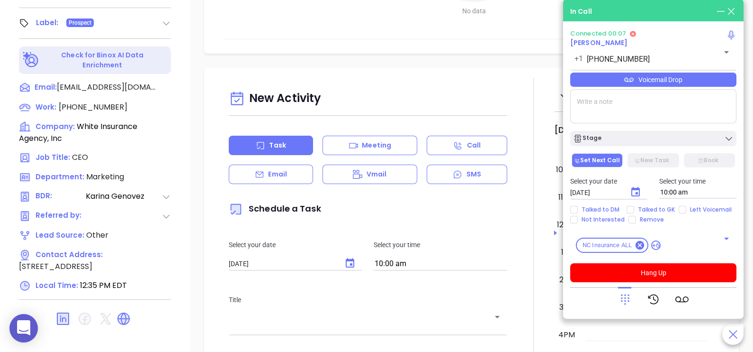
click at [707, 86] on div "Voicemail Drop" at bounding box center [654, 80] width 166 height 14
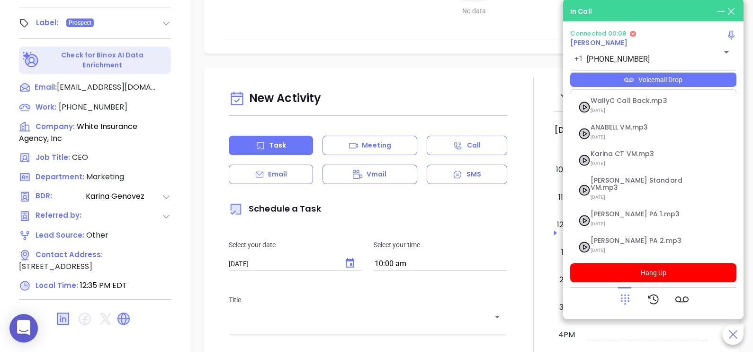
scroll to position [145, 0]
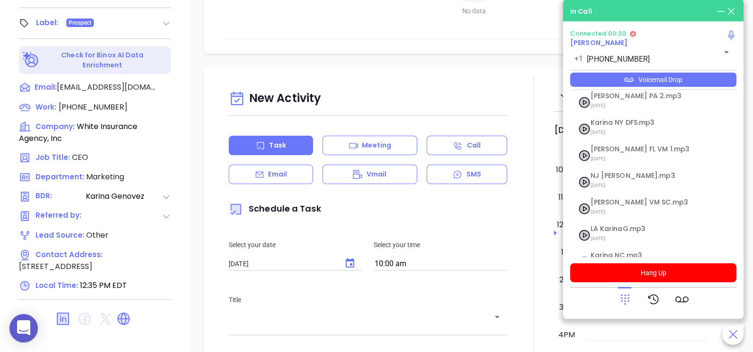
click at [650, 252] on span "Karina NC.mp3" at bounding box center [642, 255] width 102 height 7
checkbox input "true"
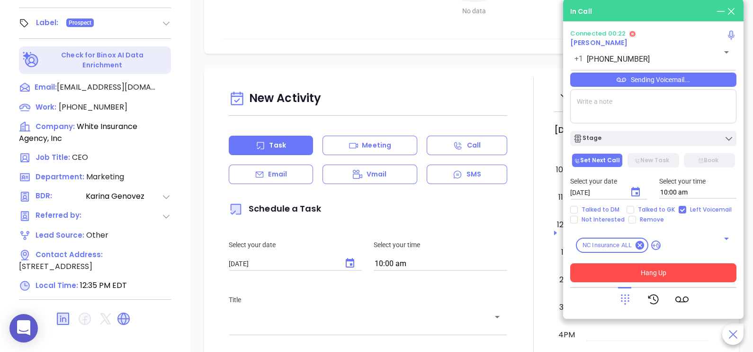
click at [692, 276] on button "Hang Up" at bounding box center [654, 272] width 166 height 19
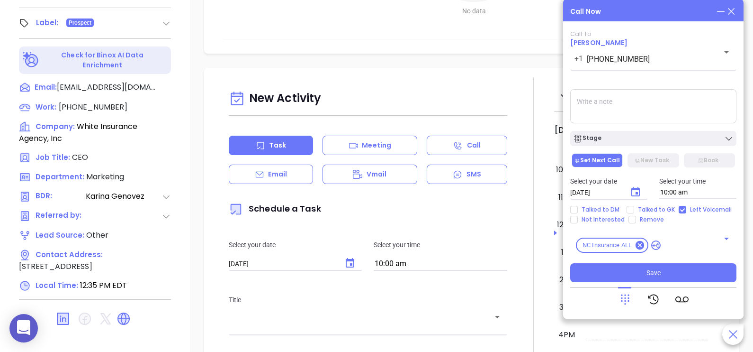
click at [734, 14] on div "Call Now Call To Bill White +1 (828) 669-7912 ​ Voicemail Drop Stage Set Next C…" at bounding box center [653, 158] width 181 height 319
click at [734, 14] on icon at bounding box center [731, 11] width 10 height 10
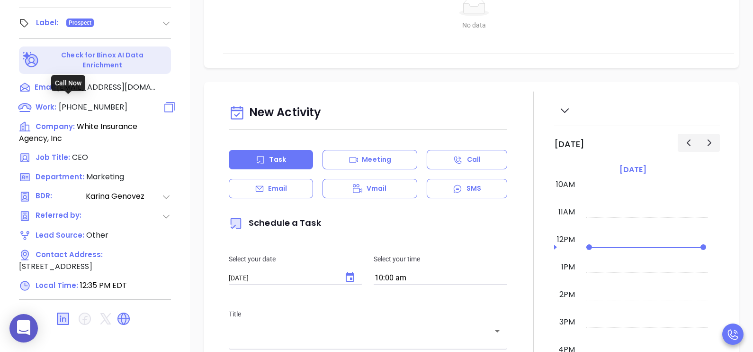
click at [105, 104] on span "[PHONE_NUMBER]" at bounding box center [93, 106] width 69 height 11
type input "[PHONE_NUMBER]"
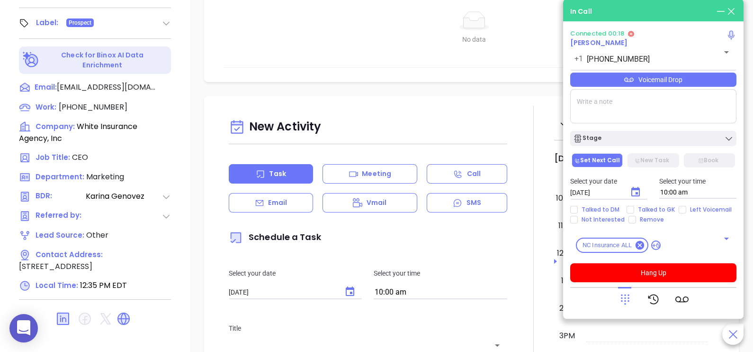
click at [694, 81] on div "Voicemail Drop" at bounding box center [654, 80] width 166 height 14
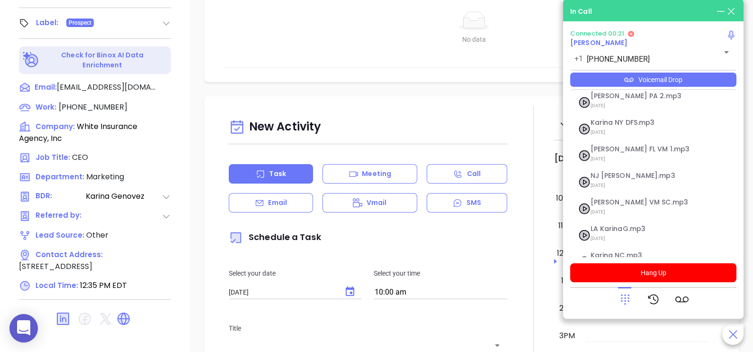
scroll to position [156, 0]
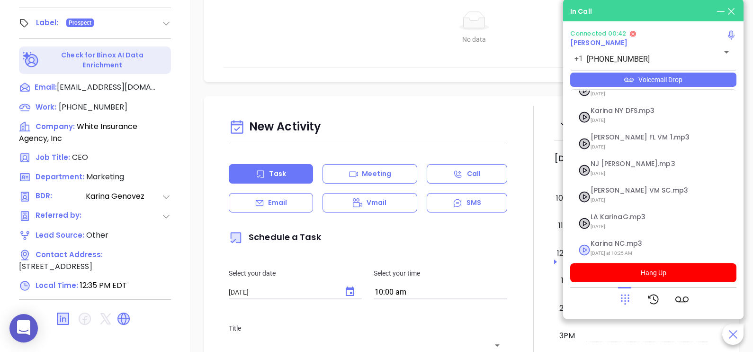
click at [635, 247] on span "[DATE] at 10:25 AM" at bounding box center [642, 253] width 102 height 12
checkbox input "true"
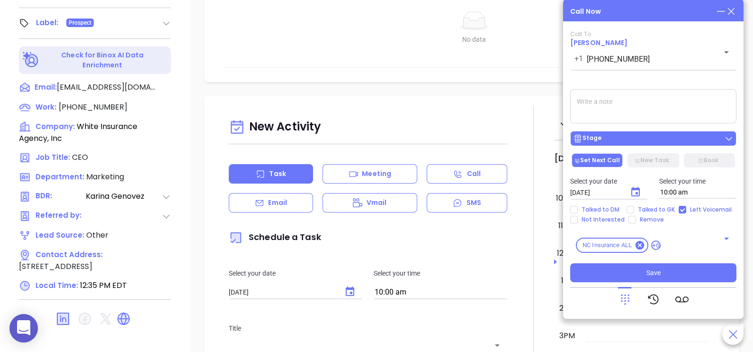
click at [669, 141] on div "Stage" at bounding box center [653, 138] width 161 height 9
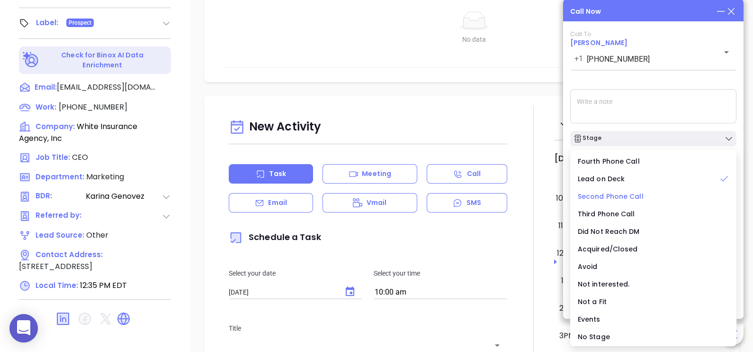
click at [624, 196] on span "Second Phone Call" at bounding box center [611, 195] width 66 height 9
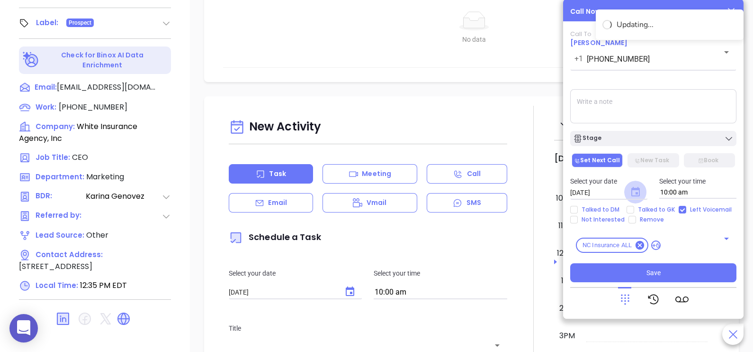
click at [635, 189] on icon "Choose date, selected date is Sep 11, 2025" at bounding box center [636, 191] width 9 height 9
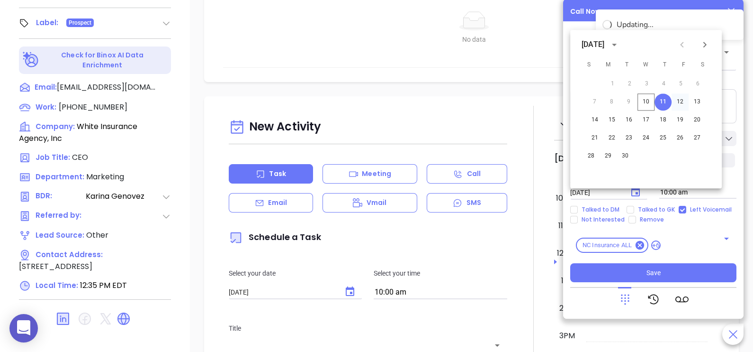
click at [680, 104] on button "12" at bounding box center [680, 101] width 17 height 17
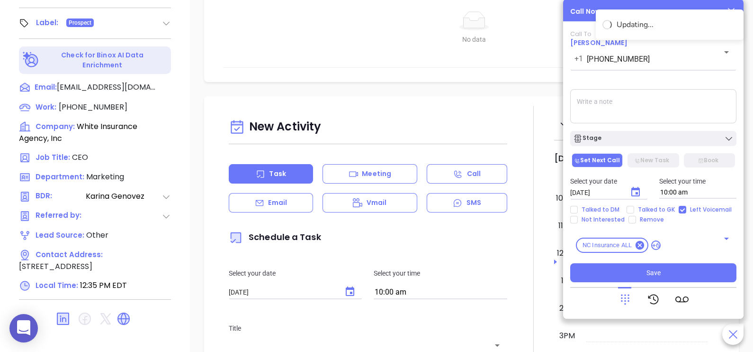
type input "[DATE]"
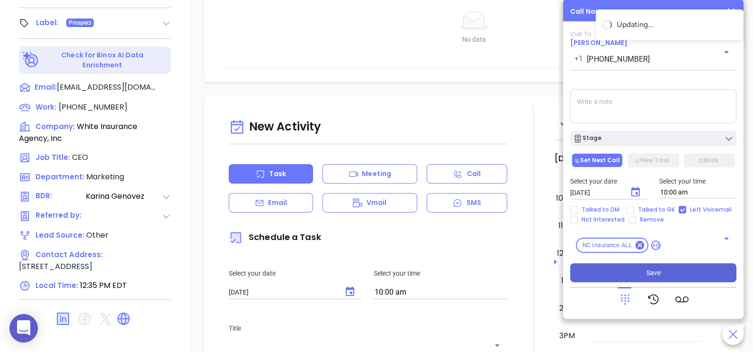
click at [651, 272] on span "Save" at bounding box center [654, 272] width 14 height 10
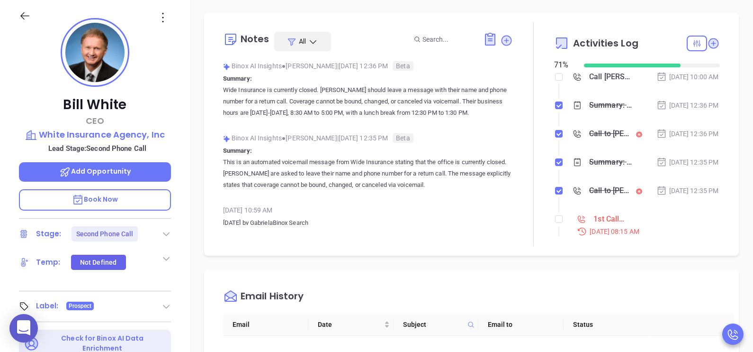
scroll to position [129, 0]
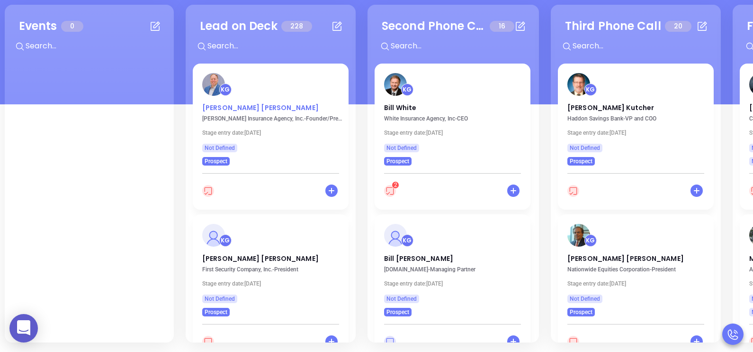
click at [218, 107] on p "Brad Bowen" at bounding box center [270, 105] width 137 height 5
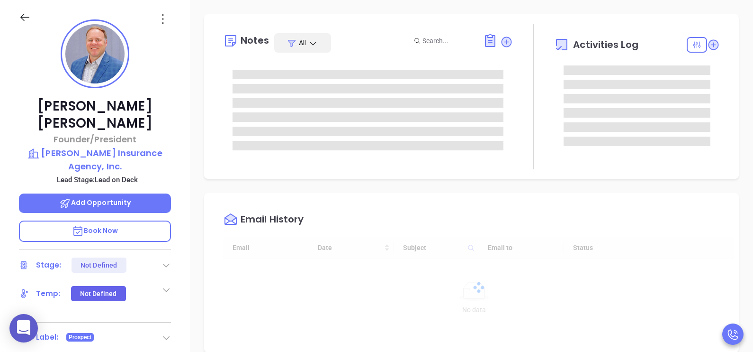
type input "[DATE]"
type input "[PERSON_NAME]"
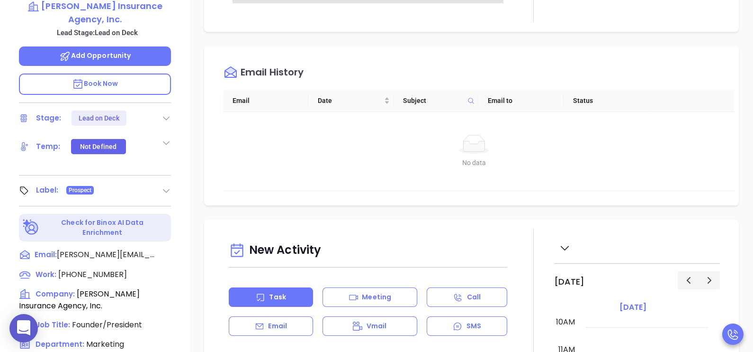
scroll to position [366, 0]
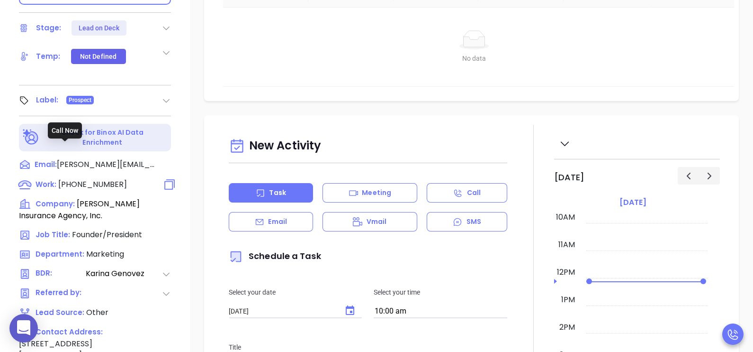
click at [84, 179] on span "(919) 924-0511" at bounding box center [92, 184] width 69 height 11
type input "(919) 924-0511"
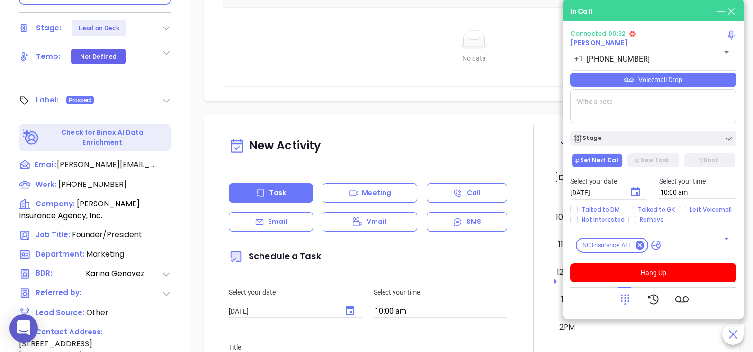
click at [707, 85] on div "Voicemail Drop" at bounding box center [654, 80] width 166 height 14
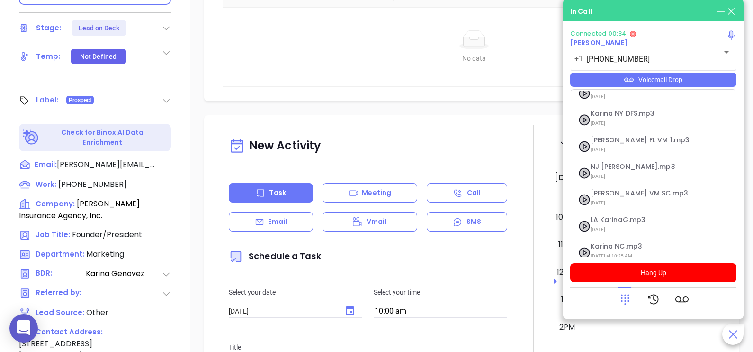
scroll to position [156, 0]
click at [618, 240] on span "Karina NC.mp3" at bounding box center [642, 243] width 102 height 7
checkbox input "true"
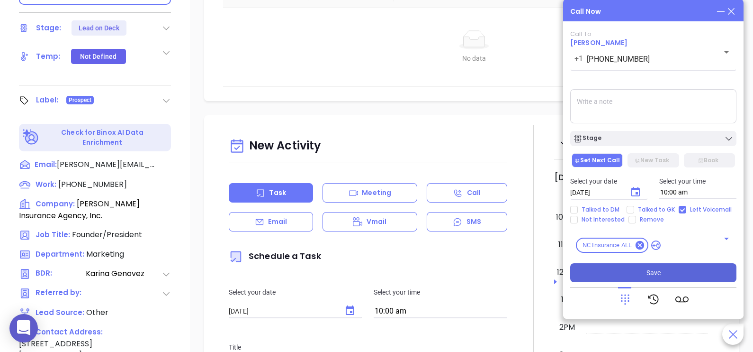
click at [628, 272] on button "Save" at bounding box center [654, 272] width 166 height 19
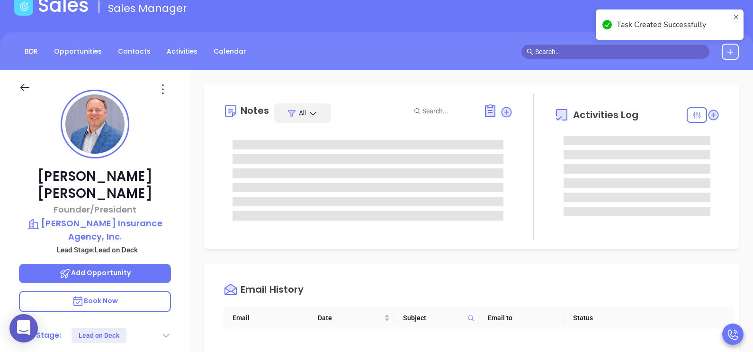
scroll to position [58, 0]
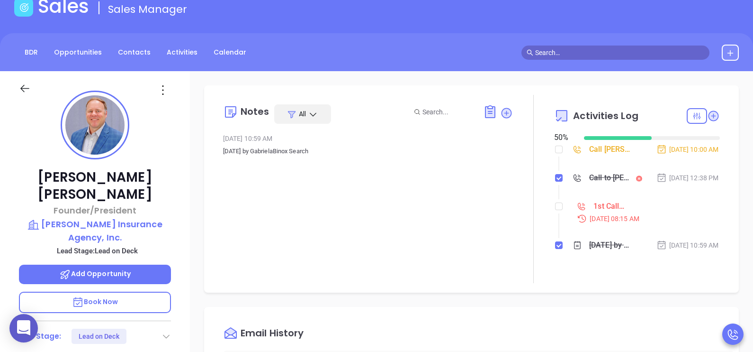
click at [167, 331] on icon at bounding box center [166, 335] width 9 height 9
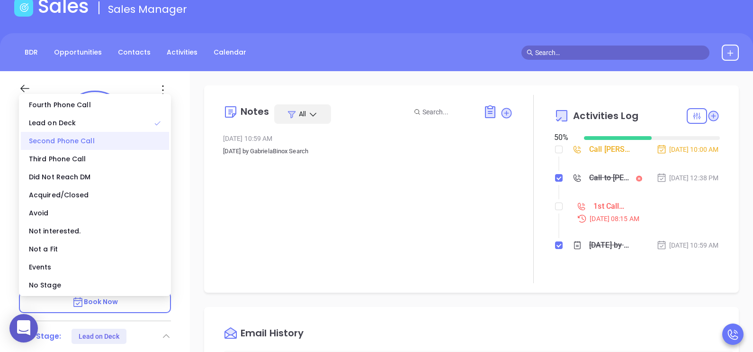
click at [110, 142] on div "Second Phone Call" at bounding box center [95, 141] width 148 height 18
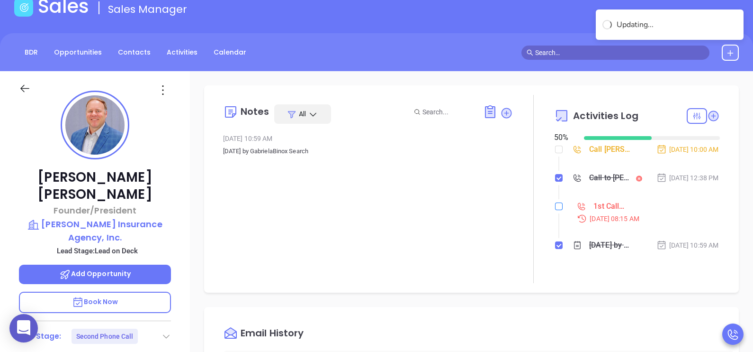
click at [555, 210] on input "checkbox" at bounding box center [559, 206] width 8 height 8
checkbox input "true"
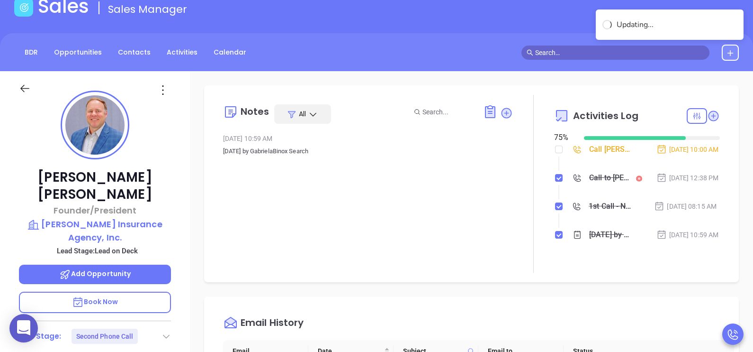
click at [598, 152] on div "Call Brad Bowen to follow up" at bounding box center [611, 149] width 43 height 14
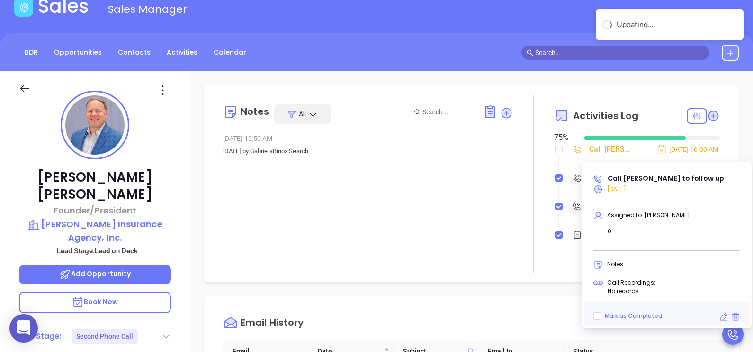
click at [722, 318] on icon at bounding box center [723, 316] width 9 height 9
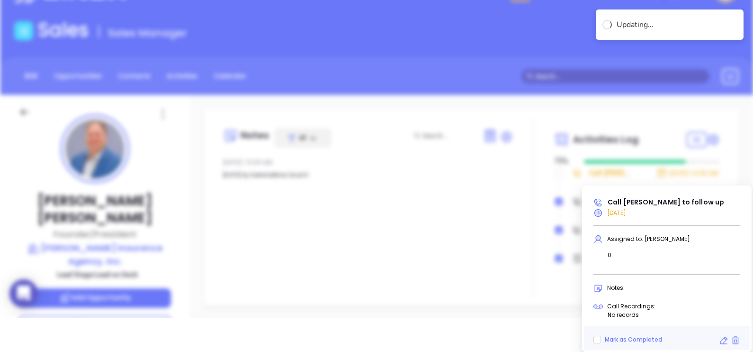
type input "10:00 am"
type input "undefined undefined"
type input "[DATE]"
type input "Call Brad Bowen to follow up"
type input "Call"
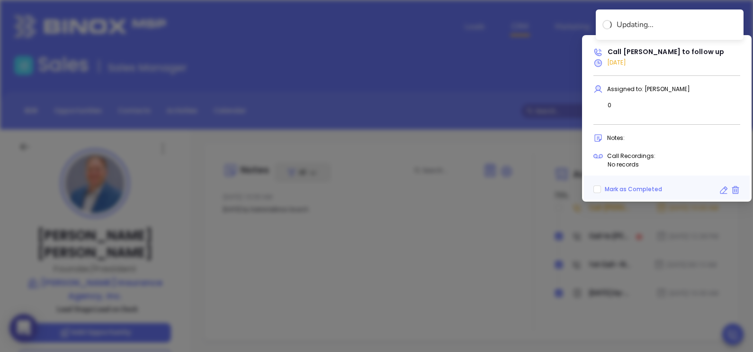
scroll to position [299, 0]
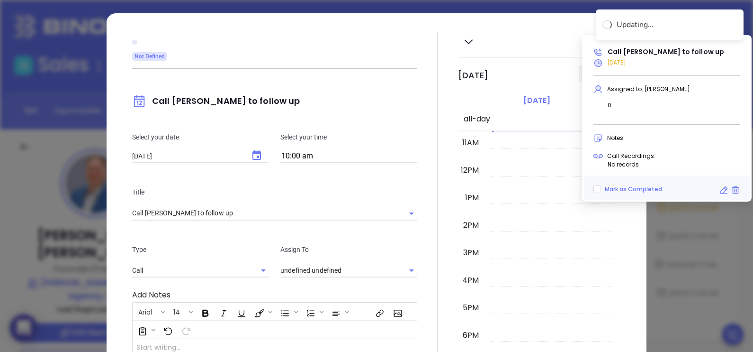
type input "[PERSON_NAME]"
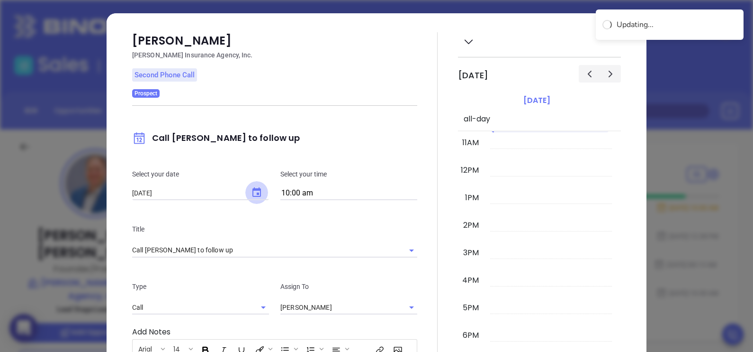
click at [262, 192] on button "Choose date, selected date is Sep 11, 2025" at bounding box center [256, 192] width 23 height 23
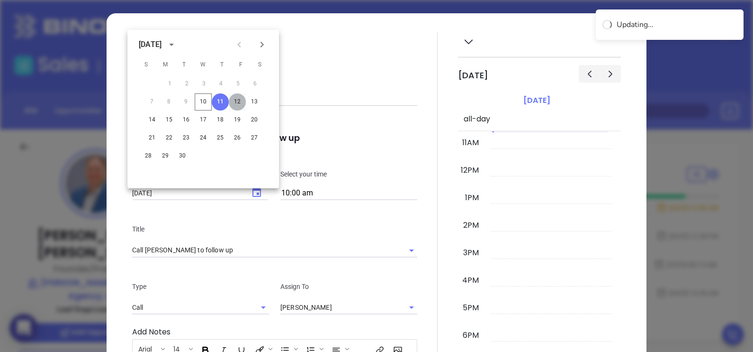
click at [238, 100] on button "12" at bounding box center [237, 101] width 17 height 17
type input "[DATE]"
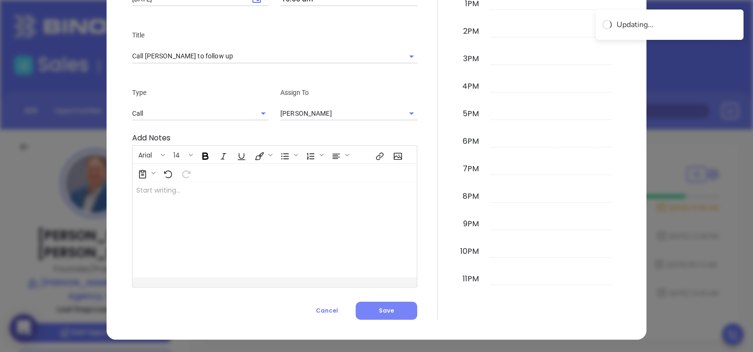
click at [379, 310] on span "Save" at bounding box center [386, 310] width 15 height 8
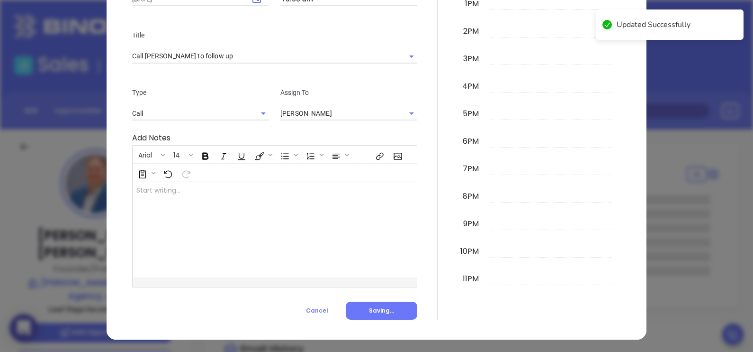
scroll to position [0, 0]
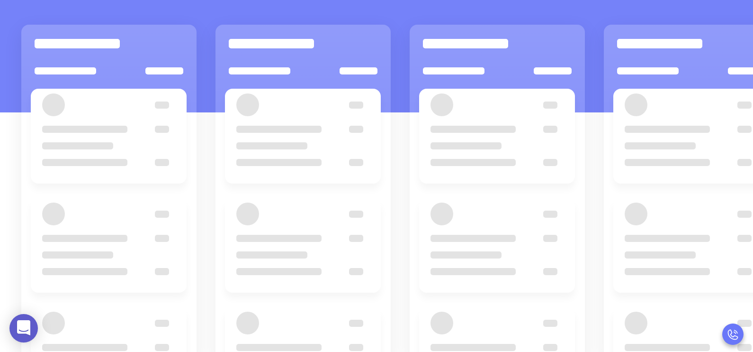
scroll to position [129, 0]
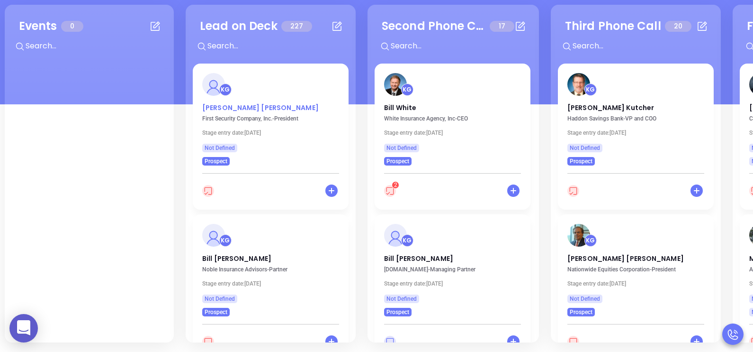
click at [220, 108] on p "Charles Connor" at bounding box center [270, 105] width 137 height 5
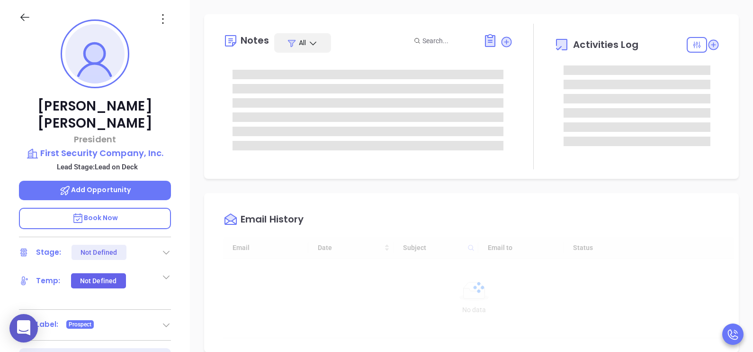
type input "[DATE]"
type input "[PERSON_NAME]"
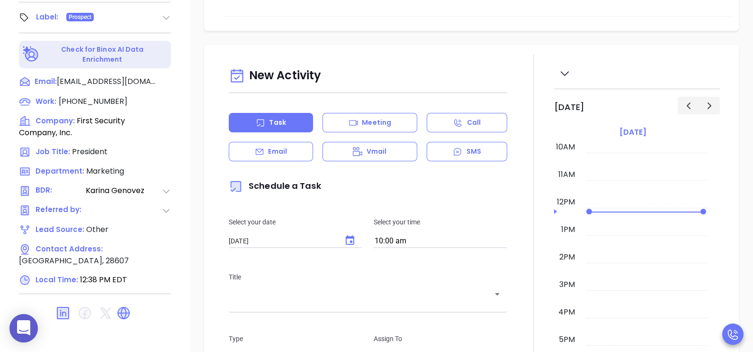
scroll to position [441, 0]
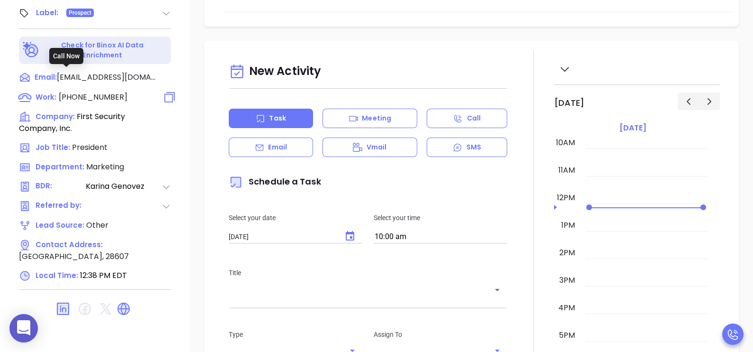
click at [89, 91] on span "(828) 322-4171" at bounding box center [93, 96] width 69 height 11
type input "(828) 322-4171"
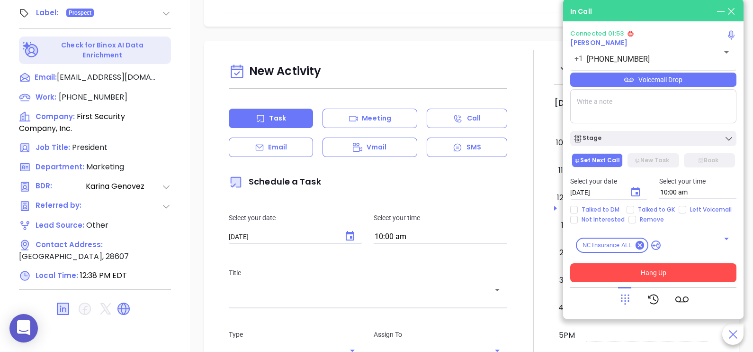
click at [665, 272] on button "Hang Up" at bounding box center [654, 272] width 166 height 19
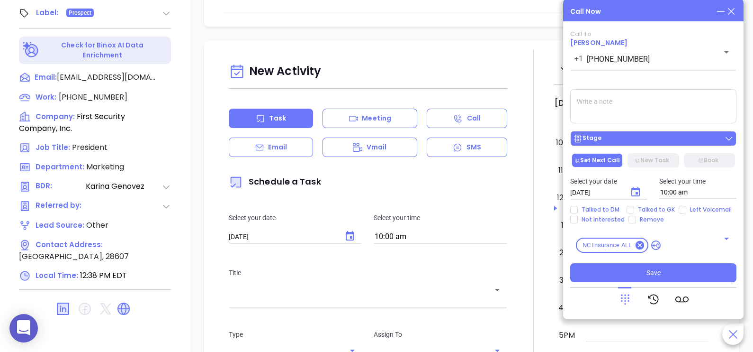
click at [675, 145] on button "Stage" at bounding box center [654, 138] width 166 height 15
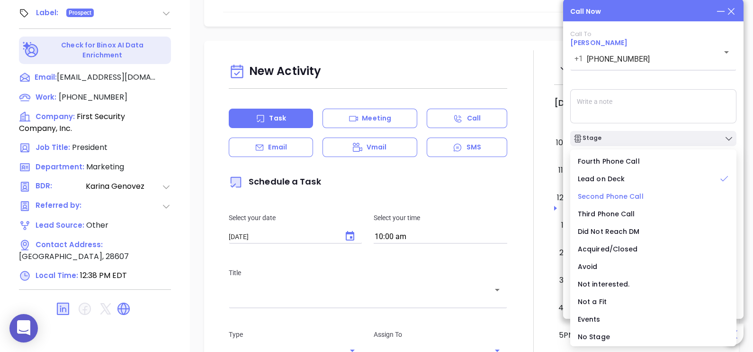
click at [636, 194] on span "Second Phone Call" at bounding box center [611, 195] width 66 height 9
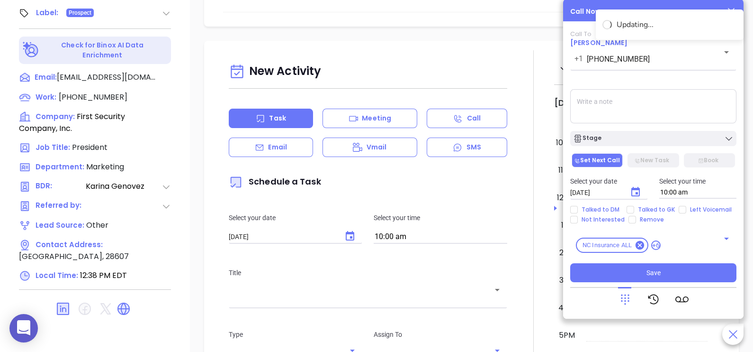
click at [634, 195] on icon "Choose date, selected date is Sep 11, 2025" at bounding box center [635, 191] width 11 height 11
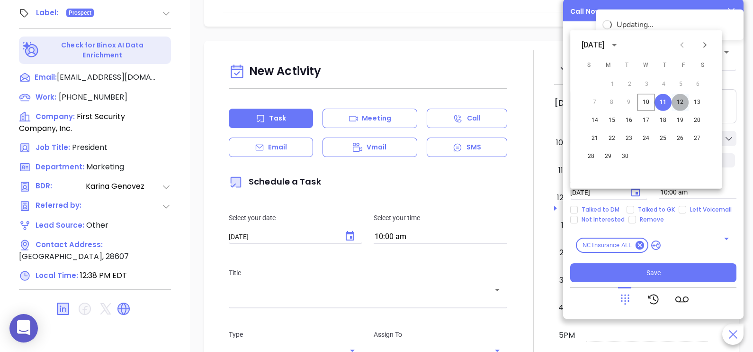
click at [678, 104] on button "12" at bounding box center [680, 102] width 17 height 17
type input "[DATE]"
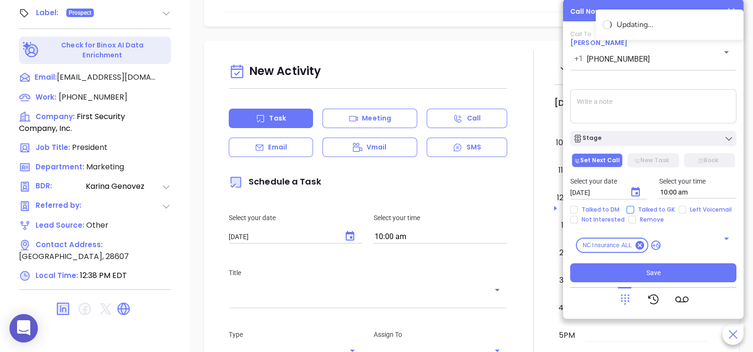
click at [652, 208] on span "Talked to GK" at bounding box center [657, 210] width 45 height 8
click at [635, 208] on input "Talked to GK" at bounding box center [631, 210] width 8 height 8
checkbox input "true"
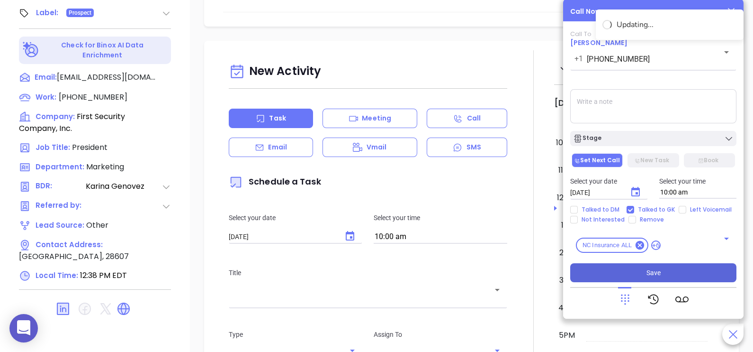
click at [652, 269] on span "Save" at bounding box center [654, 272] width 14 height 10
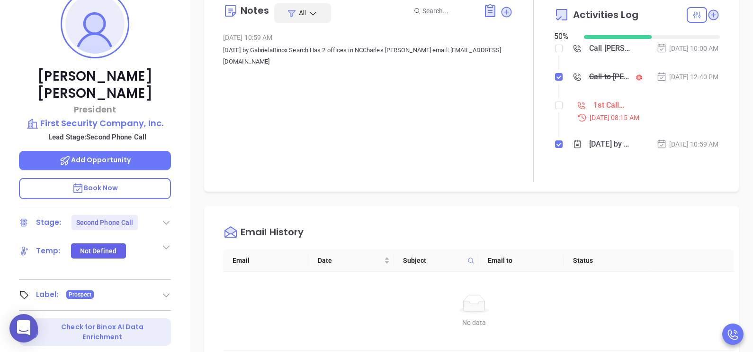
scroll to position [156, 0]
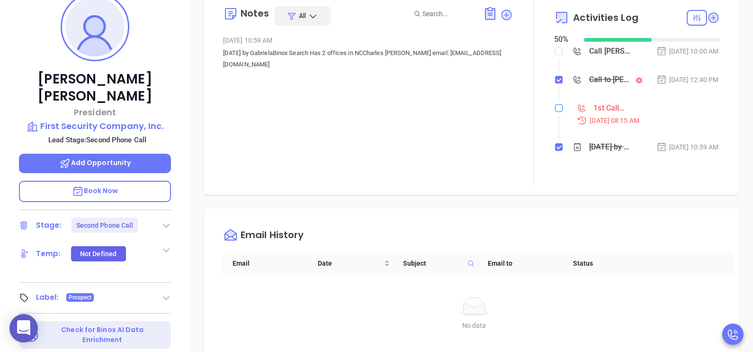
click at [555, 112] on input "checkbox" at bounding box center [559, 108] width 8 height 8
checkbox input "true"
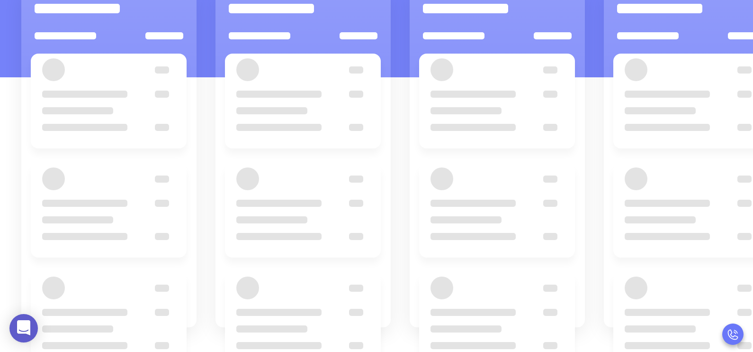
scroll to position [129, 0]
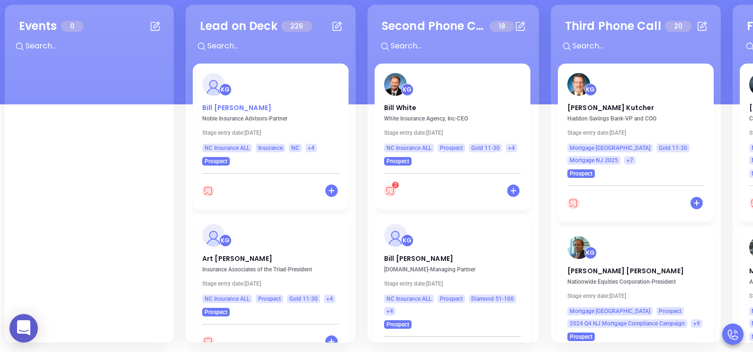
click at [219, 106] on p "Bill Bobbitt" at bounding box center [270, 105] width 137 height 5
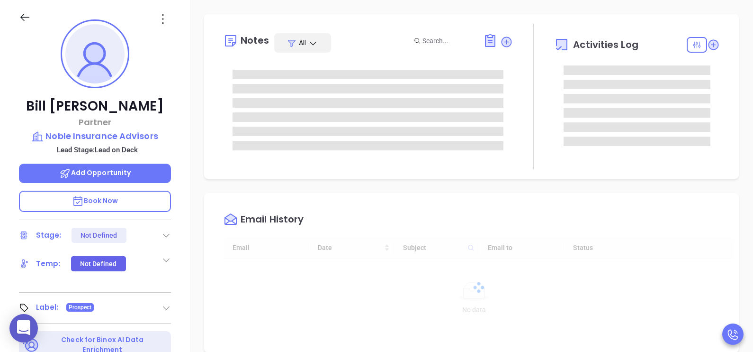
type input "[DATE]"
type input "[PERSON_NAME]"
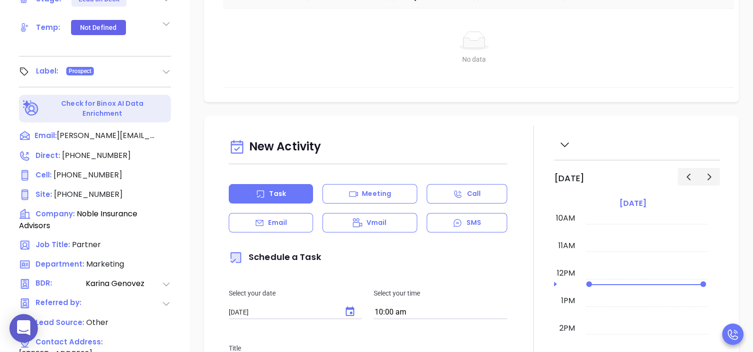
scroll to position [366, 0]
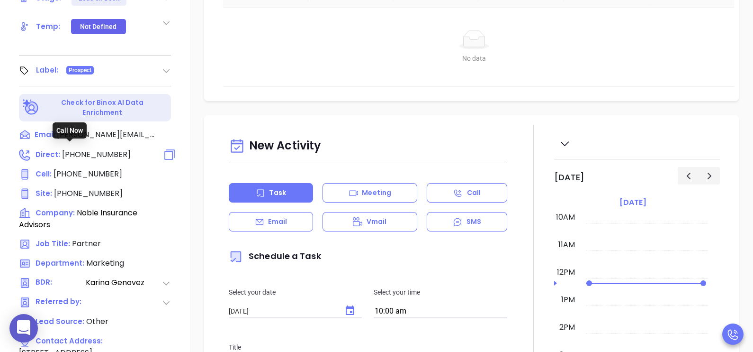
click at [110, 149] on span "(704) 550-4963" at bounding box center [96, 154] width 69 height 11
type input "(704) 550-4963"
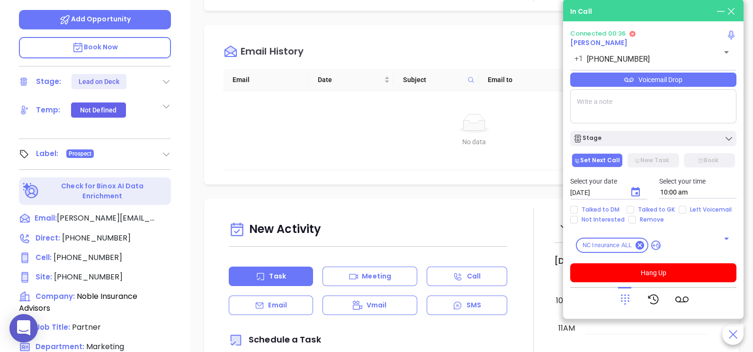
scroll to position [272, 0]
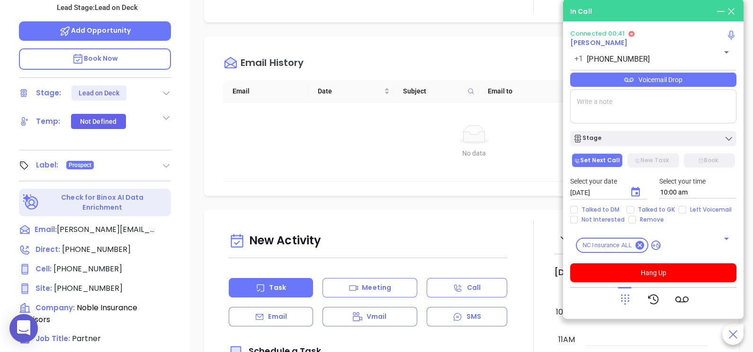
click at [136, 63] on p "Book Now" at bounding box center [95, 58] width 152 height 21
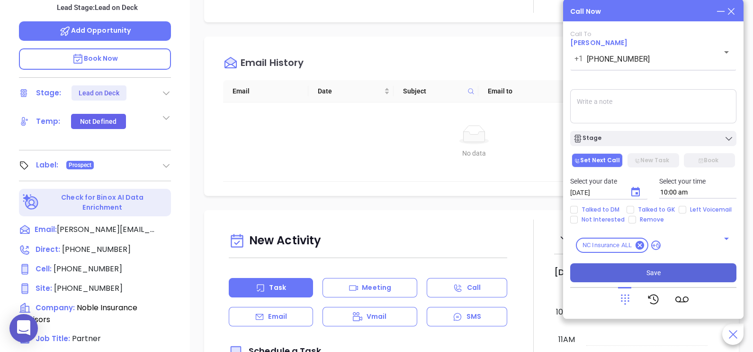
click at [639, 272] on button "Save" at bounding box center [654, 272] width 166 height 19
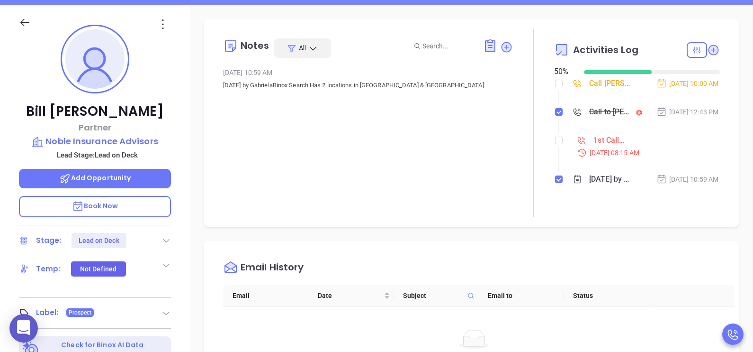
scroll to position [106, 0]
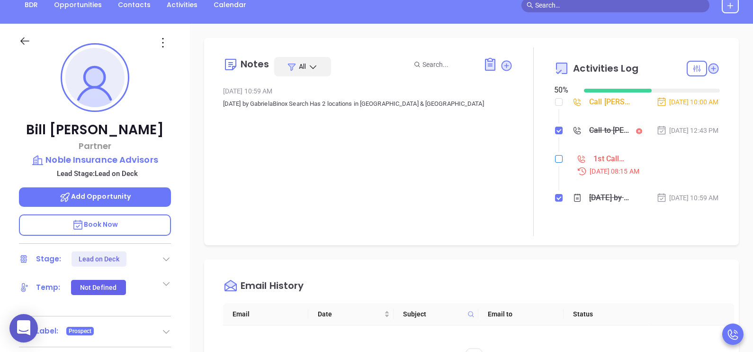
click at [555, 164] on label at bounding box center [559, 159] width 8 height 10
click at [555, 163] on input "checkbox" at bounding box center [559, 159] width 8 height 8
checkbox input "true"
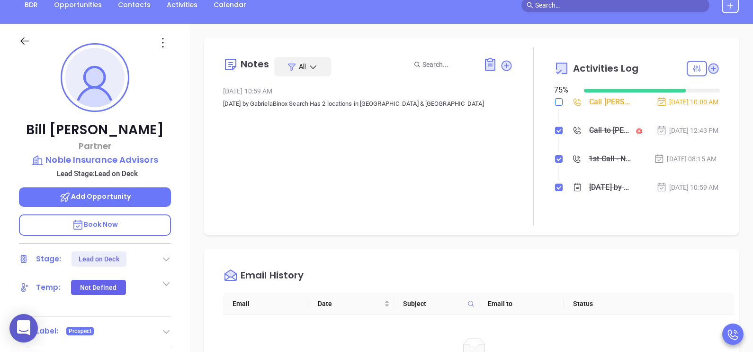
click at [555, 100] on input "checkbox" at bounding box center [559, 102] width 8 height 8
checkbox input "true"
click at [165, 254] on icon at bounding box center [166, 258] width 9 height 9
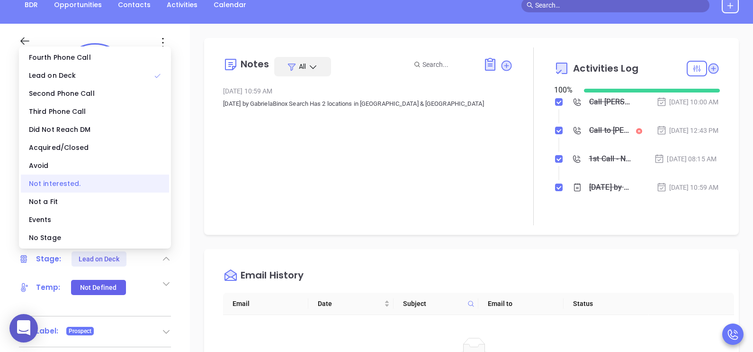
click at [100, 182] on div "Not interested." at bounding box center [95, 183] width 148 height 18
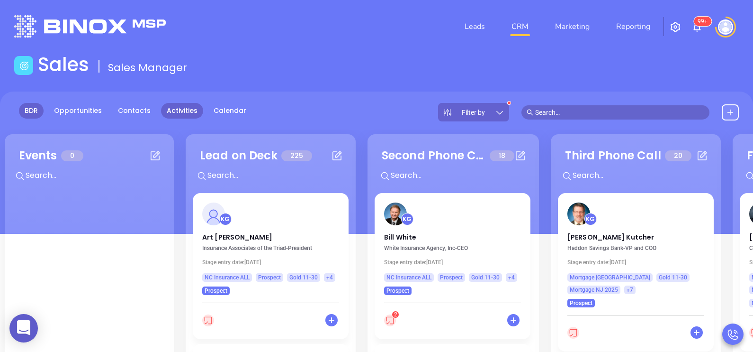
click at [185, 114] on link "Activities" at bounding box center [182, 111] width 42 height 16
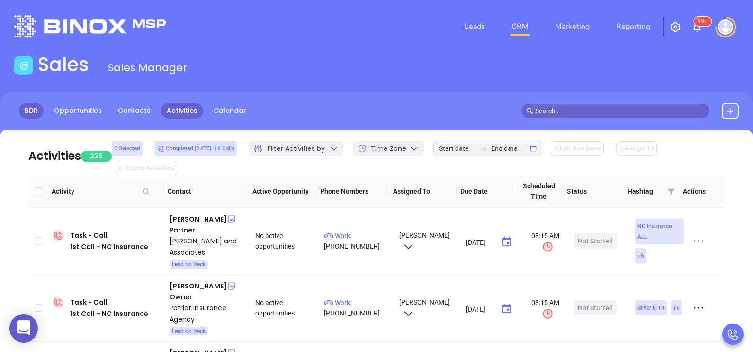
click at [31, 111] on link "BDR" at bounding box center [31, 111] width 25 height 16
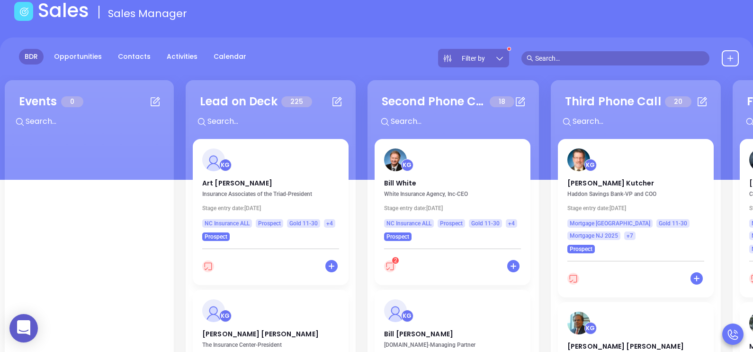
scroll to position [94, 0]
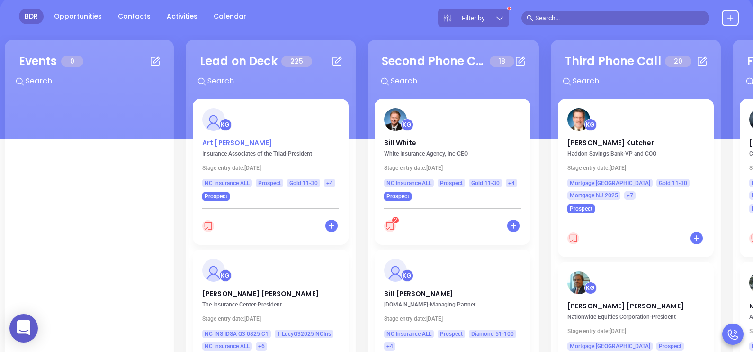
click at [237, 141] on p "Art Martinez" at bounding box center [270, 140] width 137 height 5
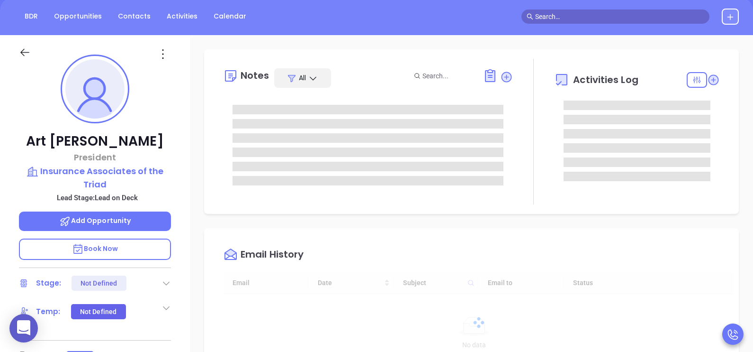
type input "[DATE]"
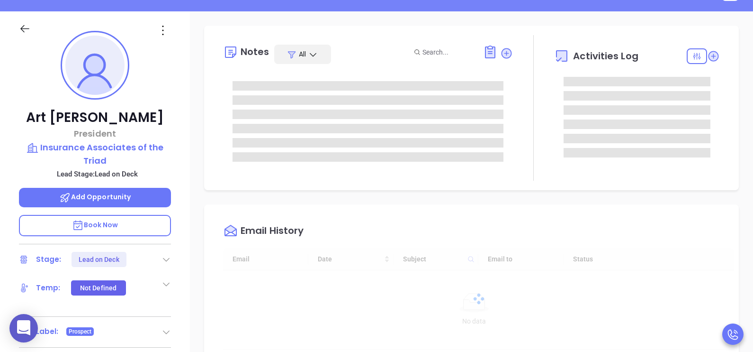
type input "[PERSON_NAME]"
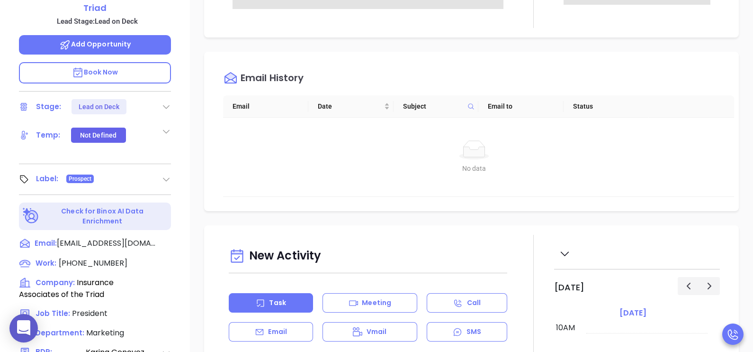
scroll to position [379, 0]
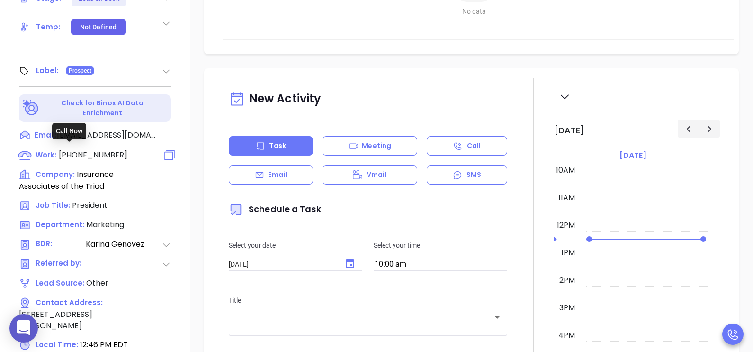
click at [101, 150] on span "[PHONE_NUMBER]" at bounding box center [93, 154] width 69 height 11
type input "[PHONE_NUMBER]"
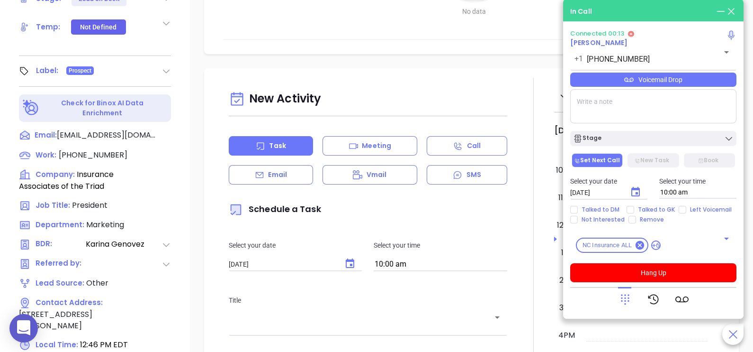
click at [627, 299] on icon at bounding box center [625, 298] width 13 height 13
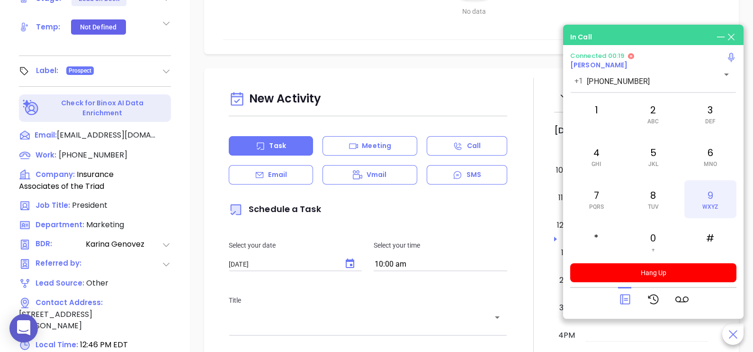
click at [711, 202] on div "9 WXYZ" at bounding box center [711, 199] width 52 height 38
click at [699, 167] on div "6 MNO" at bounding box center [711, 156] width 52 height 38
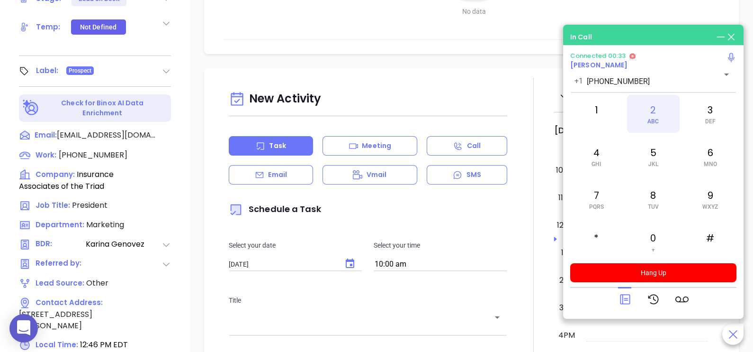
click at [652, 119] on span "ABC" at bounding box center [653, 121] width 11 height 7
click at [607, 192] on div "7 PQRS" at bounding box center [597, 199] width 52 height 38
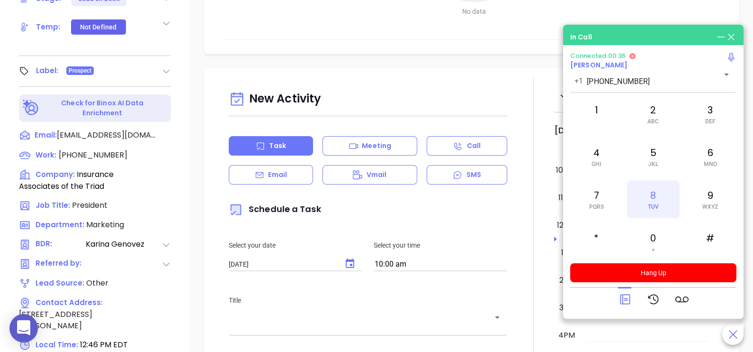
click at [652, 205] on span "TUV" at bounding box center [653, 206] width 11 height 7
click at [604, 165] on div "4 GHI" at bounding box center [597, 156] width 52 height 38
click at [711, 163] on span "MNO" at bounding box center [710, 164] width 13 height 7
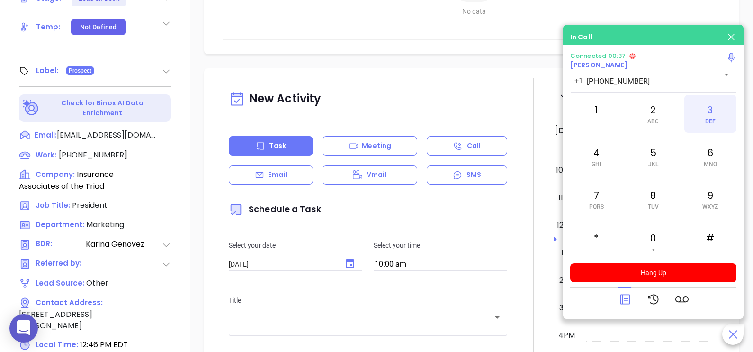
click at [713, 115] on div "3 DEF" at bounding box center [711, 114] width 52 height 38
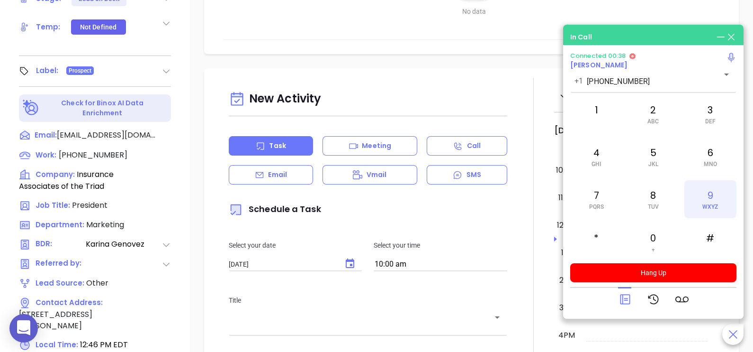
click at [713, 211] on div "9 WXYZ" at bounding box center [711, 199] width 52 height 38
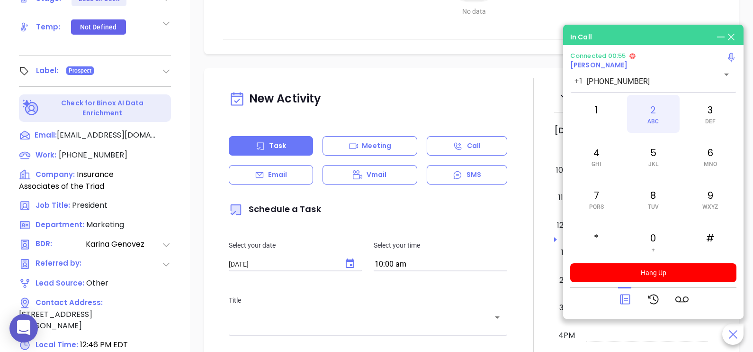
click at [663, 121] on div "2 ABC" at bounding box center [653, 114] width 52 height 38
click at [601, 199] on div "7 PQRS" at bounding box center [597, 199] width 52 height 38
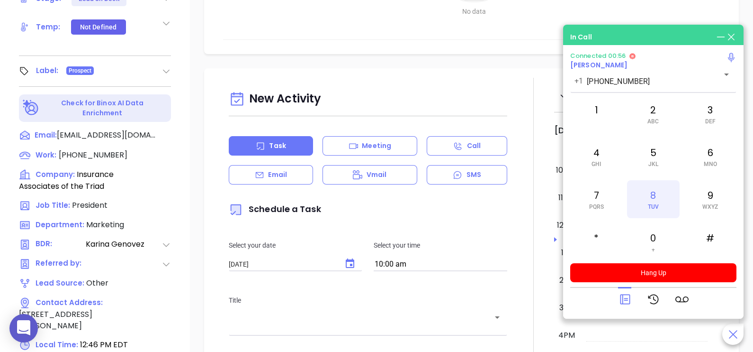
click at [648, 201] on div "8 TUV" at bounding box center [653, 199] width 52 height 38
click at [598, 114] on div "1" at bounding box center [597, 114] width 52 height 38
click at [623, 298] on icon at bounding box center [625, 299] width 10 height 10
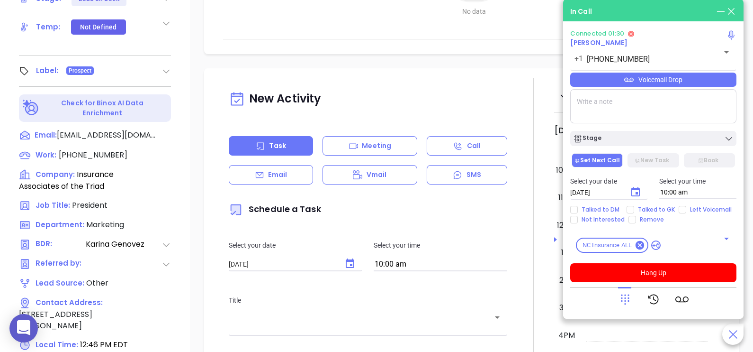
click at [708, 86] on div "Voicemail Drop" at bounding box center [654, 80] width 166 height 14
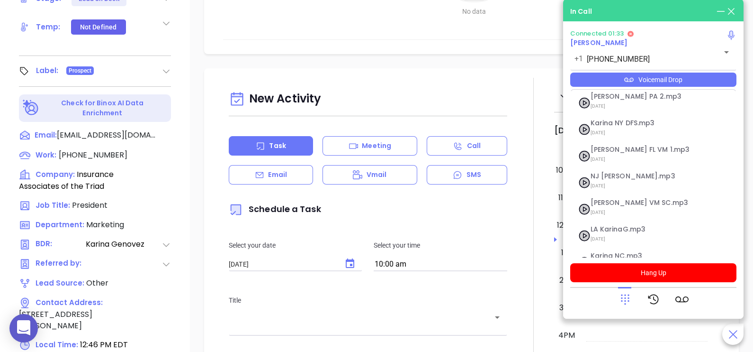
scroll to position [156, 0]
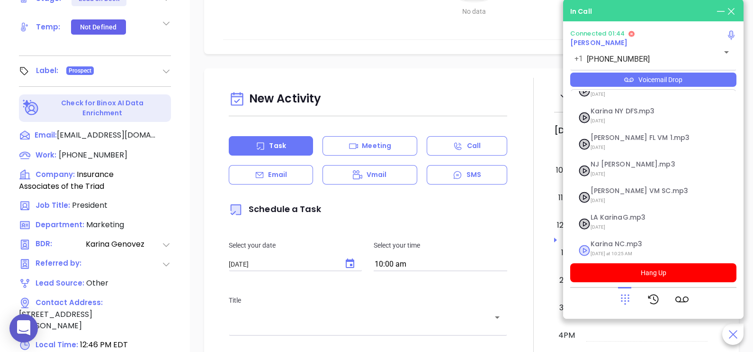
click at [626, 247] on span "[DATE] at 10:25 AM" at bounding box center [642, 253] width 102 height 12
checkbox input "true"
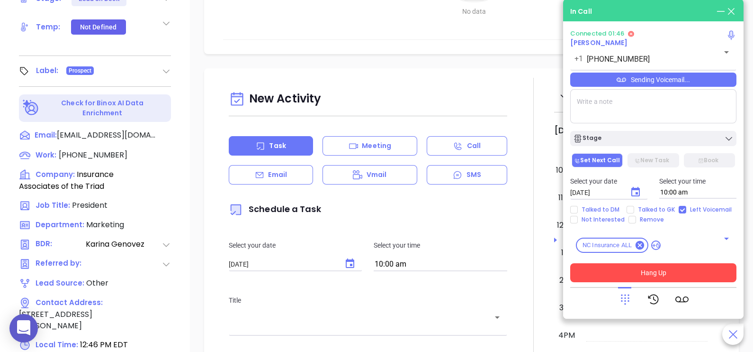
click at [630, 270] on button "Hang Up" at bounding box center [654, 272] width 166 height 19
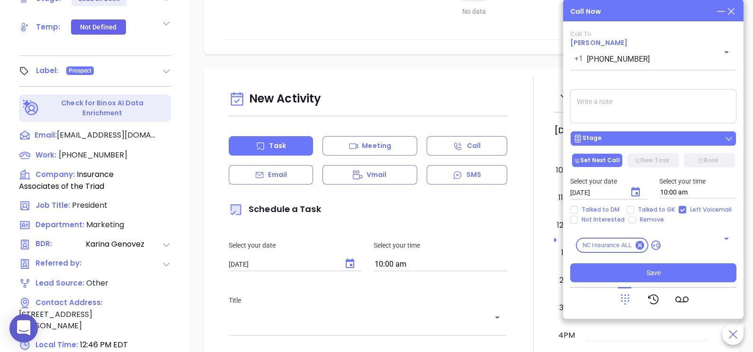
click at [651, 140] on div "Stage" at bounding box center [653, 138] width 161 height 9
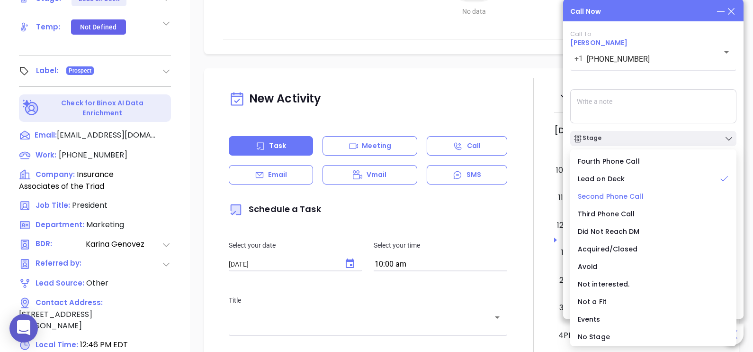
click at [635, 197] on span "Second Phone Call" at bounding box center [611, 195] width 66 height 9
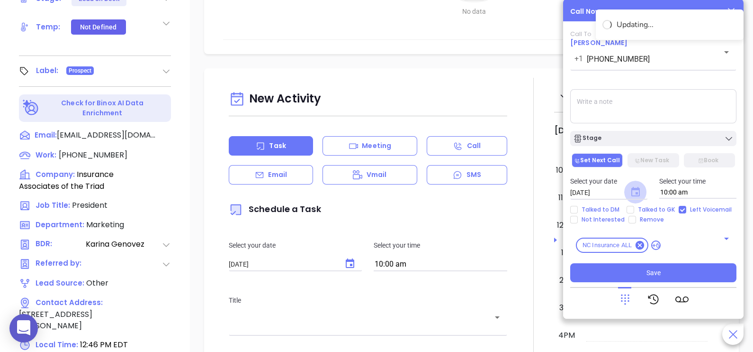
click at [637, 190] on icon "Choose date, selected date is Sep 11, 2025" at bounding box center [636, 191] width 9 height 9
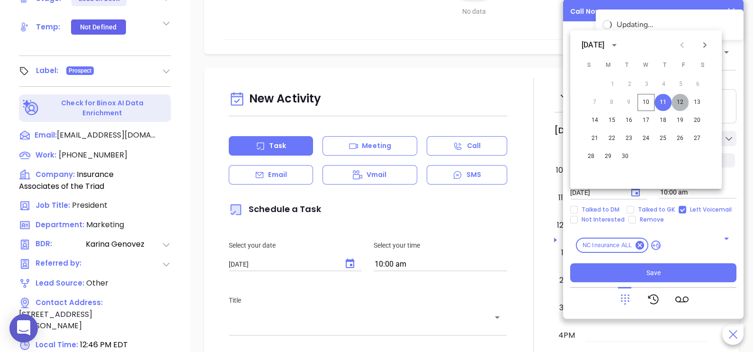
click at [678, 101] on button "12" at bounding box center [680, 102] width 17 height 17
type input "[DATE]"
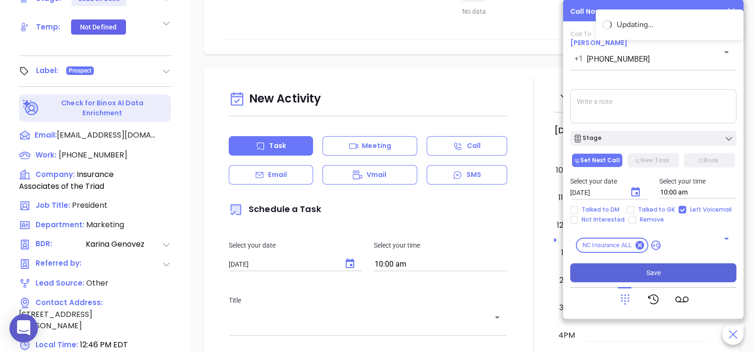
click at [662, 265] on button "Save" at bounding box center [654, 272] width 166 height 19
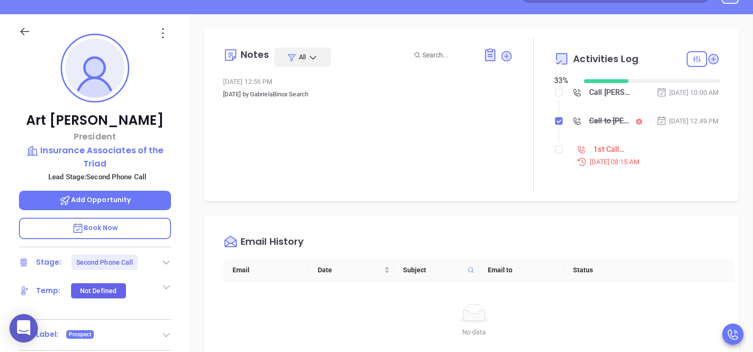
scroll to position [23, 0]
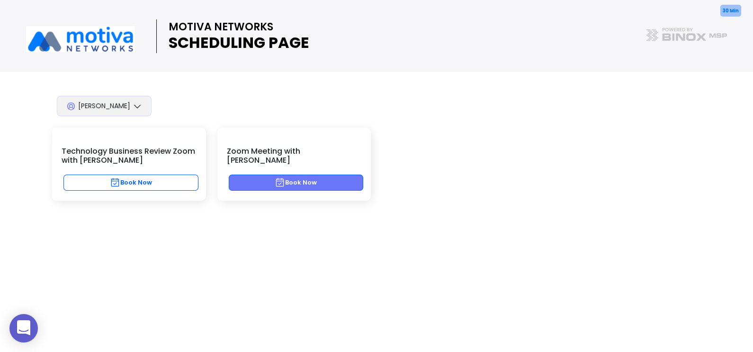
click at [349, 175] on button "Book Now" at bounding box center [296, 182] width 135 height 16
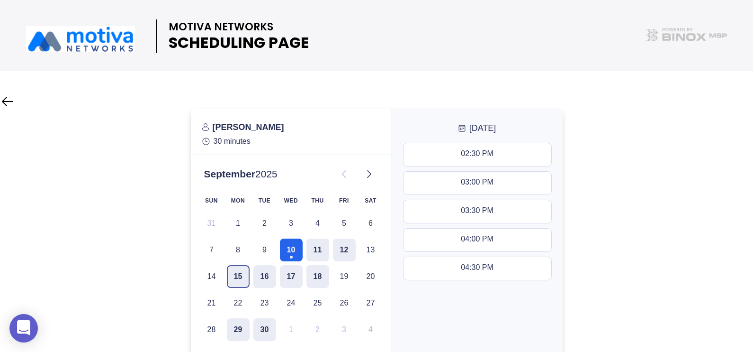
click at [244, 277] on button "15" at bounding box center [238, 276] width 23 height 23
click at [255, 278] on button "16" at bounding box center [265, 276] width 23 height 23
click at [244, 280] on button "15" at bounding box center [238, 276] width 23 height 23
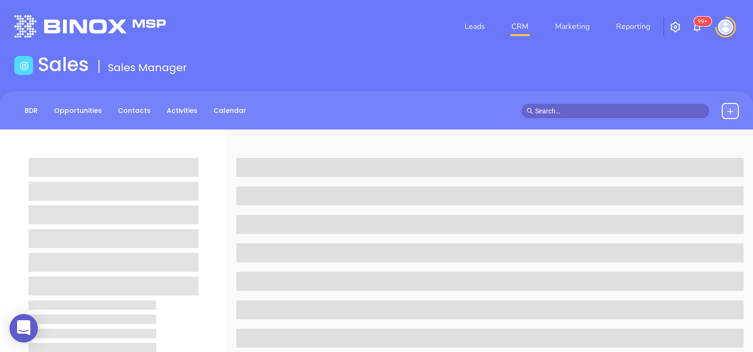
scroll to position [35, 0]
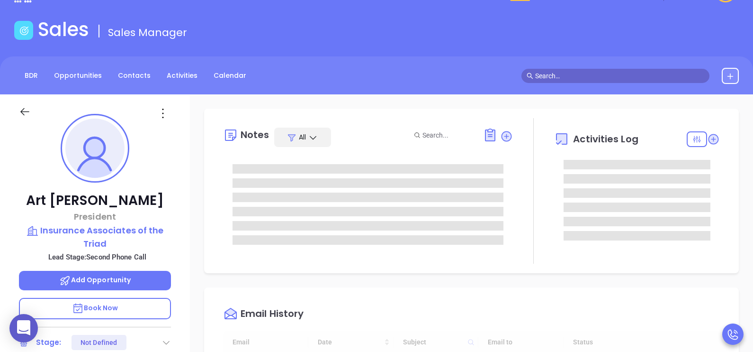
type input "[DATE]"
type input "[PERSON_NAME]"
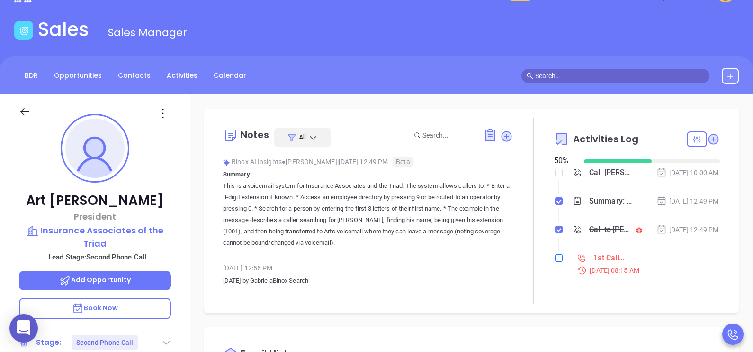
click at [555, 262] on input "checkbox" at bounding box center [559, 258] width 8 height 8
checkbox input "true"
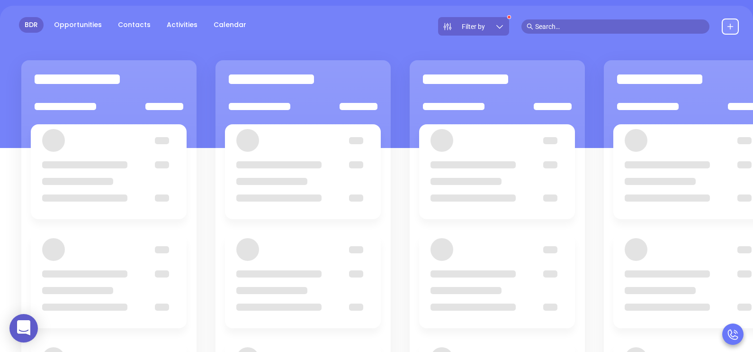
scroll to position [94, 0]
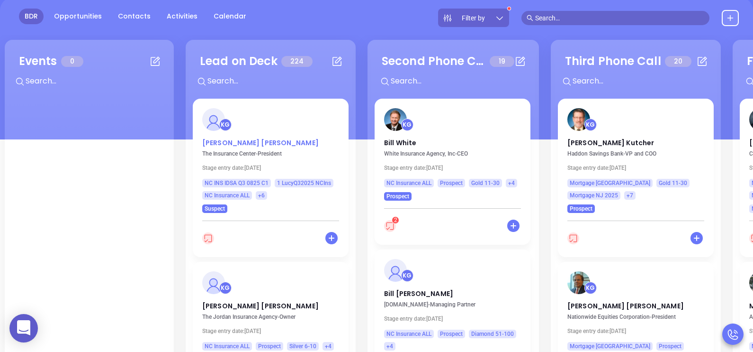
click at [218, 143] on p "[PERSON_NAME]" at bounding box center [270, 140] width 137 height 5
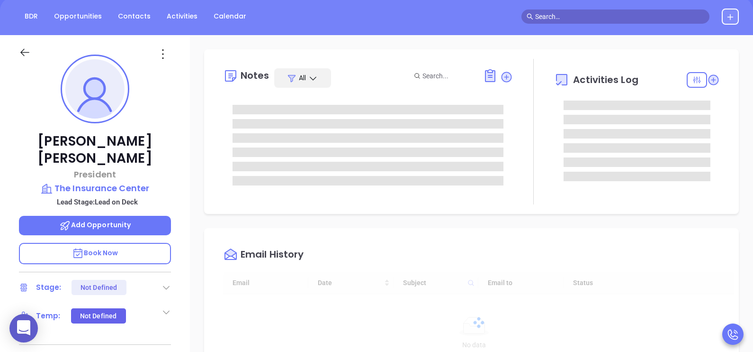
type input "[DATE]"
type input "[PERSON_NAME]"
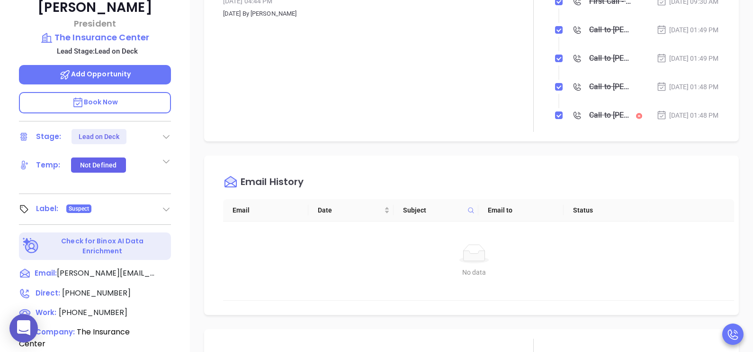
scroll to position [284, 0]
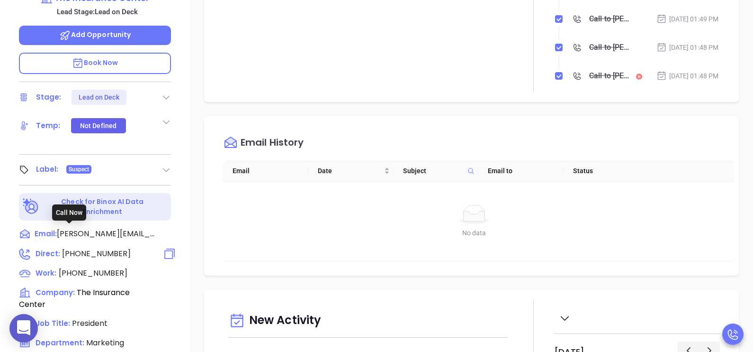
click at [96, 248] on span "[PHONE_NUMBER]" at bounding box center [96, 253] width 69 height 11
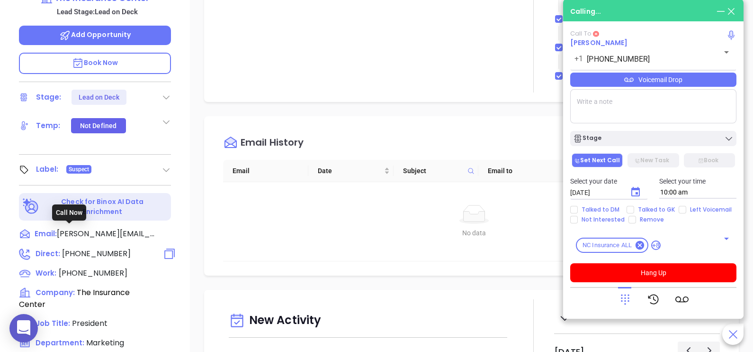
type input "[PHONE_NUMBER]"
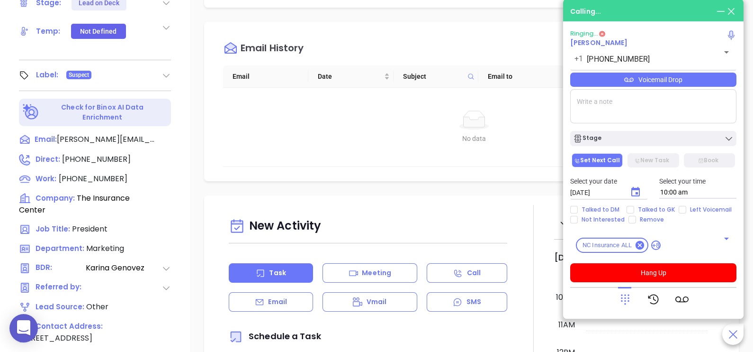
scroll to position [402, 0]
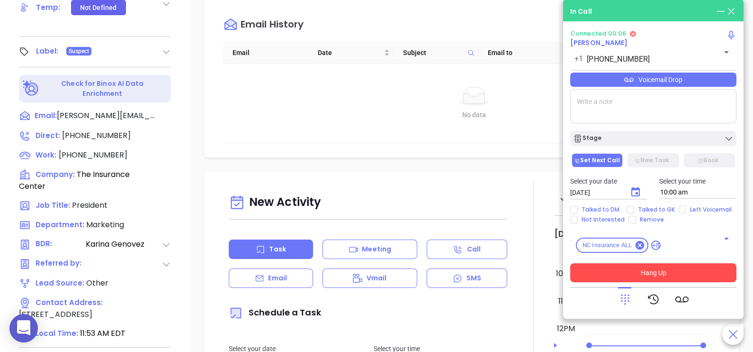
click at [641, 276] on button "Hang Up" at bounding box center [654, 272] width 166 height 19
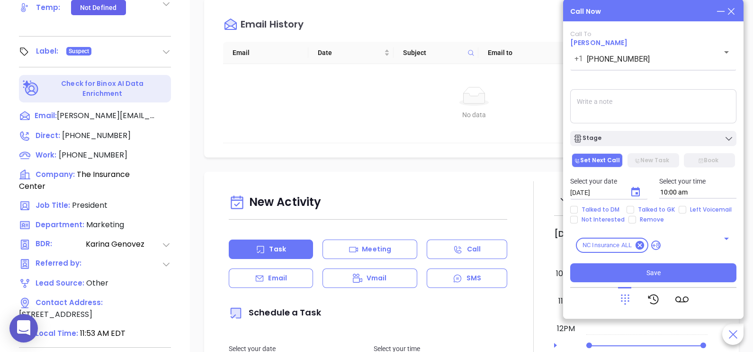
click at [728, 13] on icon at bounding box center [731, 11] width 10 height 10
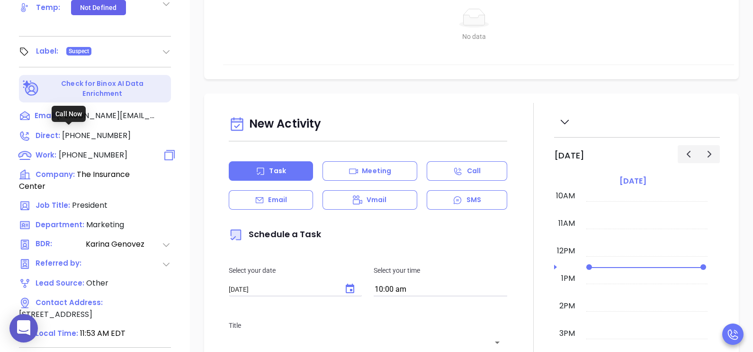
click at [79, 149] on span "[PHONE_NUMBER]" at bounding box center [93, 154] width 69 height 11
type input "[PHONE_NUMBER]"
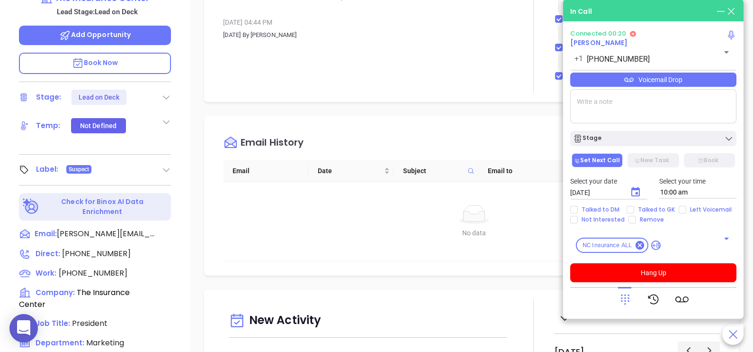
scroll to position [189, 0]
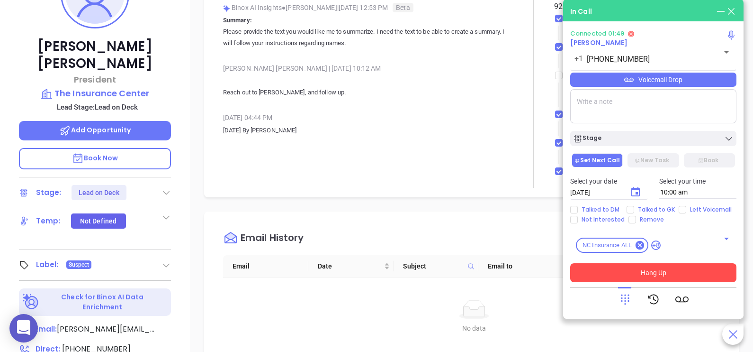
click at [633, 271] on button "Hang Up" at bounding box center [654, 272] width 166 height 19
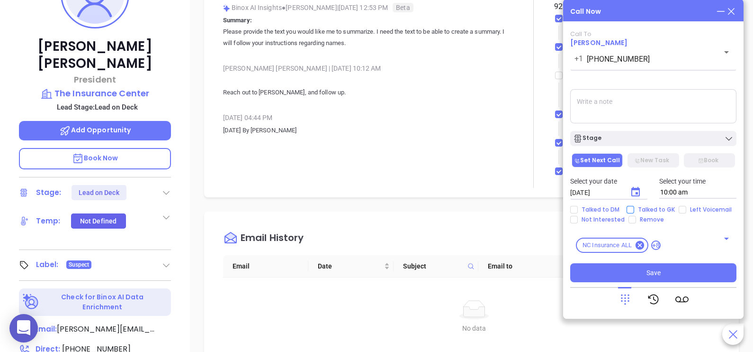
click at [645, 209] on span "Talked to GK" at bounding box center [657, 210] width 45 height 8
click at [635, 209] on input "Talked to GK" at bounding box center [631, 210] width 8 height 8
checkbox input "true"
click at [625, 97] on textarea at bounding box center [654, 106] width 166 height 34
click at [621, 102] on textarea at bounding box center [654, 106] width 166 height 34
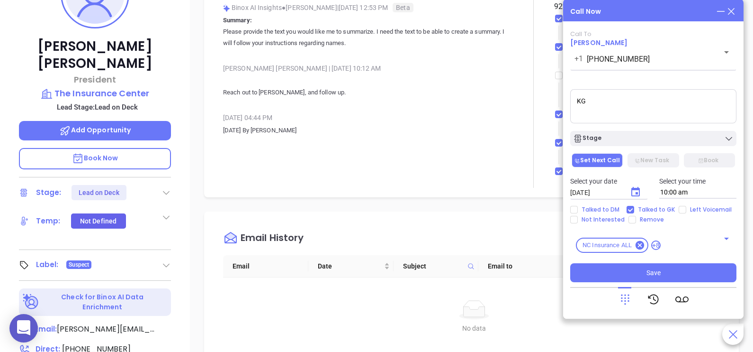
type textarea "K"
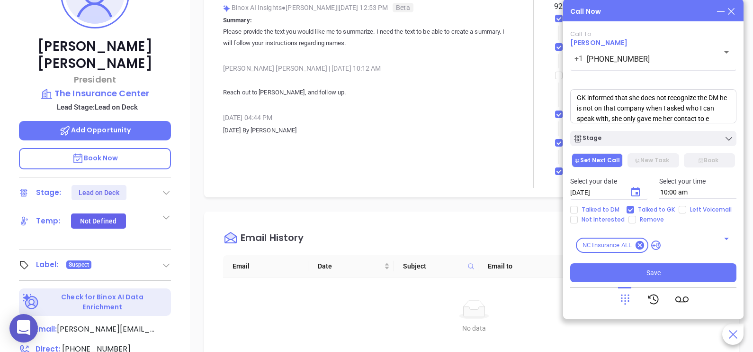
scroll to position [14, 0]
click at [668, 121] on textarea "GK informed that she does not recognize the DM he is not on that company when I…" at bounding box center [654, 106] width 166 height 34
paste textarea "[PERSON_NAME][EMAIL_ADDRESS][DOMAIN_NAME] [PERSON_NAME]"
type textarea "GK informed that she does not recognize the DM he is not on that company when I…"
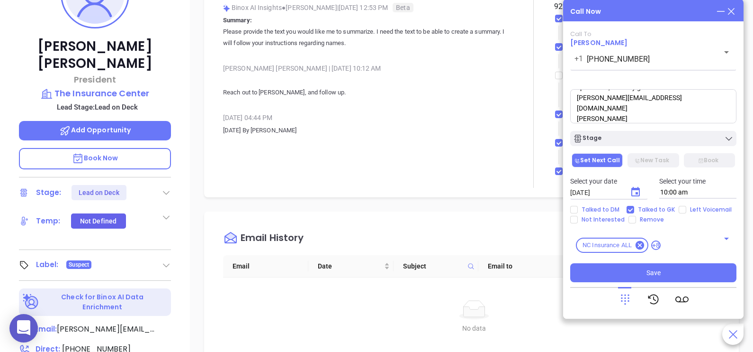
click at [640, 191] on icon "Choose date, selected date is Sep 11, 2025" at bounding box center [635, 191] width 11 height 11
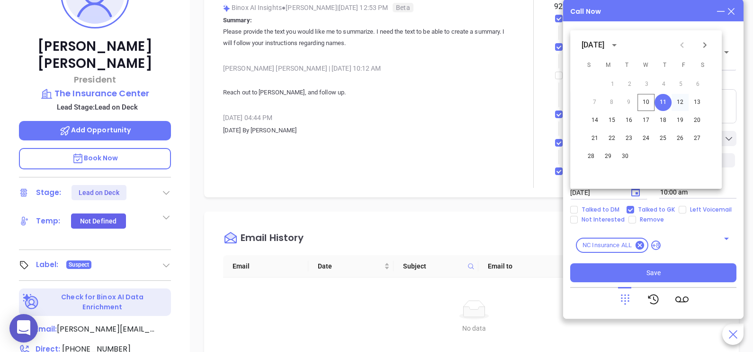
click at [680, 102] on button "12" at bounding box center [680, 102] width 17 height 17
type input "[DATE]"
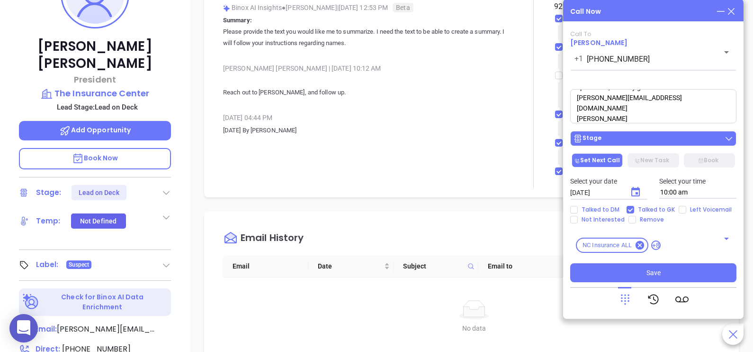
click at [698, 143] on div "Stage" at bounding box center [653, 138] width 161 height 9
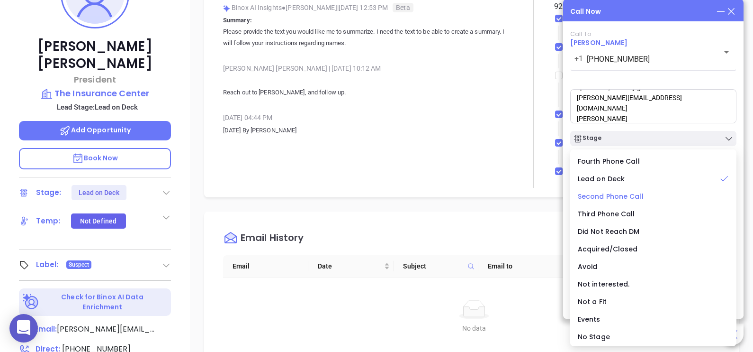
click at [611, 200] on span "Second Phone Call" at bounding box center [611, 195] width 66 height 9
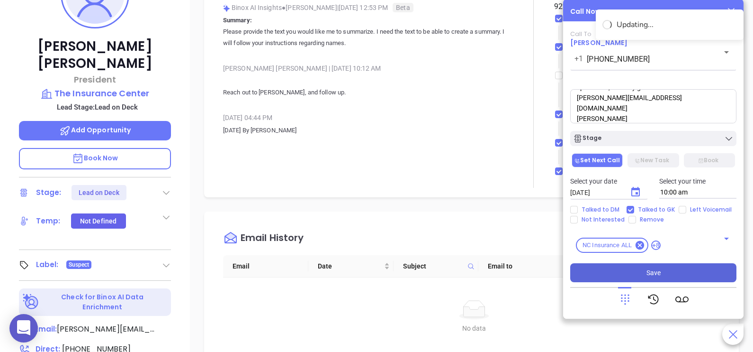
click at [685, 271] on button "Save" at bounding box center [654, 272] width 166 height 19
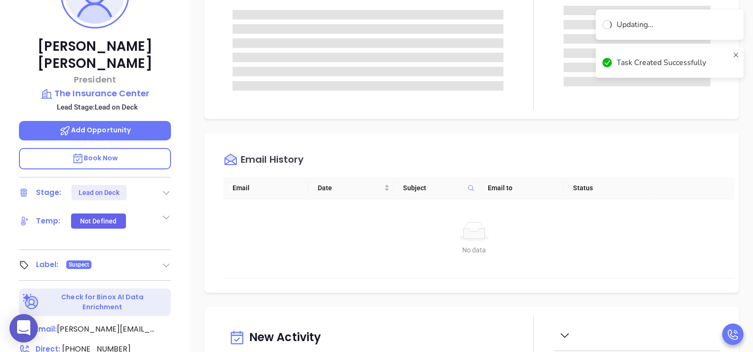
click at [185, 143] on div "[PERSON_NAME] President The Insurance Center Lead Stage: Lead on Deck Add Oppor…" at bounding box center [95, 160] width 190 height 440
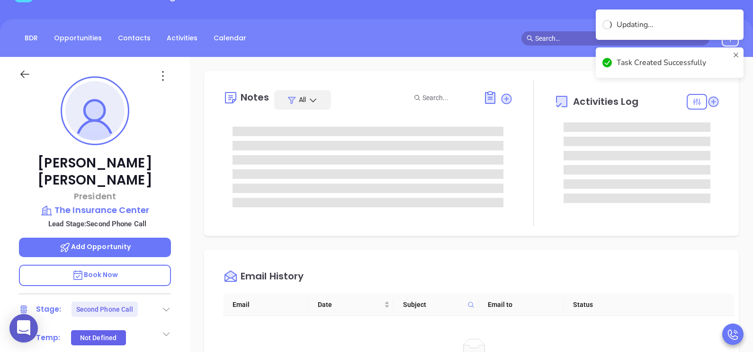
scroll to position [71, 0]
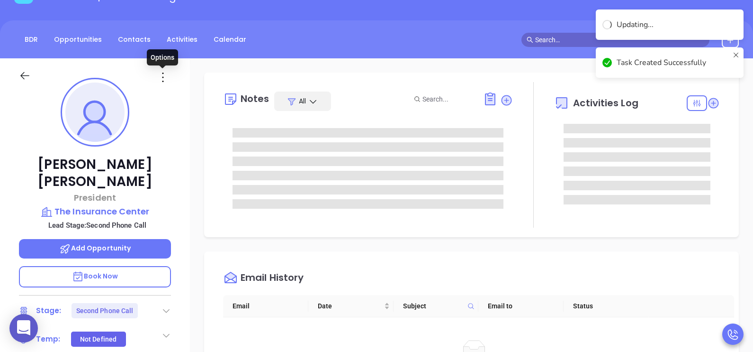
click at [163, 76] on icon at bounding box center [162, 77] width 15 height 15
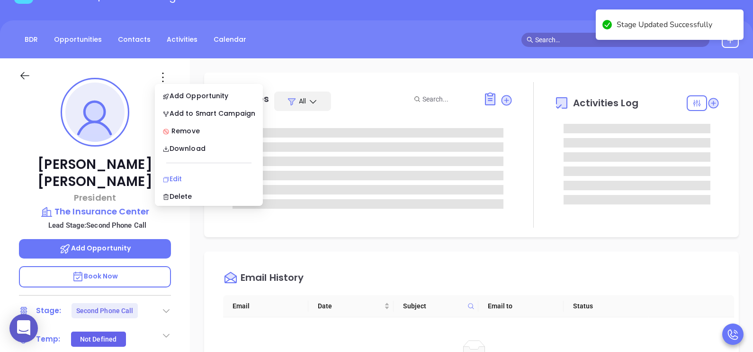
click at [177, 179] on div "Edit" at bounding box center [209, 178] width 93 height 10
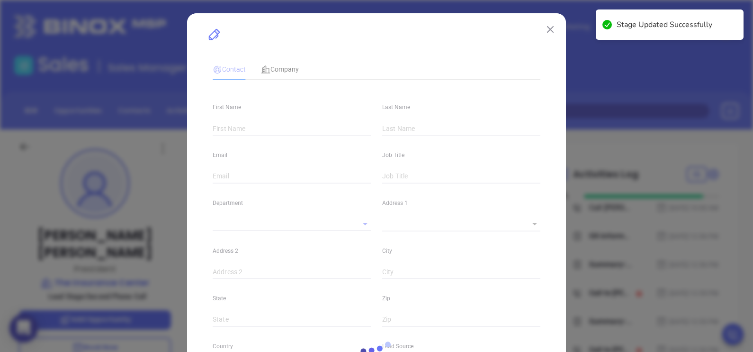
type input "[PERSON_NAME]"
type input "[PERSON_NAME][EMAIL_ADDRESS][PERSON_NAME][DOMAIN_NAME]"
type input "President"
type input "1"
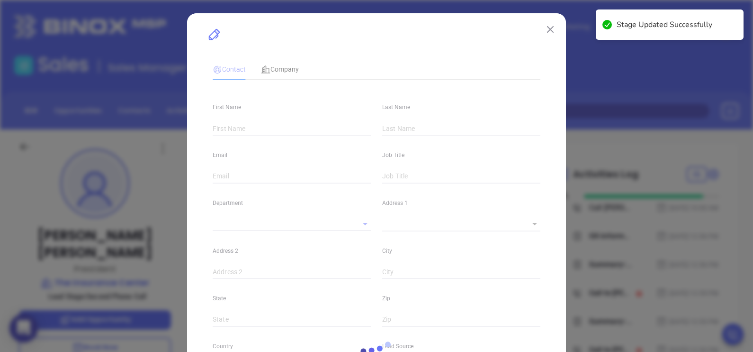
type input "[DOMAIN_NAME][URL][PERSON_NAME]"
type input "Marketing"
type input "Other"
type input "[PERSON_NAME]"
type input "Second Phone Call"
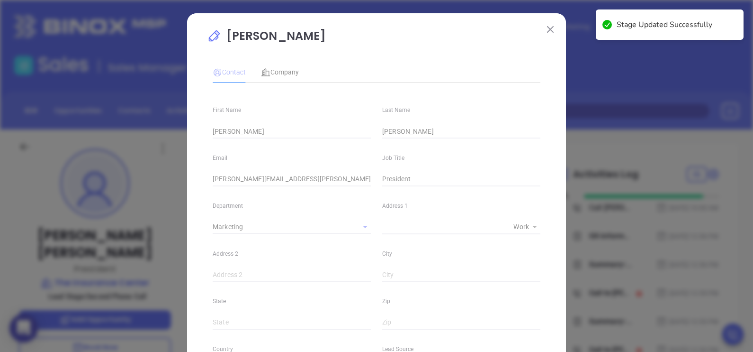
type input "[PHONE_NUMBER]"
type input "1"
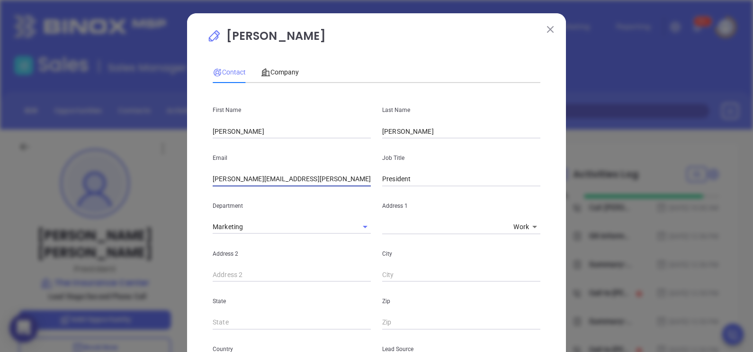
click at [333, 180] on input "[PERSON_NAME][EMAIL_ADDRESS][PERSON_NAME][DOMAIN_NAME]" at bounding box center [292, 179] width 158 height 14
paste input "[EMAIL_ADDRESS][DOMAIN_NAME]"
type input "[PERSON_NAME][EMAIL_ADDRESS][DOMAIN_NAME]"
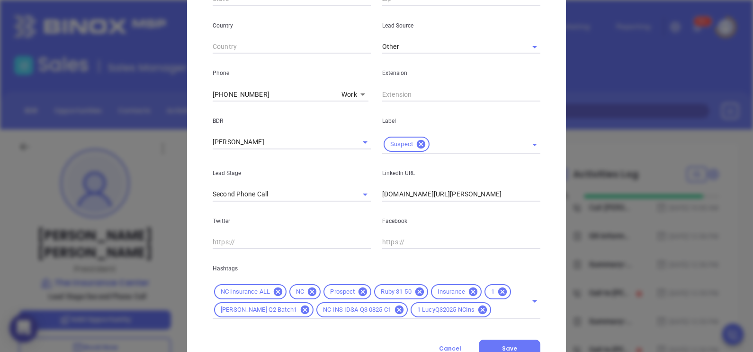
scroll to position [362, 0]
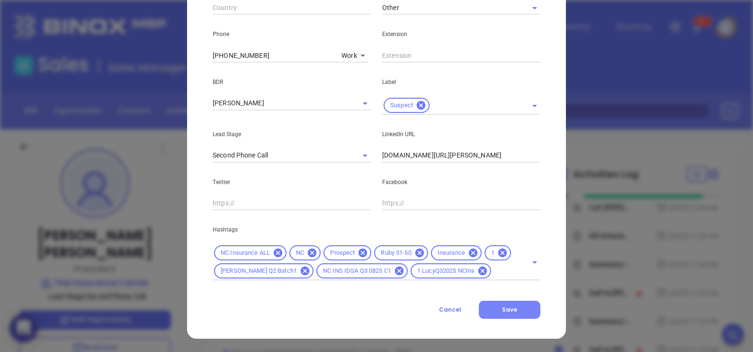
click at [515, 307] on button "Save" at bounding box center [510, 309] width 62 height 18
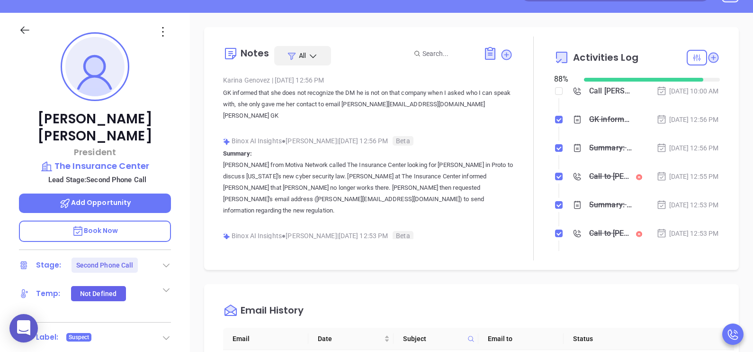
scroll to position [118, 0]
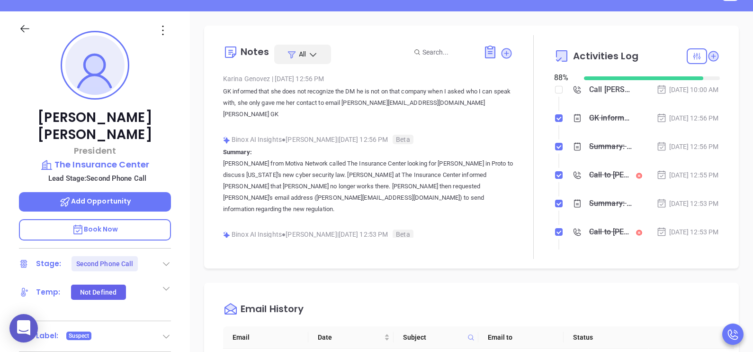
click at [695, 169] on li "Summary: [PERSON_NAME] from Motiva Network called The Insurance Center looking …" at bounding box center [638, 156] width 163 height 26
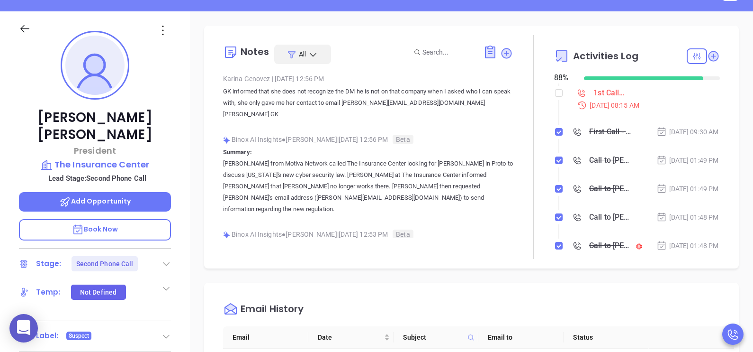
scroll to position [166, 0]
click at [555, 98] on input "checkbox" at bounding box center [559, 95] width 8 height 8
checkbox input "true"
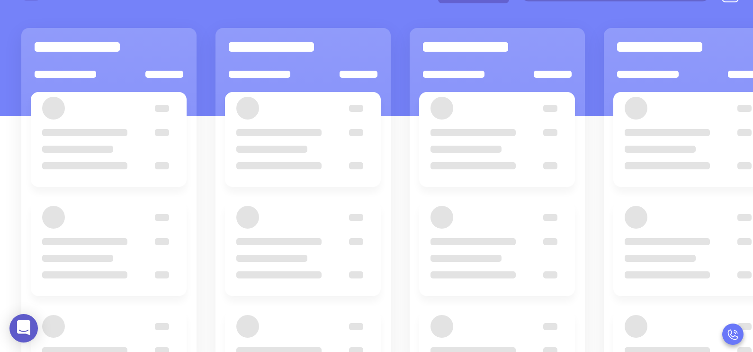
scroll to position [94, 0]
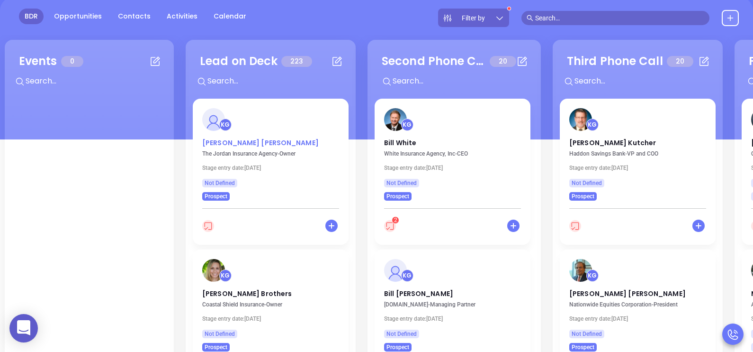
click at [249, 143] on p "[PERSON_NAME]" at bounding box center [270, 140] width 137 height 5
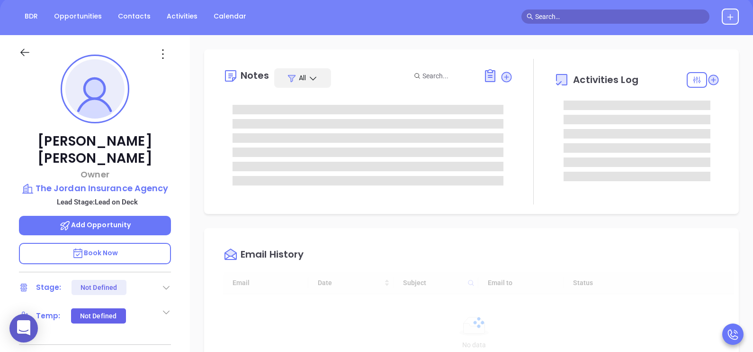
type input "[DATE]"
type input "[PERSON_NAME]"
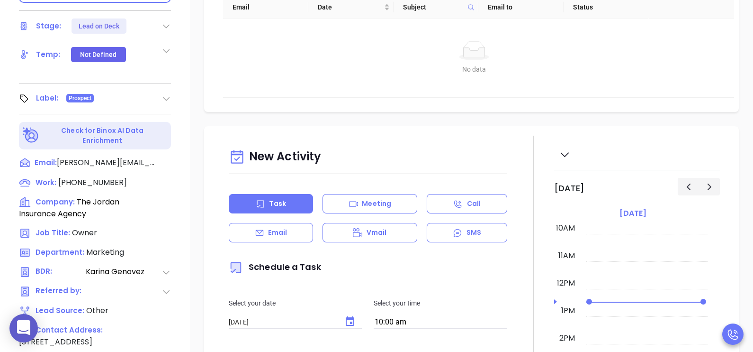
scroll to position [308, 0]
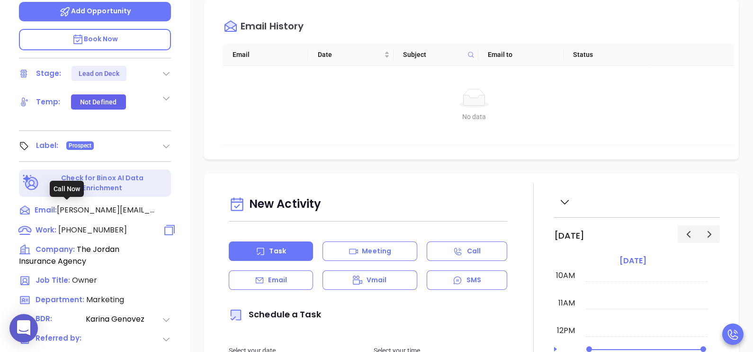
click at [104, 224] on span "[PHONE_NUMBER]" at bounding box center [92, 229] width 69 height 11
type input "[PHONE_NUMBER]"
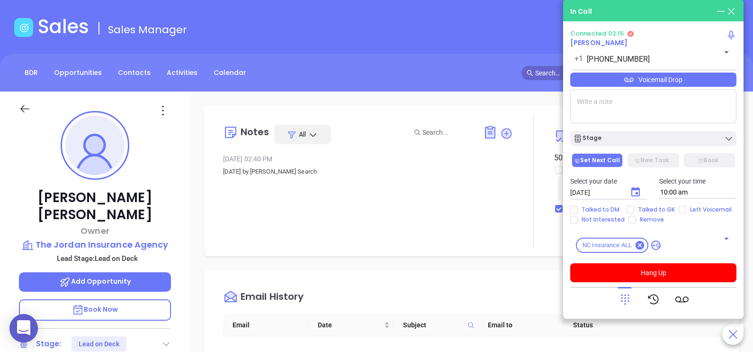
scroll to position [0, 0]
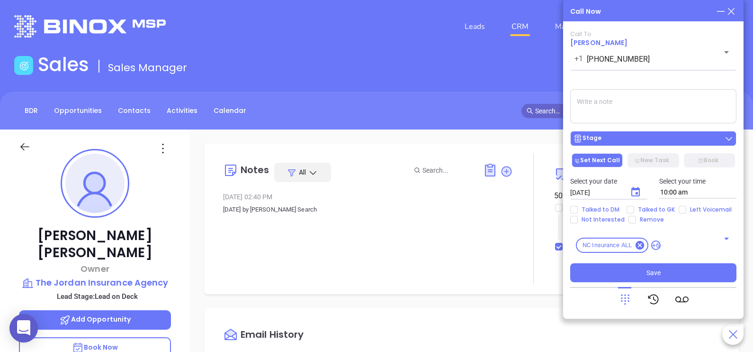
click at [636, 141] on div "Stage" at bounding box center [653, 138] width 161 height 9
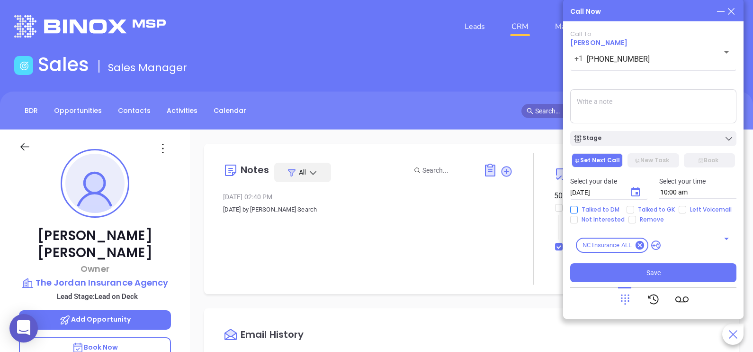
drag, startPoint x: 633, startPoint y: 117, endPoint x: 611, endPoint y: 210, distance: 95.4
click at [611, 210] on div "Call To [PERSON_NAME] [PHONE_NUMBER] ​ Voicemail Drop Stage Set Next Call New T…" at bounding box center [654, 156] width 166 height 252
click at [611, 210] on span "Talked to DM" at bounding box center [600, 210] width 45 height 8
click at [578, 210] on input "Talked to DM" at bounding box center [575, 210] width 8 height 8
checkbox input "true"
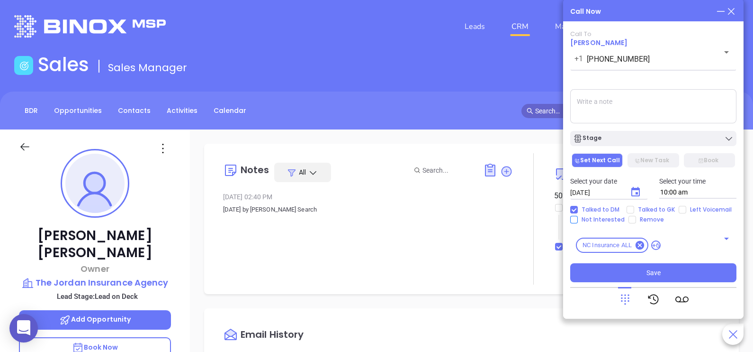
click at [610, 220] on span "Not Interested" at bounding box center [603, 220] width 51 height 8
click at [578, 220] on input "Not Interested" at bounding box center [575, 220] width 8 height 8
checkbox input "true"
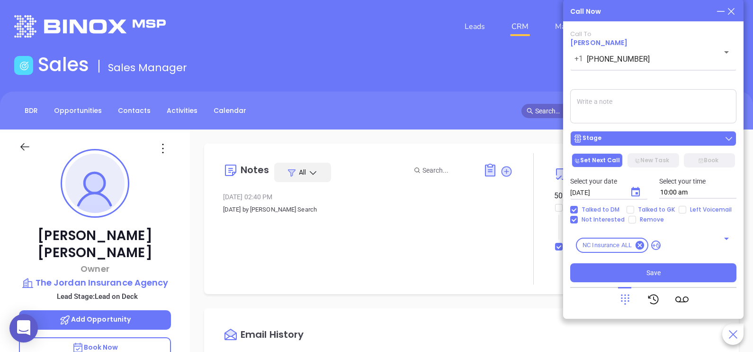
click at [660, 139] on div "Stage" at bounding box center [653, 138] width 161 height 9
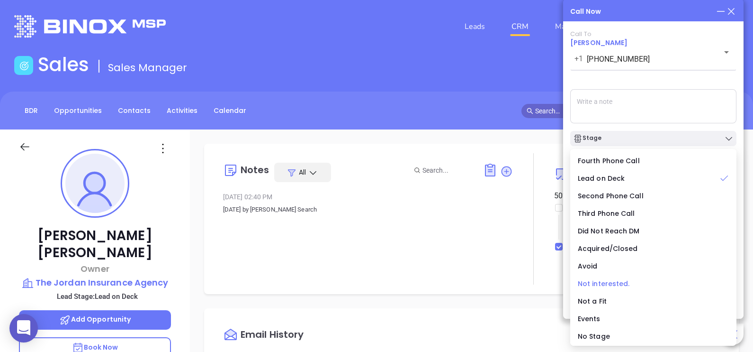
click at [611, 280] on span "Not interested." at bounding box center [604, 283] width 52 height 9
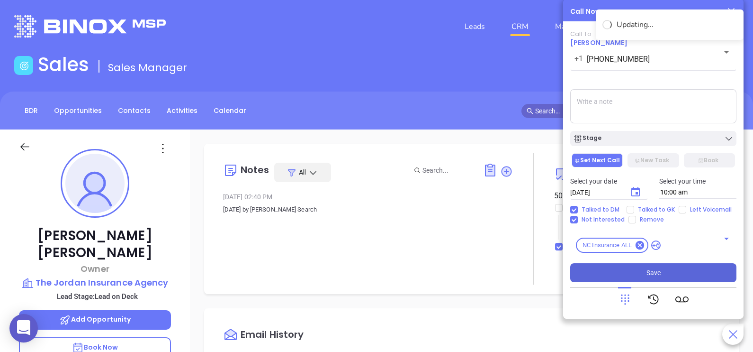
click at [682, 273] on button "Save" at bounding box center [654, 272] width 166 height 19
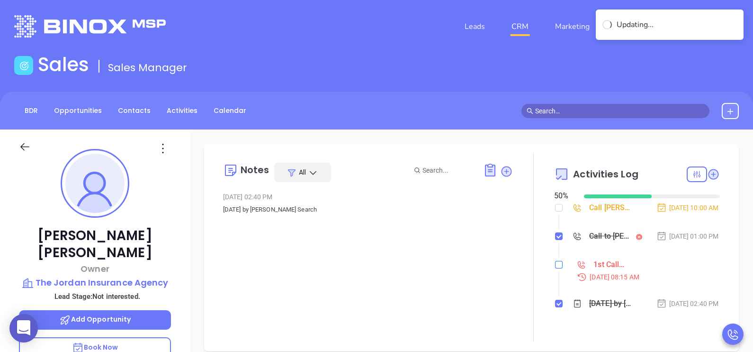
click at [555, 268] on input "checkbox" at bounding box center [559, 265] width 8 height 8
checkbox input "true"
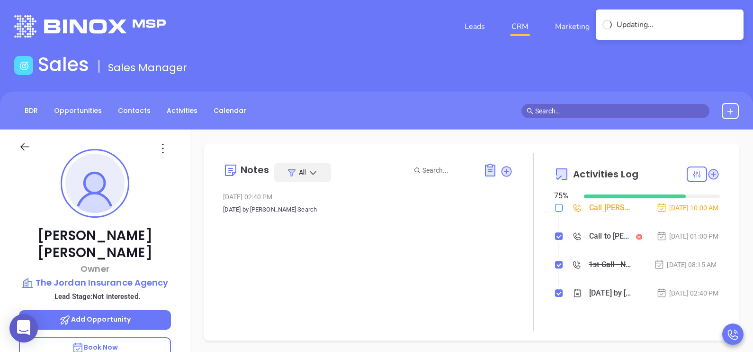
click at [555, 206] on input "checkbox" at bounding box center [559, 208] width 8 height 8
checkbox input "true"
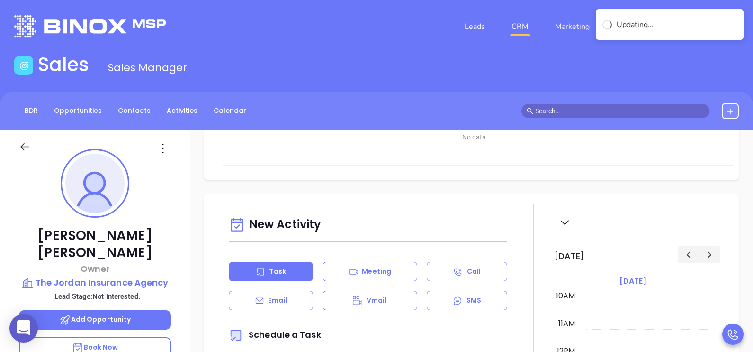
scroll to position [379, 0]
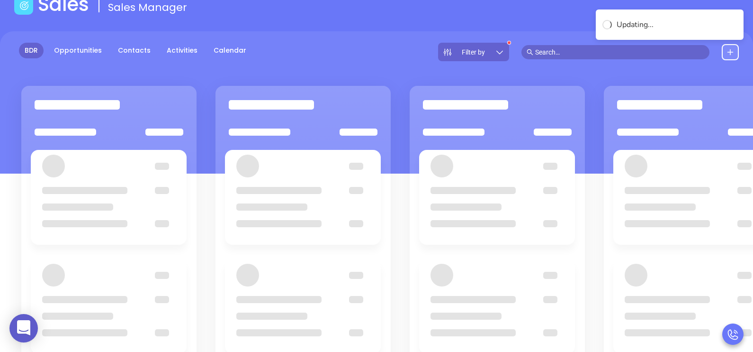
scroll to position [94, 0]
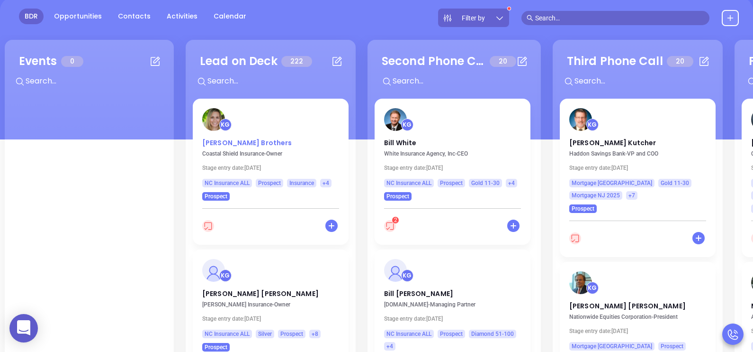
click at [243, 143] on p "[PERSON_NAME]" at bounding box center [270, 140] width 137 height 5
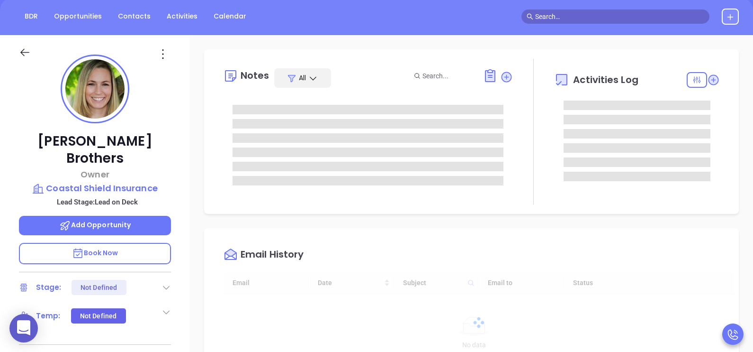
type input "[DATE]"
type input "[PERSON_NAME]"
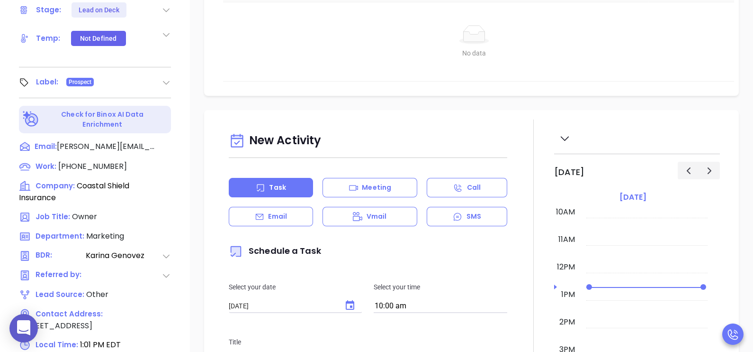
scroll to position [402, 0]
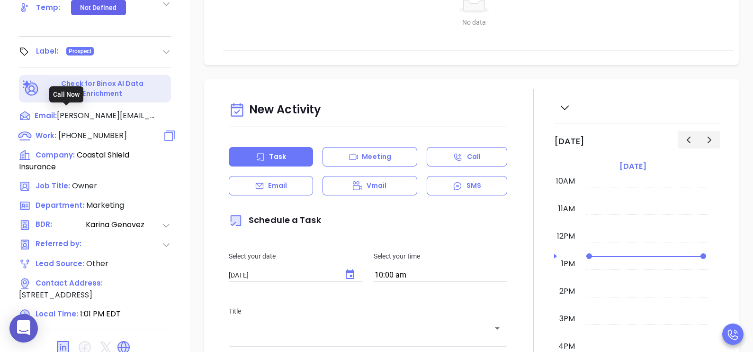
click at [94, 130] on span "[PHONE_NUMBER]" at bounding box center [92, 135] width 69 height 11
type input "[PHONE_NUMBER]"
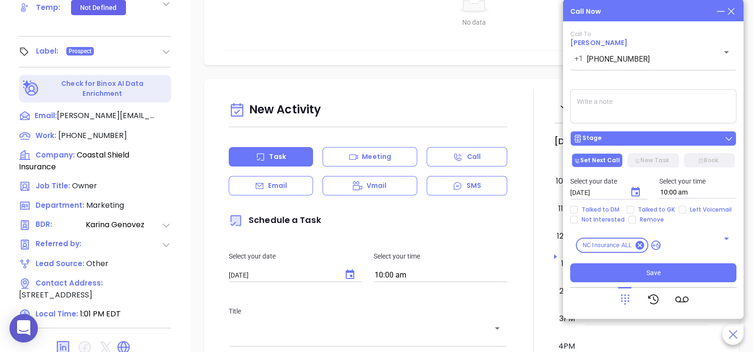
click at [640, 145] on button "Stage" at bounding box center [654, 138] width 166 height 15
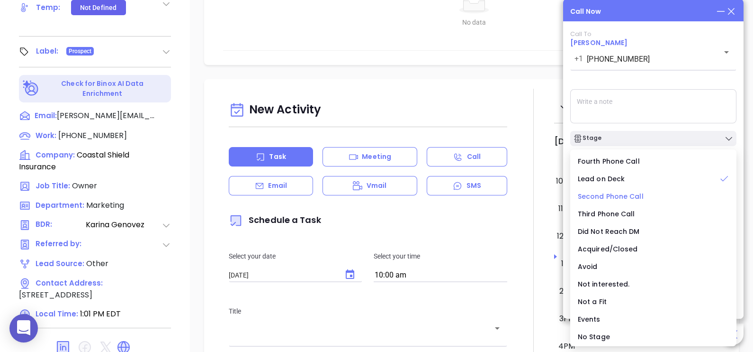
click at [614, 196] on span "Second Phone Call" at bounding box center [611, 195] width 66 height 9
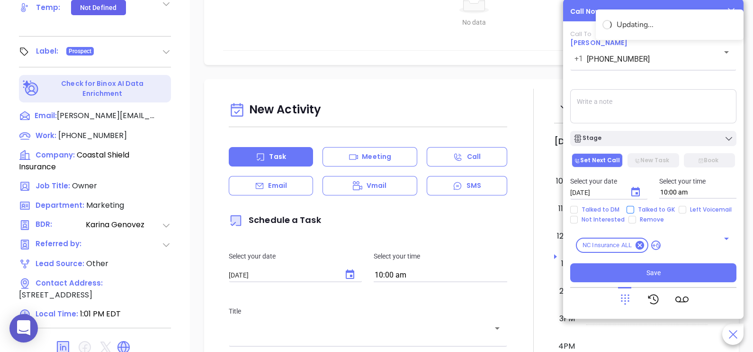
click at [649, 207] on span "Talked to GK" at bounding box center [657, 210] width 45 height 8
click at [635, 207] on input "Talked to GK" at bounding box center [631, 210] width 8 height 8
checkbox input "true"
click at [635, 190] on icon "Choose date, selected date is Sep 11, 2025" at bounding box center [636, 191] width 9 height 9
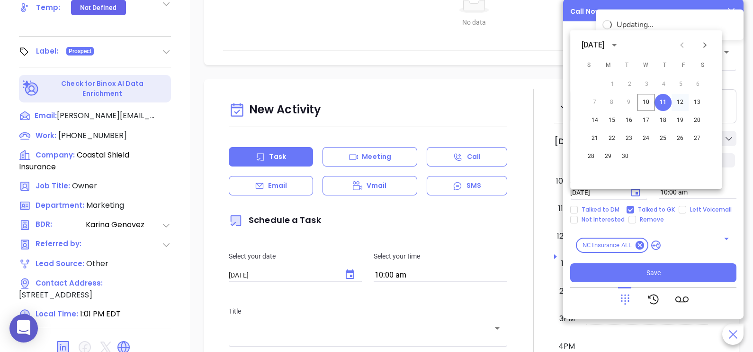
click at [681, 102] on button "12" at bounding box center [680, 102] width 17 height 17
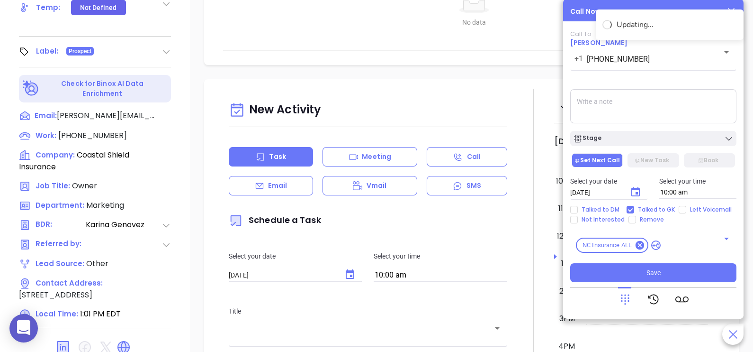
type input "[DATE]"
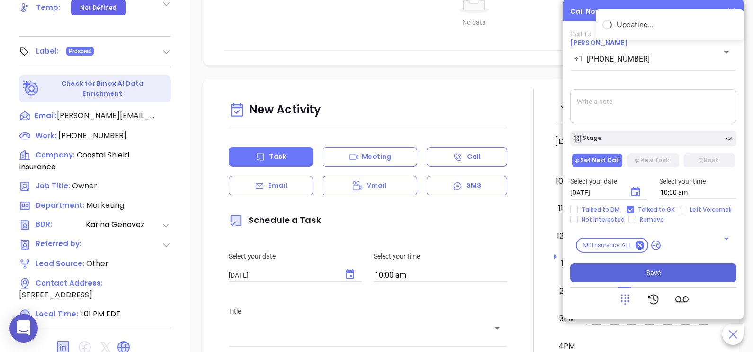
click at [672, 272] on button "Save" at bounding box center [654, 272] width 166 height 19
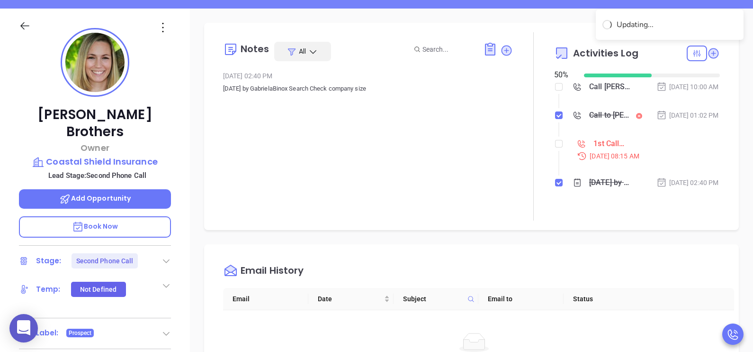
scroll to position [118, 0]
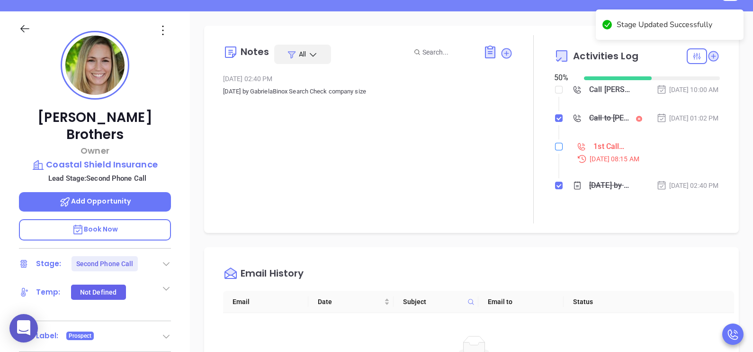
click at [556, 150] on input "checkbox" at bounding box center [559, 147] width 8 height 8
checkbox input "true"
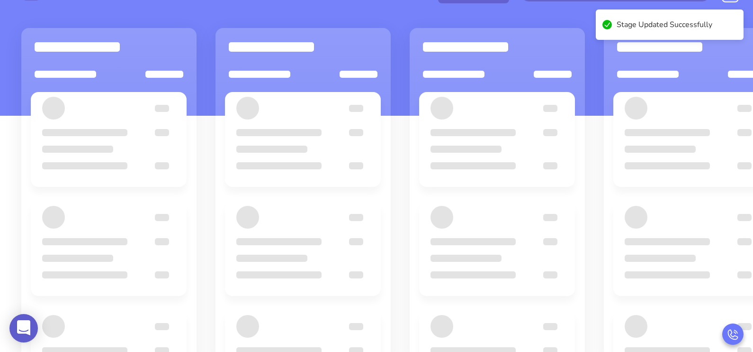
scroll to position [94, 0]
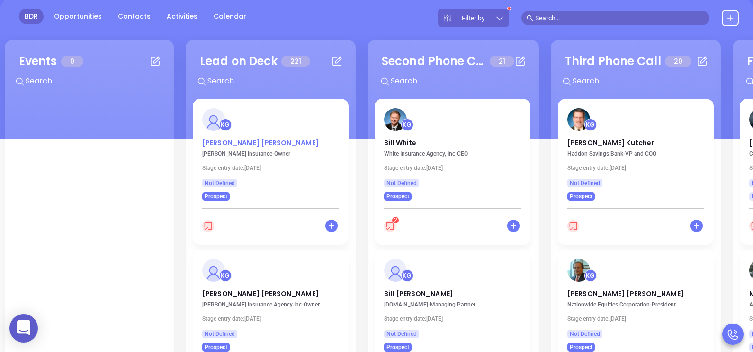
click at [229, 142] on p "[PERSON_NAME]" at bounding box center [270, 140] width 137 height 5
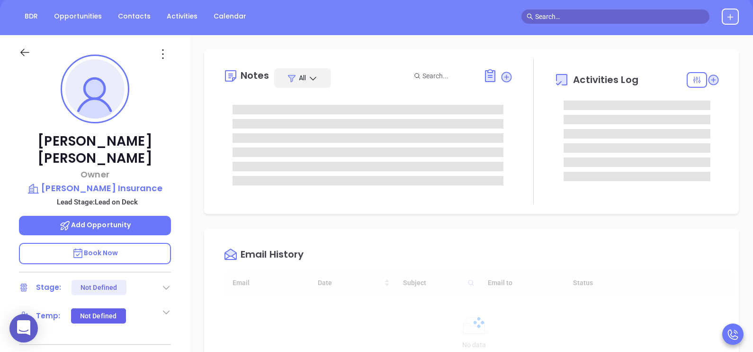
scroll to position [275, 0]
type input "[PERSON_NAME]"
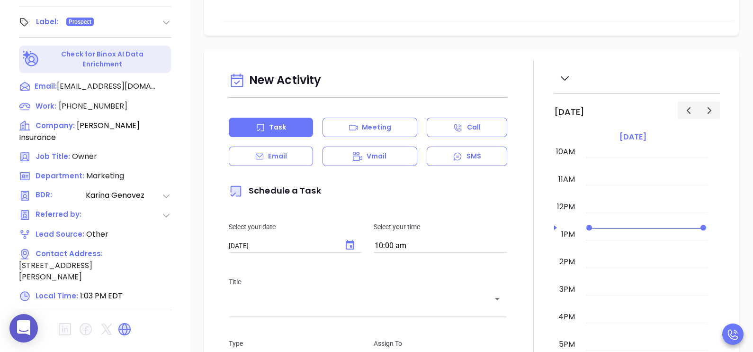
scroll to position [441, 0]
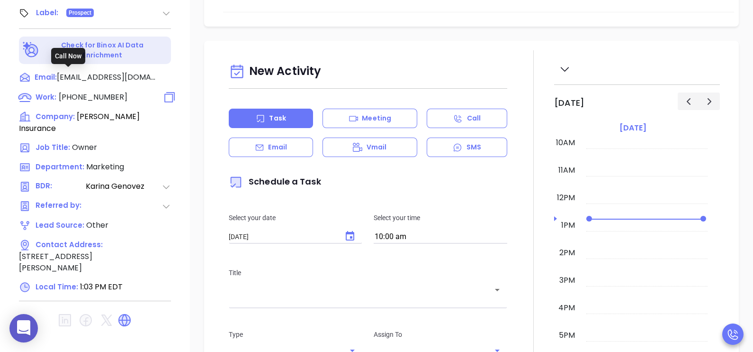
click at [97, 91] on span "[PHONE_NUMBER]" at bounding box center [93, 96] width 69 height 11
type input "[PHONE_NUMBER]"
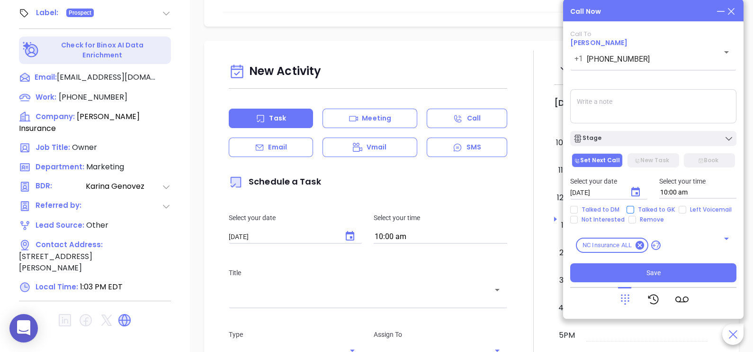
click at [663, 207] on span "Talked to GK" at bounding box center [657, 210] width 45 height 8
click at [635, 207] on input "Talked to GK" at bounding box center [631, 210] width 8 height 8
checkbox input "true"
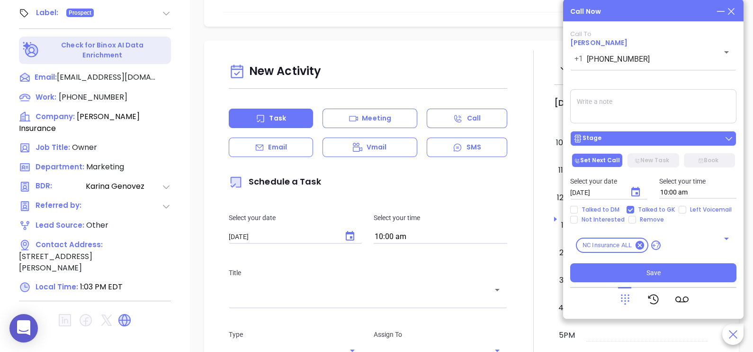
click at [647, 138] on div "Stage" at bounding box center [653, 138] width 161 height 9
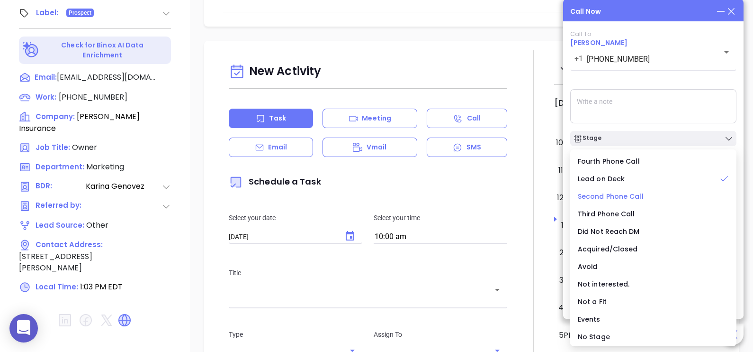
click at [635, 200] on span "Second Phone Call" at bounding box center [611, 195] width 66 height 9
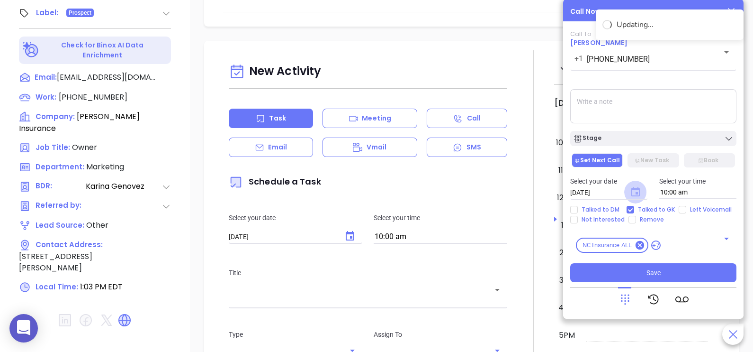
click at [633, 191] on icon "Choose date, selected date is Sep 11, 2025" at bounding box center [635, 191] width 11 height 11
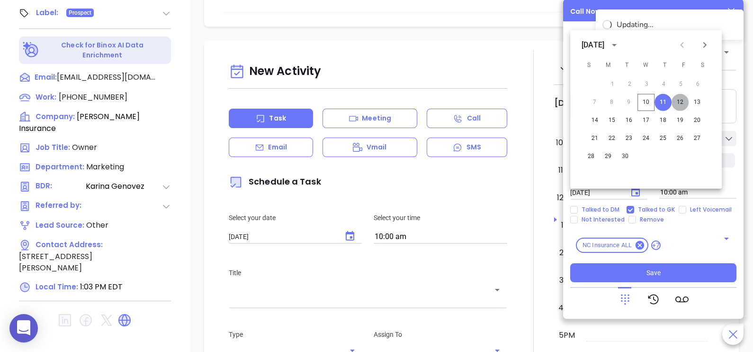
click at [680, 104] on button "12" at bounding box center [680, 102] width 17 height 17
type input "[DATE]"
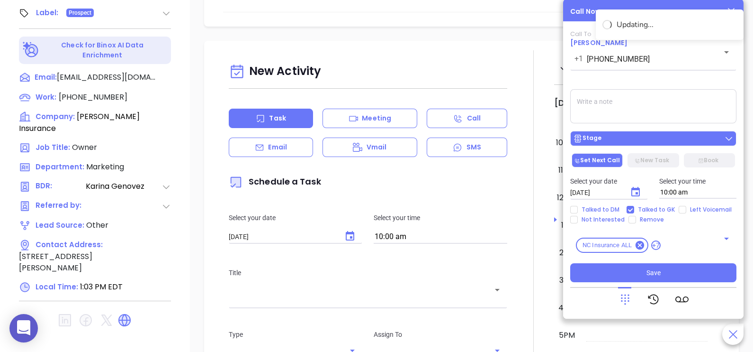
click at [673, 141] on div "Stage" at bounding box center [653, 138] width 161 height 9
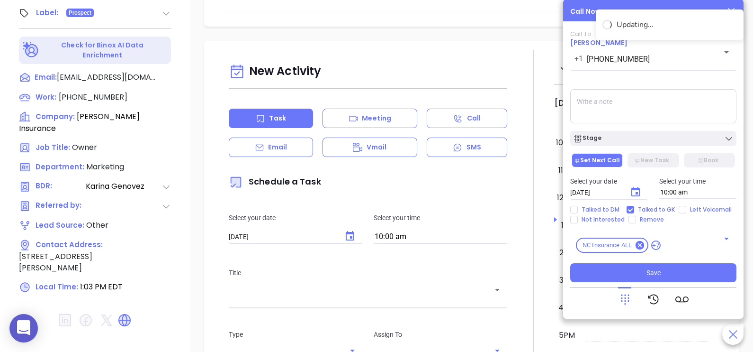
click at [675, 104] on textarea at bounding box center [654, 106] width 166 height 34
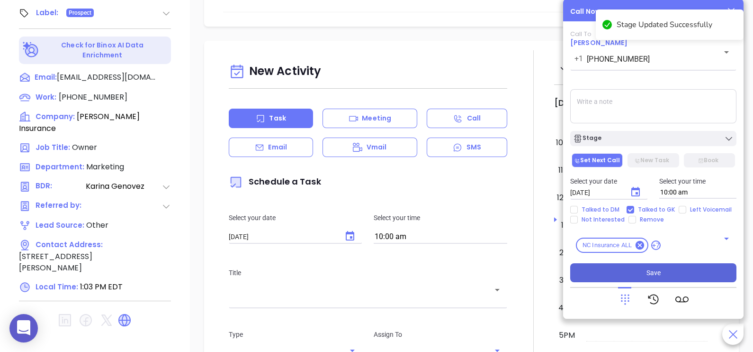
click at [668, 274] on button "Save" at bounding box center [654, 272] width 166 height 19
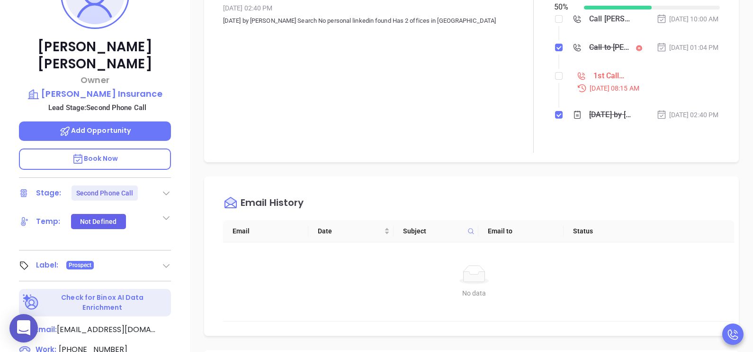
scroll to position [180, 0]
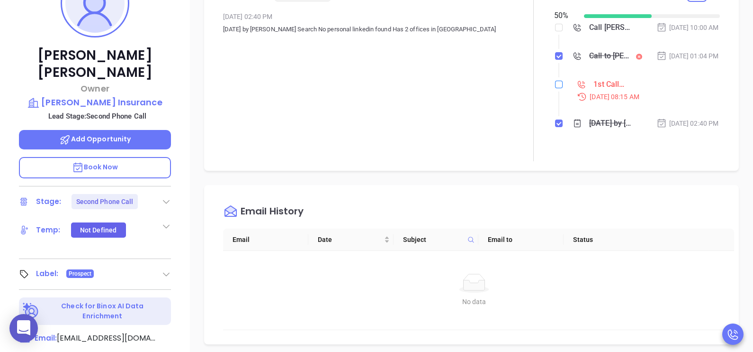
click at [555, 88] on input "checkbox" at bounding box center [559, 85] width 8 height 8
checkbox input "true"
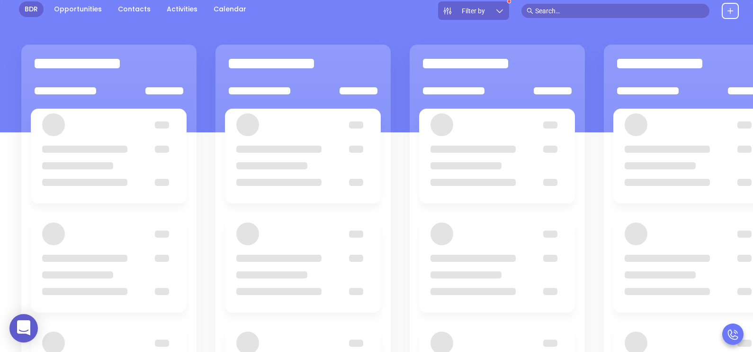
scroll to position [94, 0]
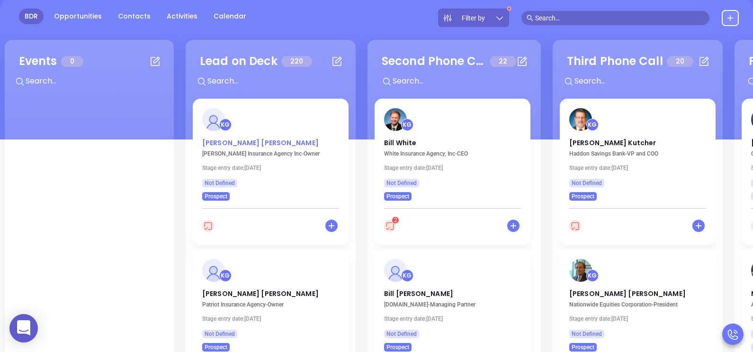
click at [242, 142] on p "[PERSON_NAME]" at bounding box center [270, 140] width 137 height 5
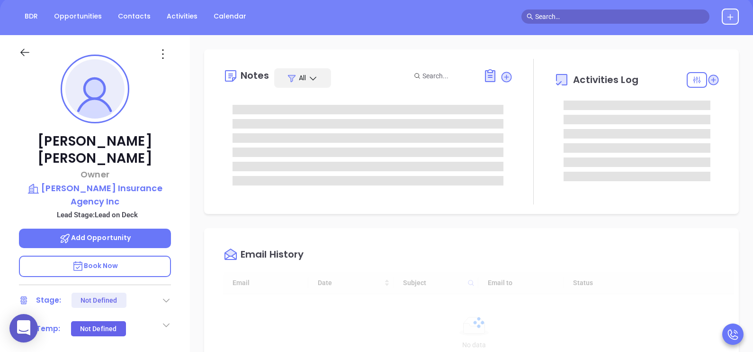
scroll to position [275, 0]
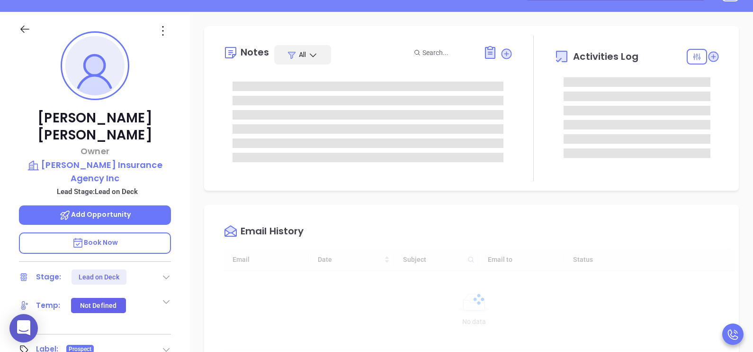
type input "[PERSON_NAME]"
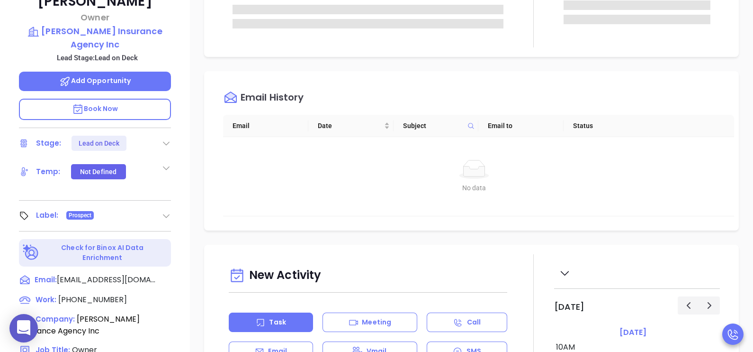
scroll to position [284, 0]
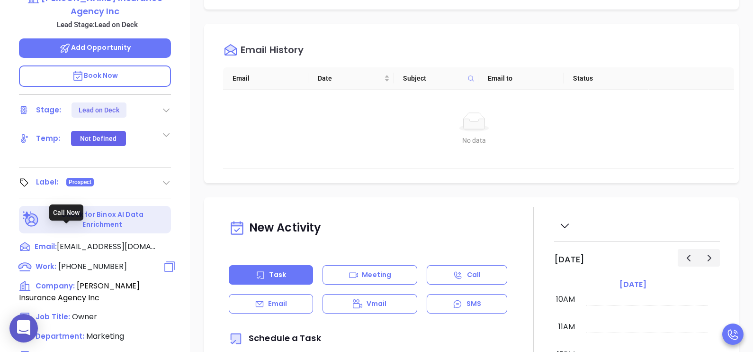
click at [95, 261] on span "[PHONE_NUMBER]" at bounding box center [92, 266] width 69 height 11
type input "[PHONE_NUMBER]"
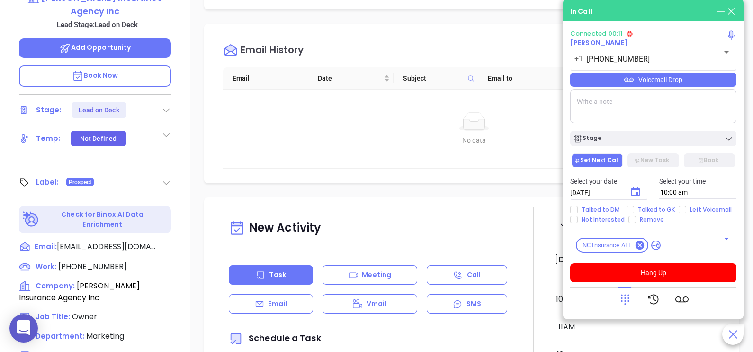
click at [675, 78] on div "Voicemail Drop" at bounding box center [654, 80] width 166 height 14
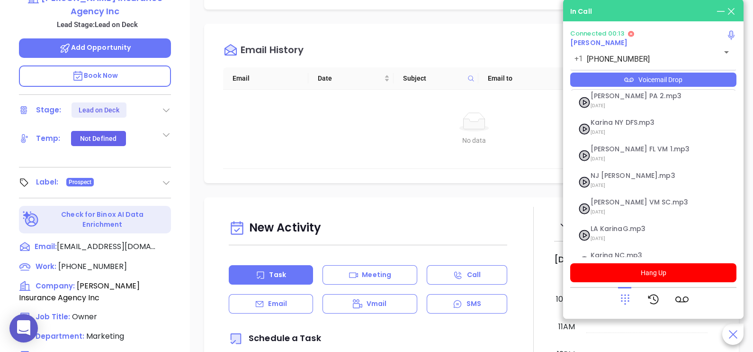
scroll to position [156, 0]
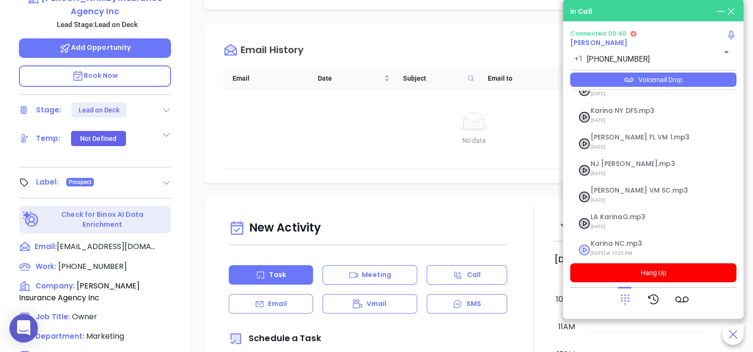
click at [637, 247] on span "[DATE] at 10:25 AM" at bounding box center [642, 253] width 102 height 12
checkbox input "true"
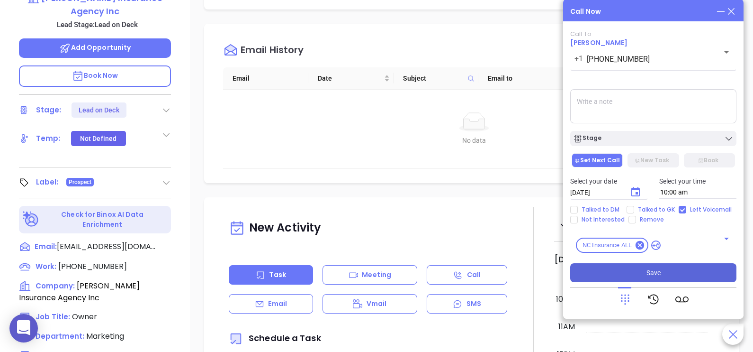
click at [665, 269] on button "Save" at bounding box center [654, 272] width 166 height 19
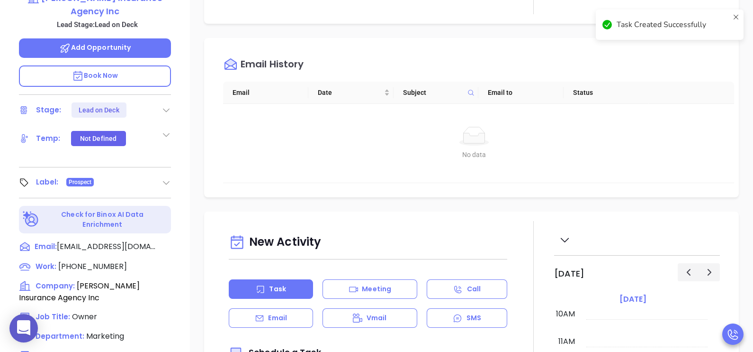
click at [636, 191] on div "Email History Email Date Subject Email to Status No data No data" at bounding box center [471, 117] width 535 height 159
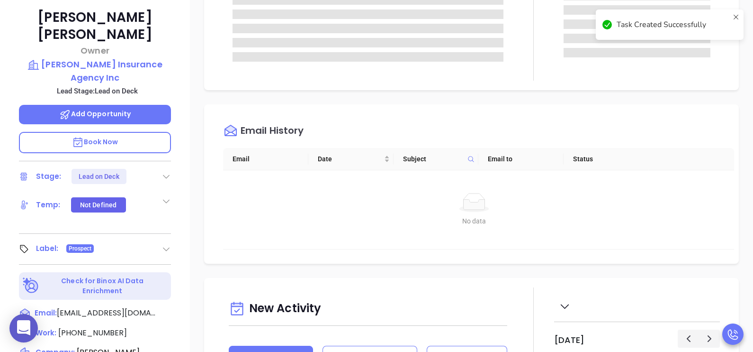
scroll to position [166, 0]
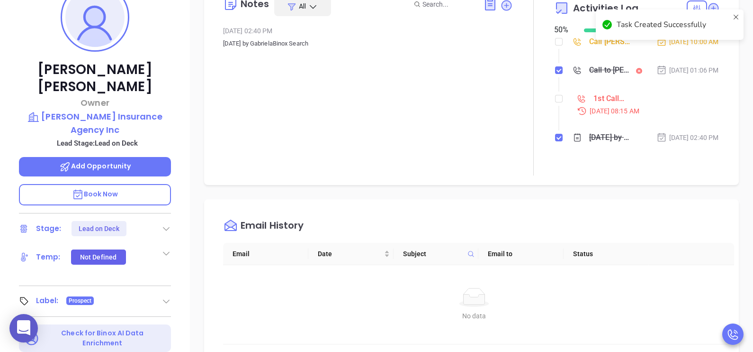
click at [169, 224] on icon at bounding box center [166, 228] width 9 height 9
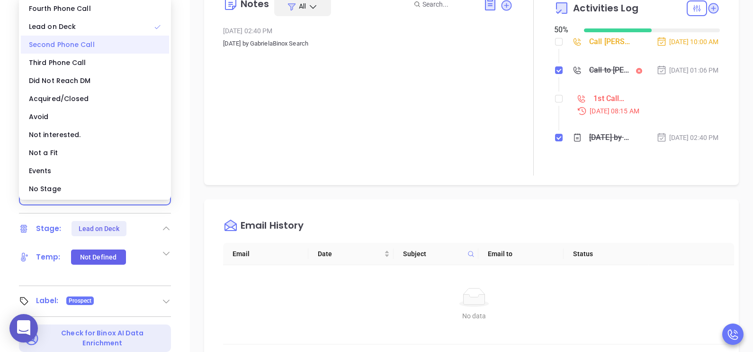
click at [88, 45] on div "Second Phone Call" at bounding box center [95, 45] width 148 height 18
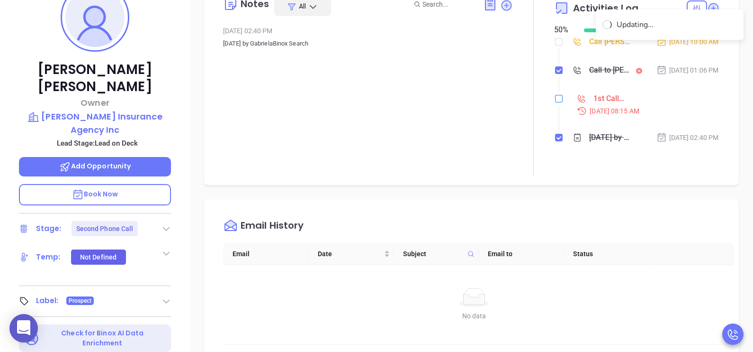
click at [556, 102] on input "checkbox" at bounding box center [559, 99] width 8 height 8
checkbox input "true"
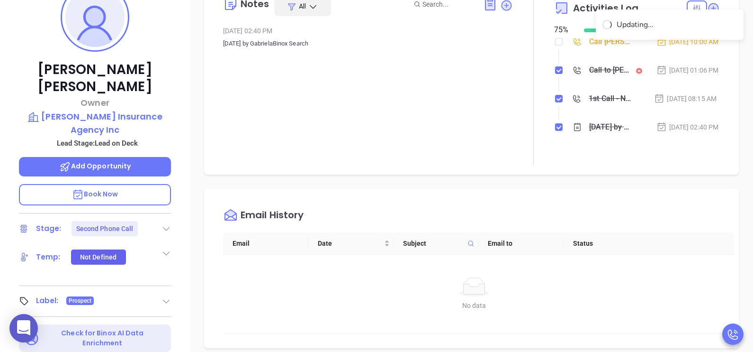
click at [593, 45] on div "Call [PERSON_NAME] to follow up" at bounding box center [611, 42] width 43 height 14
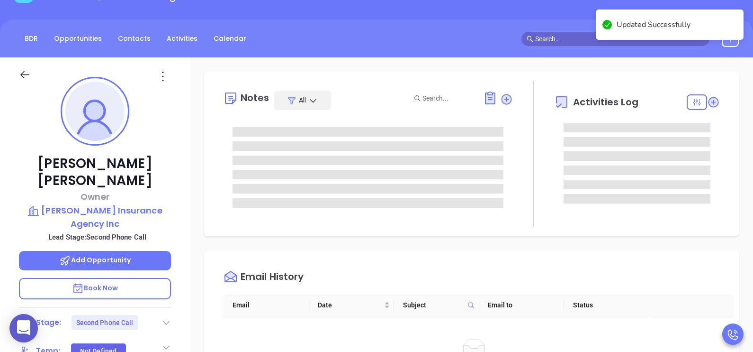
scroll to position [71, 0]
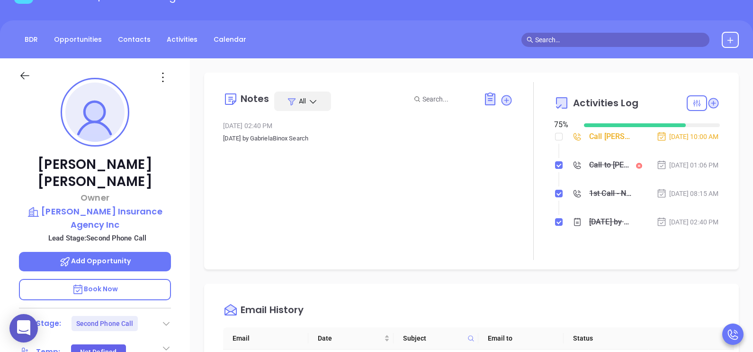
click at [609, 143] on div "Call [PERSON_NAME] to follow up" at bounding box center [611, 136] width 43 height 14
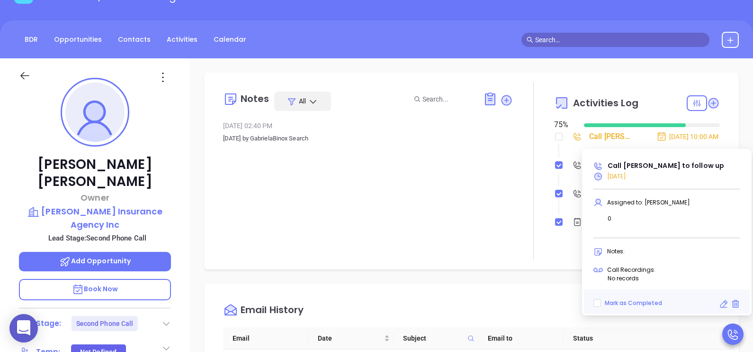
click at [722, 303] on icon at bounding box center [723, 303] width 9 height 9
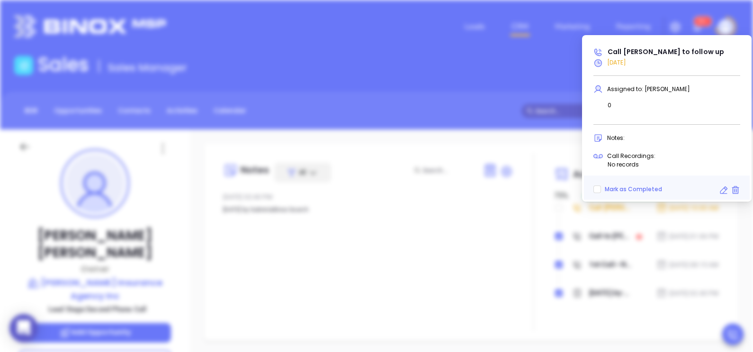
scroll to position [299, 0]
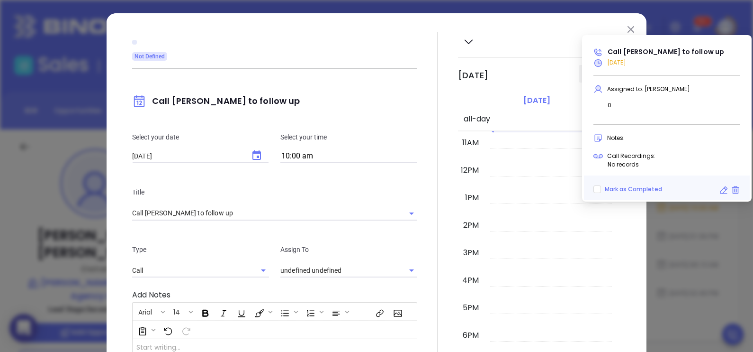
type input "[PERSON_NAME]"
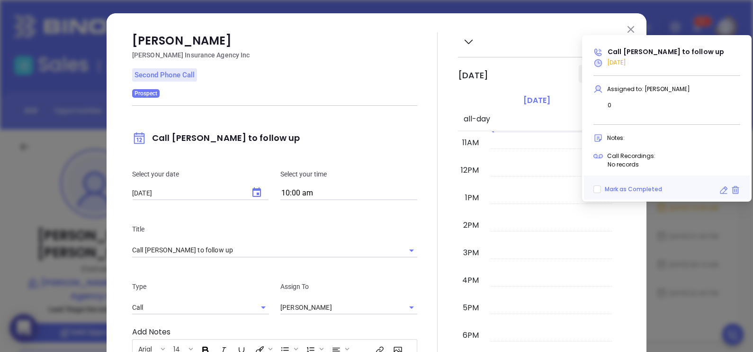
click at [721, 190] on icon at bounding box center [723, 189] width 9 height 9
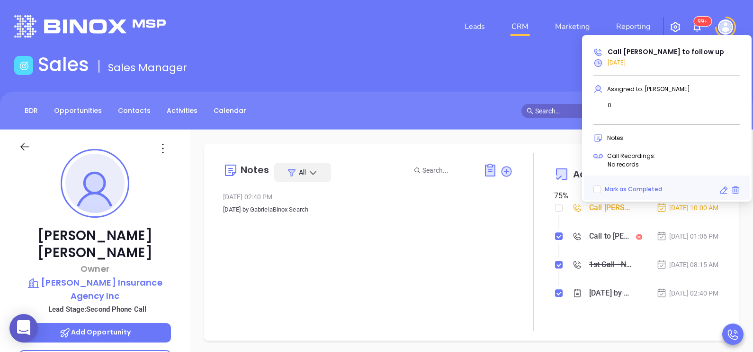
click at [725, 192] on icon at bounding box center [723, 189] width 9 height 9
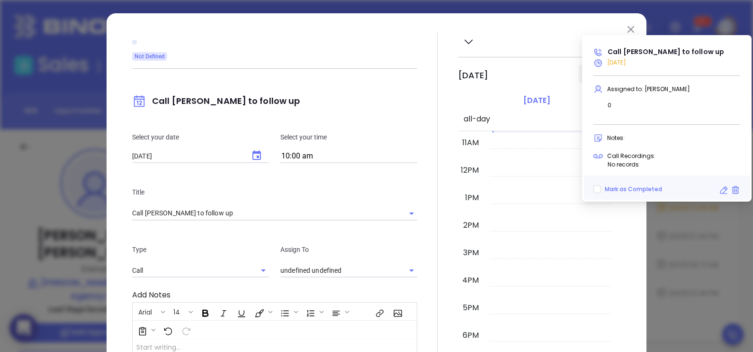
type input "[PERSON_NAME]"
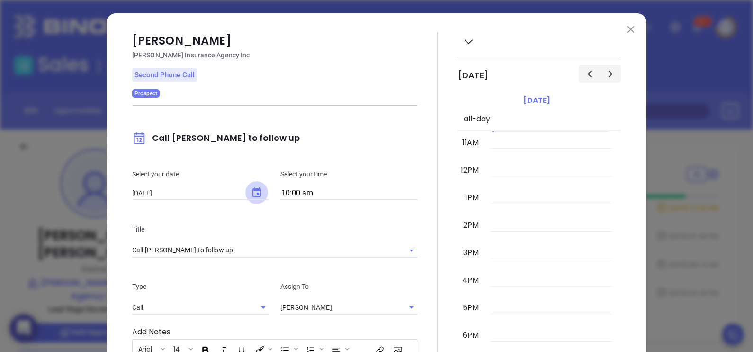
click at [250, 199] on button "Choose date, selected date is Sep 11, 2025" at bounding box center [256, 192] width 23 height 23
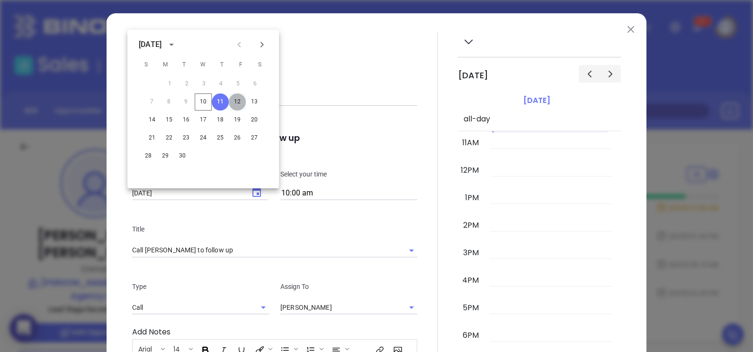
click at [241, 101] on button "12" at bounding box center [237, 101] width 17 height 17
type input "[DATE]"
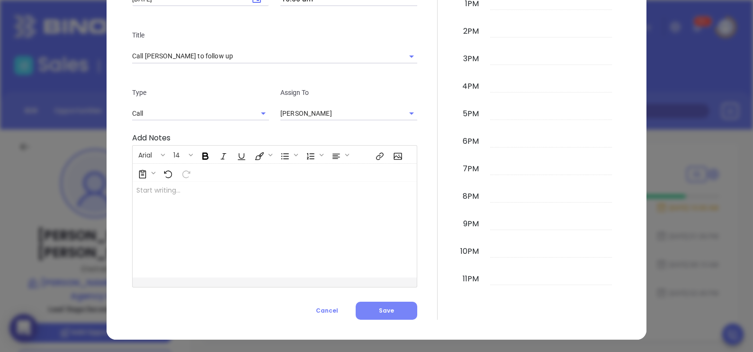
click at [378, 314] on button "Save" at bounding box center [387, 310] width 62 height 18
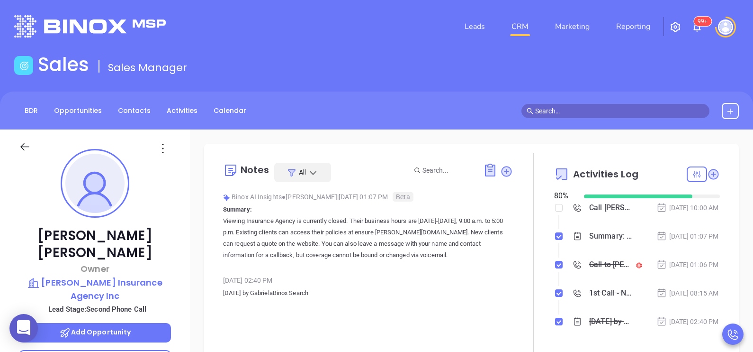
click at [671, 241] on div "[DATE] 01:07 PM" at bounding box center [688, 236] width 63 height 10
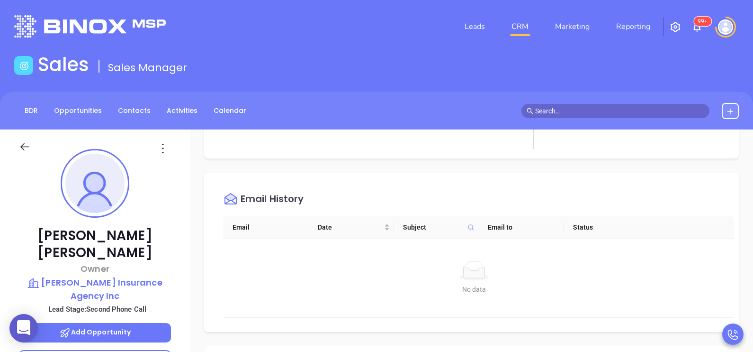
scroll to position [213, 0]
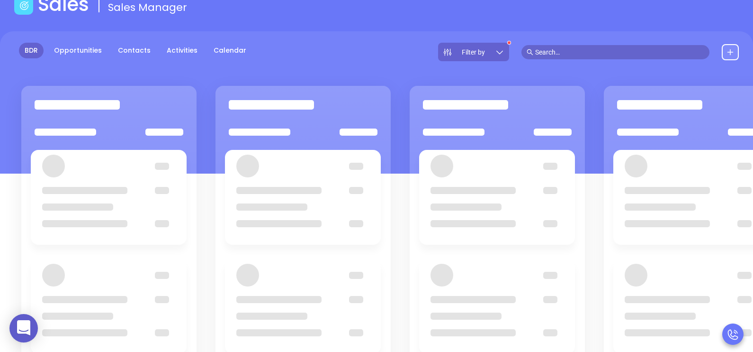
scroll to position [94, 0]
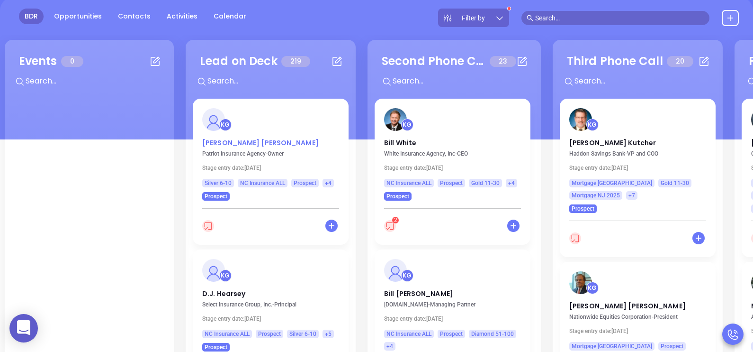
click at [228, 143] on p "[PERSON_NAME]" at bounding box center [270, 140] width 137 height 5
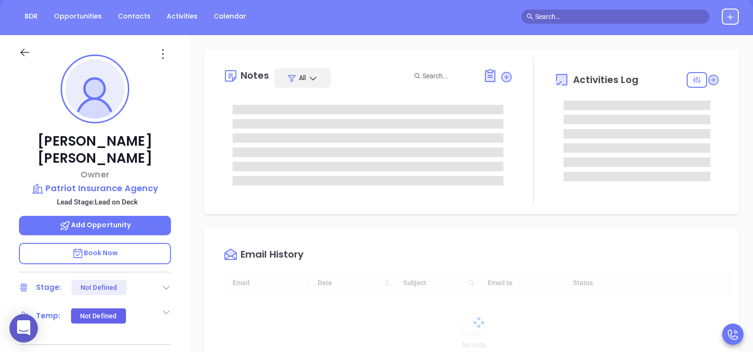
type input "[DATE]"
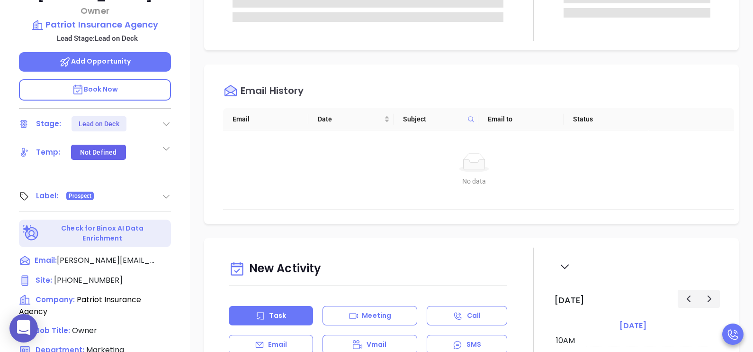
type input "[PERSON_NAME]"
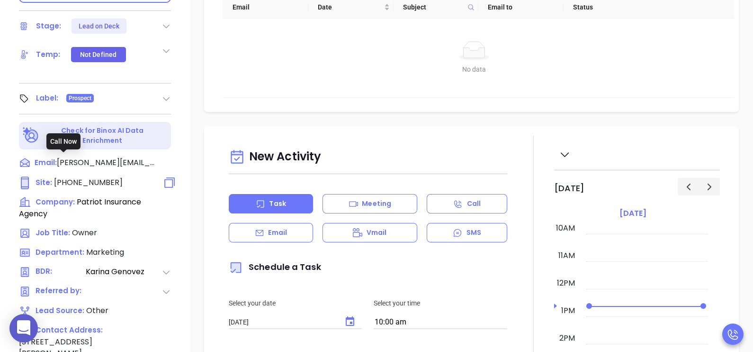
click at [100, 177] on span "[PHONE_NUMBER]" at bounding box center [88, 182] width 69 height 11
type input "[PHONE_NUMBER]"
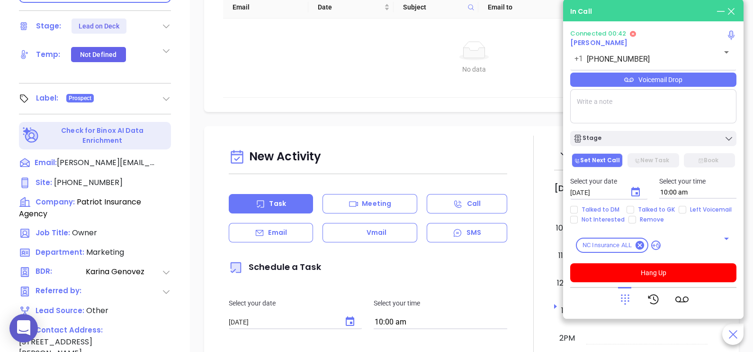
click at [701, 87] on div "Voicemail Drop" at bounding box center [654, 80] width 166 height 14
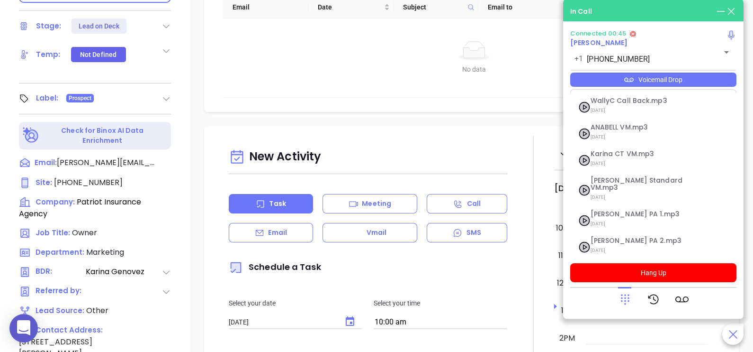
scroll to position [156, 0]
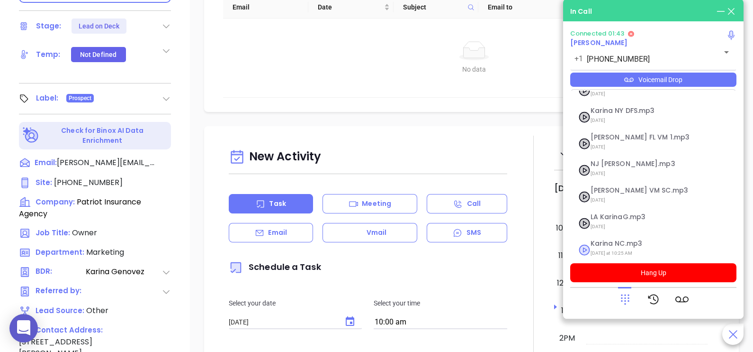
click at [626, 247] on span "[DATE] at 10:25 AM" at bounding box center [642, 253] width 102 height 12
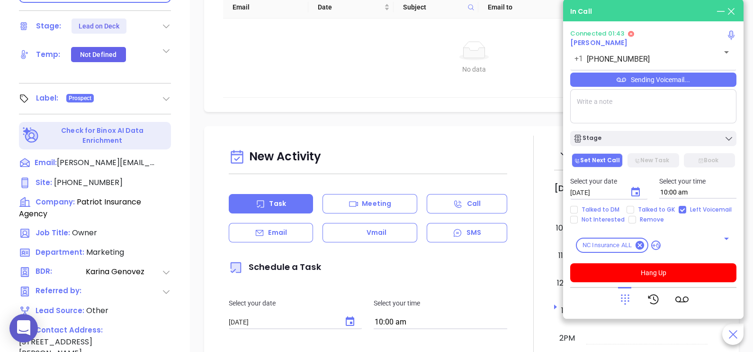
checkbox input "true"
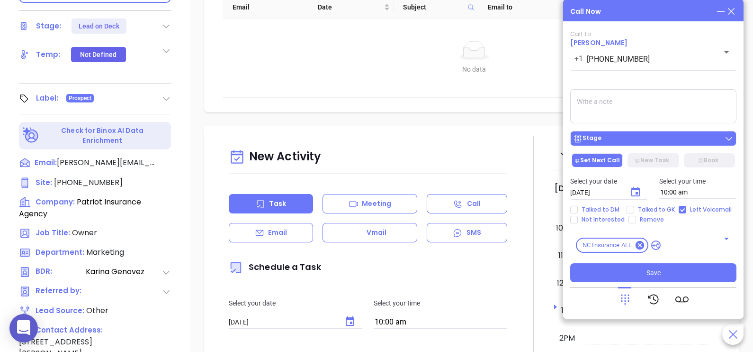
click at [650, 145] on button "Stage" at bounding box center [654, 138] width 166 height 15
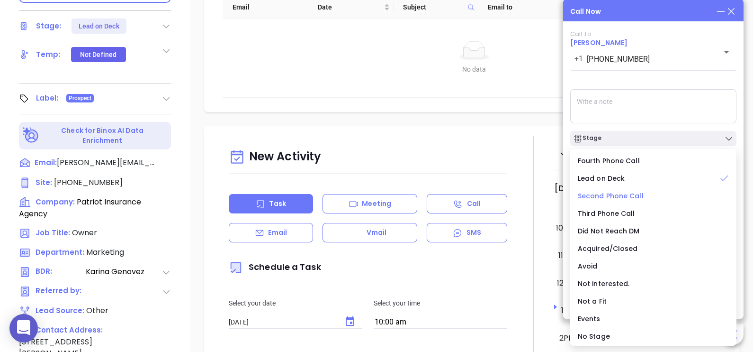
click at [609, 194] on span "Second Phone Call" at bounding box center [611, 195] width 66 height 9
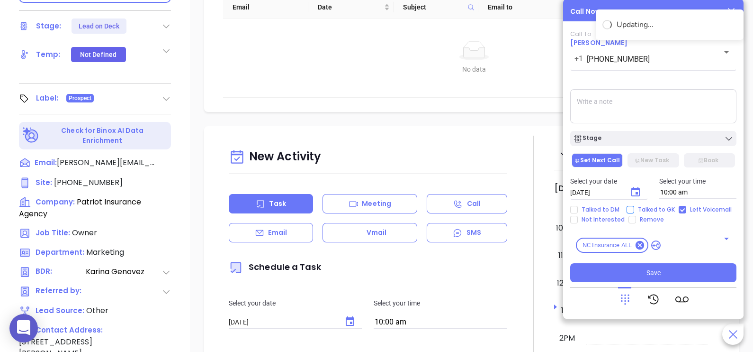
click at [632, 213] on input "Talked to GK" at bounding box center [631, 210] width 8 height 8
checkbox input "true"
click at [640, 195] on icon "Choose date, selected date is Sep 11, 2025" at bounding box center [636, 191] width 9 height 9
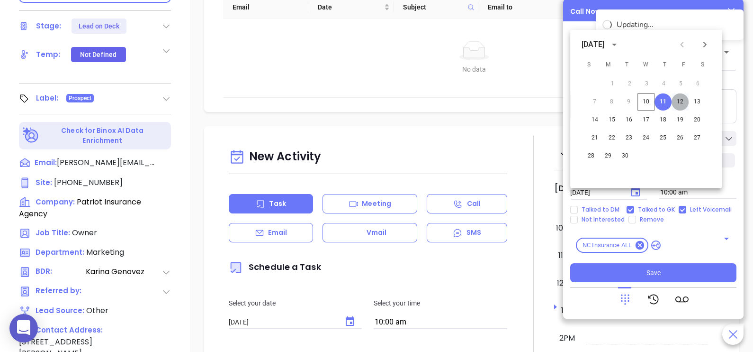
click at [681, 106] on button "12" at bounding box center [680, 101] width 17 height 17
type input "[DATE]"
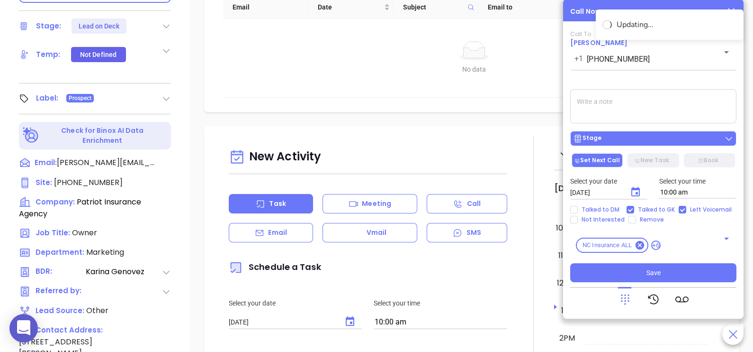
click at [689, 136] on div "Stage" at bounding box center [653, 138] width 161 height 9
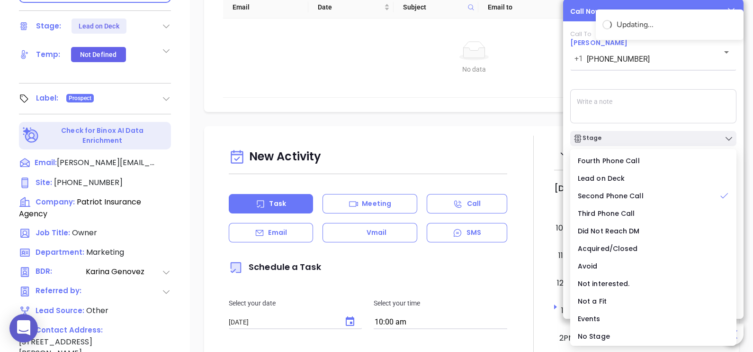
click at [645, 111] on textarea at bounding box center [654, 106] width 166 height 34
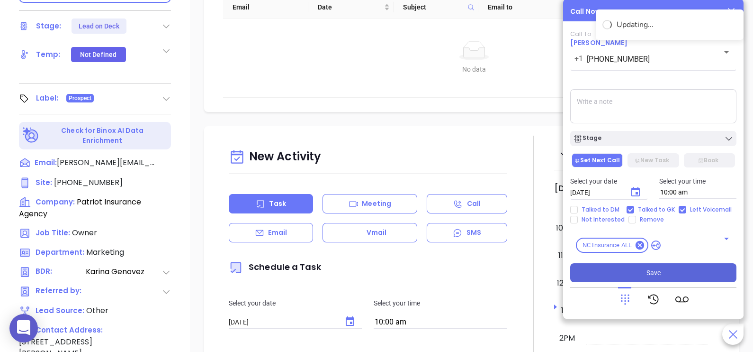
click at [667, 269] on button "Save" at bounding box center [654, 272] width 166 height 19
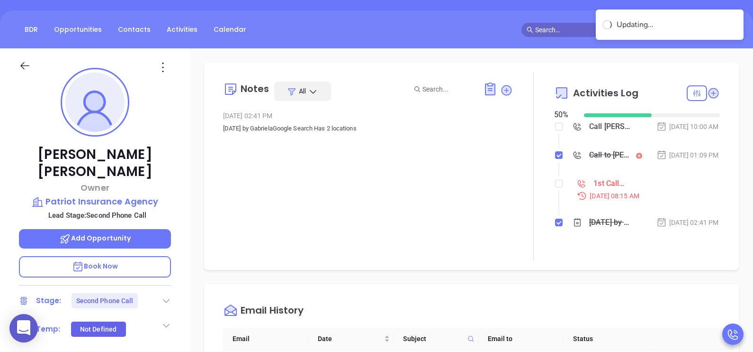
scroll to position [71, 0]
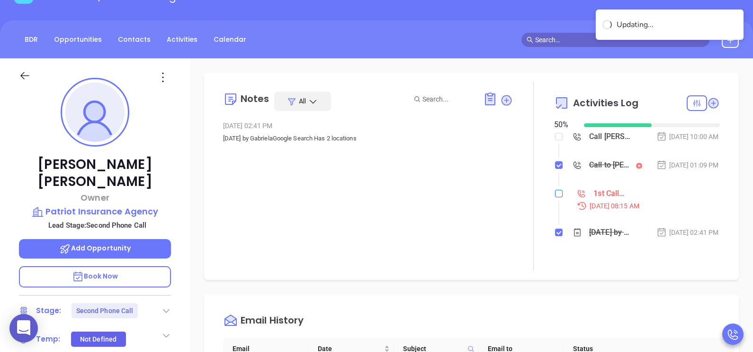
click at [555, 197] on input "checkbox" at bounding box center [559, 194] width 8 height 8
checkbox input "true"
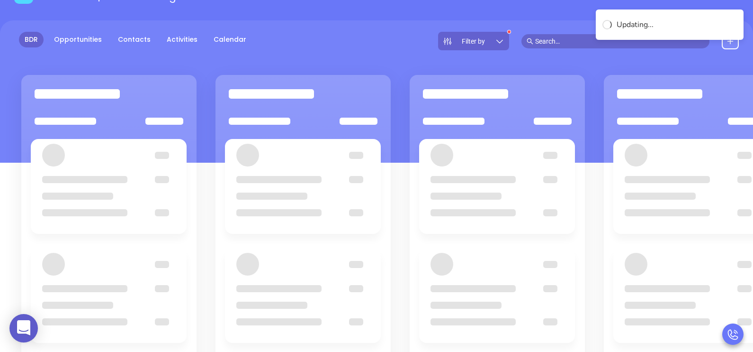
scroll to position [94, 0]
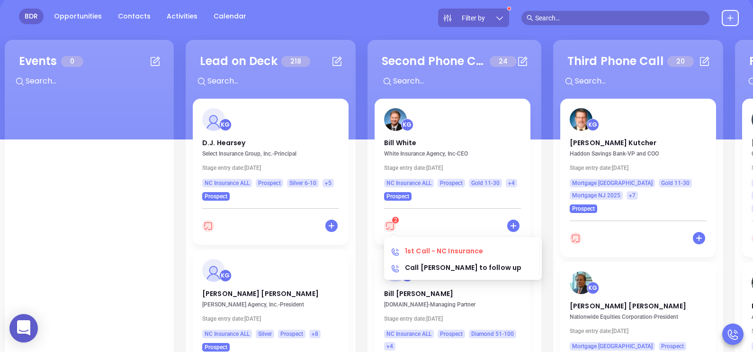
click at [394, 229] on icon at bounding box center [390, 226] width 12 height 12
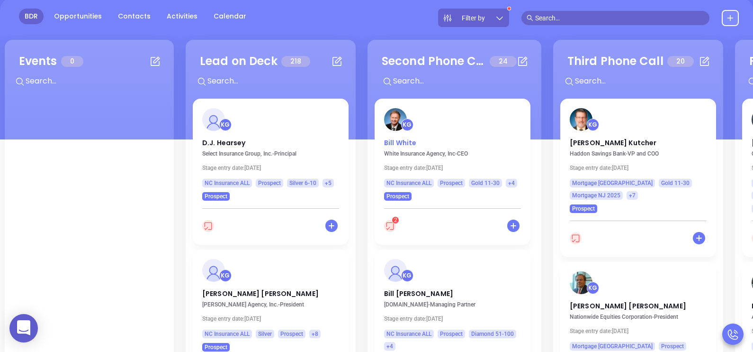
click at [399, 141] on p "[PERSON_NAME]" at bounding box center [452, 140] width 137 height 5
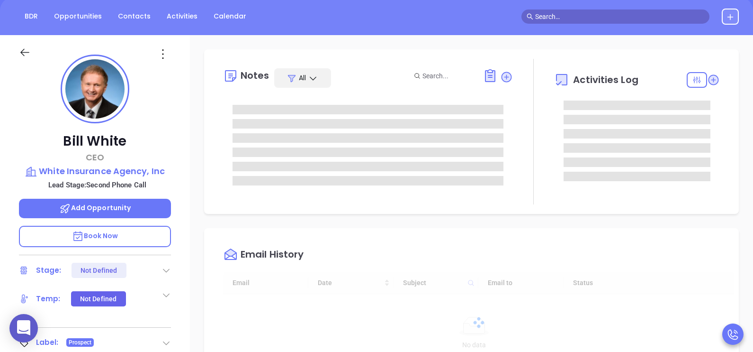
scroll to position [275, 0]
type input "[PERSON_NAME]"
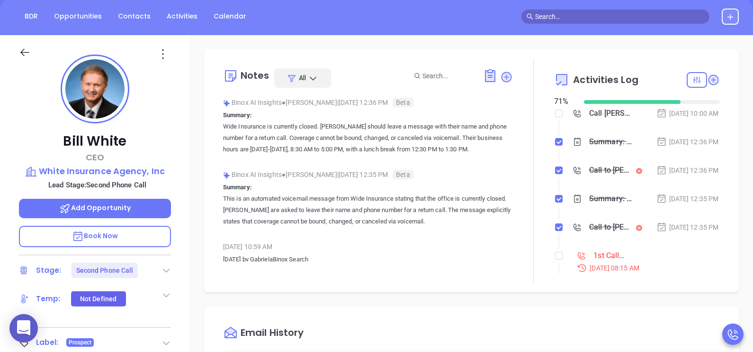
click at [674, 147] on div "[DATE] 12:36 PM" at bounding box center [688, 141] width 63 height 10
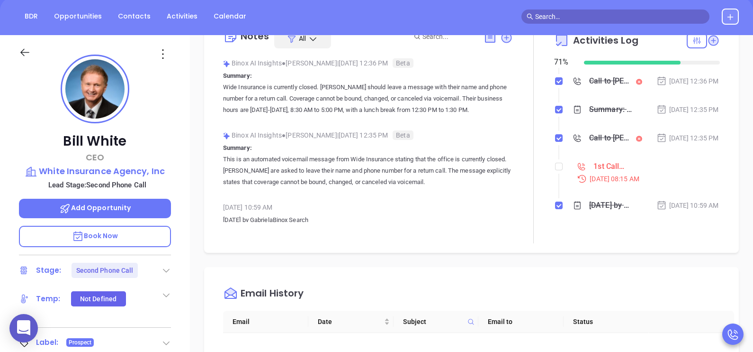
scroll to position [71, 0]
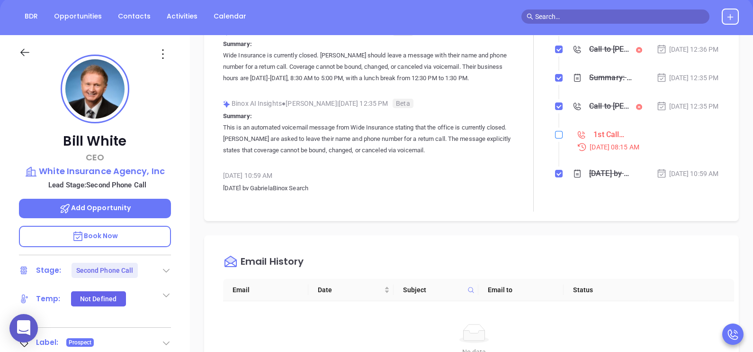
click at [555, 133] on input "checkbox" at bounding box center [559, 135] width 8 height 8
checkbox input "true"
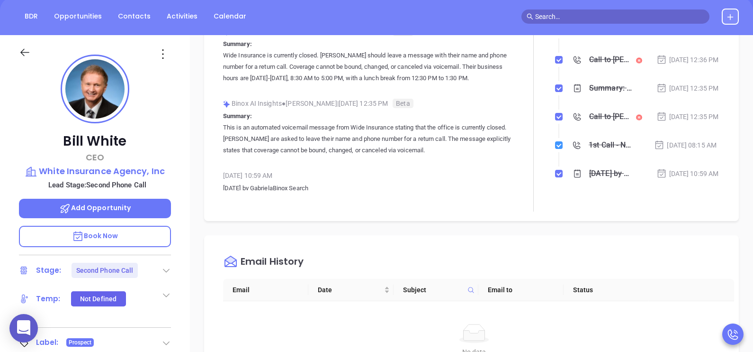
scroll to position [79, 0]
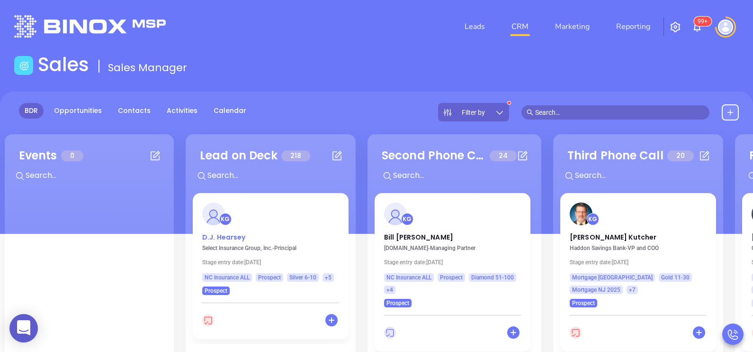
click at [215, 237] on p "[PERSON_NAME][GEOGRAPHIC_DATA]" at bounding box center [270, 234] width 137 height 5
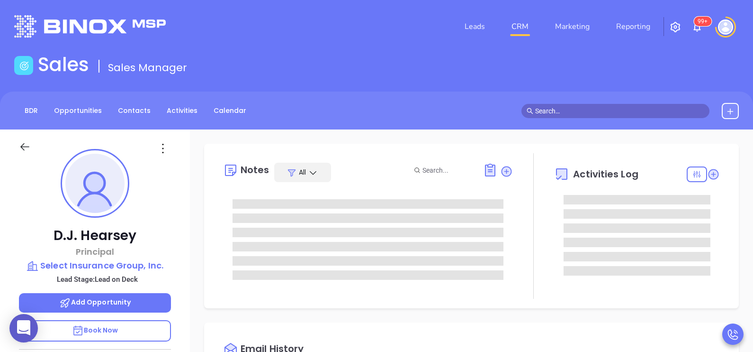
type input "[DATE]"
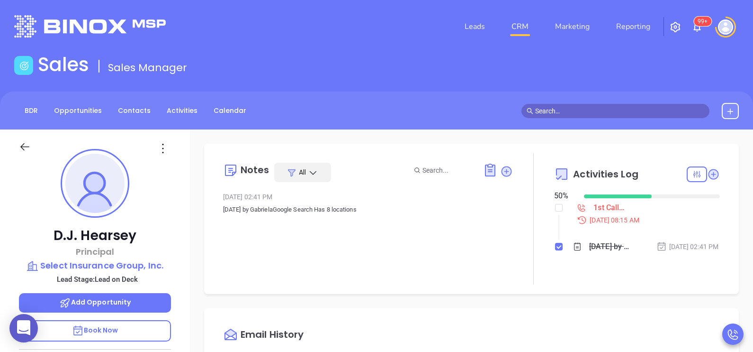
type input "[PERSON_NAME]"
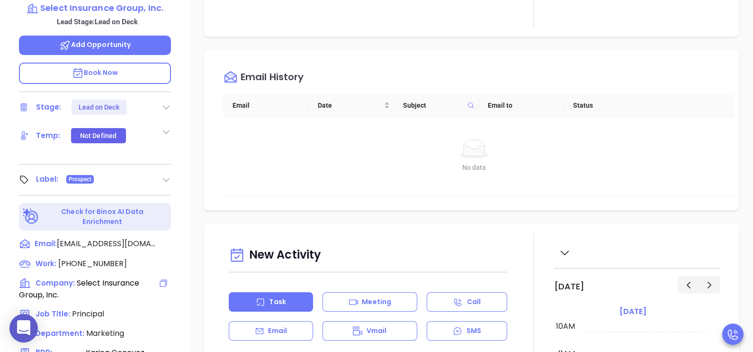
scroll to position [402, 0]
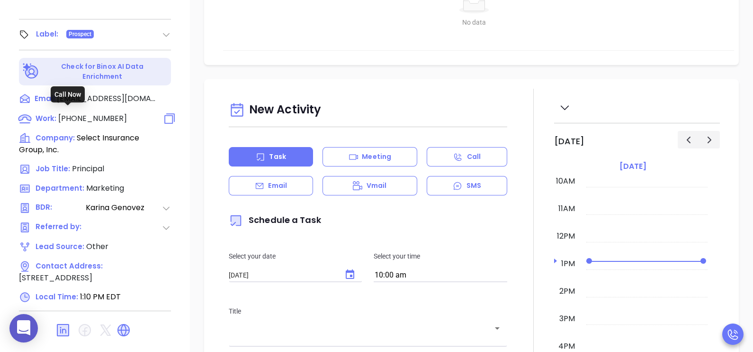
click at [91, 113] on span "[PHONE_NUMBER]" at bounding box center [92, 118] width 69 height 11
type input "[PHONE_NUMBER]"
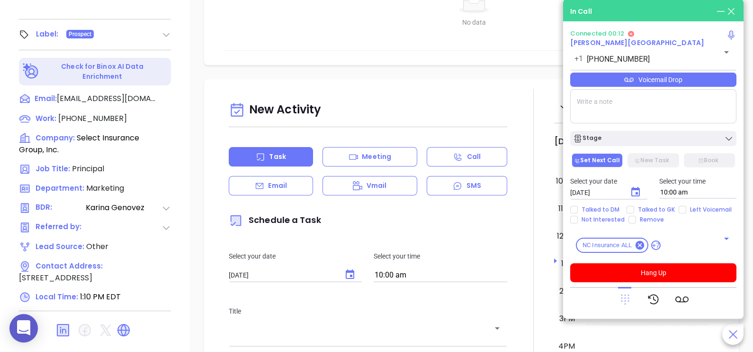
click at [625, 300] on icon at bounding box center [625, 299] width 9 height 10
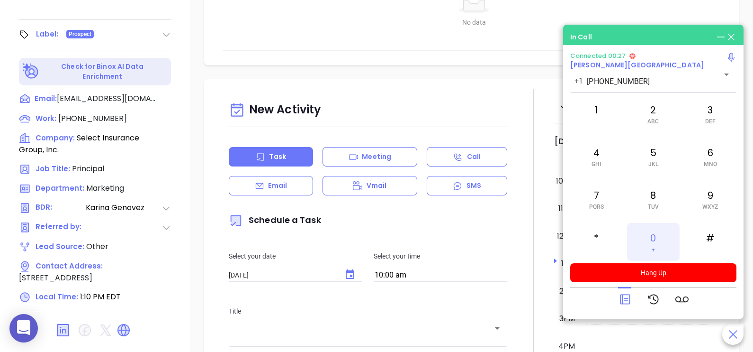
click at [649, 237] on div "0 +" at bounding box center [653, 242] width 52 height 38
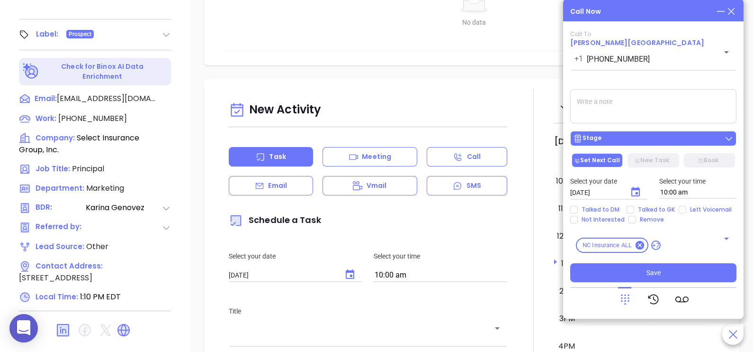
drag, startPoint x: 669, startPoint y: 276, endPoint x: 647, endPoint y: 141, distance: 136.7
click at [647, 141] on div "Call To [PERSON_NAME] [PHONE_NUMBER] ​ Voicemail Drop Stage Set Next Call New T…" at bounding box center [654, 156] width 166 height 252
click at [647, 141] on div "Stage" at bounding box center [653, 138] width 161 height 9
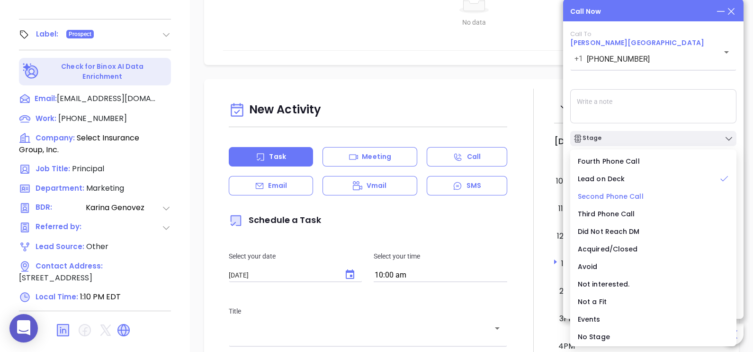
click at [621, 197] on span "Second Phone Call" at bounding box center [611, 195] width 66 height 9
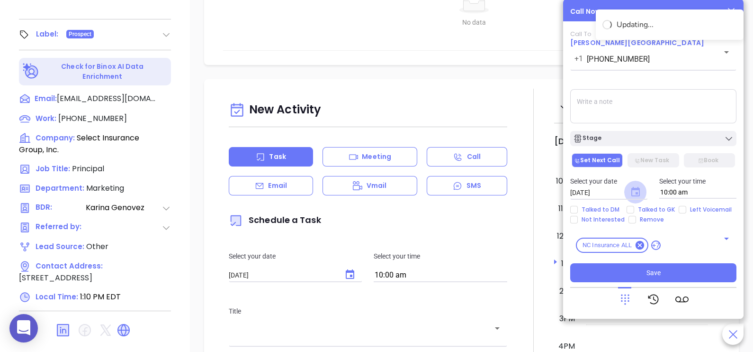
click at [633, 190] on icon "Choose date, selected date is Sep 11, 2025" at bounding box center [636, 191] width 9 height 9
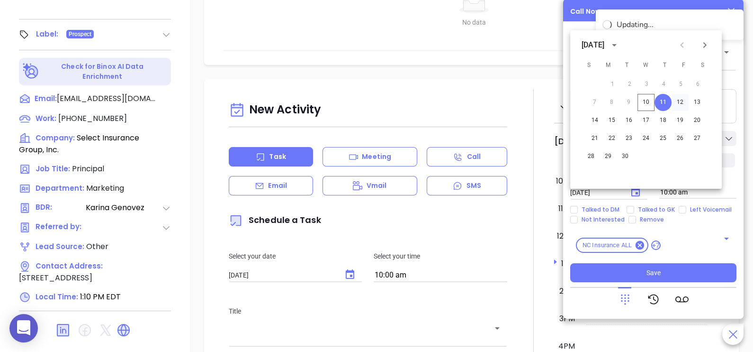
click at [682, 103] on button "12" at bounding box center [680, 102] width 17 height 17
type input "[DATE]"
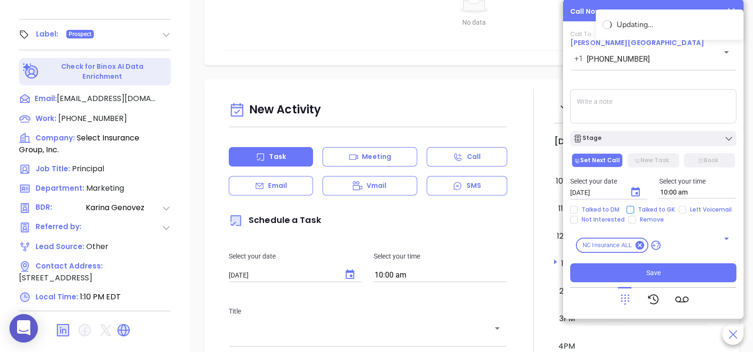
click at [645, 213] on span "Talked to GK" at bounding box center [657, 210] width 45 height 8
click at [635, 213] on input "Talked to GK" at bounding box center [631, 210] width 8 height 8
checkbox input "true"
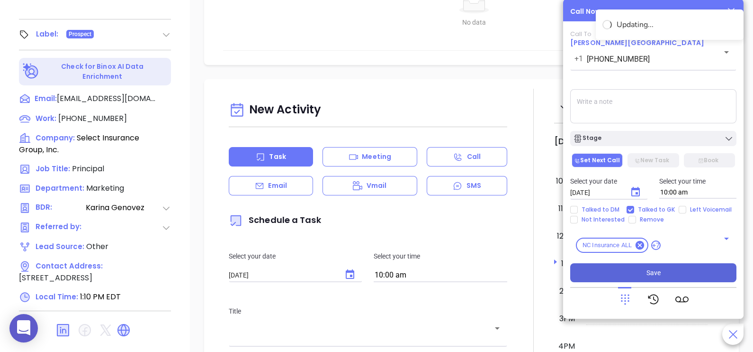
click at [645, 276] on button "Save" at bounding box center [654, 272] width 166 height 19
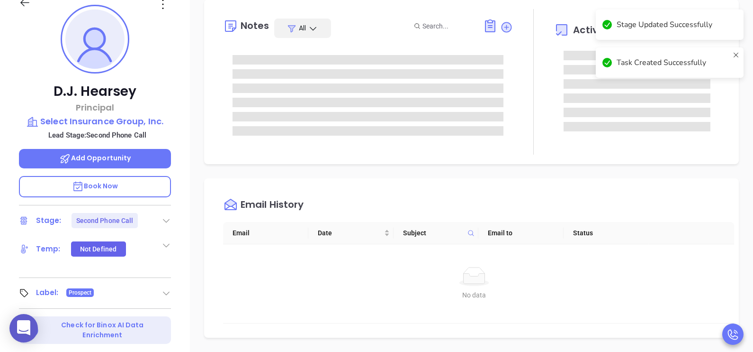
scroll to position [142, 0]
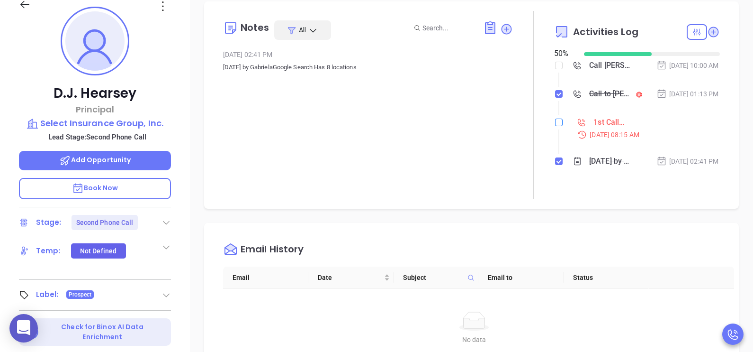
click at [555, 126] on input "checkbox" at bounding box center [559, 122] width 8 height 8
checkbox input "true"
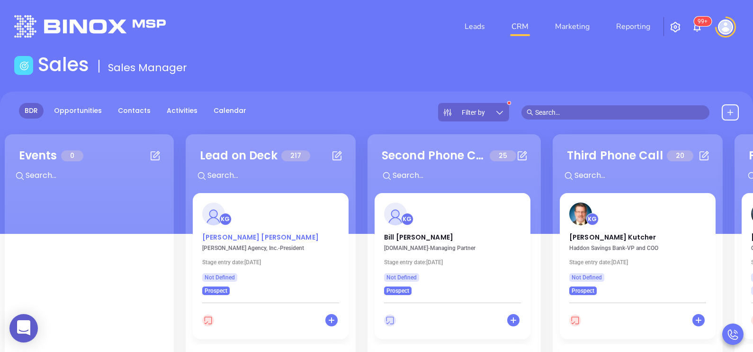
click at [232, 235] on p "[PERSON_NAME]" at bounding box center [270, 234] width 137 height 5
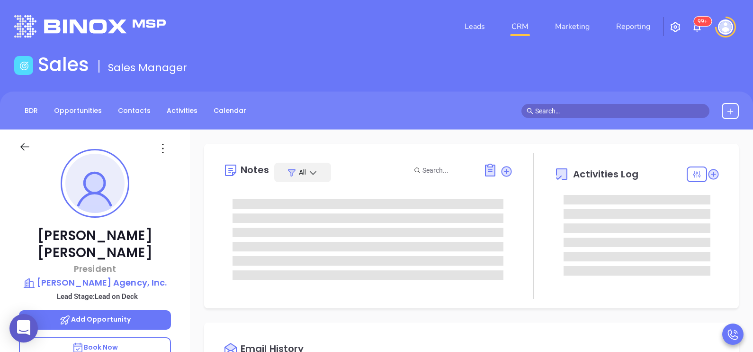
scroll to position [275, 0]
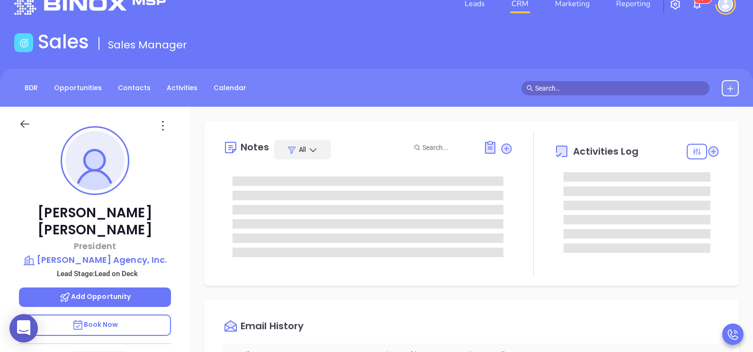
type input "[PERSON_NAME]"
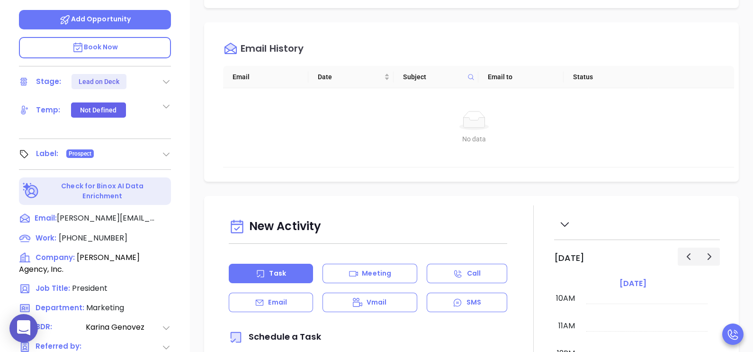
scroll to position [308, 0]
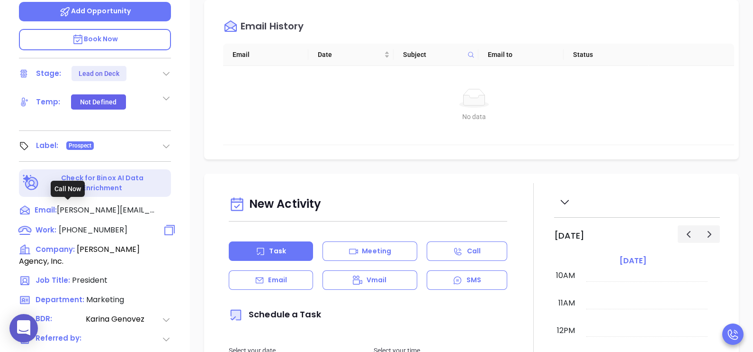
click at [93, 224] on span "[PHONE_NUMBER]" at bounding box center [93, 229] width 69 height 11
type input "[PHONE_NUMBER]"
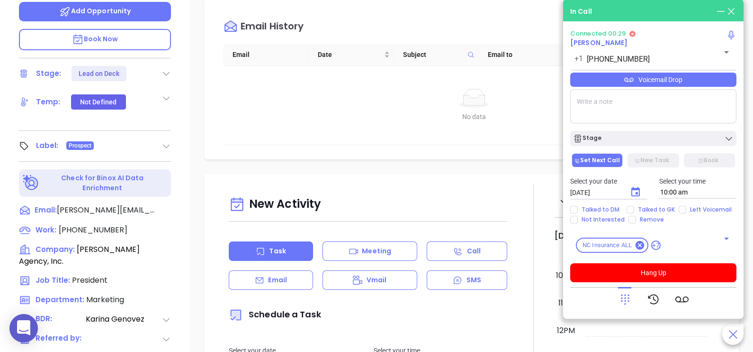
click at [703, 82] on div "Voicemail Drop" at bounding box center [654, 80] width 166 height 14
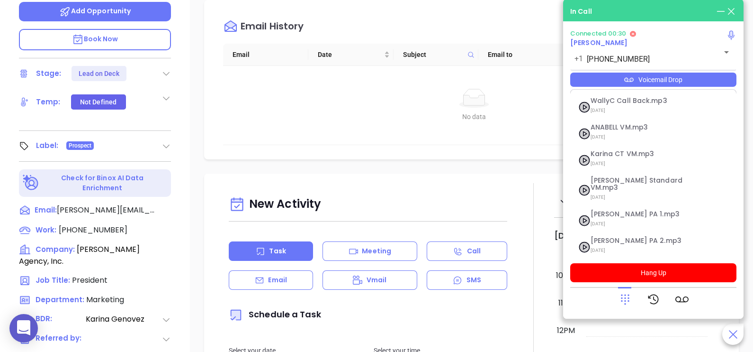
scroll to position [145, 0]
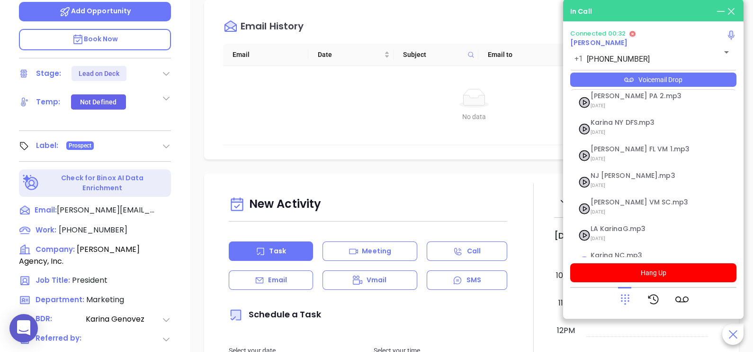
click at [651, 252] on span "Karina NC.mp3" at bounding box center [642, 255] width 102 height 7
checkbox input "true"
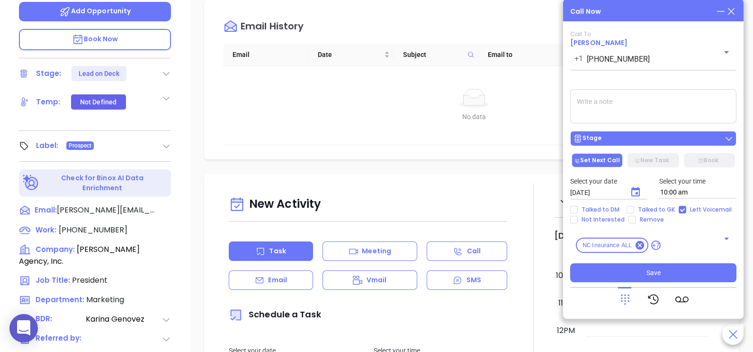
click at [652, 141] on div "Stage" at bounding box center [653, 138] width 161 height 9
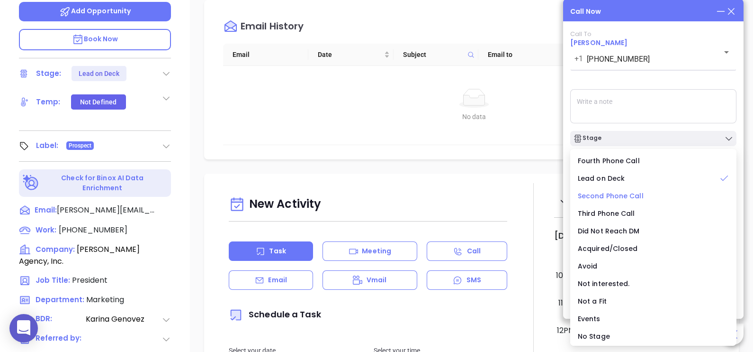
click at [634, 197] on span "Second Phone Call" at bounding box center [611, 195] width 66 height 9
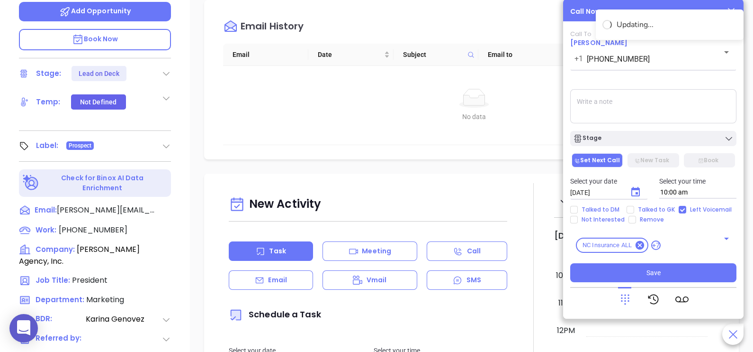
click at [644, 194] on button "Choose date, selected date is Sep 11, 2025" at bounding box center [636, 192] width 23 height 23
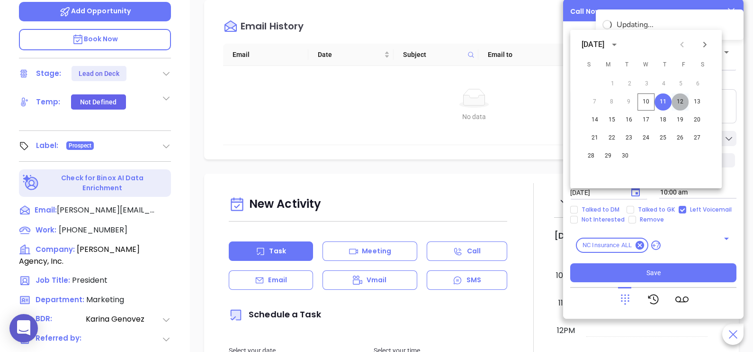
click at [680, 100] on button "12" at bounding box center [680, 101] width 17 height 17
type input "[DATE]"
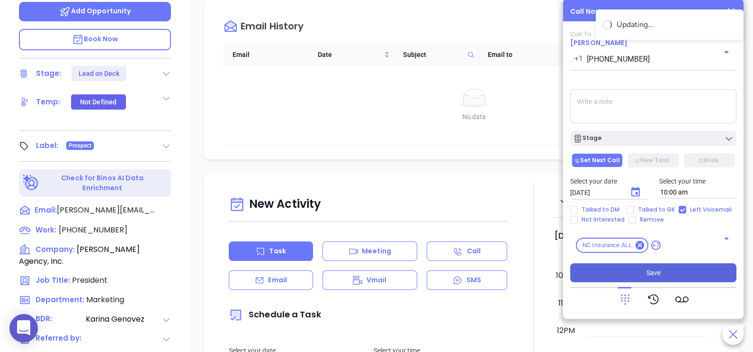
click at [661, 270] on button "Save" at bounding box center [654, 272] width 166 height 19
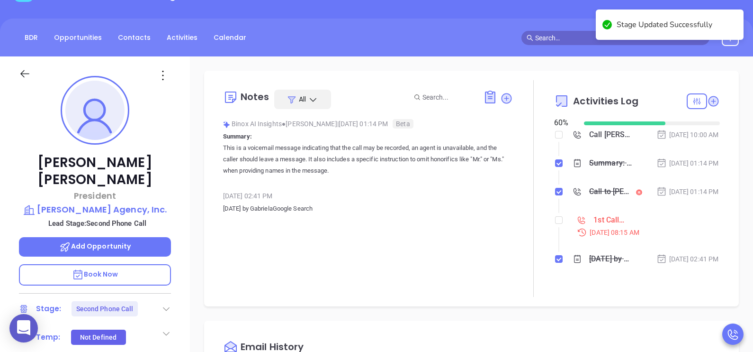
scroll to position [71, 0]
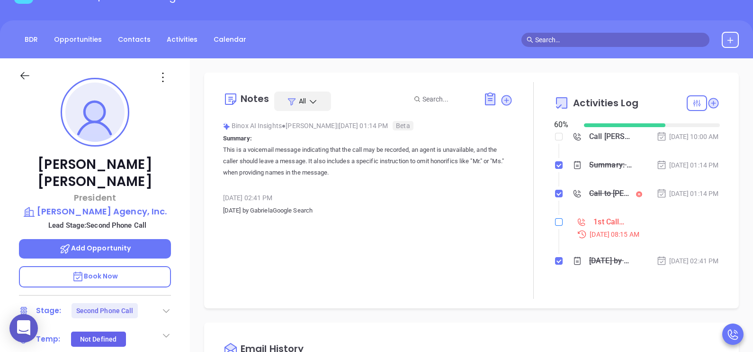
click at [555, 226] on input "checkbox" at bounding box center [559, 222] width 8 height 8
checkbox input "true"
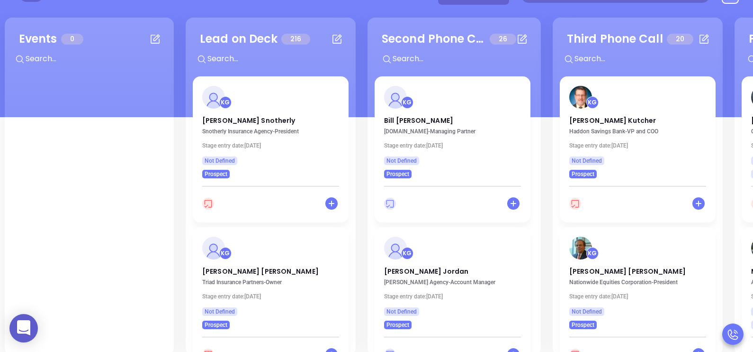
scroll to position [129, 0]
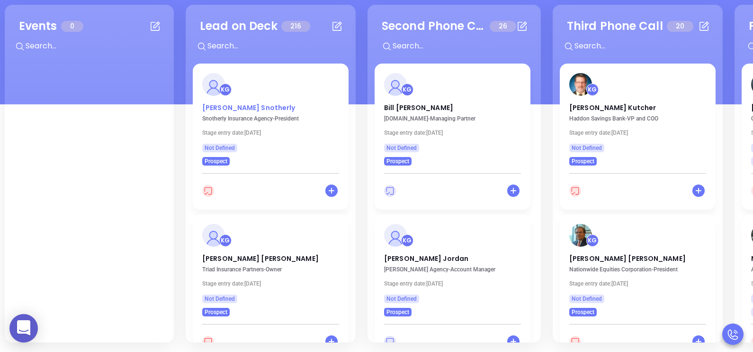
click at [221, 108] on p "[PERSON_NAME]" at bounding box center [270, 105] width 137 height 5
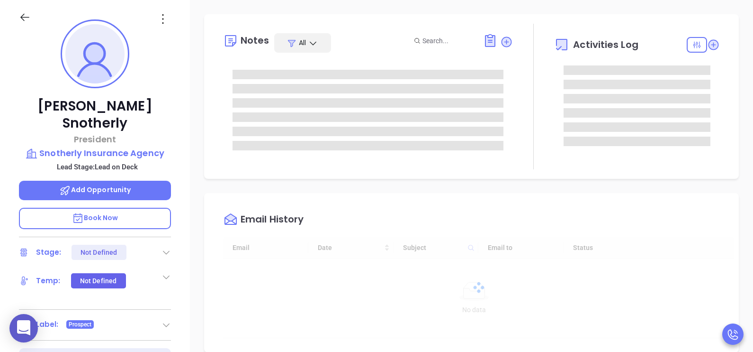
type input "[DATE]"
type input "[PERSON_NAME]"
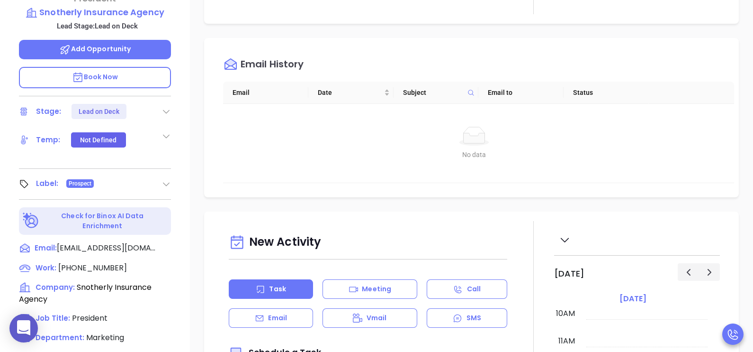
scroll to position [366, 0]
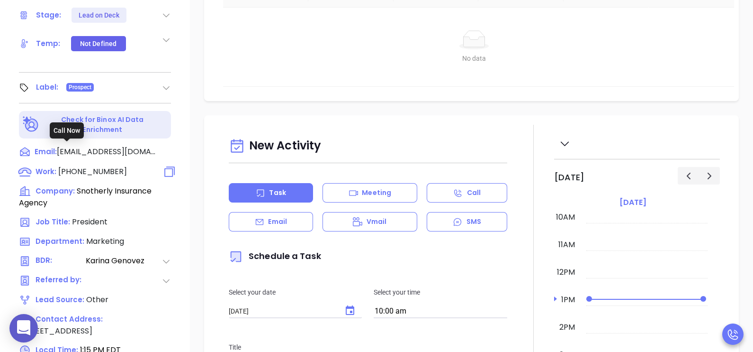
click at [100, 166] on span "[PHONE_NUMBER]" at bounding box center [92, 171] width 69 height 11
type input "[PHONE_NUMBER]"
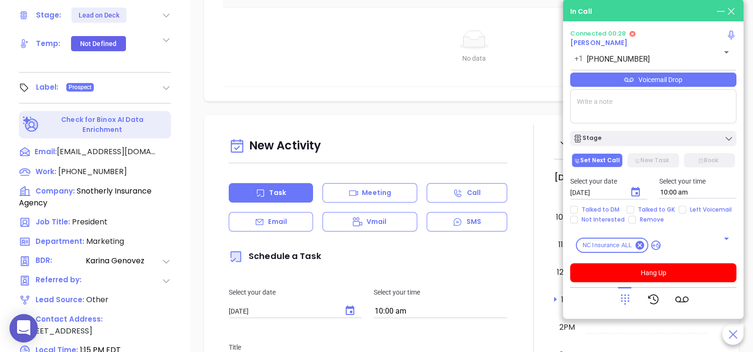
click at [673, 80] on div "Voicemail Drop" at bounding box center [654, 80] width 166 height 14
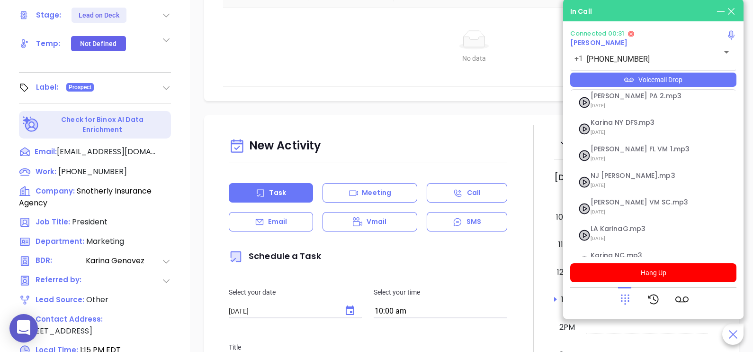
scroll to position [156, 0]
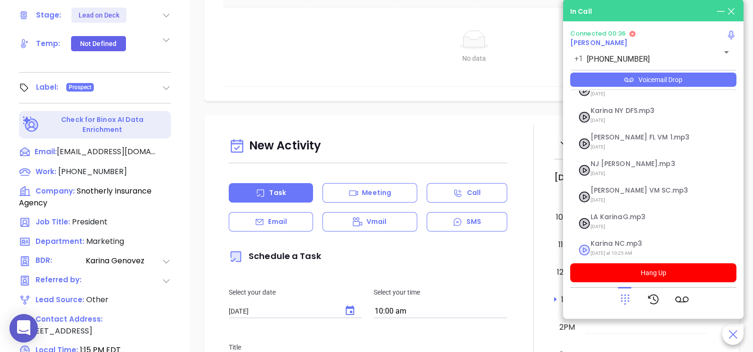
click at [616, 247] on span "[DATE] at 10:25 AM" at bounding box center [642, 253] width 102 height 12
checkbox input "true"
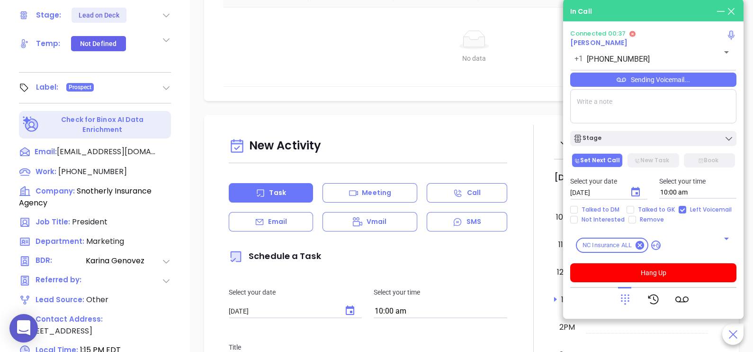
click at [626, 300] on icon at bounding box center [625, 298] width 13 height 13
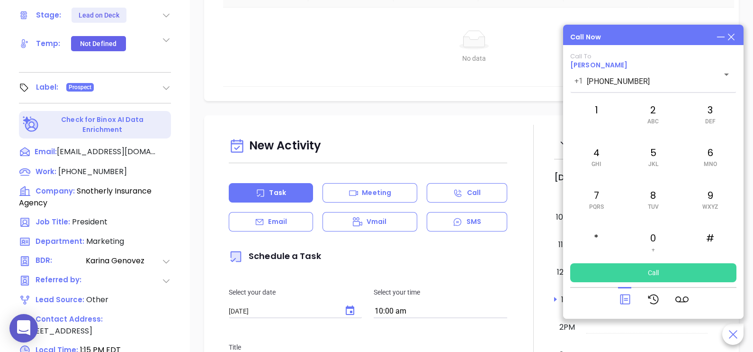
click at [628, 296] on icon at bounding box center [625, 298] width 13 height 13
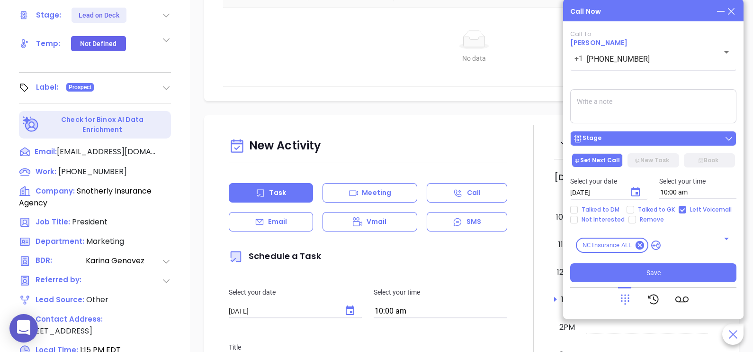
click at [650, 140] on div "Stage" at bounding box center [653, 138] width 161 height 9
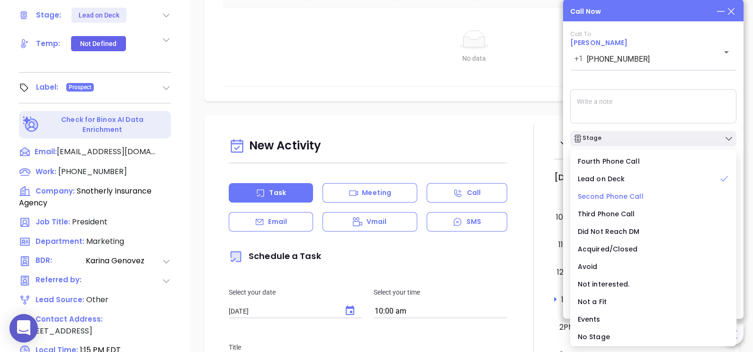
click at [630, 196] on span "Second Phone Call" at bounding box center [611, 195] width 66 height 9
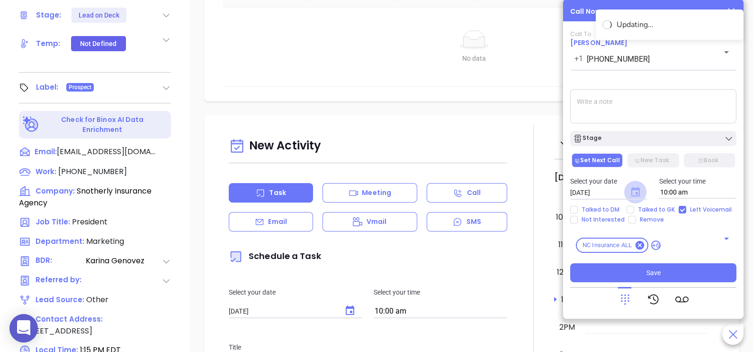
click at [638, 194] on icon "Choose date, selected date is Sep 11, 2025" at bounding box center [636, 191] width 9 height 9
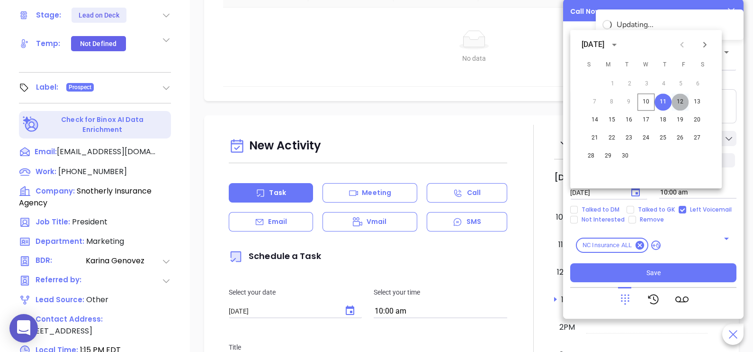
click at [681, 100] on button "12" at bounding box center [680, 101] width 17 height 17
type input "[DATE]"
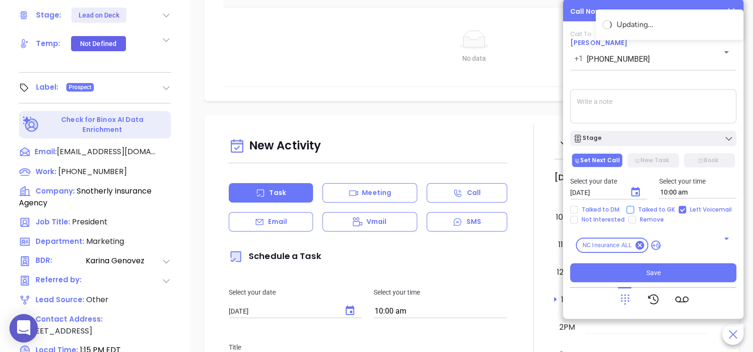
click at [655, 206] on span "Talked to GK" at bounding box center [657, 210] width 45 height 8
click at [635, 206] on input "Talked to GK" at bounding box center [631, 210] width 8 height 8
checkbox input "true"
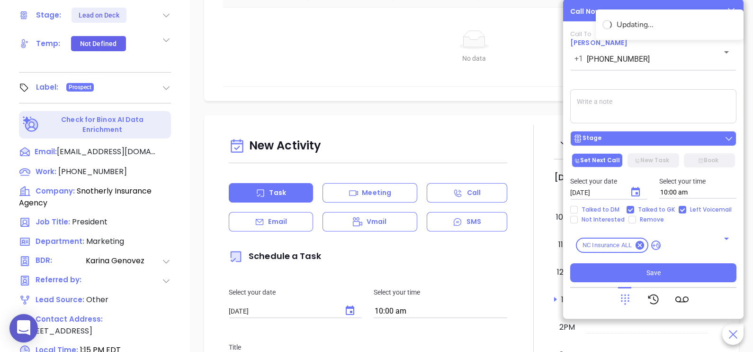
click at [649, 145] on button "Stage" at bounding box center [654, 138] width 166 height 15
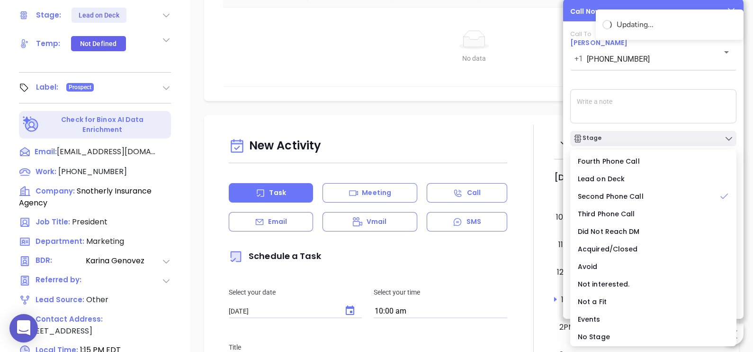
click at [685, 106] on textarea at bounding box center [654, 106] width 166 height 34
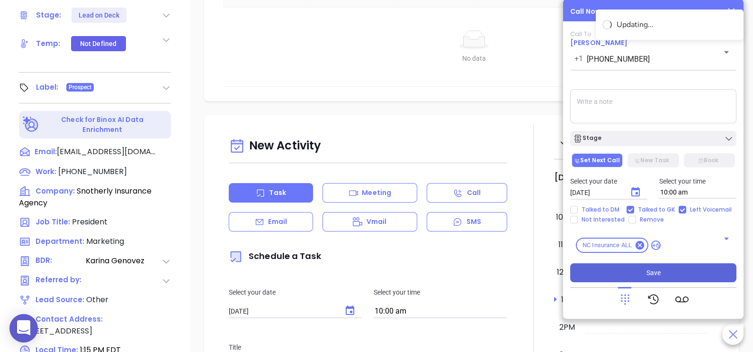
click at [676, 273] on button "Save" at bounding box center [654, 272] width 166 height 19
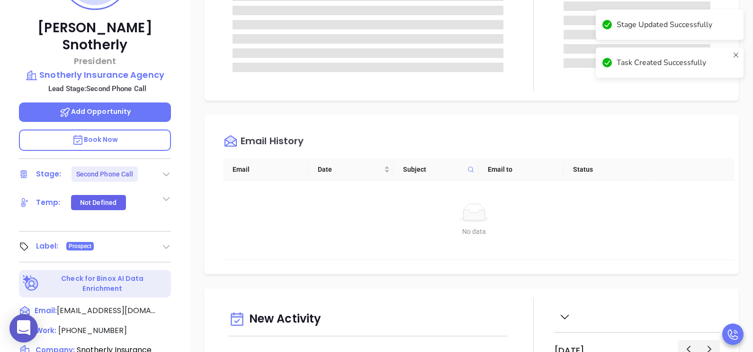
scroll to position [106, 0]
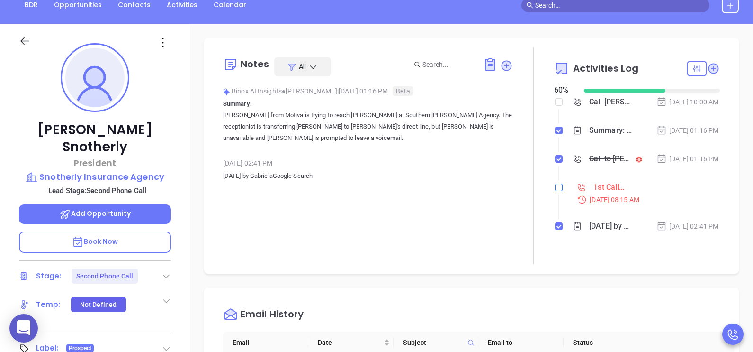
click at [555, 191] on input "checkbox" at bounding box center [559, 187] width 8 height 8
checkbox input "true"
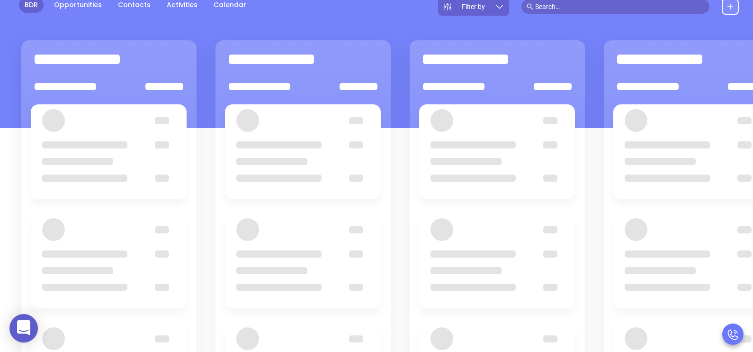
scroll to position [129, 0]
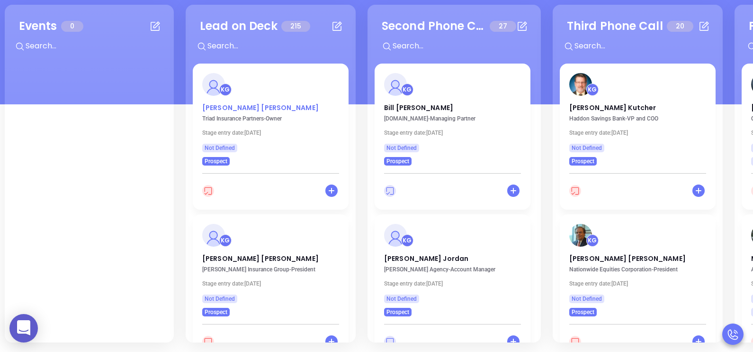
click at [223, 108] on p "[PERSON_NAME] [PERSON_NAME]" at bounding box center [270, 105] width 137 height 5
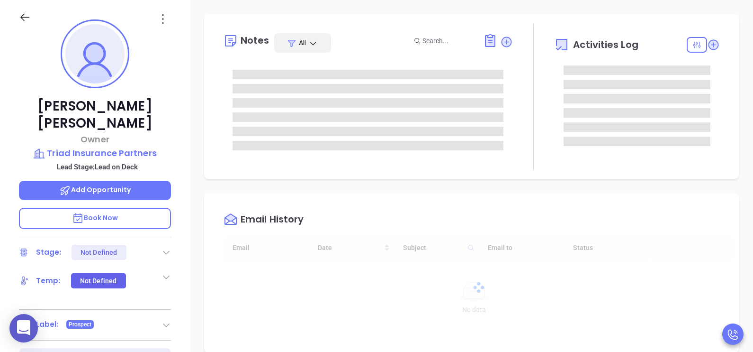
type input "[DATE]"
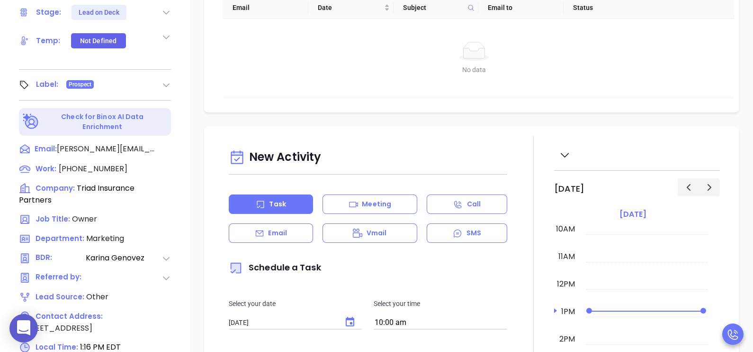
type input "[PERSON_NAME]"
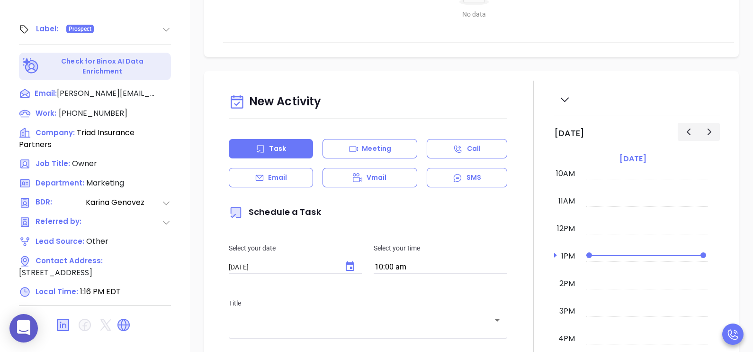
scroll to position [441, 0]
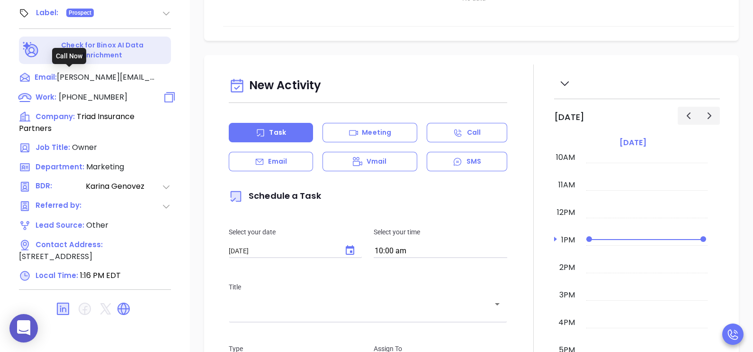
click at [88, 91] on span "[PHONE_NUMBER]" at bounding box center [93, 96] width 69 height 11
type input "[PHONE_NUMBER]"
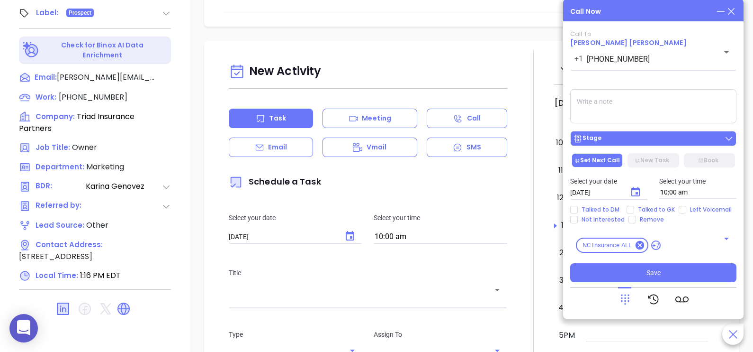
click at [675, 137] on div "Stage" at bounding box center [653, 138] width 161 height 9
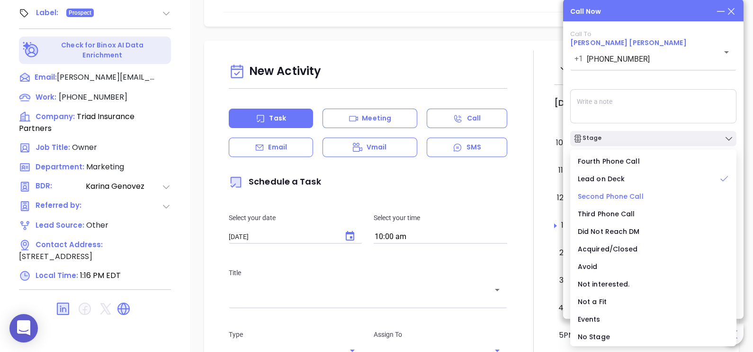
click at [609, 199] on span "Second Phone Call" at bounding box center [611, 195] width 66 height 9
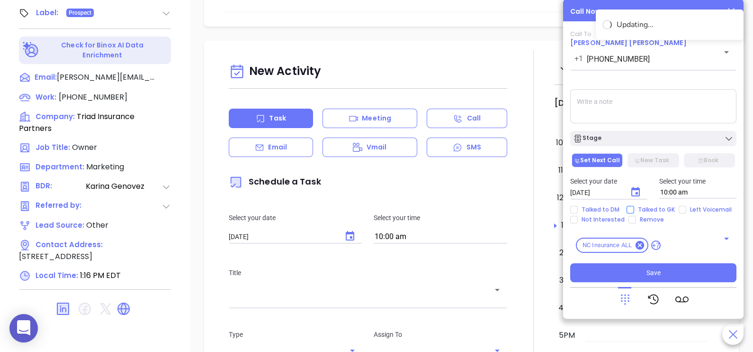
click at [641, 210] on span "Talked to GK" at bounding box center [657, 210] width 45 height 8
click at [635, 210] on input "Talked to GK" at bounding box center [631, 210] width 8 height 8
checkbox input "true"
click at [635, 192] on icon "Choose date, selected date is Sep 11, 2025" at bounding box center [635, 191] width 11 height 11
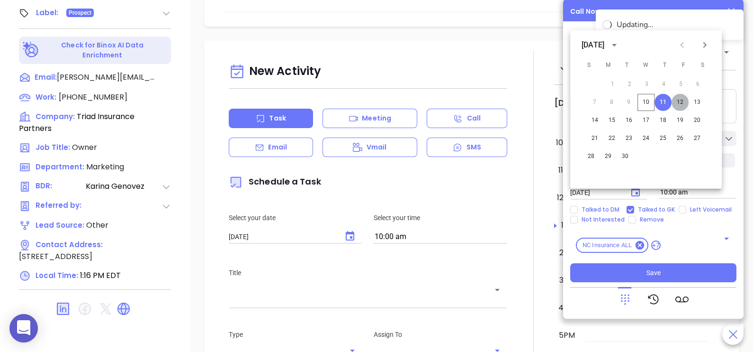
click at [675, 101] on button "12" at bounding box center [680, 102] width 17 height 17
type input "[DATE]"
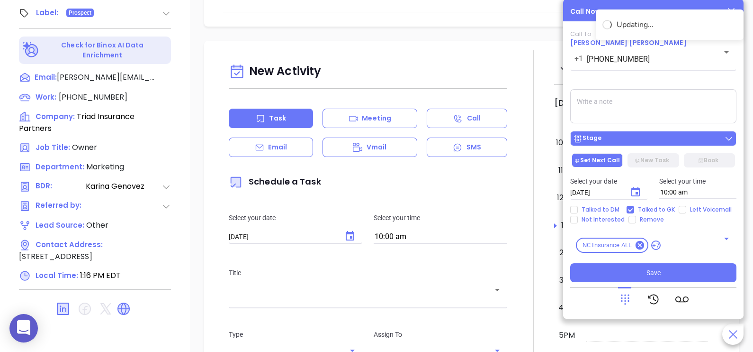
click at [653, 139] on div "Stage" at bounding box center [653, 138] width 161 height 9
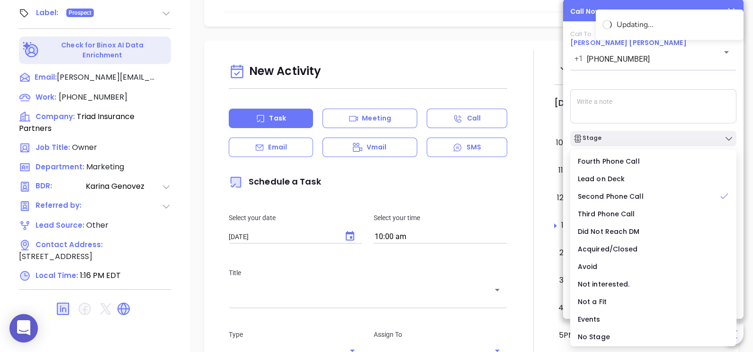
click at [679, 91] on textarea at bounding box center [654, 106] width 166 height 34
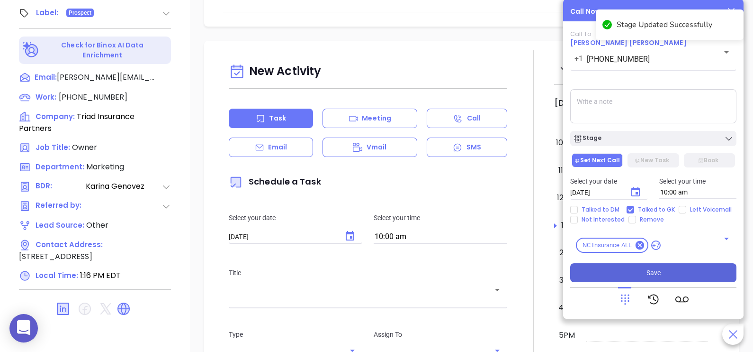
click at [662, 273] on button "Save" at bounding box center [654, 272] width 166 height 19
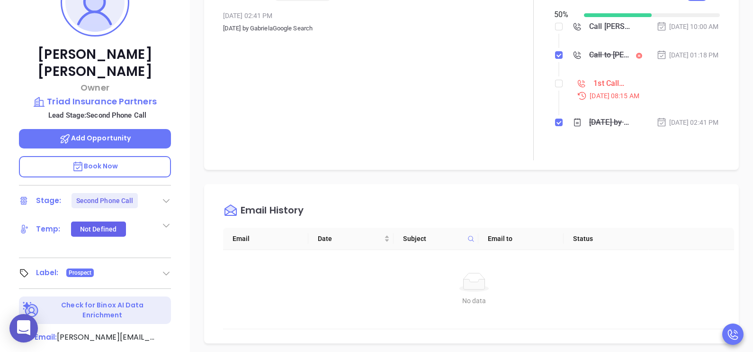
scroll to position [180, 0]
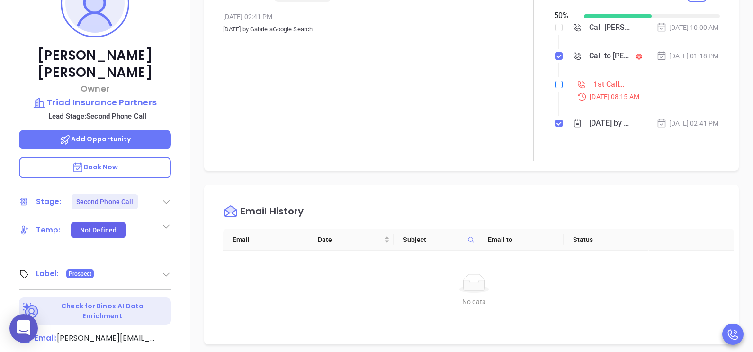
click at [555, 88] on input "checkbox" at bounding box center [559, 85] width 8 height 8
checkbox input "true"
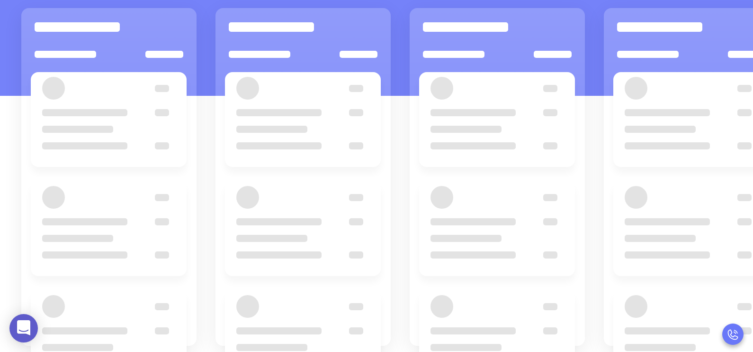
scroll to position [129, 0]
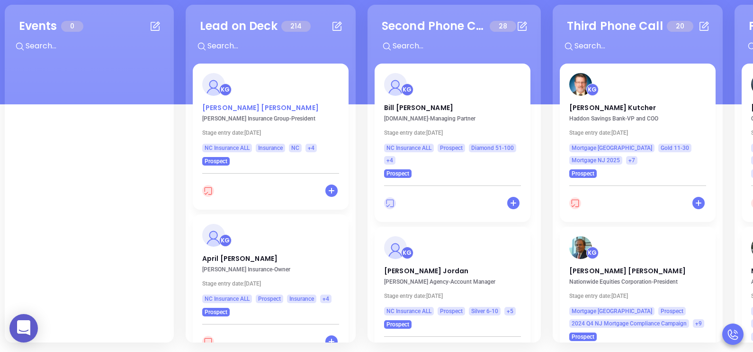
click at [237, 108] on p "[PERSON_NAME]" at bounding box center [270, 105] width 137 height 5
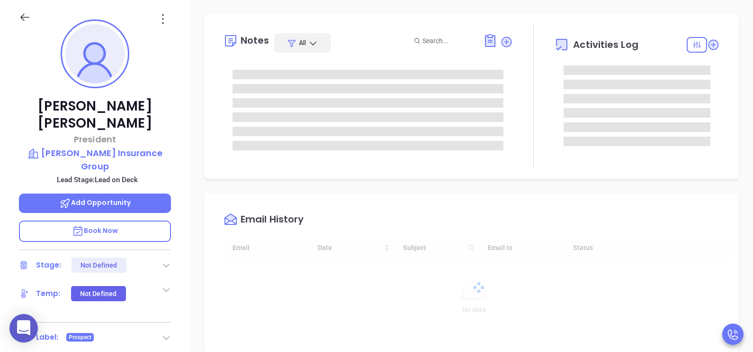
type input "[DATE]"
type input "[PERSON_NAME]"
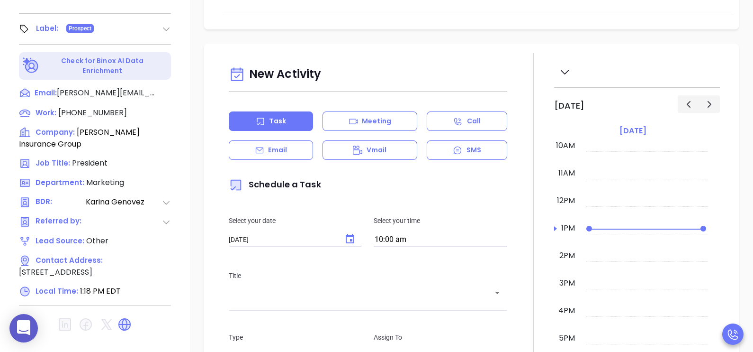
scroll to position [441, 0]
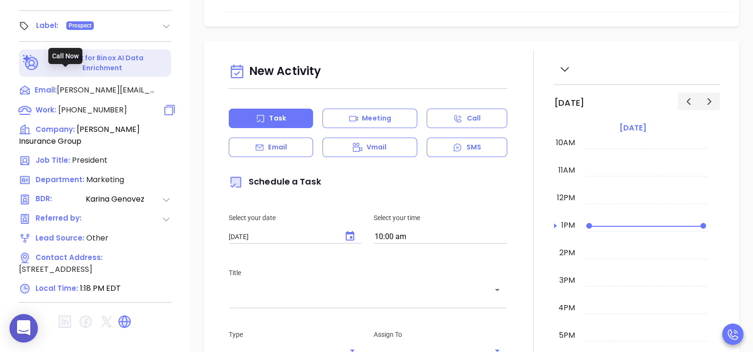
click at [78, 104] on span "[PHONE_NUMBER]" at bounding box center [92, 109] width 69 height 11
type input "[PHONE_NUMBER]"
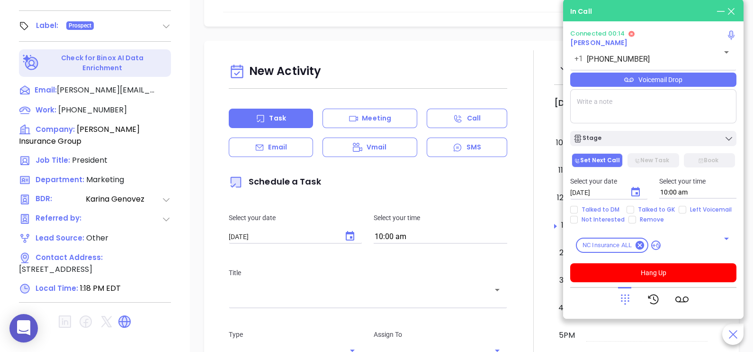
click at [630, 302] on icon at bounding box center [625, 298] width 13 height 13
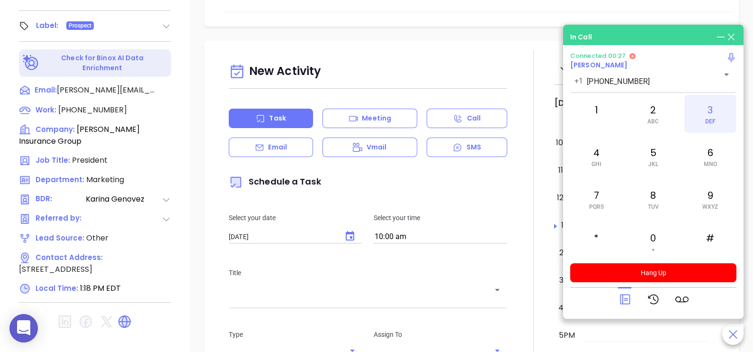
click at [704, 121] on div "3 DEF" at bounding box center [711, 114] width 52 height 38
click at [653, 235] on div "0 +" at bounding box center [653, 242] width 52 height 38
click at [602, 119] on div "1" at bounding box center [597, 114] width 52 height 38
click at [647, 239] on div "0 +" at bounding box center [653, 242] width 52 height 38
click at [630, 299] on icon at bounding box center [625, 299] width 10 height 10
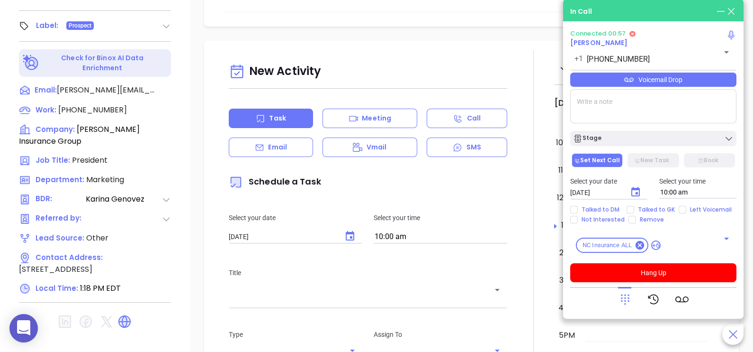
click at [628, 297] on icon at bounding box center [625, 298] width 13 height 13
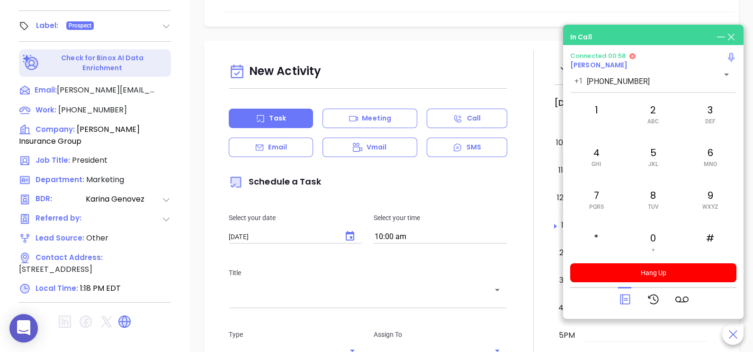
click at [626, 296] on icon at bounding box center [625, 298] width 13 height 13
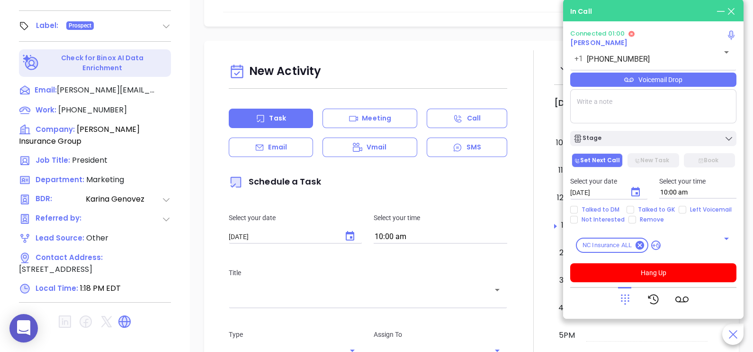
click at [720, 85] on div "Voicemail Drop" at bounding box center [654, 80] width 166 height 14
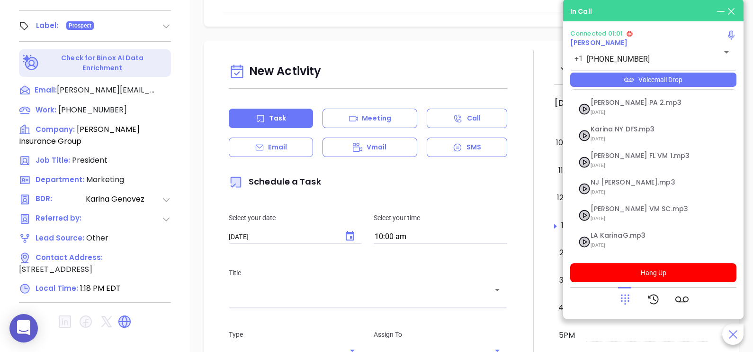
scroll to position [145, 0]
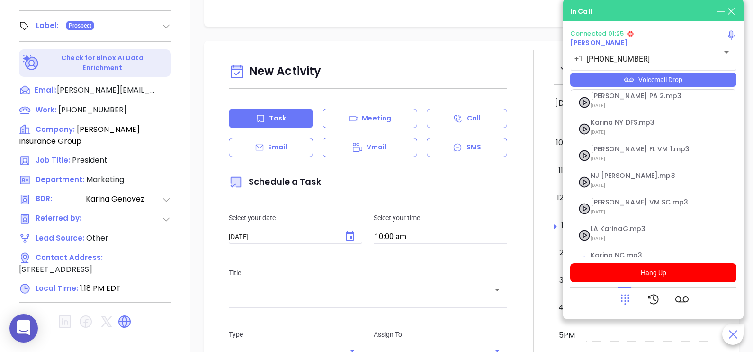
click at [630, 252] on span "Karina NC.mp3" at bounding box center [642, 255] width 102 height 7
checkbox input "true"
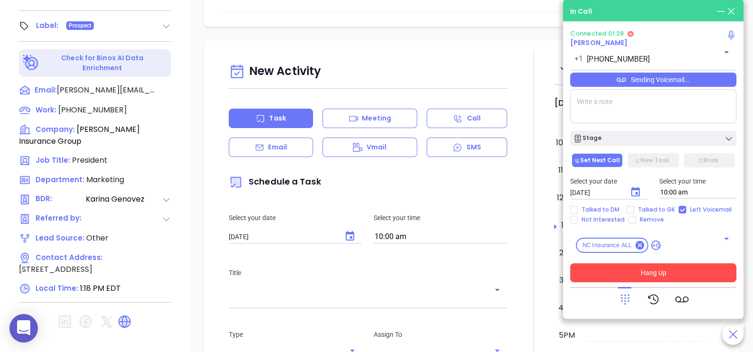
click at [629, 268] on button "Hang Up" at bounding box center [654, 272] width 166 height 19
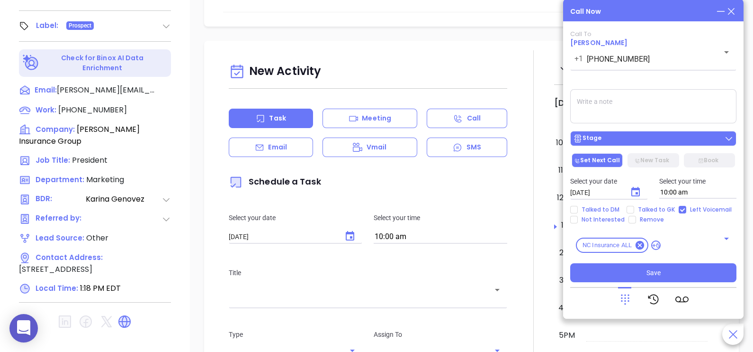
click at [647, 143] on div "Stage" at bounding box center [653, 138] width 161 height 9
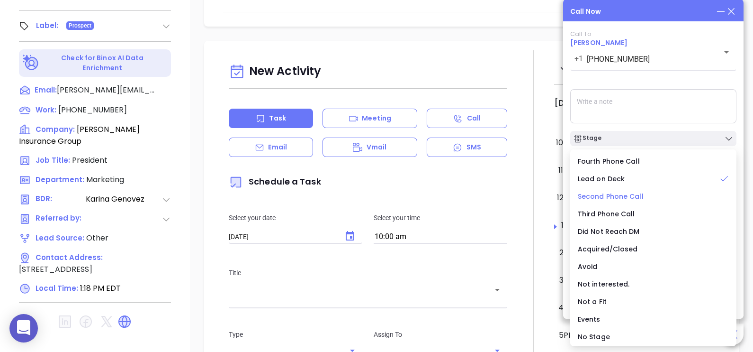
click at [623, 198] on span "Second Phone Call" at bounding box center [611, 195] width 66 height 9
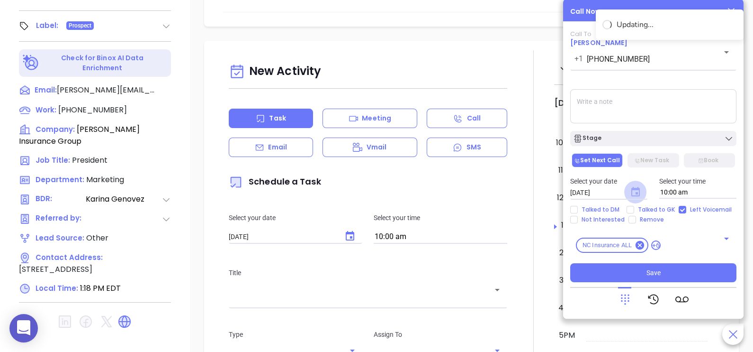
click at [632, 194] on icon "Choose date, selected date is Sep 11, 2025" at bounding box center [636, 191] width 9 height 9
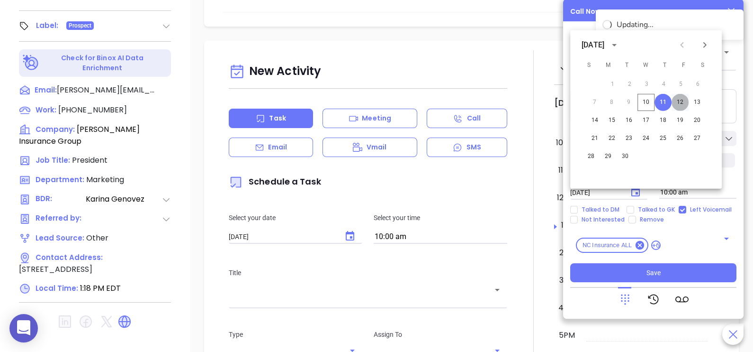
click at [680, 102] on button "12" at bounding box center [680, 102] width 17 height 17
type input "[DATE]"
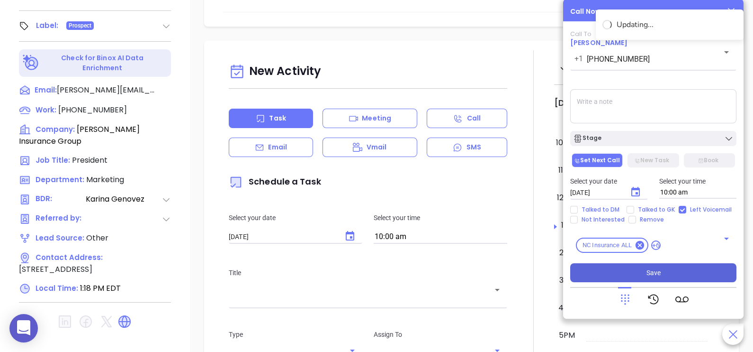
click at [655, 268] on span "Save" at bounding box center [654, 272] width 14 height 10
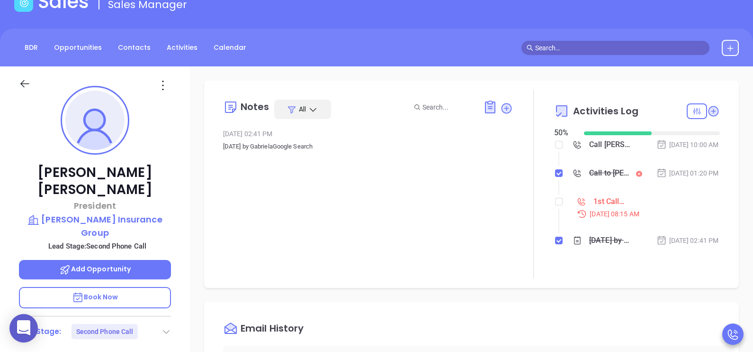
scroll to position [62, 0]
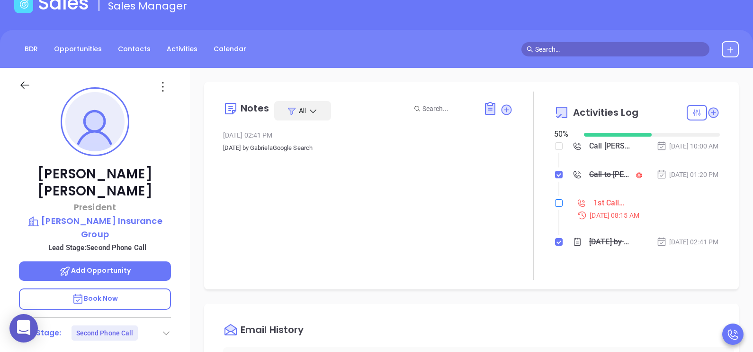
click at [555, 207] on input "checkbox" at bounding box center [559, 203] width 8 height 8
checkbox input "true"
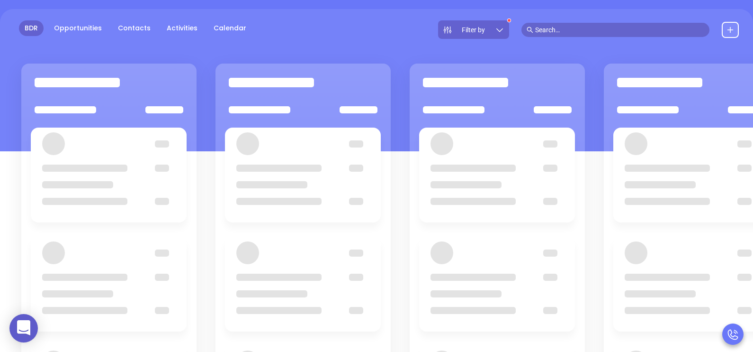
scroll to position [129, 0]
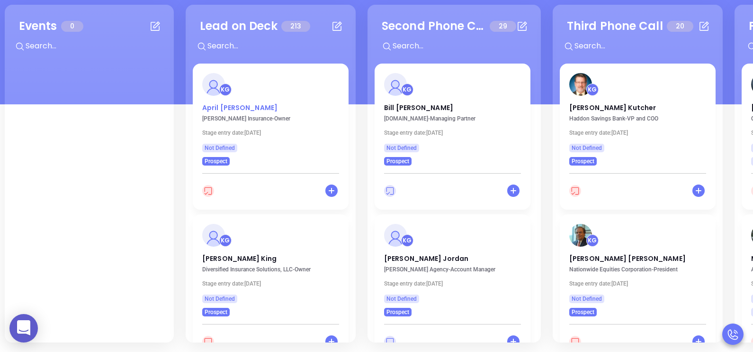
click at [218, 107] on p "[PERSON_NAME]" at bounding box center [270, 105] width 137 height 5
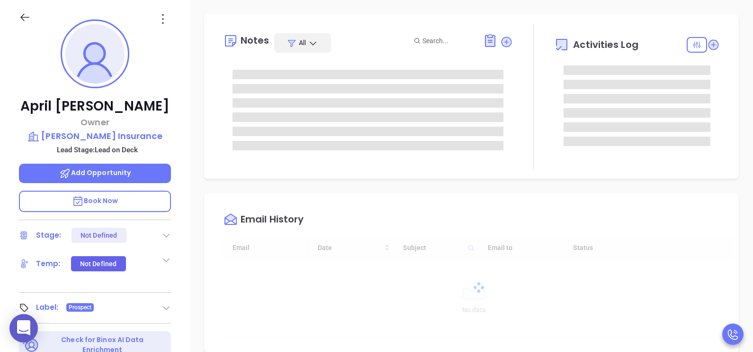
type input "[DATE]"
type input "[PERSON_NAME]"
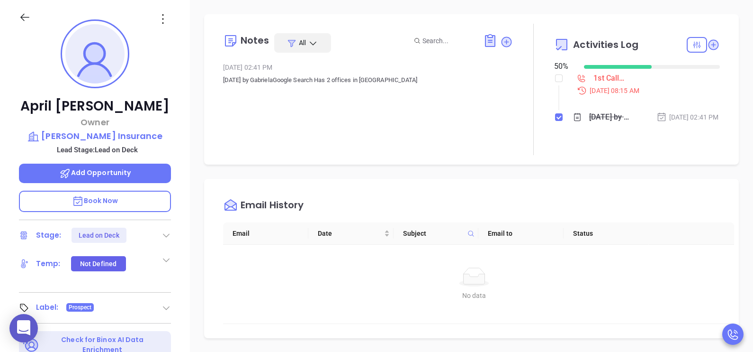
click at [186, 186] on div "[PERSON_NAME] Owner [PERSON_NAME] Insurance Lead Stage: Lead on Deck Add Opport…" at bounding box center [95, 220] width 190 height 440
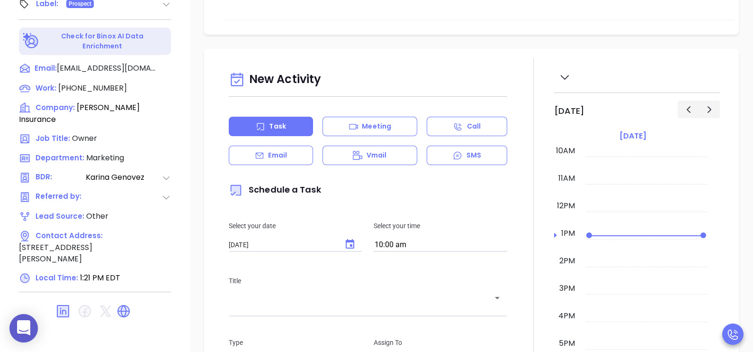
scroll to position [441, 0]
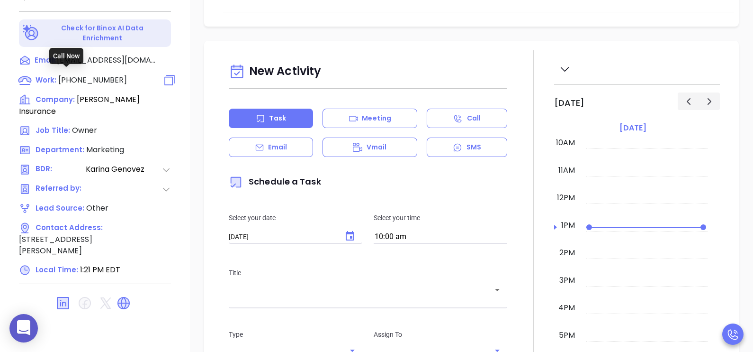
click at [99, 74] on span "[PHONE_NUMBER]" at bounding box center [92, 79] width 69 height 11
type input "[PHONE_NUMBER]"
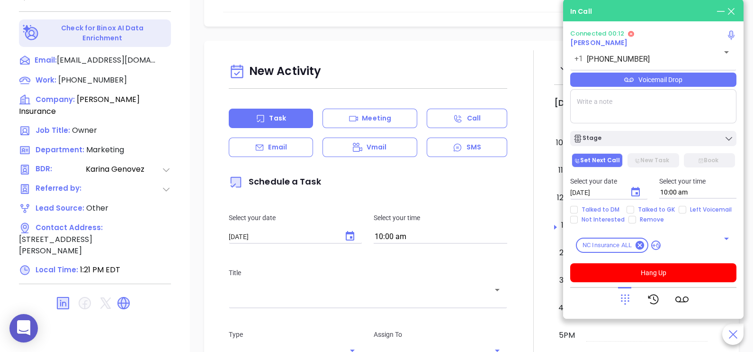
click at [562, 35] on div "Notes All May 23, 2024 02:41 PM [DATE] by GabrielaGoogle Search Has 2 offices i…" at bounding box center [471, 20] width 563 height 663
click at [625, 300] on icon at bounding box center [625, 299] width 9 height 10
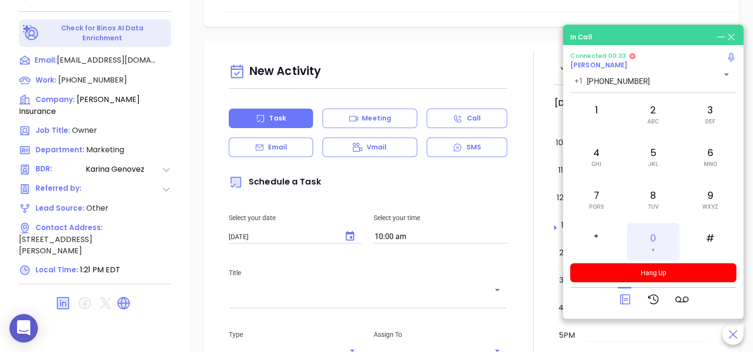
click at [656, 232] on div "0 +" at bounding box center [653, 242] width 52 height 38
click at [627, 300] on icon at bounding box center [625, 299] width 10 height 10
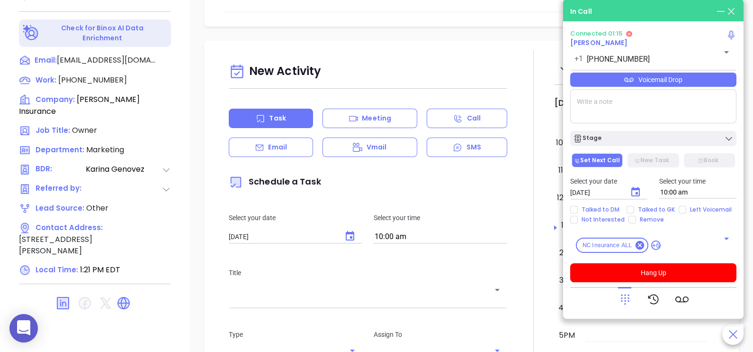
click at [714, 85] on div "Voicemail Drop" at bounding box center [654, 80] width 166 height 14
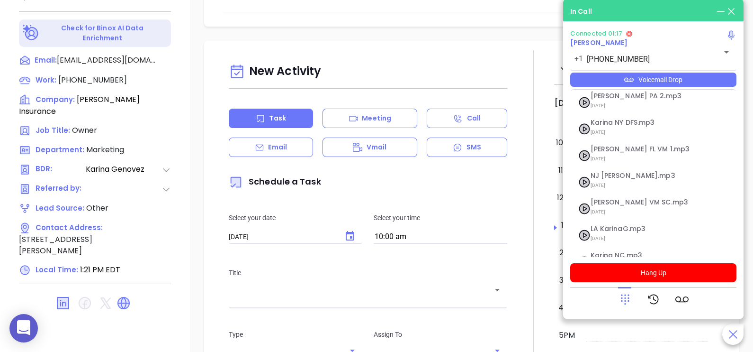
scroll to position [156, 0]
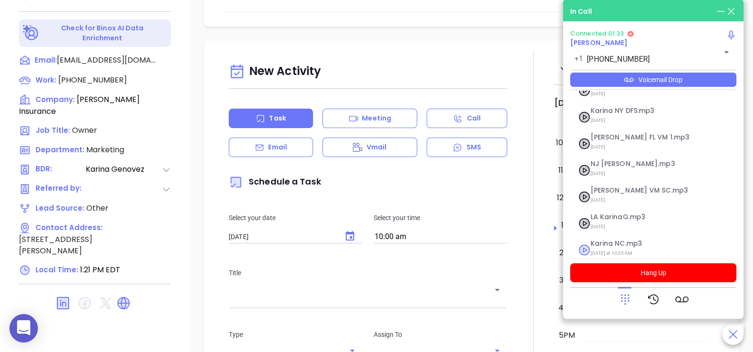
click at [626, 247] on span "[DATE] at 10:25 AM" at bounding box center [642, 253] width 102 height 12
checkbox input "true"
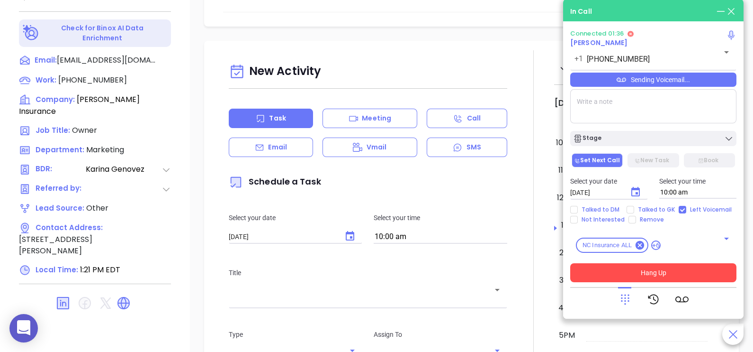
click at [636, 276] on button "Hang Up" at bounding box center [654, 272] width 166 height 19
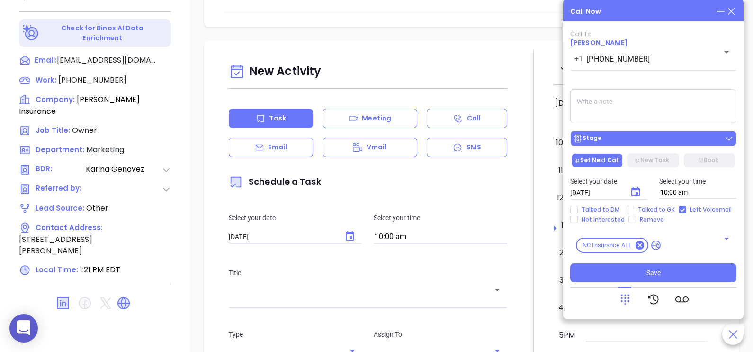
click at [638, 140] on div "Stage" at bounding box center [653, 138] width 161 height 9
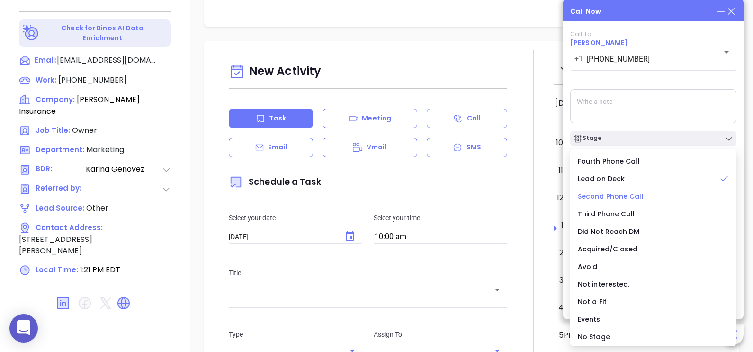
click at [626, 194] on span "Second Phone Call" at bounding box center [611, 195] width 66 height 9
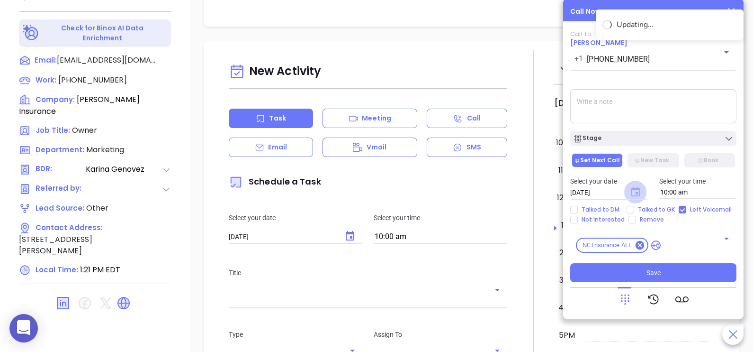
click at [637, 190] on icon "Choose date, selected date is Sep 11, 2025" at bounding box center [636, 191] width 9 height 9
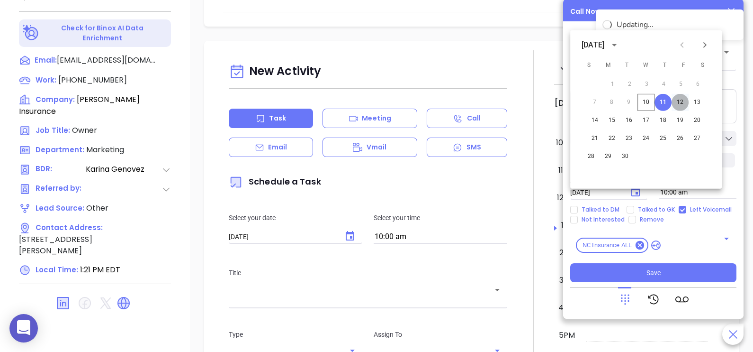
click at [678, 102] on button "12" at bounding box center [680, 102] width 17 height 17
type input "[DATE]"
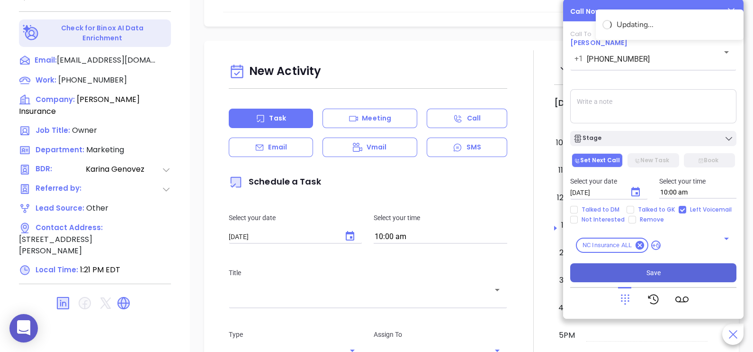
click at [648, 270] on span "Save" at bounding box center [654, 272] width 14 height 10
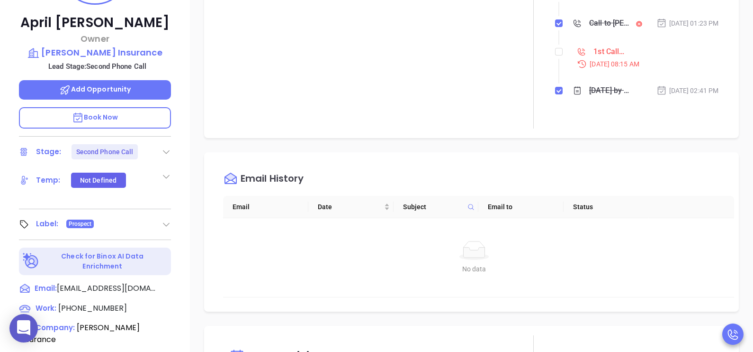
scroll to position [204, 0]
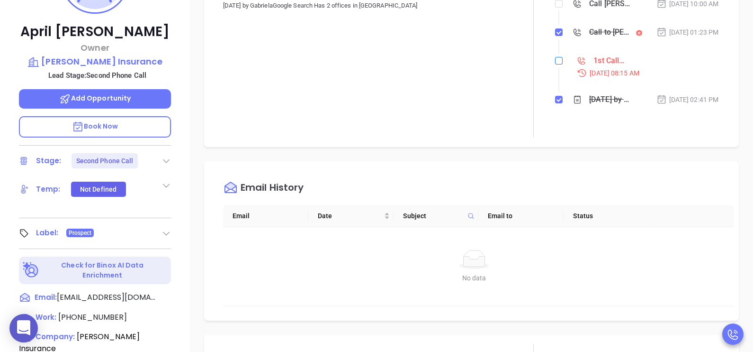
click at [555, 64] on input "checkbox" at bounding box center [559, 61] width 8 height 8
checkbox input "true"
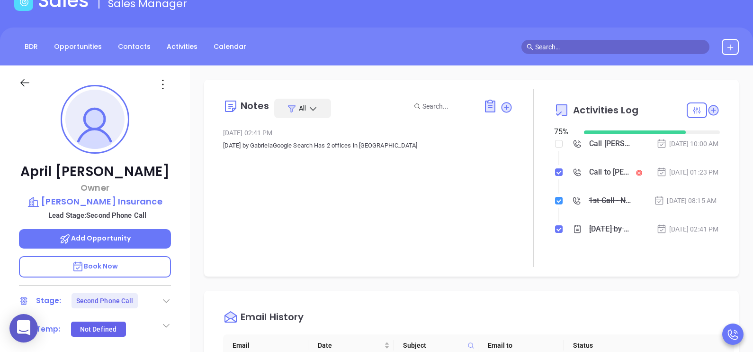
scroll to position [0, 0]
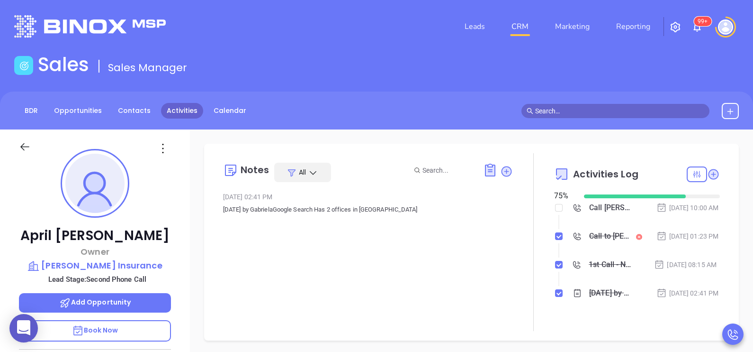
click at [176, 107] on link "Activities" at bounding box center [182, 111] width 42 height 16
